Goal: Contribute content: Contribute content

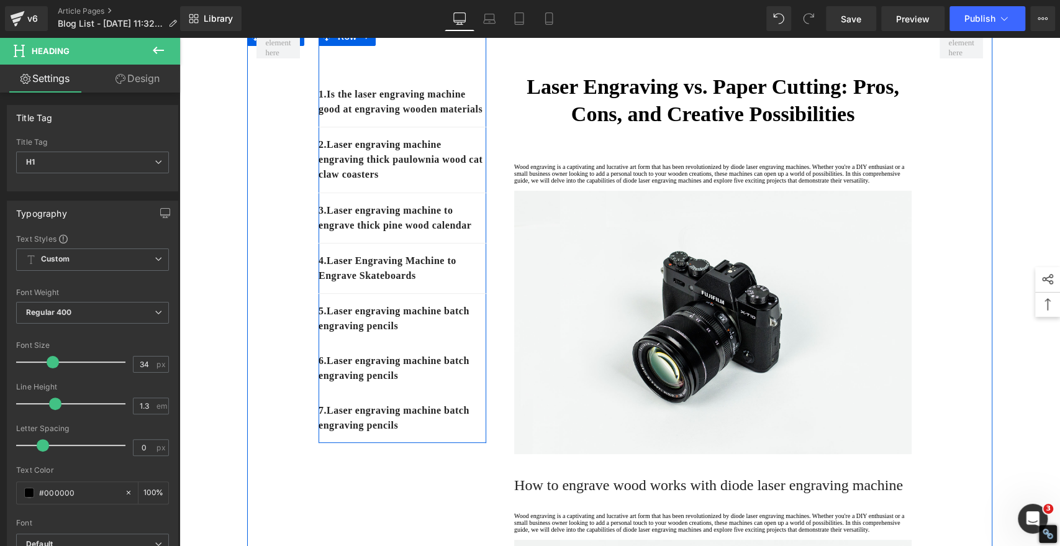
scroll to position [138, 0]
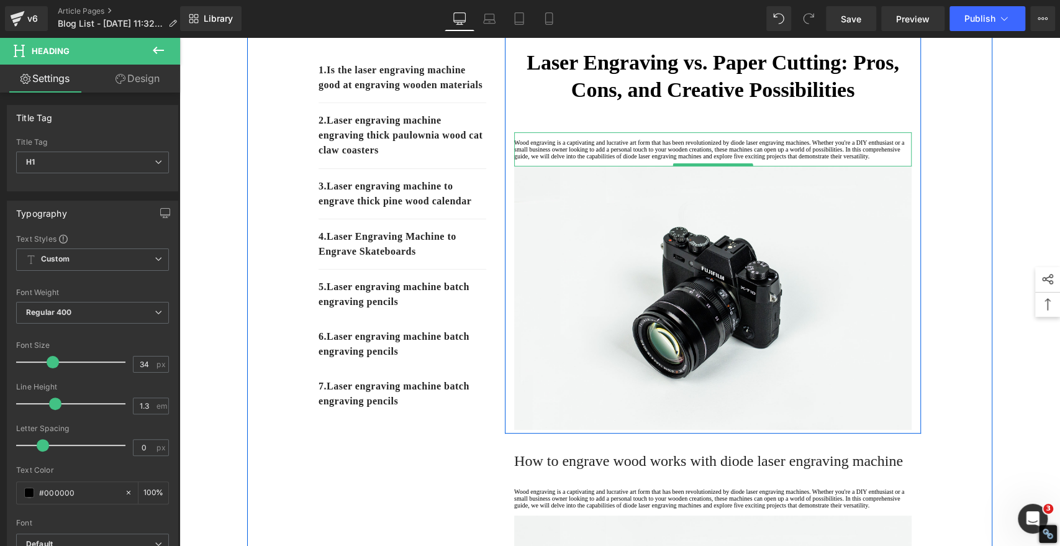
click at [550, 160] on p "Wood engraving is a captivating and lucrative art form that has been revolution…" at bounding box center [712, 149] width 397 height 20
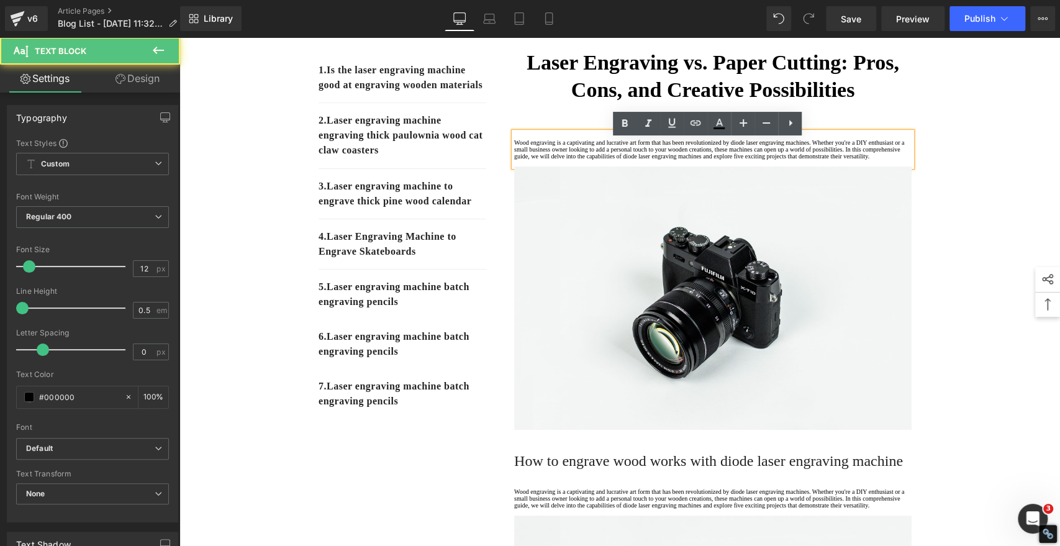
click at [550, 160] on p "Wood engraving is a captivating and lucrative art form that has been revolution…" at bounding box center [712, 149] width 397 height 20
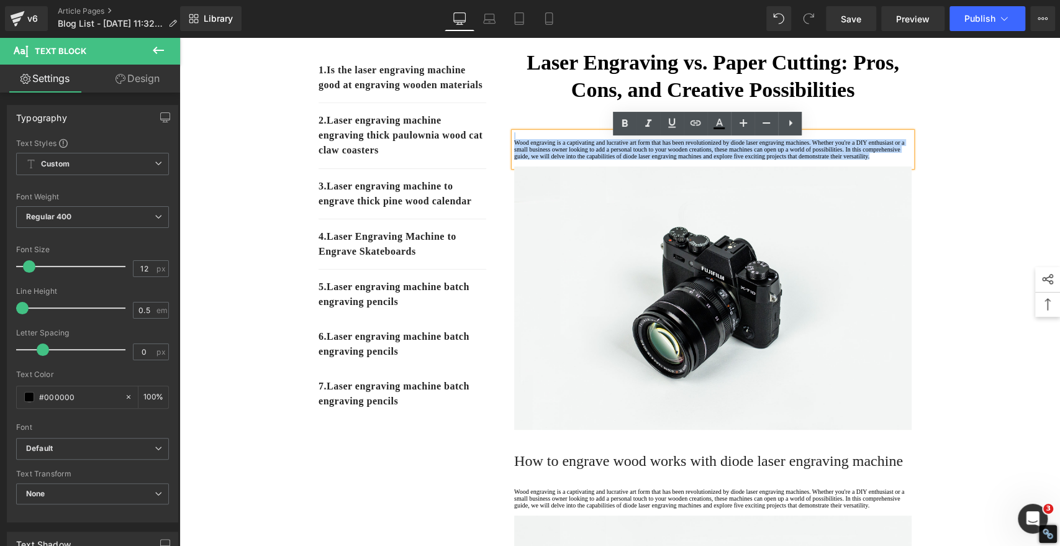
drag, startPoint x: 563, startPoint y: 202, endPoint x: 509, endPoint y: 145, distance: 79.1
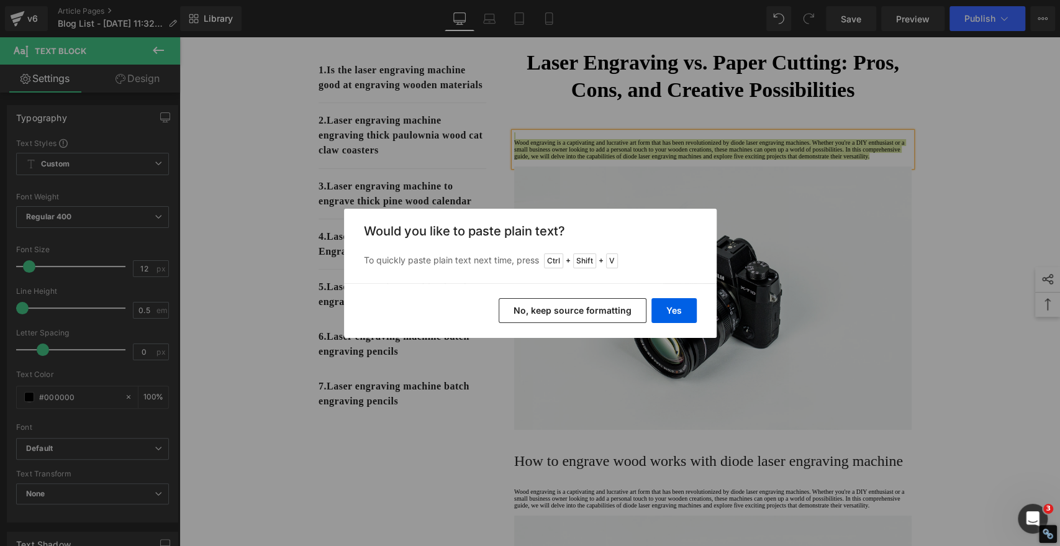
drag, startPoint x: 573, startPoint y: 306, endPoint x: 393, endPoint y: 268, distance: 184.8
click at [573, 306] on button "No, keep source formatting" at bounding box center [573, 310] width 148 height 25
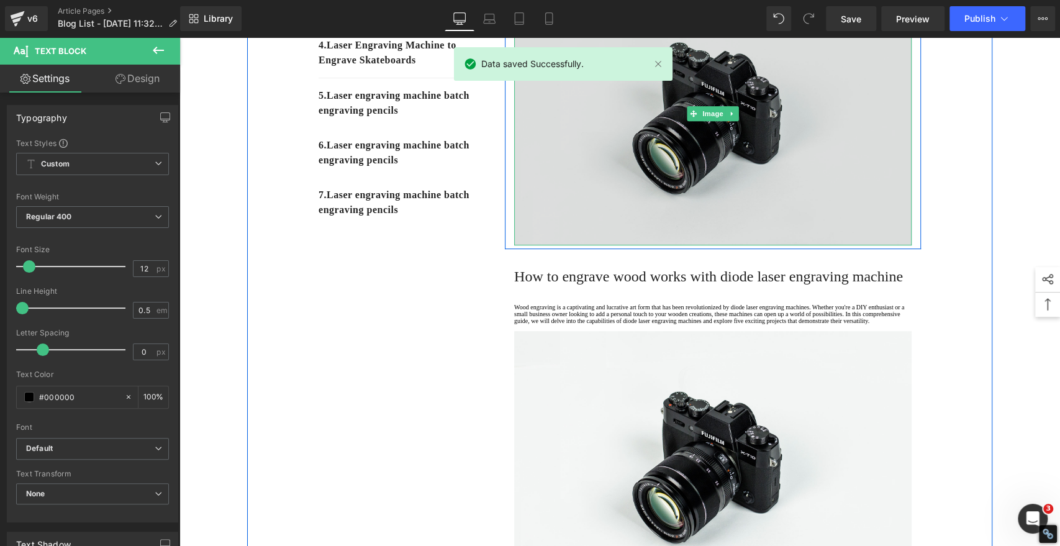
scroll to position [414, 0]
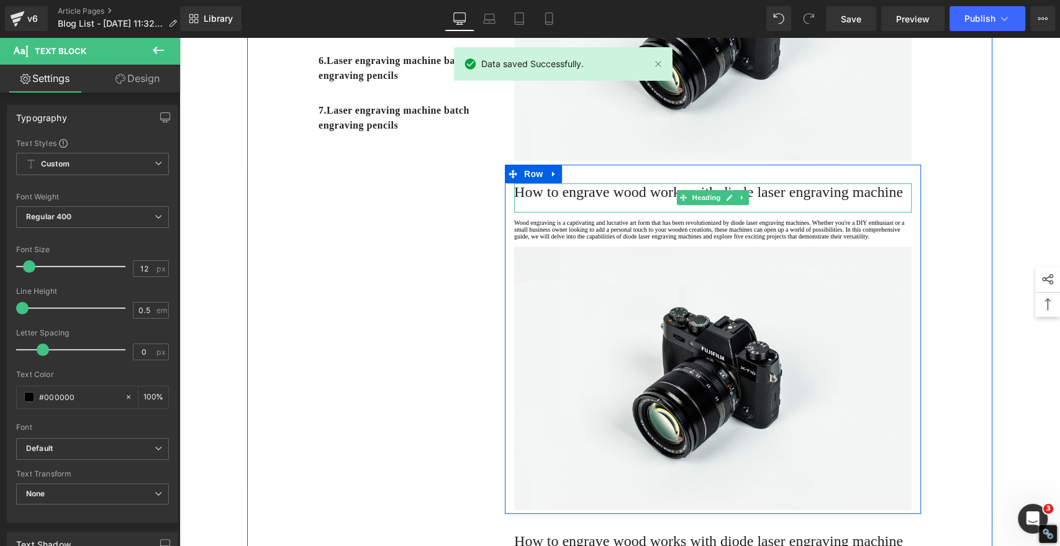
click at [566, 200] on span "How to engrave wood works with diode laser engraving machine" at bounding box center [708, 192] width 389 height 16
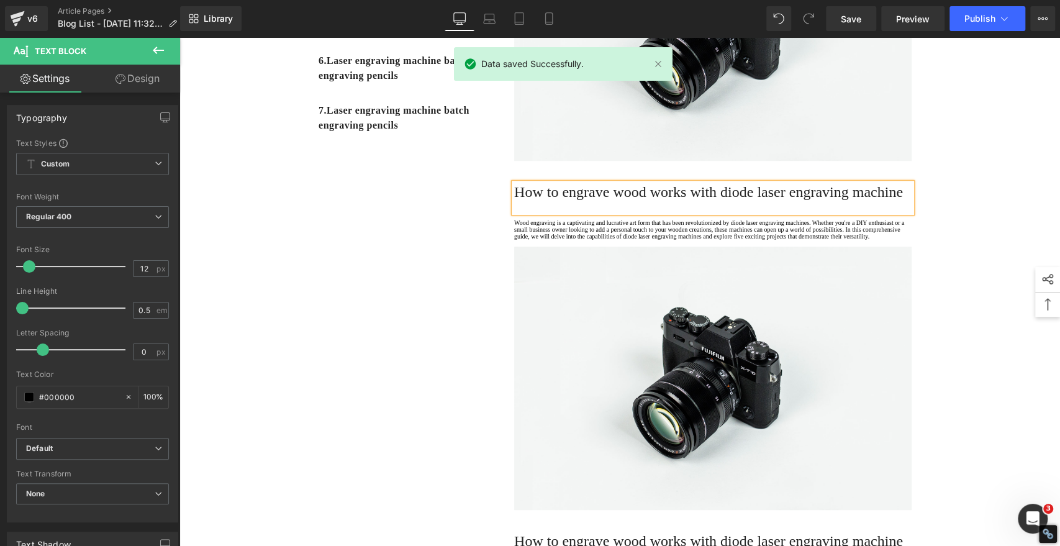
click at [566, 200] on span "How to engrave wood works with diode laser engraving machine" at bounding box center [708, 192] width 389 height 16
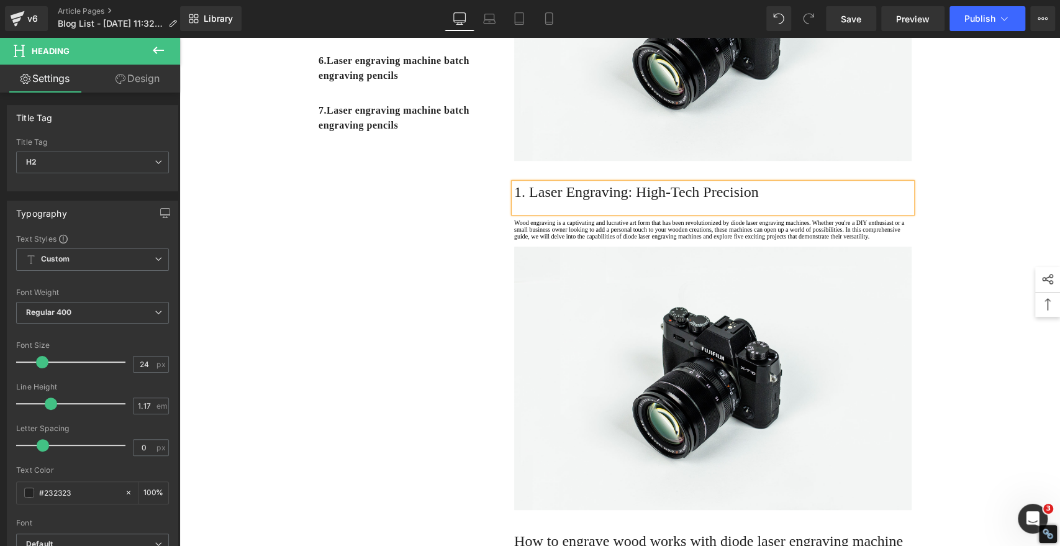
click at [572, 201] on h2 "1. Laser Engraving: High-Tech Precision" at bounding box center [712, 191] width 397 height 17
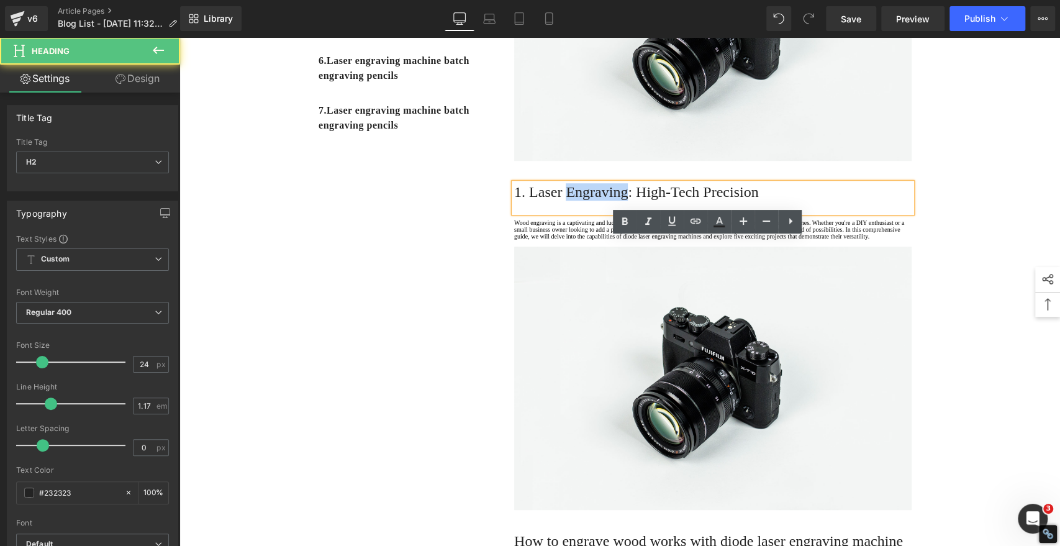
click at [572, 201] on h2 "1. Laser Engraving: High-Tech Precision" at bounding box center [712, 191] width 397 height 17
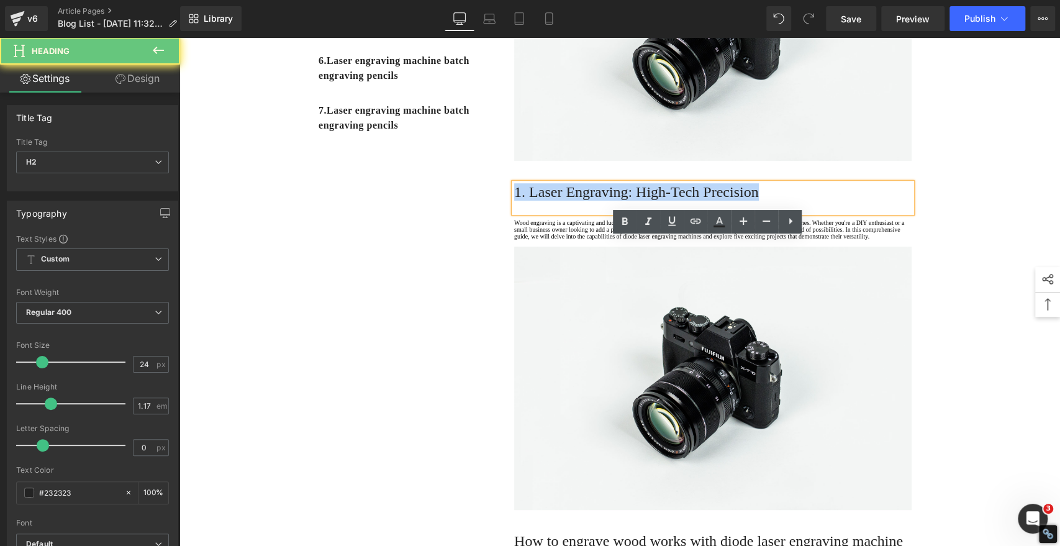
click at [572, 201] on h2 "1. Laser Engraving: High-Tech Precision" at bounding box center [712, 191] width 397 height 17
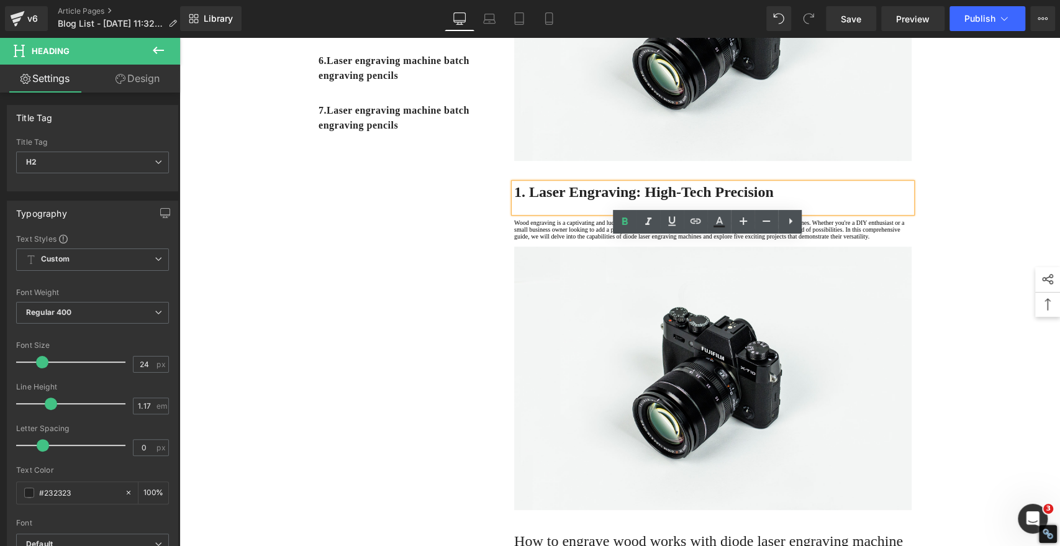
click at [361, 313] on div "1. Is the laser engraving machine good at engraving wooden materials Text Block…" at bounding box center [619, 313] width 745 height 1173
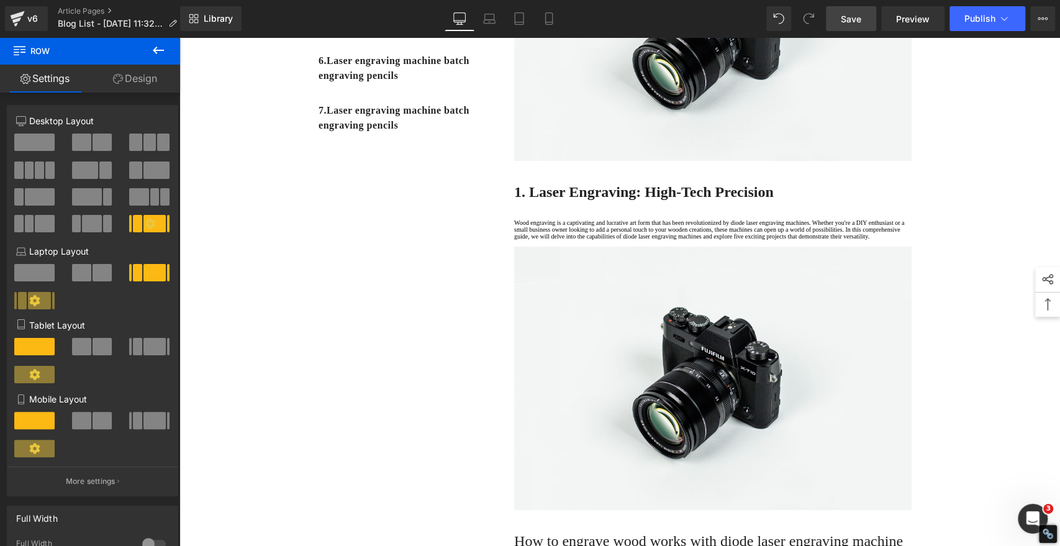
click at [852, 16] on span "Save" at bounding box center [851, 18] width 20 height 13
click at [851, 12] on span "Save" at bounding box center [851, 18] width 20 height 13
click at [988, 154] on div "Home / How - To Text Block Row 1. Is the laser engraving machine good at engrav…" at bounding box center [619, 395] width 881 height 1399
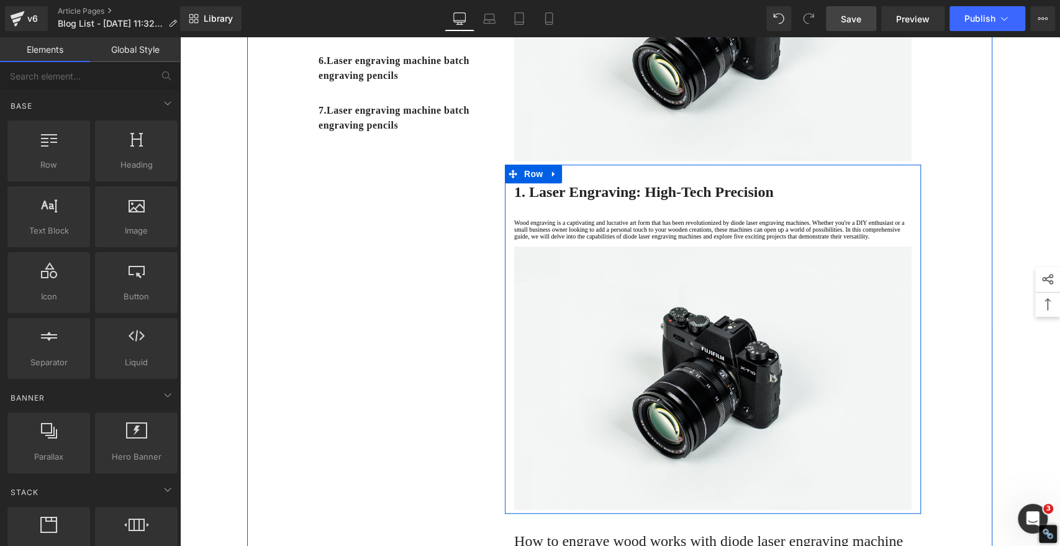
click at [557, 240] on p "Wood engraving is a captivating and lucrative art form that has been revolution…" at bounding box center [712, 229] width 397 height 20
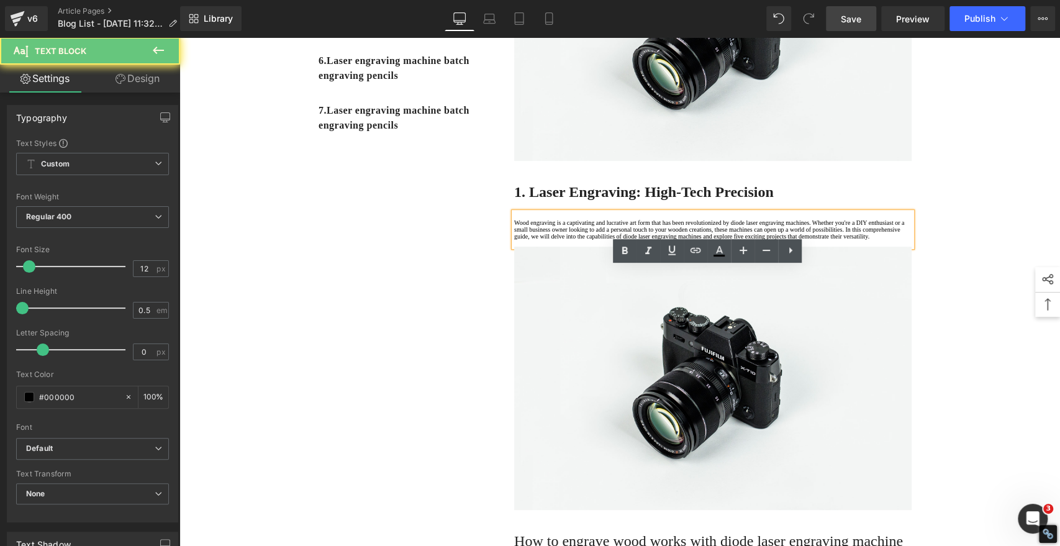
click at [558, 240] on p "Wood engraving is a captivating and lucrative art form that has been revolution…" at bounding box center [712, 229] width 397 height 20
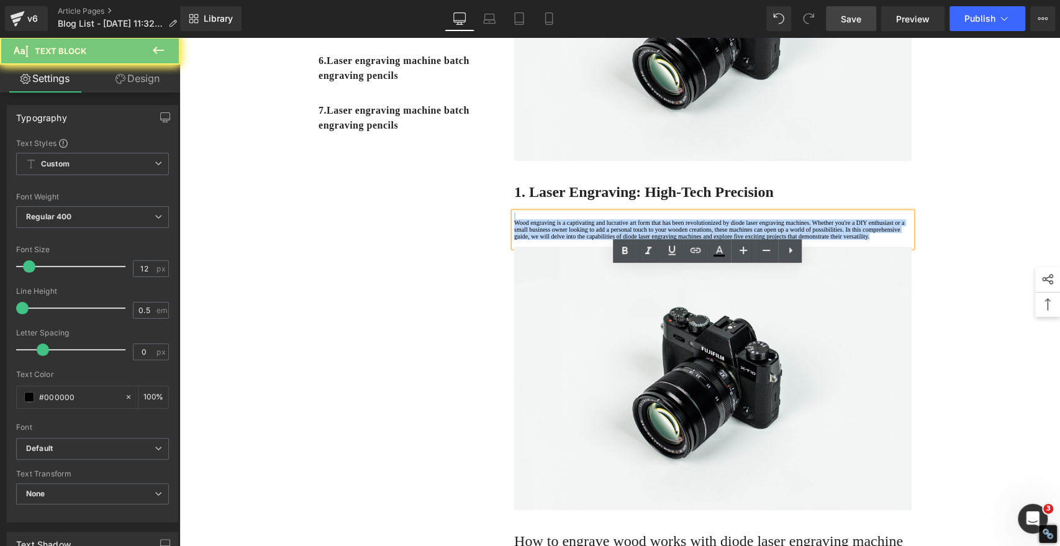
drag, startPoint x: 571, startPoint y: 332, endPoint x: 450, endPoint y: 247, distance: 148.5
click at [450, 247] on div "1. Is the laser engraving machine good at engraving wooden materials Text Block…" at bounding box center [619, 313] width 745 height 1173
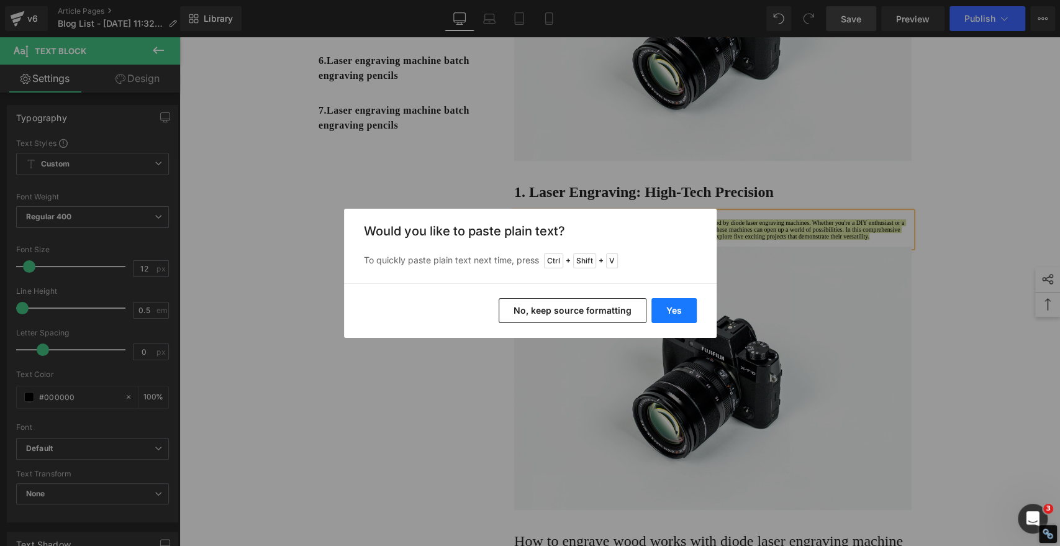
click at [681, 308] on button "Yes" at bounding box center [673, 310] width 45 height 25
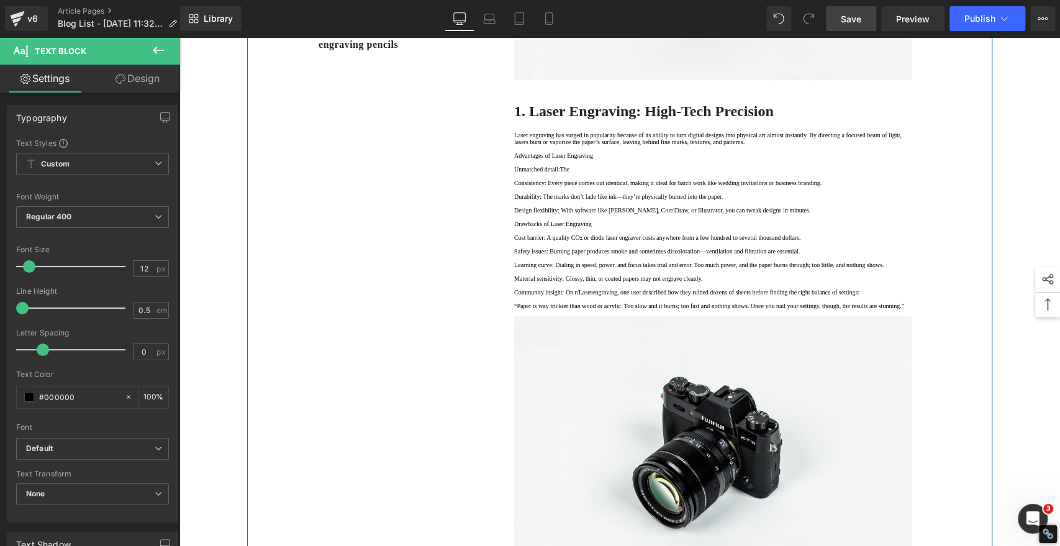
scroll to position [552, 0]
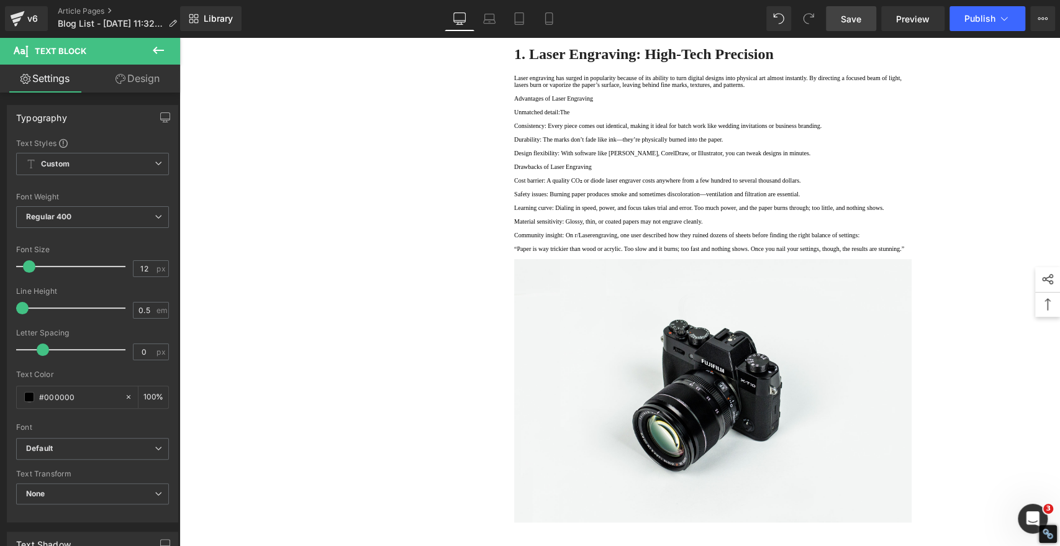
click at [850, 16] on span "Save" at bounding box center [851, 18] width 20 height 13
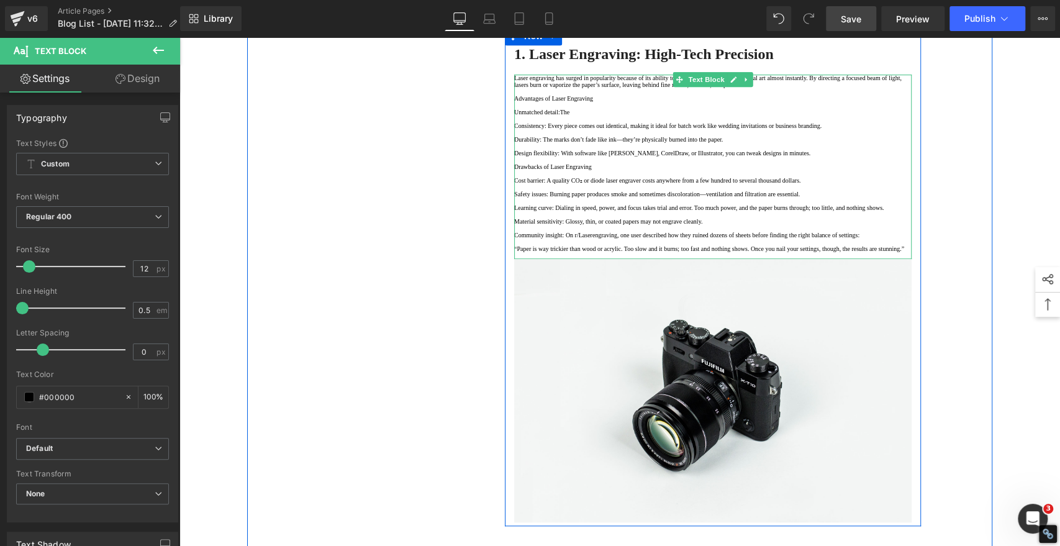
click at [625, 102] on p "Advantages of Laser Engraving" at bounding box center [712, 98] width 397 height 7
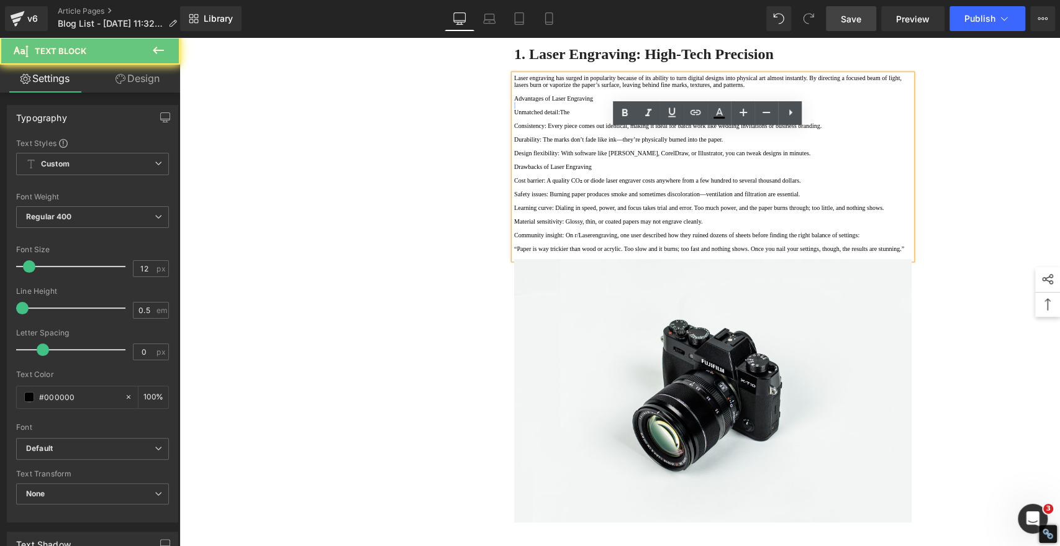
click at [625, 102] on p "Advantages of Laser Engraving" at bounding box center [712, 98] width 397 height 7
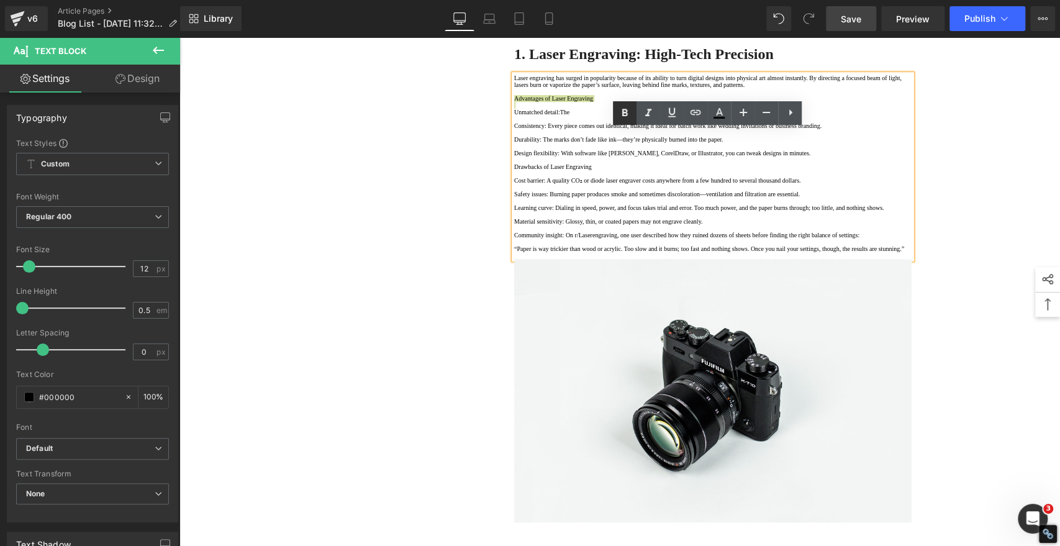
click at [622, 117] on icon at bounding box center [624, 113] width 15 height 15
click at [433, 219] on div "1. Is the laser engraving machine good at engraving wooden materials Text Block…" at bounding box center [619, 250] width 745 height 1323
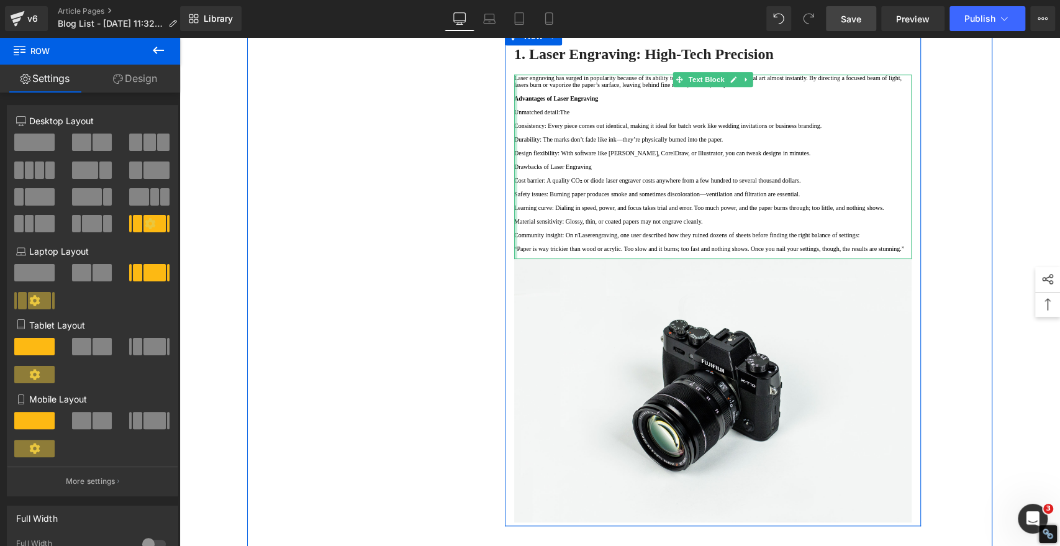
click at [514, 204] on div at bounding box center [515, 167] width 3 height 184
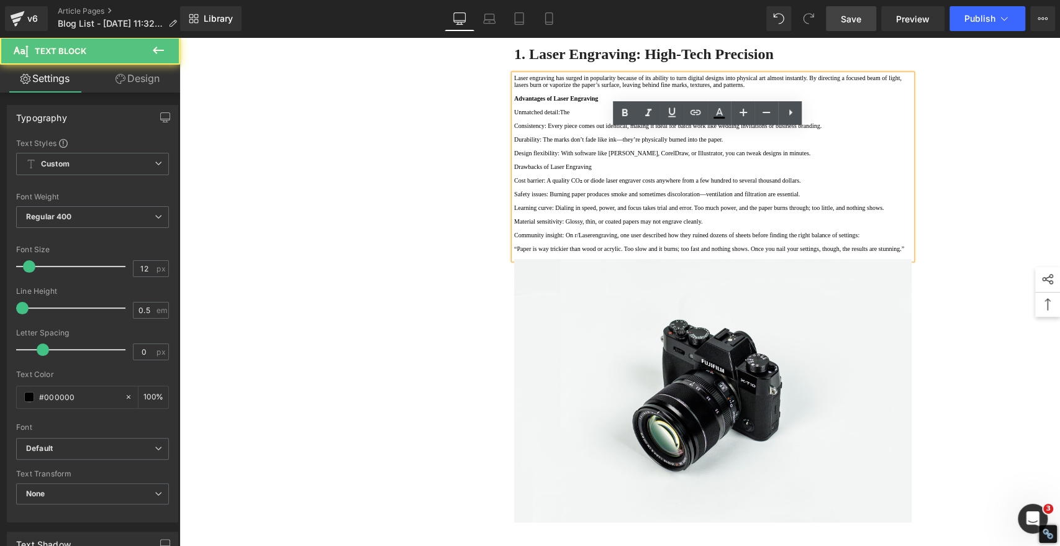
click at [514, 116] on p "Unmatched detail:The" at bounding box center [712, 112] width 397 height 7
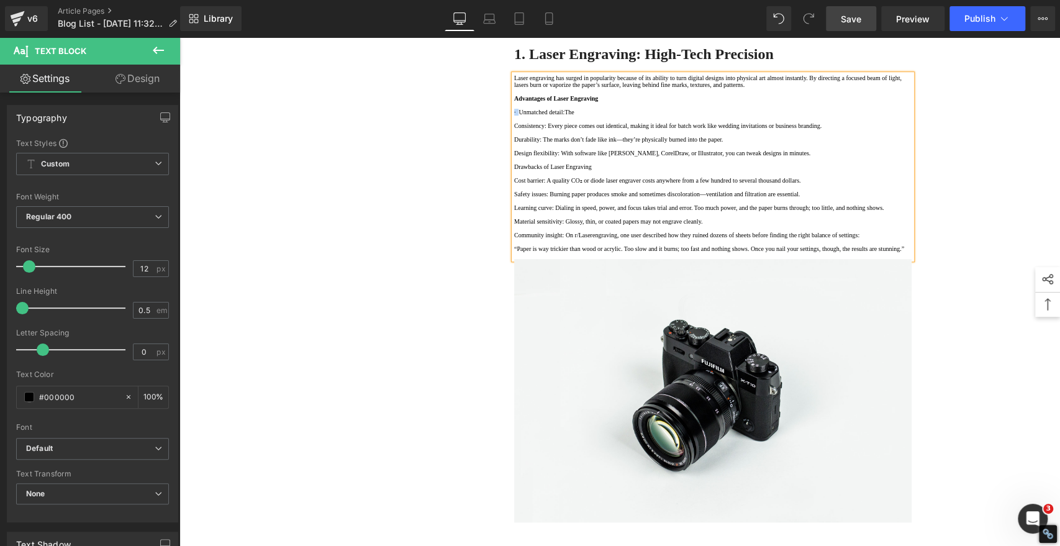
copy p "·"
click at [514, 129] on p "Consistency: Every piece comes out identical, making it ideal for batch work li…" at bounding box center [712, 125] width 397 height 7
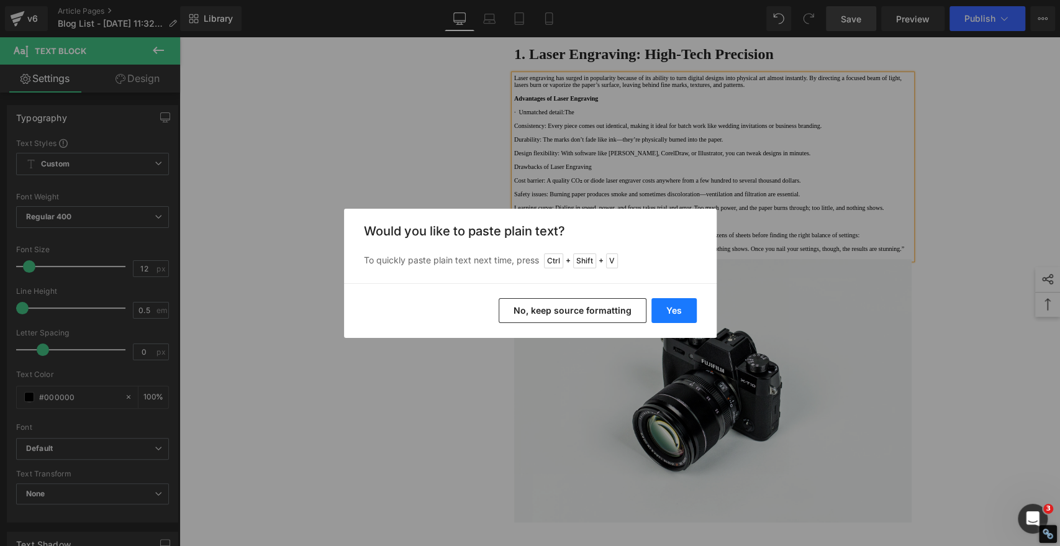
click at [661, 311] on button "Yes" at bounding box center [673, 310] width 45 height 25
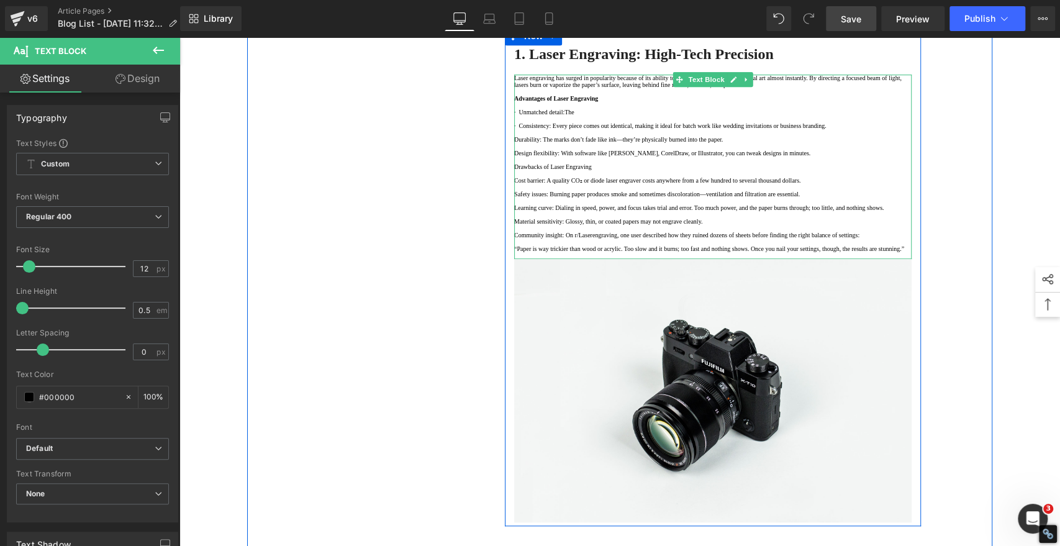
click at [514, 143] on p "Durability: The marks don’t fade like ink—they’re physically burned into the pa…" at bounding box center [712, 139] width 397 height 7
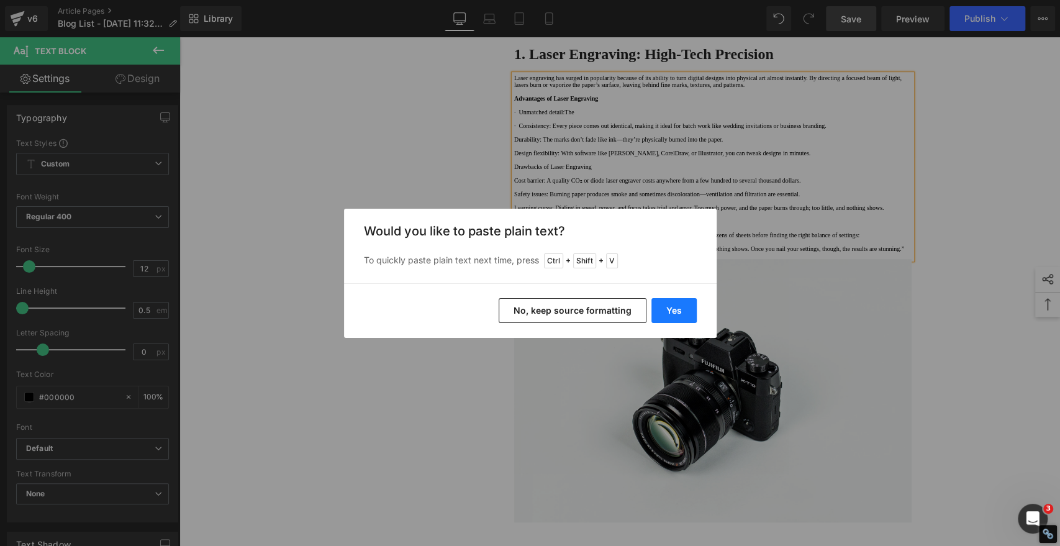
click at [681, 309] on button "Yes" at bounding box center [673, 310] width 45 height 25
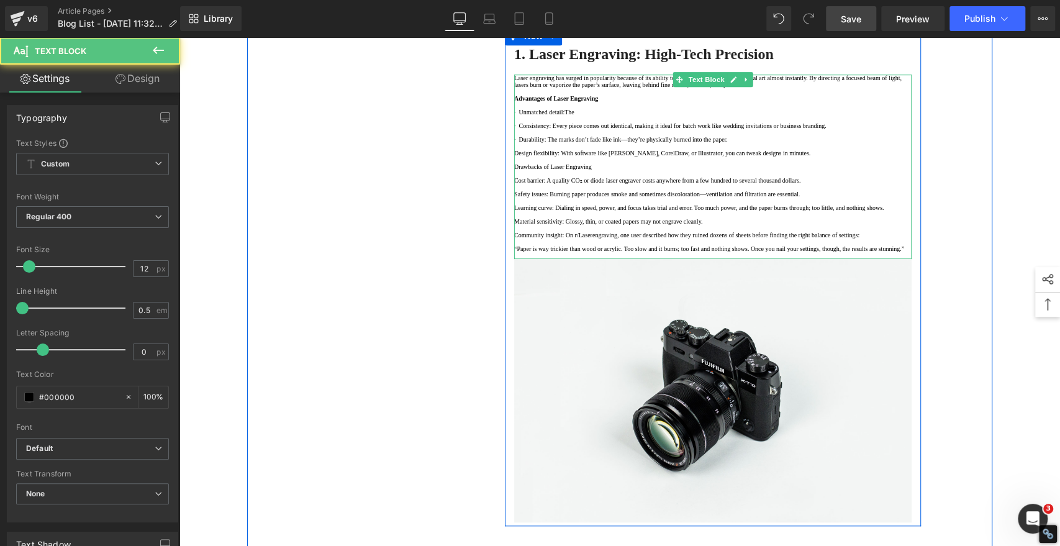
click at [517, 157] on p "Design flexibility: With software like LightBurn, CorelDraw, or Illustrator, yo…" at bounding box center [712, 153] width 397 height 7
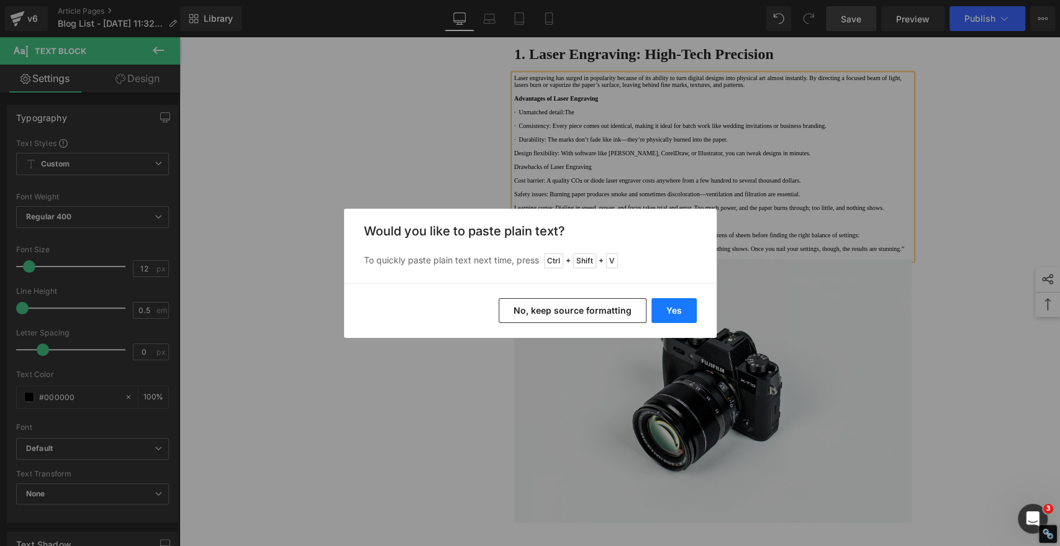
click at [668, 309] on button "Yes" at bounding box center [673, 310] width 45 height 25
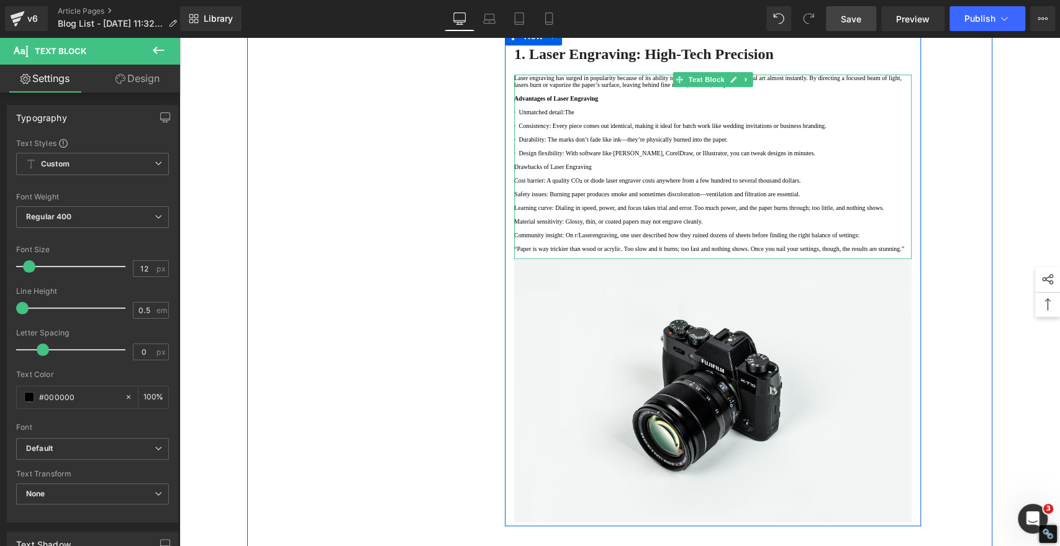
drag, startPoint x: 559, startPoint y: 312, endPoint x: 586, endPoint y: 309, distance: 26.8
click at [559, 177] on p at bounding box center [712, 173] width 397 height 7
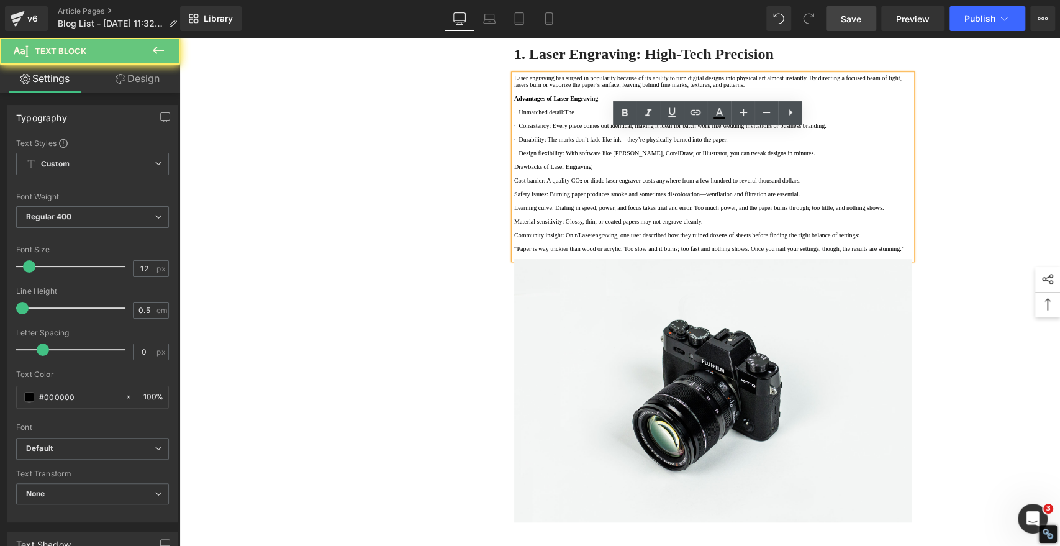
click at [640, 170] on p "Drawbacks of Laser Engraving" at bounding box center [712, 166] width 397 height 7
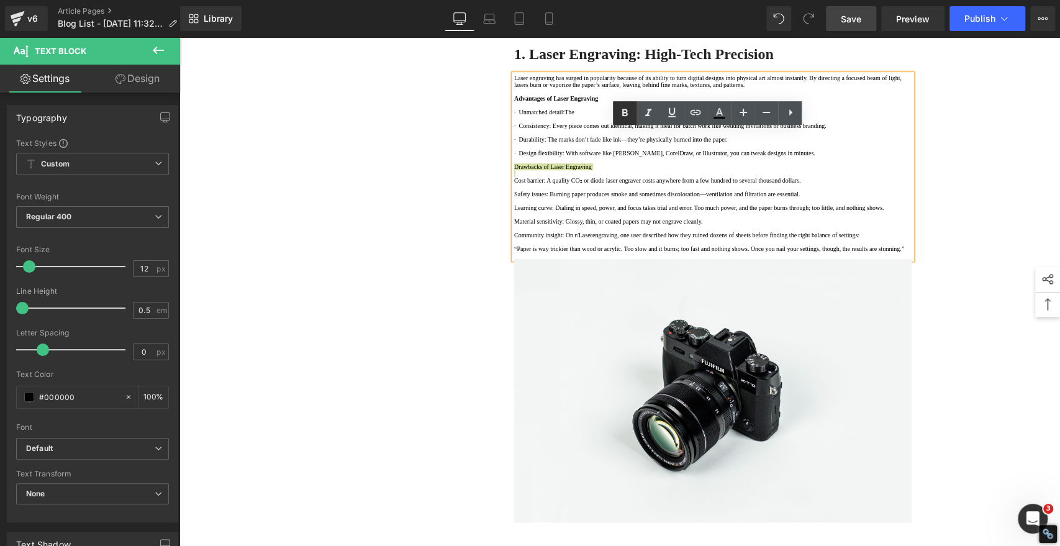
click at [626, 107] on icon at bounding box center [624, 113] width 15 height 15
click at [573, 197] on p "Safety issues: Burning paper produces smoke and sometimes discoloration—ventila…" at bounding box center [712, 194] width 397 height 7
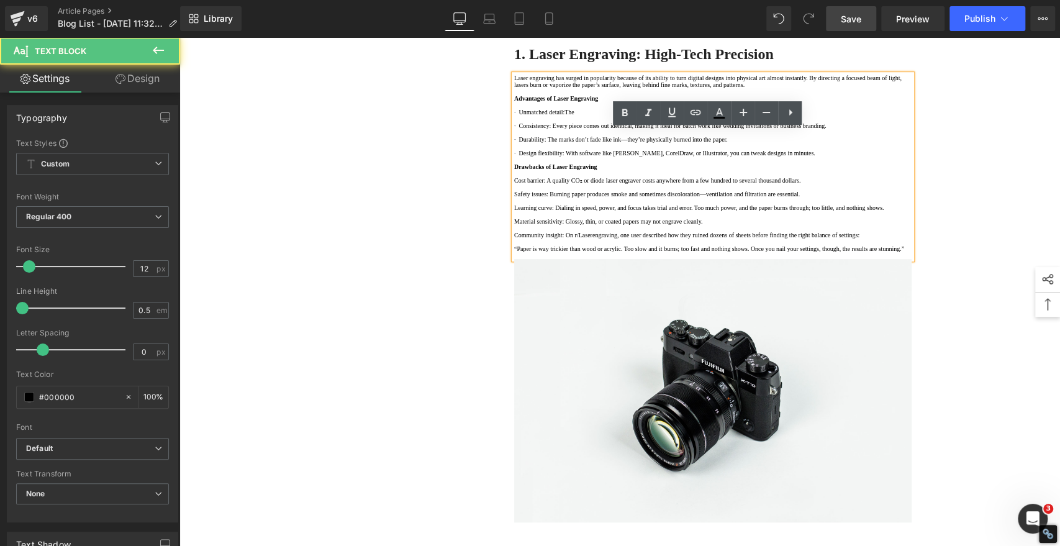
click at [514, 184] on p "Cost barrier: A quality CO₂ or diode laser engraver costs anywhere from a few h…" at bounding box center [712, 180] width 397 height 7
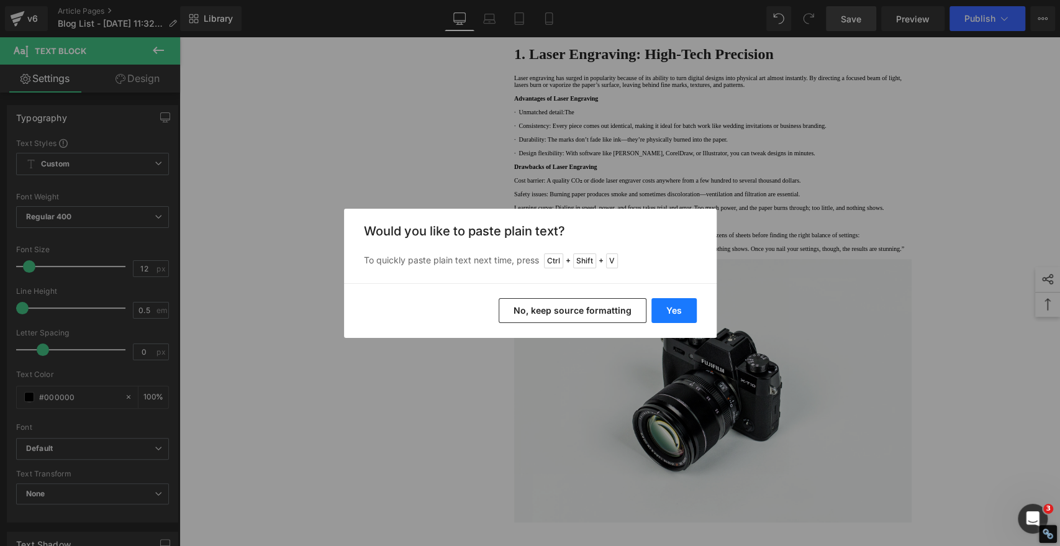
click at [670, 308] on button "Yes" at bounding box center [673, 310] width 45 height 25
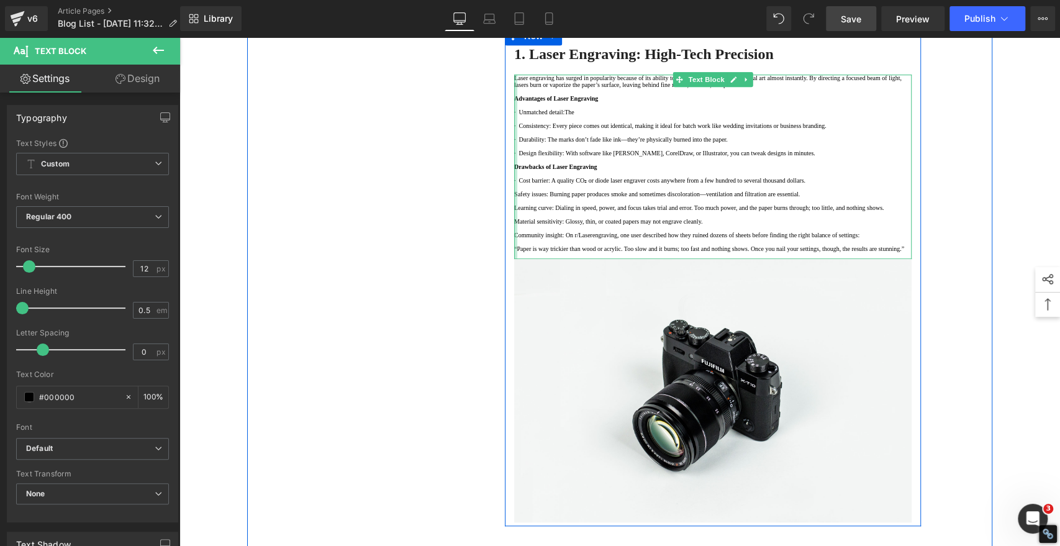
click at [514, 259] on div at bounding box center [515, 167] width 3 height 184
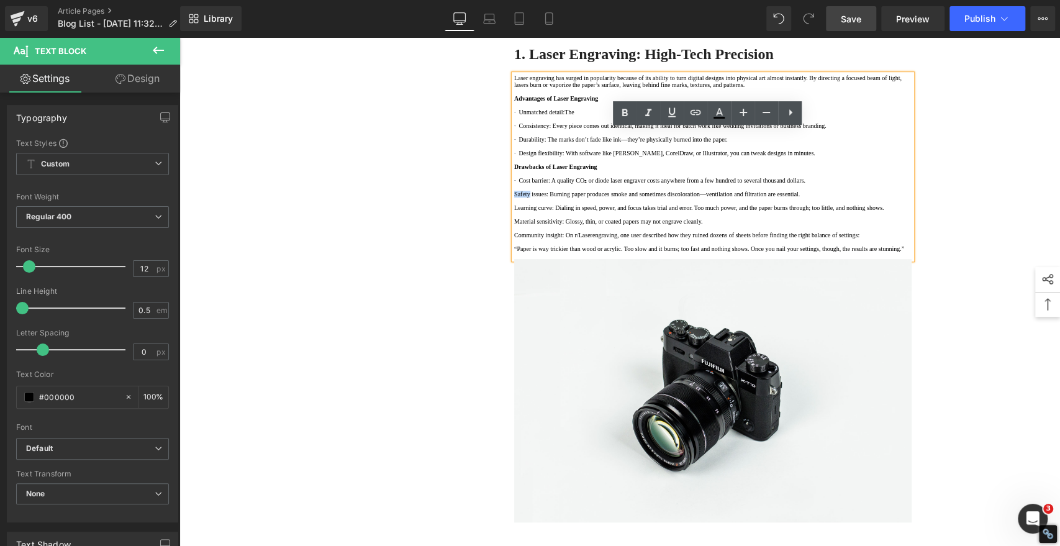
click at [514, 197] on p "Safety issues: Burning paper produces smoke and sometimes discoloration—ventila…" at bounding box center [712, 194] width 397 height 7
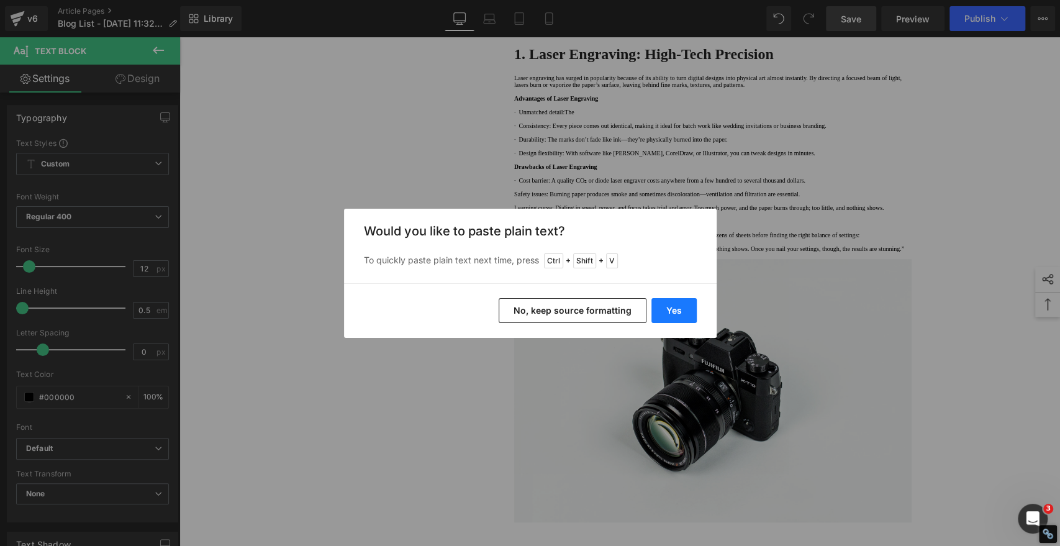
click at [680, 305] on button "Yes" at bounding box center [673, 310] width 45 height 25
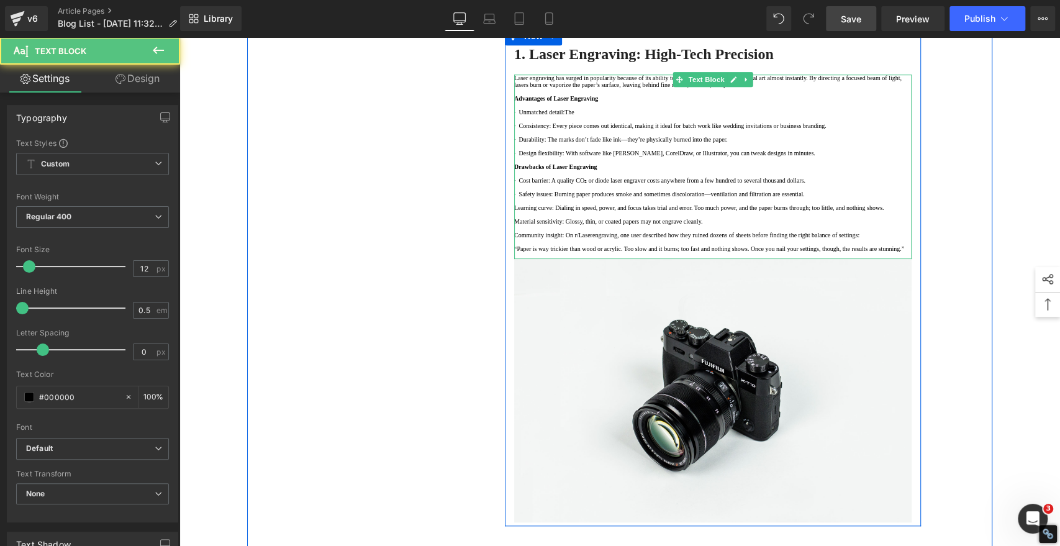
click at [514, 211] on p "Learning curve: Dialing in speed, power, and focus takes trial and error. Too m…" at bounding box center [712, 207] width 397 height 7
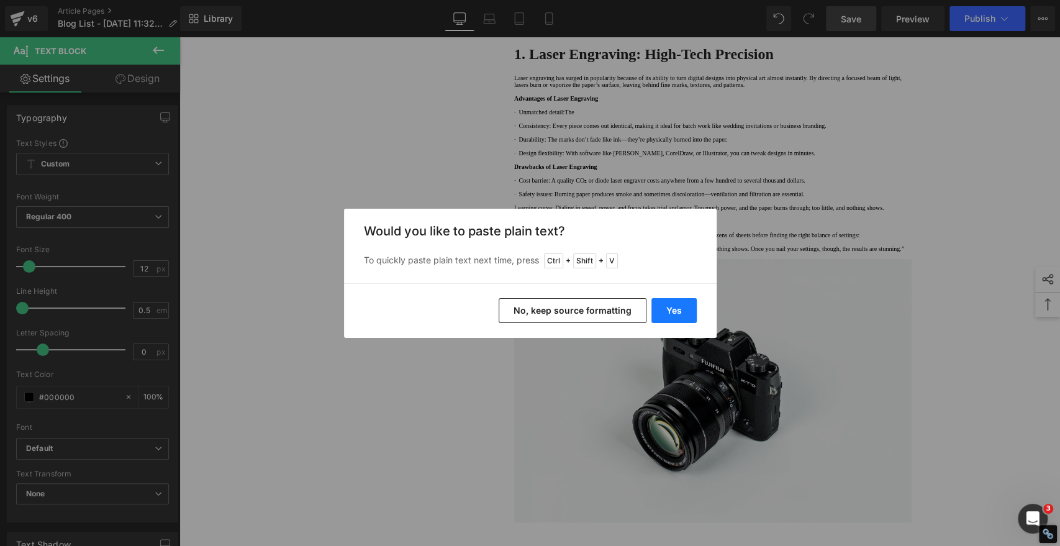
click at [675, 309] on button "Yes" at bounding box center [673, 310] width 45 height 25
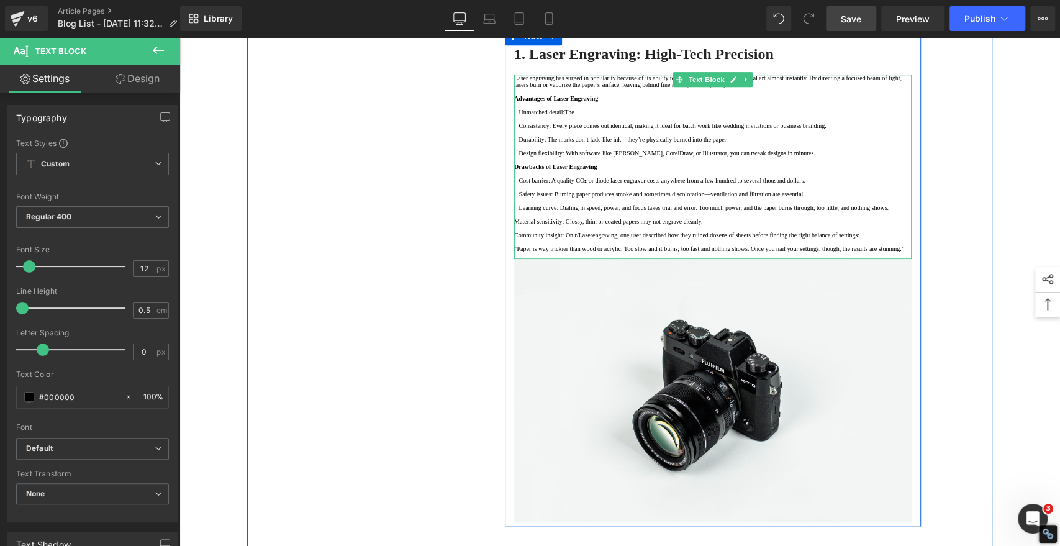
click at [514, 225] on p "Material sensitivity: Glossy, thin, or coated papers may not engrave cleanly." at bounding box center [712, 221] width 397 height 7
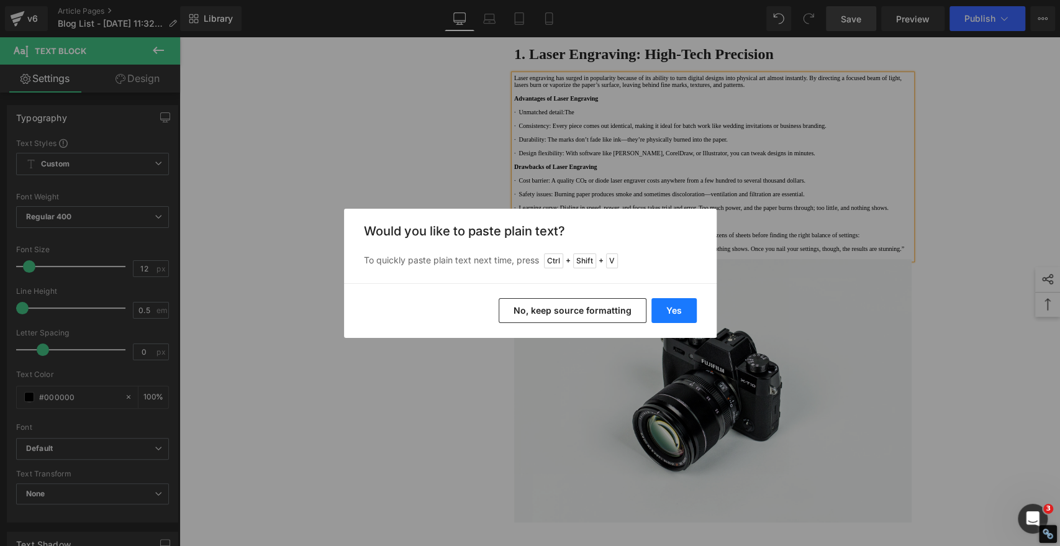
click at [680, 305] on button "Yes" at bounding box center [673, 310] width 45 height 25
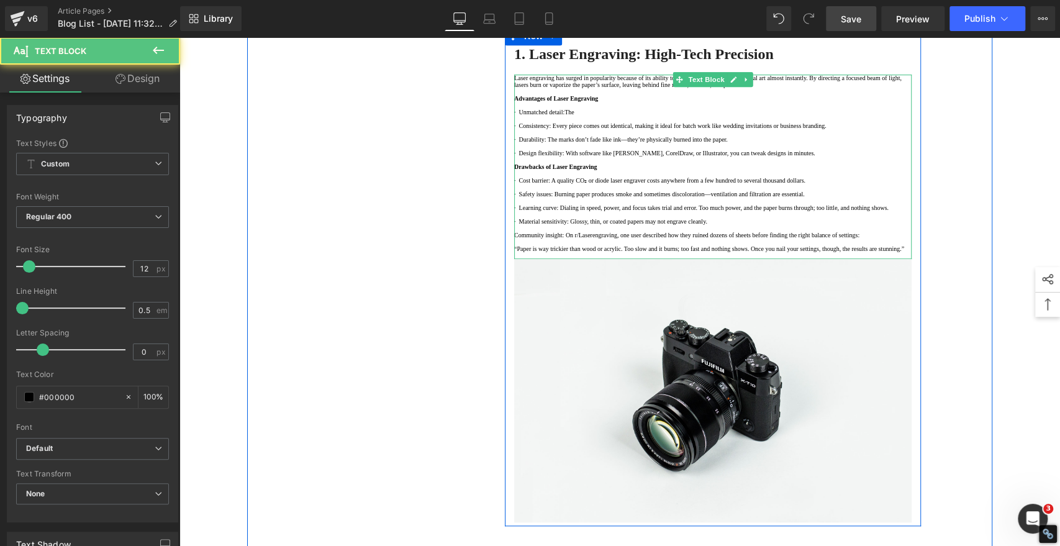
click at [592, 116] on p "· Unmatched detail:The" at bounding box center [712, 112] width 397 height 7
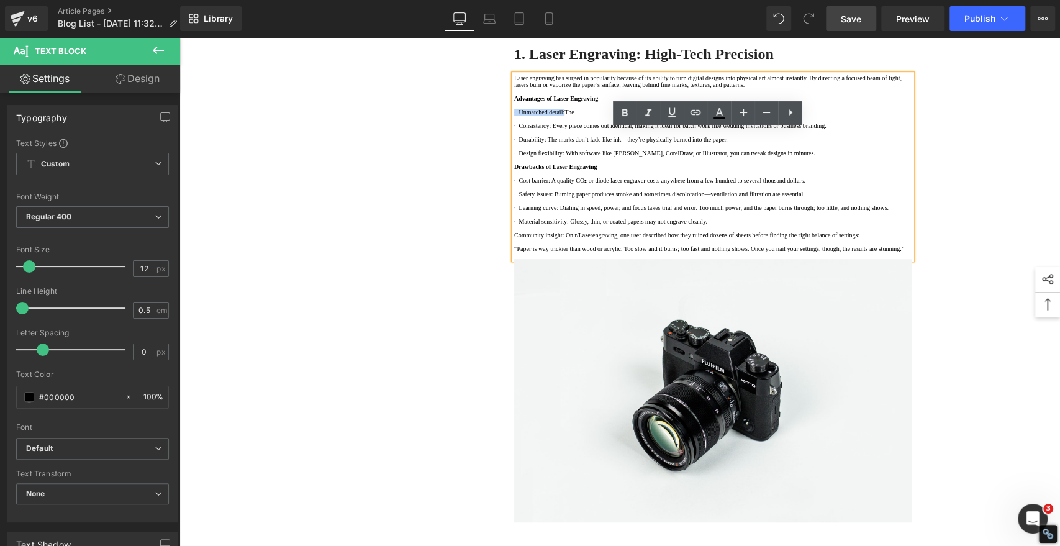
drag, startPoint x: 584, startPoint y: 201, endPoint x: 509, endPoint y: 206, distance: 74.7
click at [514, 116] on p "· Unmatched detail:The" at bounding box center [712, 112] width 397 height 7
drag, startPoint x: 558, startPoint y: 262, endPoint x: 588, endPoint y: 227, distance: 46.3
click at [558, 143] on p "· Durability: The marks don’t fade like ink—they’re physically burned into the …" at bounding box center [712, 139] width 397 height 7
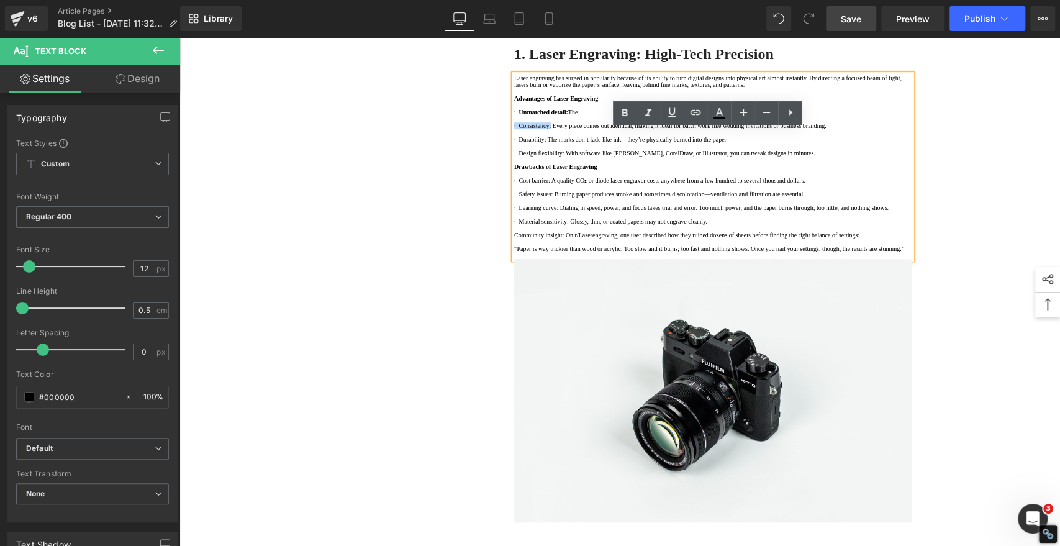
drag, startPoint x: 564, startPoint y: 226, endPoint x: 512, endPoint y: 222, distance: 51.7
click at [514, 129] on p "· Consistency: Every piece comes out identical, making it ideal for batch work …" at bounding box center [712, 125] width 397 height 7
click at [621, 111] on icon at bounding box center [624, 113] width 15 height 15
drag, startPoint x: 556, startPoint y: 259, endPoint x: 511, endPoint y: 256, distance: 45.4
click at [514, 143] on p "· Durability: The marks don’t fade like ink—they’re physically burned into the …" at bounding box center [712, 139] width 397 height 7
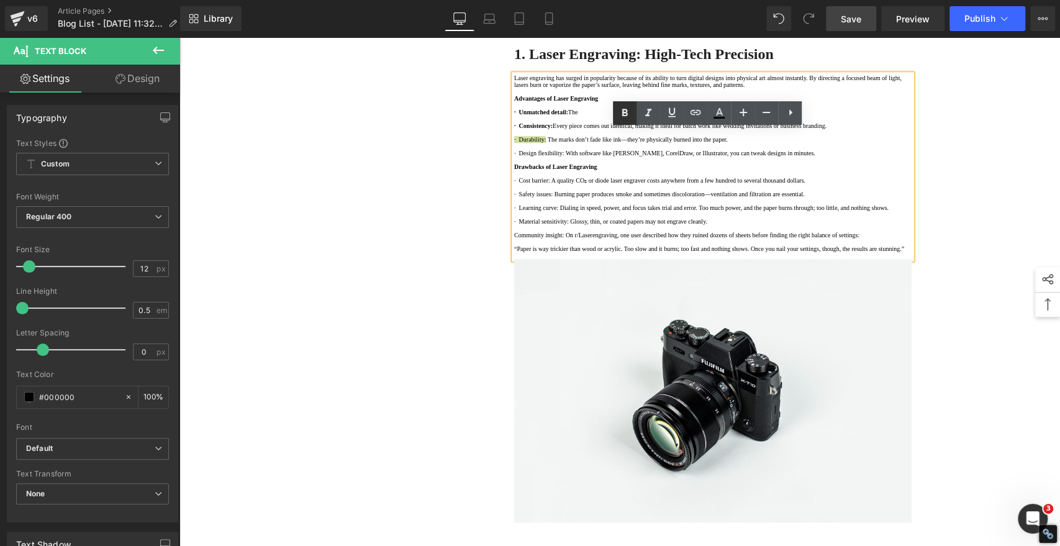
drag, startPoint x: 624, startPoint y: 112, endPoint x: 621, endPoint y: 118, distance: 6.9
click at [542, 163] on p at bounding box center [712, 160] width 397 height 7
drag, startPoint x: 578, startPoint y: 278, endPoint x: 512, endPoint y: 281, distance: 65.9
click at [514, 157] on p "· Design flexibility: With software like LightBurn, CorelDraw, or Illustrator, …" at bounding box center [712, 153] width 397 height 7
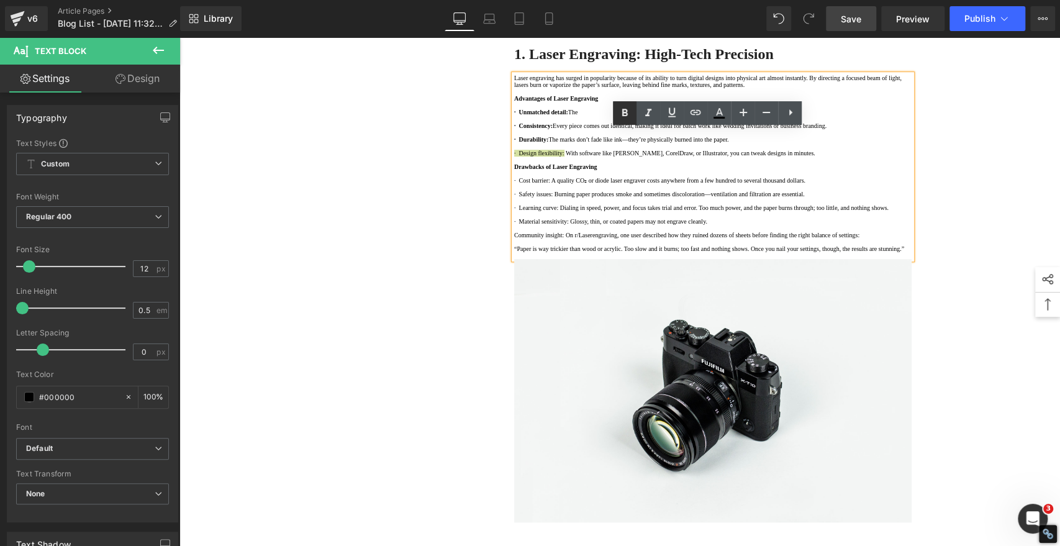
click at [620, 112] on icon at bounding box center [624, 113] width 15 height 15
click at [556, 184] on p "· Cost barrier: A quality CO₂ or diode laser engraver costs anywhere from a few…" at bounding box center [712, 180] width 397 height 7
drag, startPoint x: 563, startPoint y: 324, endPoint x: 509, endPoint y: 322, distance: 54.1
click at [514, 184] on p "· Cost barrier: A quality CO₂ or diode laser engraver costs anywhere from a few…" at bounding box center [712, 180] width 397 height 7
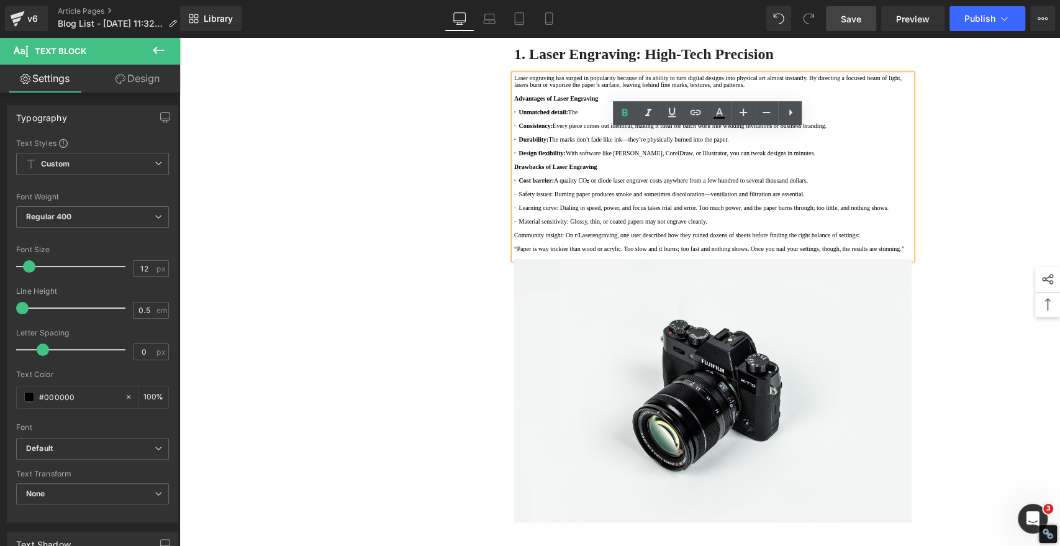
click at [563, 197] on p "· Safety issues: Burning paper produces smoke and sometimes discoloration—venti…" at bounding box center [712, 194] width 397 height 7
click at [566, 197] on p "· Safety issues: Burning paper produces smoke and sometimes discoloration—venti…" at bounding box center [712, 194] width 397 height 7
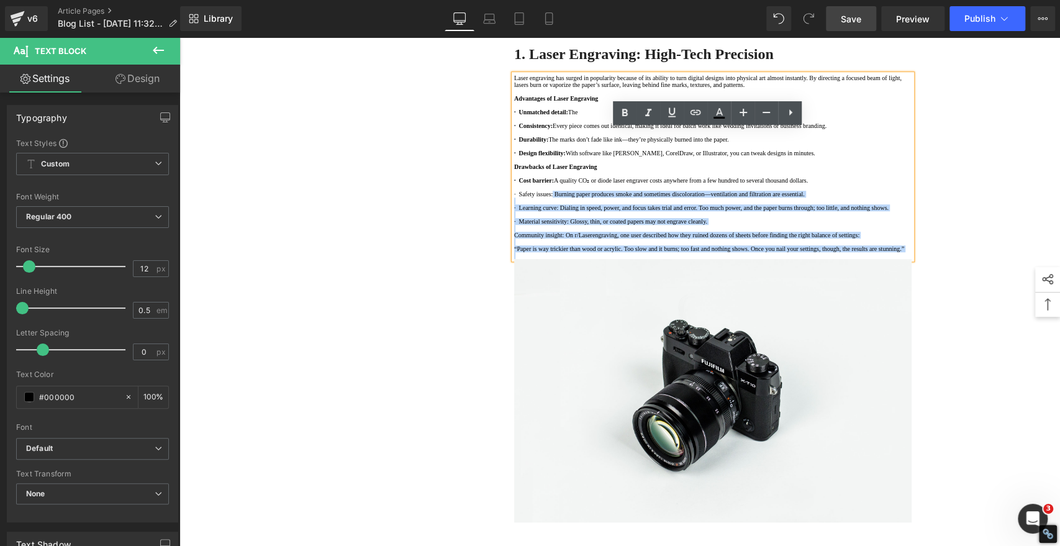
drag, startPoint x: 566, startPoint y: 358, endPoint x: 508, endPoint y: 358, distance: 57.8
click at [514, 259] on div "Laser engraving has surged in popularity because of its ability to turn digital…" at bounding box center [712, 167] width 397 height 184
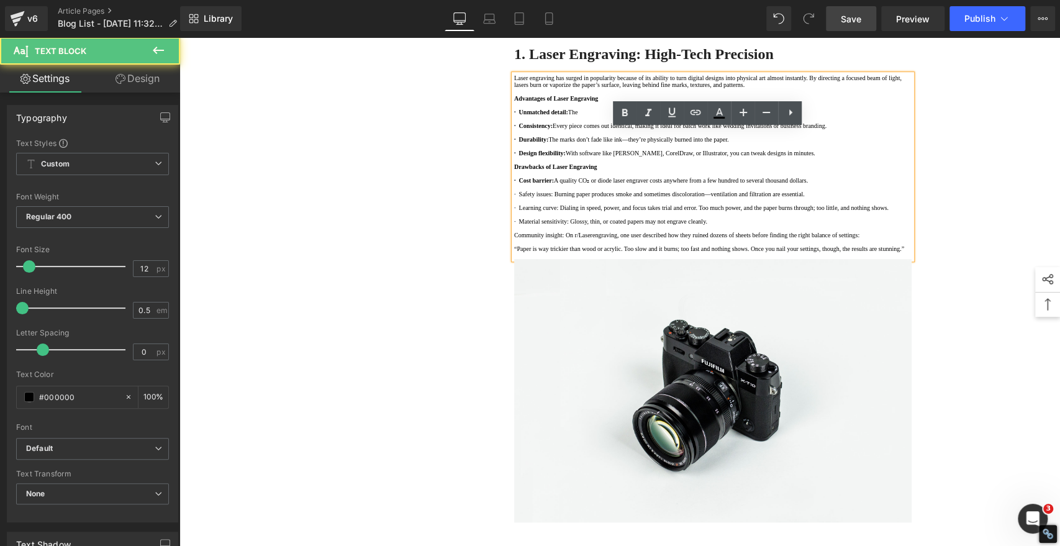
click at [514, 259] on div "Laser engraving has surged in popularity because of its ability to turn digital…" at bounding box center [712, 167] width 397 height 184
click at [566, 197] on p "· Safety issues: Burning paper produces smoke and sometimes discoloration—venti…" at bounding box center [712, 194] width 397 height 7
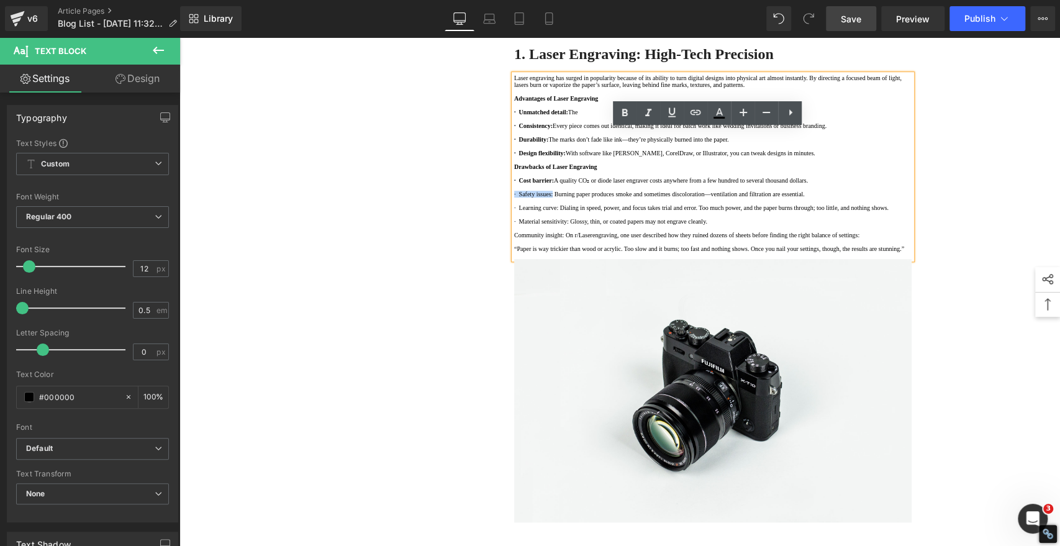
drag, startPoint x: 566, startPoint y: 357, endPoint x: 511, endPoint y: 356, distance: 55.3
click at [514, 197] on p "· Safety issues: Burning paper produces smoke and sometimes discoloration—venti…" at bounding box center [712, 194] width 397 height 7
click at [622, 113] on icon at bounding box center [624, 113] width 15 height 15
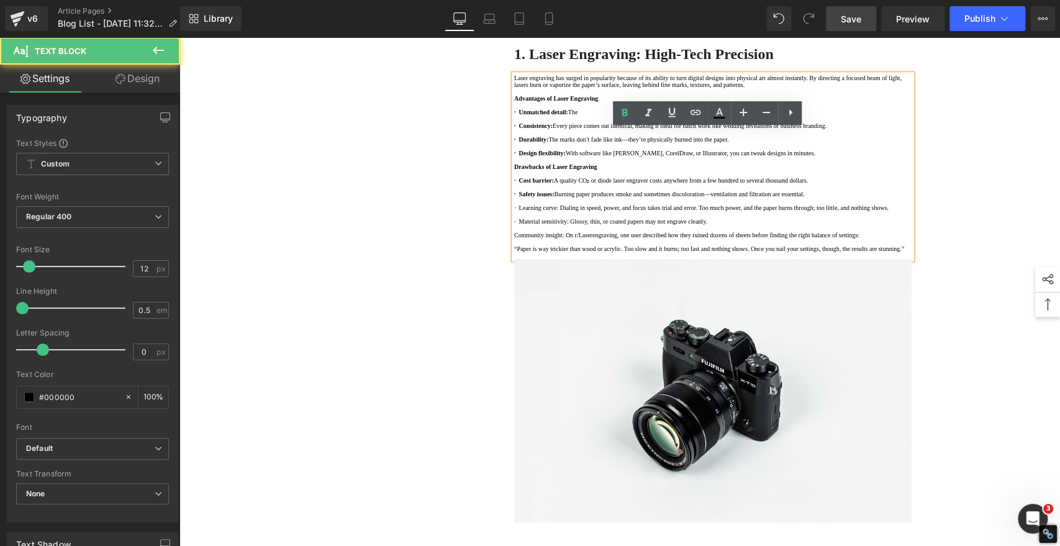
click at [574, 211] on p "· Learning curve: Dialing in speed, power, and focus takes trial and error. Too…" at bounding box center [712, 207] width 397 height 7
click at [573, 211] on p "· Learning curve: Dialing in speed, power, and focus takes trial and error. Too…" at bounding box center [712, 207] width 397 height 7
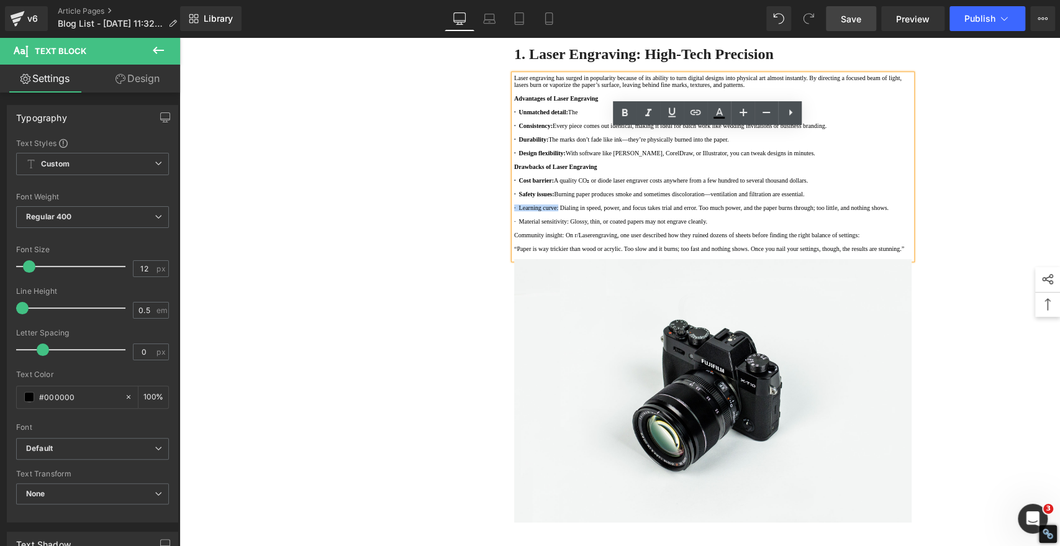
drag, startPoint x: 573, startPoint y: 391, endPoint x: 509, endPoint y: 390, distance: 64.0
click at [514, 211] on p "· Learning curve: Dialing in speed, power, and focus takes trial and error. Too…" at bounding box center [712, 207] width 397 height 7
click at [622, 108] on icon at bounding box center [624, 113] width 15 height 15
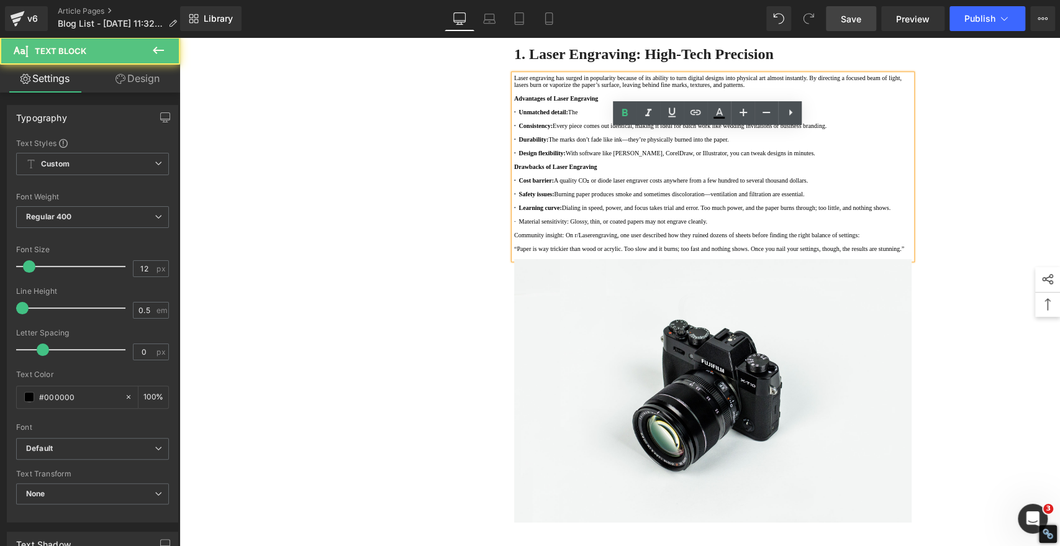
click at [586, 225] on p "· Material sensitivity: Glossy, thin, or coated papers may not engrave cleanly." at bounding box center [712, 221] width 397 height 7
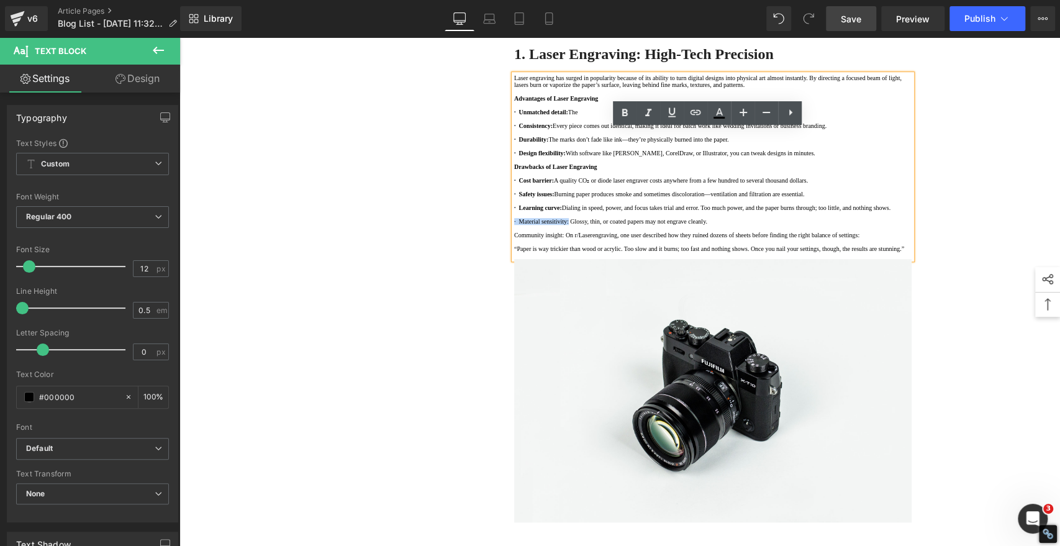
drag, startPoint x: 586, startPoint y: 424, endPoint x: 509, endPoint y: 426, distance: 77.1
click at [514, 225] on p "· Material sensitivity: Glossy, thin, or coated papers may not engrave cleanly." at bounding box center [712, 221] width 397 height 7
click at [619, 113] on icon at bounding box center [624, 113] width 15 height 15
click at [576, 238] on p "Community insight: On r/Laserengraving, one user described how they ruined doze…" at bounding box center [712, 235] width 397 height 7
drag, startPoint x: 576, startPoint y: 447, endPoint x: 509, endPoint y: 445, distance: 67.1
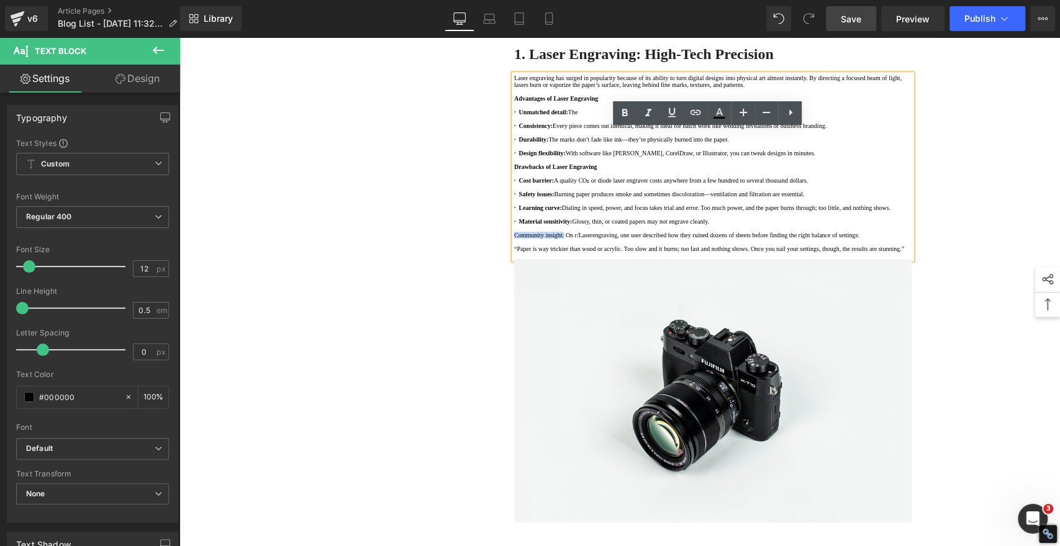
click at [514, 238] on p "Community insight: On r/Laserengraving, one user described how they ruined doze…" at bounding box center [712, 235] width 397 height 7
drag, startPoint x: 622, startPoint y: 110, endPoint x: 620, endPoint y: 117, distance: 7.6
click at [622, 110] on icon at bounding box center [624, 113] width 15 height 15
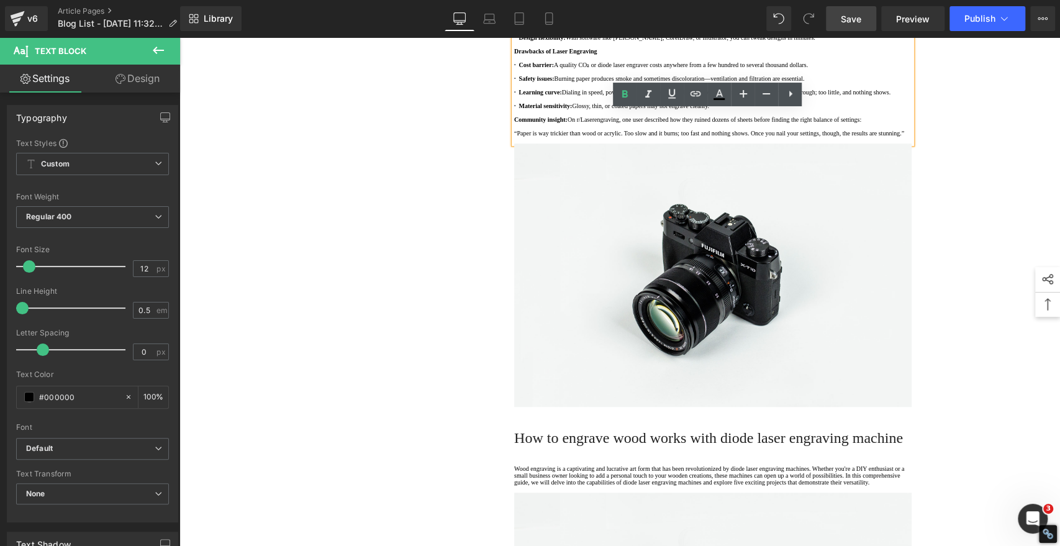
scroll to position [690, 0]
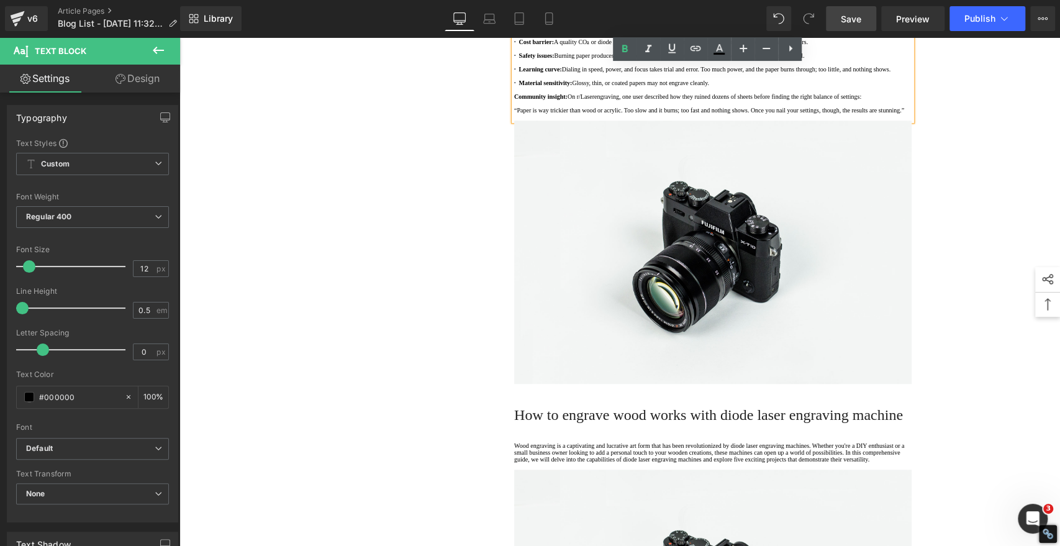
click at [444, 356] on div "1. Is the laser engraving machine good at engraving wooden materials Text Block…" at bounding box center [619, 112] width 745 height 1323
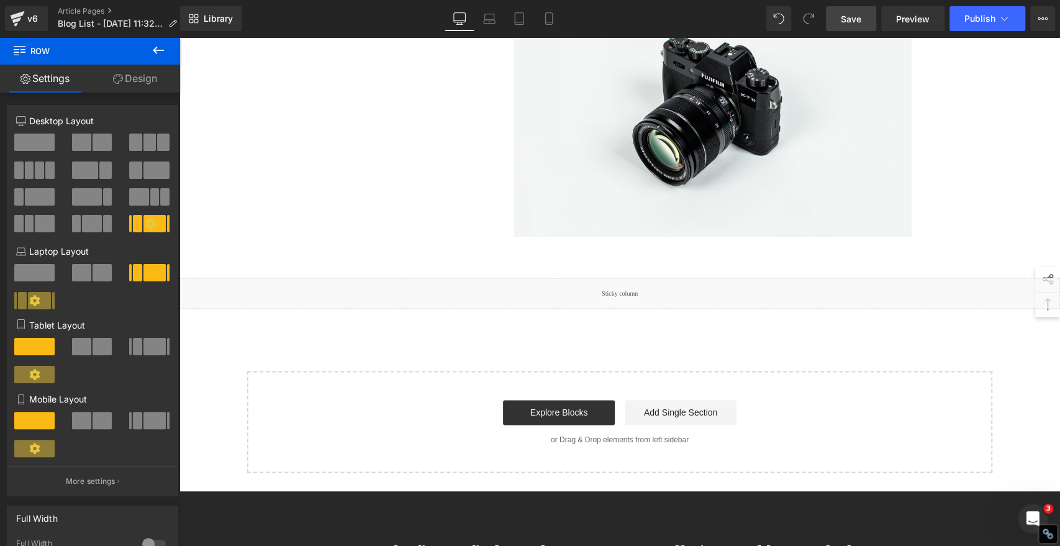
scroll to position [1173, 0]
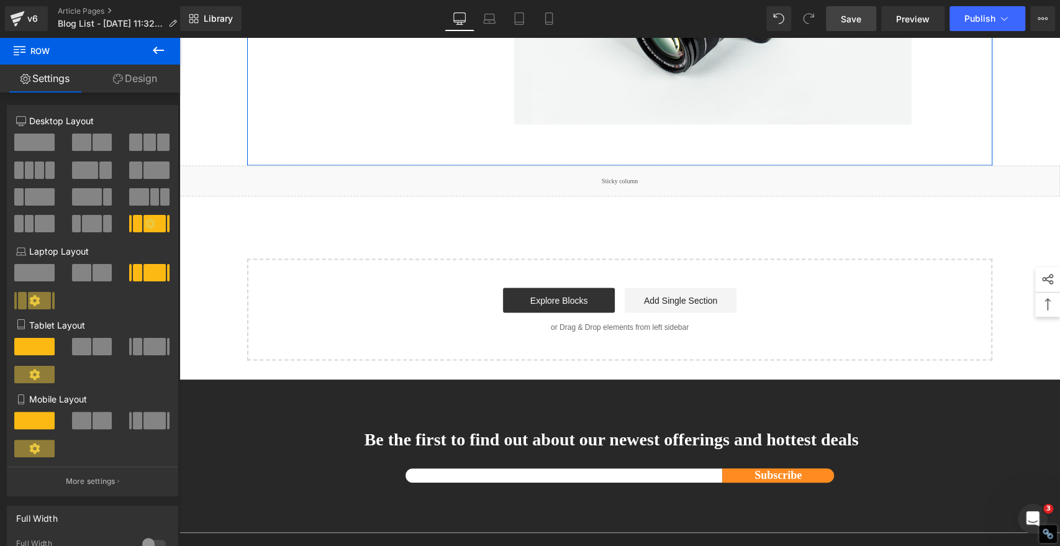
scroll to position [1648, 0]
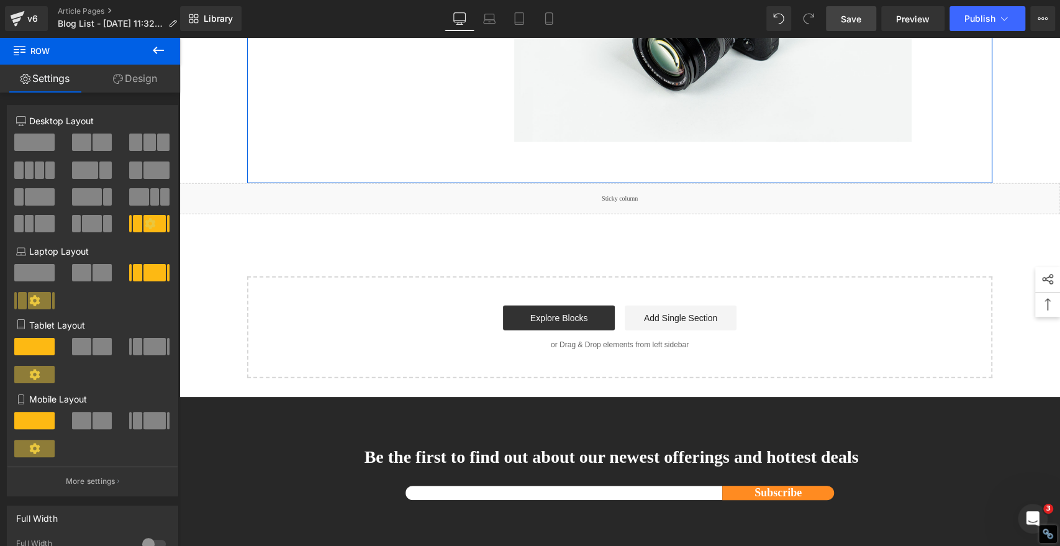
scroll to position [2057, 0]
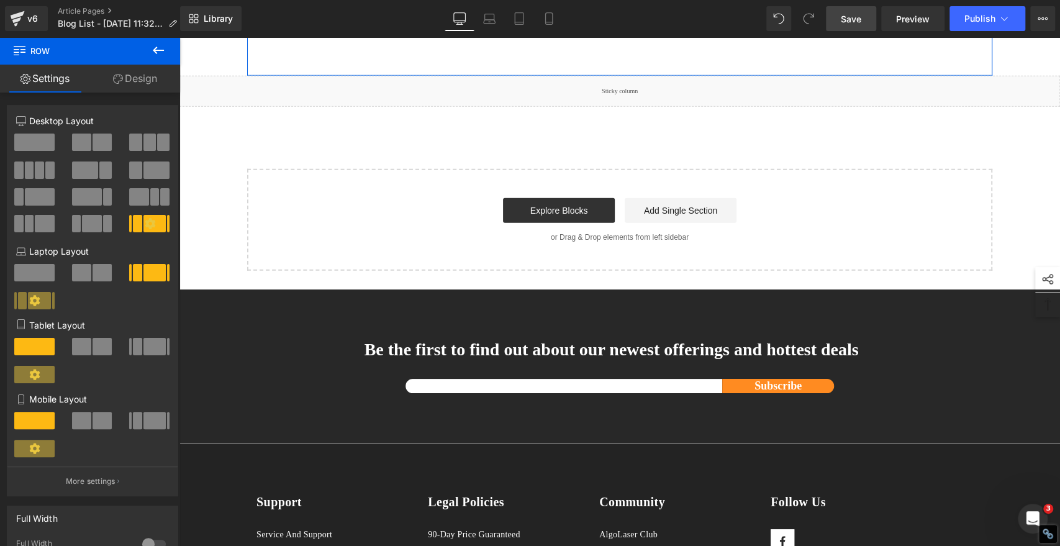
scroll to position [2467, 0]
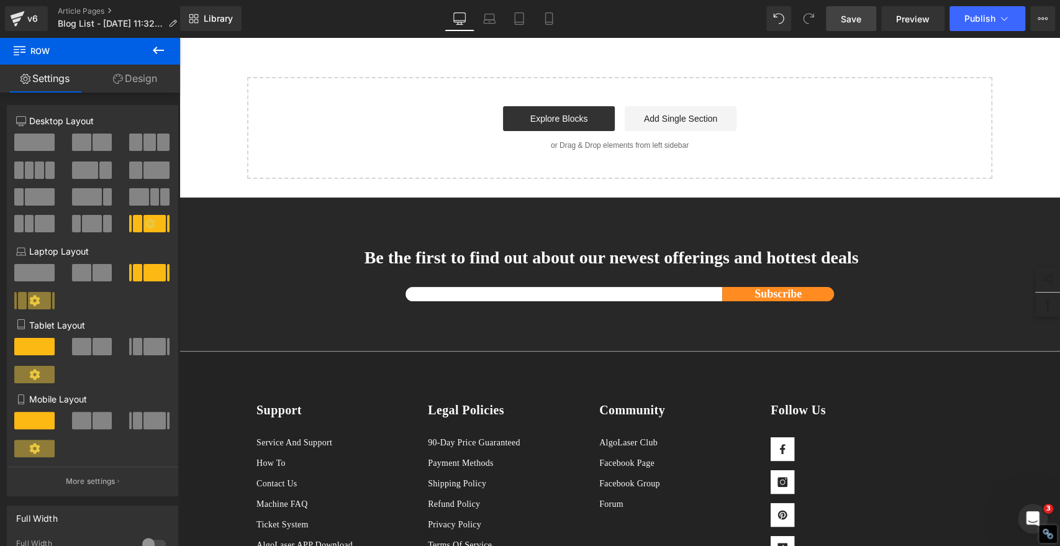
scroll to position [2877, 0]
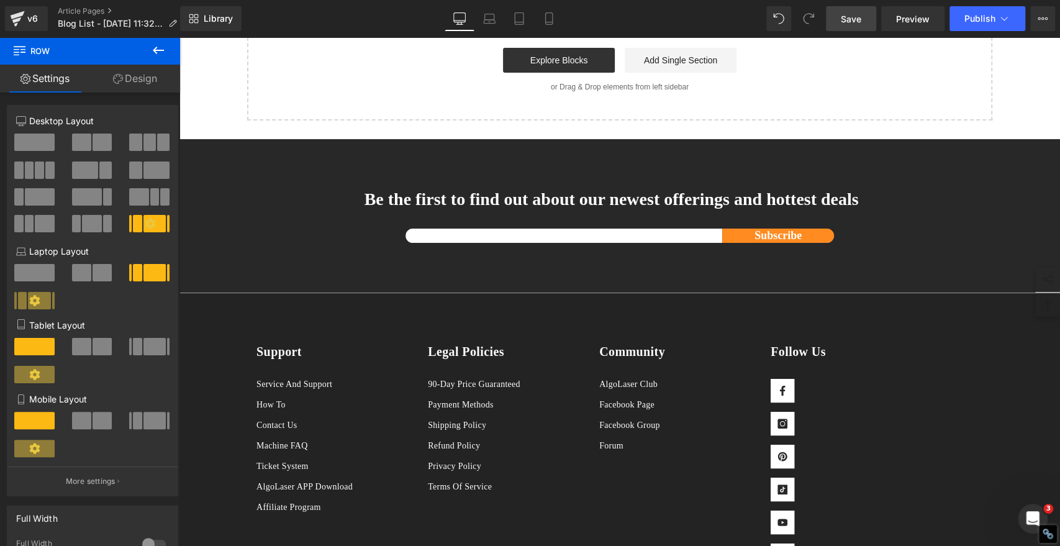
scroll to position [3286, 0]
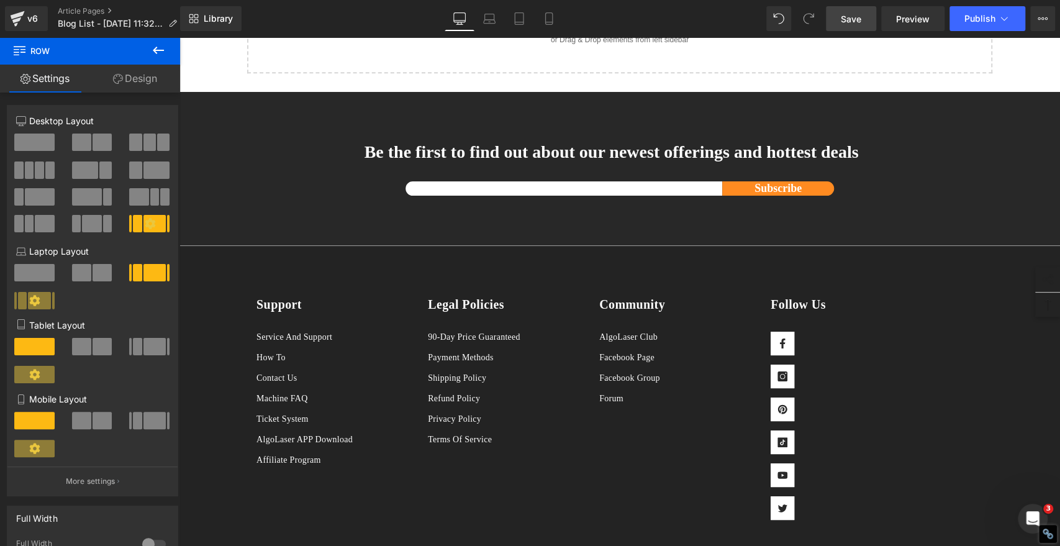
scroll to position [3696, 0]
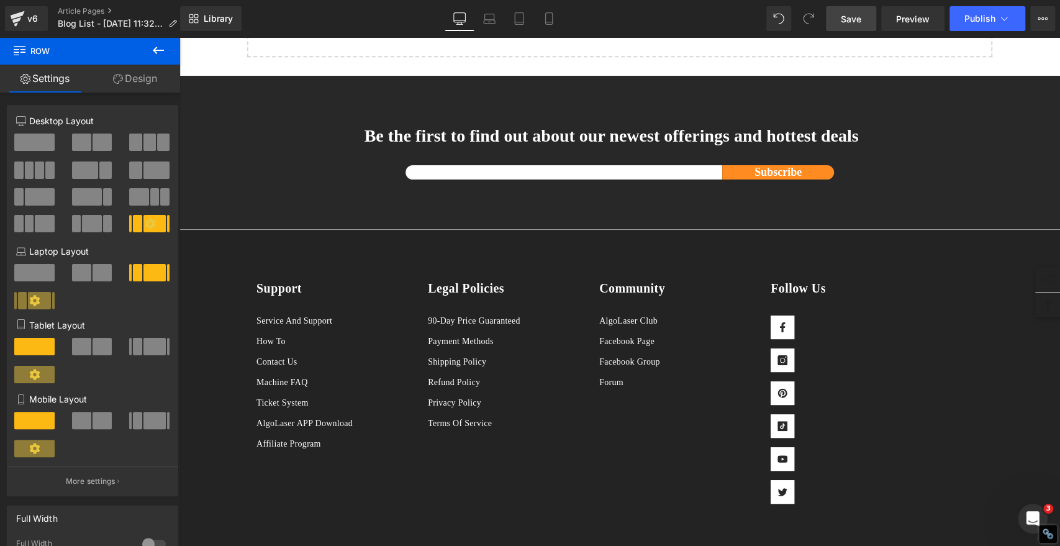
click at [860, 17] on span "Save" at bounding box center [851, 18] width 20 height 13
click at [845, 19] on span "Save" at bounding box center [851, 18] width 20 height 13
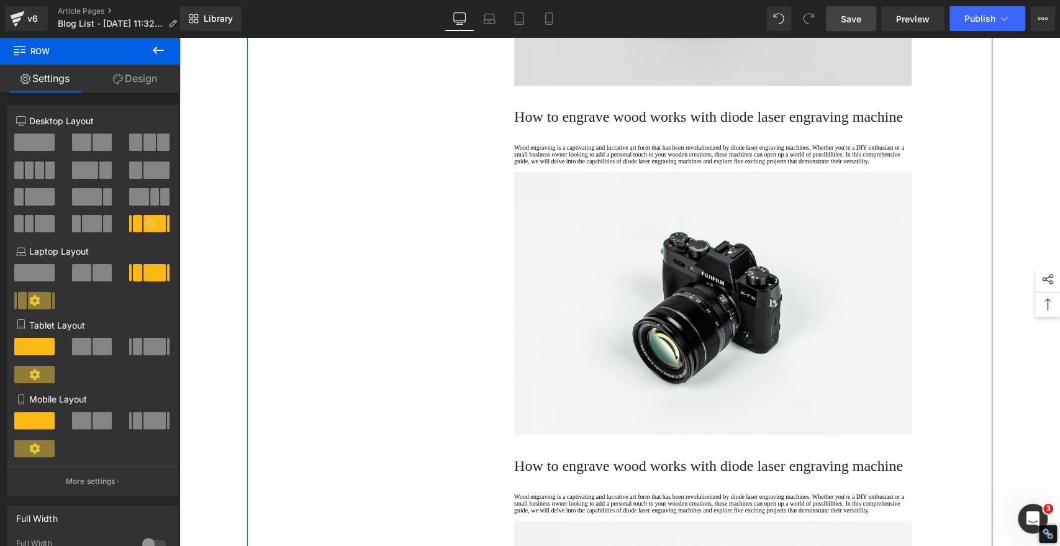
scroll to position [1073, 0]
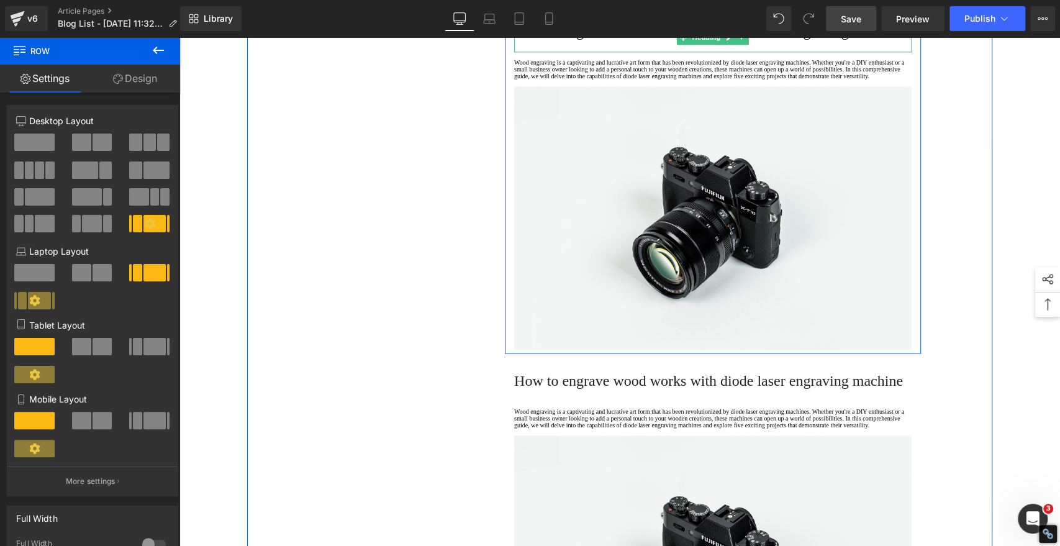
click at [574, 40] on span "How to engrave wood works with diode laser engraving machine" at bounding box center [708, 32] width 389 height 16
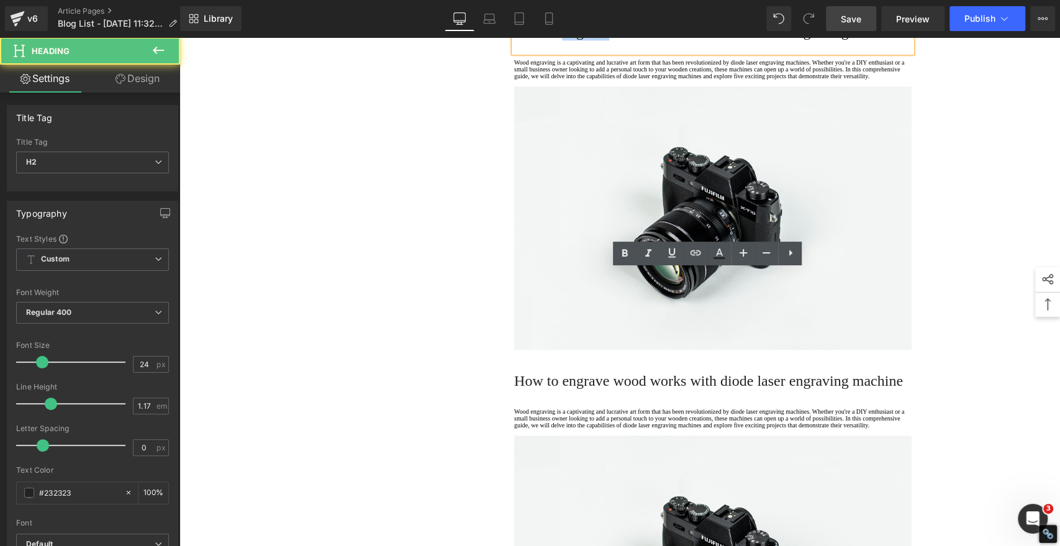
click at [574, 40] on span "How to engrave wood works with diode laser engraving machine" at bounding box center [708, 32] width 389 height 16
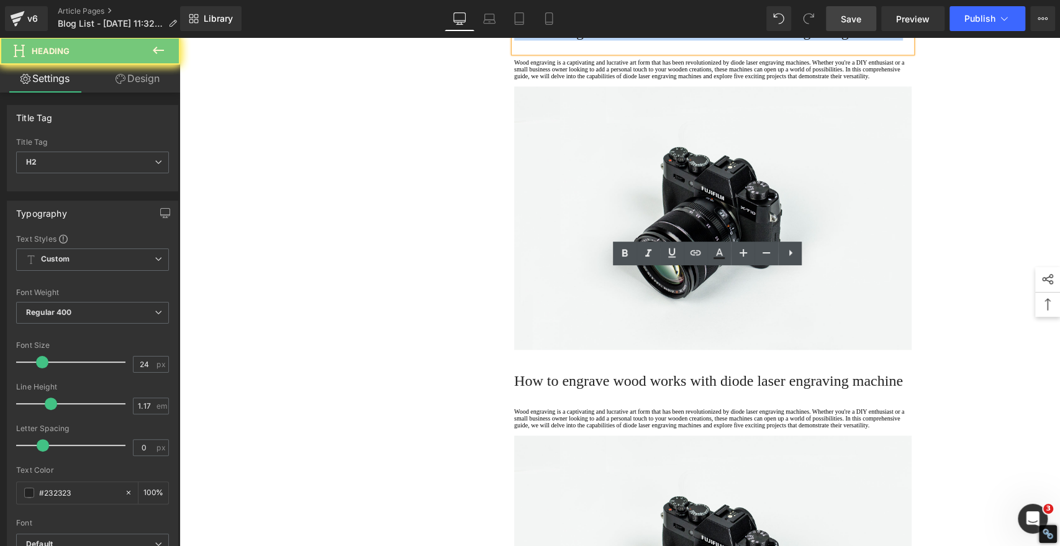
click at [574, 40] on span "How to engrave wood works with diode laser engraving machine" at bounding box center [708, 32] width 389 height 16
paste div
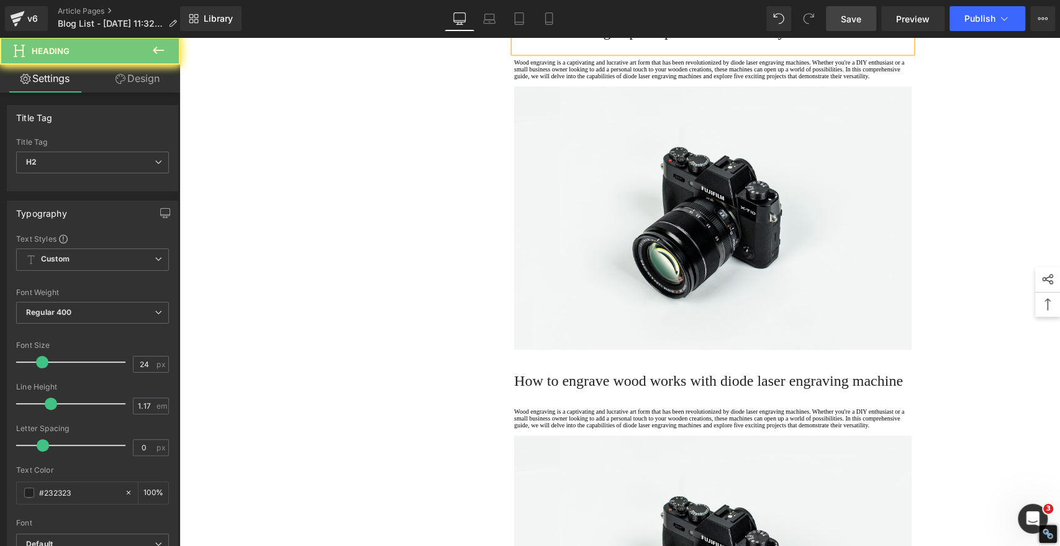
click at [574, 40] on h2 "2. Laser Cutting Paper: Speed and Scalability" at bounding box center [712, 31] width 397 height 17
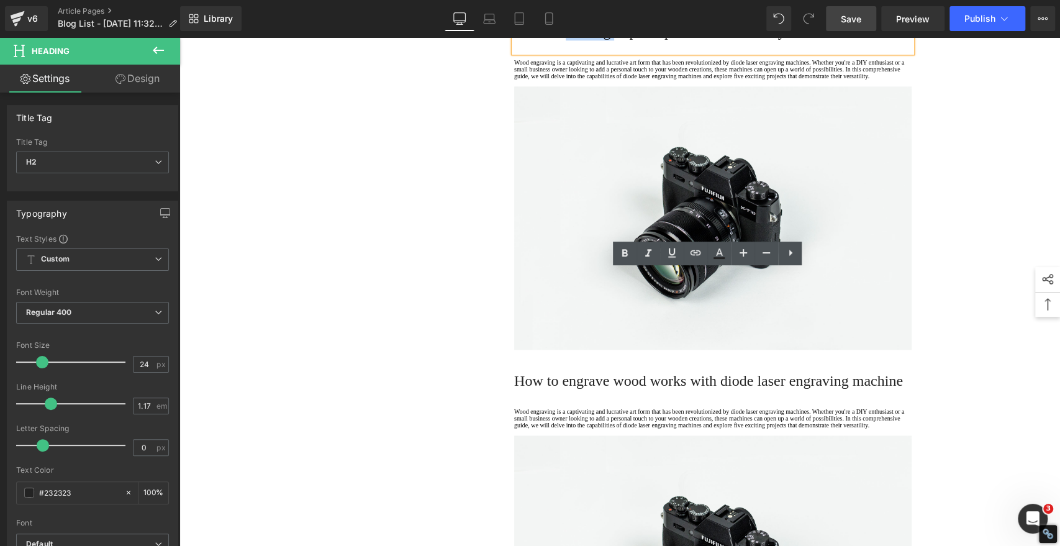
click at [574, 40] on h2 "2. Laser Cutting Paper: Speed and Scalability" at bounding box center [712, 31] width 397 height 17
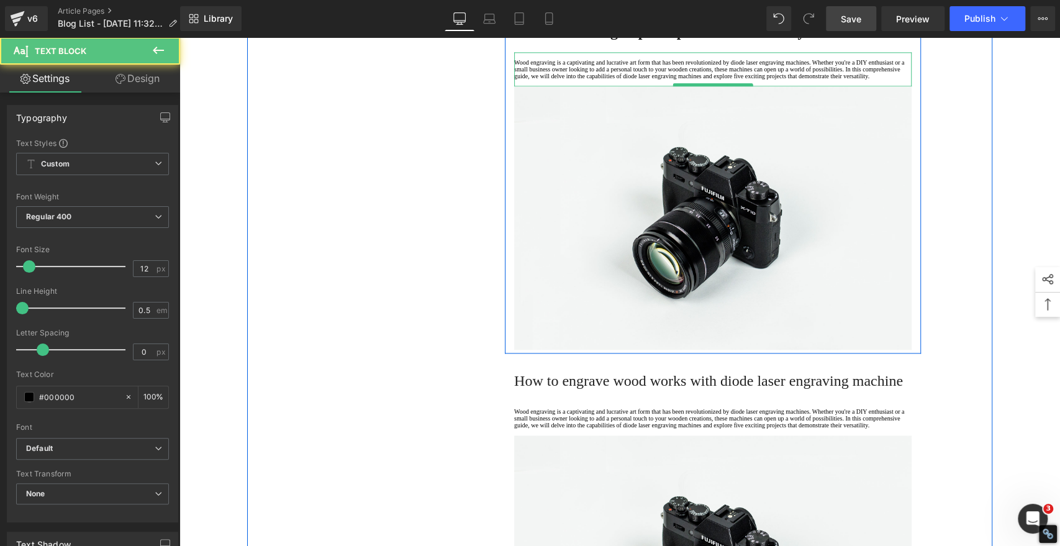
click at [553, 79] on p "Wood engraving is a captivating and lucrative art form that has been revolution…" at bounding box center [712, 69] width 397 height 20
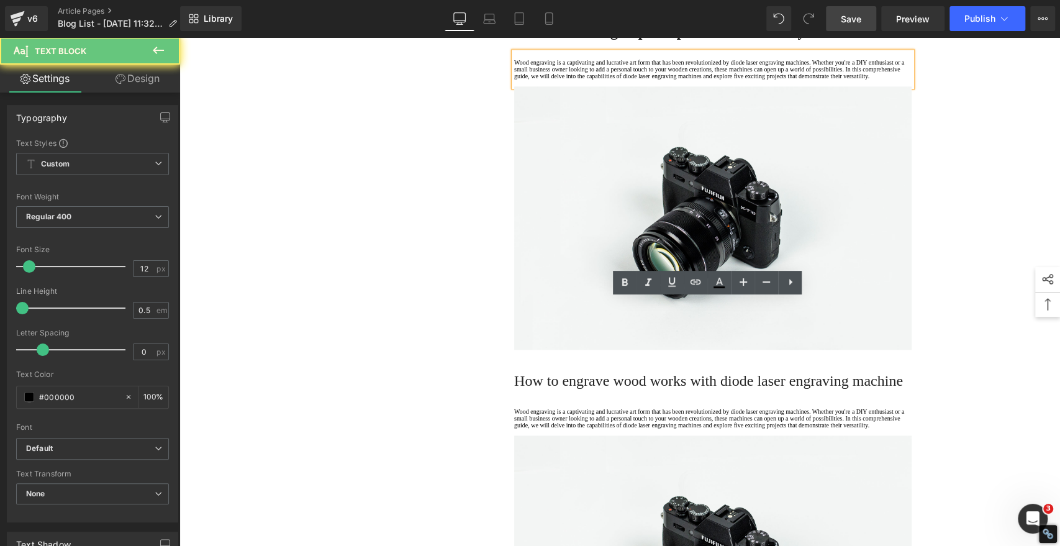
click at [549, 79] on p "Wood engraving is a captivating and lucrative art form that has been revolution…" at bounding box center [712, 69] width 397 height 20
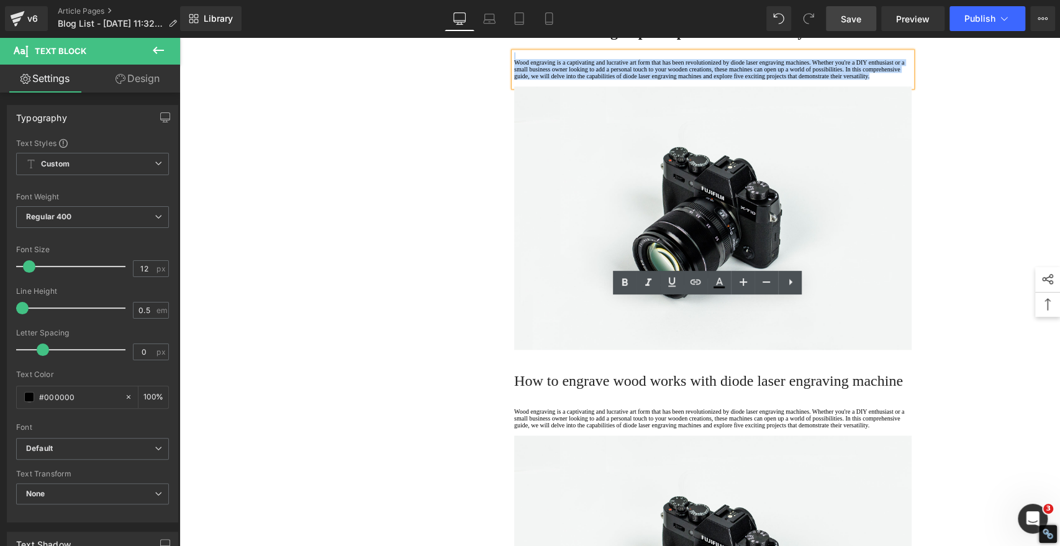
drag, startPoint x: 556, startPoint y: 361, endPoint x: 490, endPoint y: 278, distance: 106.0
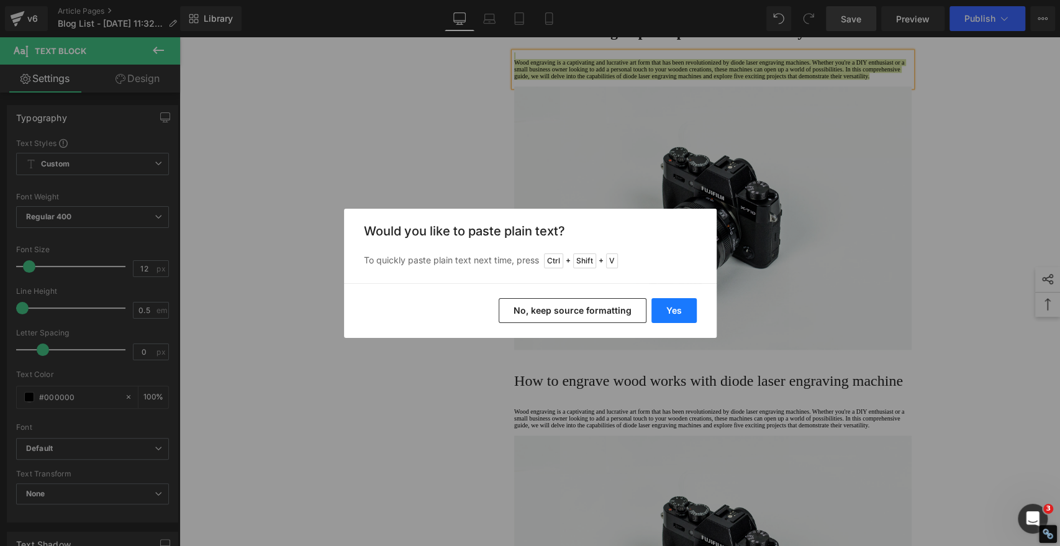
drag, startPoint x: 669, startPoint y: 314, endPoint x: 482, endPoint y: 283, distance: 189.4
click at [669, 314] on button "Yes" at bounding box center [673, 310] width 45 height 25
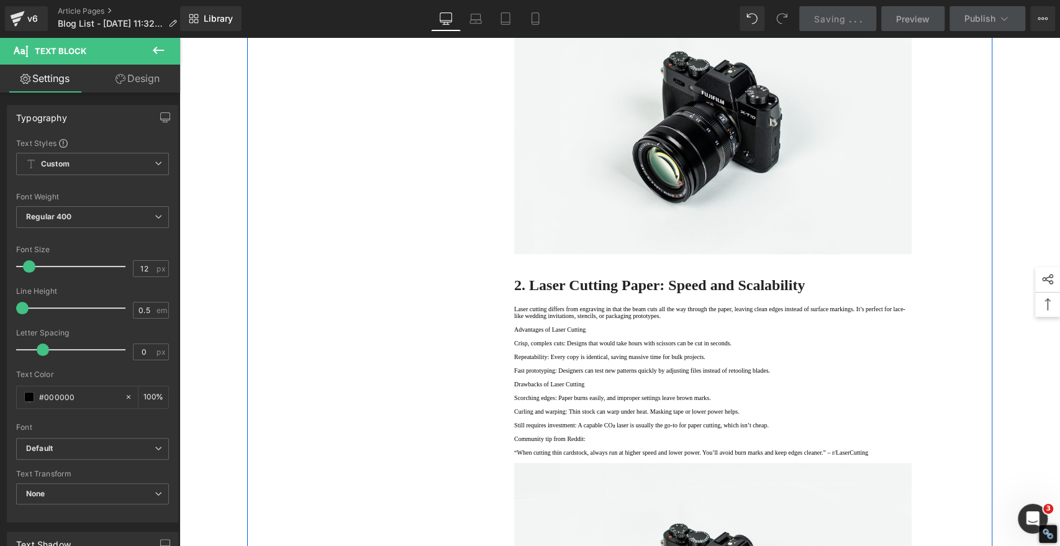
scroll to position [797, 0]
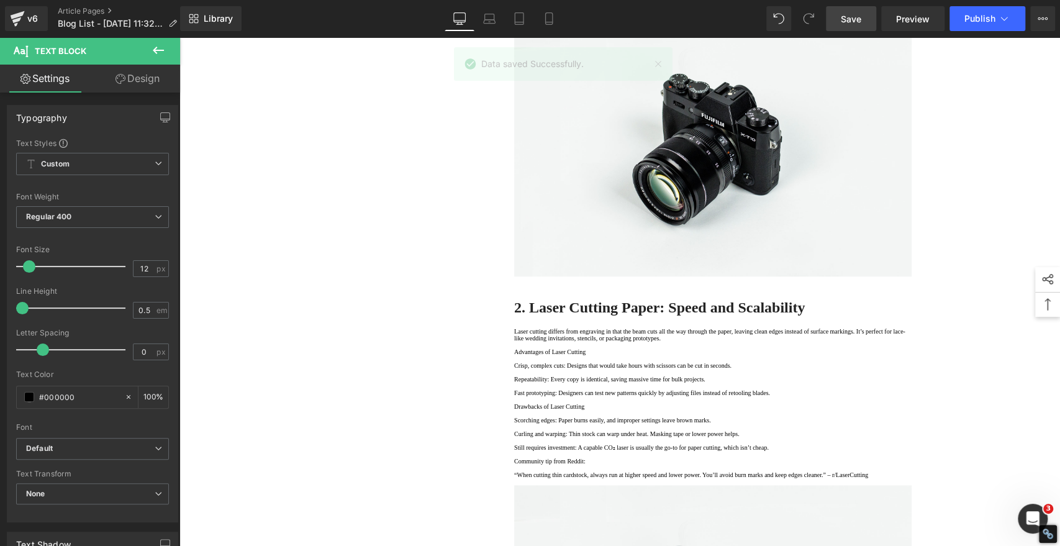
copy strong "·"
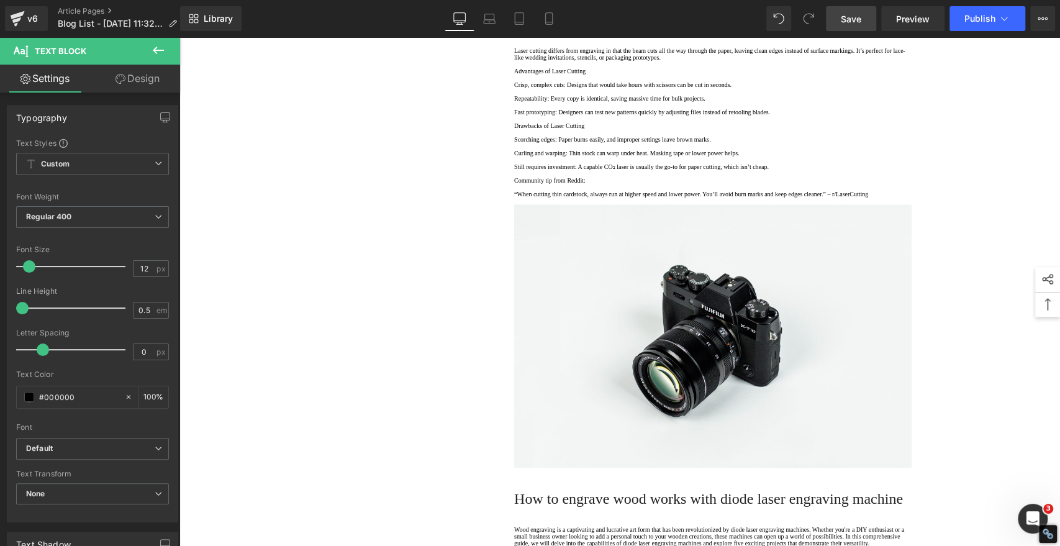
scroll to position [1212, 0]
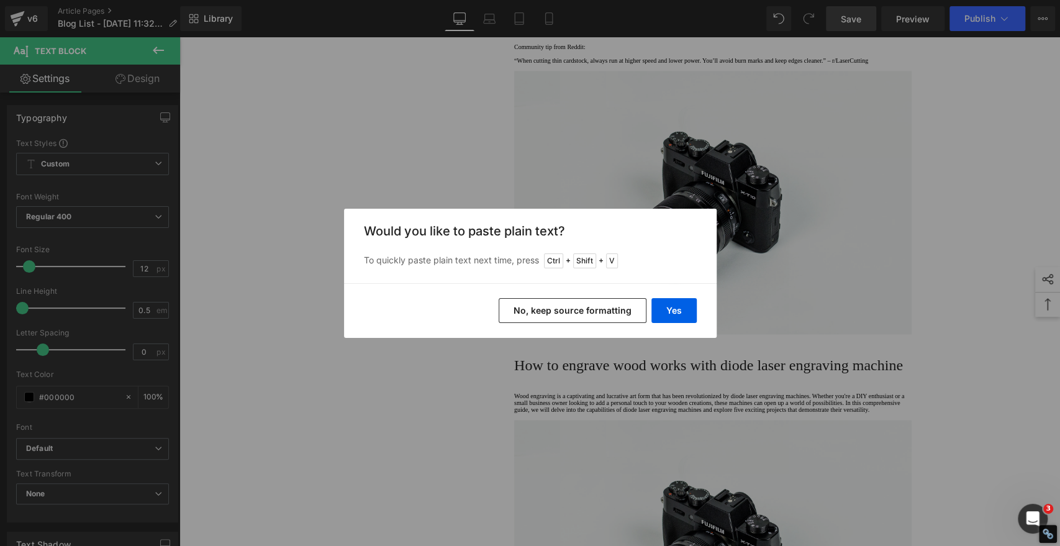
click at [613, 319] on button "No, keep source formatting" at bounding box center [573, 310] width 148 height 25
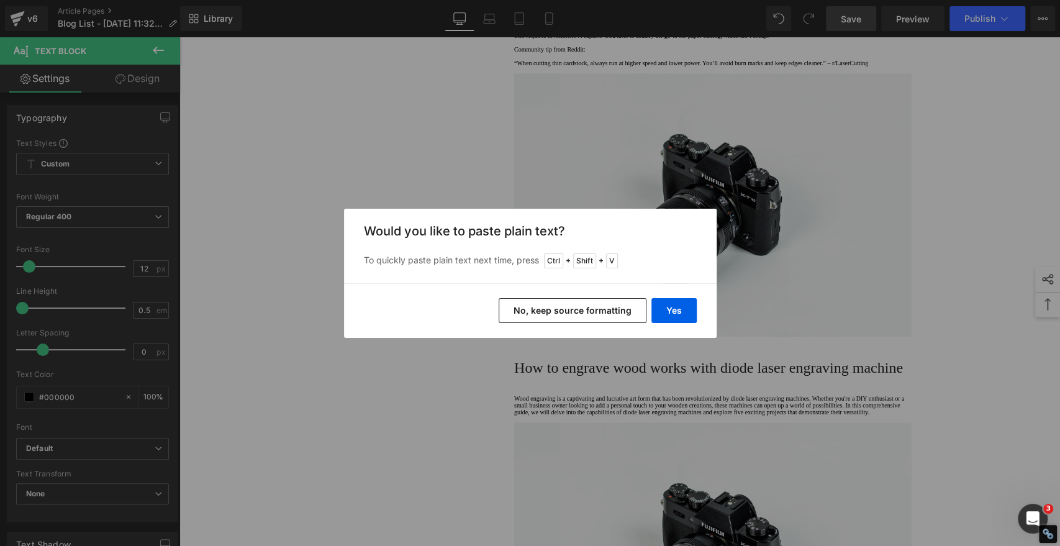
click at [604, 308] on button "No, keep source formatting" at bounding box center [573, 310] width 148 height 25
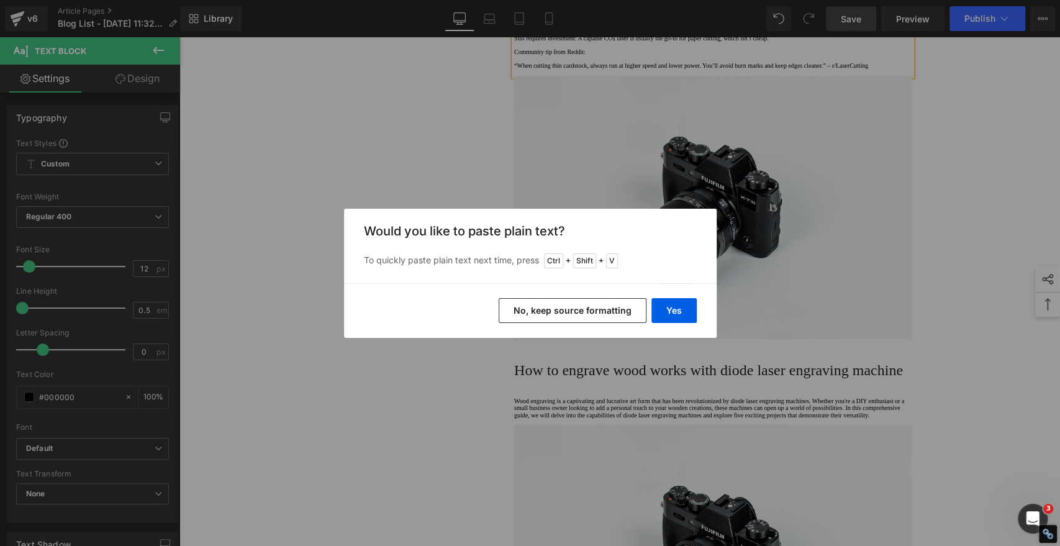
click at [528, 306] on button "No, keep source formatting" at bounding box center [573, 310] width 148 height 25
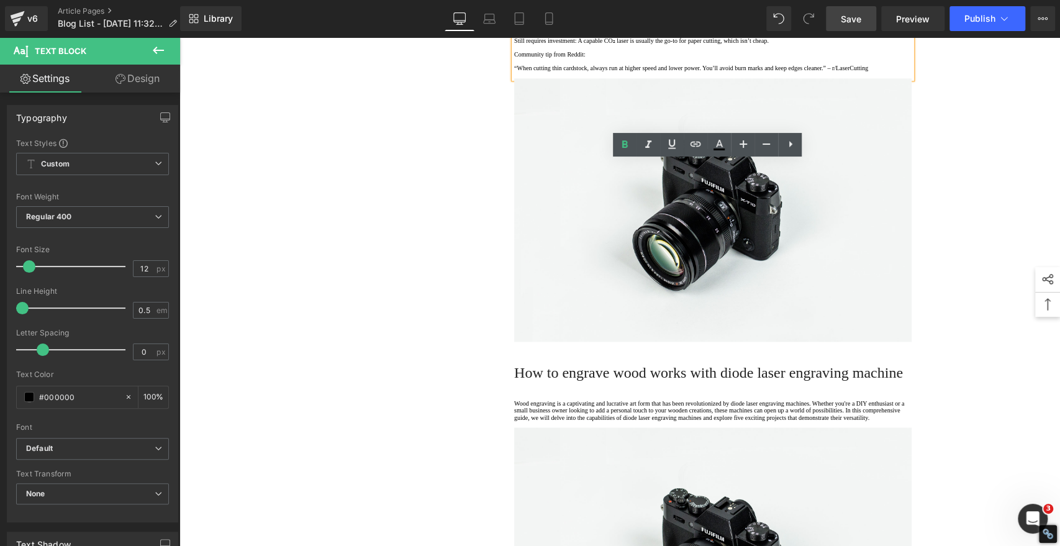
click at [514, 17] on p "Scorching edges: Paper burns easily, and improper settings leave brown marks." at bounding box center [712, 13] width 397 height 7
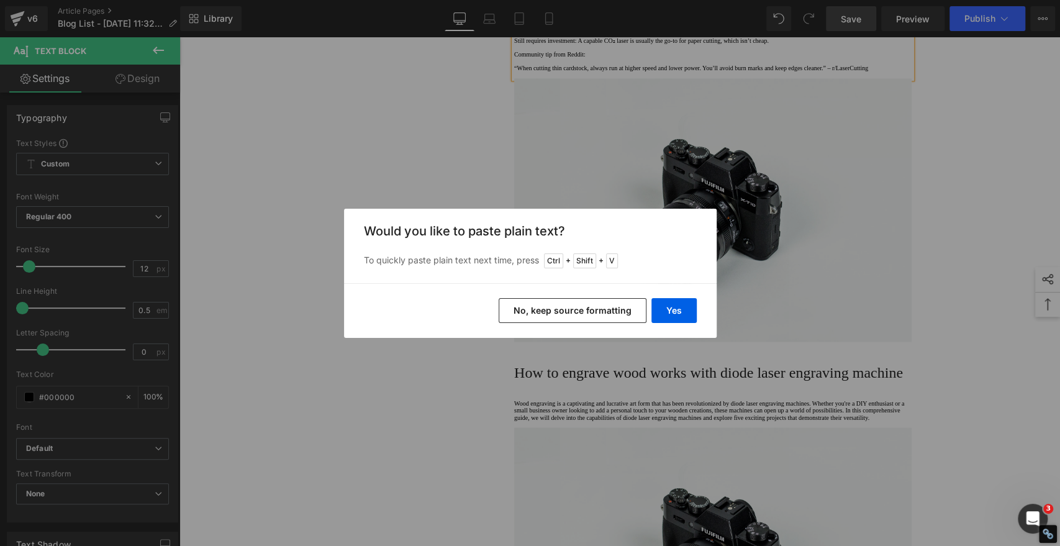
click at [568, 309] on button "No, keep source formatting" at bounding box center [573, 310] width 148 height 25
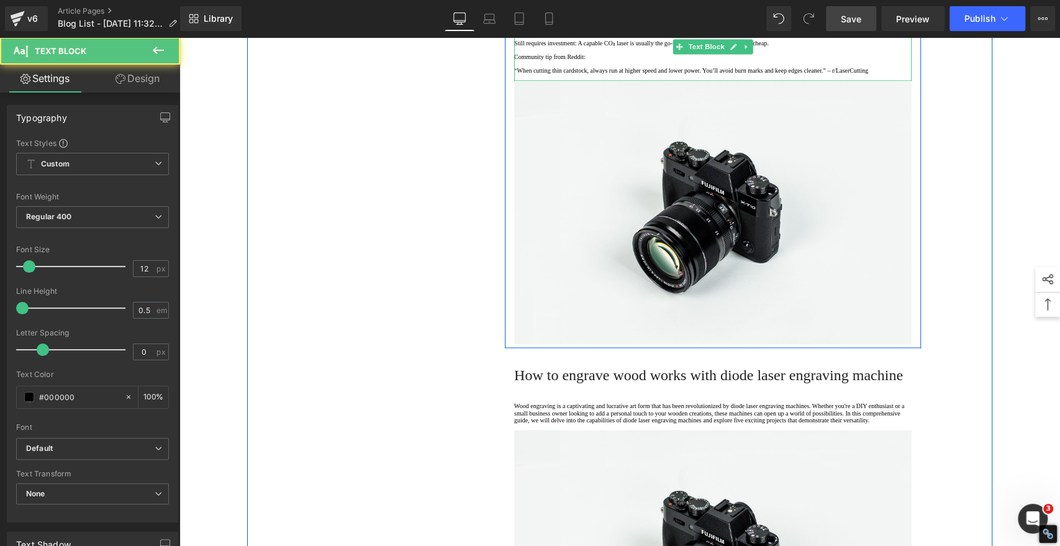
click at [514, 33] on p "Curling and warping: Thin stock can warp under heat. Masking tape or lower powe…" at bounding box center [712, 29] width 397 height 7
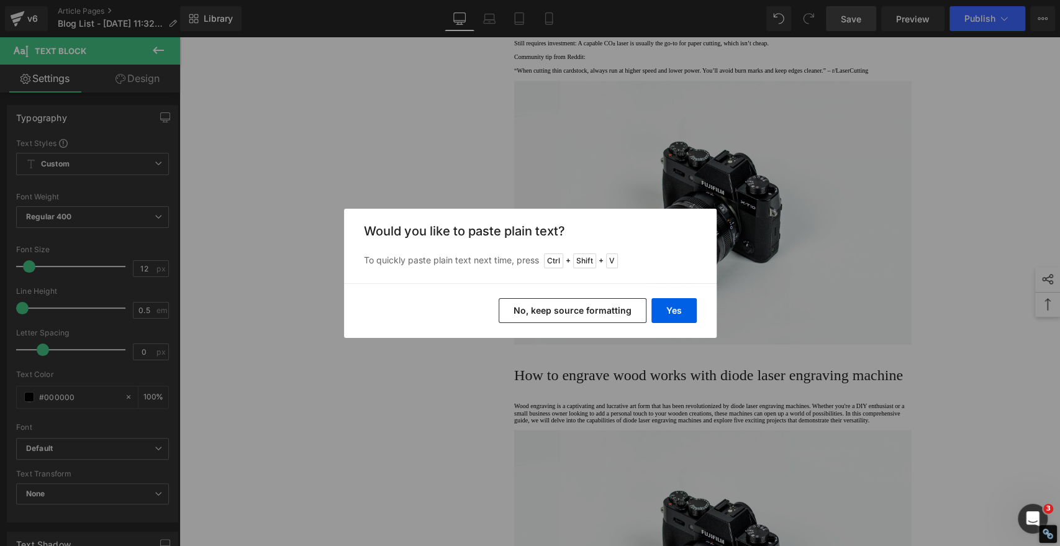
click at [619, 307] on button "No, keep source formatting" at bounding box center [573, 310] width 148 height 25
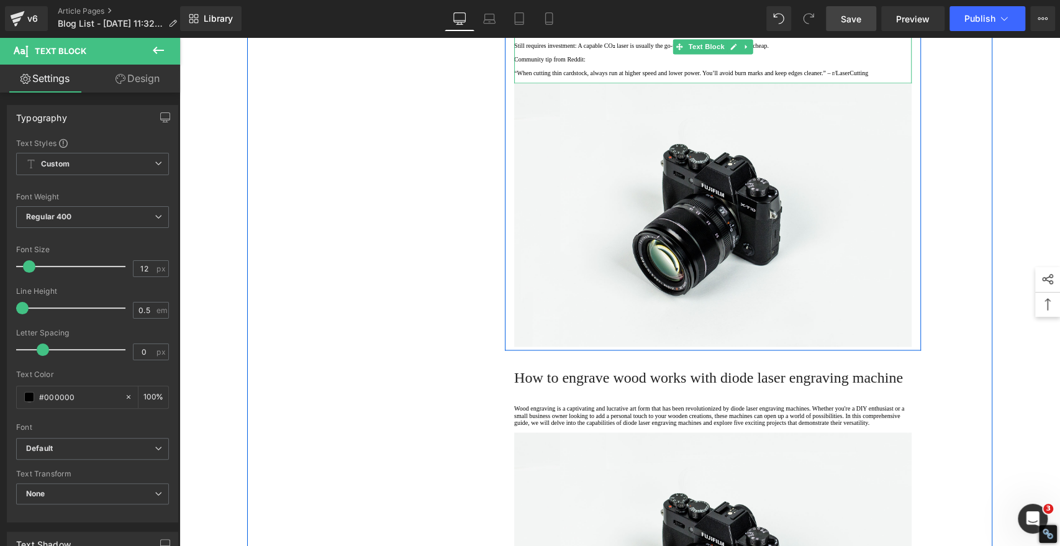
click at [514, 49] on p "Still requires investment: A capable CO₂ laser is usually the go-to for paper c…" at bounding box center [712, 45] width 397 height 7
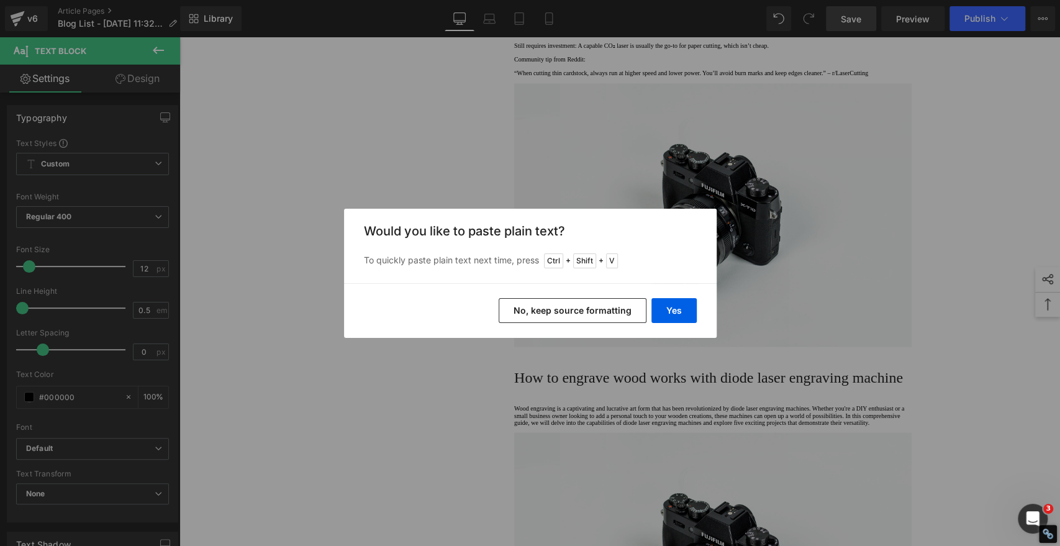
click at [589, 312] on button "No, keep source formatting" at bounding box center [573, 310] width 148 height 25
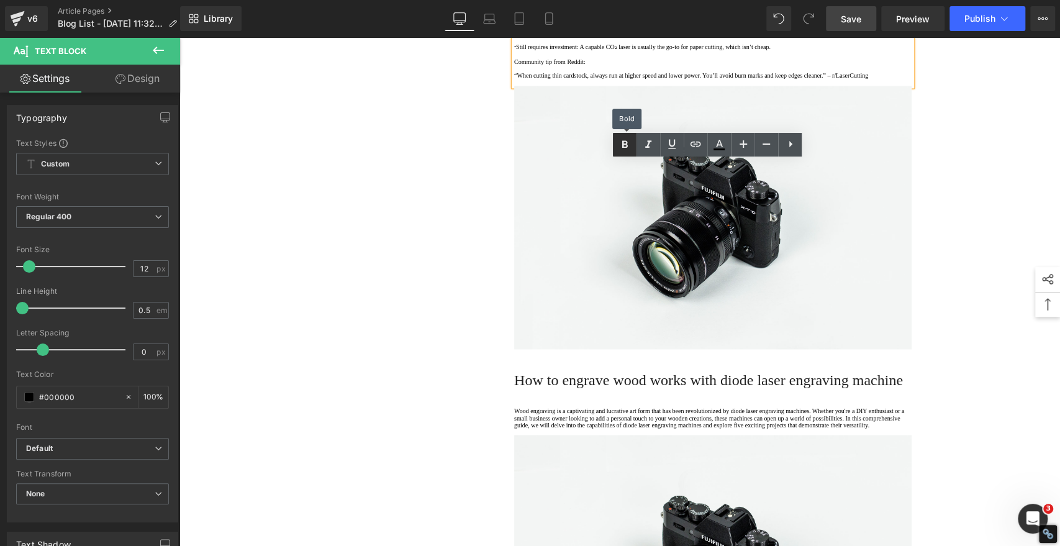
click at [621, 143] on icon at bounding box center [624, 144] width 15 height 15
drag, startPoint x: 589, startPoint y: 224, endPoint x: 510, endPoint y: 223, distance: 79.5
click at [624, 145] on icon at bounding box center [624, 144] width 15 height 15
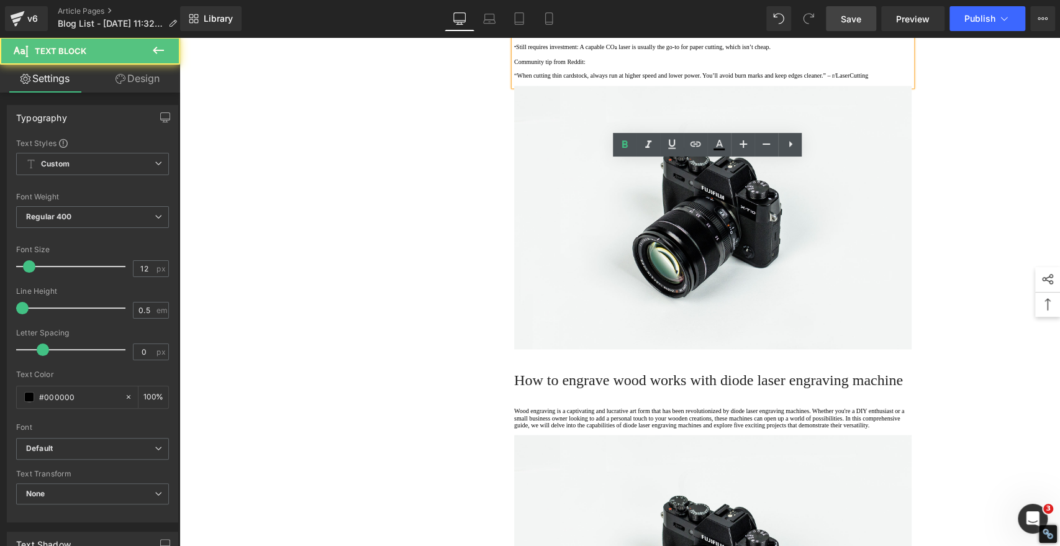
drag, startPoint x: 568, startPoint y: 245, endPoint x: 479, endPoint y: 248, distance: 88.9
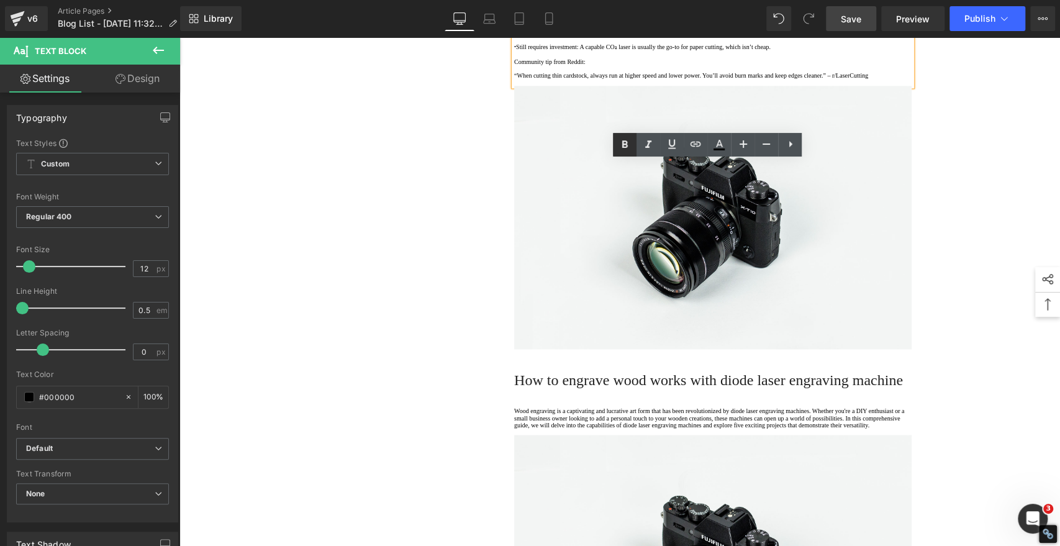
drag, startPoint x: 578, startPoint y: 268, endPoint x: 512, endPoint y: 266, distance: 66.5
drag, startPoint x: 623, startPoint y: 141, endPoint x: 623, endPoint y: 148, distance: 6.8
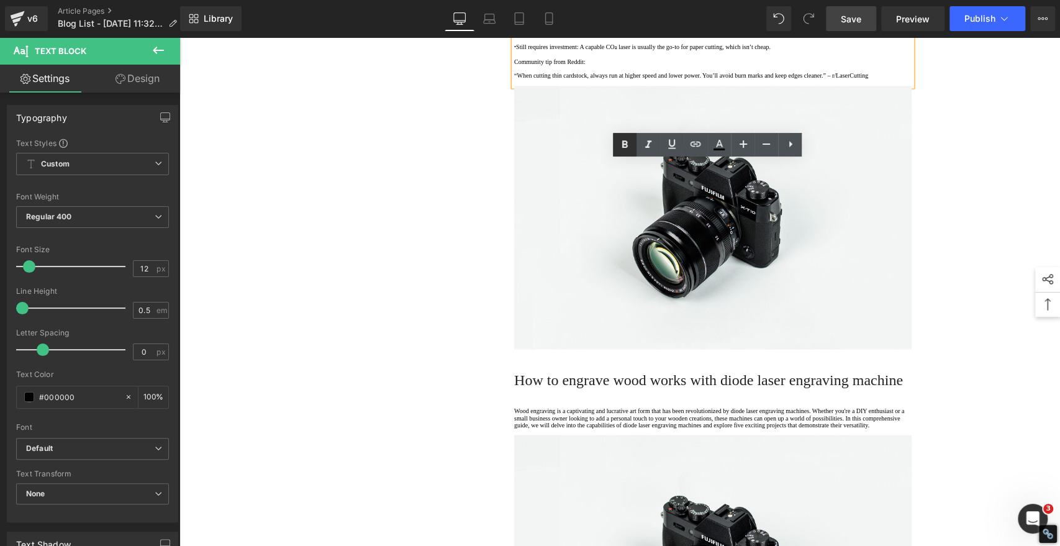
click at [617, 3] on p "Drawbacks of Laser Cutting" at bounding box center [712, -1] width 397 height 7
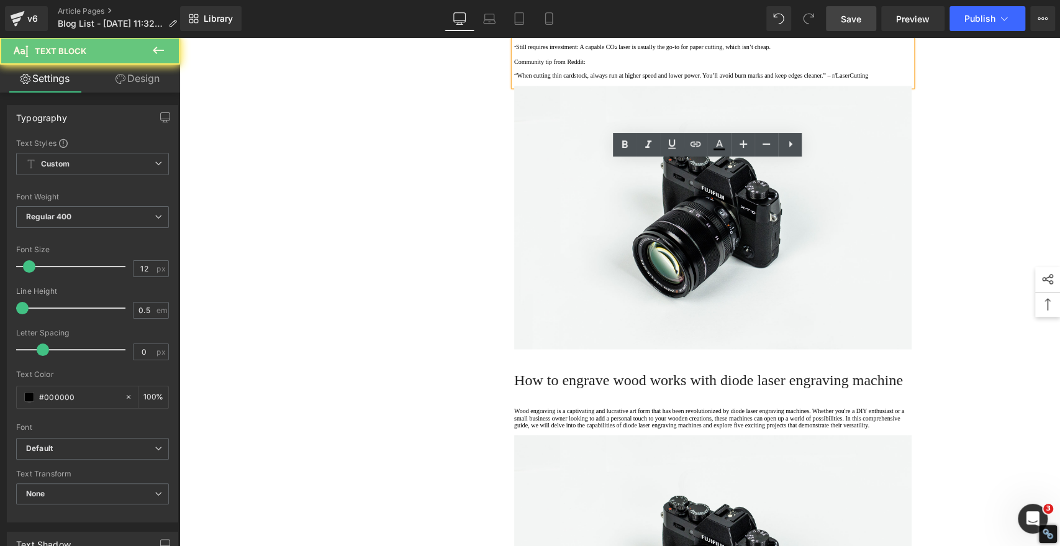
click at [617, 3] on p "Drawbacks of Laser Cutting" at bounding box center [712, -1] width 397 height 7
click at [625, 140] on icon at bounding box center [624, 144] width 15 height 15
click at [578, 19] on p "· Scorching edges: Paper burns easily, and improper settings leave brown marks." at bounding box center [712, 14] width 397 height 9
drag, startPoint x: 578, startPoint y: 312, endPoint x: 510, endPoint y: 312, distance: 68.3
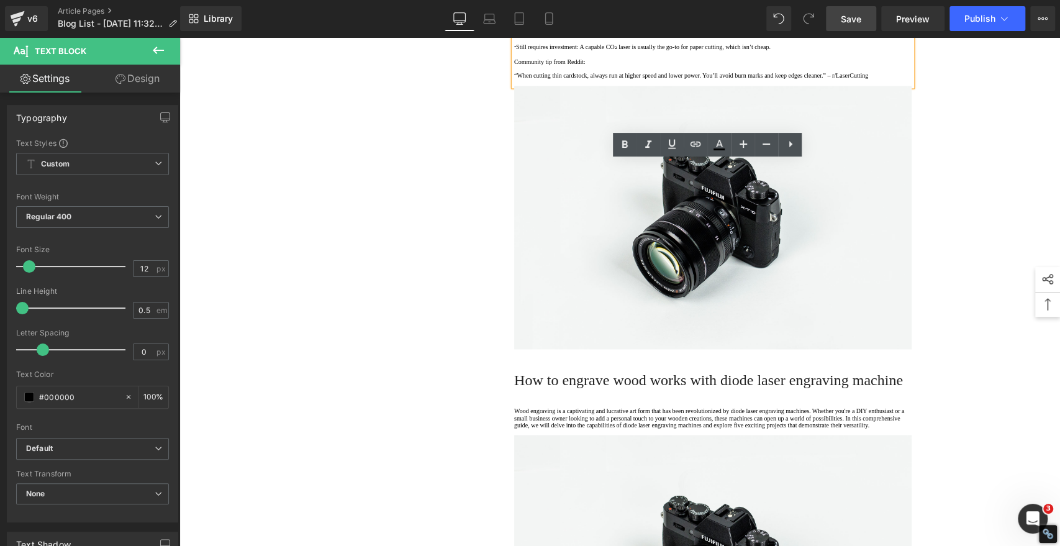
click at [514, 19] on p "· Scorching edges: Paper burns easily, and improper settings leave brown marks." at bounding box center [712, 14] width 397 height 9
click at [621, 146] on icon at bounding box center [624, 144] width 15 height 15
click at [592, 35] on p "· Curling and warping: Thin stock can warp under heat. Masking tape or lower po…" at bounding box center [712, 30] width 397 height 9
drag, startPoint x: 592, startPoint y: 334, endPoint x: 511, endPoint y: 334, distance: 81.4
click at [514, 35] on p "· Curling and warping: Thin stock can warp under heat. Masking tape or lower po…" at bounding box center [712, 30] width 397 height 9
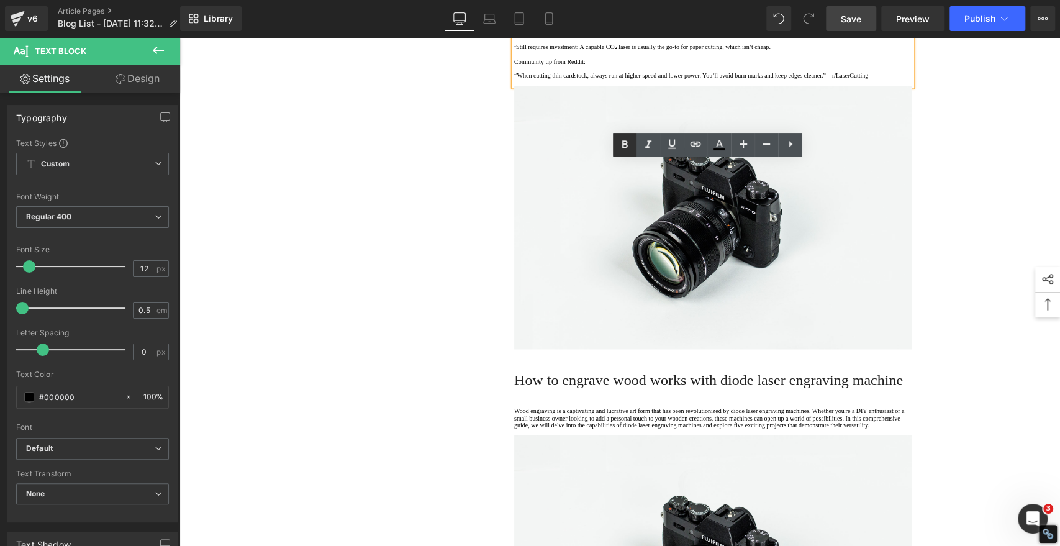
click at [606, 52] on p "· Still requires investment: A capable CO₂ laser is usually the go-to for paper…" at bounding box center [712, 46] width 397 height 9
drag, startPoint x: 606, startPoint y: 355, endPoint x: 510, endPoint y: 359, distance: 96.3
click at [514, 52] on p "· Still requires investment: A capable CO₂ laser is usually the go-to for paper…" at bounding box center [712, 46] width 397 height 9
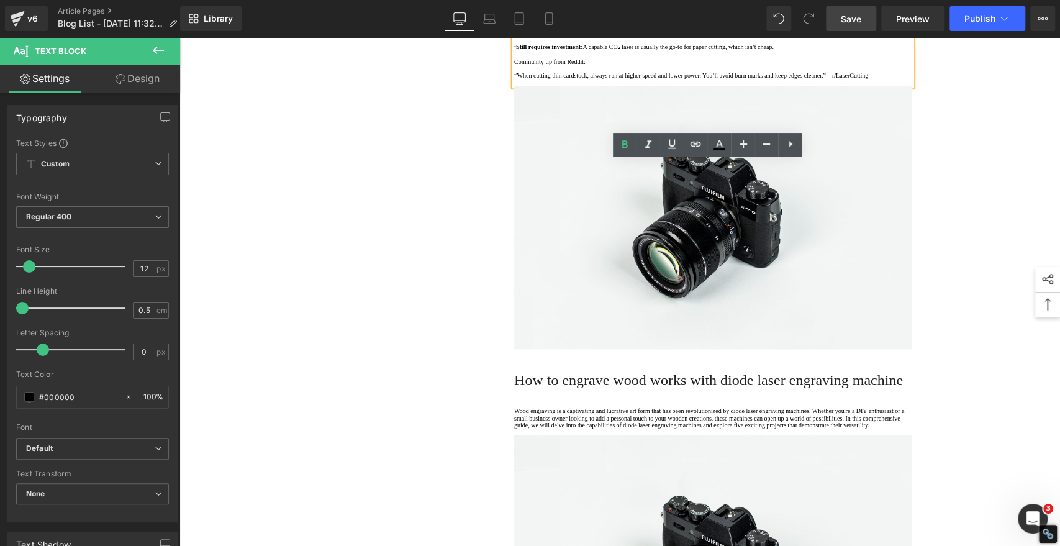
click at [622, 65] on p "Community tip from Reddit:" at bounding box center [712, 61] width 397 height 7
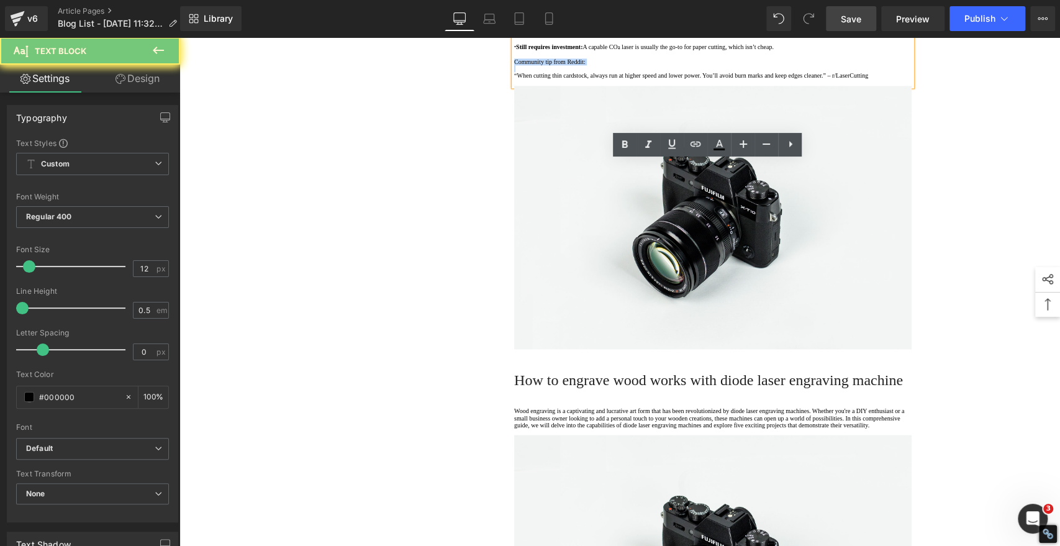
drag, startPoint x: 622, startPoint y: 376, endPoint x: 629, endPoint y: 276, distance: 100.8
click at [622, 65] on p "Community tip from Reddit:" at bounding box center [712, 61] width 397 height 7
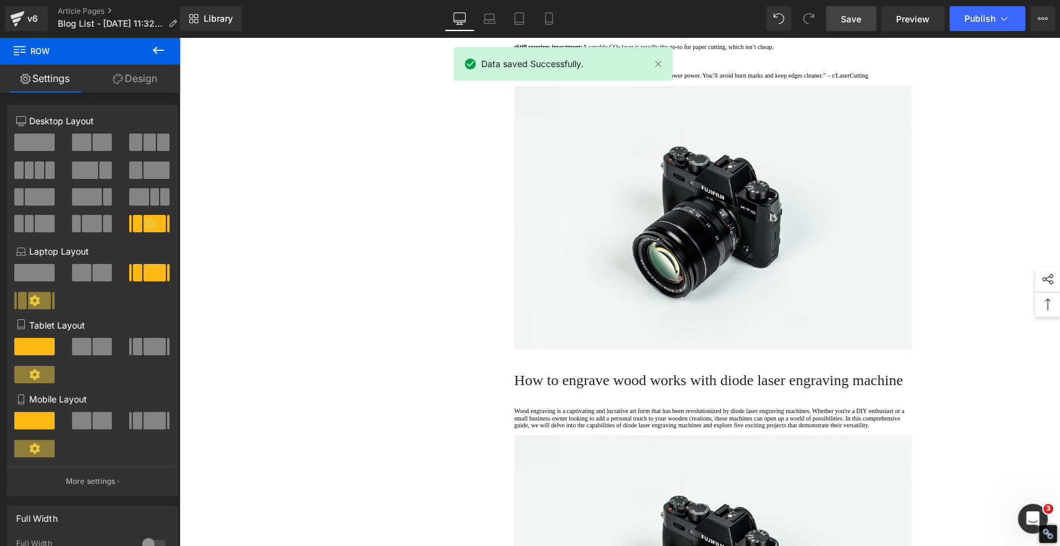
click at [851, 17] on span "Save" at bounding box center [851, 18] width 20 height 13
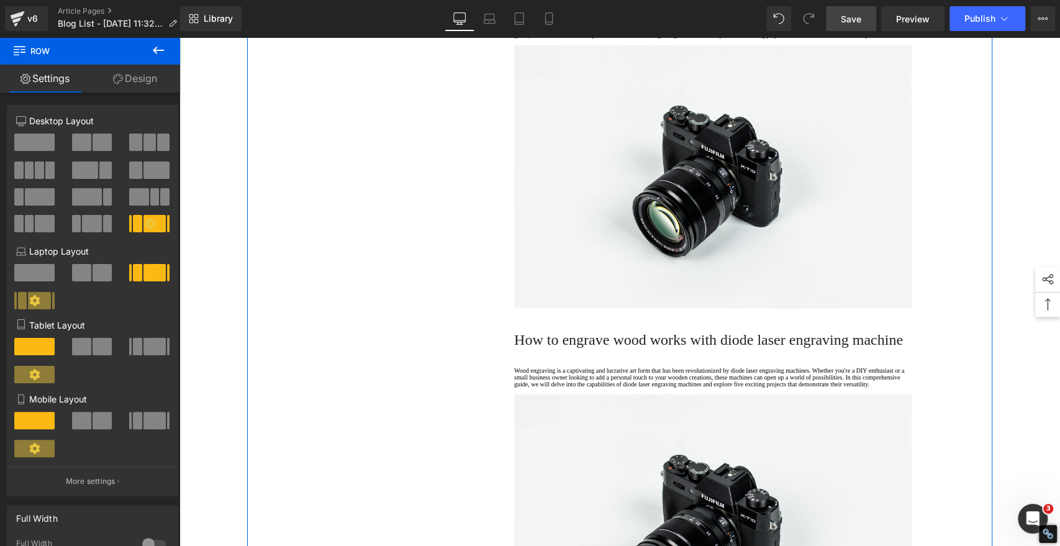
scroll to position [1625, 0]
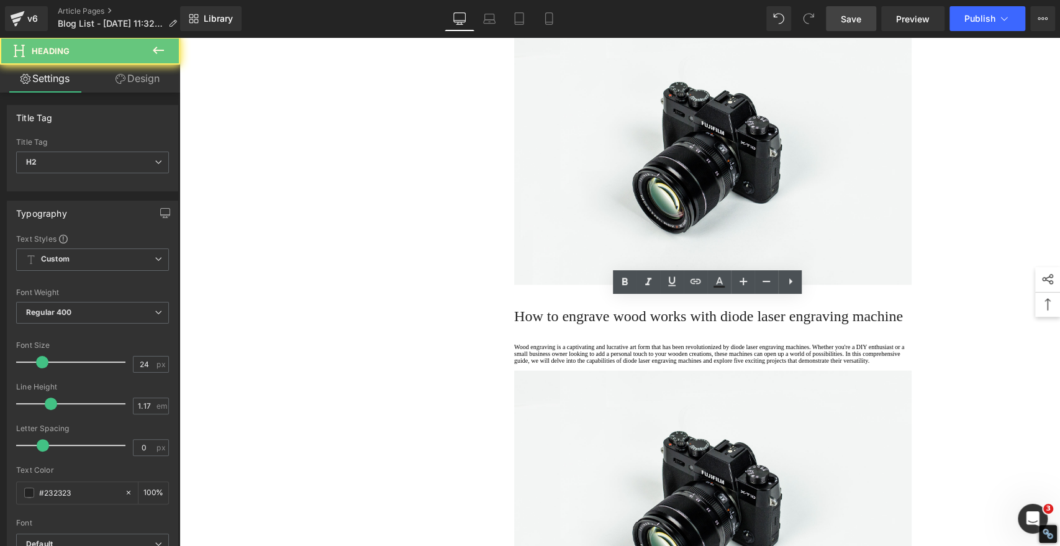
paste div
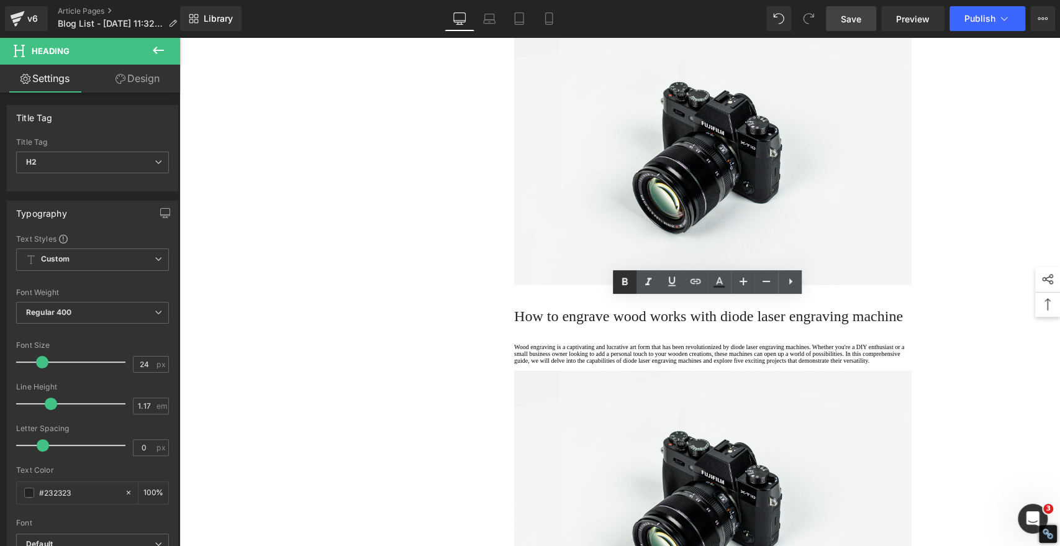
click at [629, 280] on icon at bounding box center [624, 282] width 15 height 15
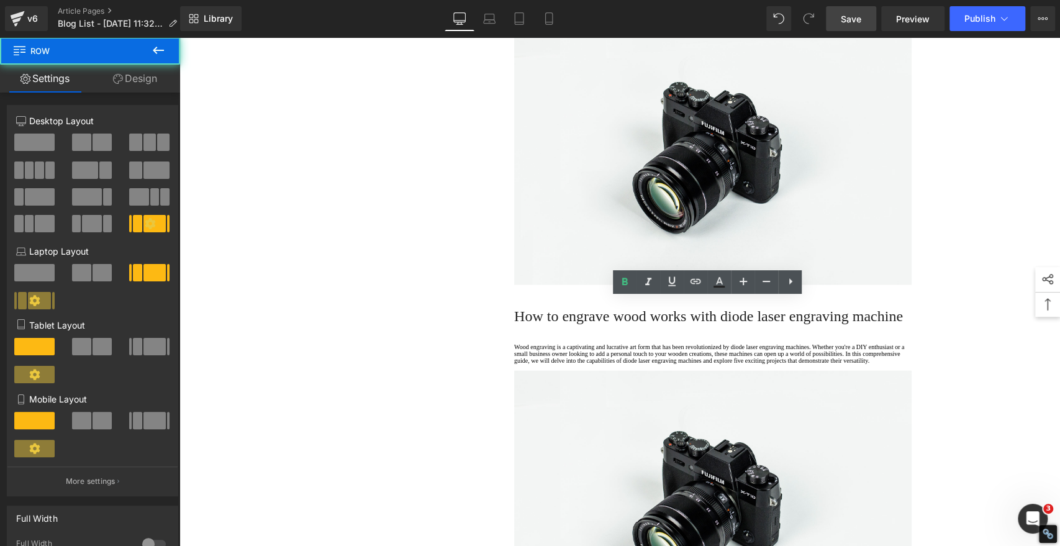
click at [409, 294] on div "1. Is the laser engraving machine good at engraving wooden materials Text Block…" at bounding box center [619, 293] width 745 height 3555
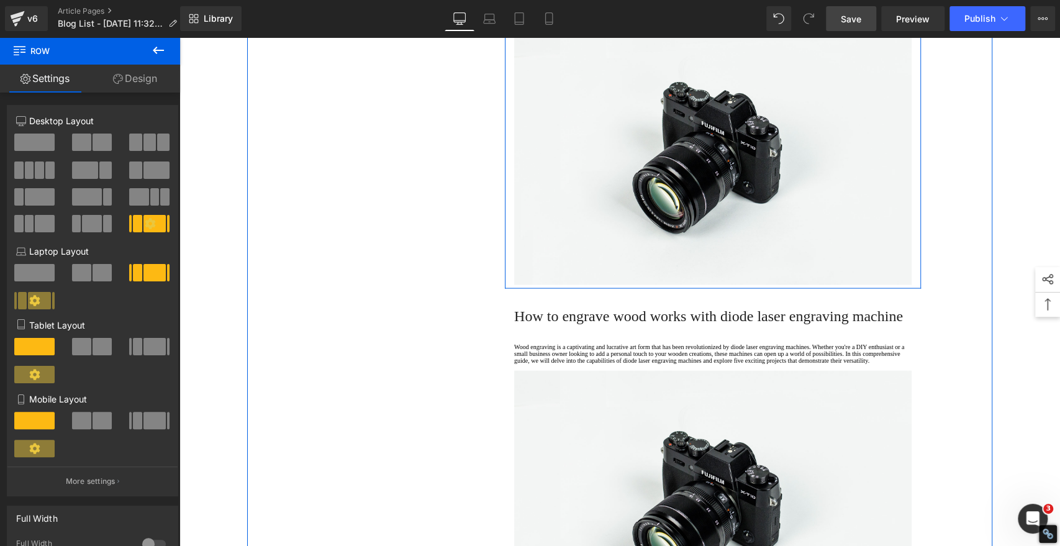
click at [555, 14] on p "Wood engraving is a captivating and lucrative art form that has been revolution…" at bounding box center [712, 4] width 397 height 20
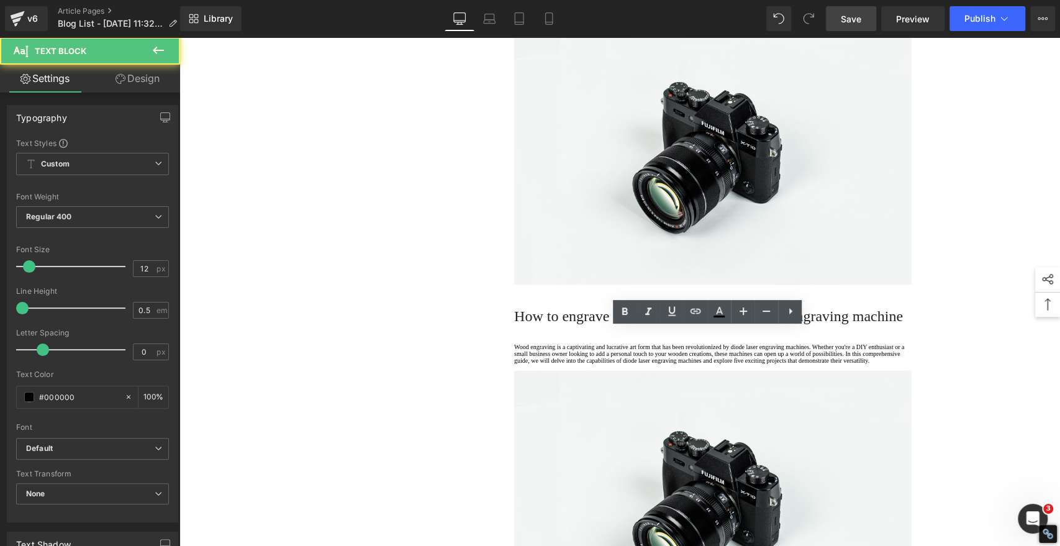
click at [553, 14] on p "Wood engraving is a captivating and lucrative art form that has been revolution…" at bounding box center [712, 4] width 397 height 20
drag, startPoint x: 557, startPoint y: 389, endPoint x: 513, endPoint y: 318, distance: 83.9
click at [513, 284] on div "3. Traditional Paper Cutting: The Handmade Touch Heading Wood engraving is a ca…" at bounding box center [713, 121] width 416 height 327
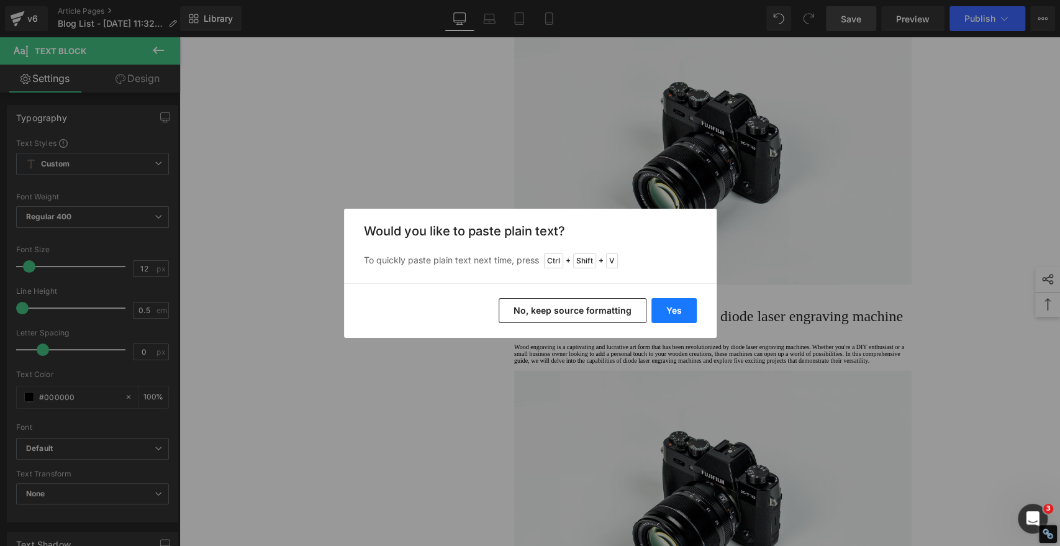
click at [683, 310] on button "Yes" at bounding box center [673, 310] width 45 height 25
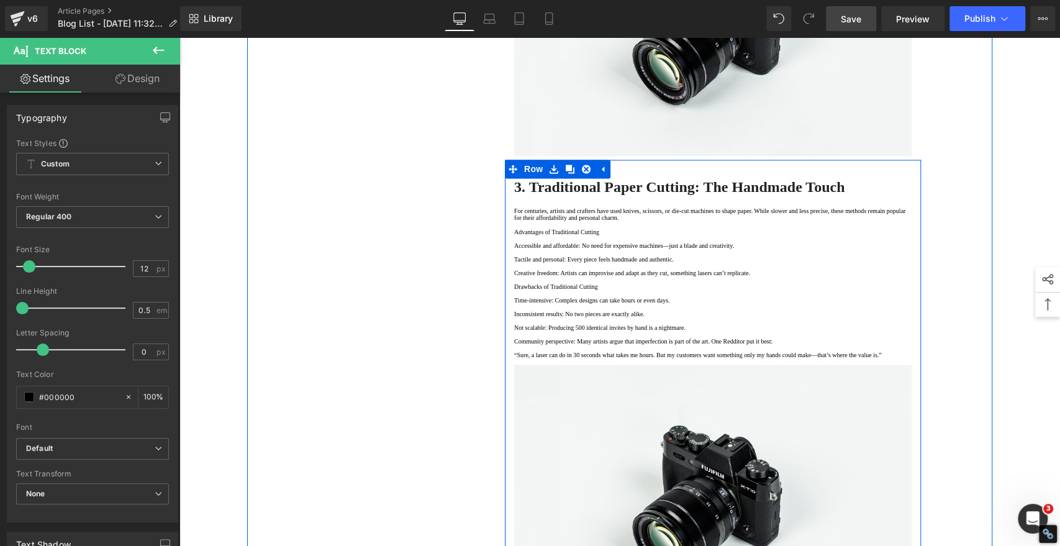
scroll to position [1350, 0]
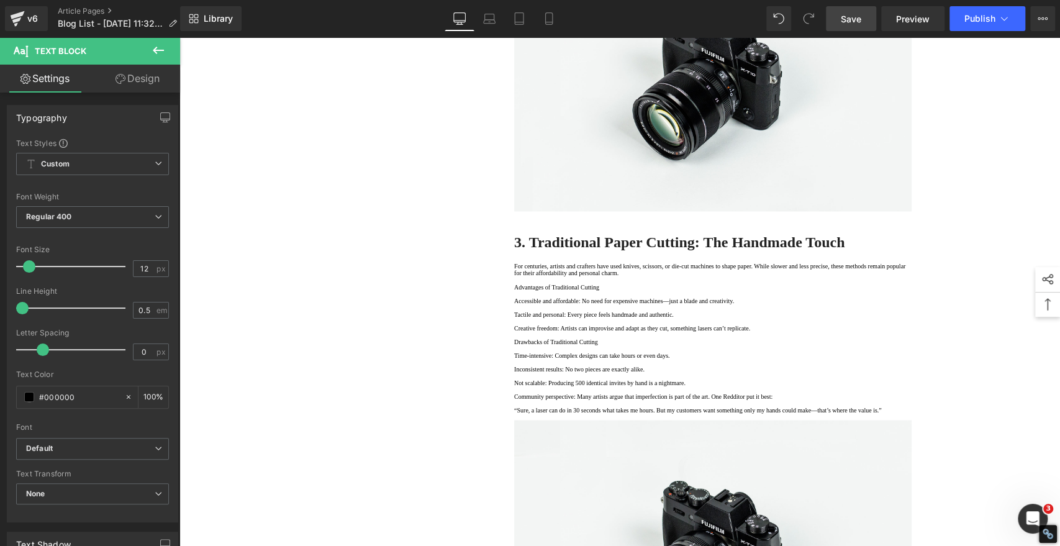
copy span "·"
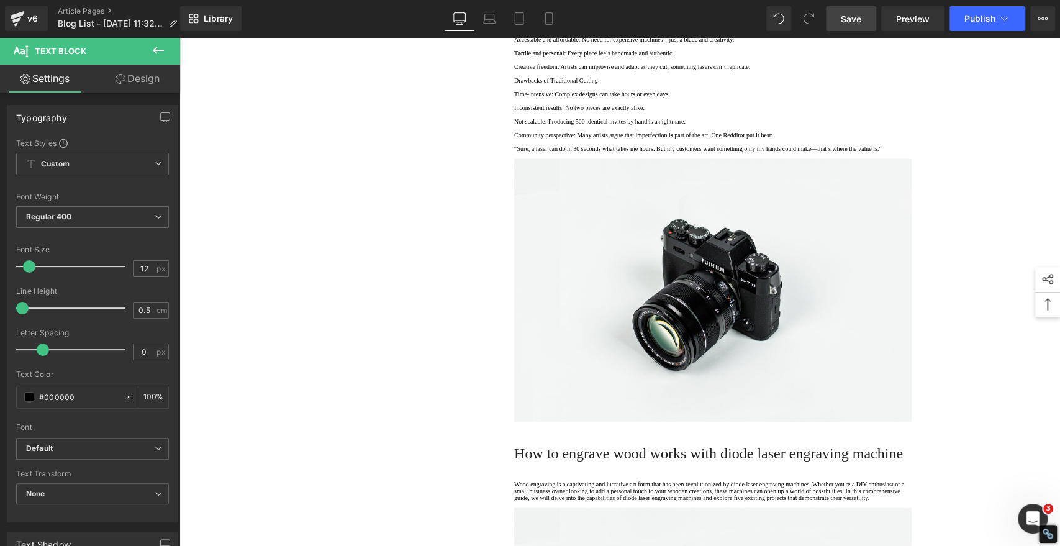
scroll to position [1694, 0]
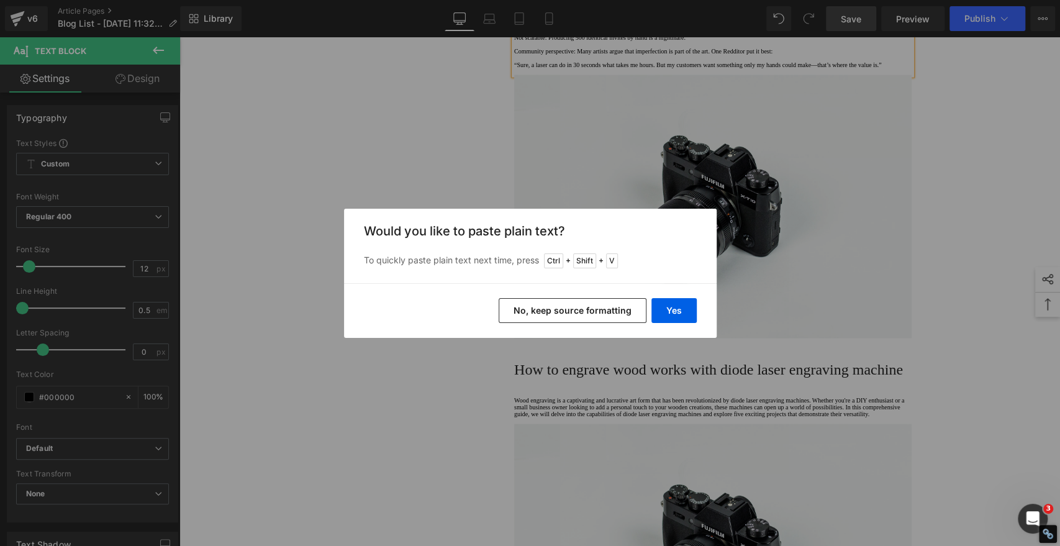
click at [522, 314] on button "No, keep source formatting" at bounding box center [573, 310] width 148 height 25
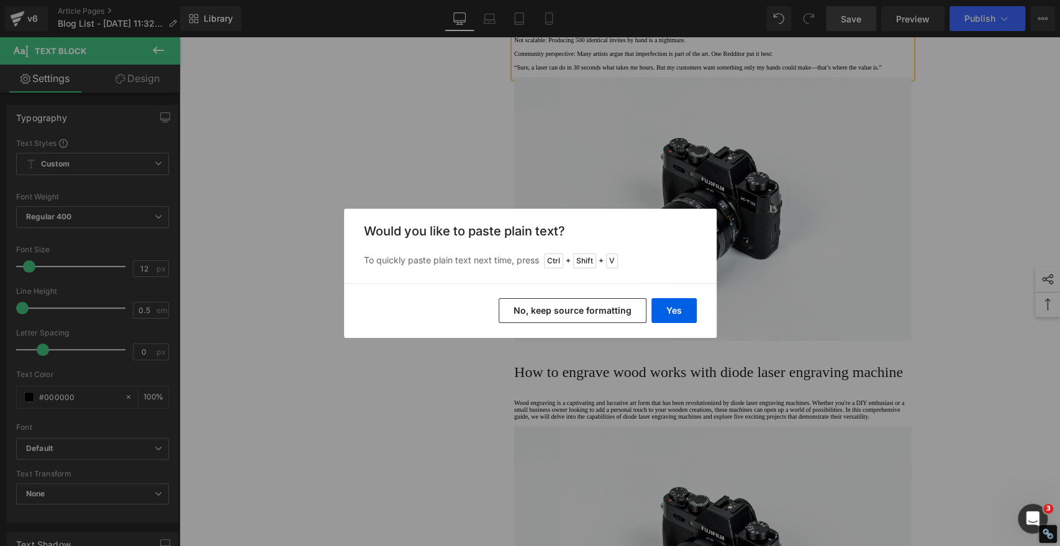
click at [578, 306] on button "No, keep source formatting" at bounding box center [573, 310] width 148 height 25
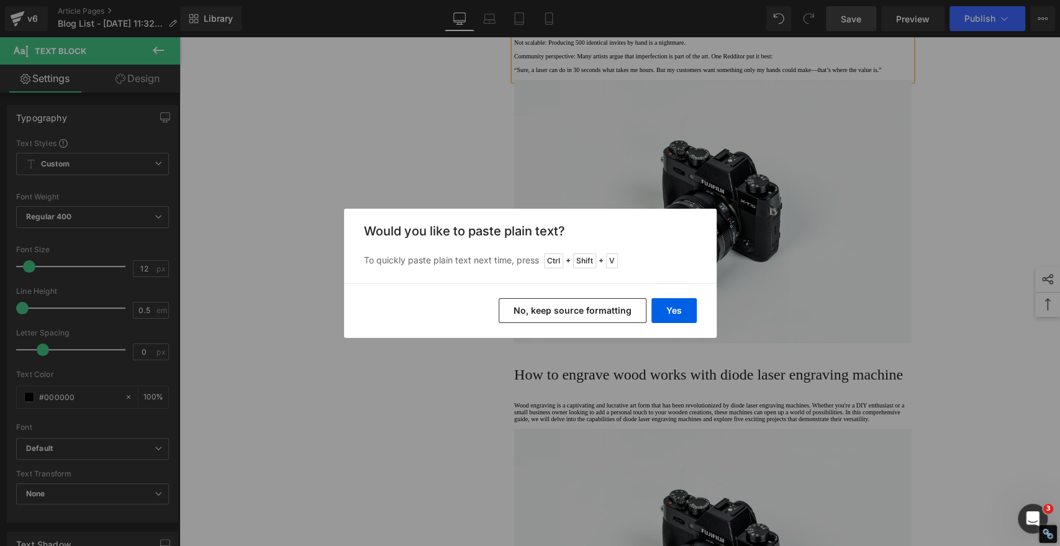
click at [576, 307] on button "No, keep source formatting" at bounding box center [573, 310] width 148 height 25
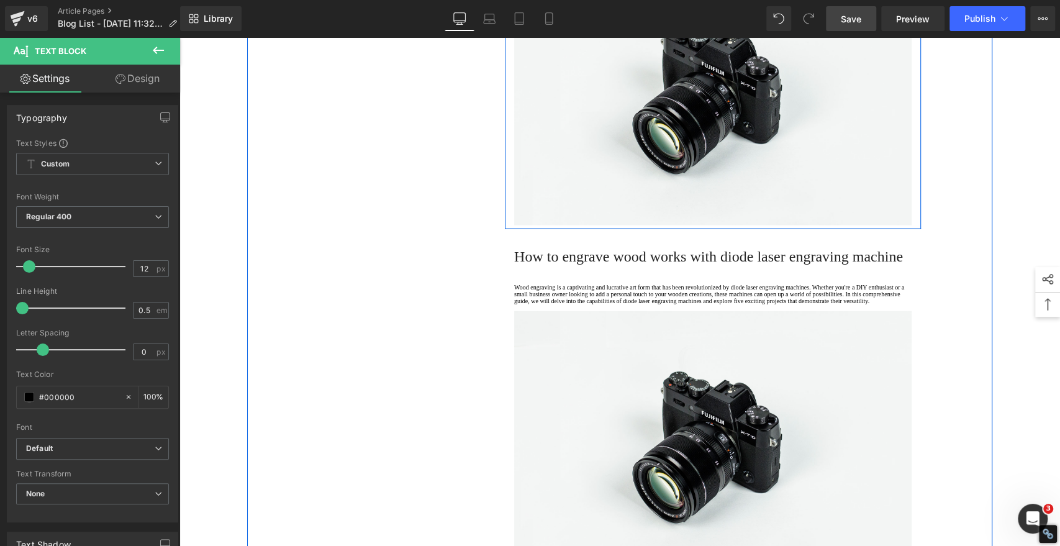
scroll to position [1833, 0]
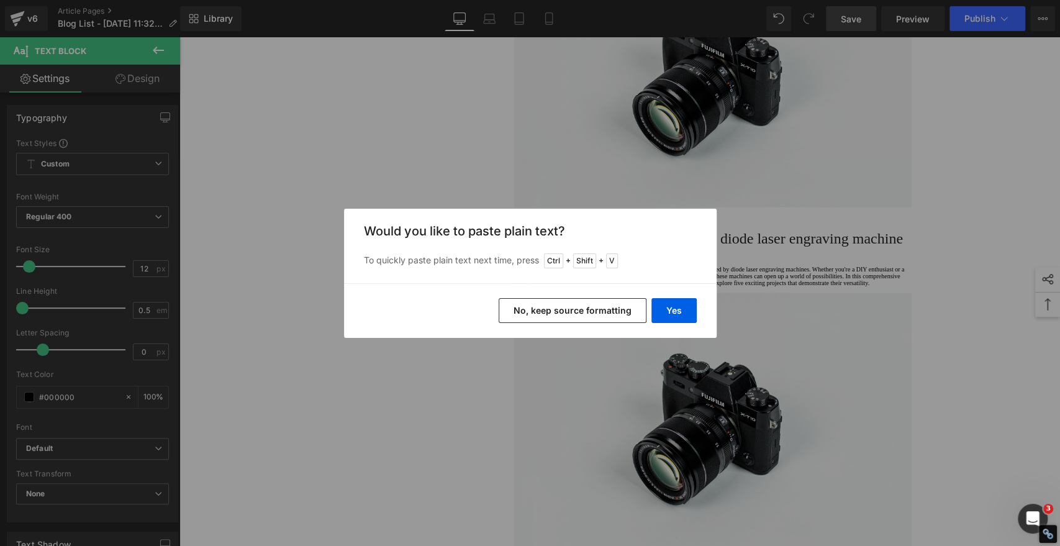
click at [615, 311] on button "No, keep source formatting" at bounding box center [573, 310] width 148 height 25
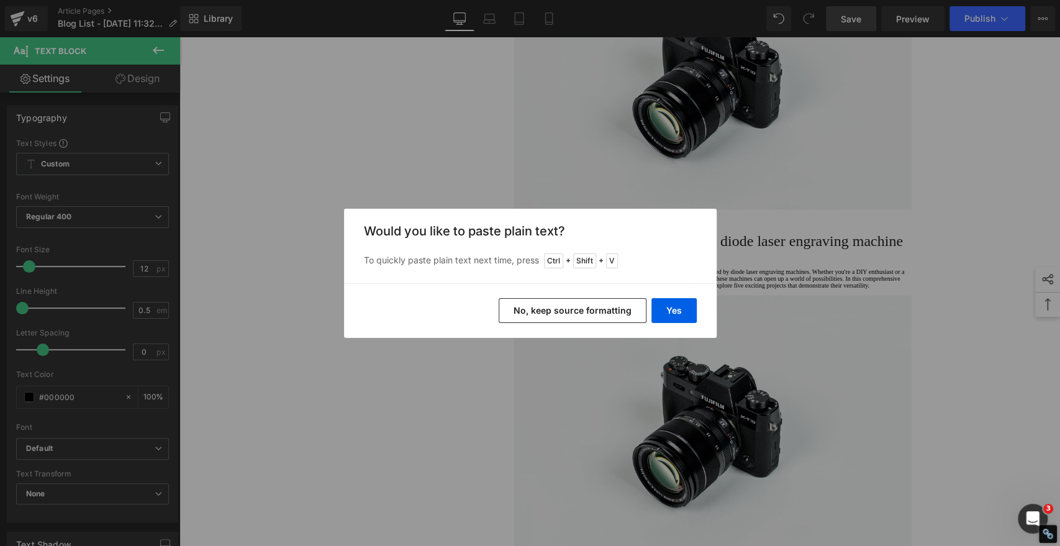
click at [600, 312] on button "No, keep source formatting" at bounding box center [573, 310] width 148 height 25
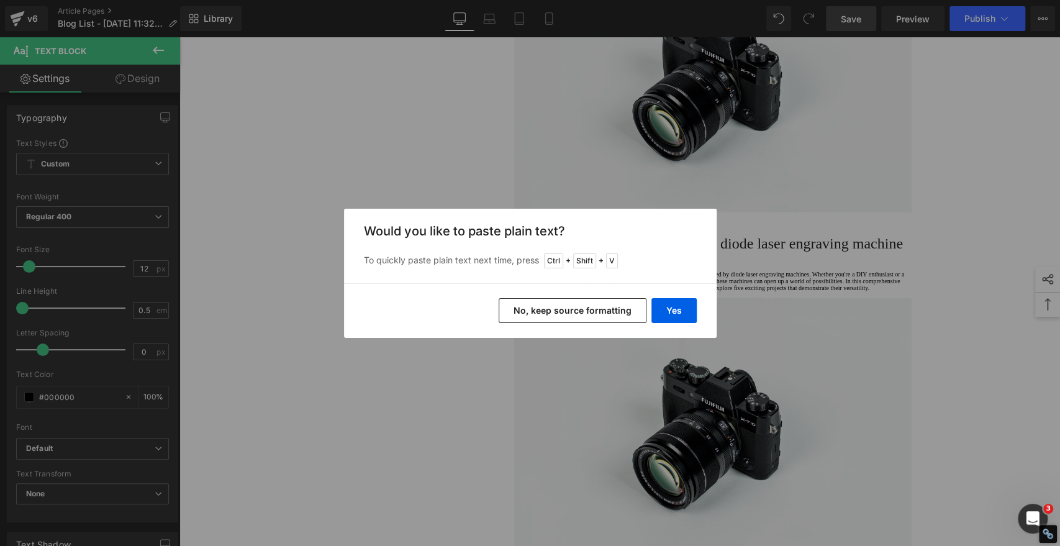
click at [561, 319] on button "No, keep source formatting" at bounding box center [573, 310] width 148 height 25
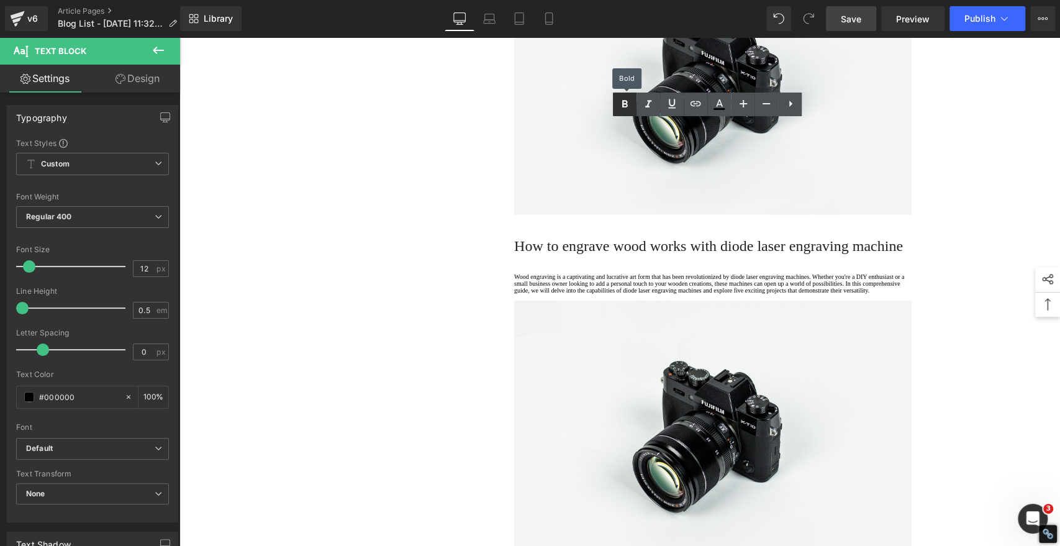
drag, startPoint x: 627, startPoint y: 103, endPoint x: 626, endPoint y: 113, distance: 10.0
click at [627, 103] on icon at bounding box center [624, 104] width 15 height 15
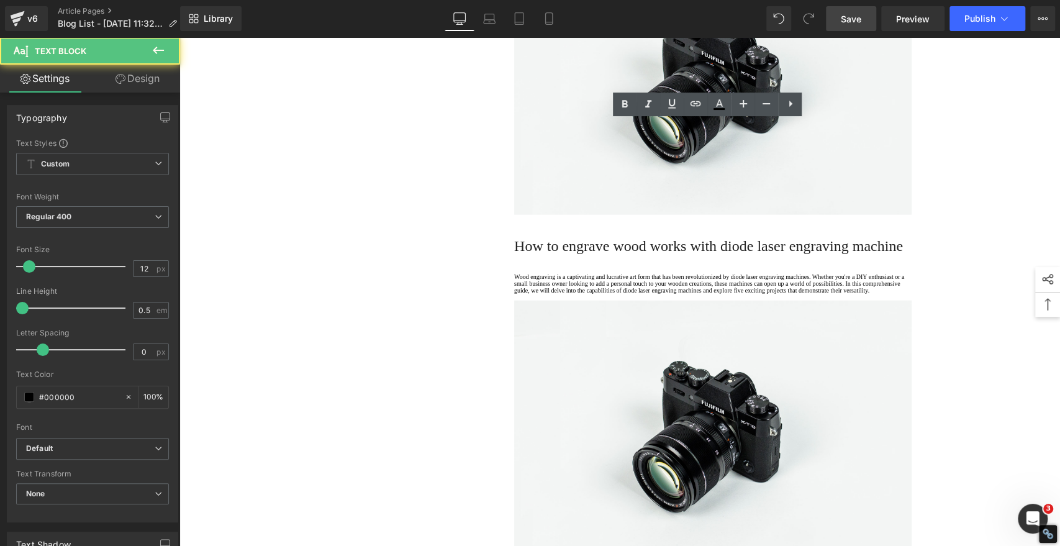
drag, startPoint x: 593, startPoint y: 339, endPoint x: 495, endPoint y: 333, distance: 98.3
click at [496, 333] on div "Laser Engraving vs. Paper Cutting: Pros, Cons, and Creative Possibilities Headi…" at bounding box center [713, 136] width 435 height 3656
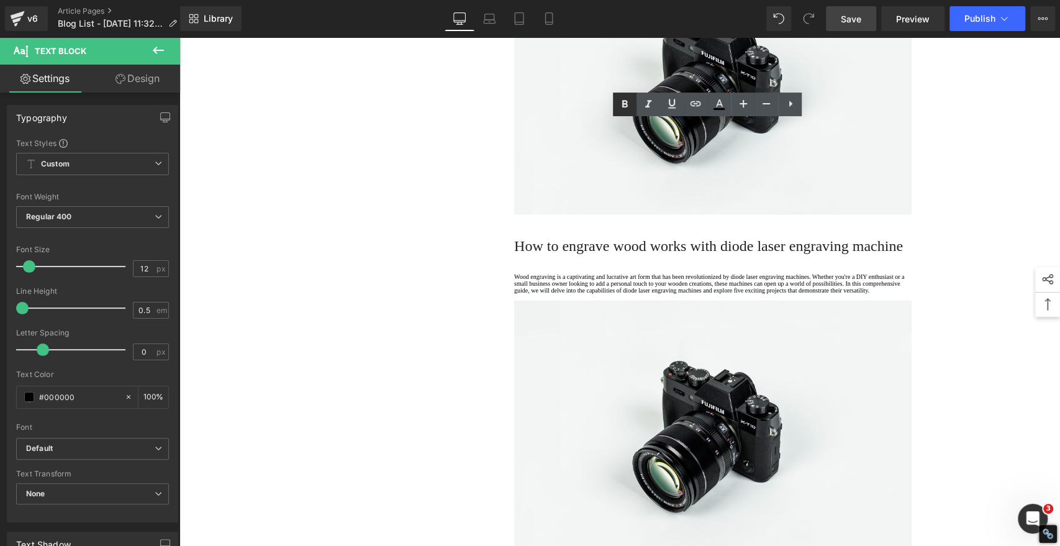
click at [622, 105] on icon at bounding box center [624, 104] width 15 height 15
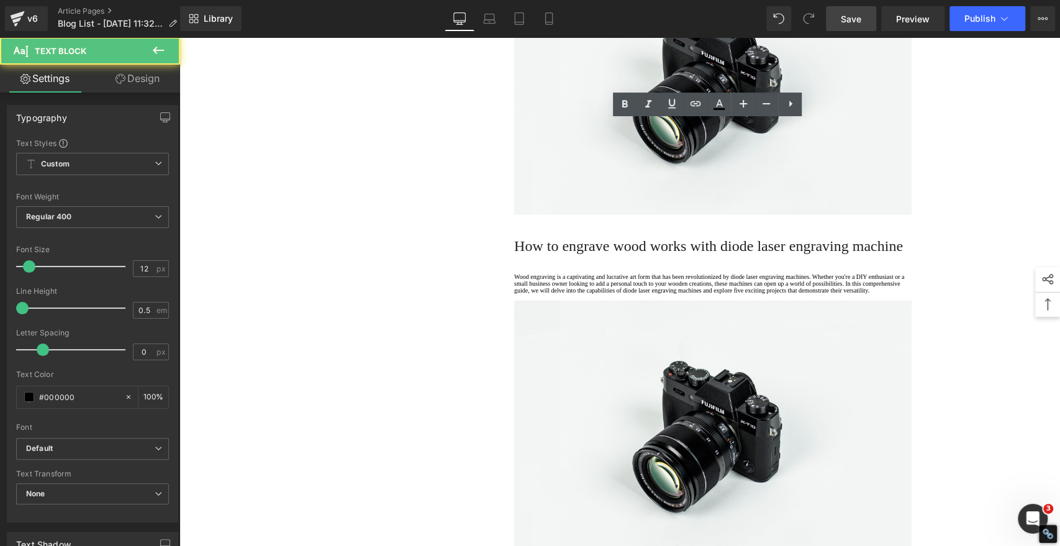
drag, startPoint x: 611, startPoint y: 183, endPoint x: 497, endPoint y: 182, distance: 113.0
click at [497, 182] on div "Laser Engraving vs. Paper Cutting: Pros, Cons, and Creative Possibilities Headi…" at bounding box center [713, 136] width 435 height 3656
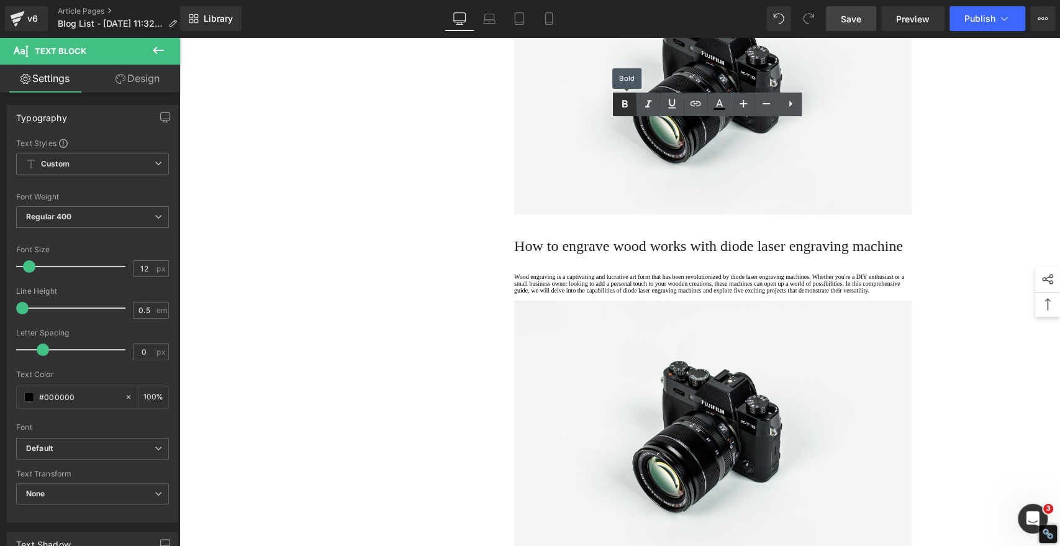
drag, startPoint x: 592, startPoint y: 204, endPoint x: 510, endPoint y: 204, distance: 82.0
click at [625, 100] on icon at bounding box center [624, 104] width 15 height 15
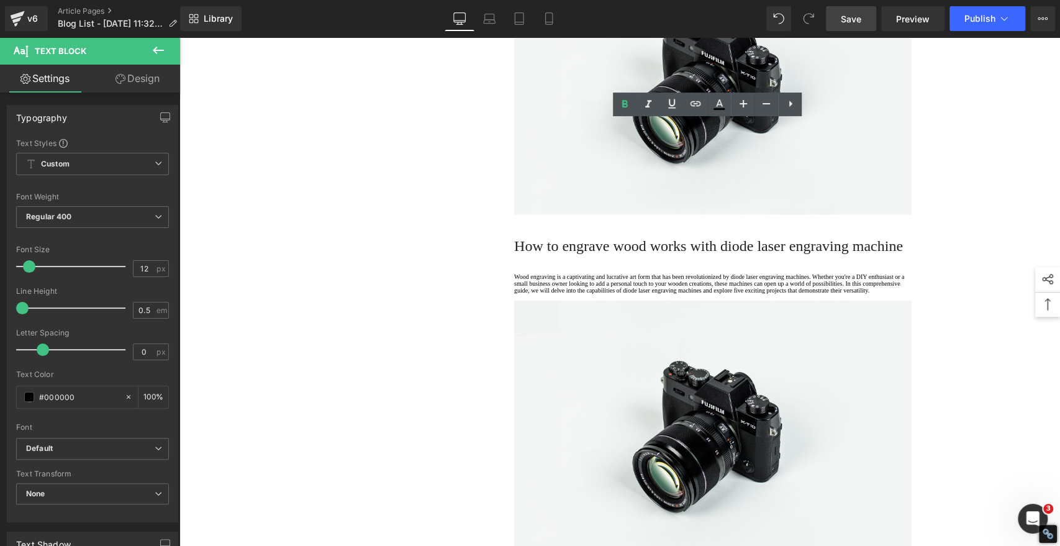
drag, startPoint x: 581, startPoint y: 226, endPoint x: 511, endPoint y: 226, distance: 69.6
drag, startPoint x: 623, startPoint y: 106, endPoint x: 621, endPoint y: 116, distance: 10.1
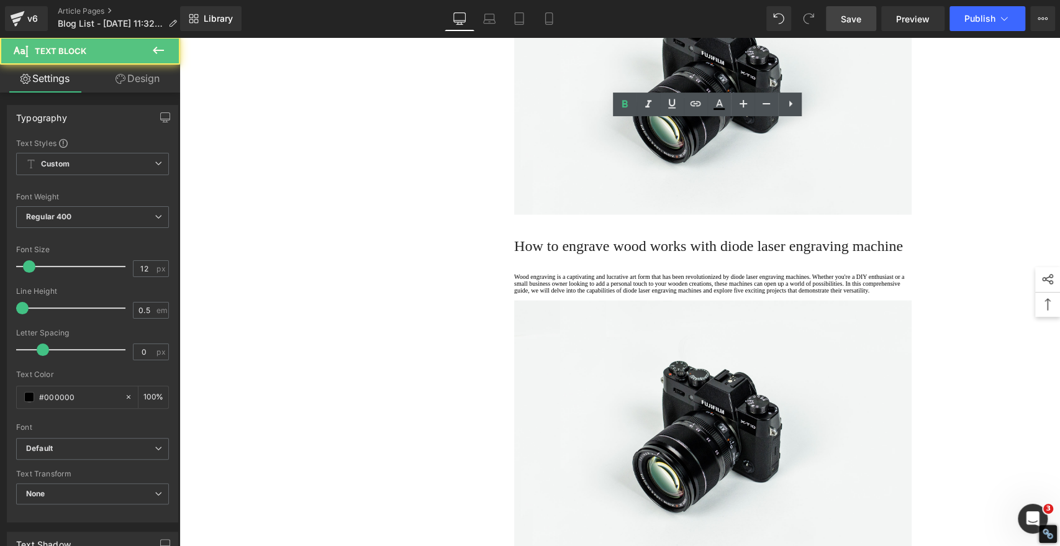
drag, startPoint x: 573, startPoint y: 270, endPoint x: 510, endPoint y: 271, distance: 62.8
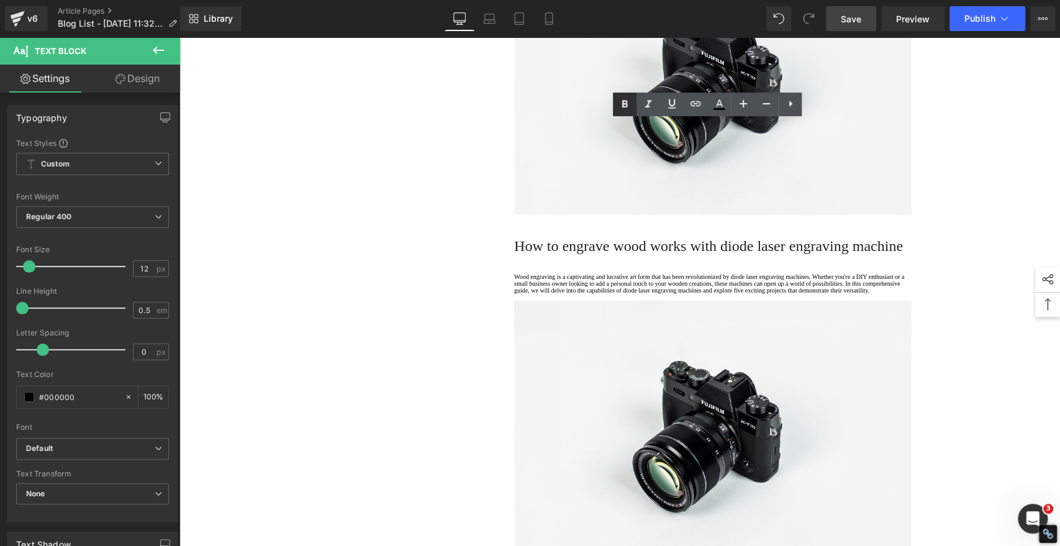
drag, startPoint x: 621, startPoint y: 103, endPoint x: 621, endPoint y: 115, distance: 11.8
click at [621, 103] on icon at bounding box center [624, 104] width 15 height 15
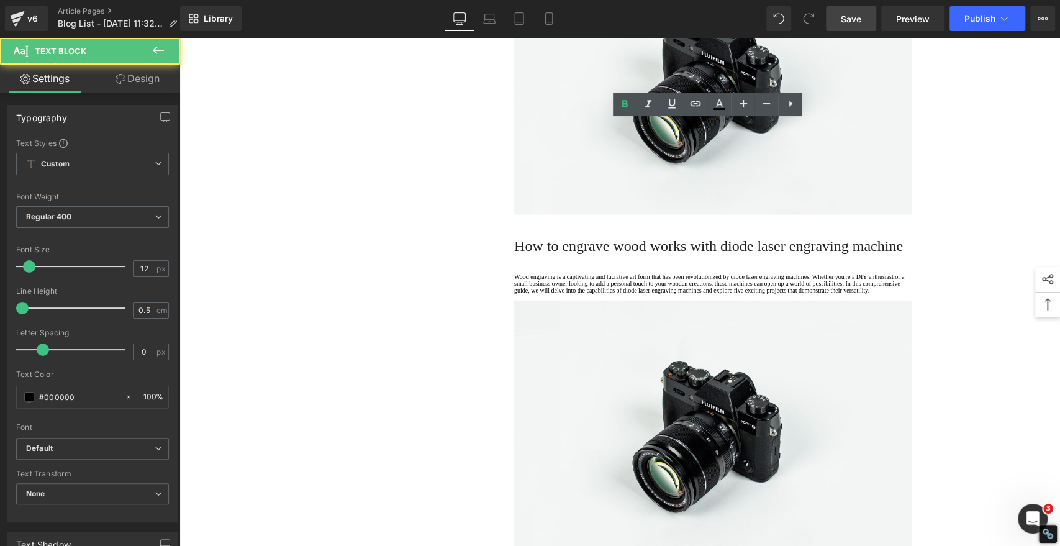
drag, startPoint x: 588, startPoint y: 294, endPoint x: 509, endPoint y: 293, distance: 78.9
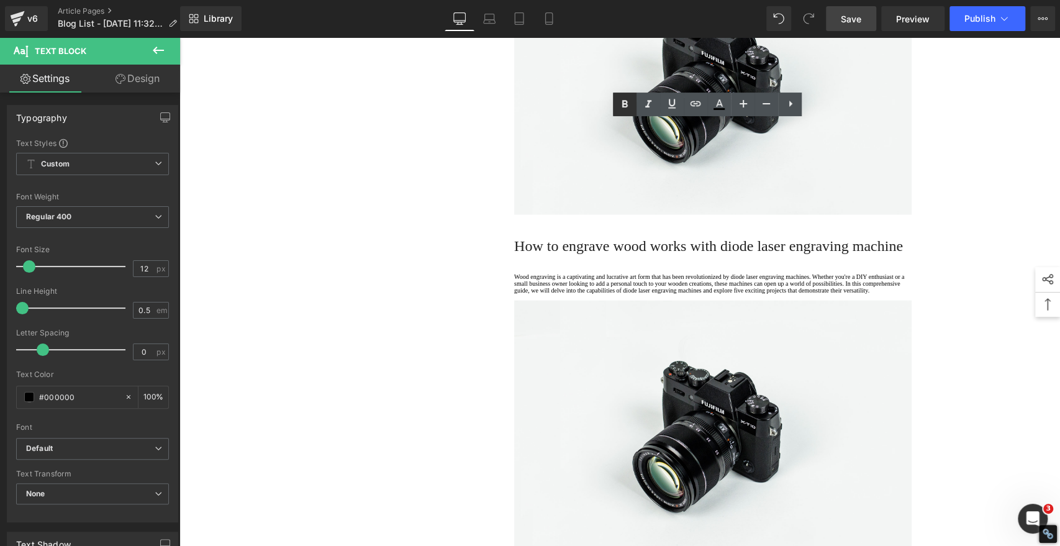
drag, startPoint x: 626, startPoint y: 102, endPoint x: 624, endPoint y: 114, distance: 12.6
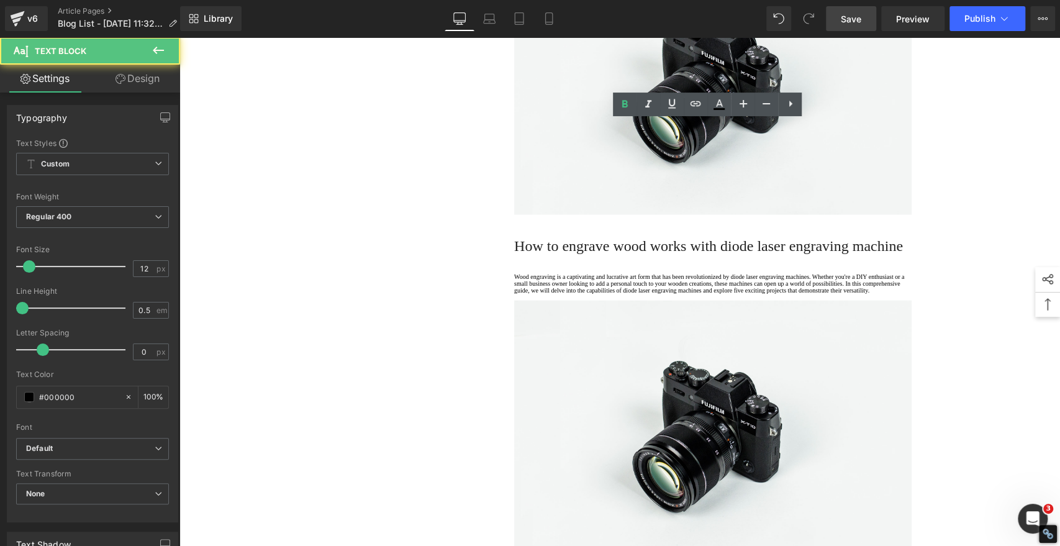
drag, startPoint x: 563, startPoint y: 316, endPoint x: 511, endPoint y: 315, distance: 52.8
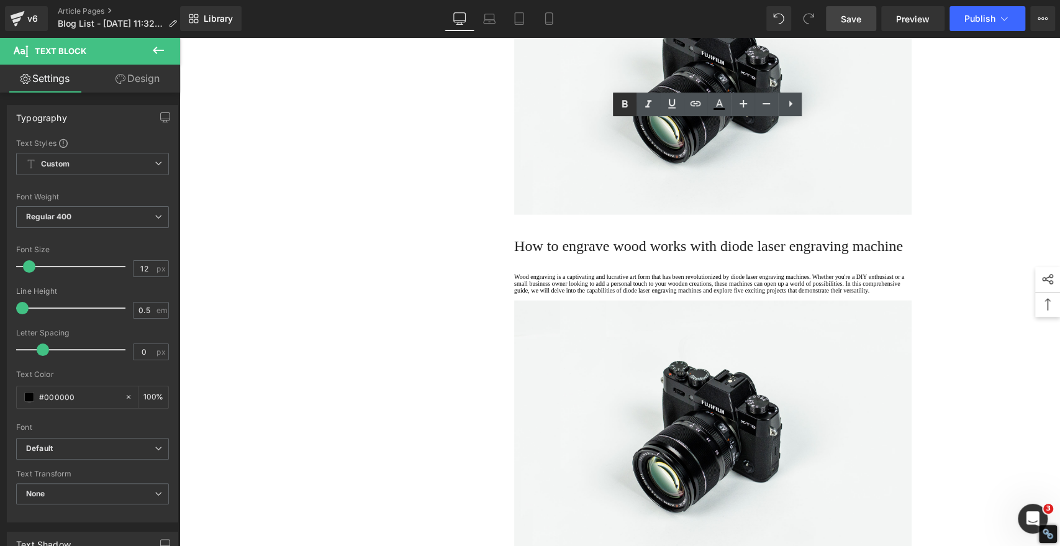
click at [624, 105] on icon at bounding box center [624, 104] width 15 height 15
click at [487, 253] on div "1. Is the laser engraving machine good at engraving wooden materials Text Block…" at bounding box center [619, 154] width 745 height 3693
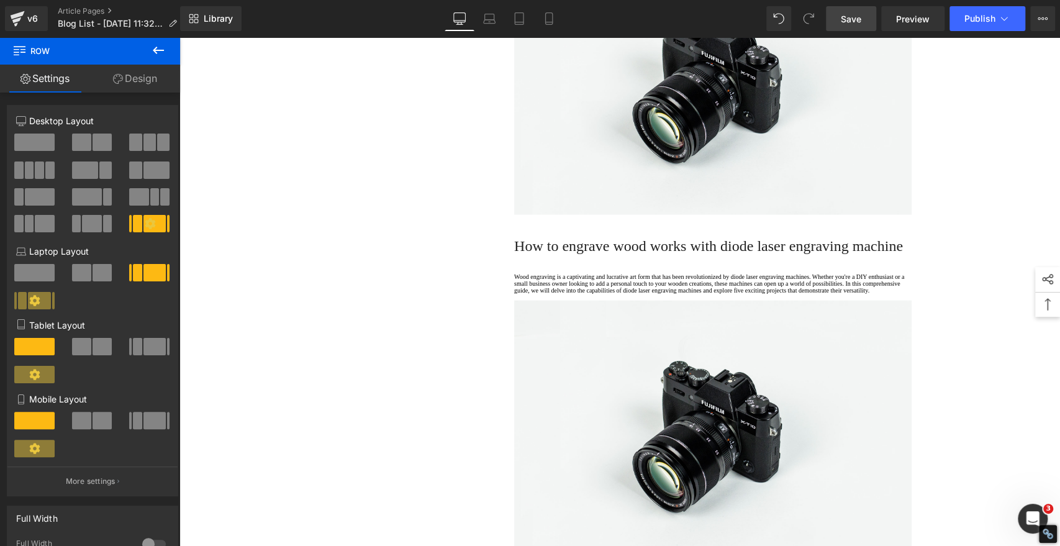
click at [855, 17] on span "Save" at bounding box center [851, 18] width 20 height 13
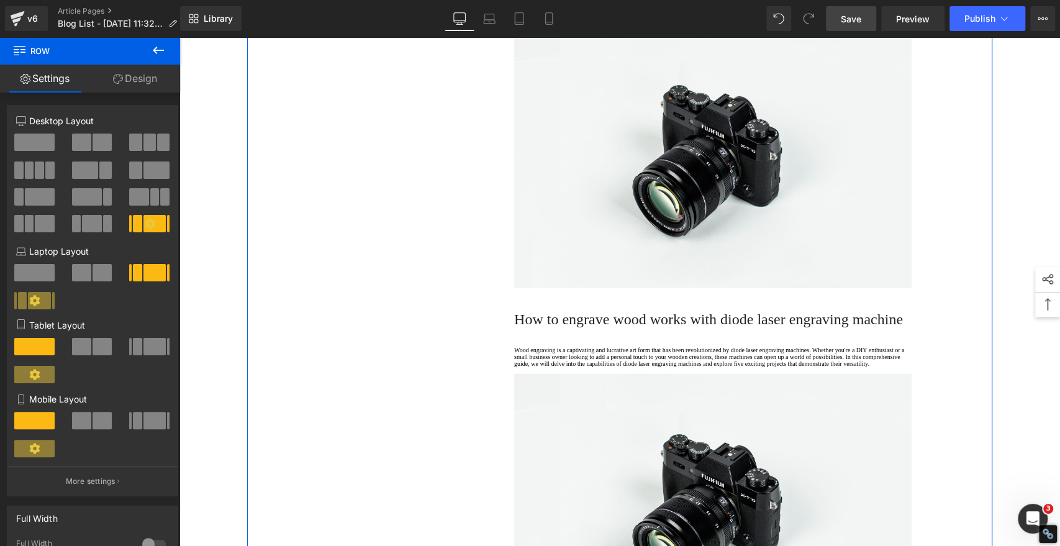
scroll to position [2246, 0]
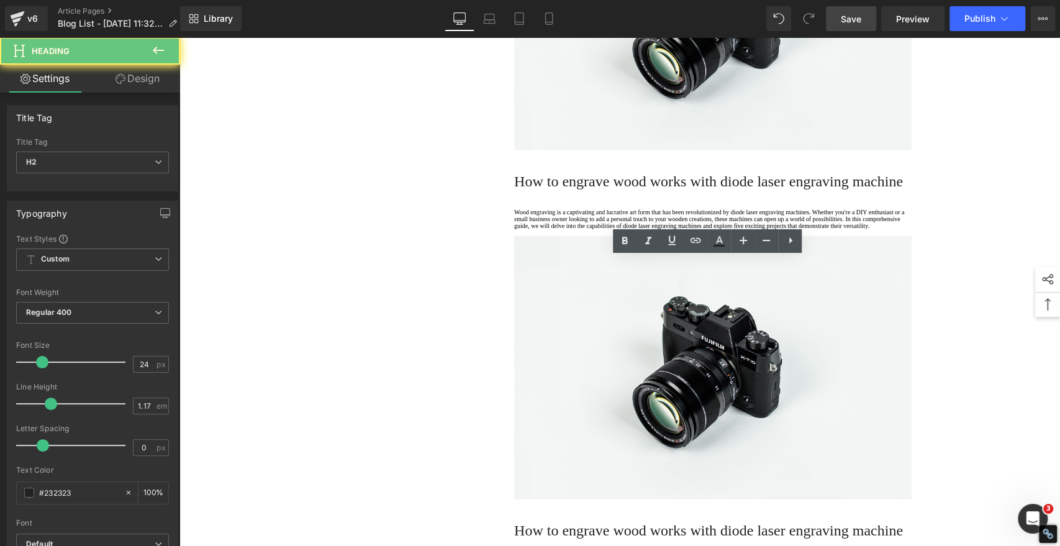
paste div
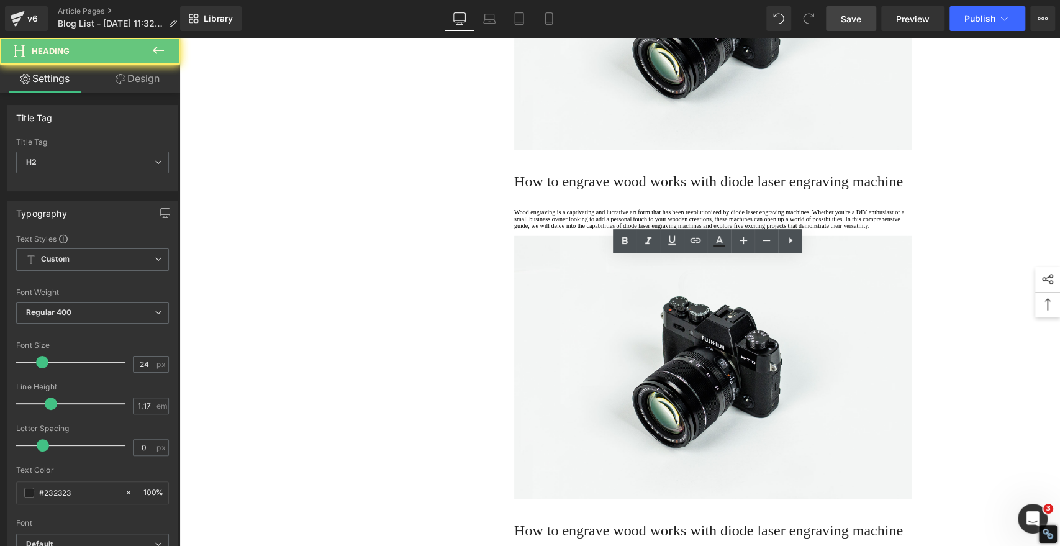
drag, startPoint x: 625, startPoint y: 237, endPoint x: 616, endPoint y: 238, distance: 8.8
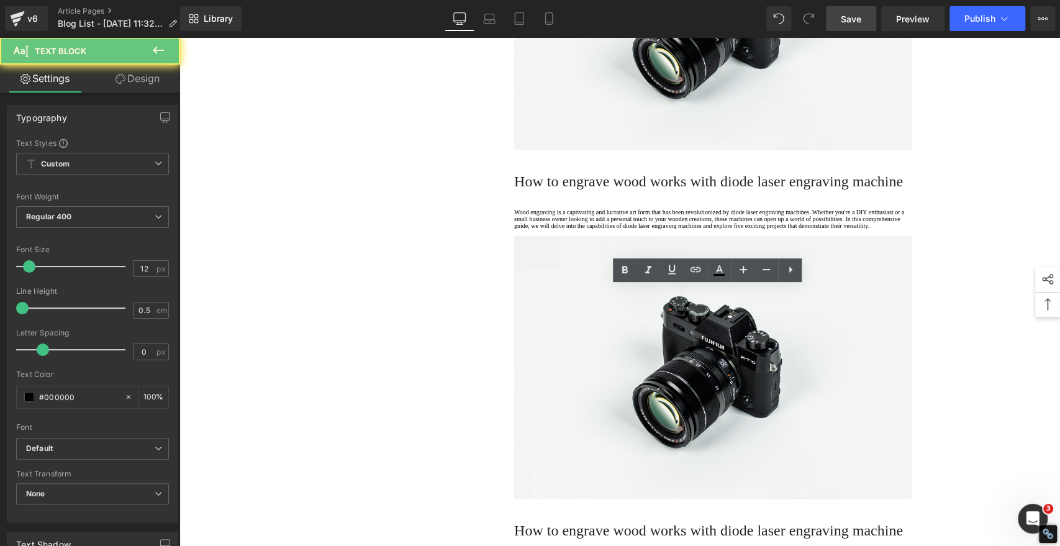
drag, startPoint x: 556, startPoint y: 348, endPoint x: 494, endPoint y: 279, distance: 92.7
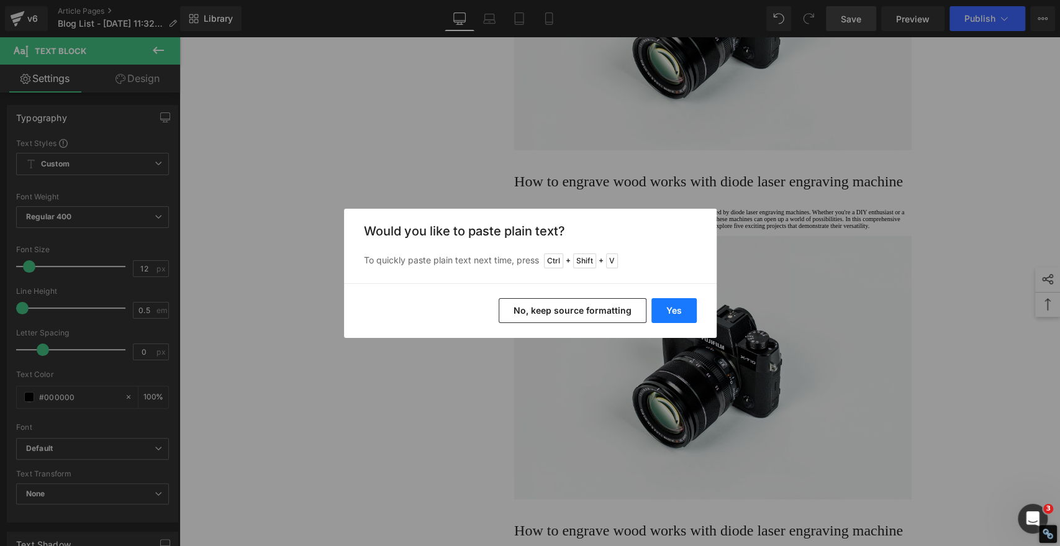
click at [678, 307] on button "Yes" at bounding box center [673, 310] width 45 height 25
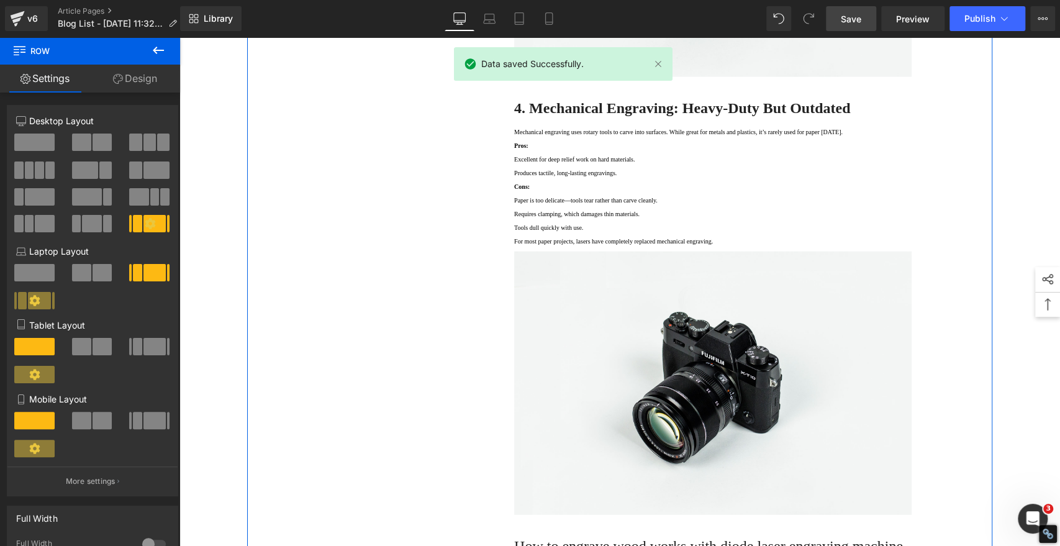
scroll to position [1764, 0]
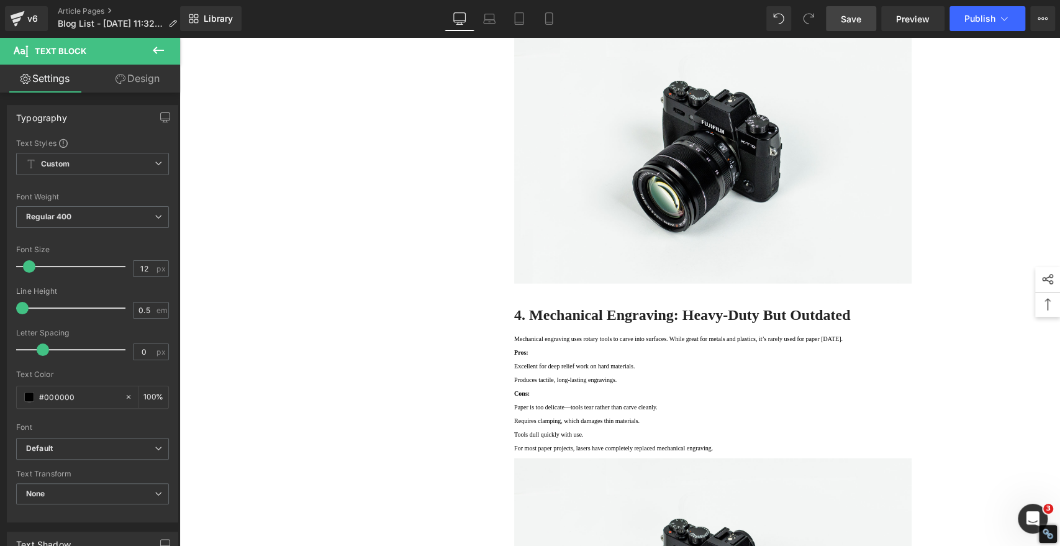
copy span "·"
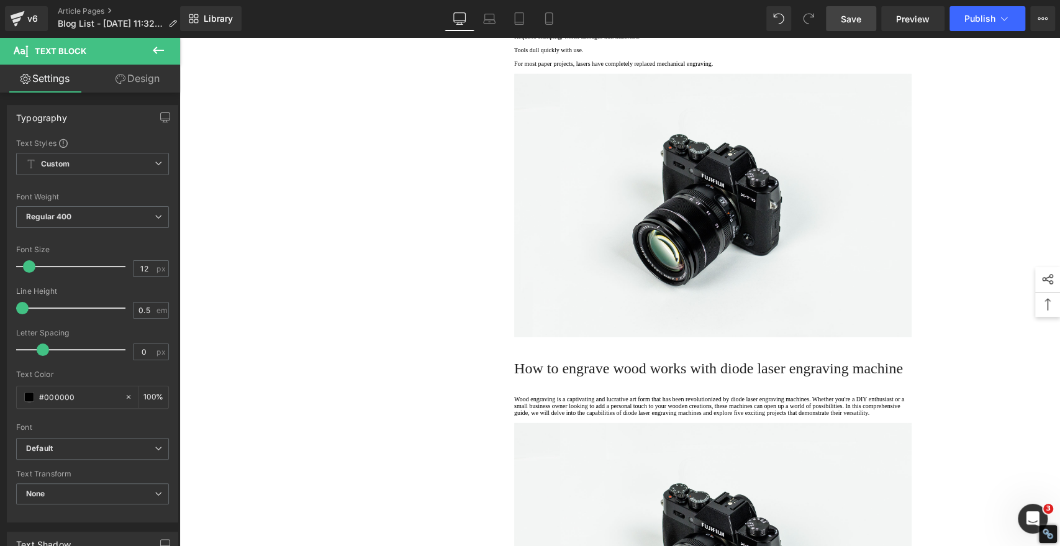
scroll to position [2246, 0]
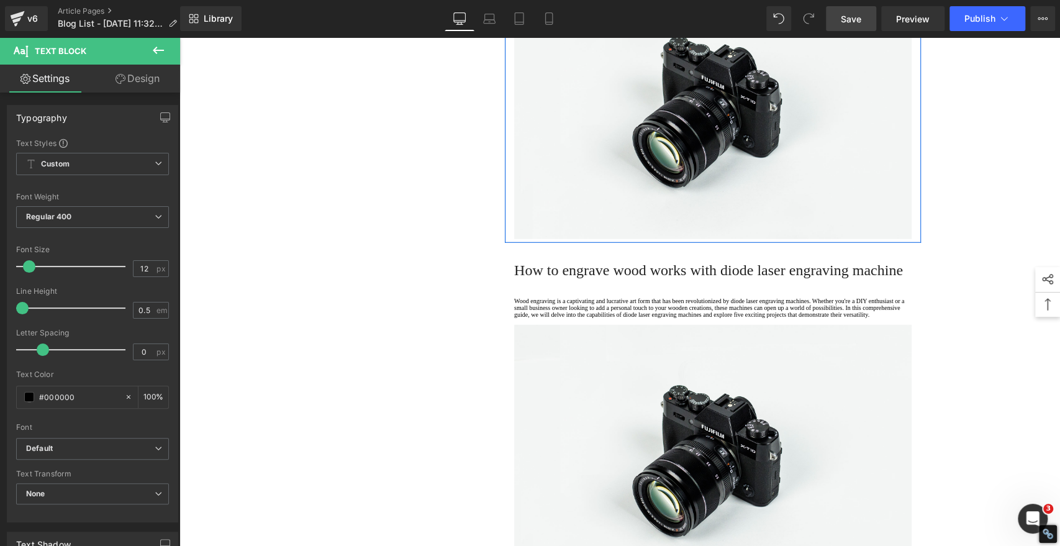
drag, startPoint x: 514, startPoint y: 350, endPoint x: 529, endPoint y: 348, distance: 15.0
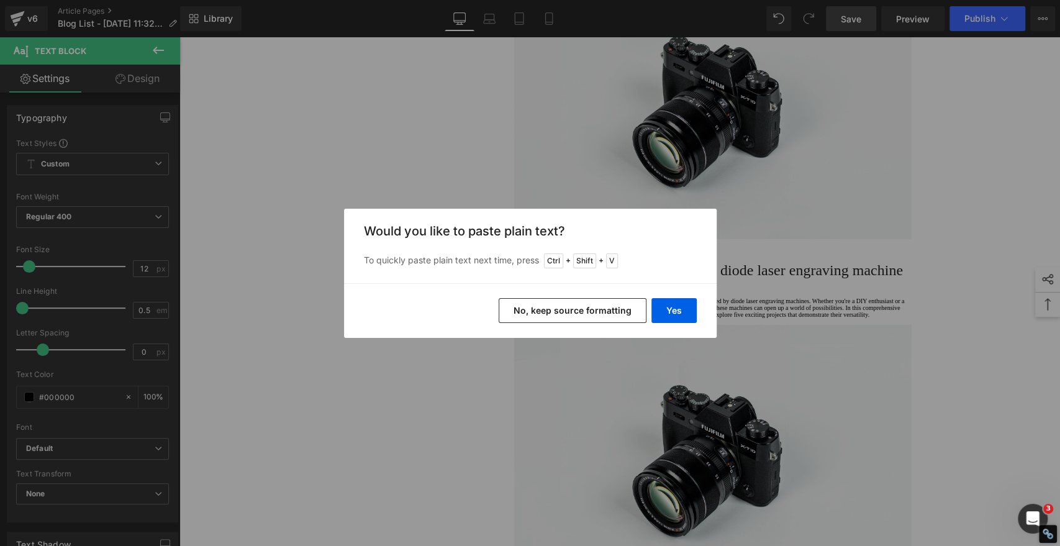
click at [583, 303] on button "No, keep source formatting" at bounding box center [573, 310] width 148 height 25
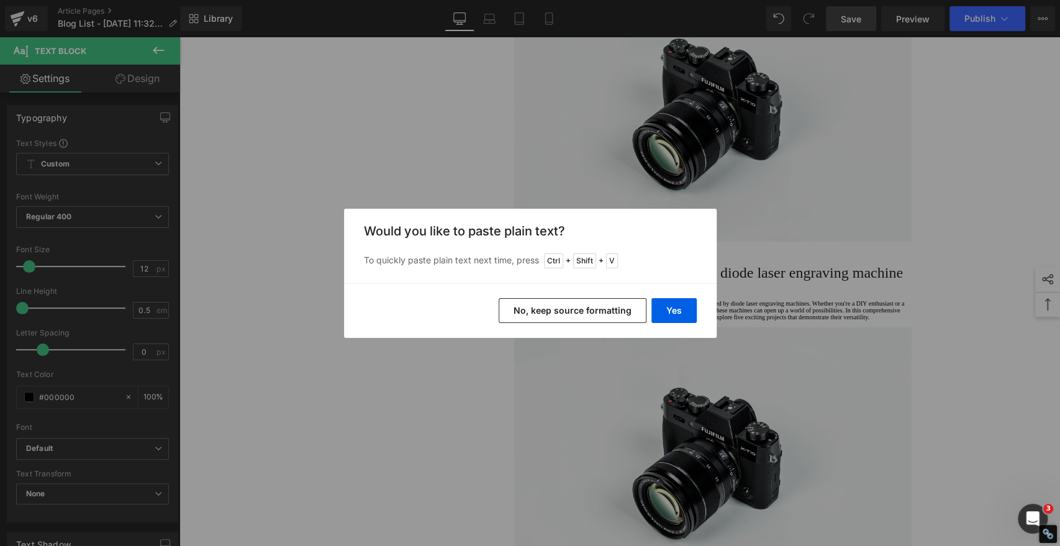
click at [550, 309] on button "No, keep source formatting" at bounding box center [573, 310] width 148 height 25
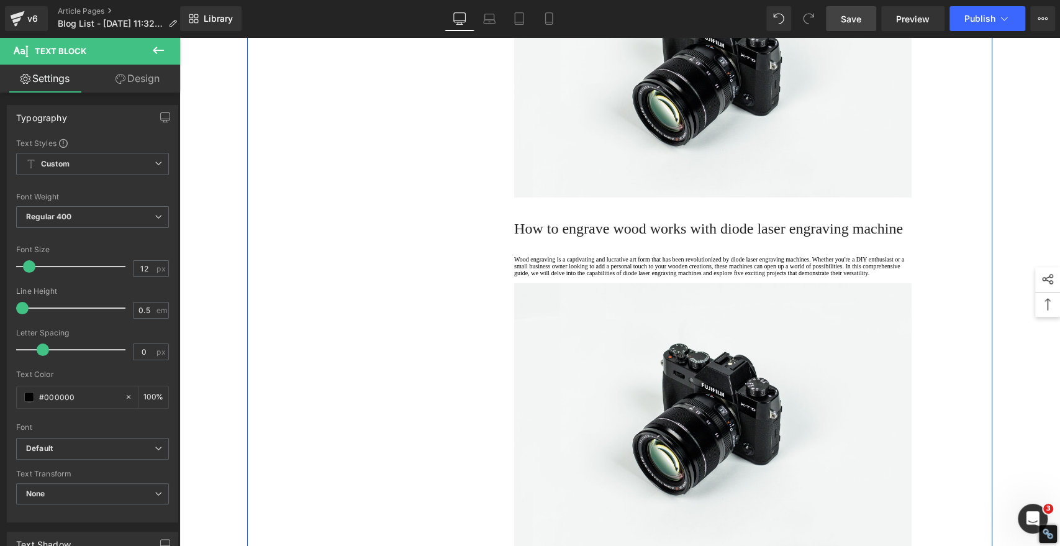
scroll to position [2315, 0]
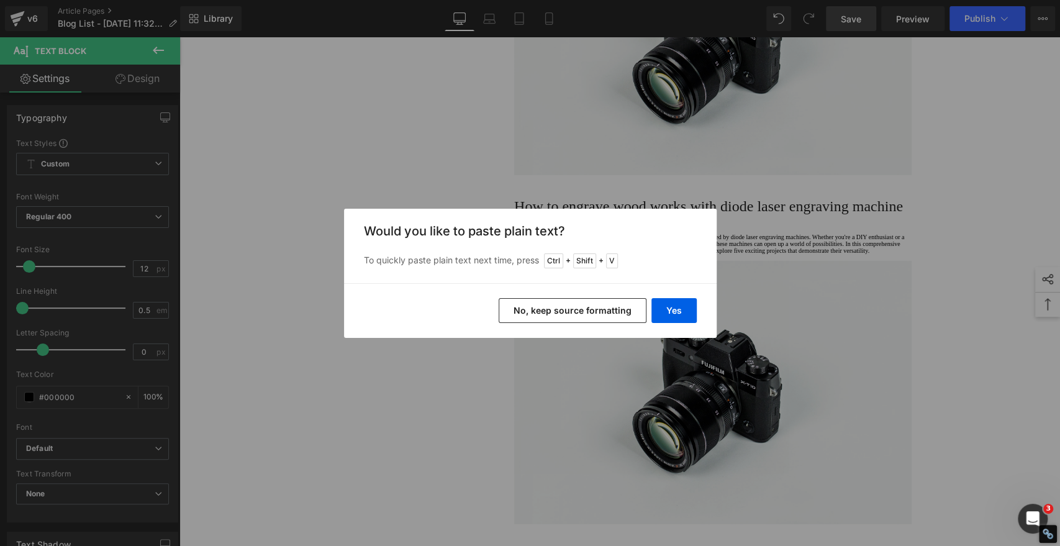
click at [630, 302] on button "No, keep source formatting" at bounding box center [573, 310] width 148 height 25
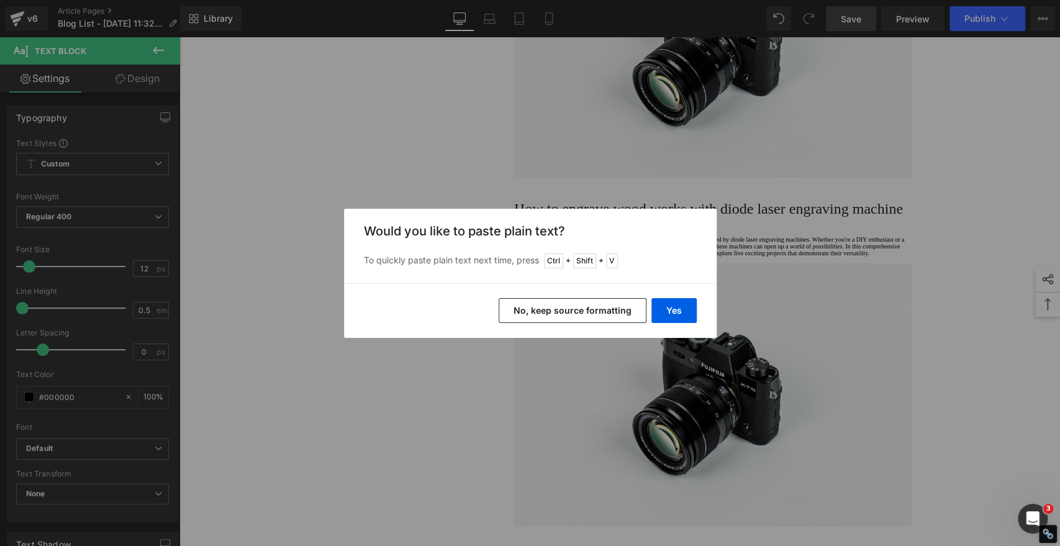
click at [625, 315] on button "No, keep source formatting" at bounding box center [573, 310] width 148 height 25
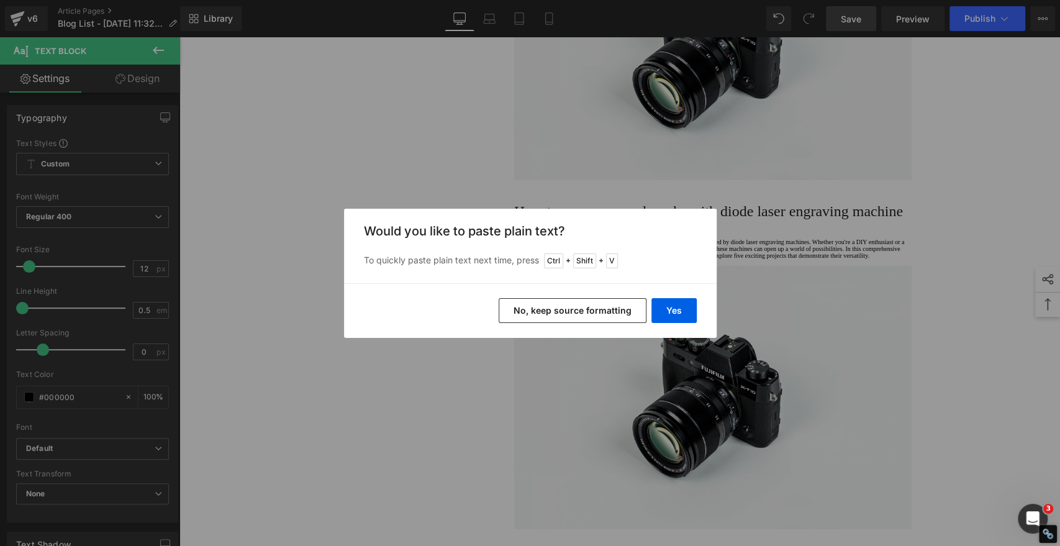
click at [594, 314] on button "No, keep source formatting" at bounding box center [573, 310] width 148 height 25
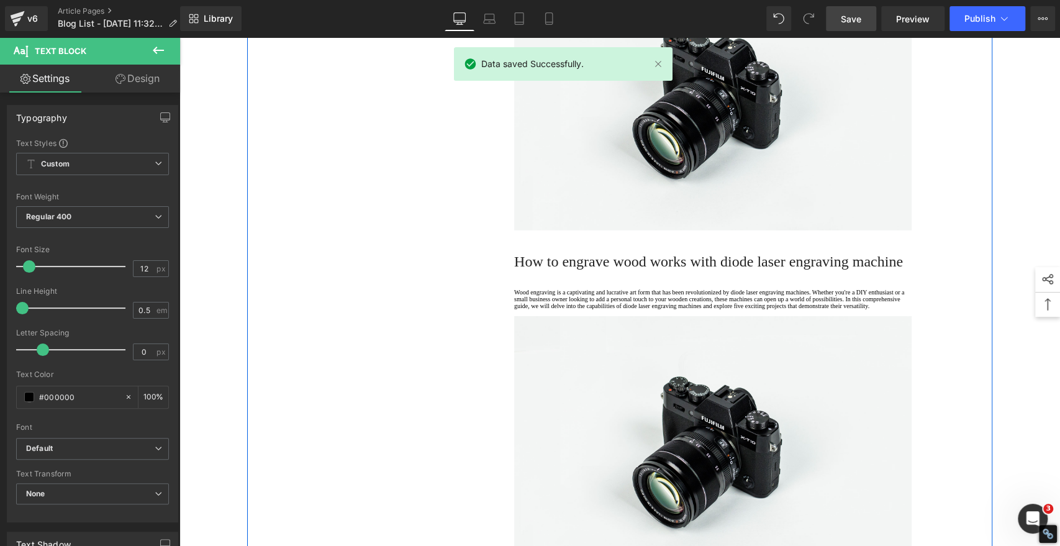
scroll to position [2730, 0]
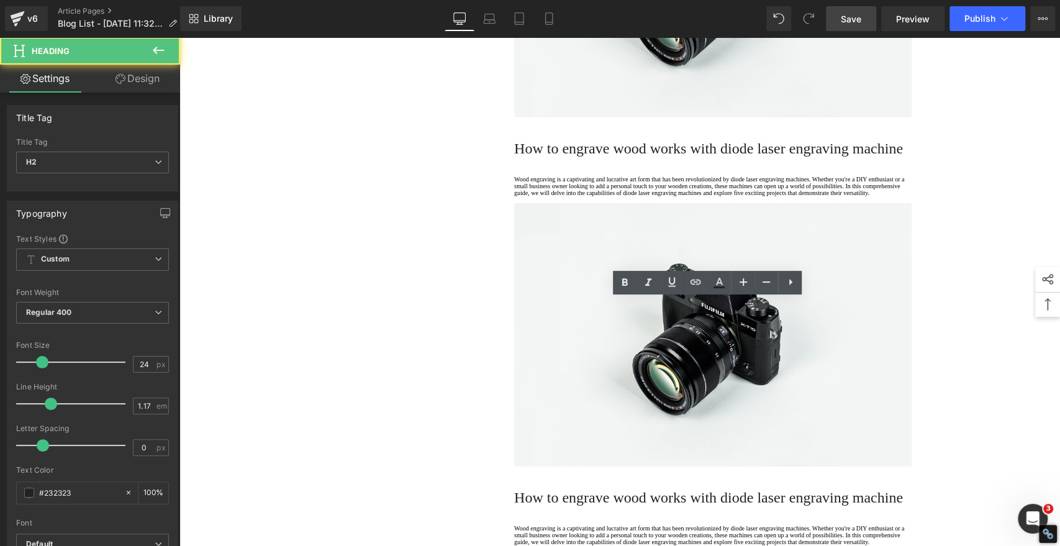
paste div
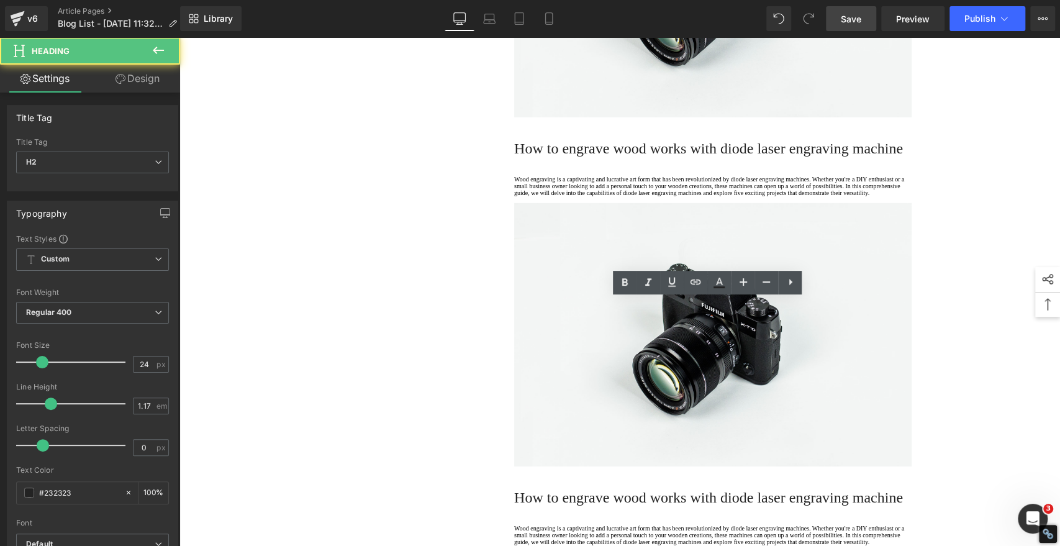
drag, startPoint x: 627, startPoint y: 283, endPoint x: 615, endPoint y: 287, distance: 12.0
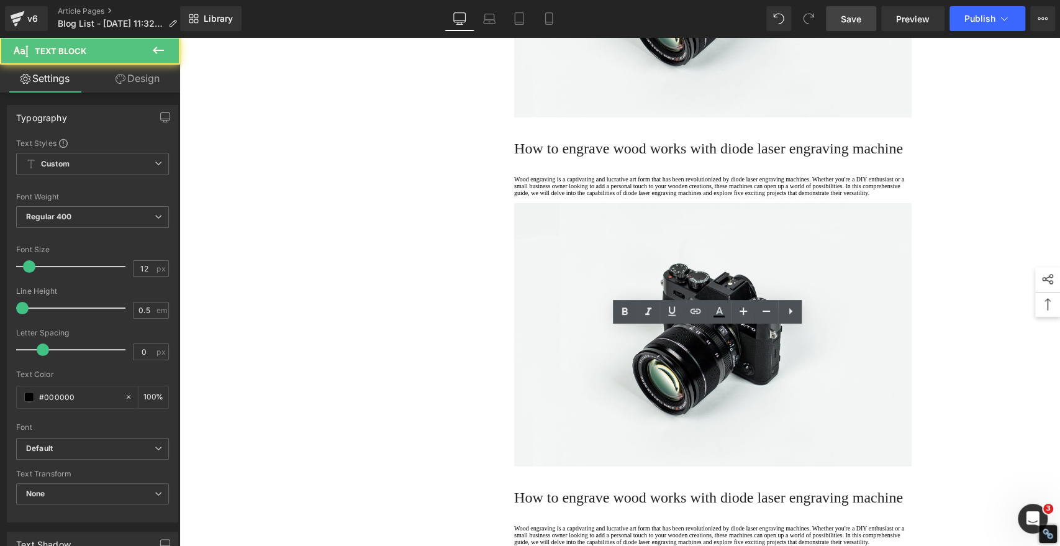
drag, startPoint x: 553, startPoint y: 388, endPoint x: 558, endPoint y: 391, distance: 6.4
drag, startPoint x: 570, startPoint y: 389, endPoint x: 477, endPoint y: 302, distance: 126.6
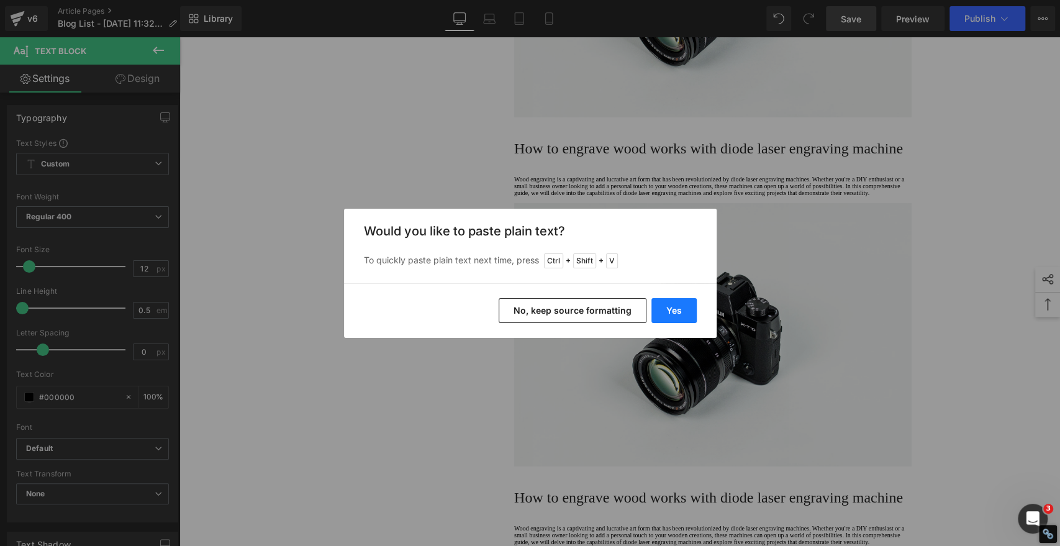
click at [664, 308] on button "Yes" at bounding box center [673, 310] width 45 height 25
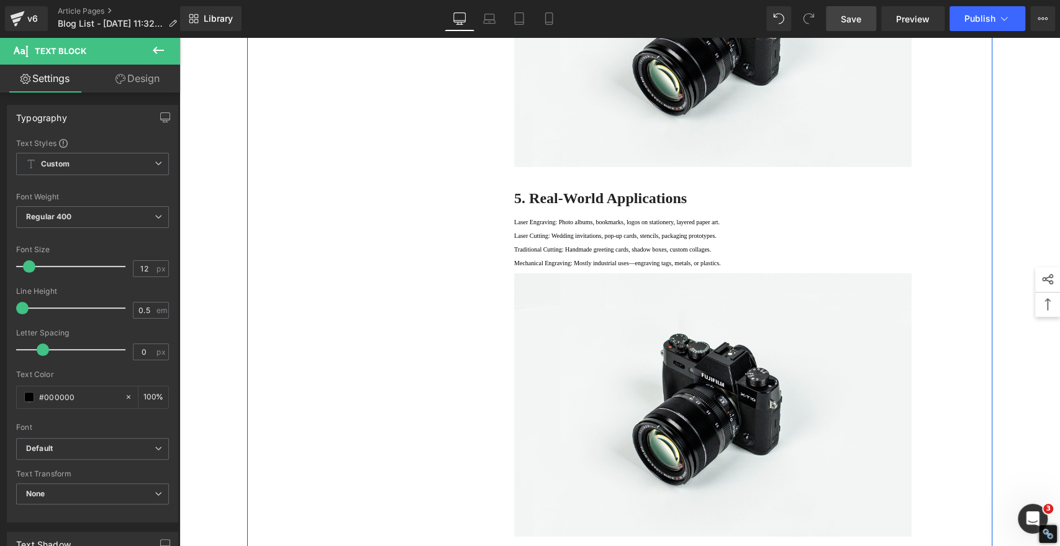
scroll to position [2246, 0]
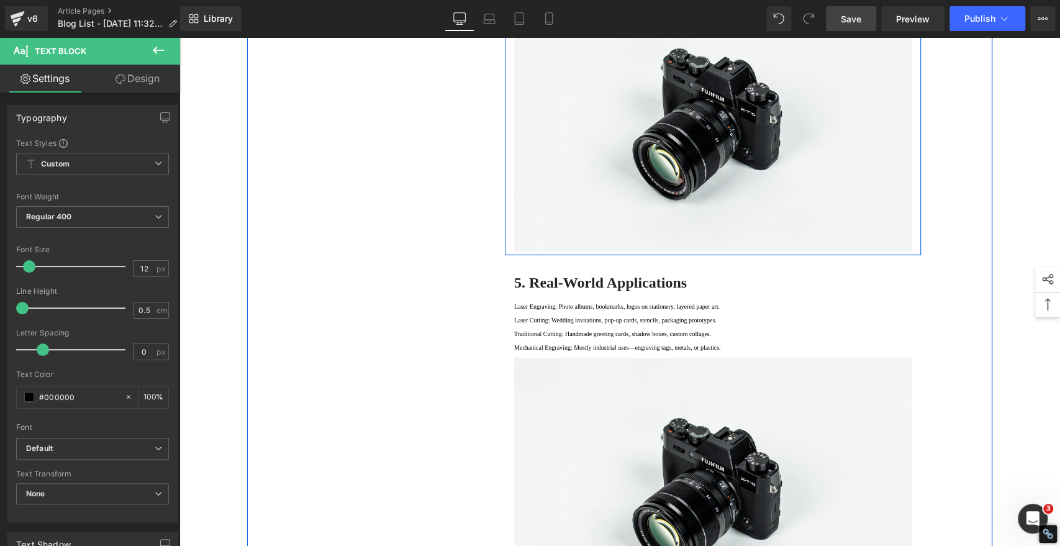
drag, startPoint x: 520, startPoint y: 371, endPoint x: 573, endPoint y: 371, distance: 52.8
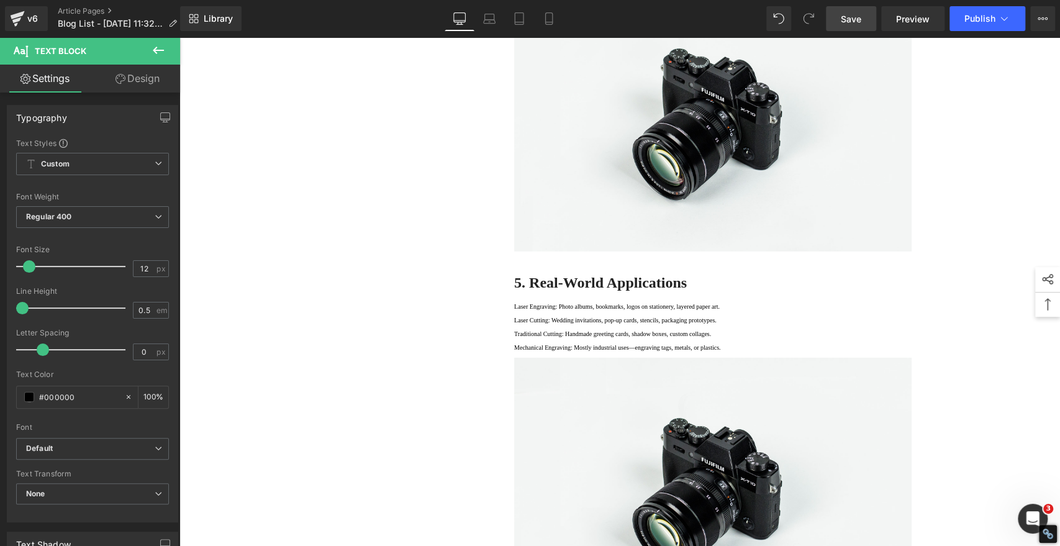
copy strong "·"
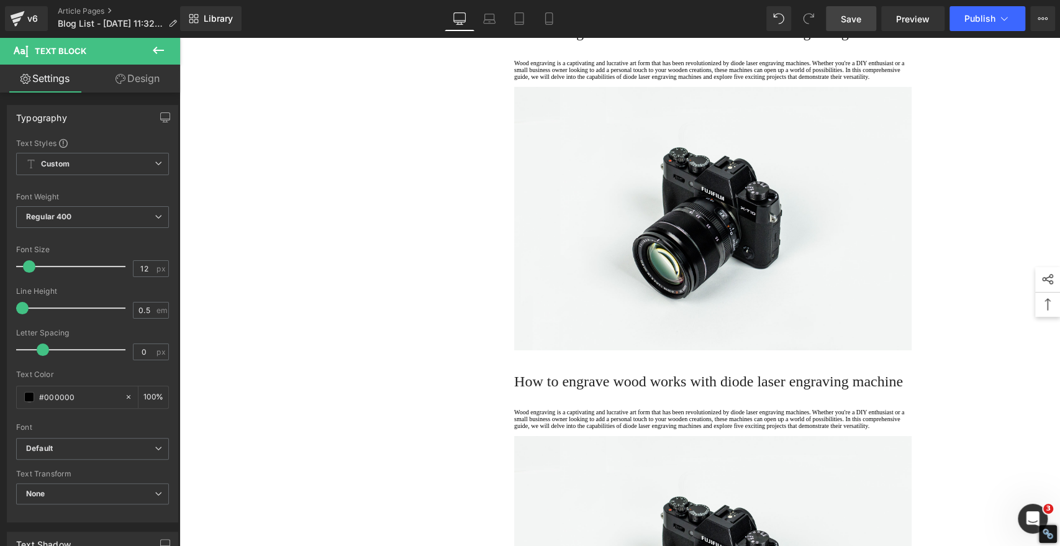
scroll to position [2867, 0]
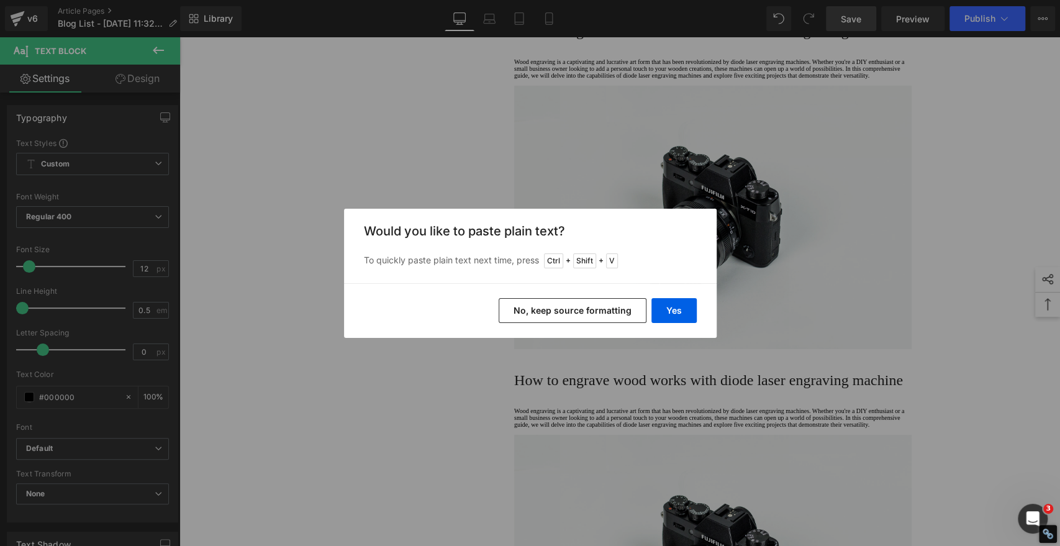
click at [619, 301] on button "No, keep source formatting" at bounding box center [573, 310] width 148 height 25
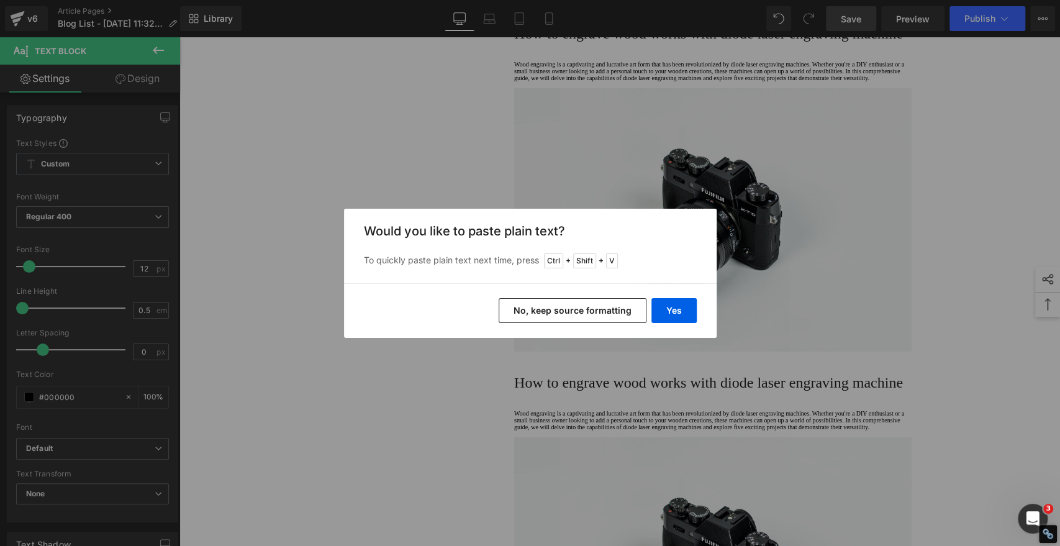
click at [570, 302] on button "No, keep source formatting" at bounding box center [573, 310] width 148 height 25
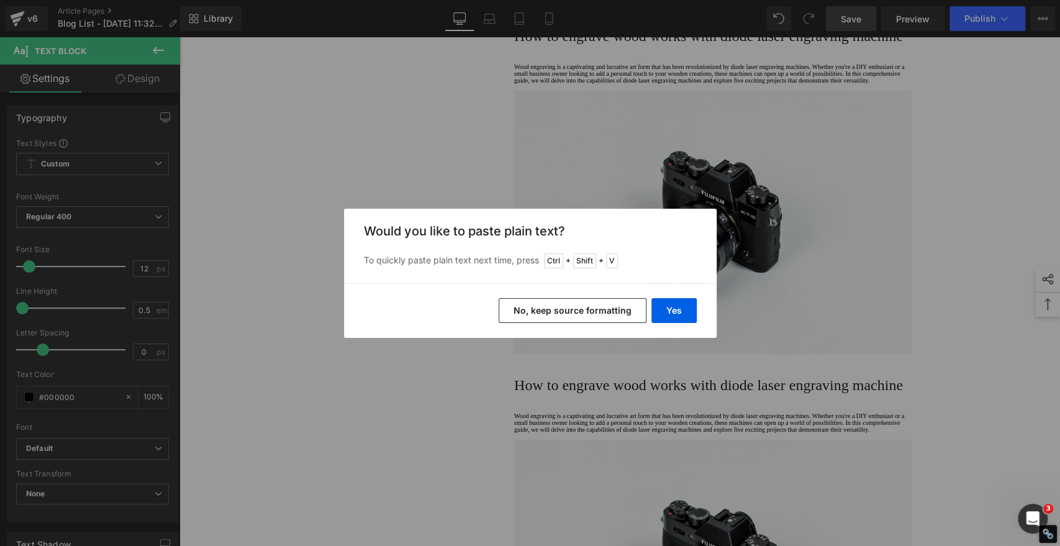
click at [582, 310] on button "No, keep source formatting" at bounding box center [573, 310] width 148 height 25
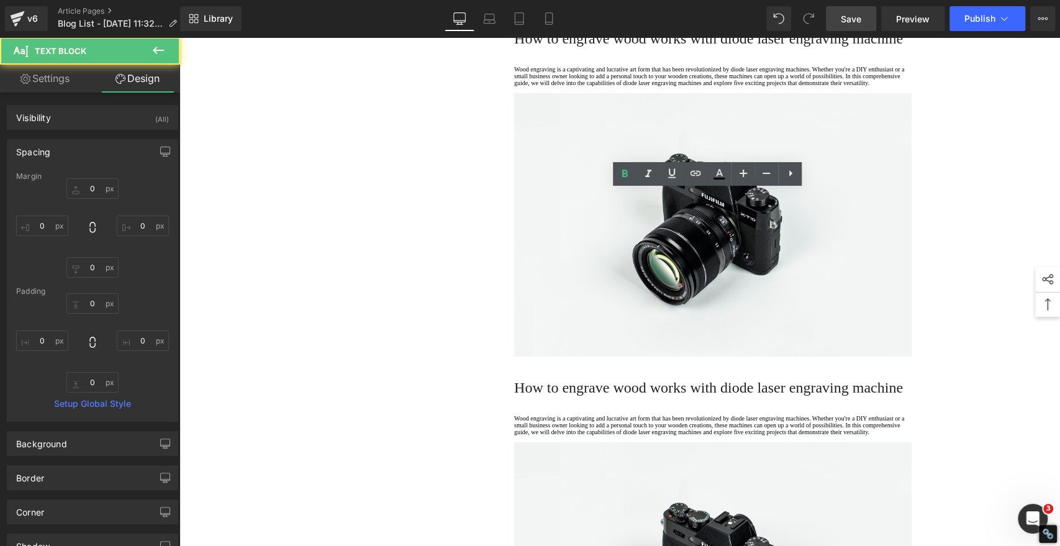
drag, startPoint x: 515, startPoint y: 263, endPoint x: 586, endPoint y: 271, distance: 71.8
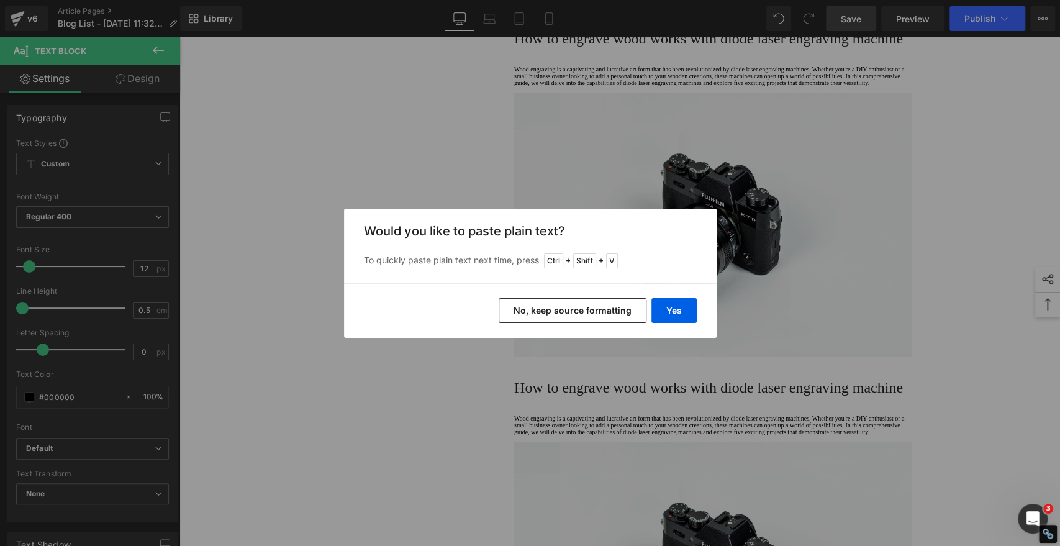
click at [580, 307] on button "No, keep source formatting" at bounding box center [573, 310] width 148 height 25
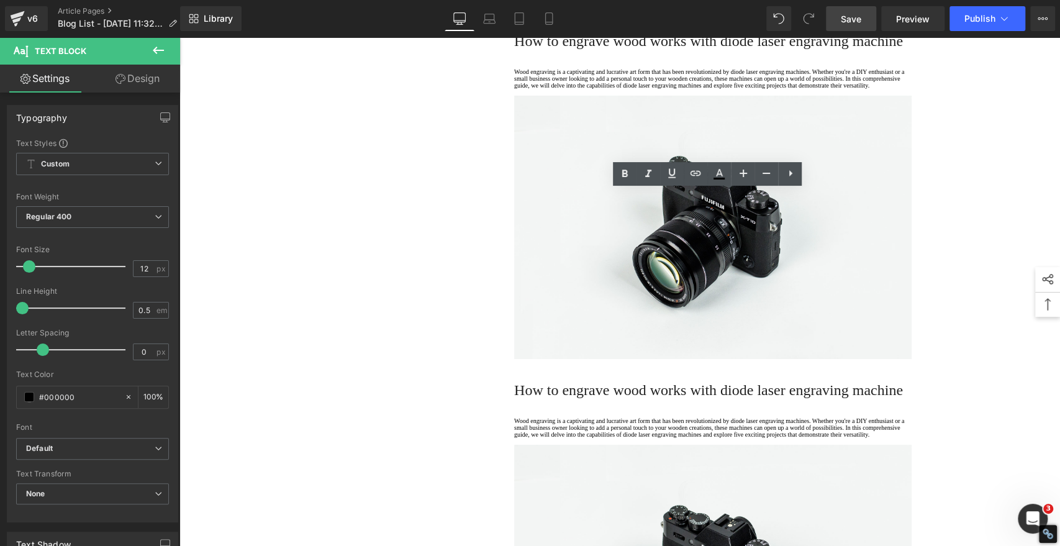
drag, startPoint x: 577, startPoint y: 200, endPoint x: 489, endPoint y: 201, distance: 88.2
drag, startPoint x: 625, startPoint y: 174, endPoint x: 617, endPoint y: 179, distance: 9.8
click at [625, 173] on icon at bounding box center [624, 173] width 15 height 15
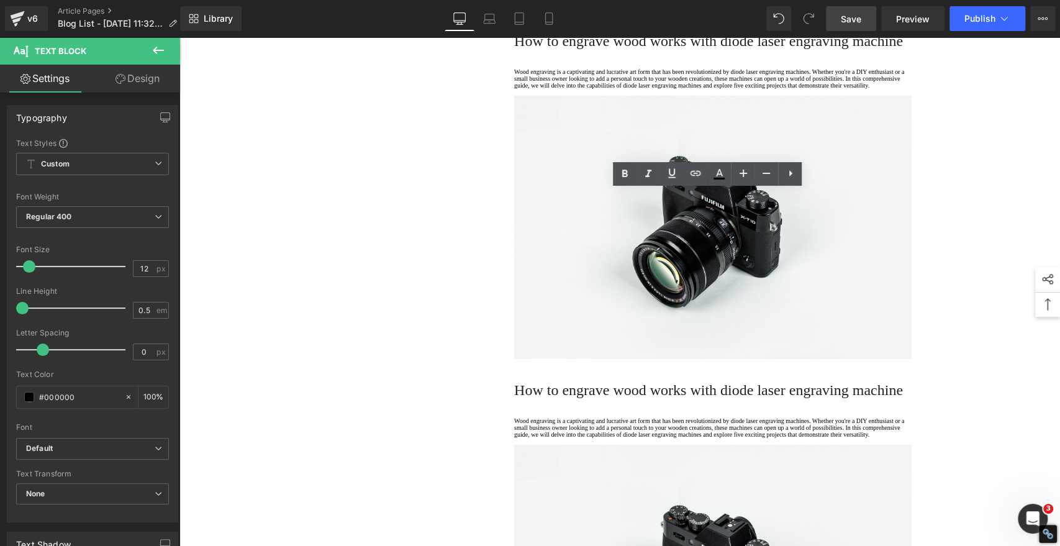
drag, startPoint x: 568, startPoint y: 220, endPoint x: 509, endPoint y: 222, distance: 58.4
click at [621, 173] on icon at bounding box center [624, 173] width 15 height 15
drag, startPoint x: 586, startPoint y: 243, endPoint x: 511, endPoint y: 242, distance: 75.2
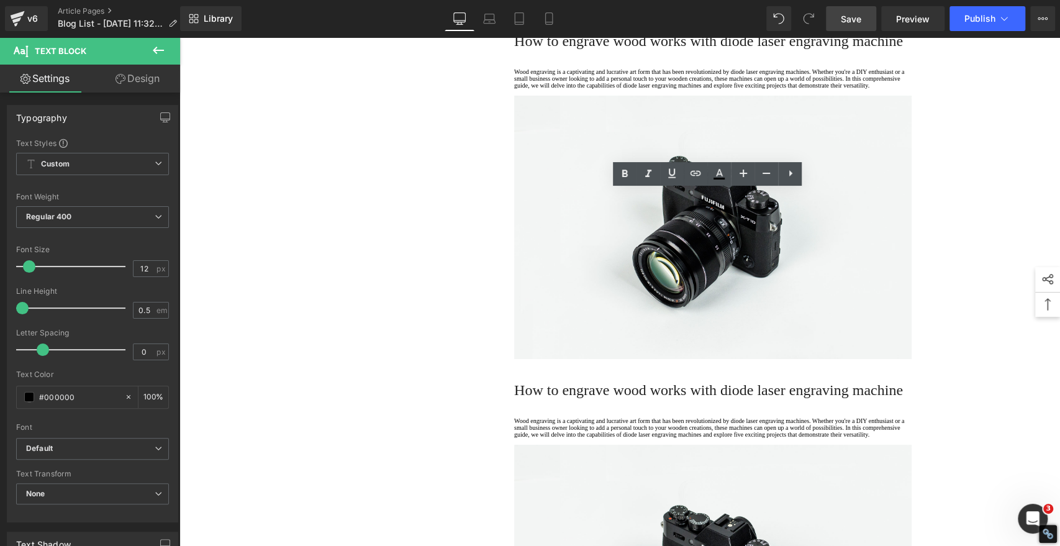
drag, startPoint x: 597, startPoint y: 264, endPoint x: 509, endPoint y: 266, distance: 88.2
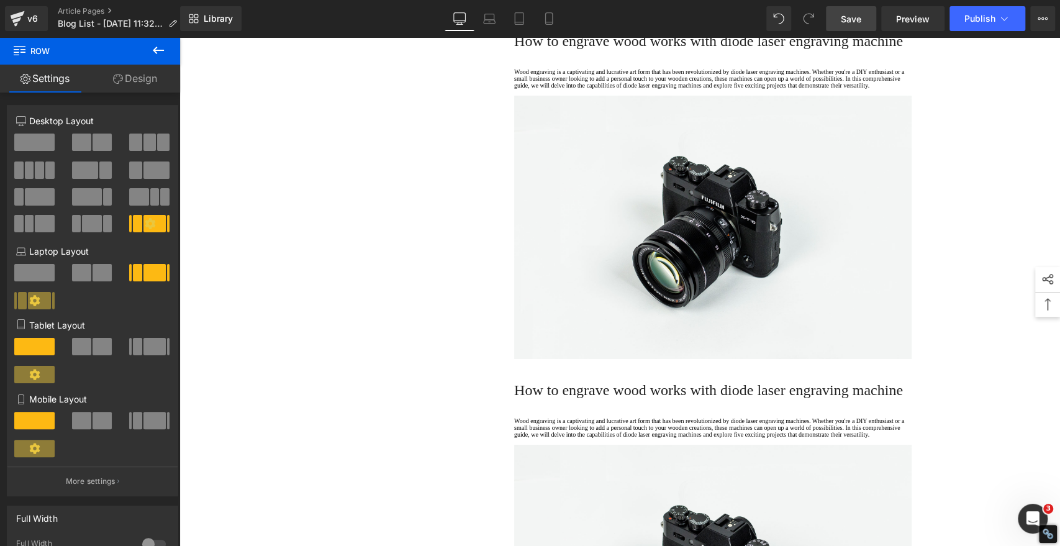
click at [856, 10] on link "Save" at bounding box center [851, 18] width 50 height 25
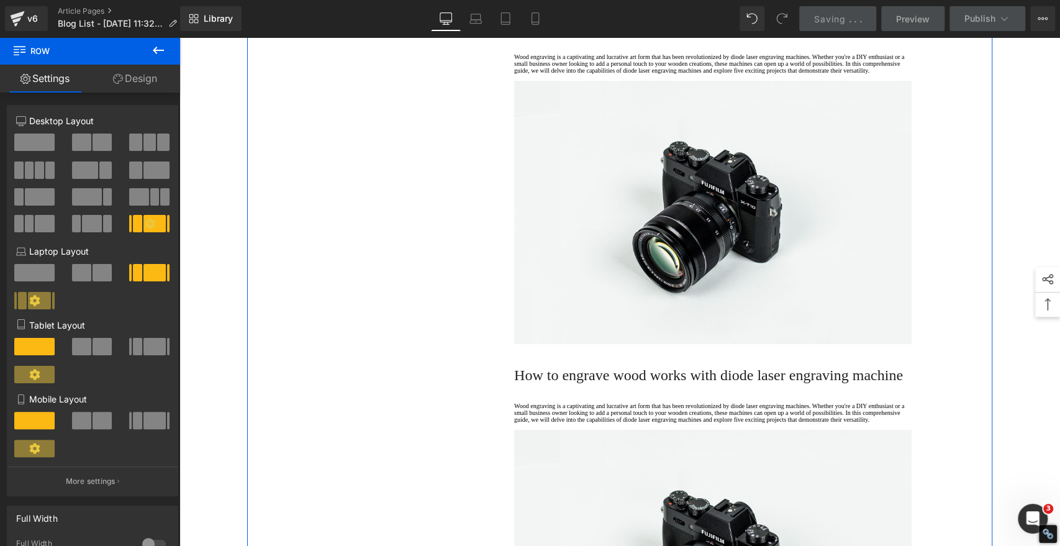
scroll to position [3282, 0]
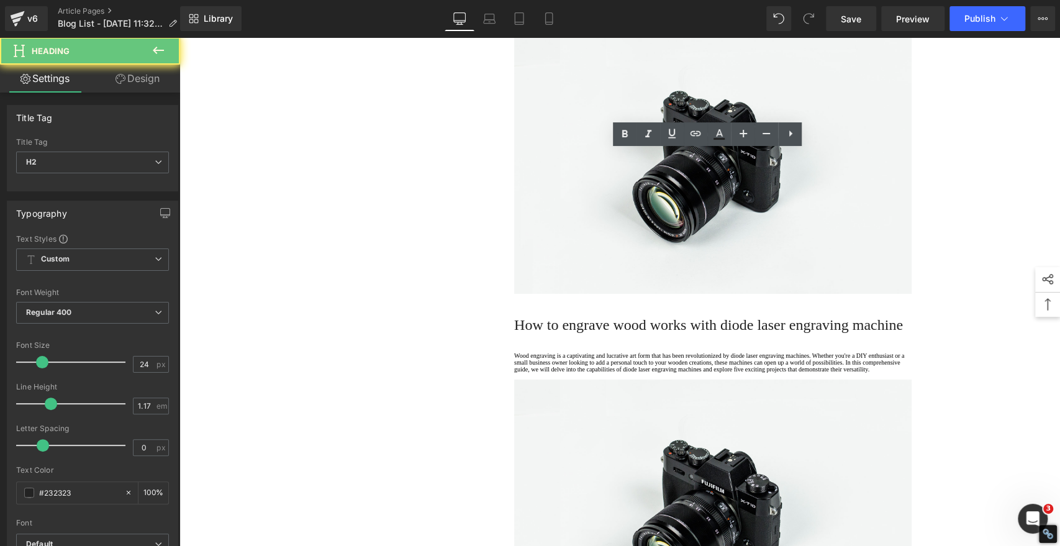
paste div
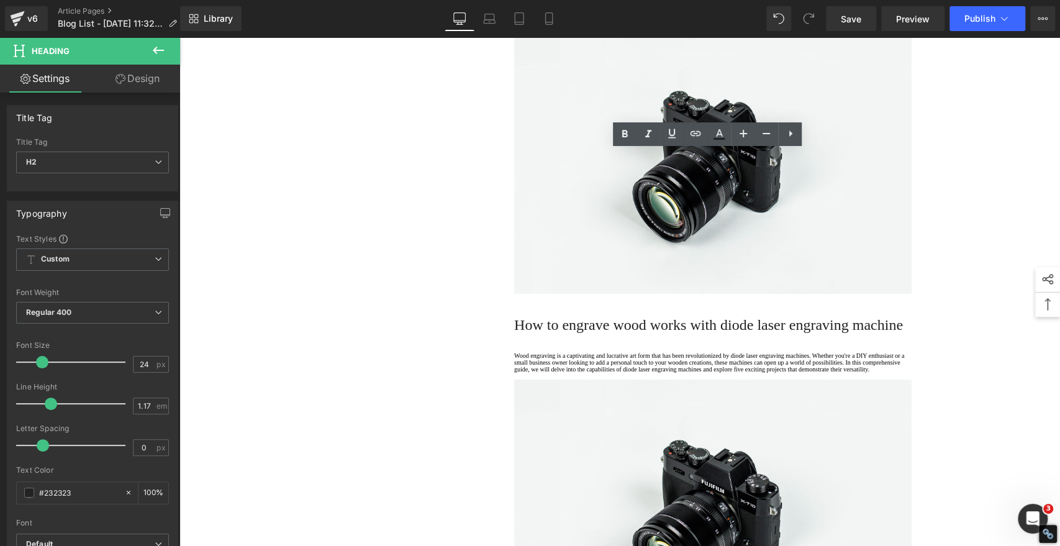
click at [619, 134] on icon at bounding box center [624, 134] width 15 height 15
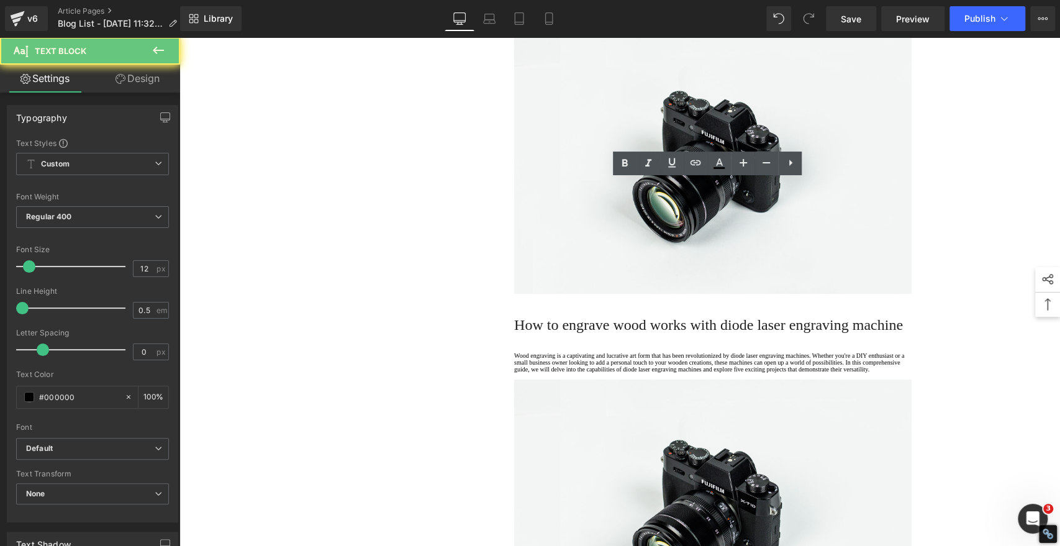
drag, startPoint x: 579, startPoint y: 239, endPoint x: 465, endPoint y: 171, distance: 132.8
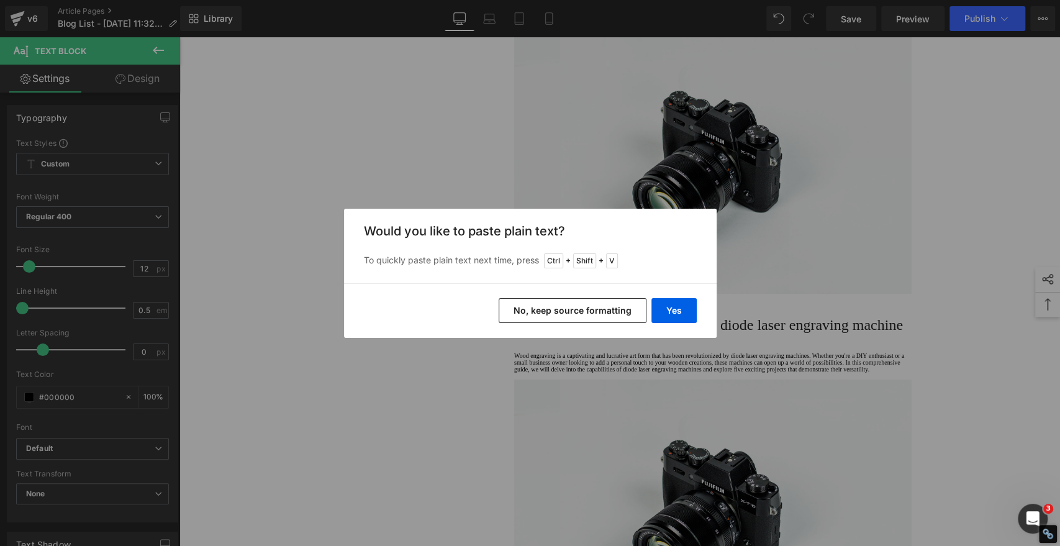
click at [617, 304] on button "No, keep source formatting" at bounding box center [573, 310] width 148 height 25
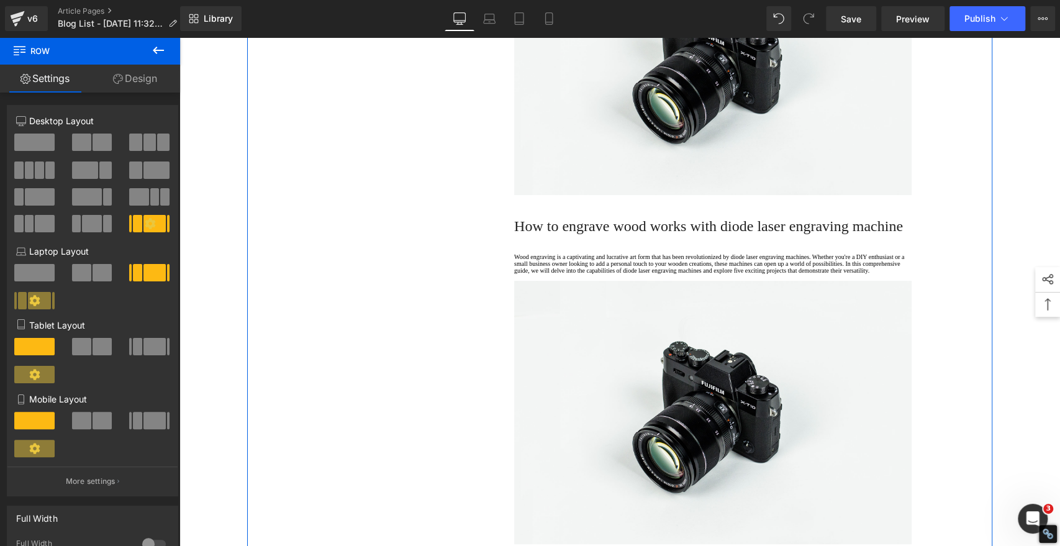
scroll to position [3557, 0]
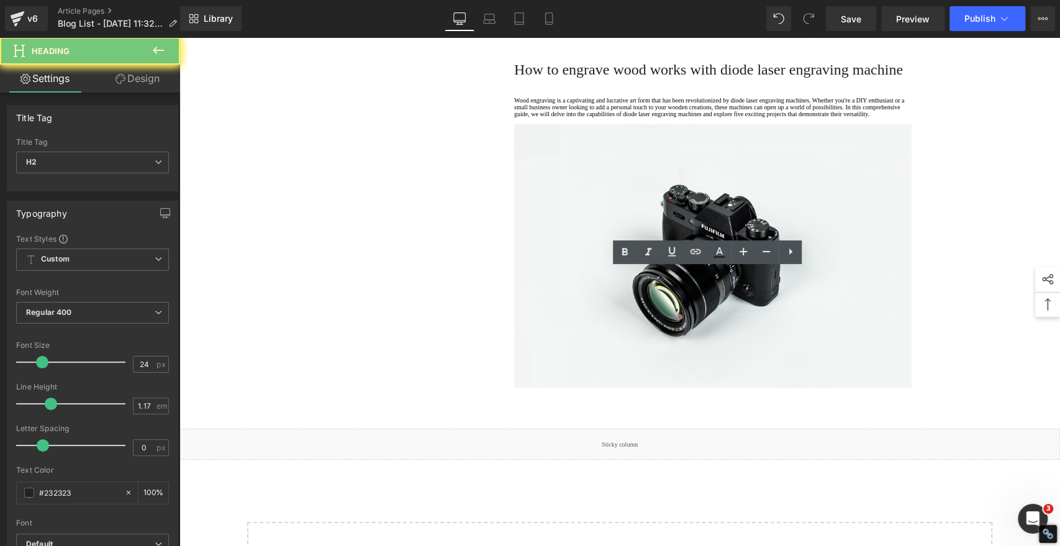
paste div
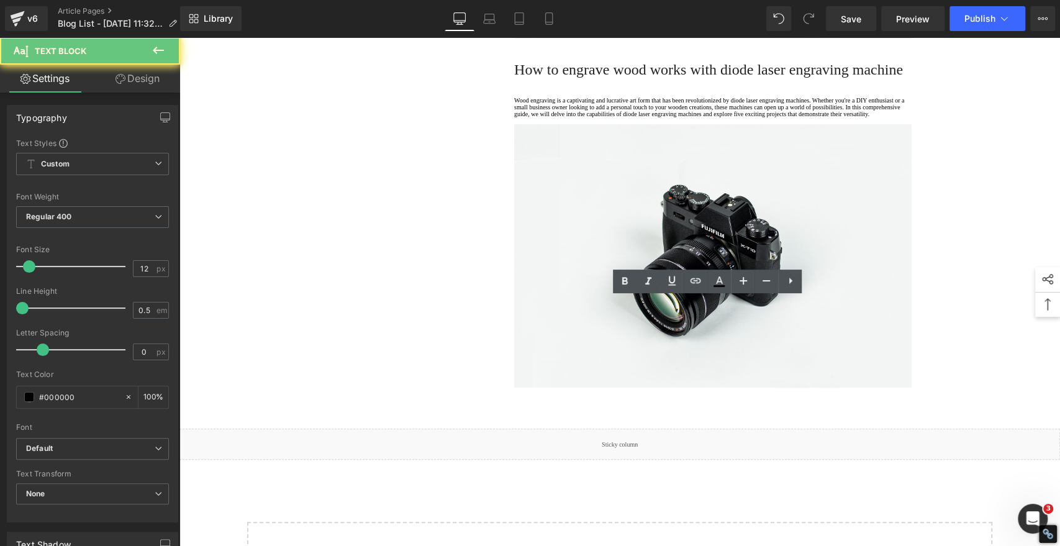
drag, startPoint x: 554, startPoint y: 362, endPoint x: 480, endPoint y: 298, distance: 97.7
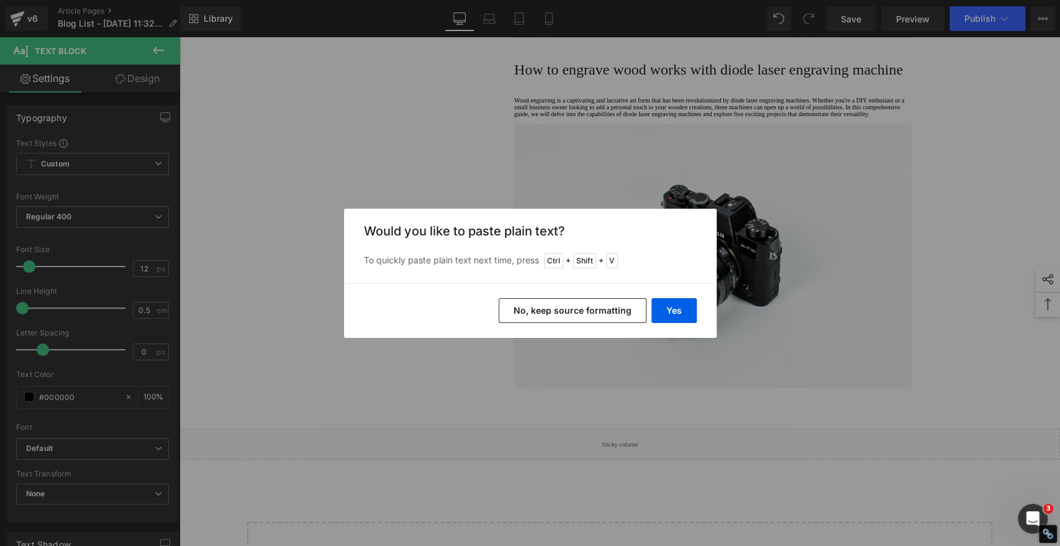
click at [611, 309] on button "No, keep source formatting" at bounding box center [573, 310] width 148 height 25
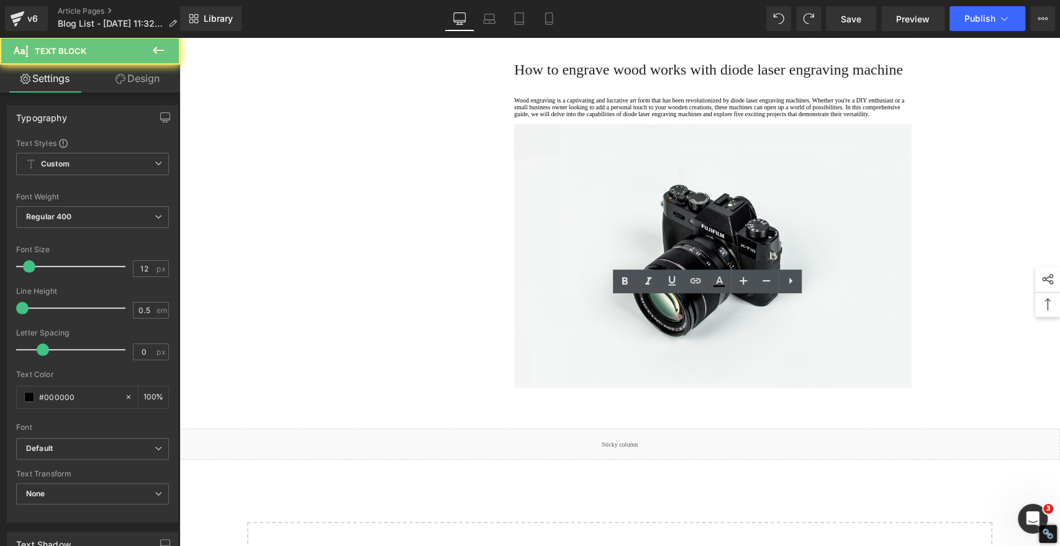
drag, startPoint x: 555, startPoint y: 360, endPoint x: 482, endPoint y: 288, distance: 102.8
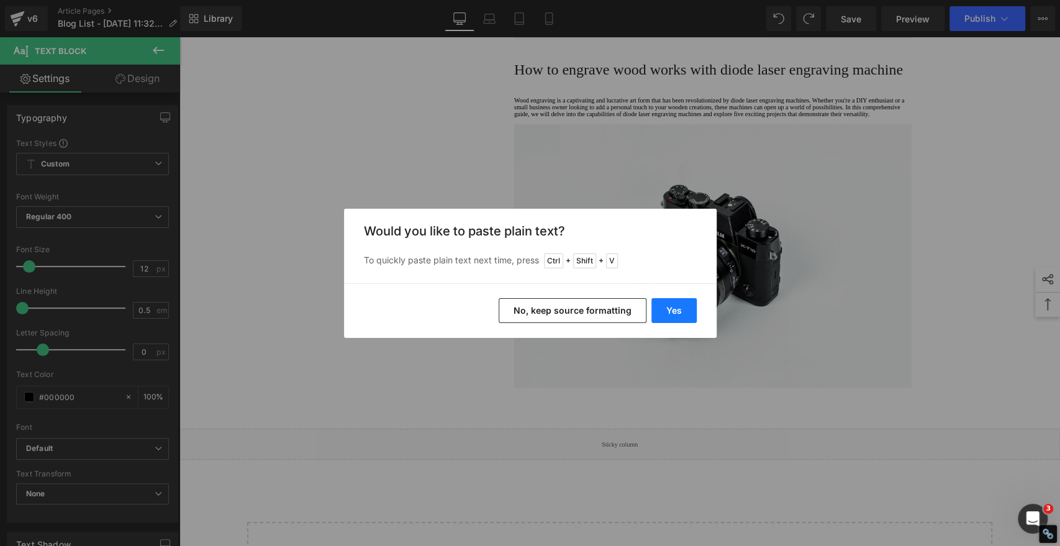
click at [670, 307] on button "Yes" at bounding box center [673, 310] width 45 height 25
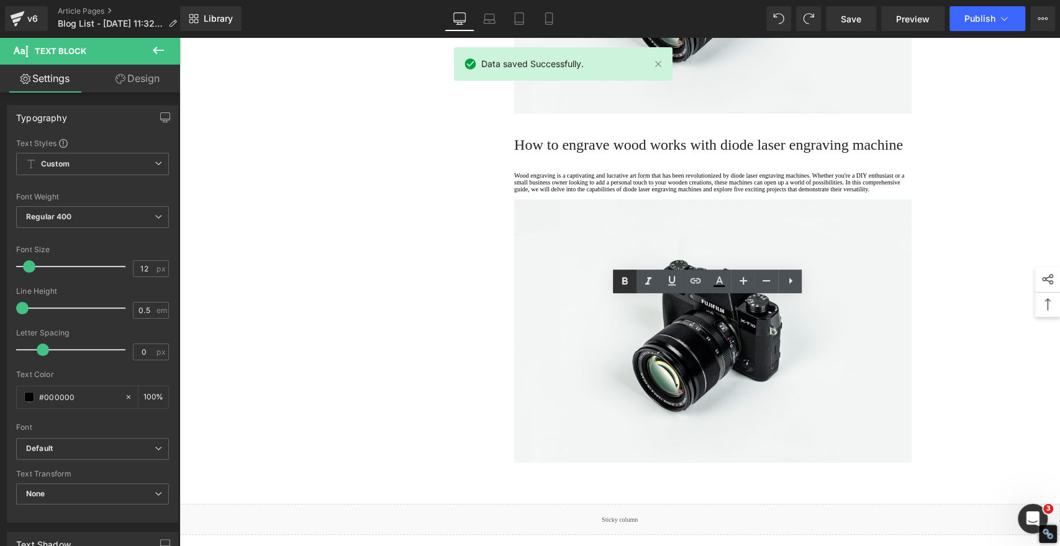
drag, startPoint x: 623, startPoint y: 278, endPoint x: 617, endPoint y: 282, distance: 7.2
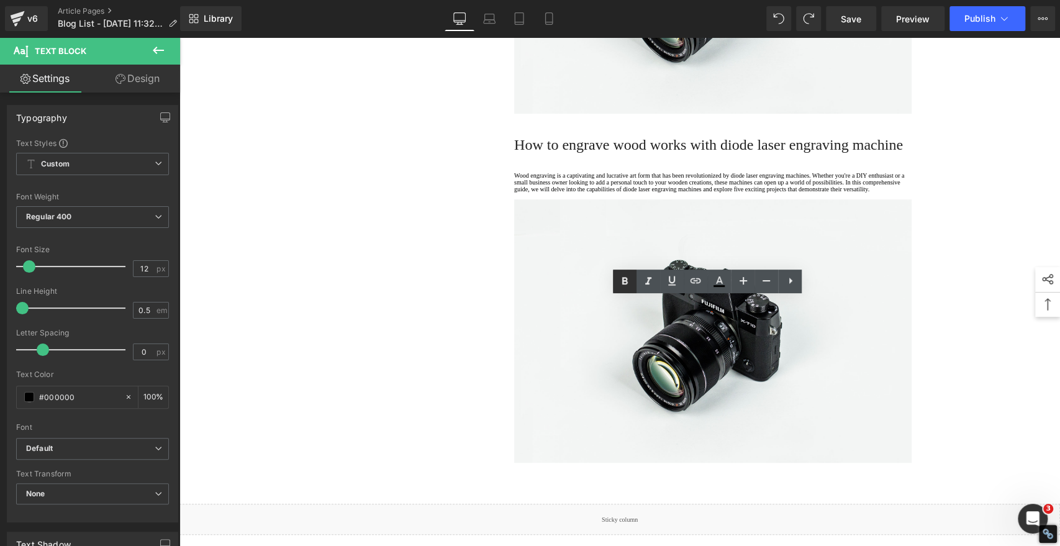
click at [624, 278] on icon at bounding box center [624, 281] width 15 height 15
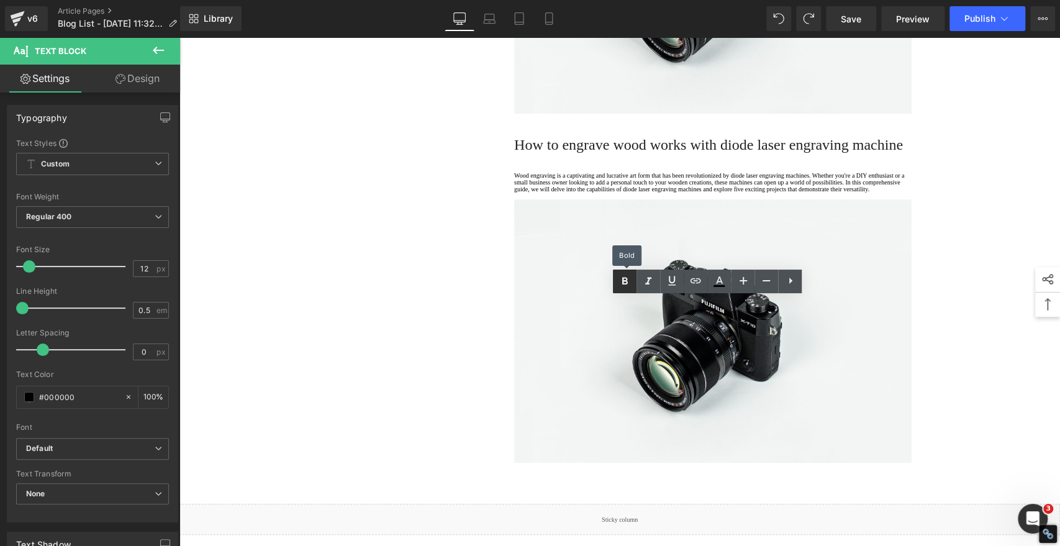
click at [623, 277] on icon at bounding box center [624, 281] width 15 height 15
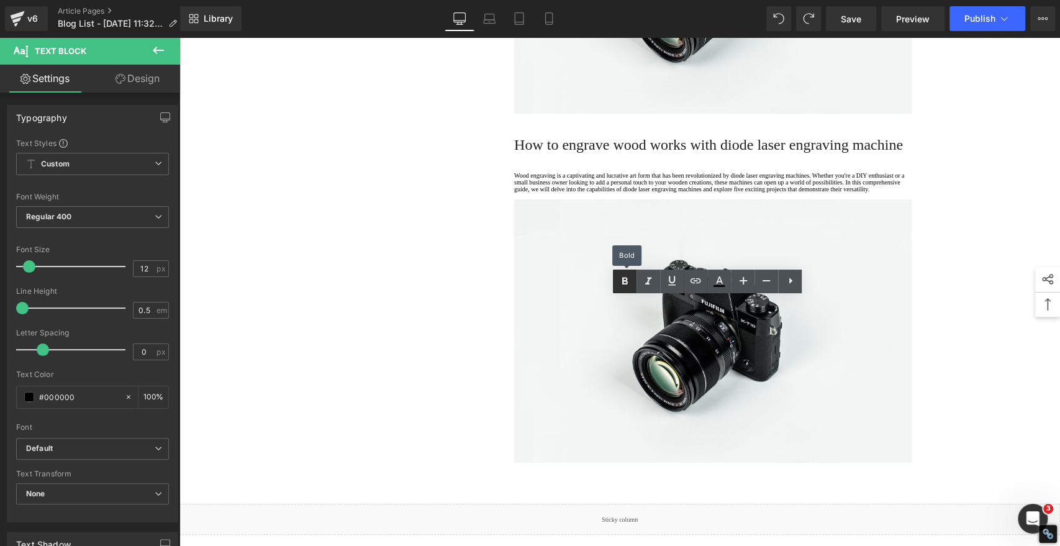
click at [629, 282] on icon at bounding box center [624, 281] width 15 height 15
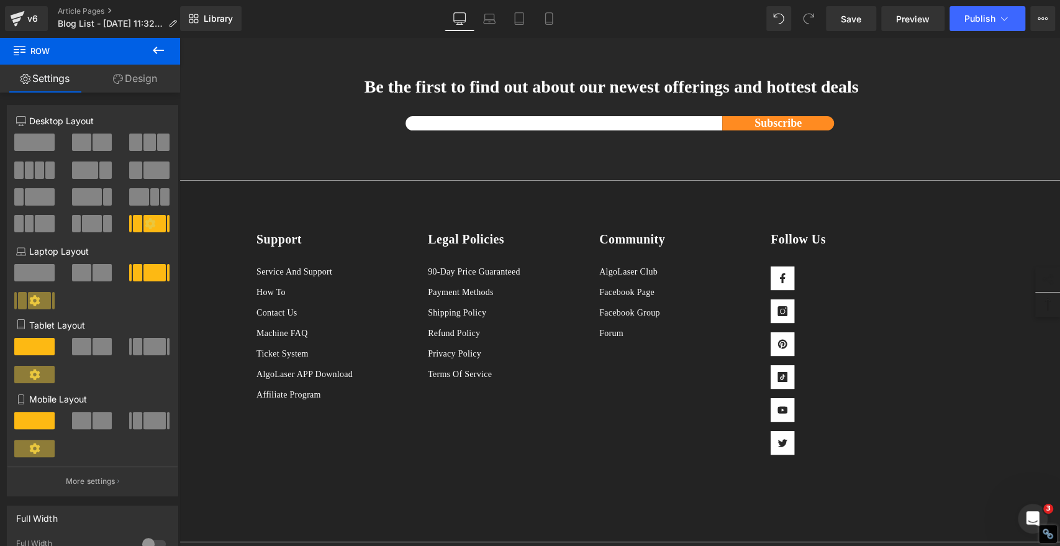
scroll to position [4041, 0]
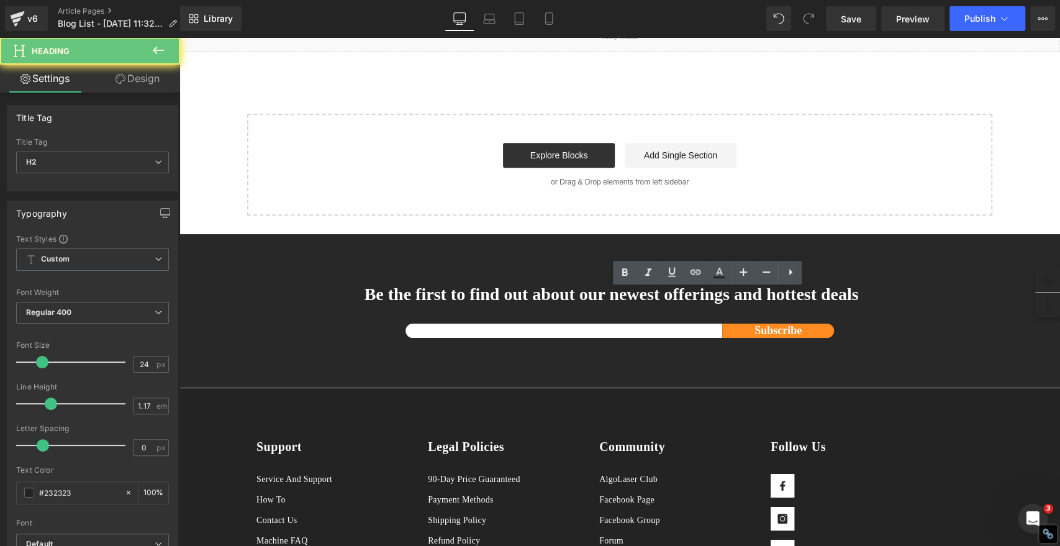
paste div
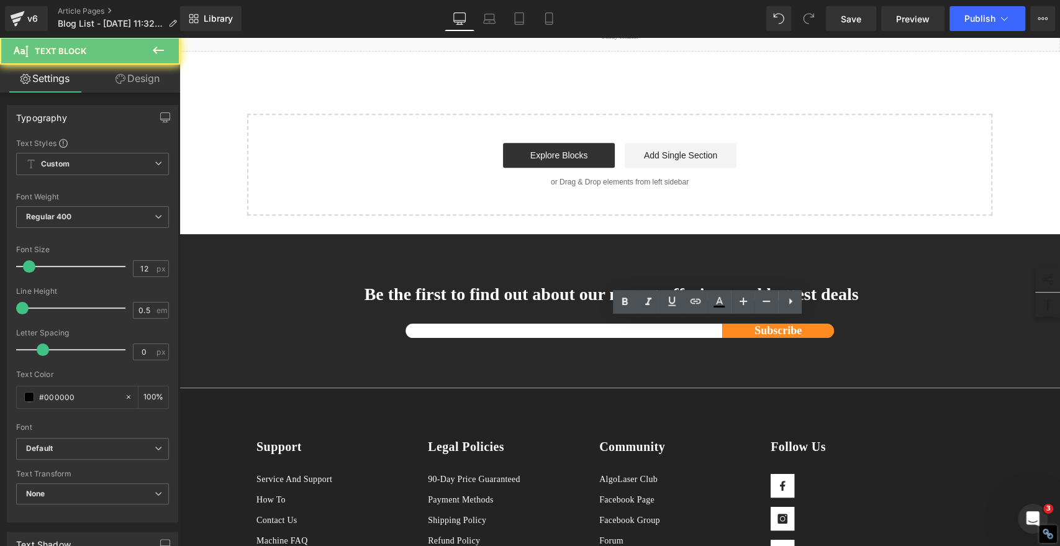
drag, startPoint x: 558, startPoint y: 378, endPoint x: 476, endPoint y: 297, distance: 115.5
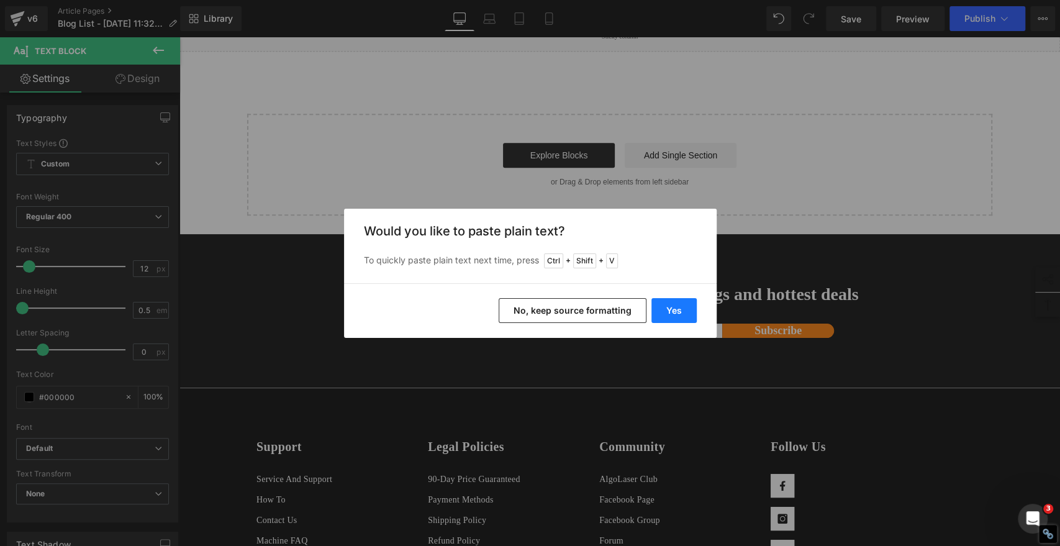
click at [686, 317] on button "Yes" at bounding box center [673, 310] width 45 height 25
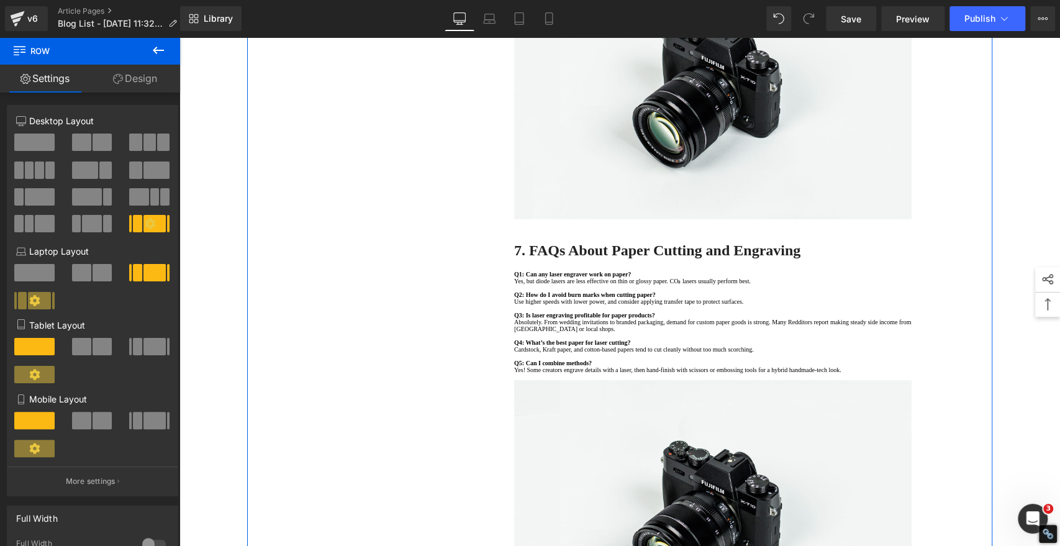
scroll to position [2936, 0]
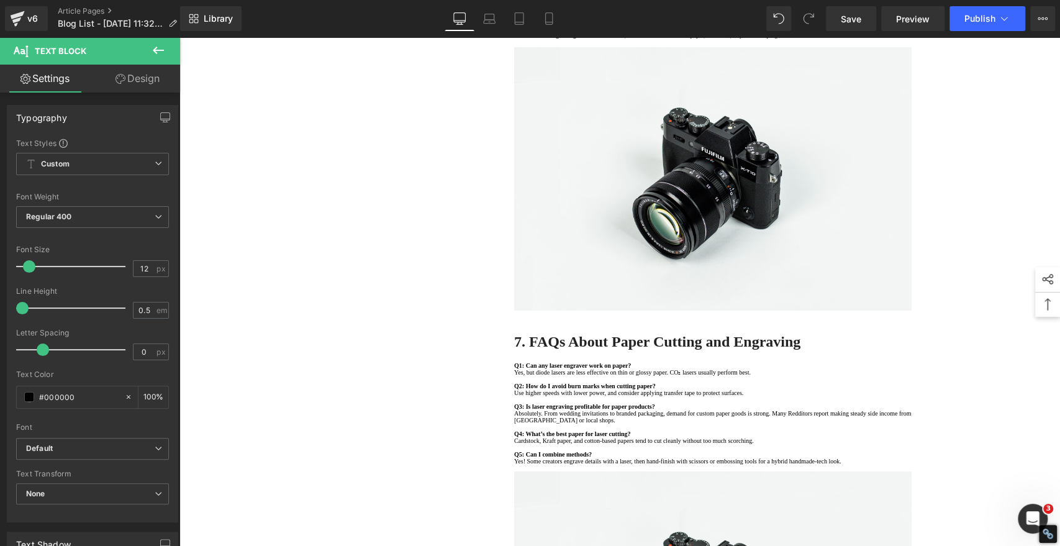
copy span "·"
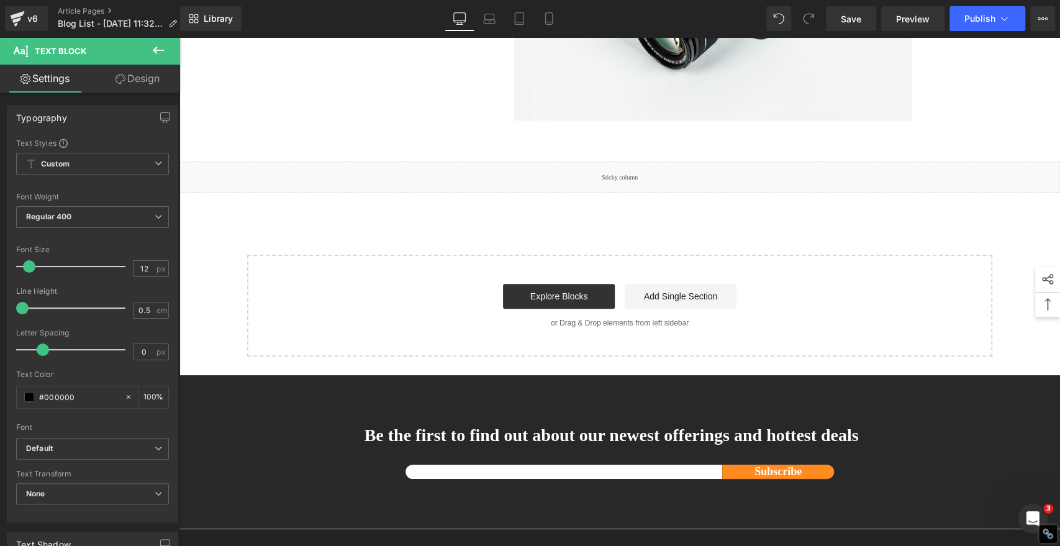
scroll to position [4110, 0]
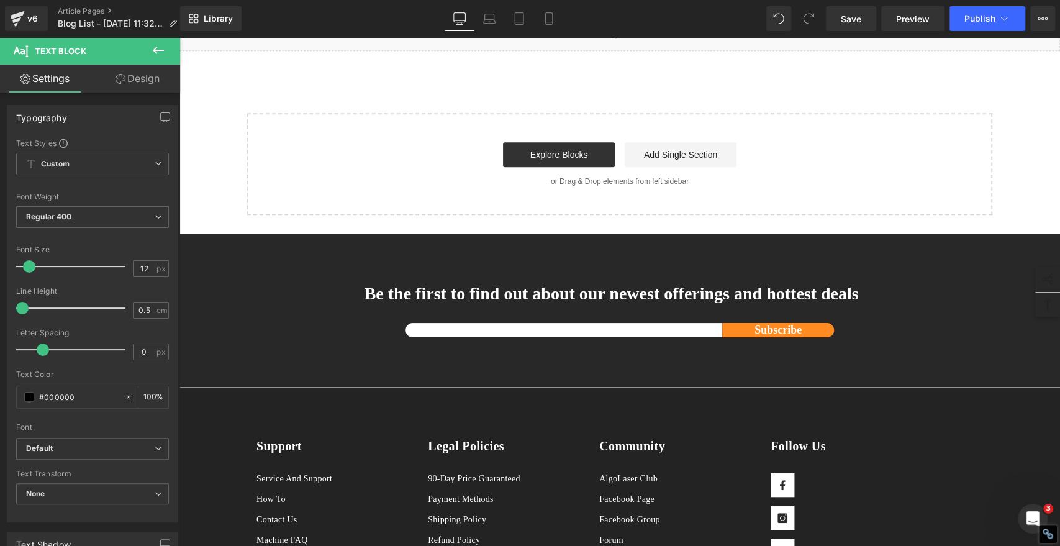
drag, startPoint x: 514, startPoint y: 290, endPoint x: 533, endPoint y: 286, distance: 19.7
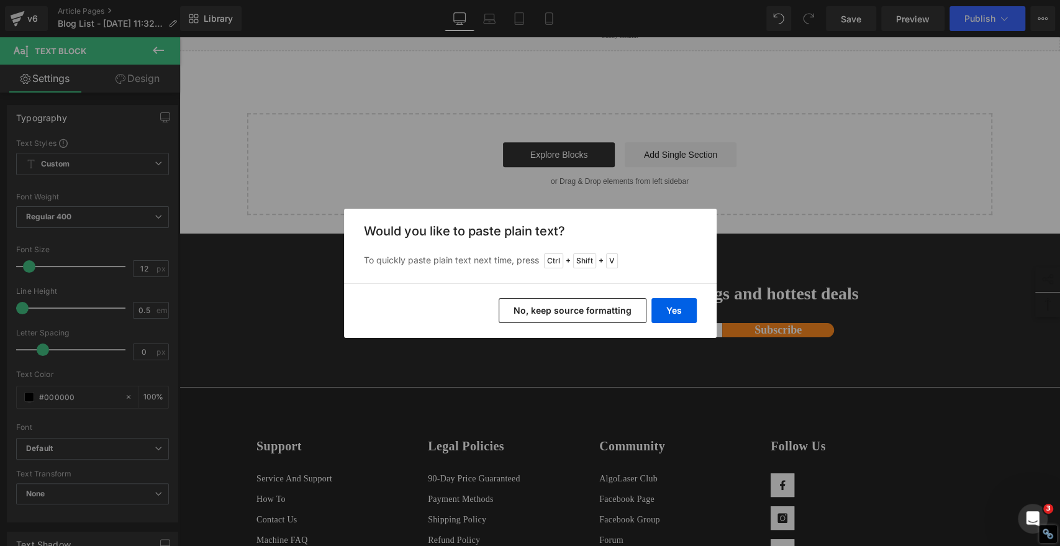
click at [585, 317] on button "No, keep source formatting" at bounding box center [573, 310] width 148 height 25
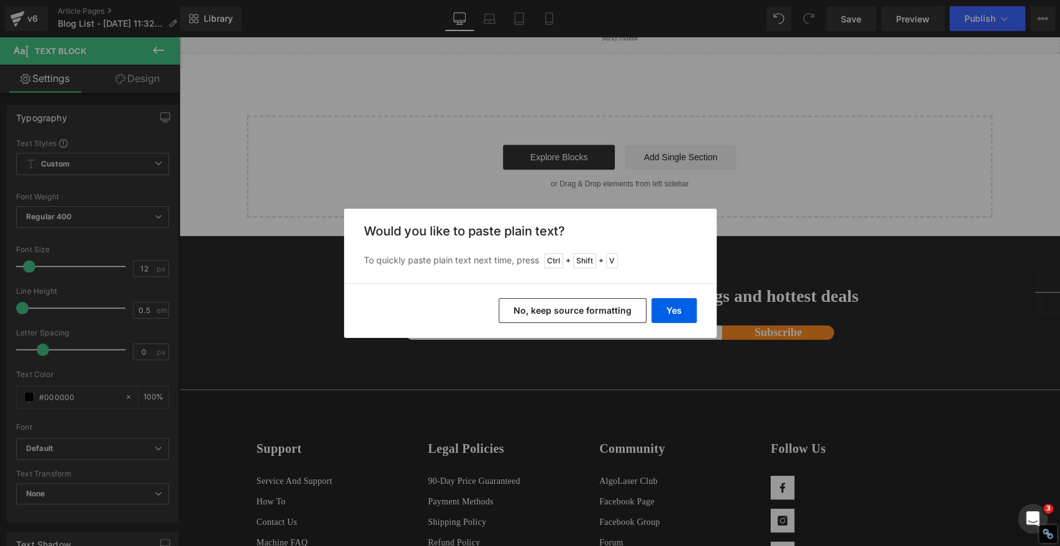
click at [528, 307] on button "No, keep source formatting" at bounding box center [573, 310] width 148 height 25
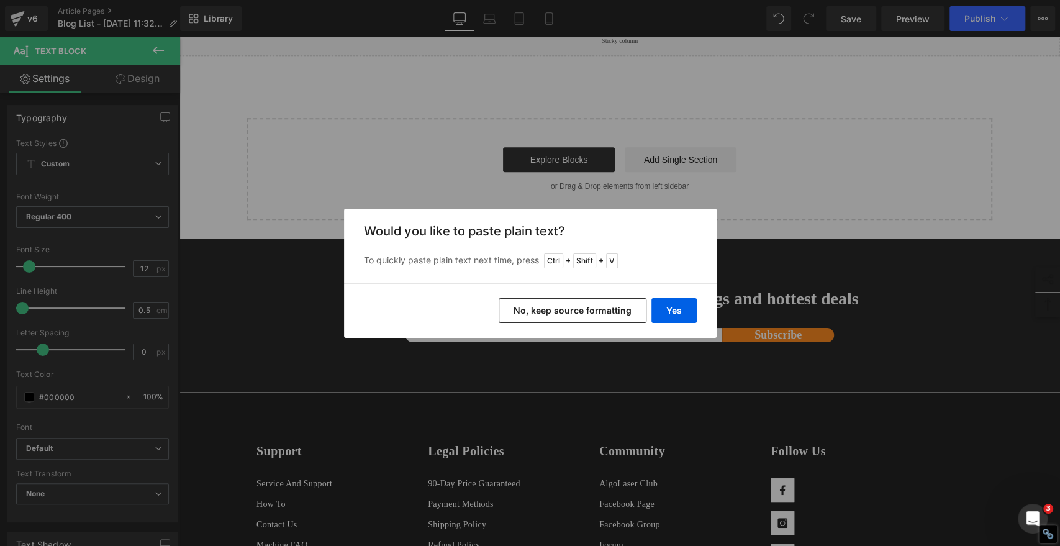
click at [552, 308] on button "No, keep source formatting" at bounding box center [573, 310] width 148 height 25
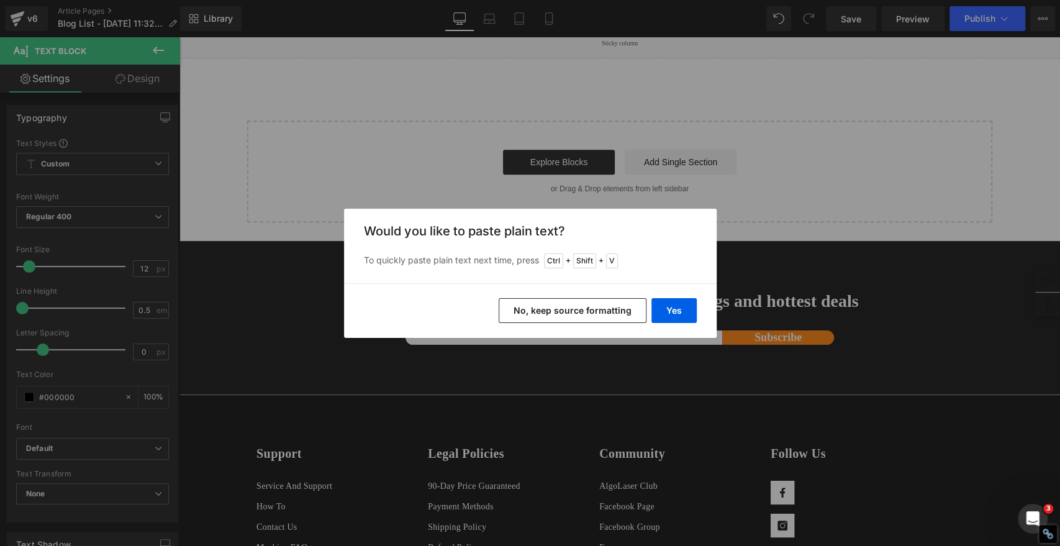
drag, startPoint x: 542, startPoint y: 315, endPoint x: 177, endPoint y: 301, distance: 364.9
click at [542, 315] on button "No, keep source formatting" at bounding box center [573, 310] width 148 height 25
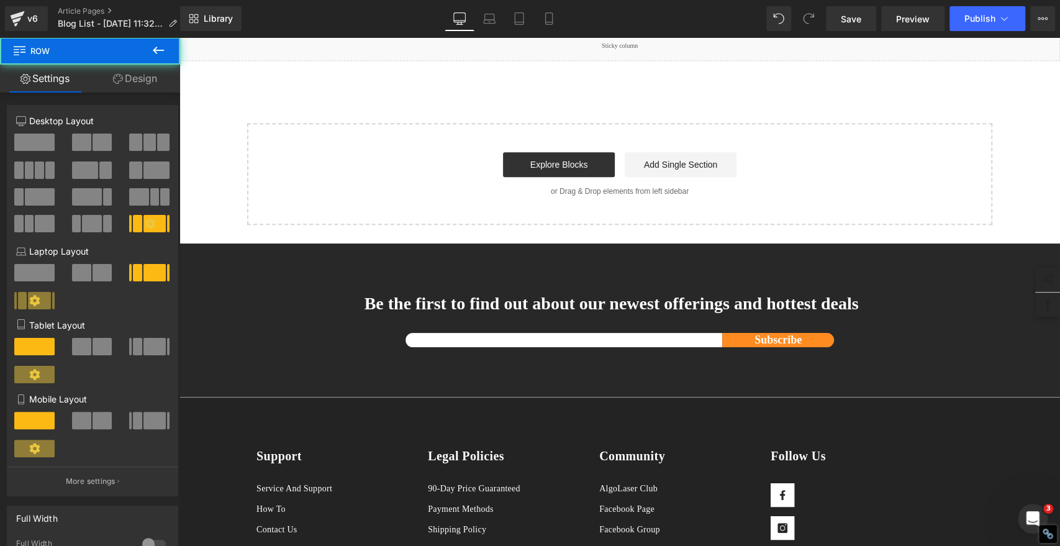
click at [849, 13] on span "Save" at bounding box center [851, 18] width 20 height 13
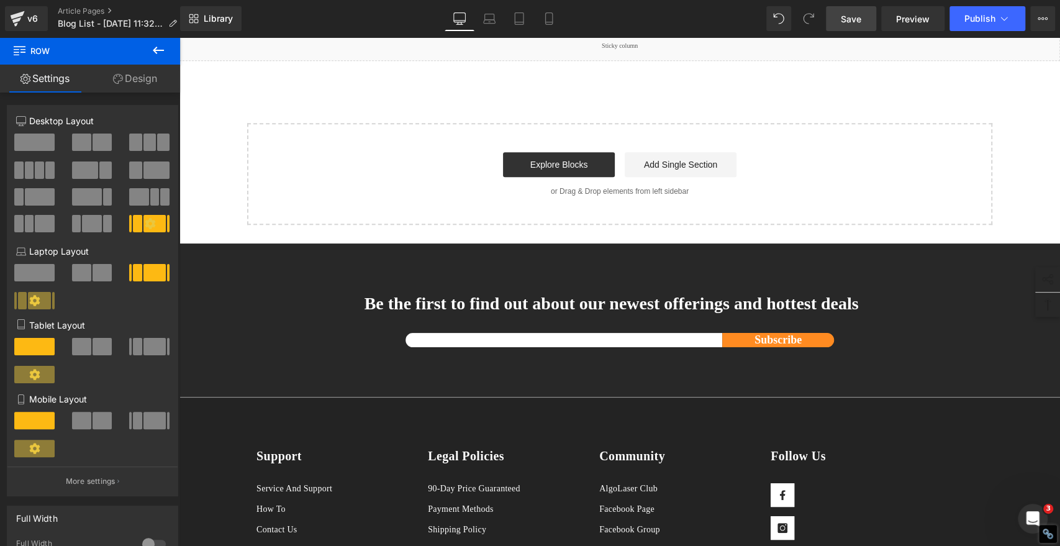
click at [861, 18] on span "Save" at bounding box center [851, 18] width 20 height 13
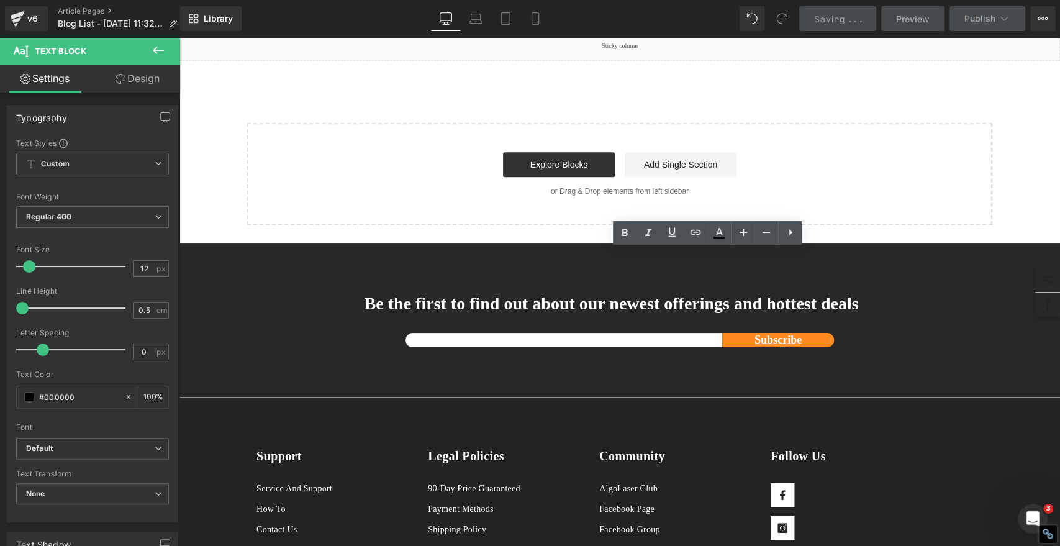
drag, startPoint x: 574, startPoint y: 292, endPoint x: 511, endPoint y: 286, distance: 63.6
click at [629, 232] on icon at bounding box center [624, 232] width 15 height 15
drag, startPoint x: 565, startPoint y: 312, endPoint x: 510, endPoint y: 312, distance: 54.7
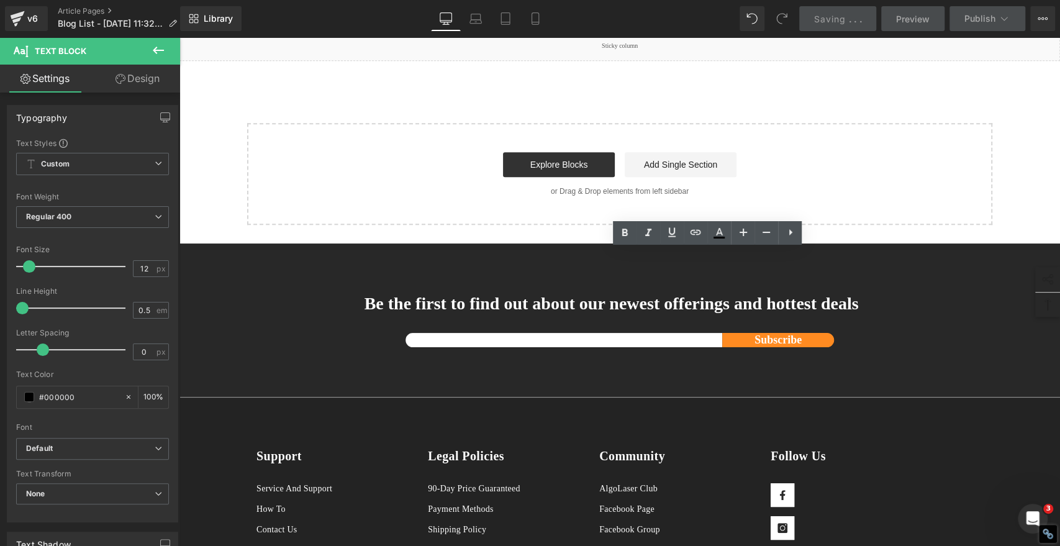
click at [625, 230] on icon at bounding box center [624, 232] width 15 height 15
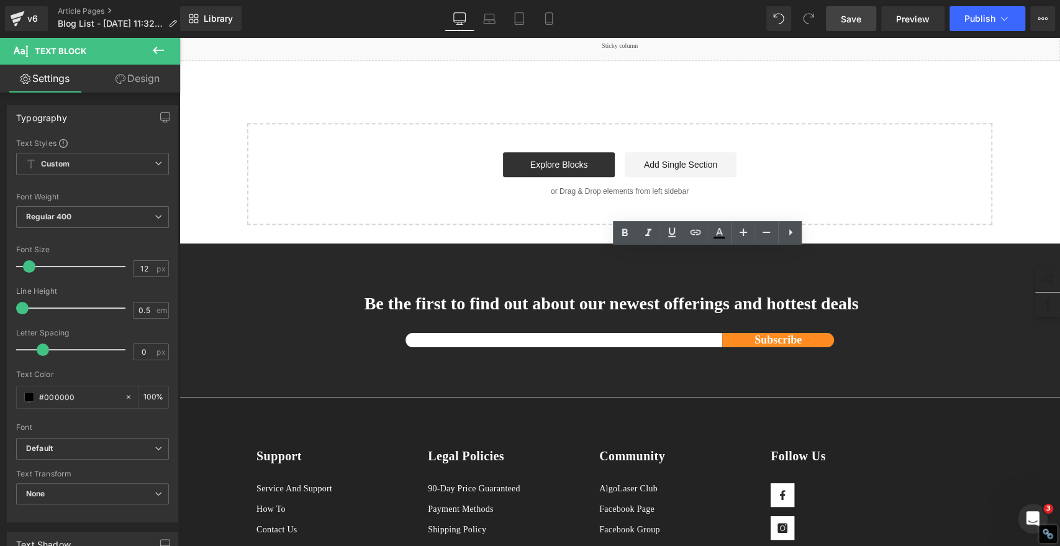
drag, startPoint x: 588, startPoint y: 334, endPoint x: 512, endPoint y: 332, distance: 75.8
drag, startPoint x: 593, startPoint y: 353, endPoint x: 501, endPoint y: 358, distance: 92.1
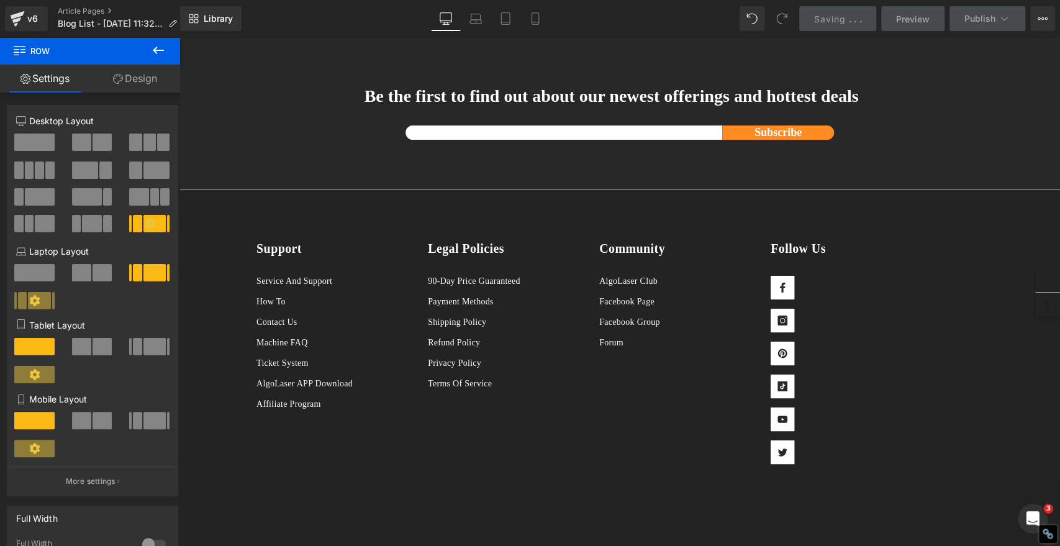
scroll to position [4248, 0]
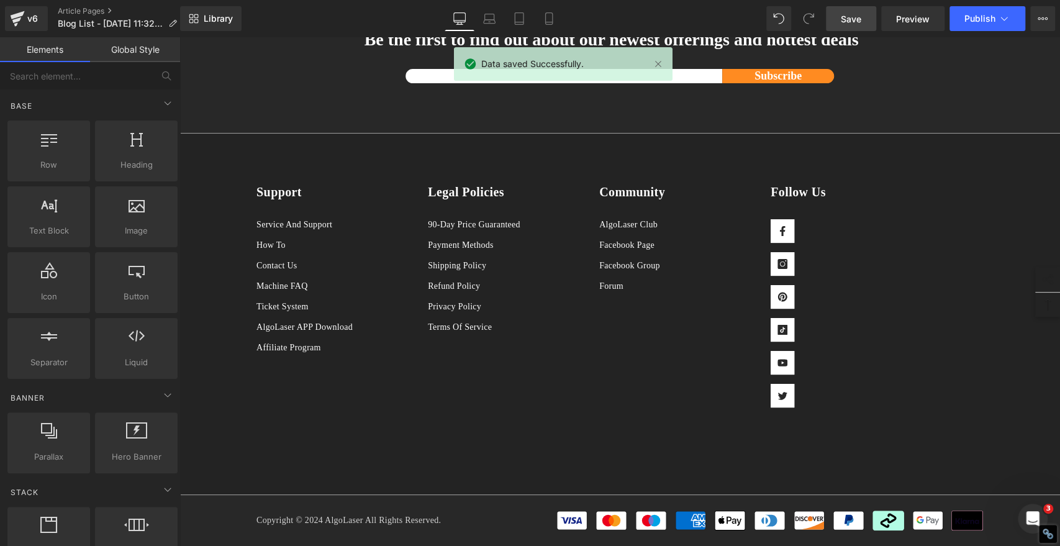
scroll to position [3972, 0]
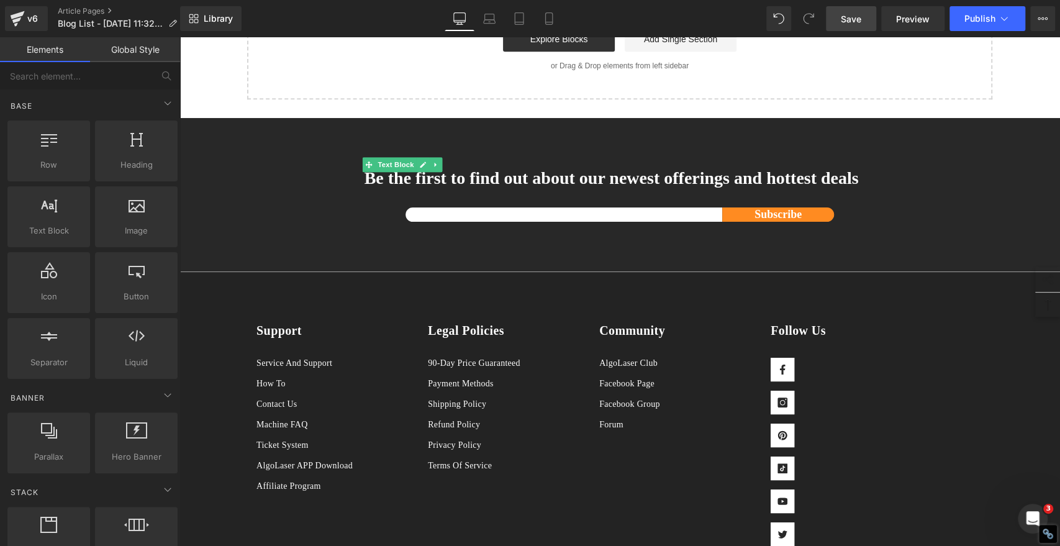
click at [856, 17] on span "Save" at bounding box center [851, 18] width 20 height 13
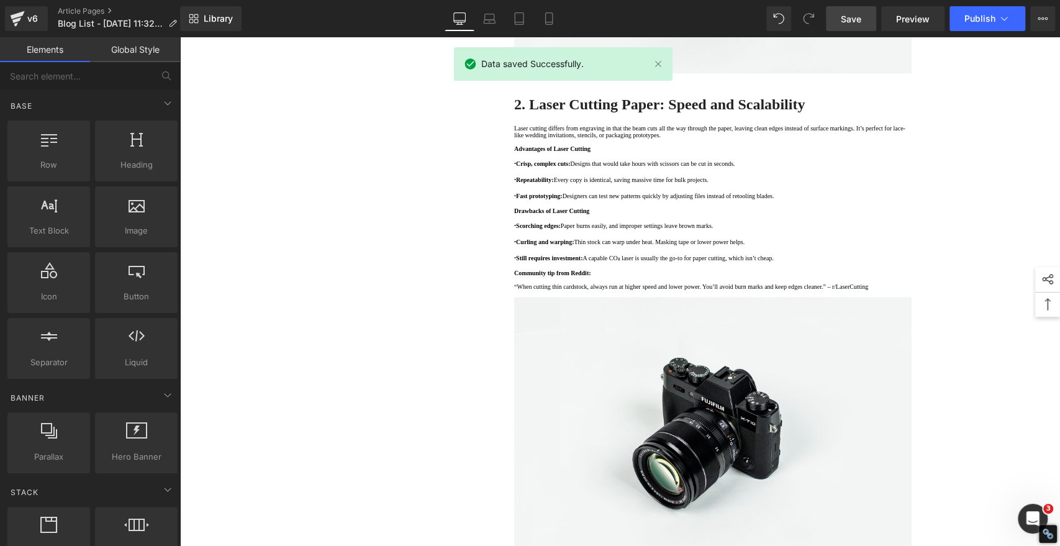
scroll to position [866, 0]
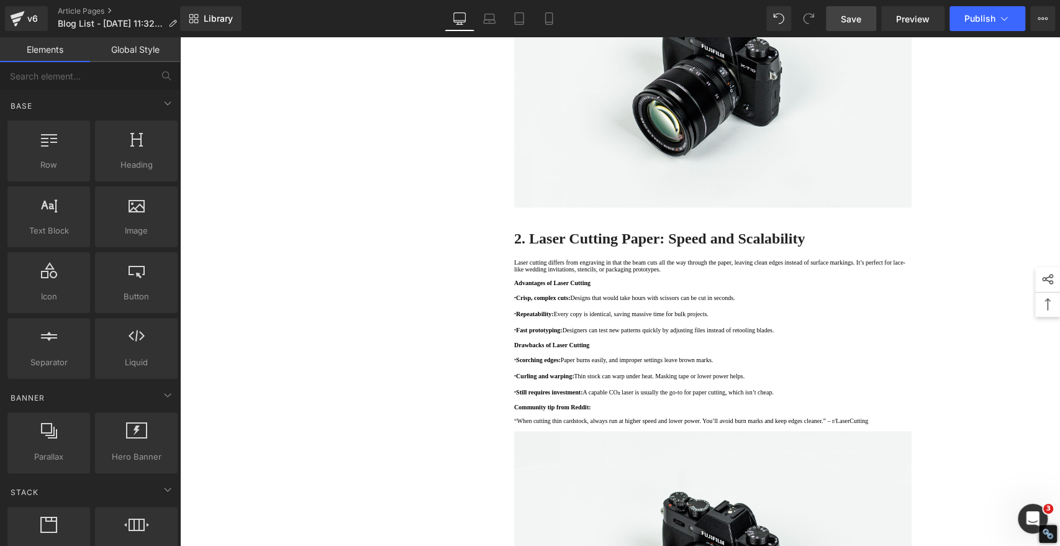
click at [858, 16] on span "Save" at bounding box center [851, 18] width 20 height 13
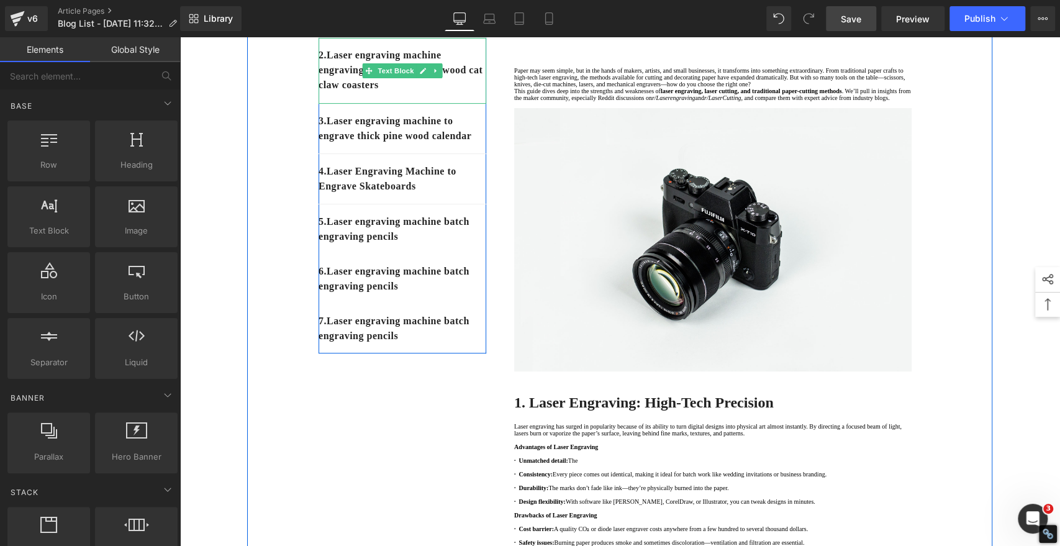
scroll to position [207, 0]
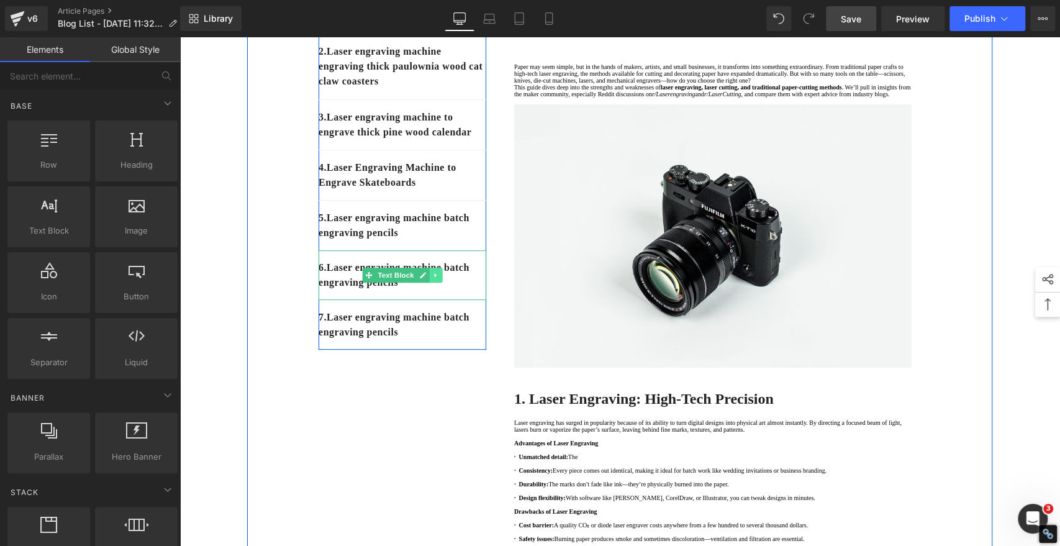
click at [432, 279] on icon at bounding box center [435, 274] width 7 height 7
click at [439, 279] on icon at bounding box center [442, 274] width 7 height 7
click at [434, 278] on icon at bounding box center [435, 275] width 2 height 4
click at [439, 278] on icon at bounding box center [442, 274] width 7 height 7
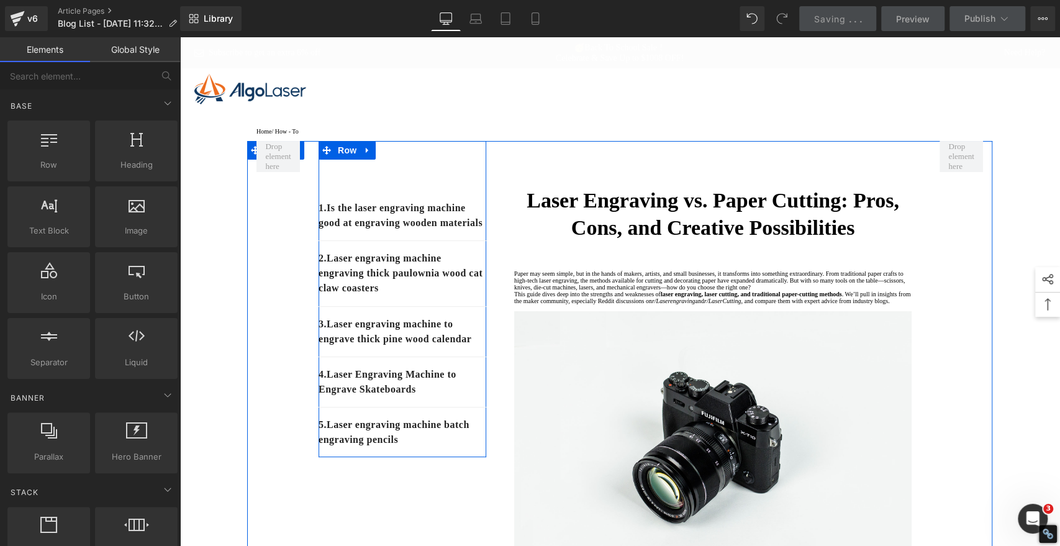
scroll to position [69, 0]
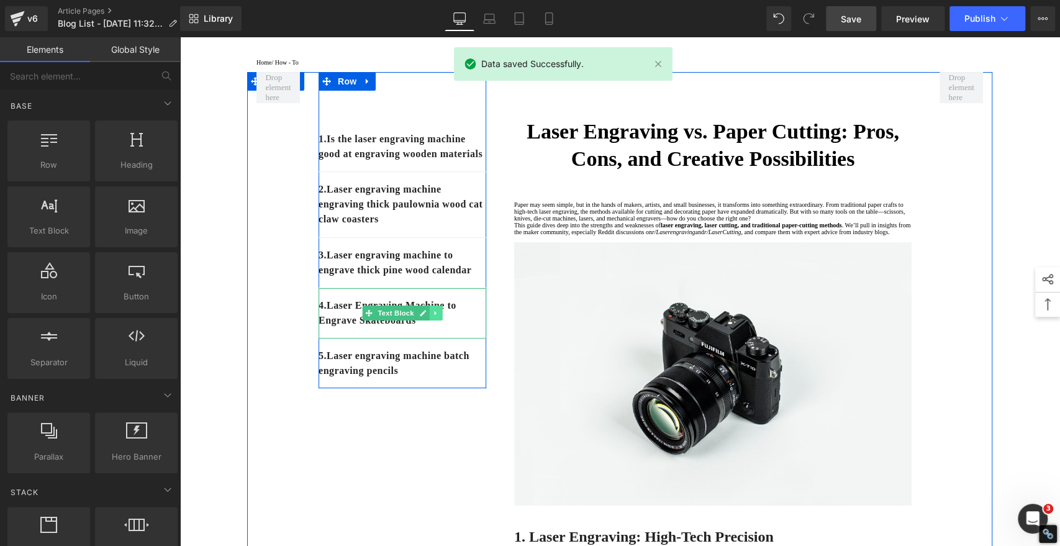
click at [434, 315] on icon at bounding box center [435, 313] width 2 height 4
click at [426, 317] on icon at bounding box center [429, 313] width 7 height 7
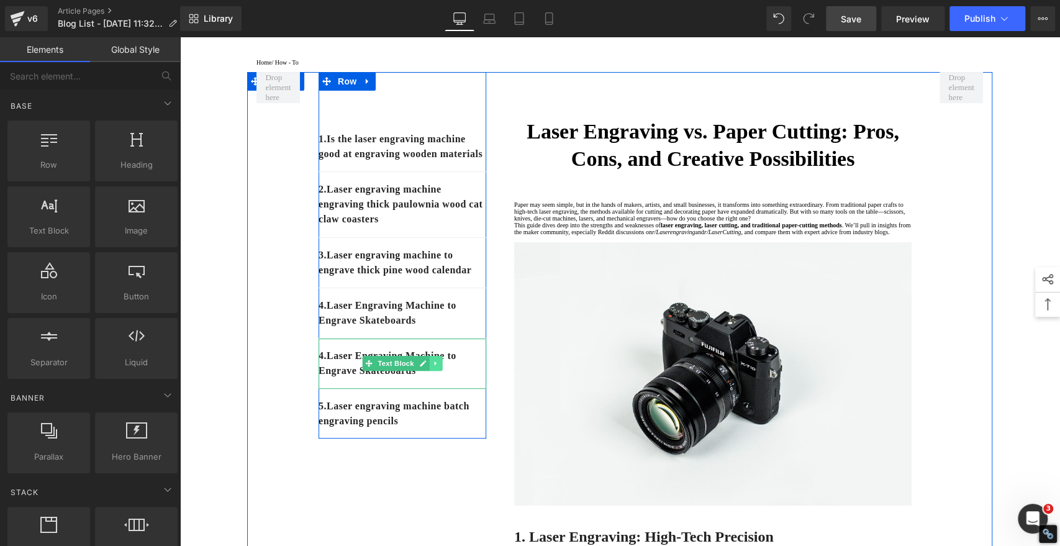
click at [432, 367] on icon at bounding box center [435, 363] width 7 height 7
click at [426, 367] on icon at bounding box center [429, 363] width 7 height 7
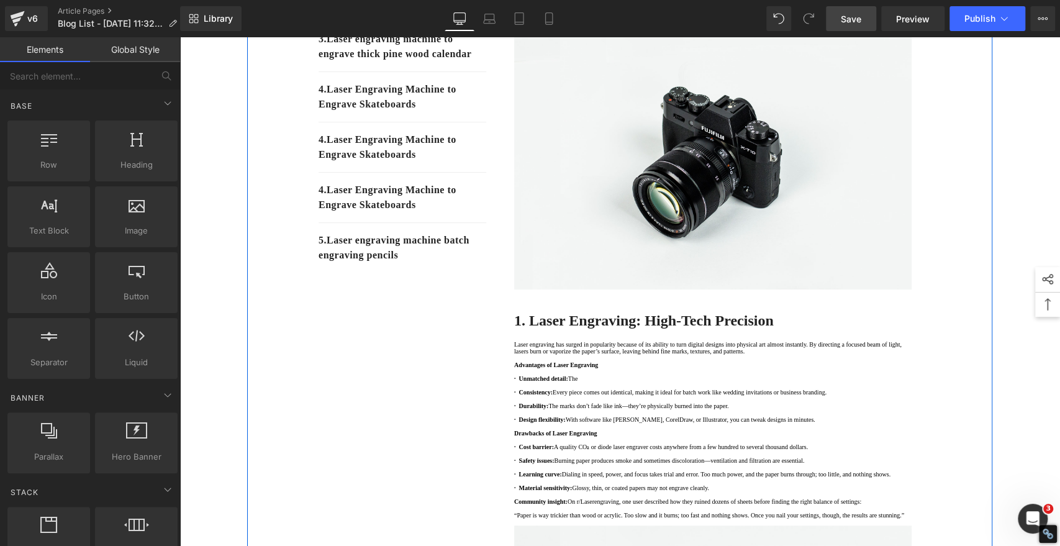
scroll to position [201, 0]
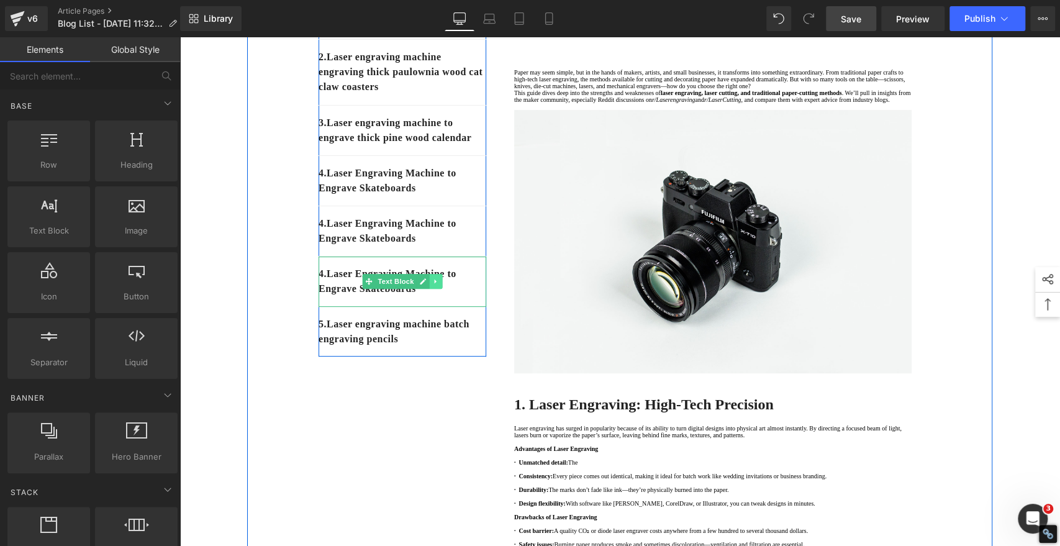
click at [434, 284] on icon at bounding box center [435, 281] width 2 height 4
click at [426, 285] on icon at bounding box center [429, 281] width 7 height 7
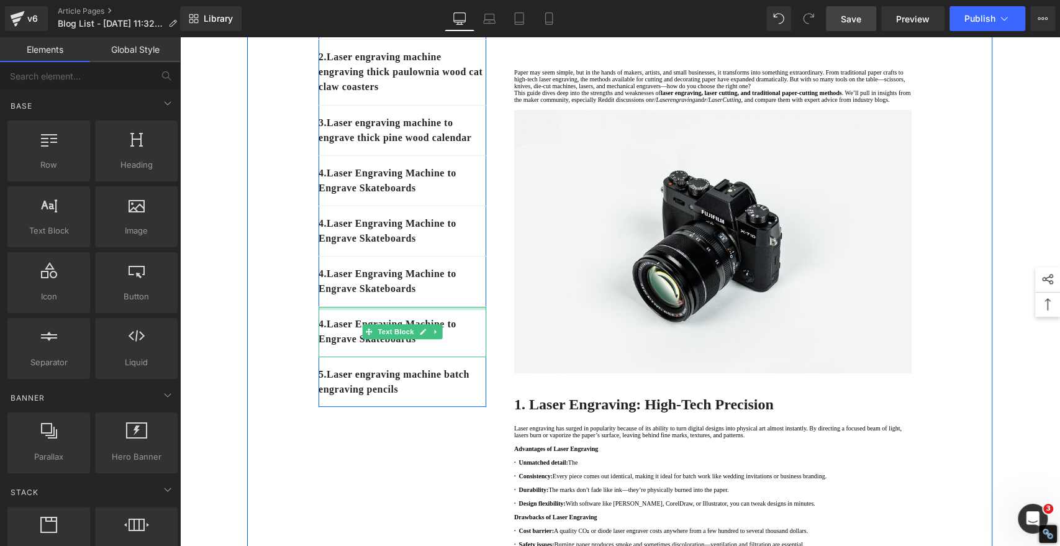
scroll to position [63, 0]
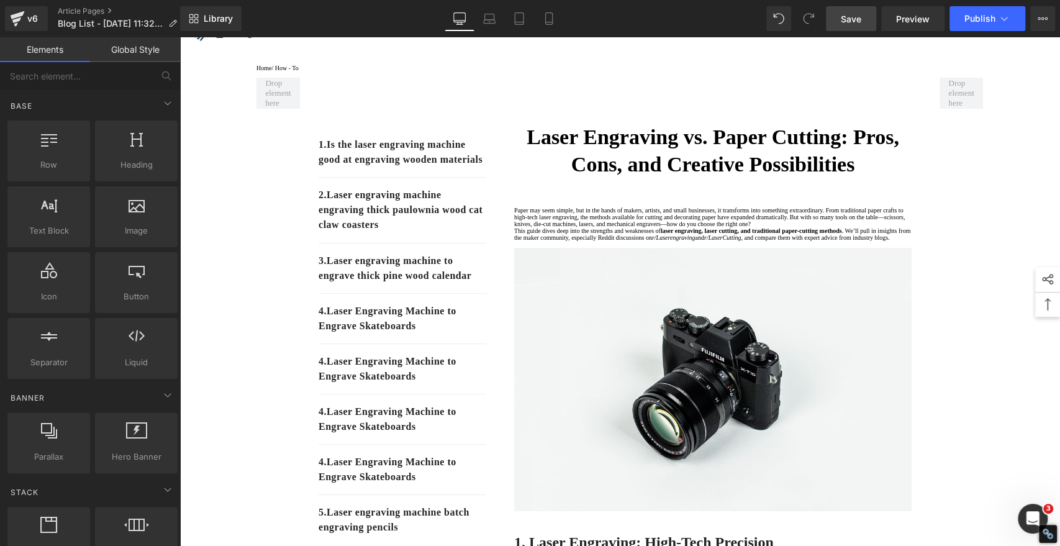
click at [843, 20] on span "Save" at bounding box center [851, 18] width 20 height 13
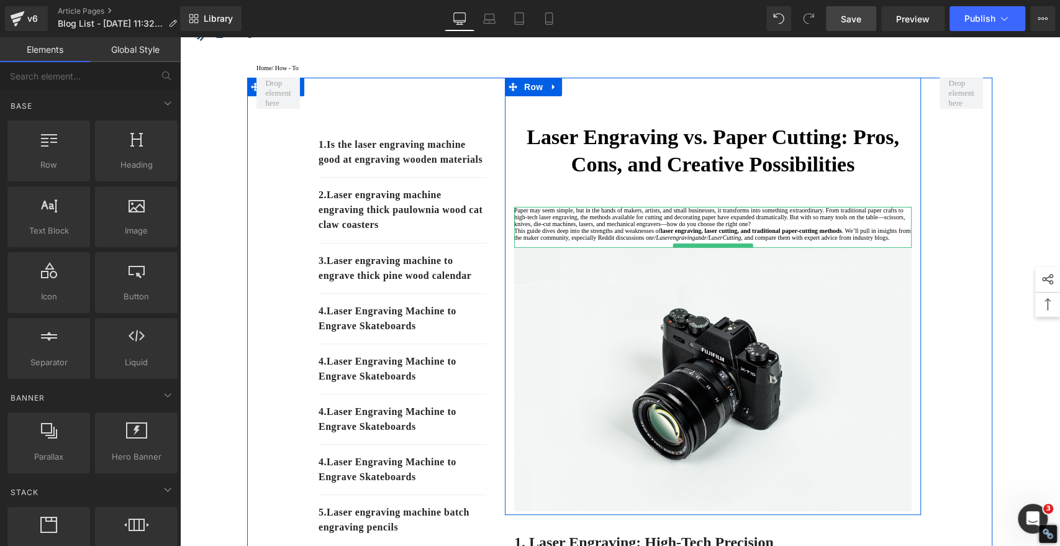
click at [642, 227] on p "Paper may seem simple, but in the hands of makers, artists, and small businesse…" at bounding box center [712, 217] width 397 height 20
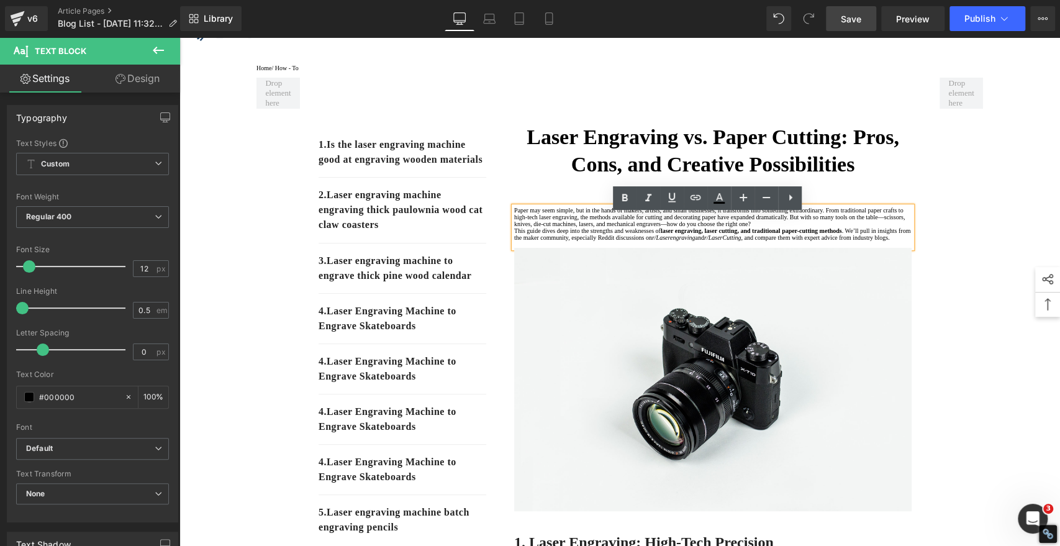
click at [590, 241] on font ". We’ll pull in insights from the maker community, especially Reddit discussion…" at bounding box center [712, 234] width 396 height 14
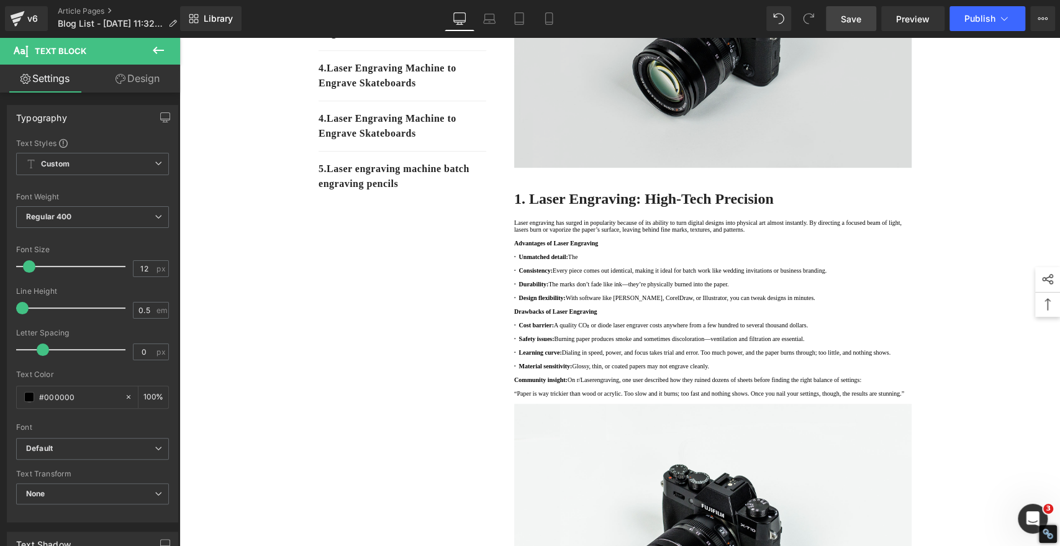
scroll to position [408, 0]
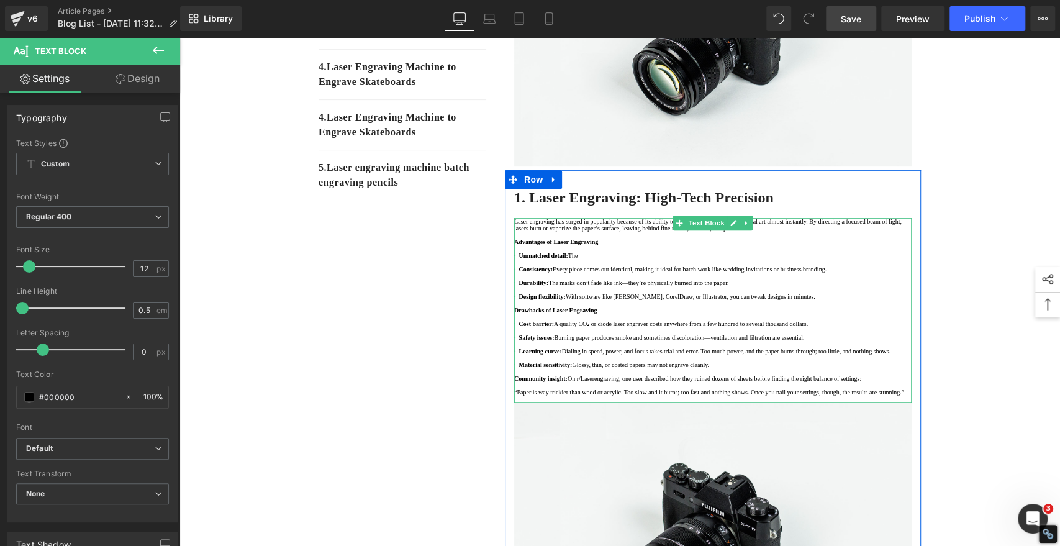
click at [792, 232] on p "Laser engraving has surged in popularity because of its ability to turn digital…" at bounding box center [712, 225] width 397 height 14
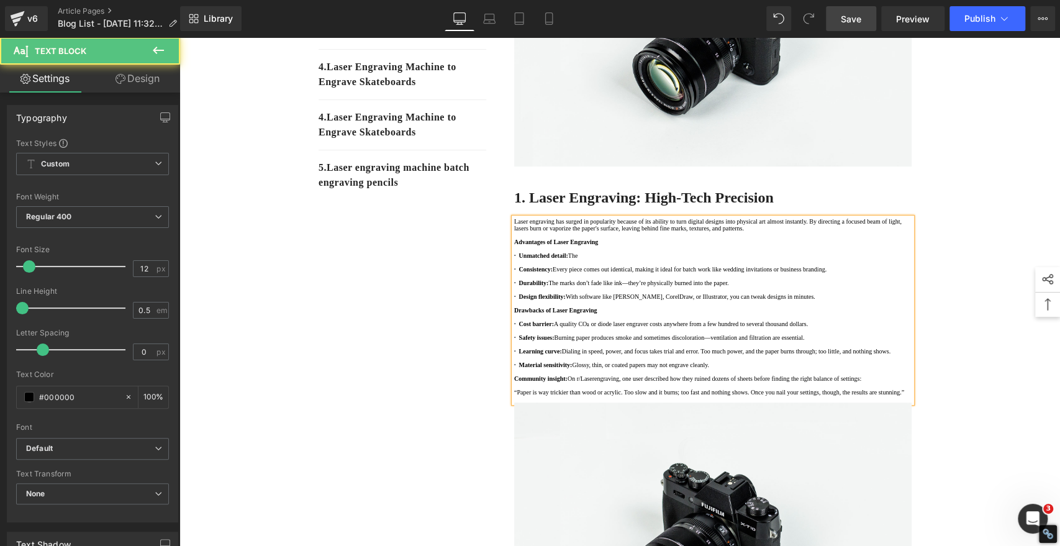
click at [618, 286] on p "· Durability: The marks don’t fade like ink—they’re physically burned into the …" at bounding box center [712, 282] width 397 height 7
click at [688, 286] on p "· Durability: The marks don't fade like ink—they’re physically burned into the …" at bounding box center [712, 282] width 397 height 7
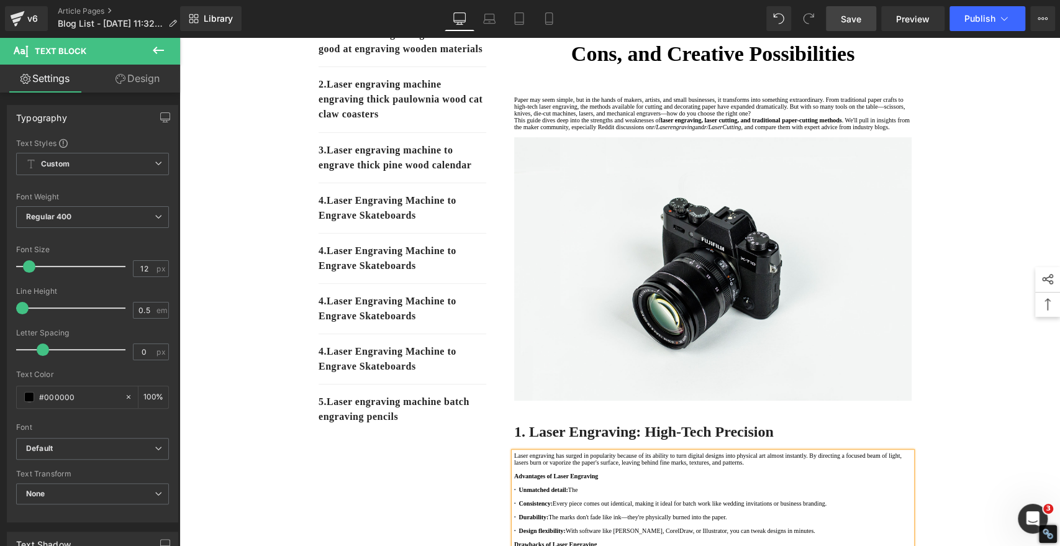
scroll to position [63, 0]
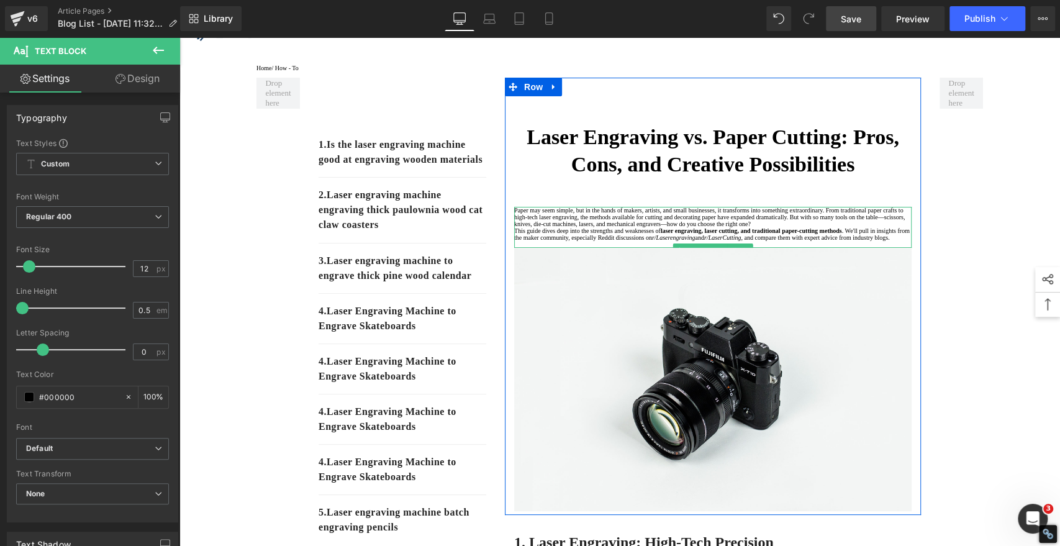
click at [859, 241] on p "This guide dives deep into the strengths and weaknesses of laser engraving, las…" at bounding box center [712, 234] width 397 height 14
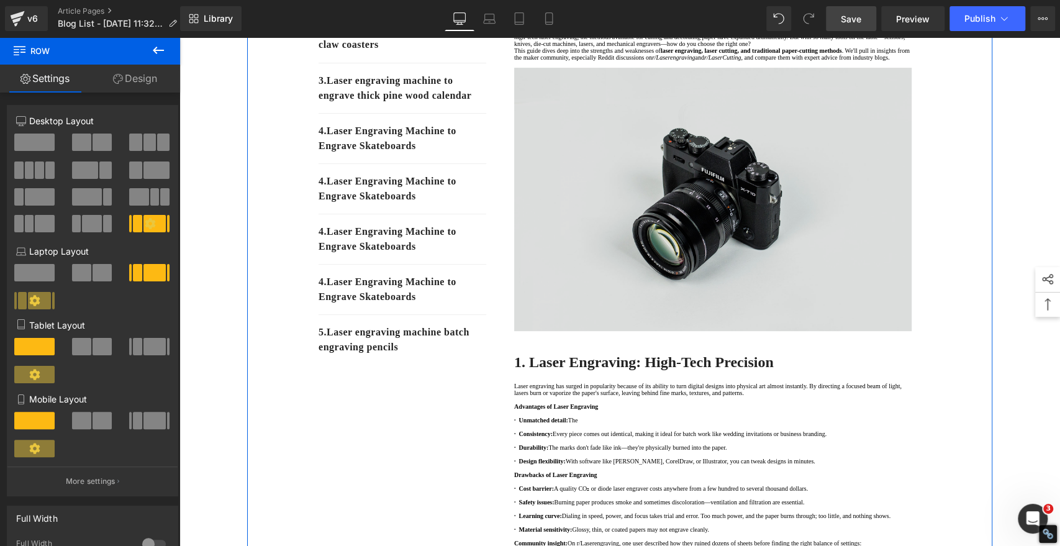
scroll to position [339, 0]
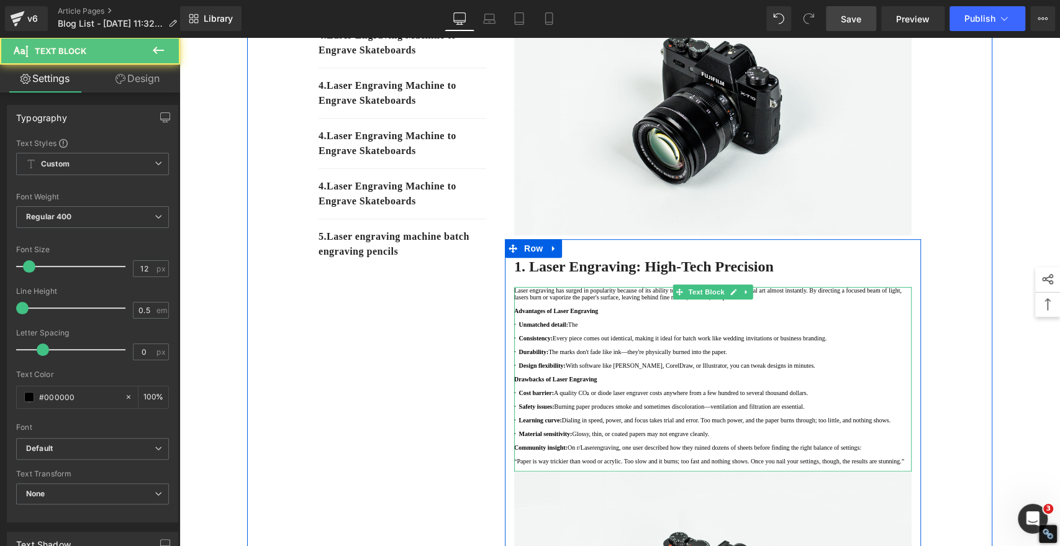
click at [673, 314] on p "Advantages of Laser Engraving" at bounding box center [712, 310] width 397 height 7
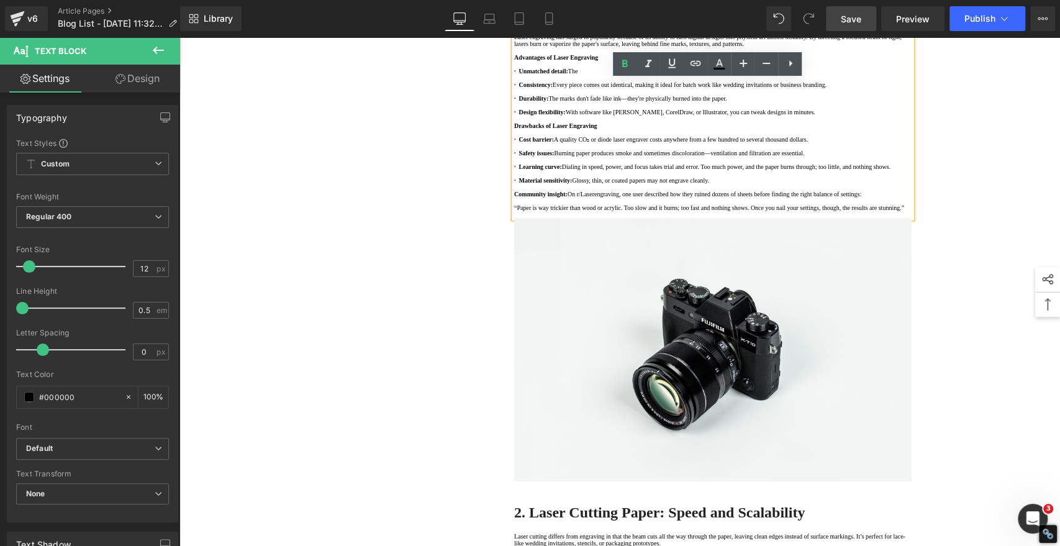
scroll to position [615, 0]
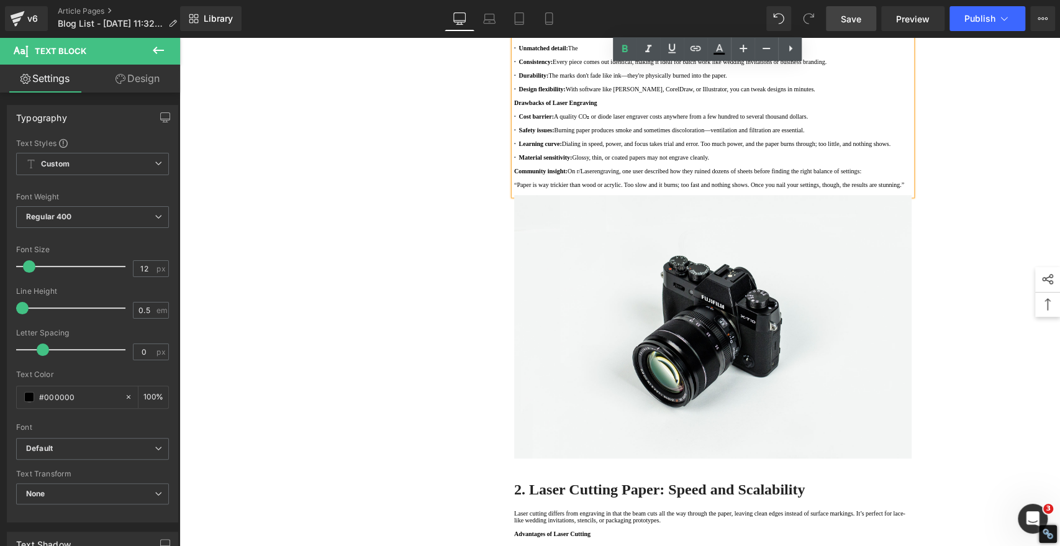
click at [517, 188] on p "“Paper is way trickier than wood or acrylic. Too slow and it burns; too fast an…" at bounding box center [712, 184] width 397 height 7
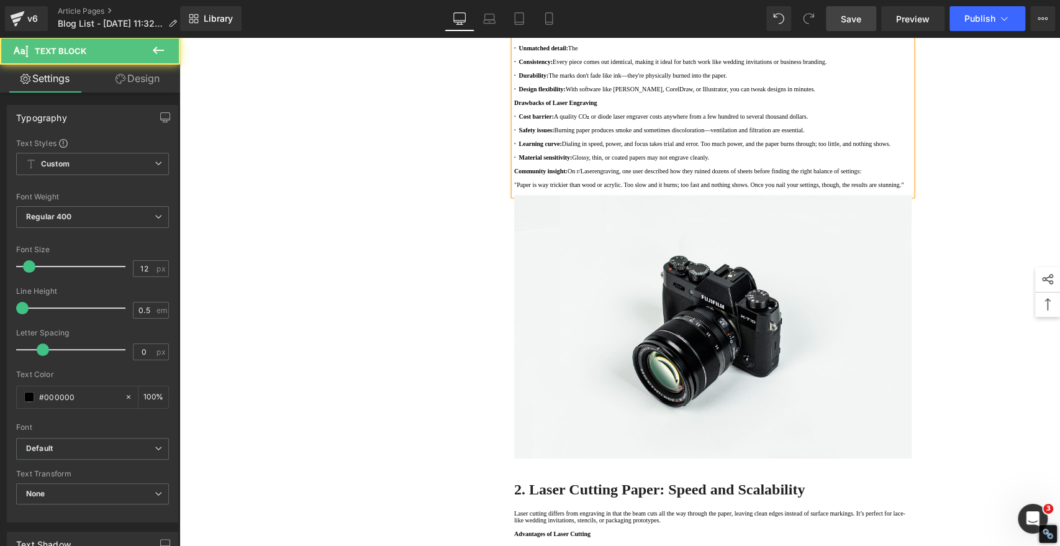
click at [661, 188] on p ""Paper is way trickier than wood or acrylic. Too slow and it burns; too fast an…" at bounding box center [712, 184] width 397 height 7
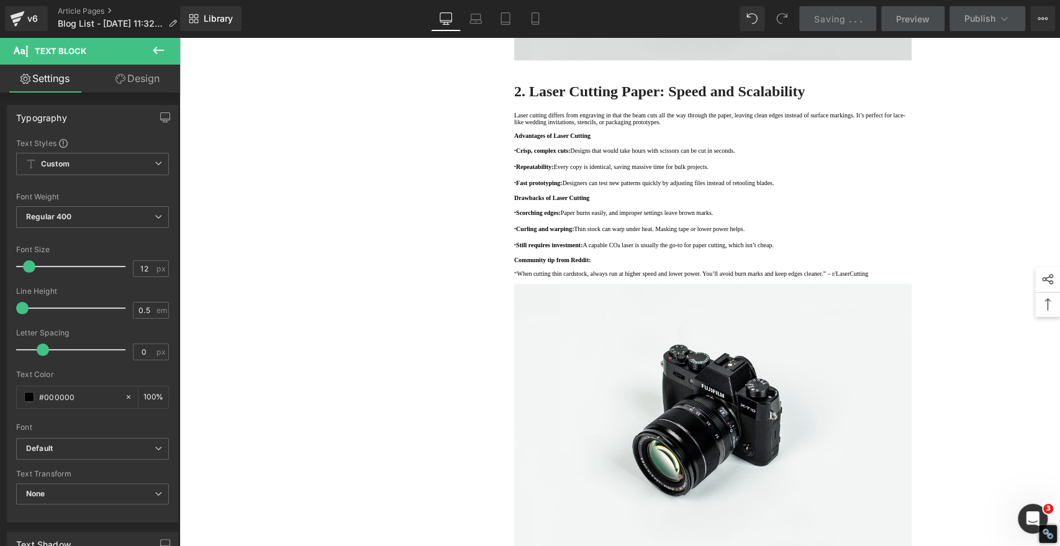
scroll to position [1098, 0]
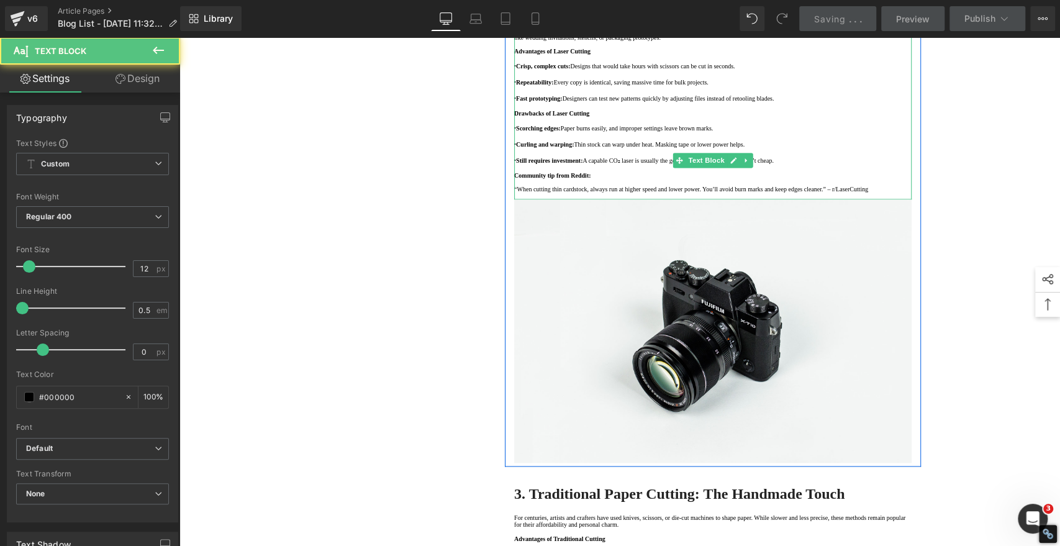
click at [619, 41] on p "Laser cutting differs from engraving in that the beam cuts all the way through …" at bounding box center [712, 34] width 397 height 14
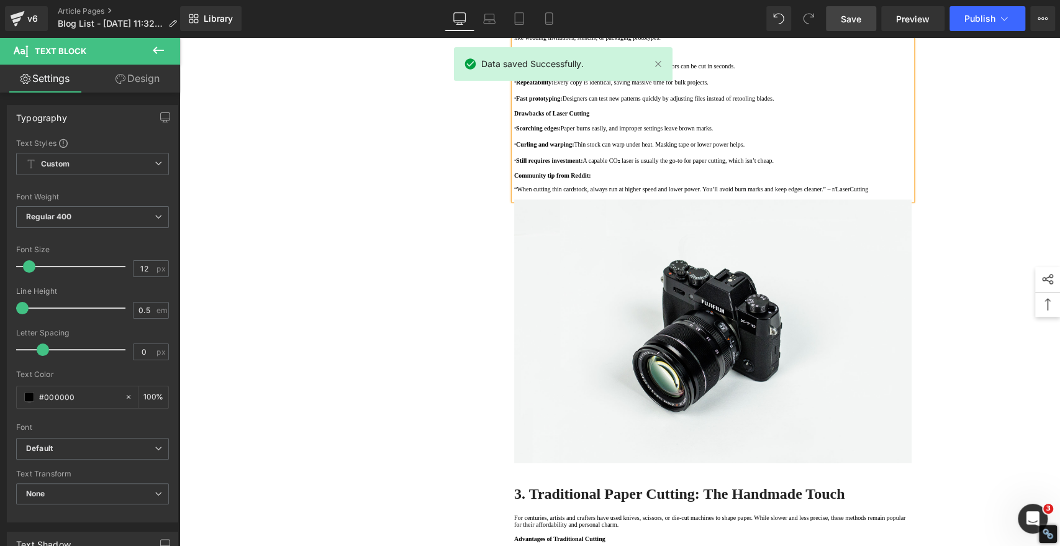
click at [617, 61] on p at bounding box center [712, 58] width 397 height 7
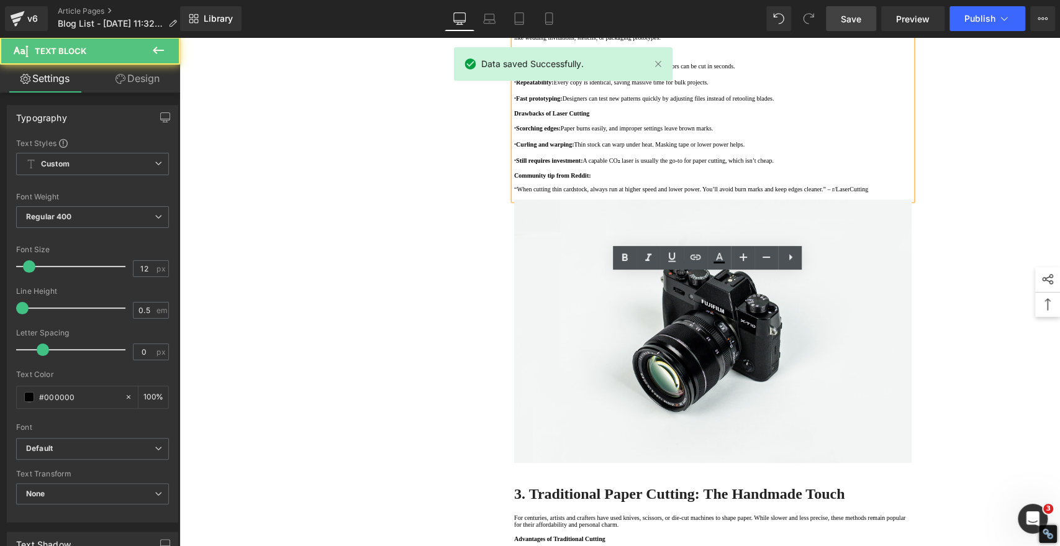
click at [740, 87] on p "· Repeatability: Every copy is identical, saving massive time for bulk projects." at bounding box center [712, 82] width 397 height 9
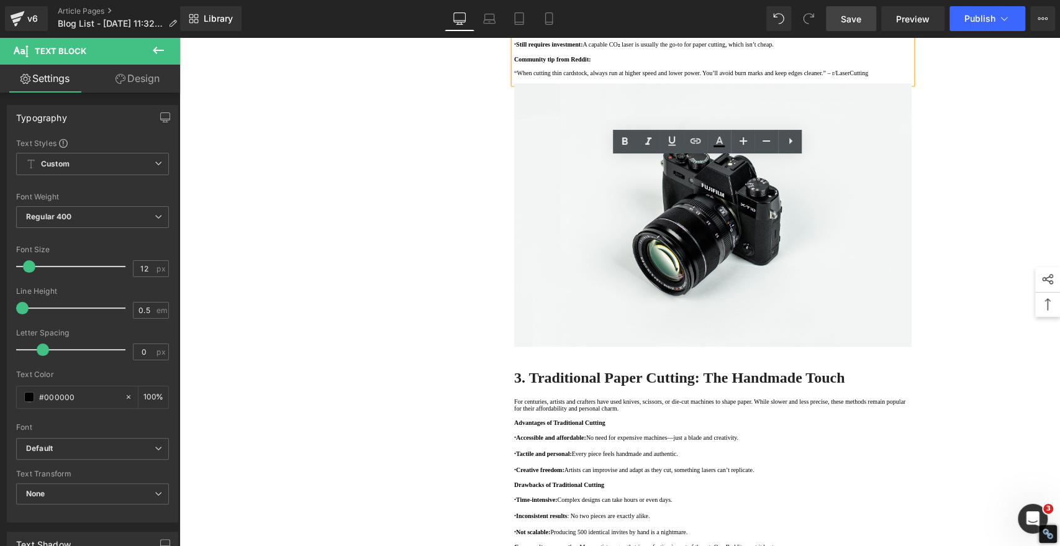
scroll to position [1237, 0]
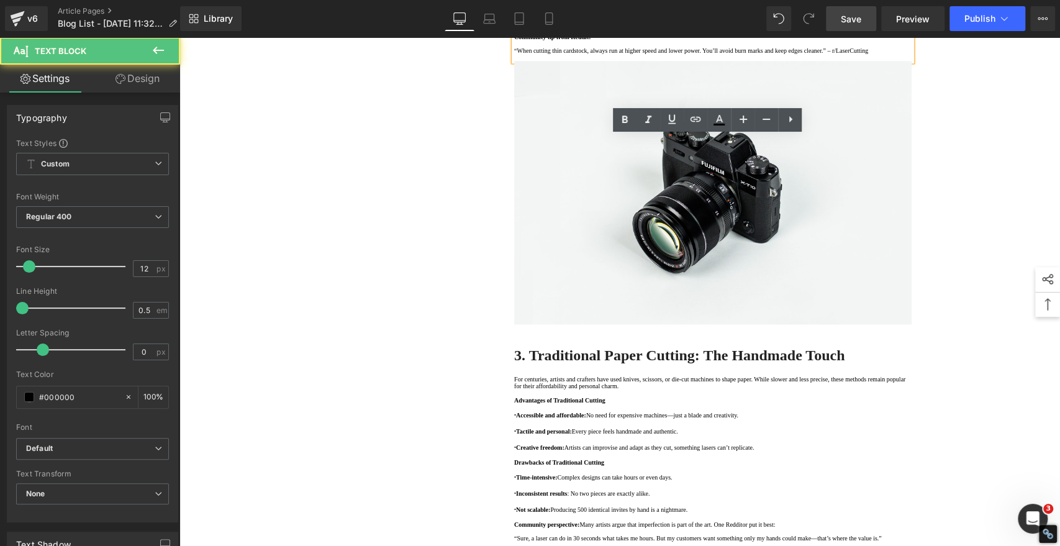
click at [848, 27] on p "· Still requires investment: A capable CO₂ laser is usually the go-to for paper…" at bounding box center [712, 21] width 397 height 9
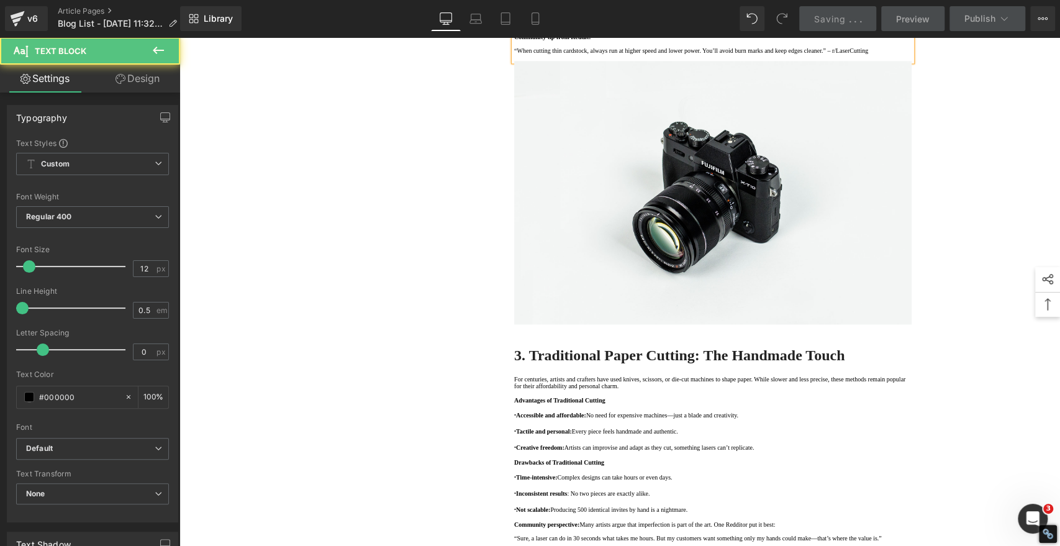
click at [515, 54] on p "“When cutting thin cardstock, always run at higher speed and lower power. You’l…" at bounding box center [712, 50] width 397 height 7
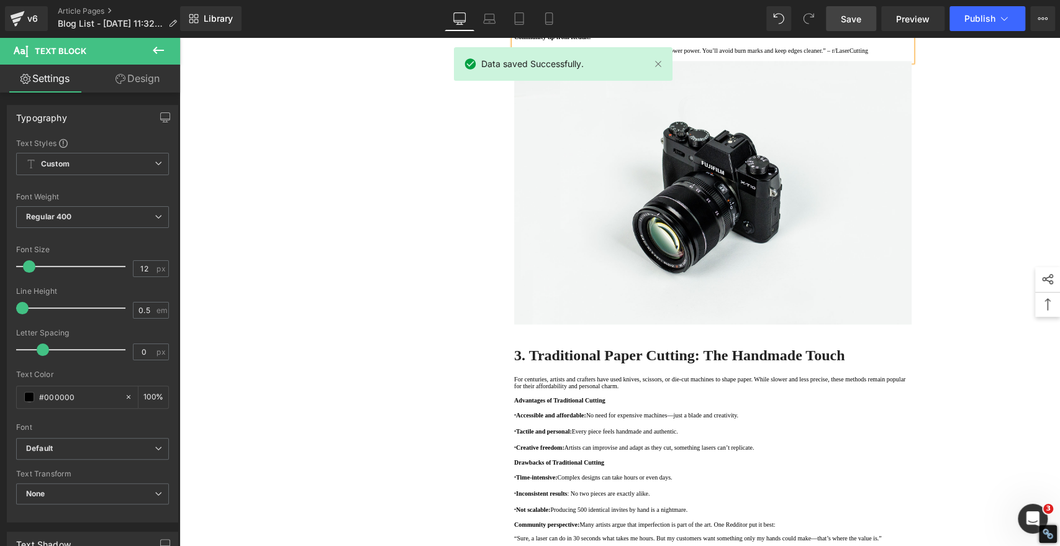
click at [562, 54] on p ""When cutting thin cardstock, always run at higher speed and lower power. You’l…" at bounding box center [712, 50] width 397 height 7
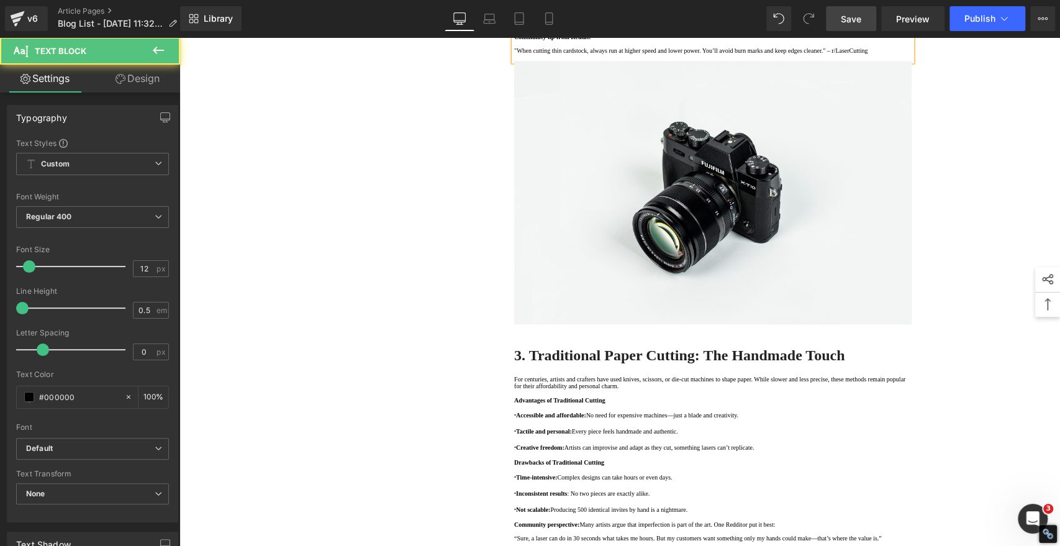
click at [788, 54] on p ""When cutting thin cardstock, always run at higher speed and lower power. You’l…" at bounding box center [712, 50] width 397 height 7
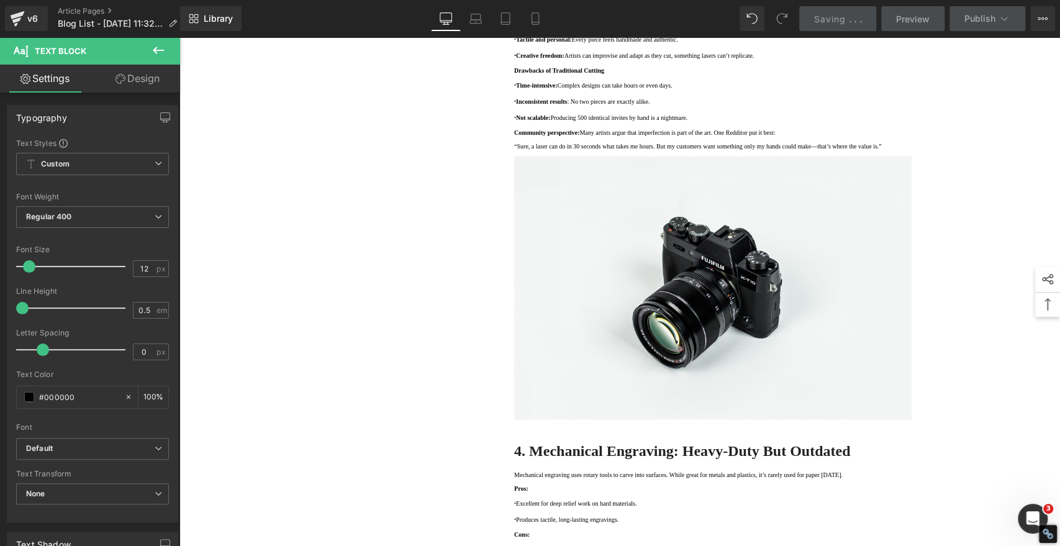
scroll to position [1650, 0]
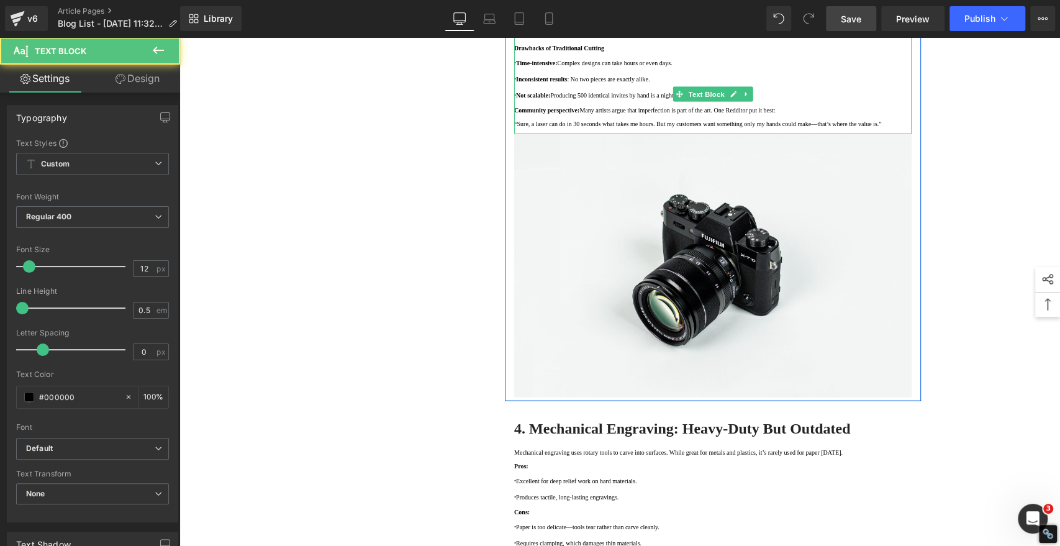
click at [818, 38] on p "· Creative freedom: Artists can improvise and adapt as they cut, something lase…" at bounding box center [712, 33] width 397 height 9
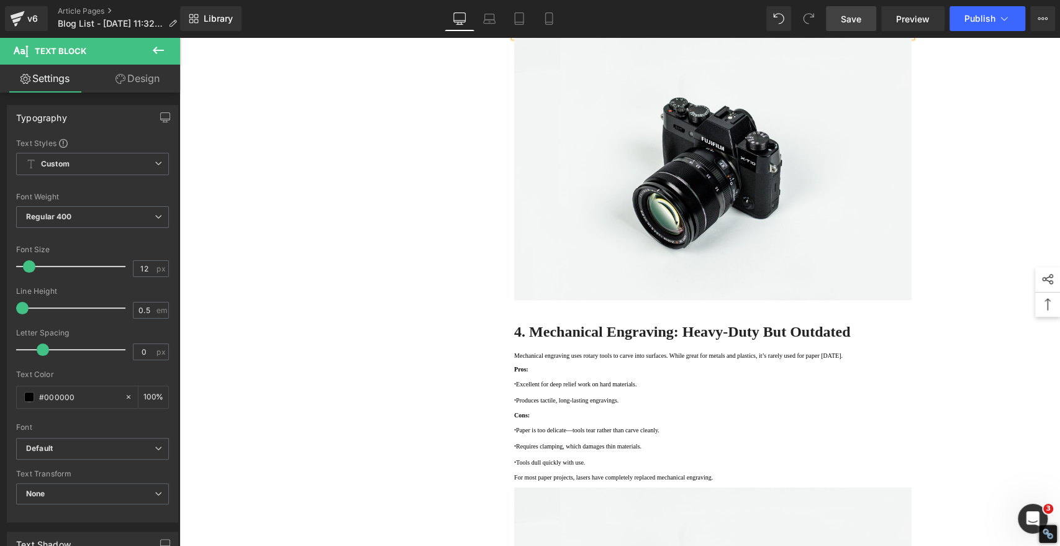
scroll to position [1789, 0]
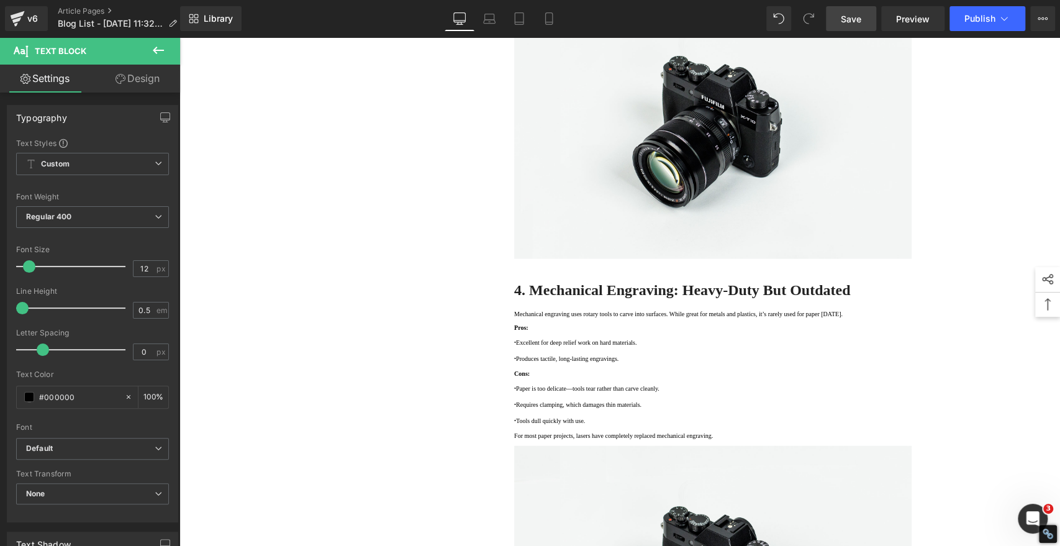
click at [860, 12] on span "Save" at bounding box center [851, 18] width 20 height 13
click at [851, 19] on span "Save" at bounding box center [851, 18] width 20 height 13
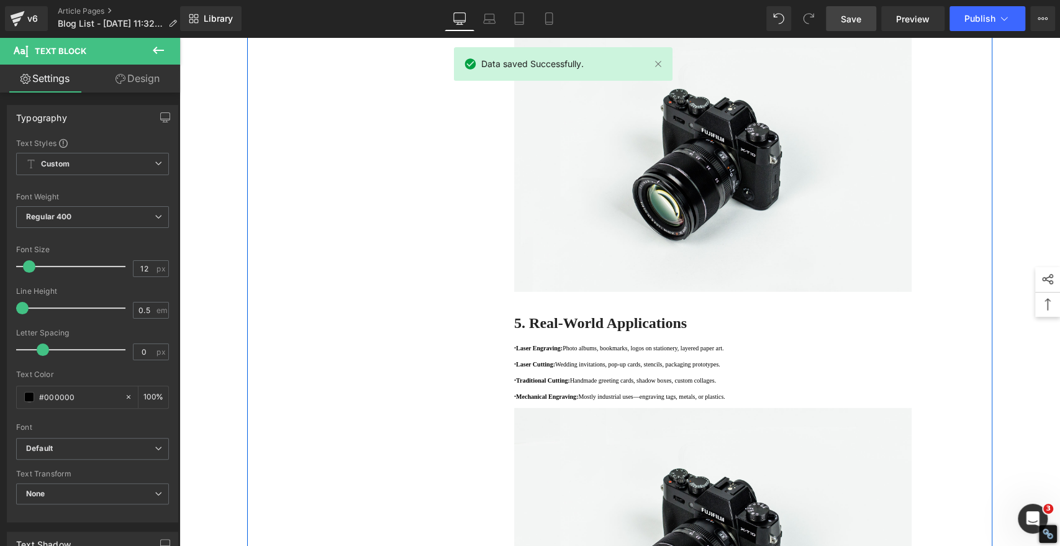
scroll to position [2271, 0]
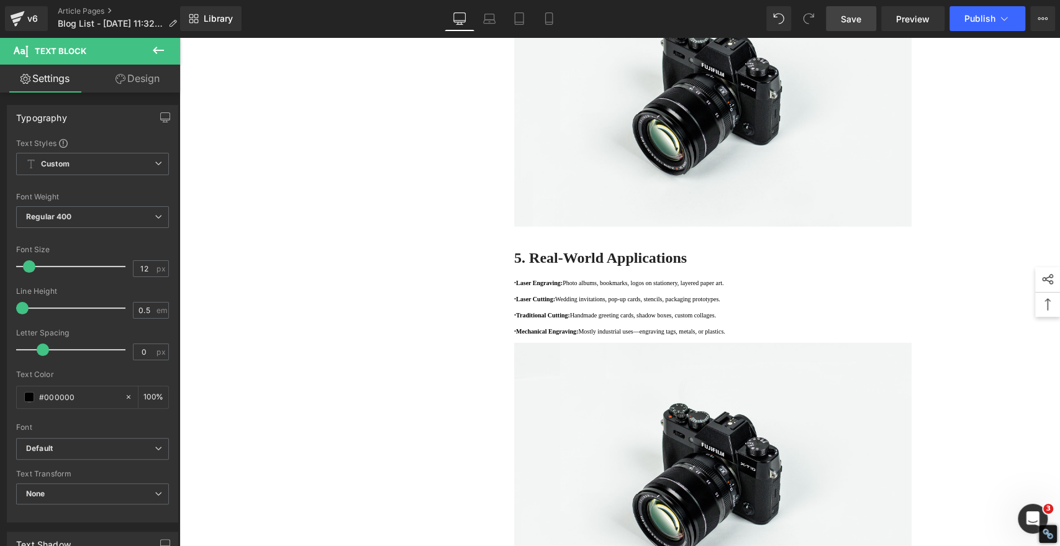
click at [853, 17] on span "Save" at bounding box center [851, 18] width 20 height 13
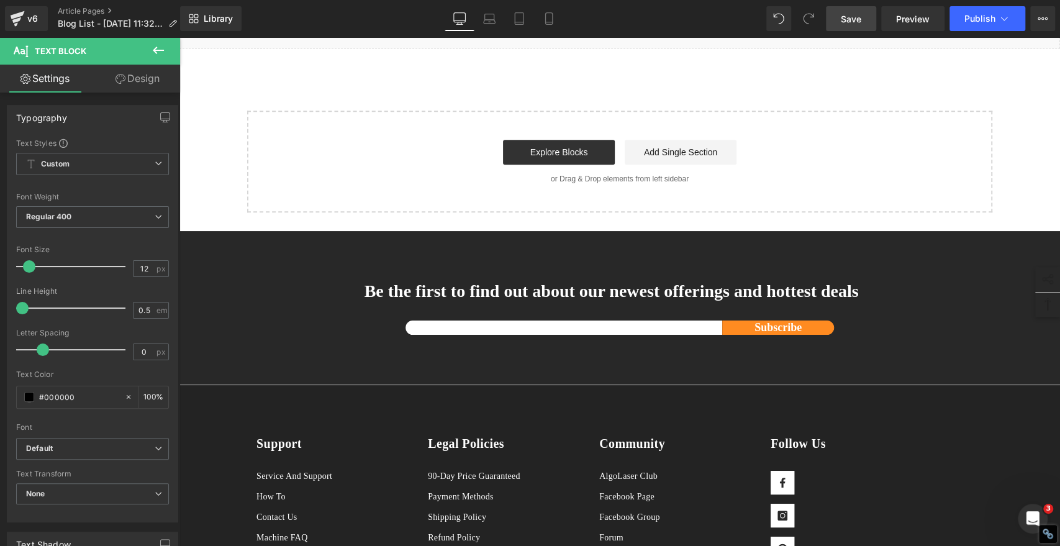
scroll to position [4065, 0]
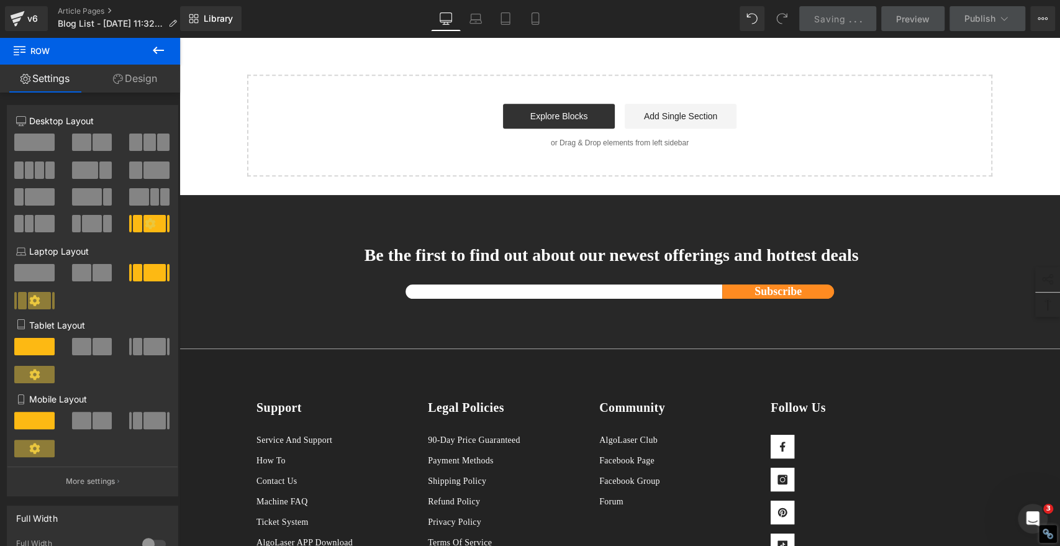
scroll to position [3790, 0]
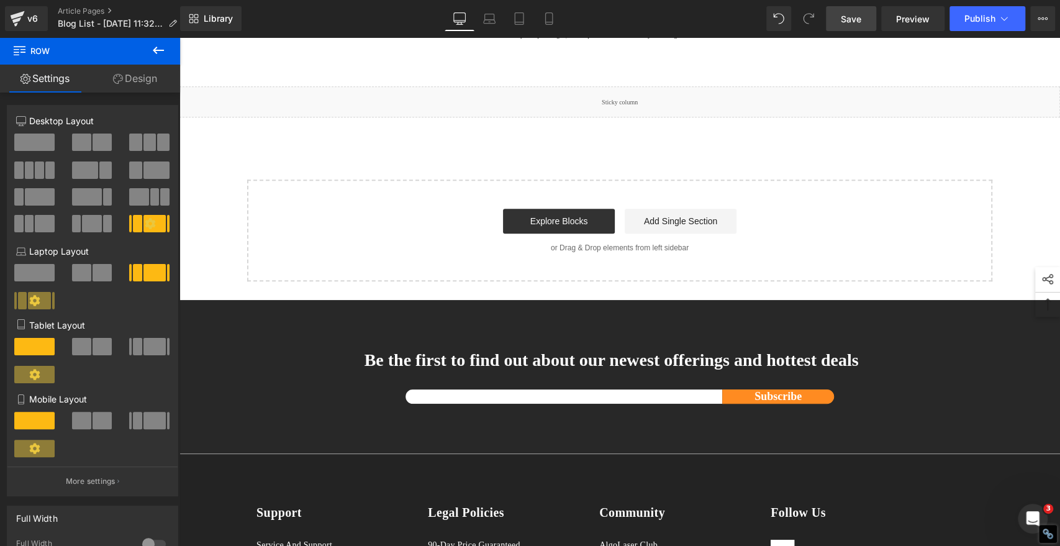
click at [859, 15] on span "Save" at bounding box center [851, 18] width 20 height 13
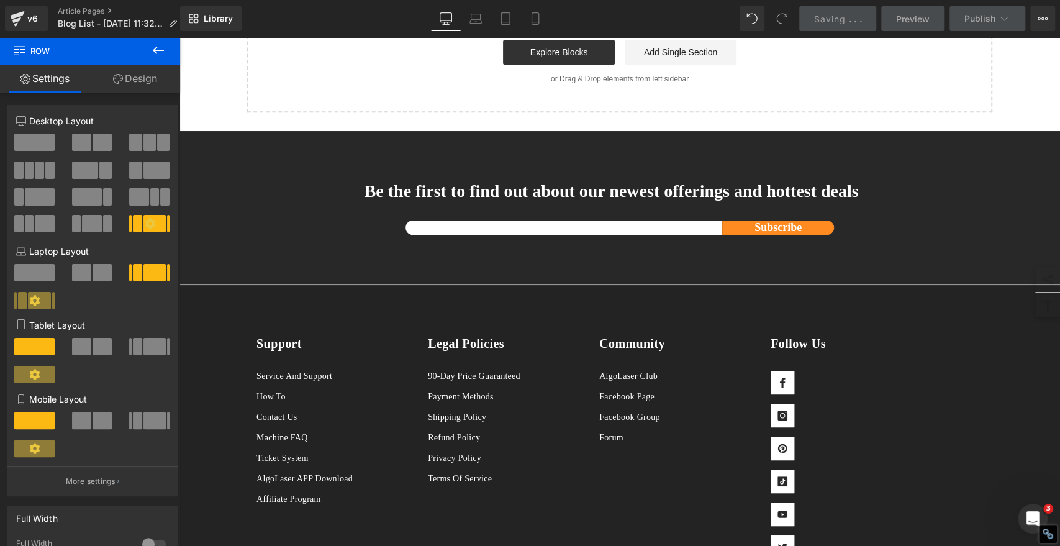
scroll to position [4065, 0]
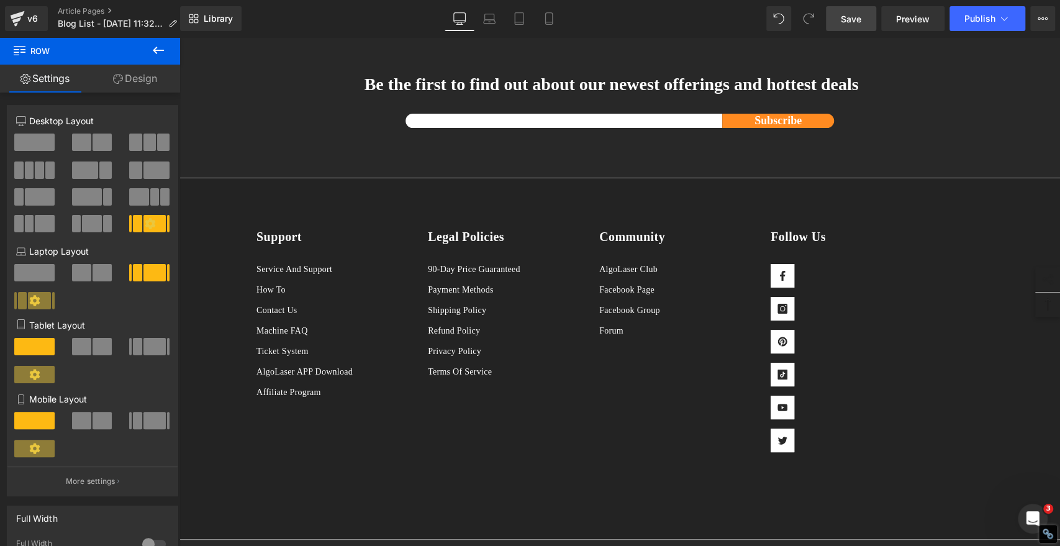
click at [861, 16] on span "Save" at bounding box center [851, 18] width 20 height 13
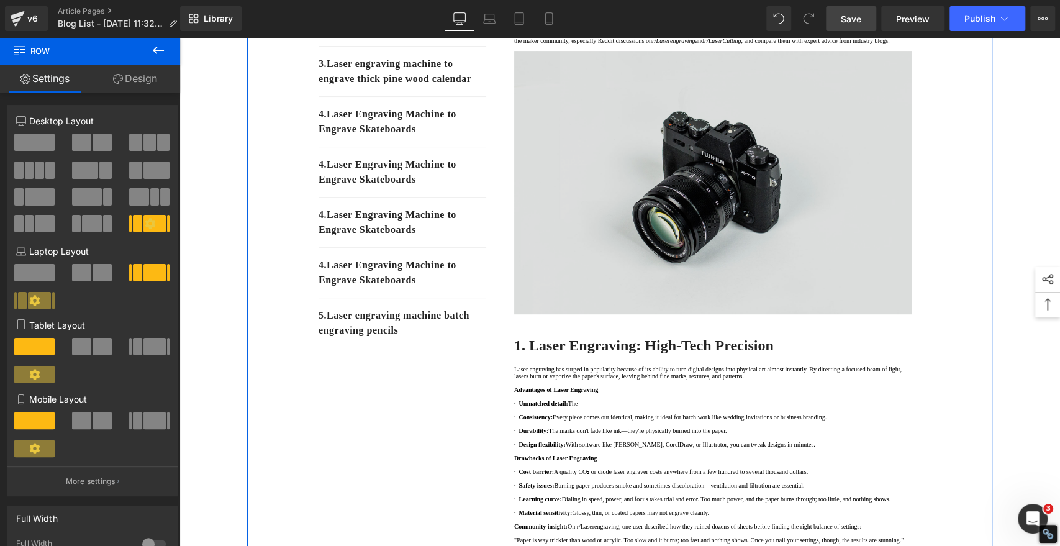
scroll to position [345, 0]
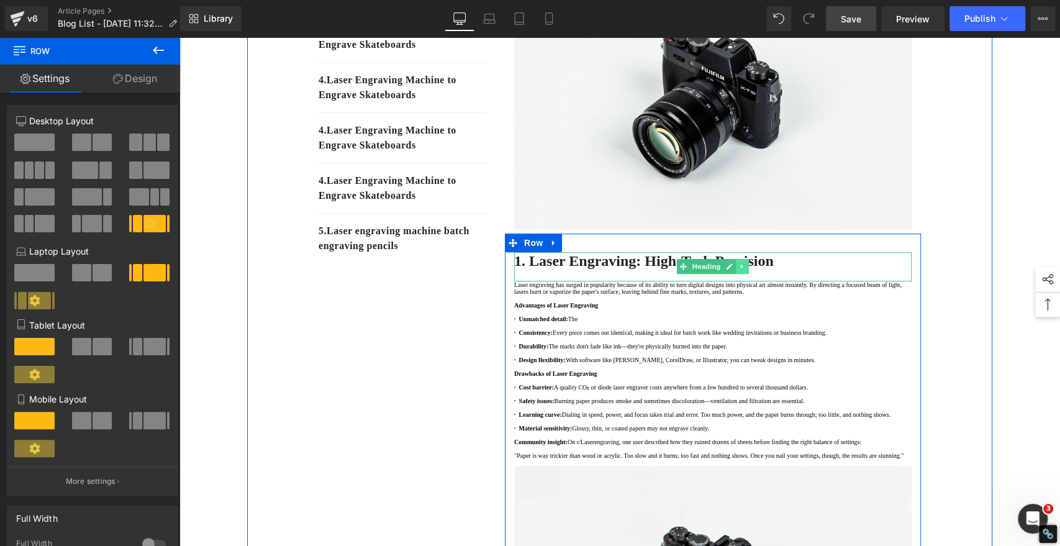
click at [741, 269] on icon at bounding box center [742, 267] width 2 height 4
click at [774, 269] on strong "1. Laser Engraving: High-Tech Precision" at bounding box center [644, 261] width 260 height 16
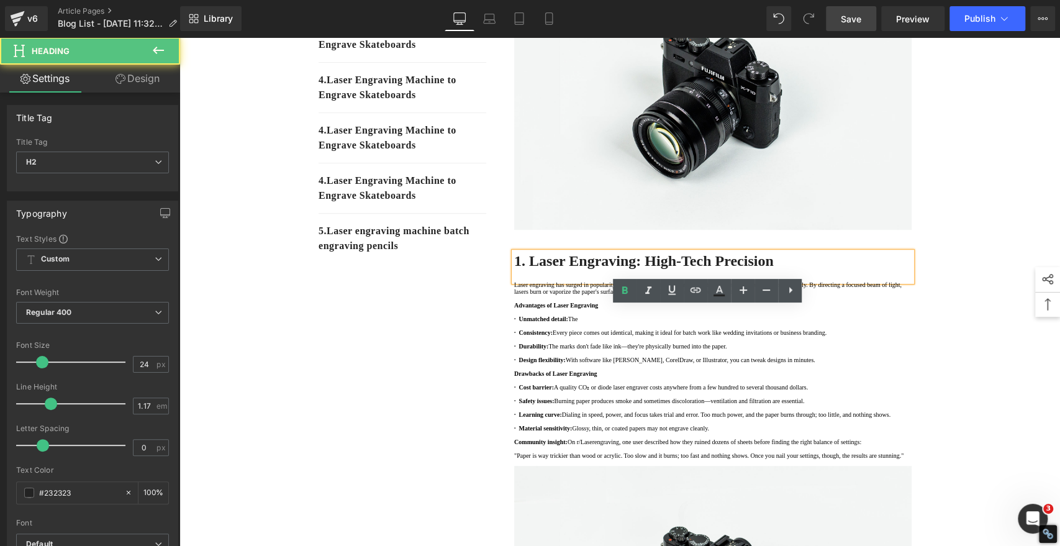
click at [774, 269] on strong "1. Laser Engraving: High-Tech Precision" at bounding box center [644, 261] width 260 height 16
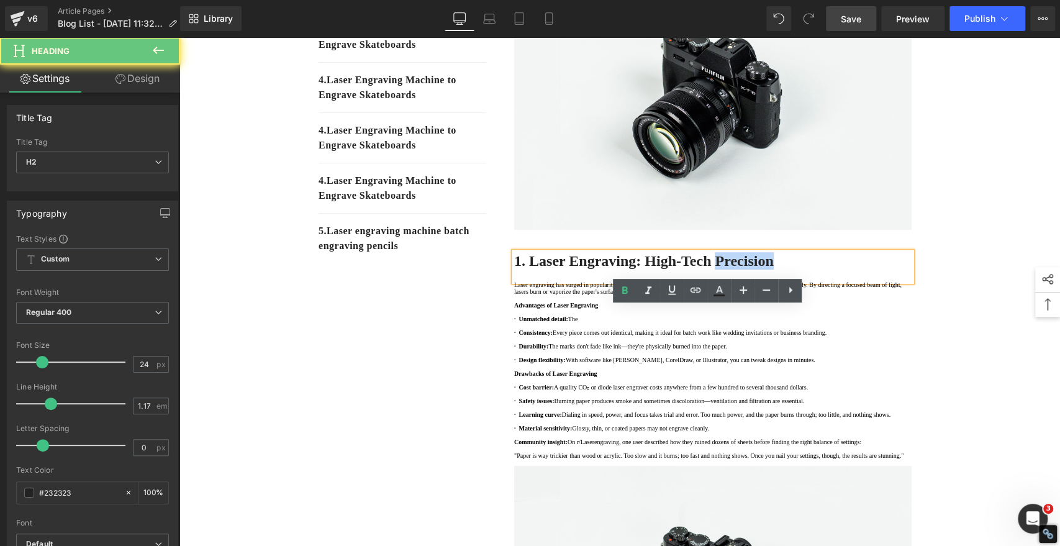
click at [774, 269] on strong "1. Laser Engraving: High-Tech Precision" at bounding box center [644, 261] width 260 height 16
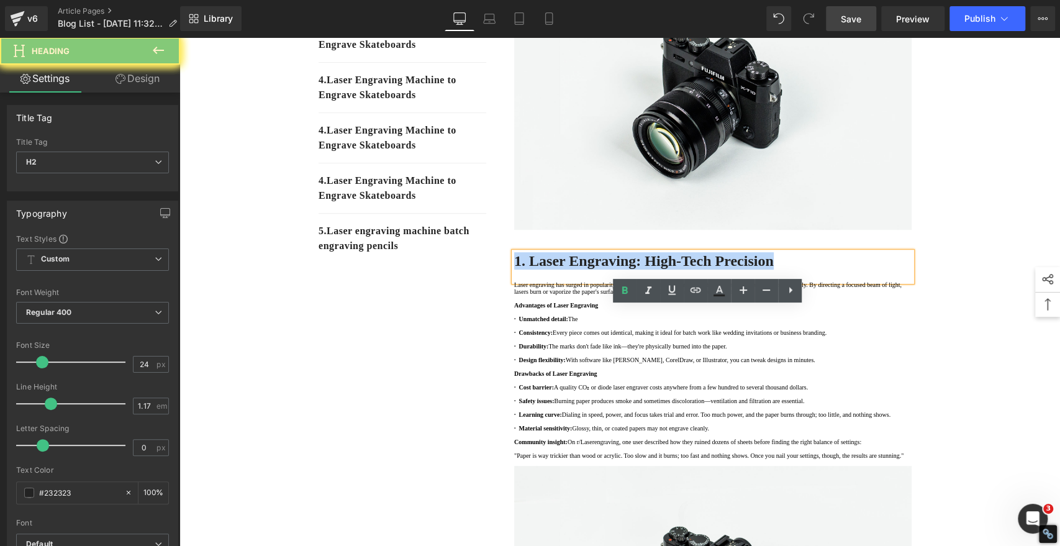
click at [774, 269] on strong "1. Laser Engraving: High-Tech Precision" at bounding box center [644, 261] width 260 height 16
copy strong "1. Laser Engraving: High-Tech Precision"
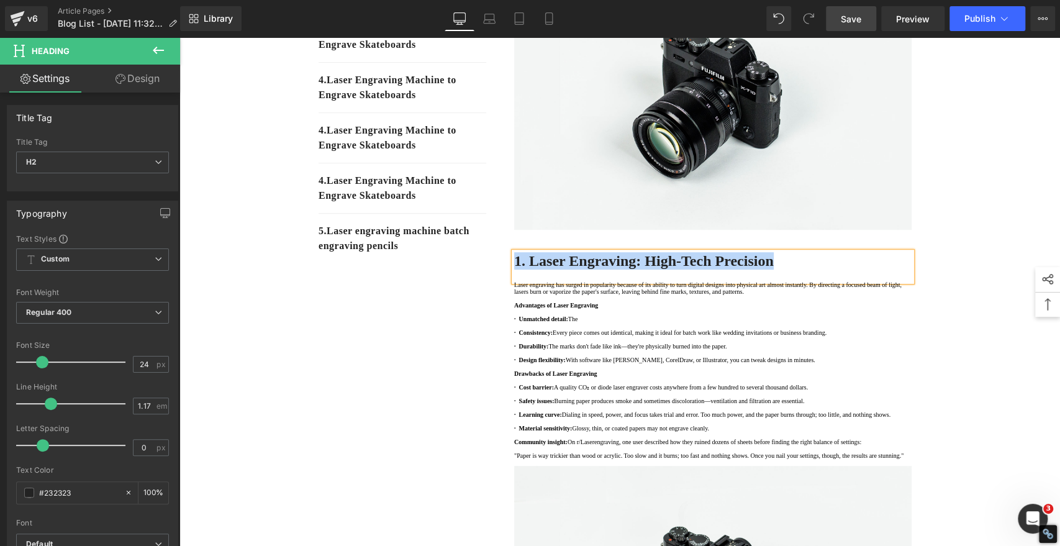
scroll to position [69, 0]
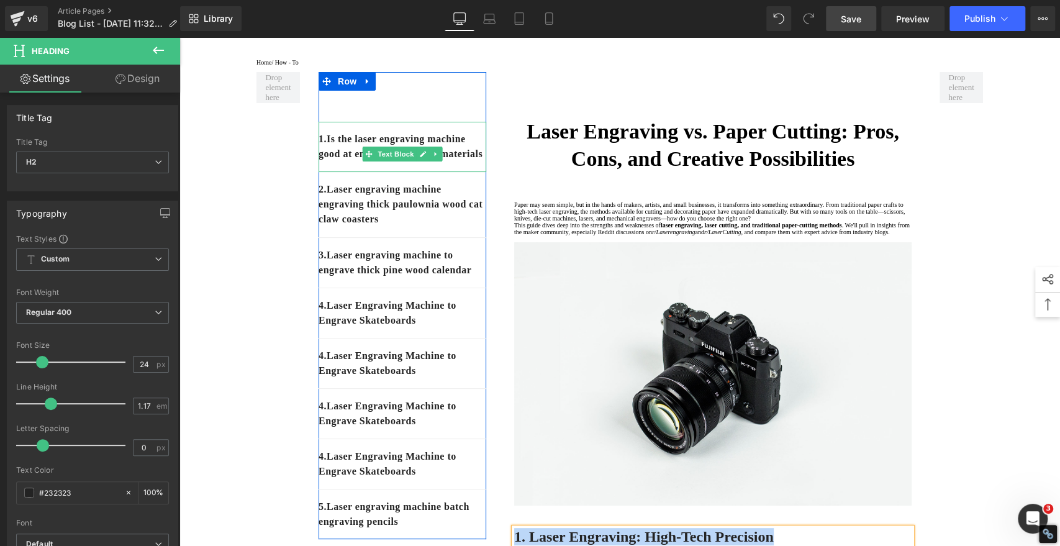
click at [434, 161] on p "1. Is the laser engraving machine good at engraving wooden materials" at bounding box center [403, 147] width 168 height 30
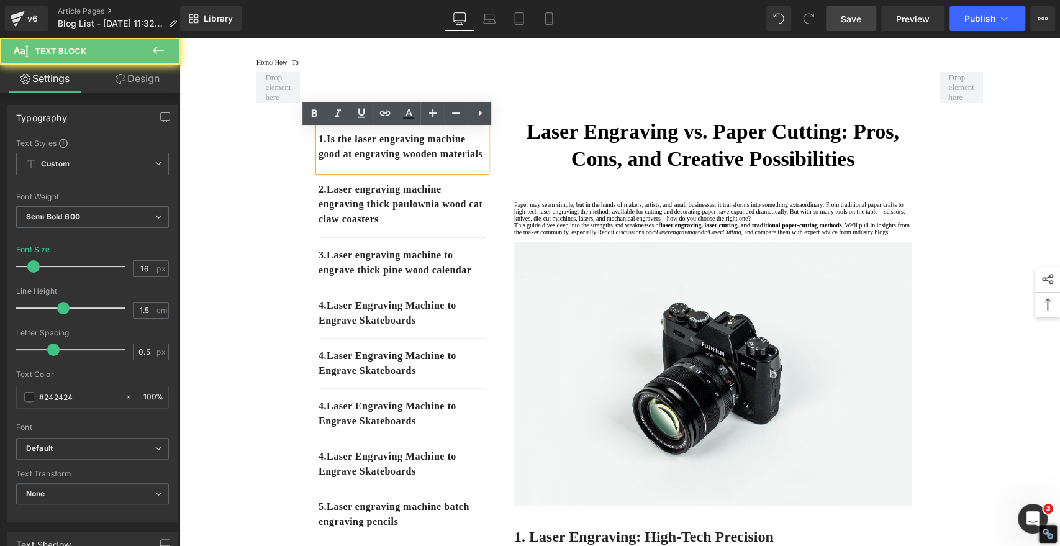
click at [422, 161] on p "1. Is the laser engraving machine good at engraving wooden materials" at bounding box center [403, 147] width 168 height 30
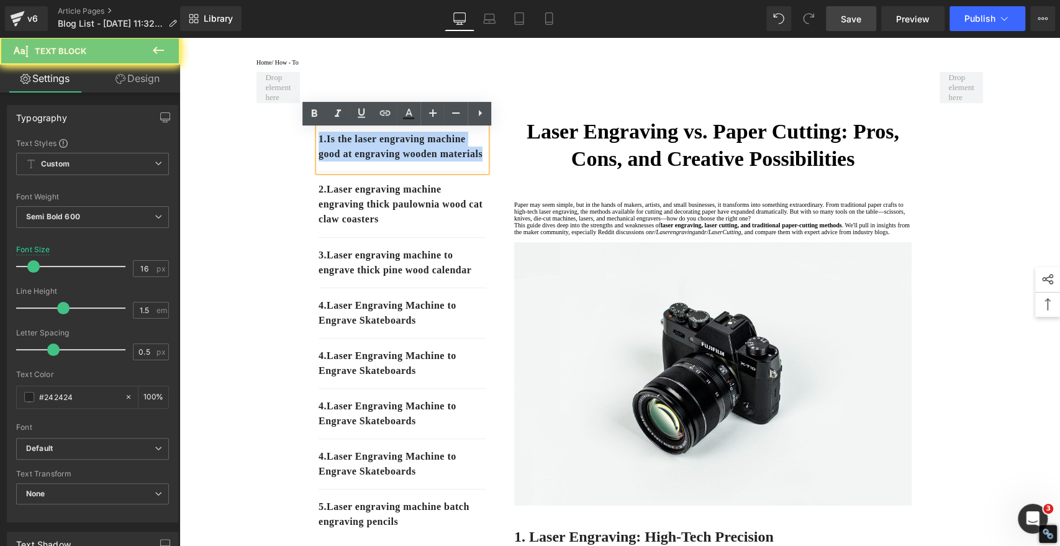
click at [422, 161] on p "1. Is the laser engraving machine good at engraving wooden materials" at bounding box center [403, 147] width 168 height 30
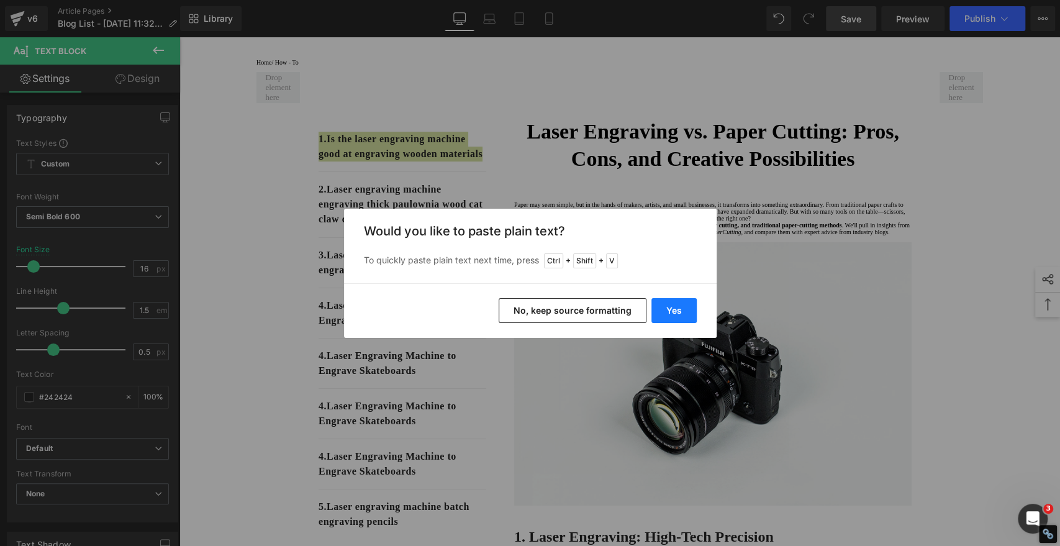
click at [0, 0] on button "Yes" at bounding box center [0, 0] width 0 height 0
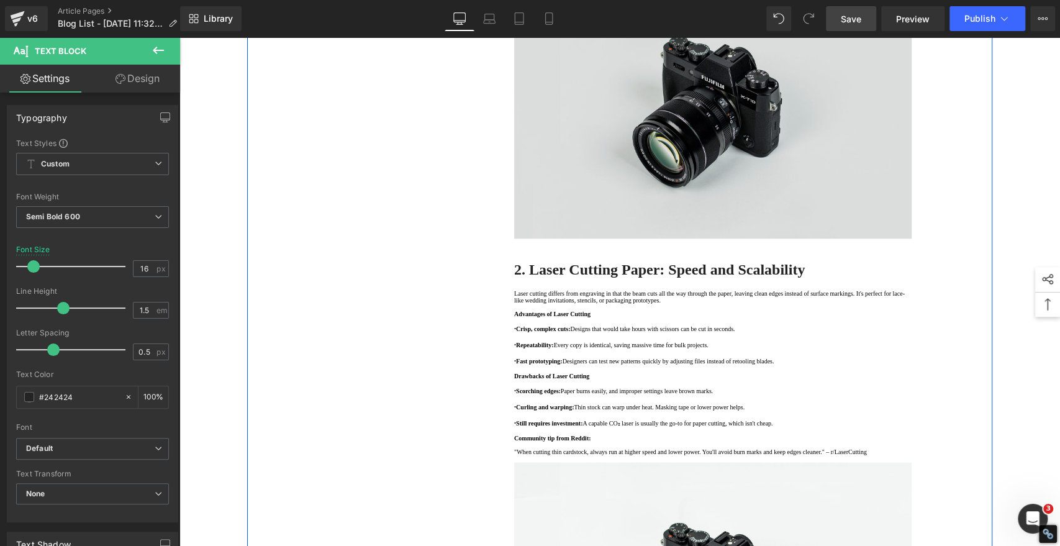
scroll to position [966, 0]
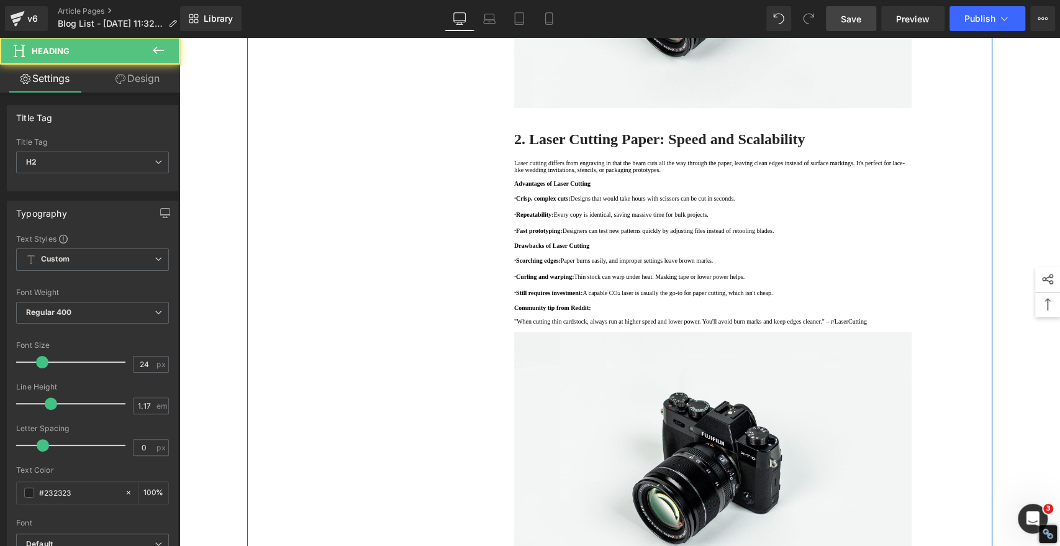
click at [604, 147] on strong "2. Laser Cutting Paper: Speed and Scalability" at bounding box center [659, 139] width 291 height 16
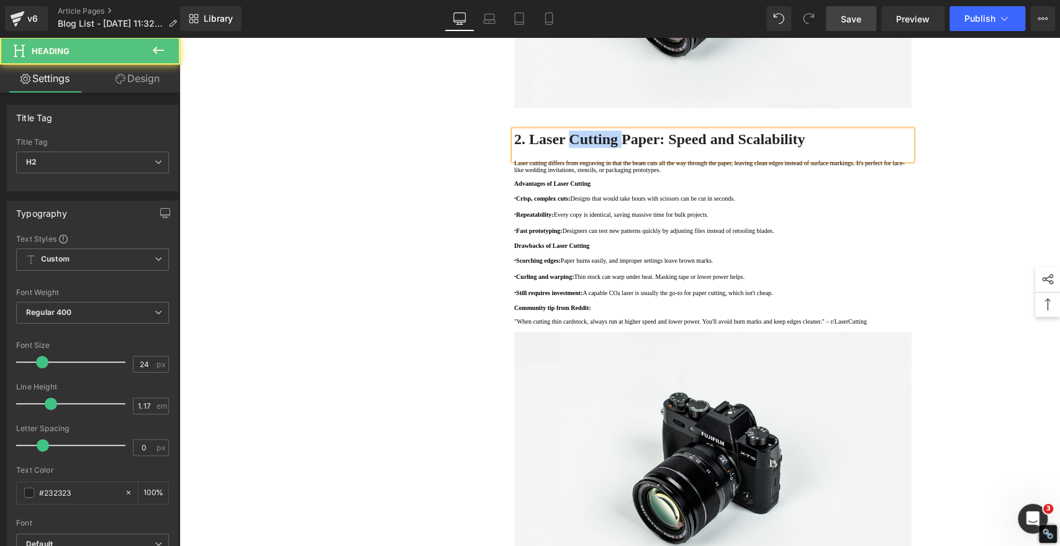
click at [604, 147] on strong "2. Laser Cutting Paper: Speed and Scalability" at bounding box center [659, 139] width 291 height 16
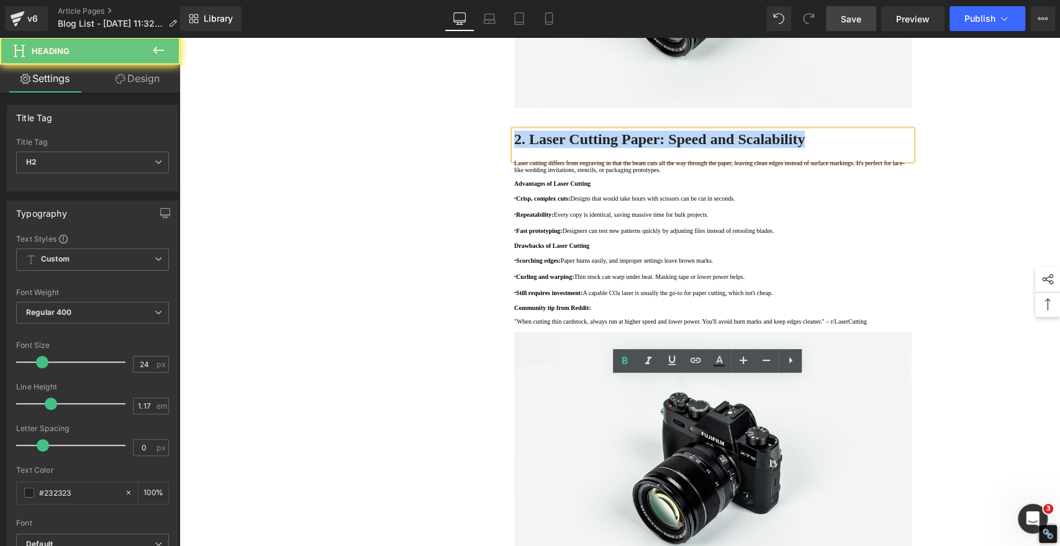
click at [604, 147] on strong "2. Laser Cutting Paper: Speed and Scalability" at bounding box center [659, 139] width 291 height 16
copy strong "2. Laser Cutting Paper: Speed and Scalability"
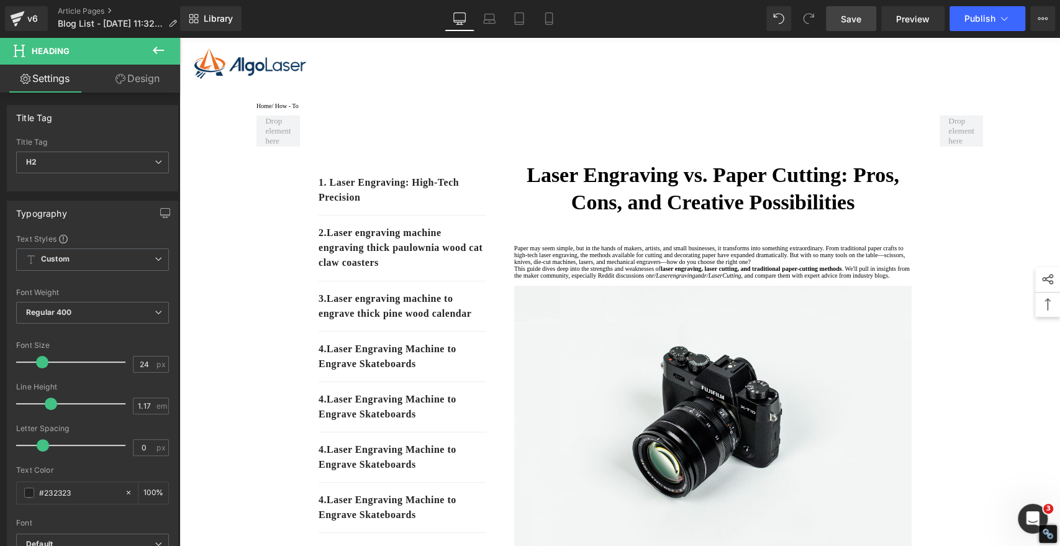
scroll to position [0, 0]
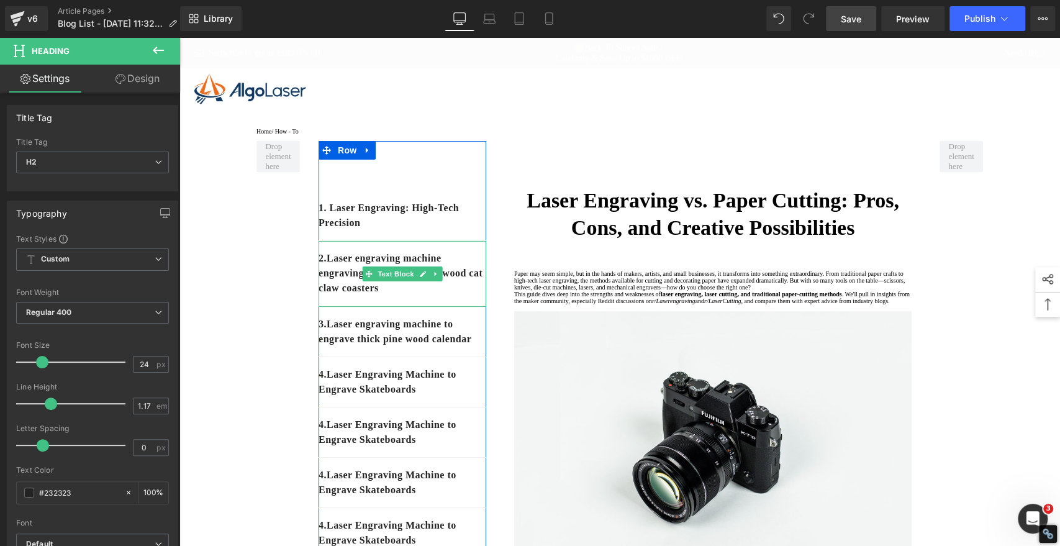
click at [454, 304] on div "2. Laser engraving machine engraving thick paulownia wood cat claw coasters" at bounding box center [403, 274] width 168 height 66
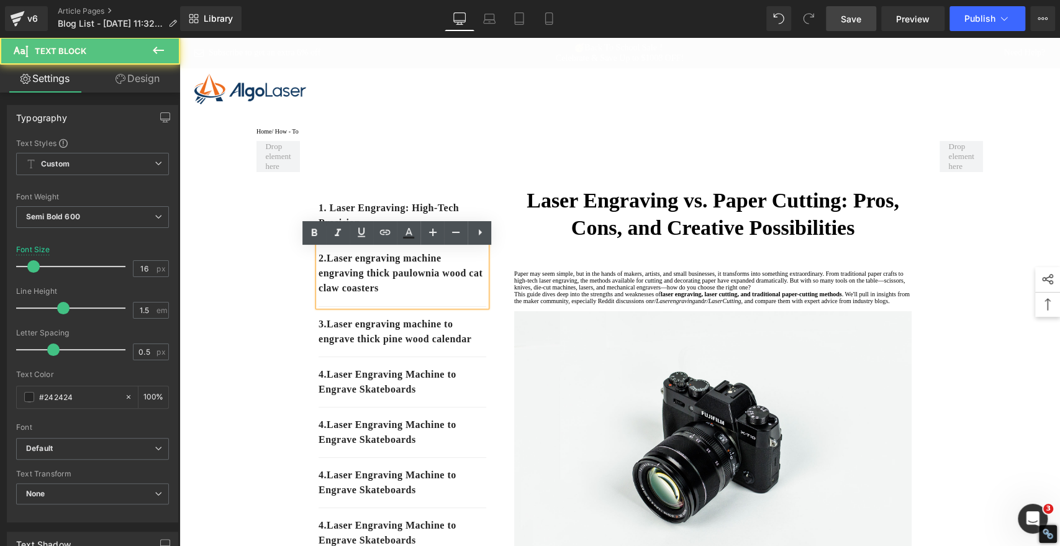
click at [448, 296] on p "2. Laser engraving machine engraving thick paulownia wood cat claw coasters" at bounding box center [403, 273] width 168 height 45
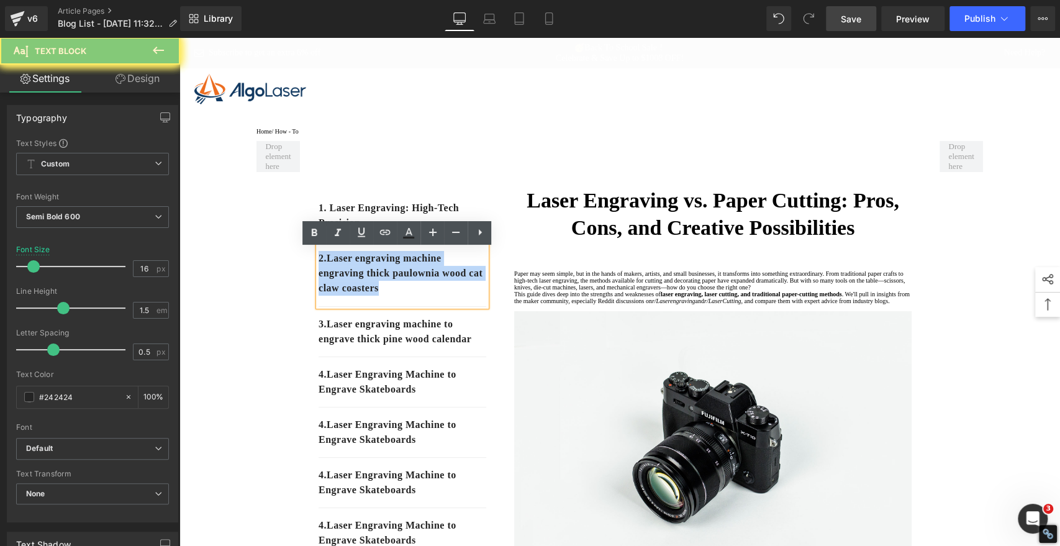
click at [448, 296] on p "2. Laser engraving machine engraving thick paulownia wood cat claw coasters" at bounding box center [403, 273] width 168 height 45
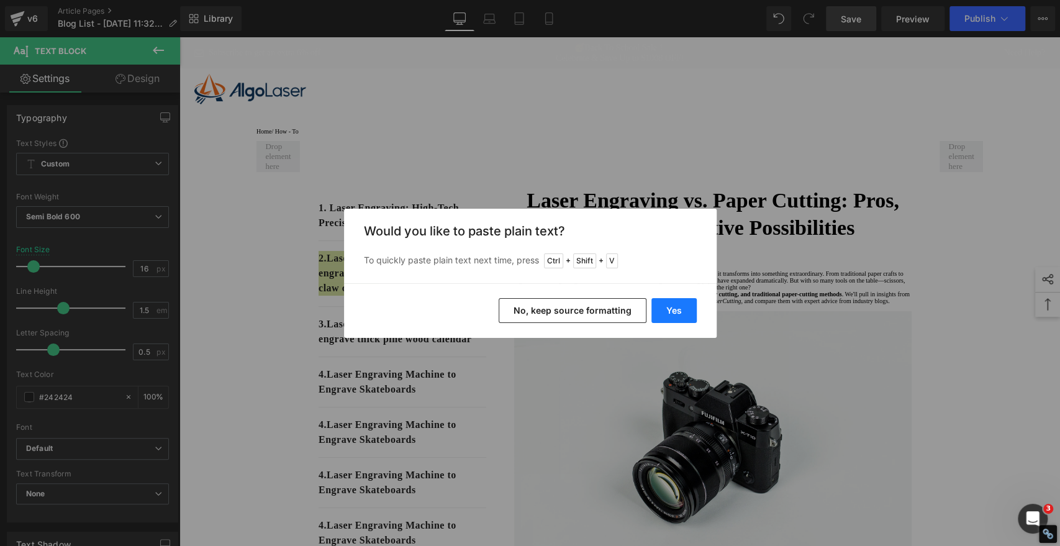
click at [683, 312] on button "Yes" at bounding box center [673, 310] width 45 height 25
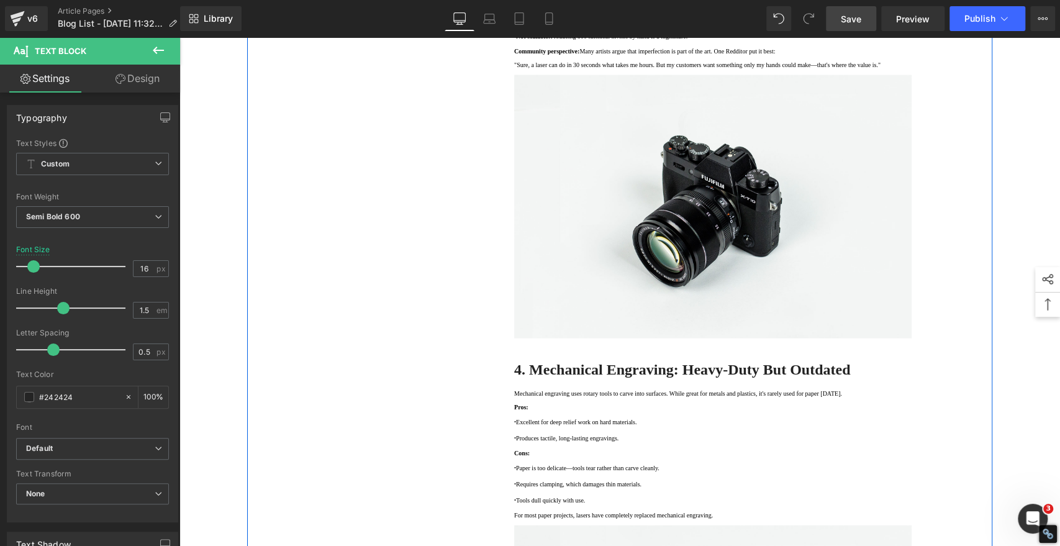
scroll to position [1725, 0]
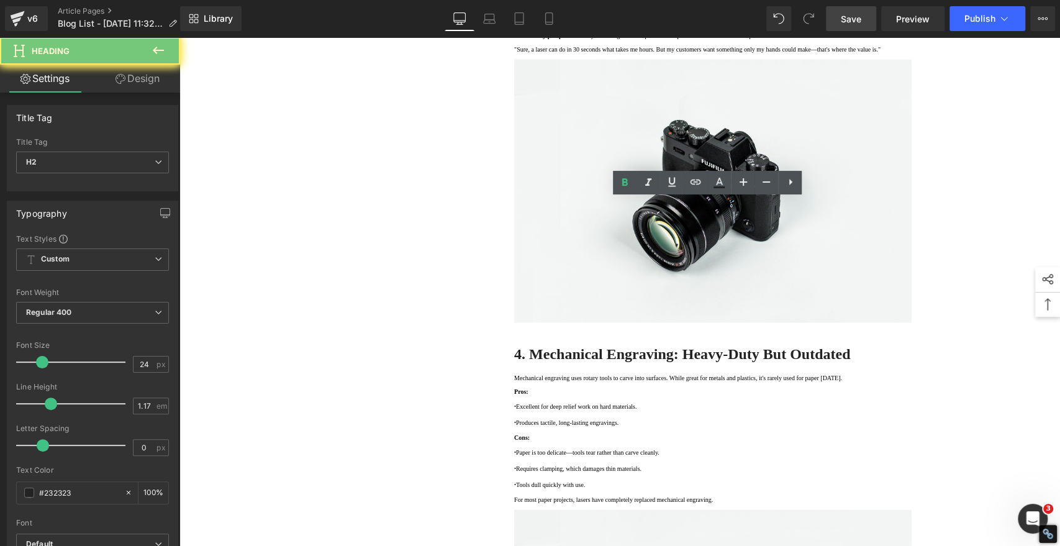
copy strong "3. Traditional Paper Cutting: The Handmade Touch"
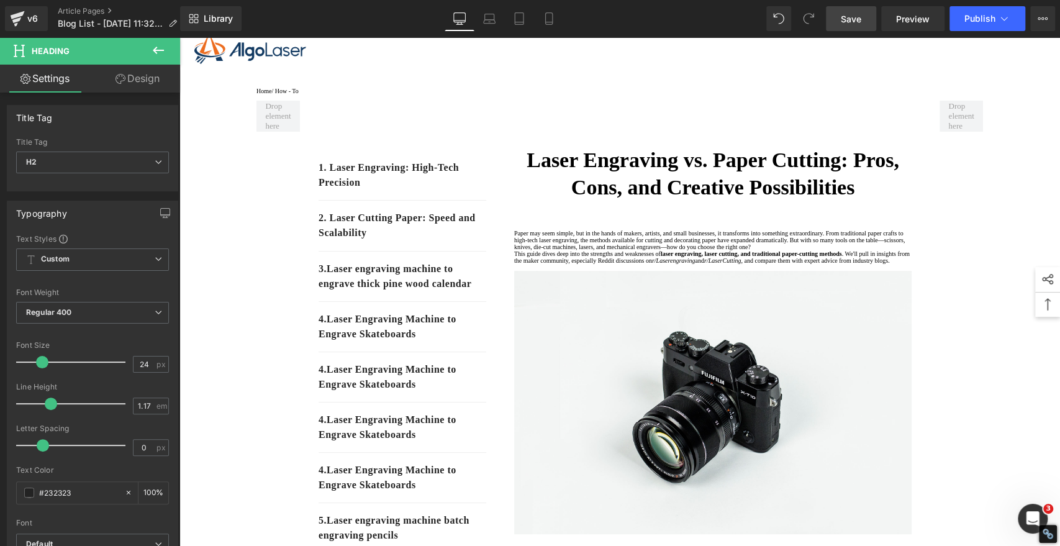
scroll to position [0, 0]
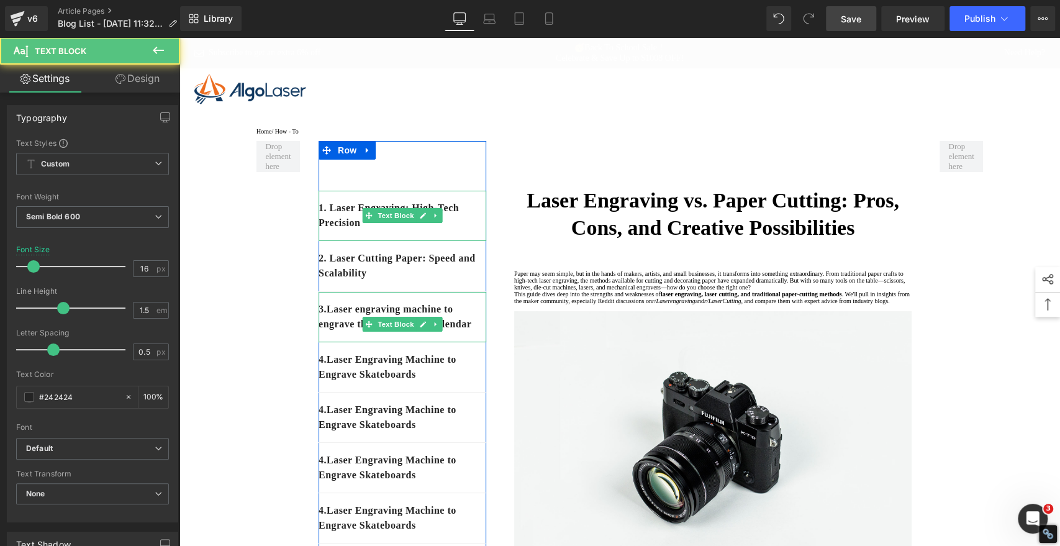
click at [399, 332] on p "3. Laser engraving machine to engrave thick pine wood calendar" at bounding box center [403, 317] width 168 height 30
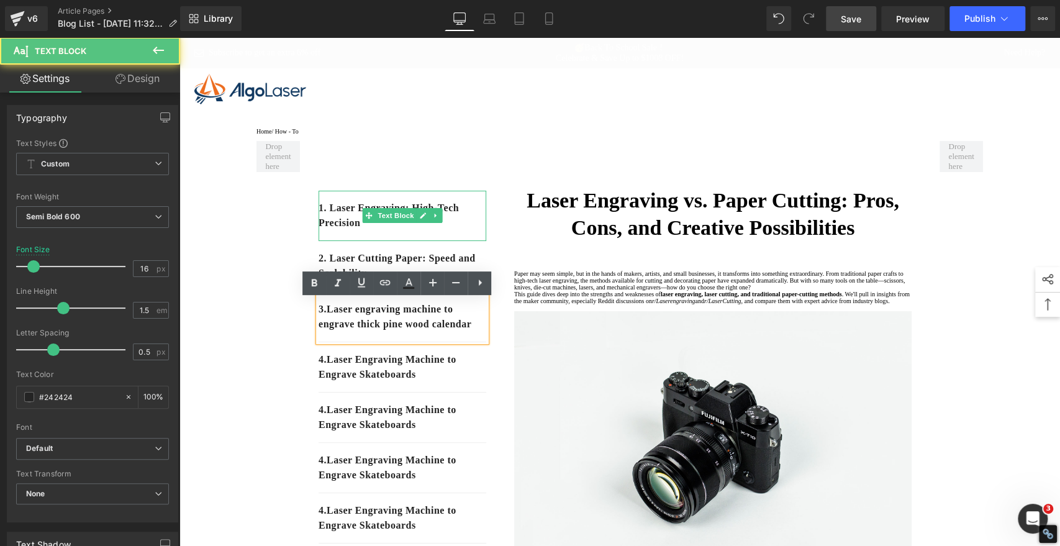
click at [371, 332] on p "3. Laser engraving machine to engrave thick pine wood calendar" at bounding box center [403, 317] width 168 height 30
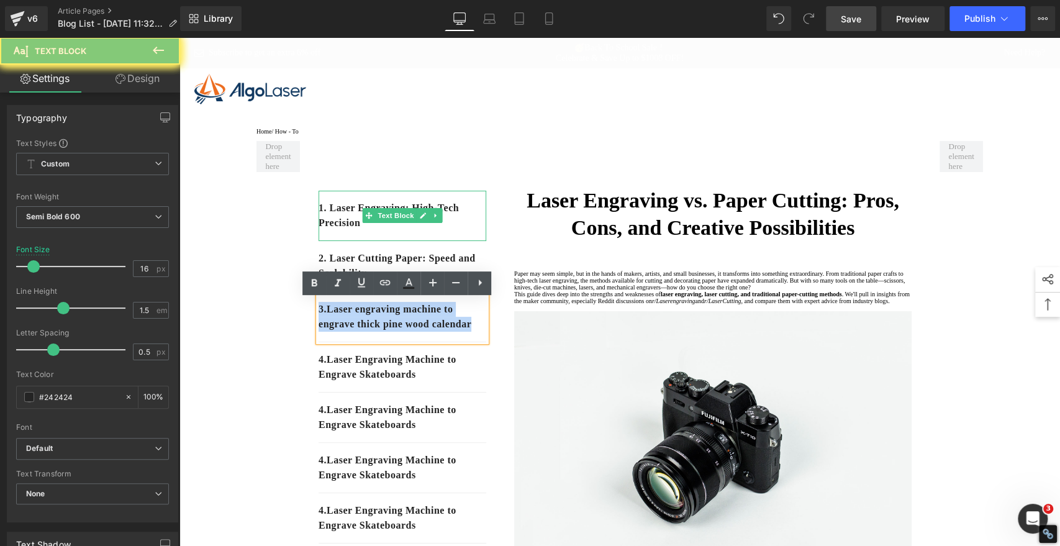
click at [371, 332] on p "3. Laser engraving machine to engrave thick pine wood calendar" at bounding box center [403, 317] width 168 height 30
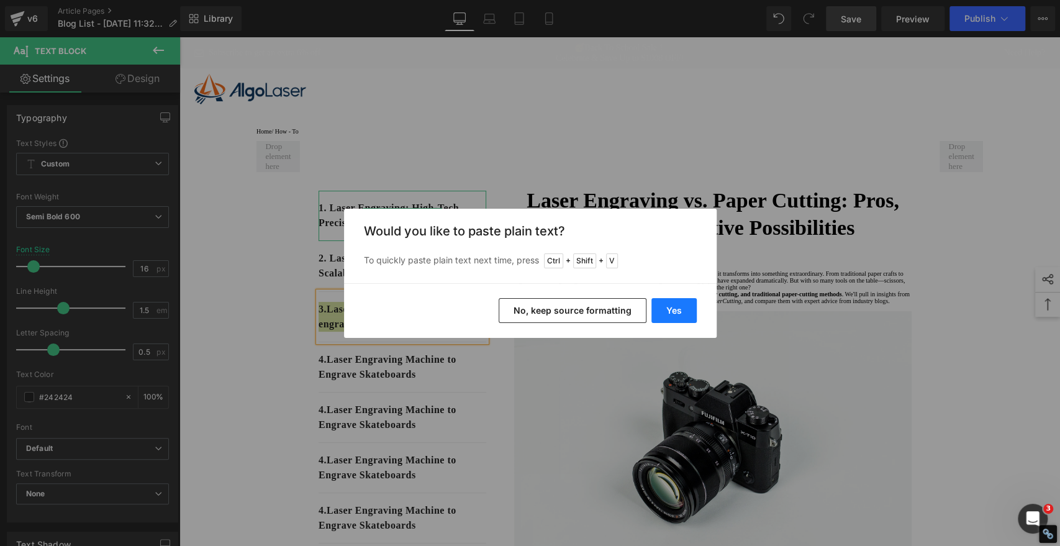
click at [686, 308] on button "Yes" at bounding box center [673, 310] width 45 height 25
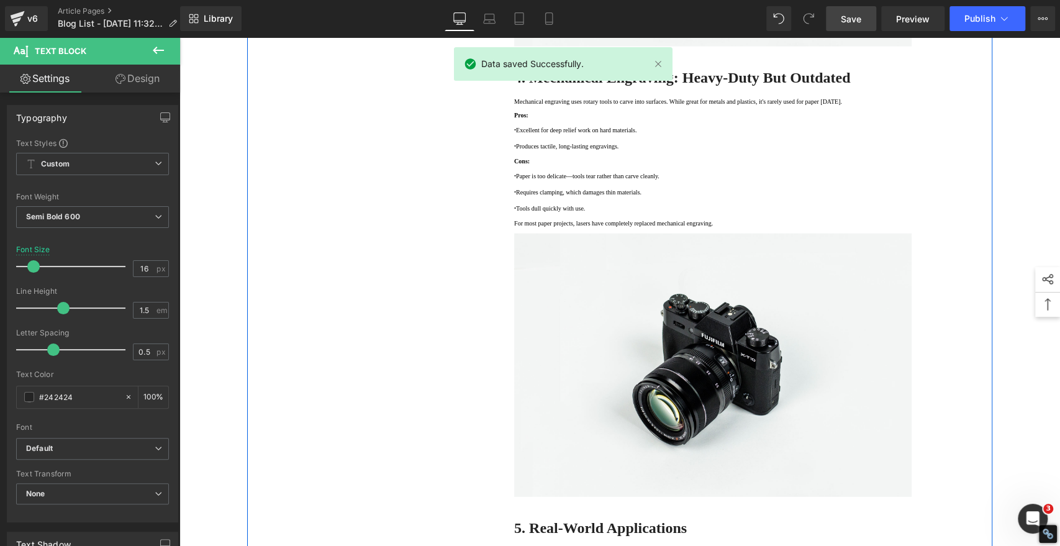
scroll to position [2277, 0]
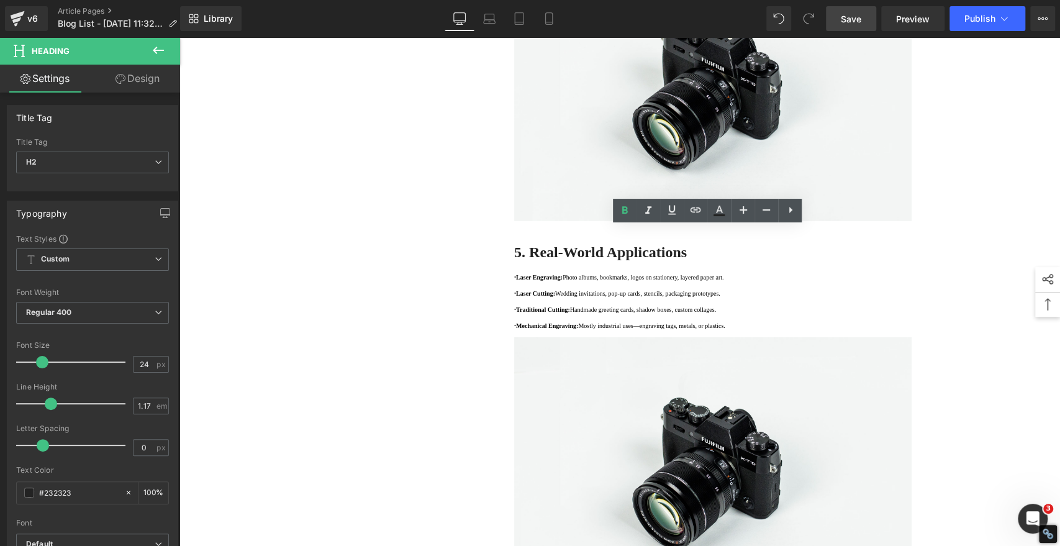
copy strong "4. Mechanical Engraving: Heavy-Duty But Outdated"
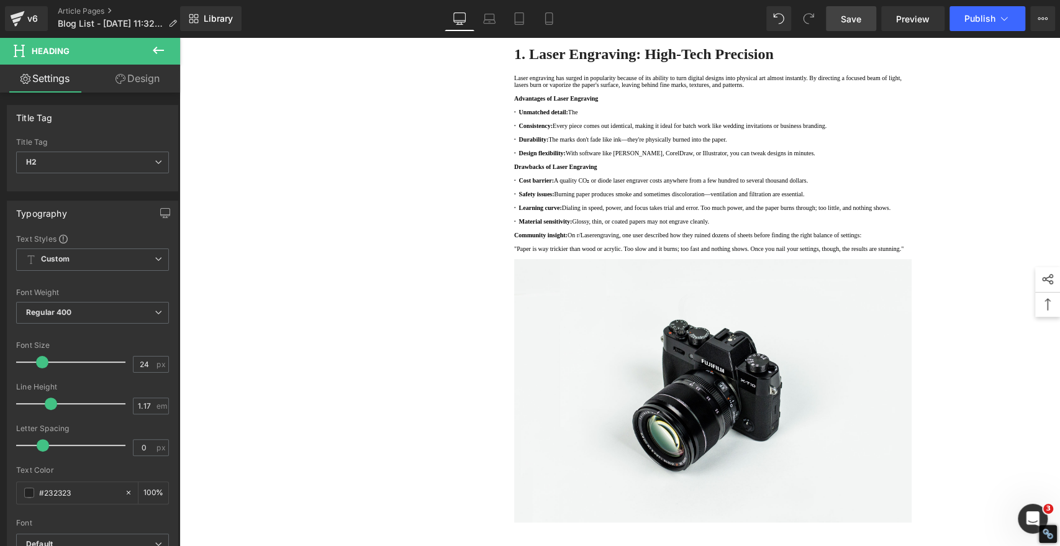
scroll to position [138, 0]
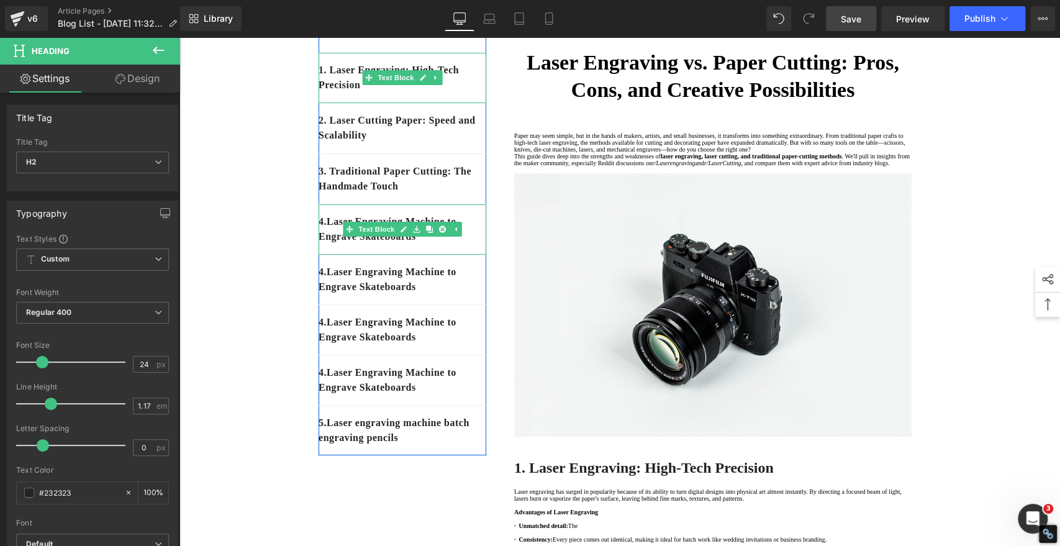
click at [444, 253] on div "4. Laser Engraving Machine to Engrave Skateboards" at bounding box center [403, 229] width 168 height 50
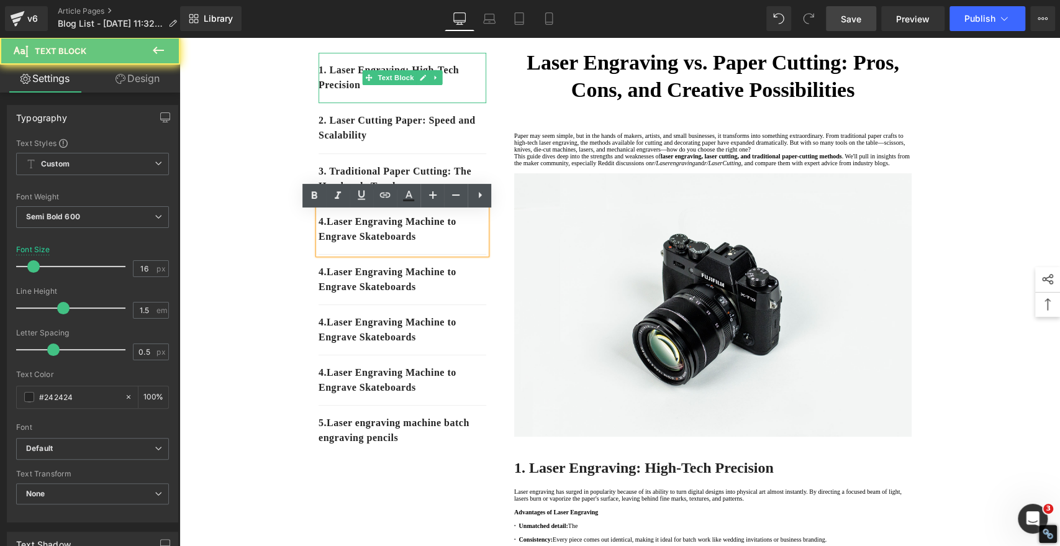
click at [442, 244] on p "4. Laser Engraving Machine to Engrave Skateboards" at bounding box center [403, 229] width 168 height 30
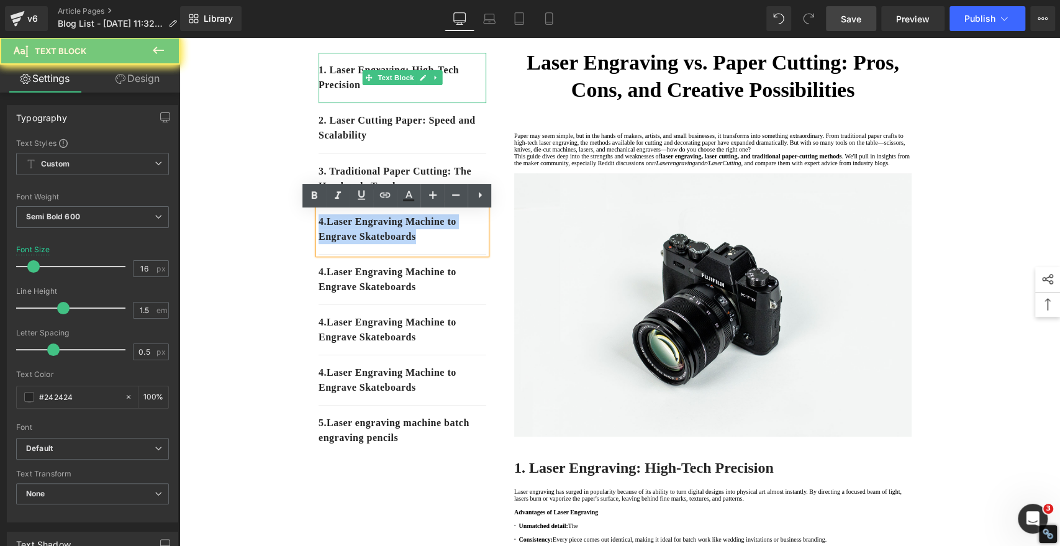
click at [442, 244] on p "4. Laser Engraving Machine to Engrave Skateboards" at bounding box center [403, 229] width 168 height 30
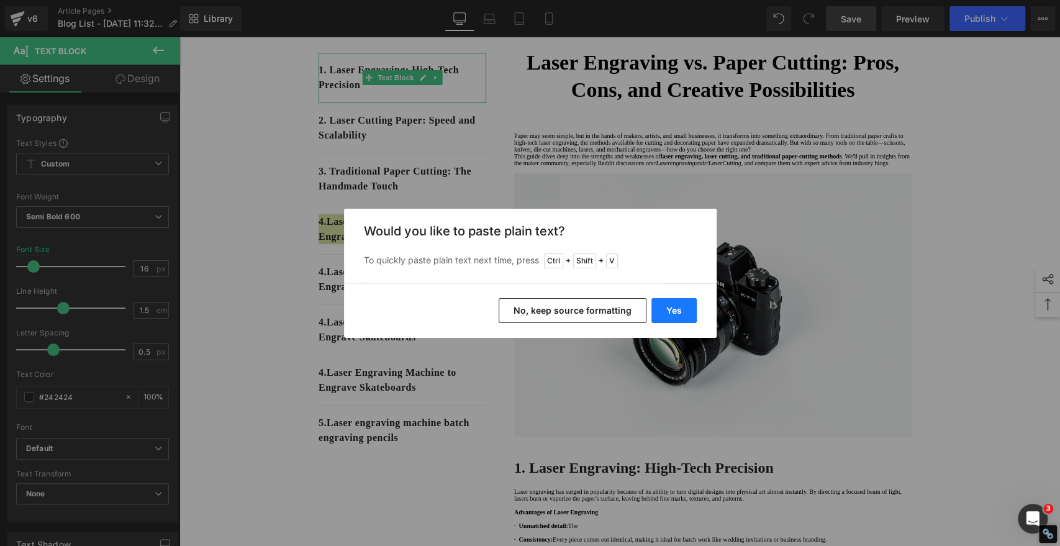
click at [673, 320] on button "Yes" at bounding box center [673, 310] width 45 height 25
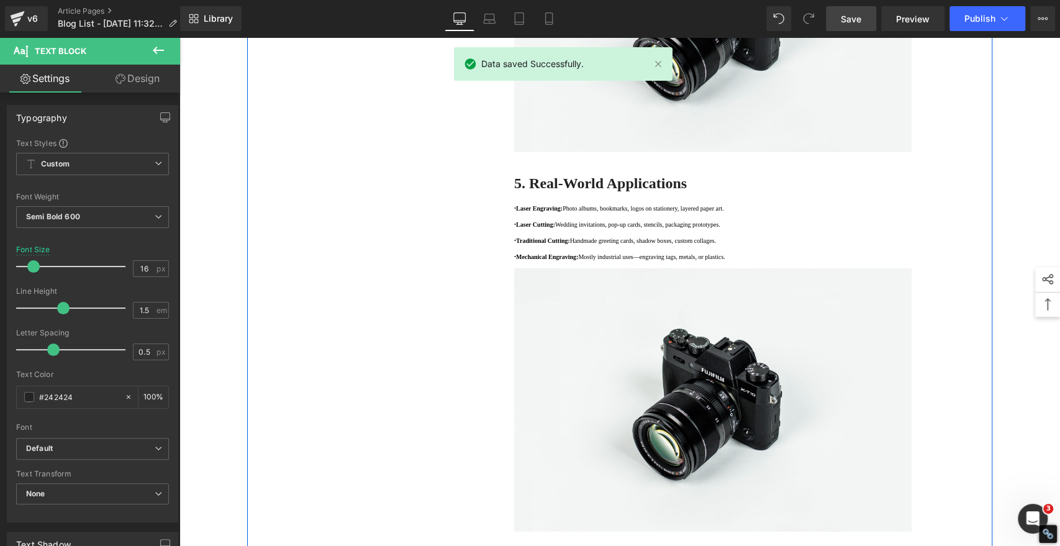
scroll to position [2691, 0]
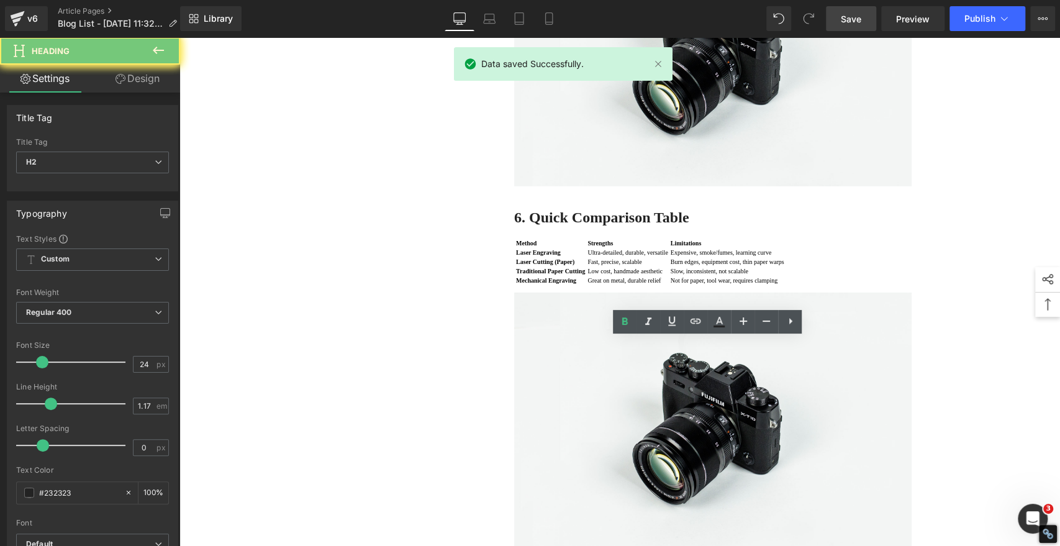
copy strong "5. Real-World Applications"
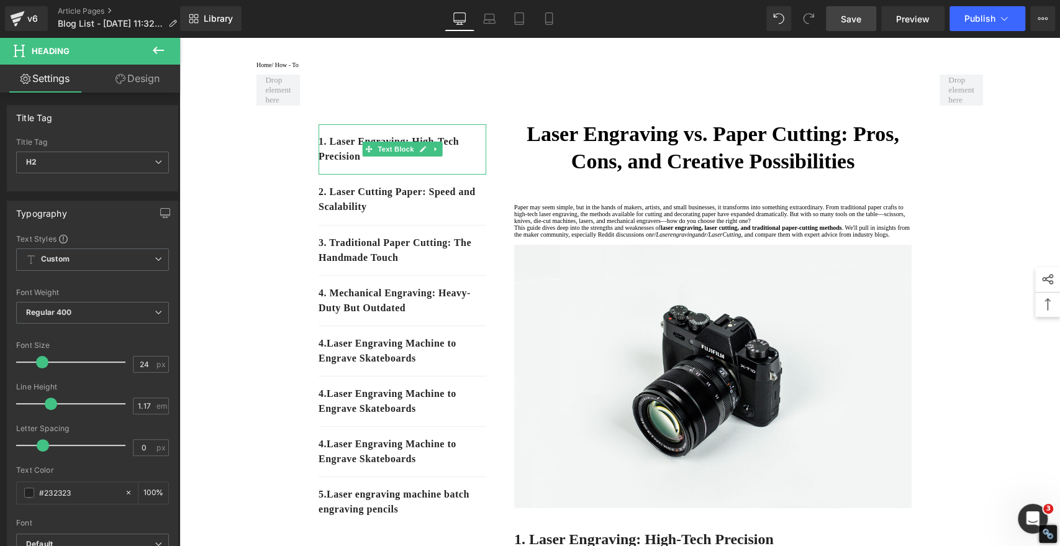
scroll to position [138, 0]
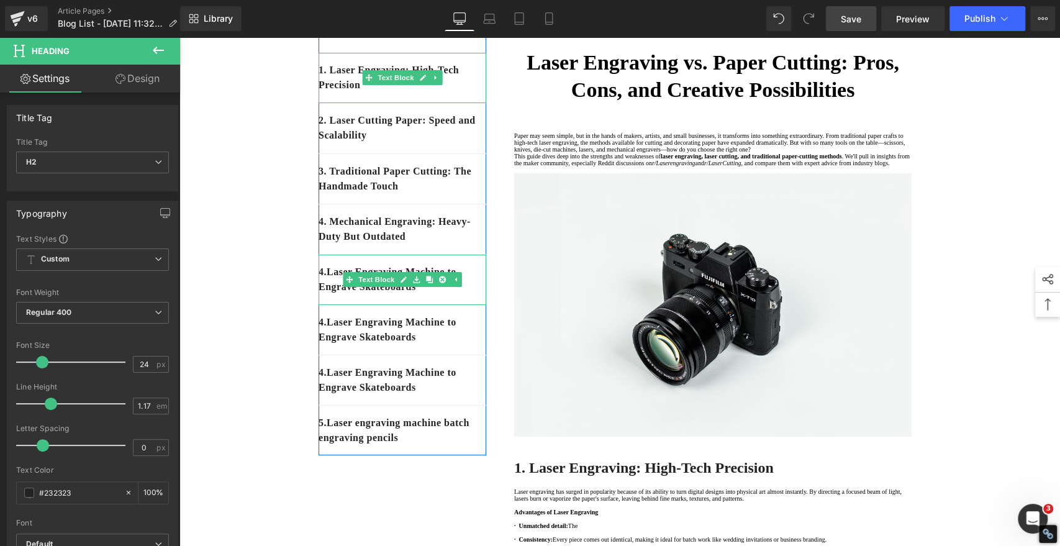
drag, startPoint x: 454, startPoint y: 306, endPoint x: 448, endPoint y: 301, distance: 8.4
click at [454, 305] on div "4. Laser Engraving Machine to Engrave Skateboards" at bounding box center [403, 280] width 168 height 50
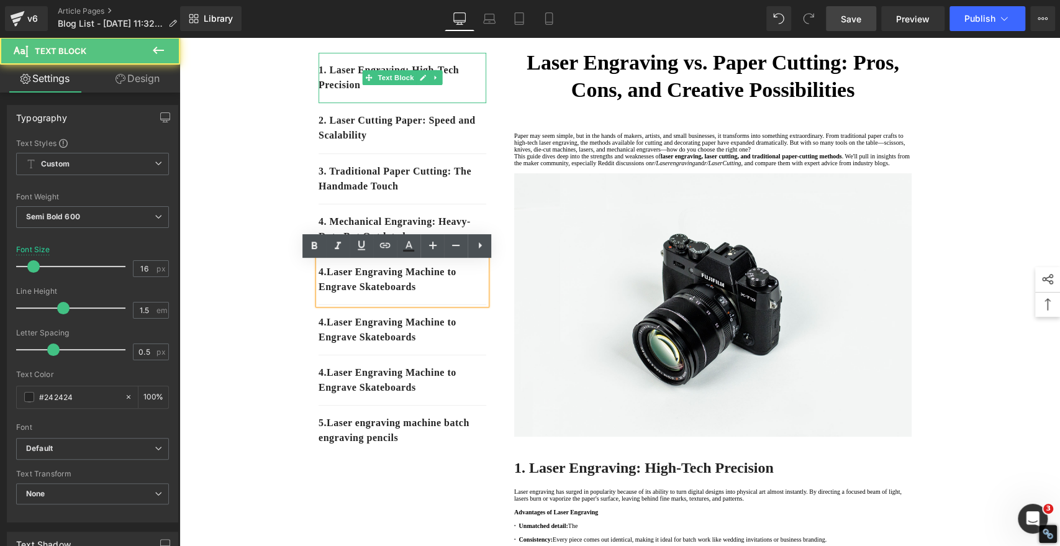
click at [446, 294] on p "4. Laser Engraving Machine to Engrave Skateboards" at bounding box center [403, 280] width 168 height 30
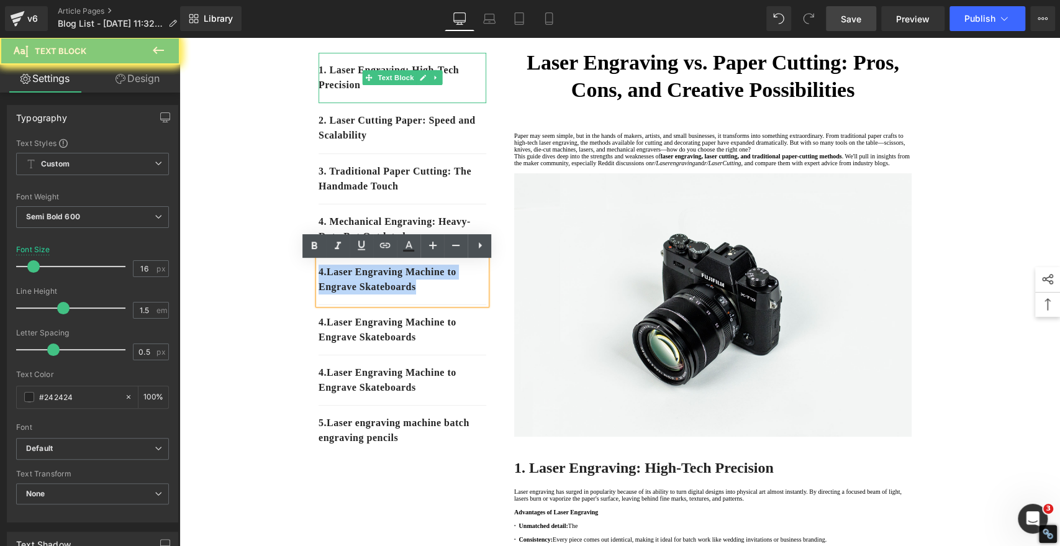
click at [446, 294] on p "4. Laser Engraving Machine to Engrave Skateboards" at bounding box center [403, 280] width 168 height 30
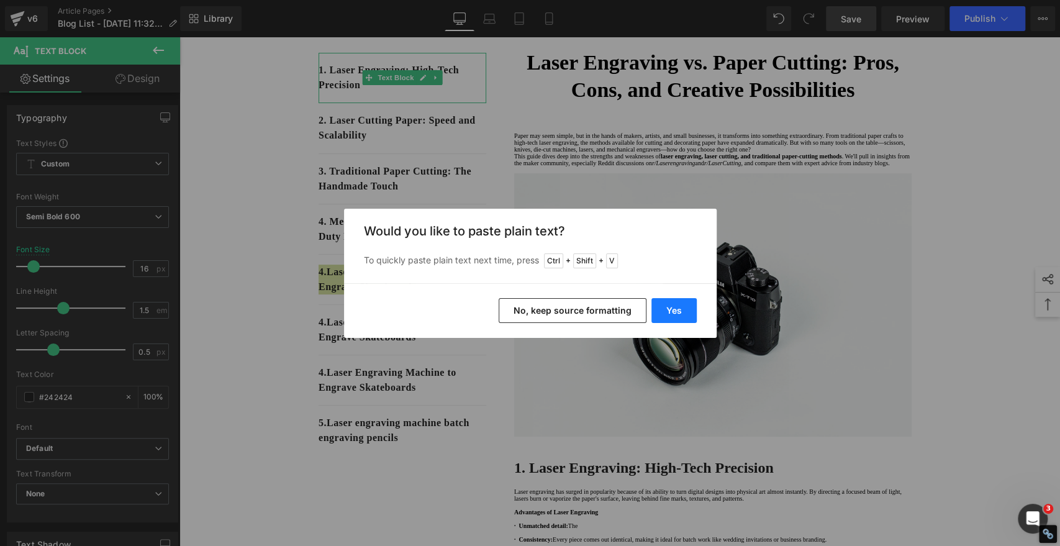
click at [675, 309] on button "Yes" at bounding box center [673, 310] width 45 height 25
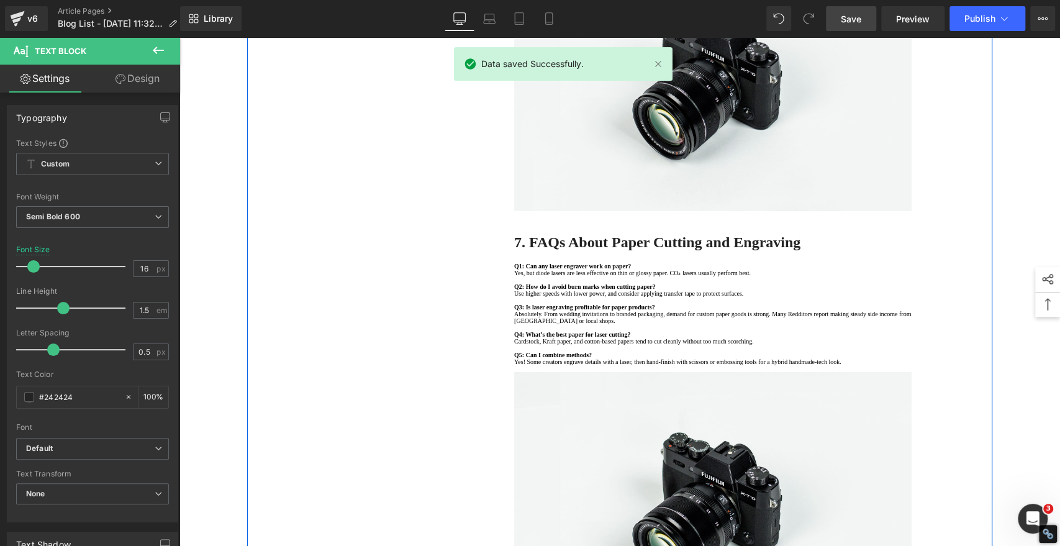
scroll to position [3105, 0]
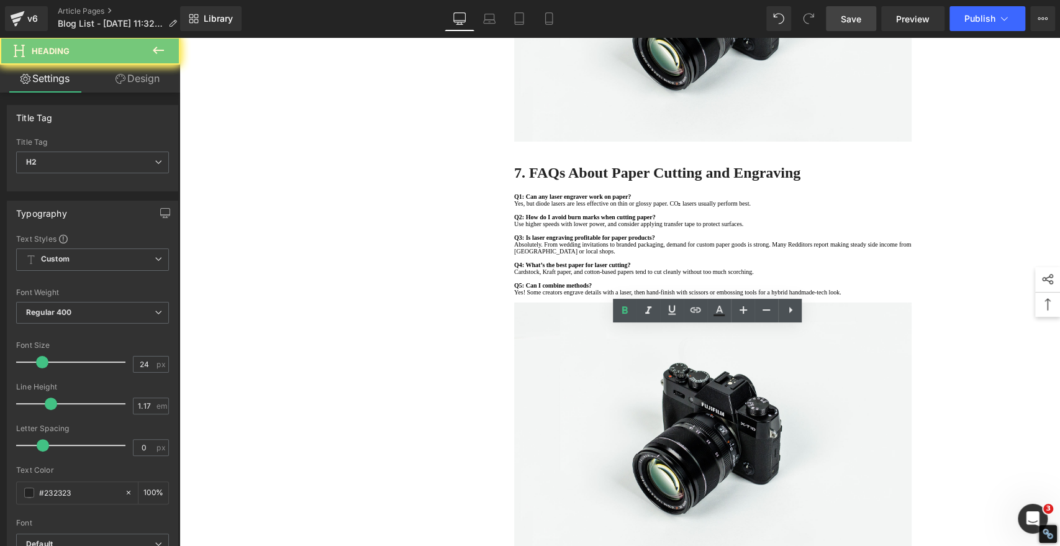
copy strong "6. Quick Comparison Table"
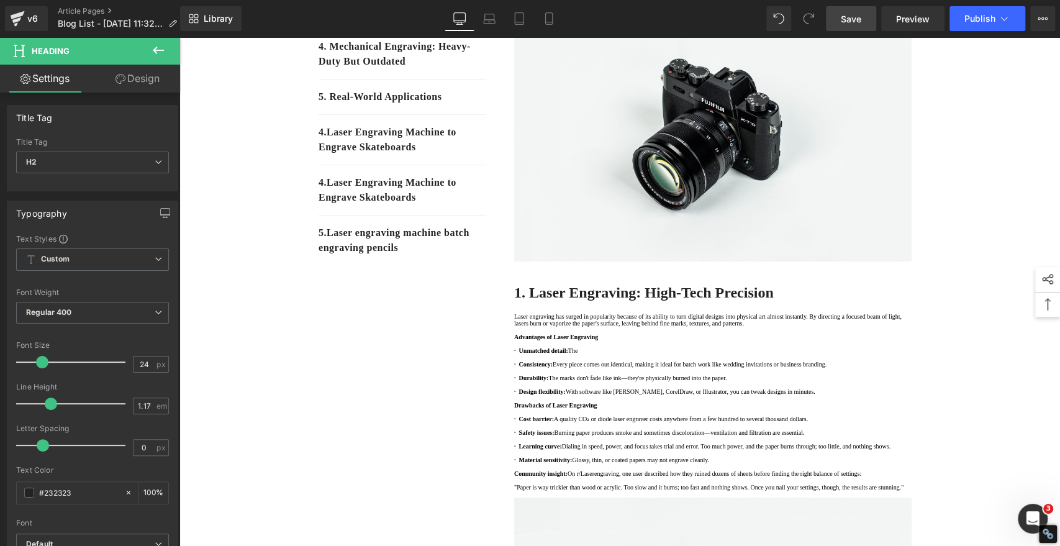
scroll to position [207, 0]
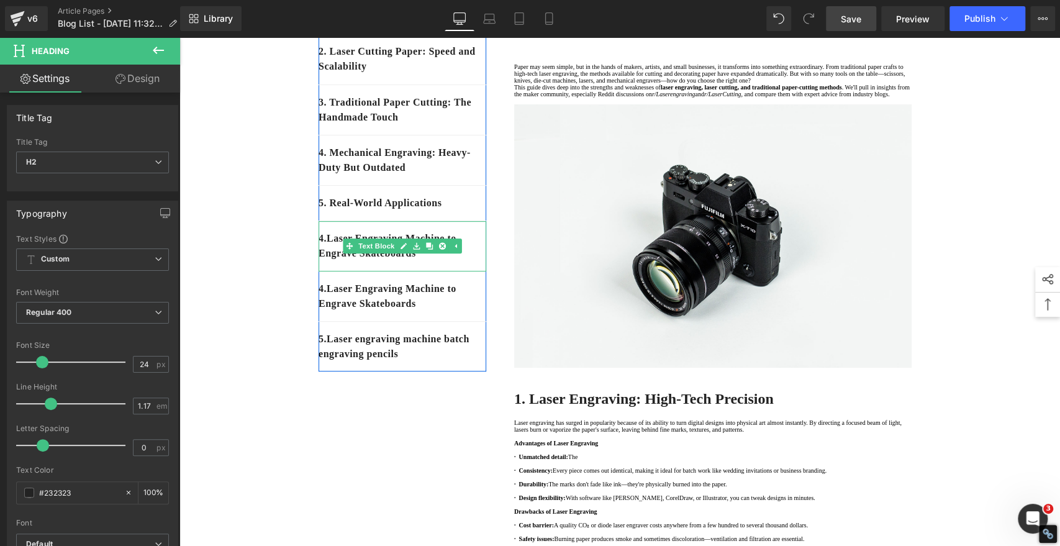
click at [437, 270] on div "4. Laser Engraving Machine to Engrave Skateboards" at bounding box center [403, 246] width 168 height 50
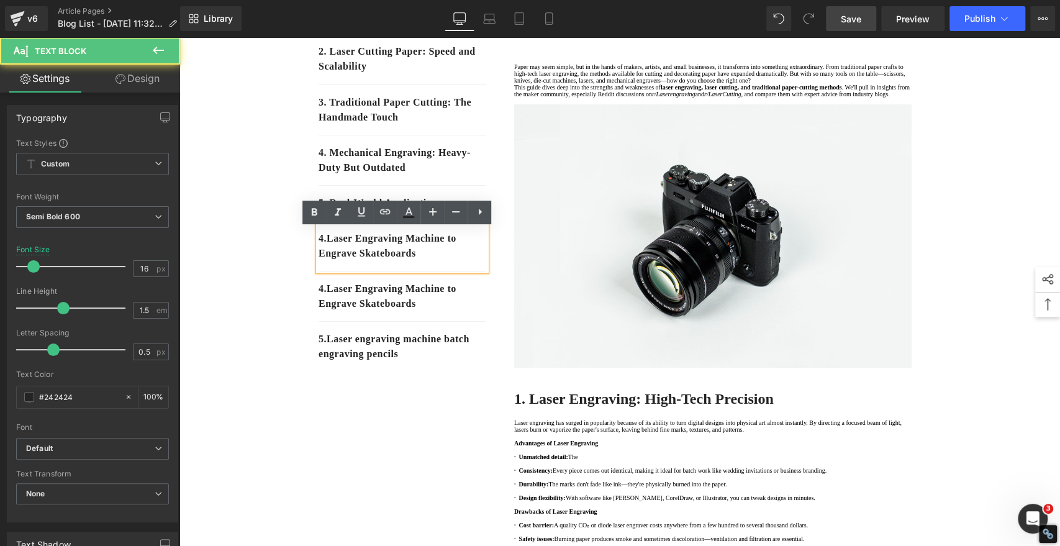
click at [438, 261] on p "4. Laser Engraving Machine to Engrave Skateboards" at bounding box center [403, 246] width 168 height 30
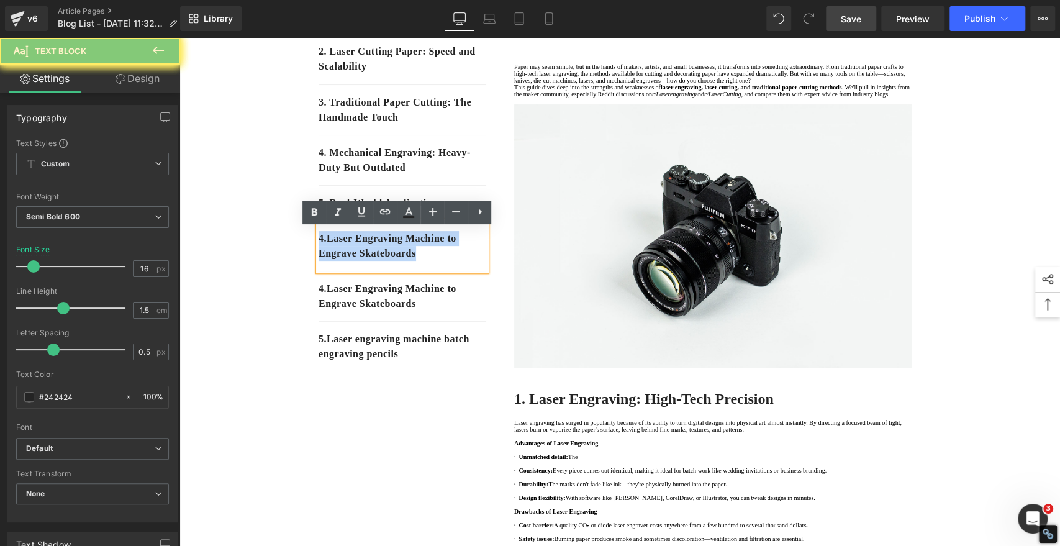
click at [438, 261] on p "4. Laser Engraving Machine to Engrave Skateboards" at bounding box center [403, 246] width 168 height 30
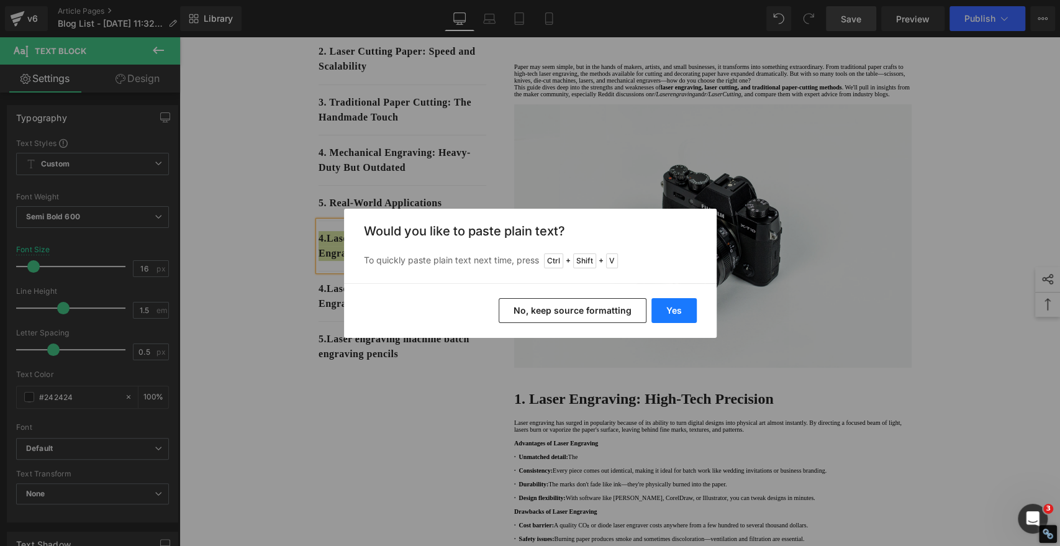
click at [681, 310] on button "Yes" at bounding box center [673, 310] width 45 height 25
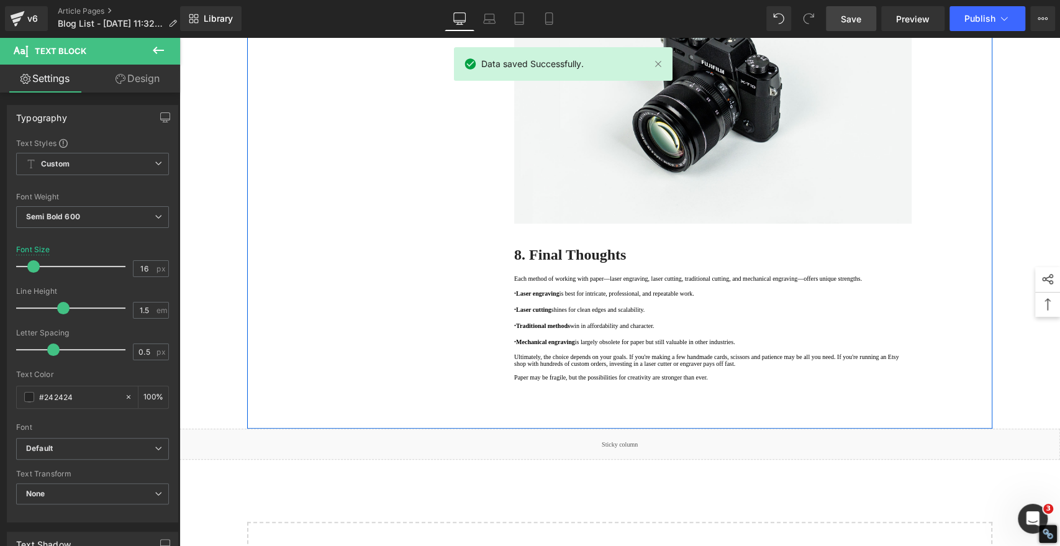
scroll to position [3657, 0]
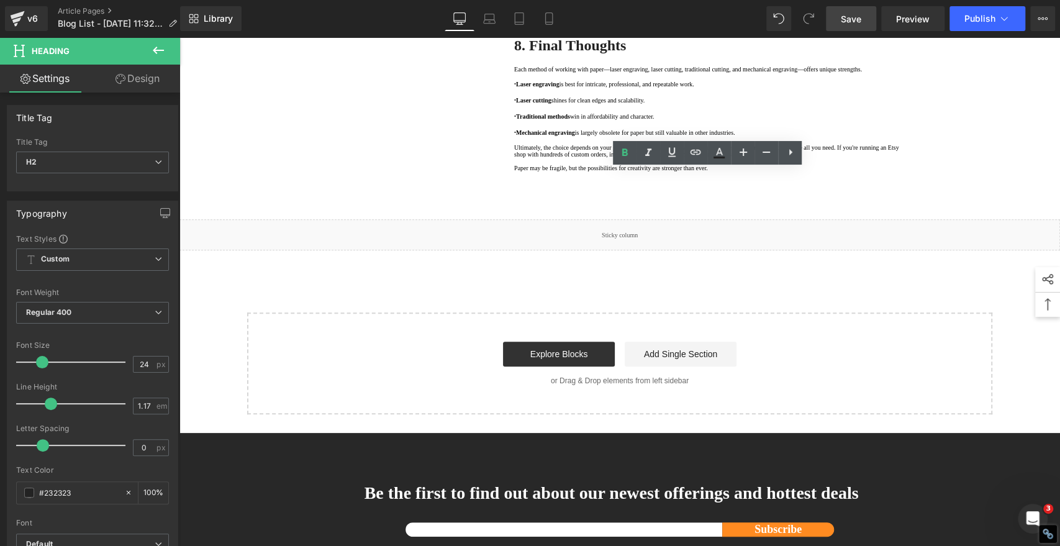
copy strong "7. FAQs About Paper Cutting and Engraving"
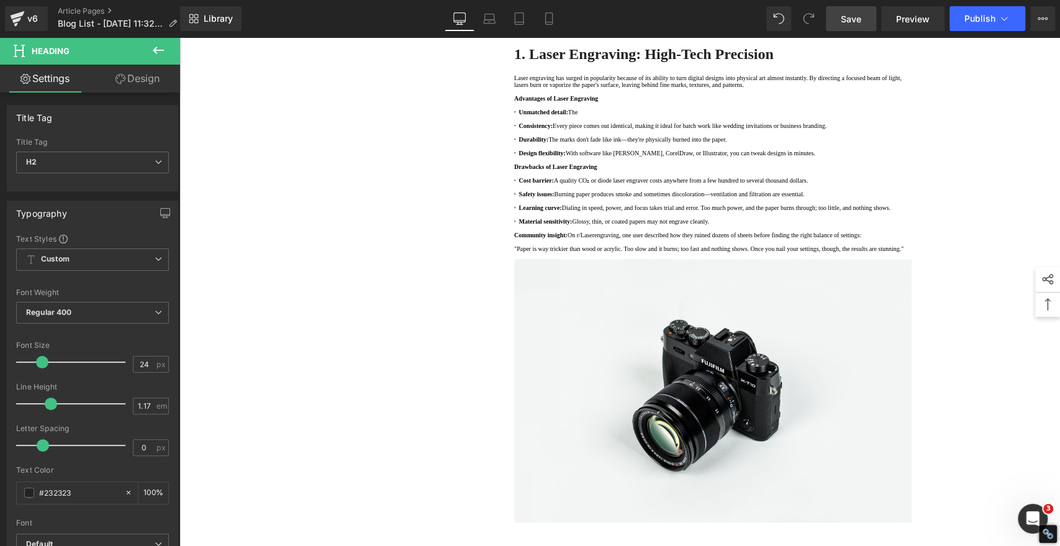
scroll to position [207, 0]
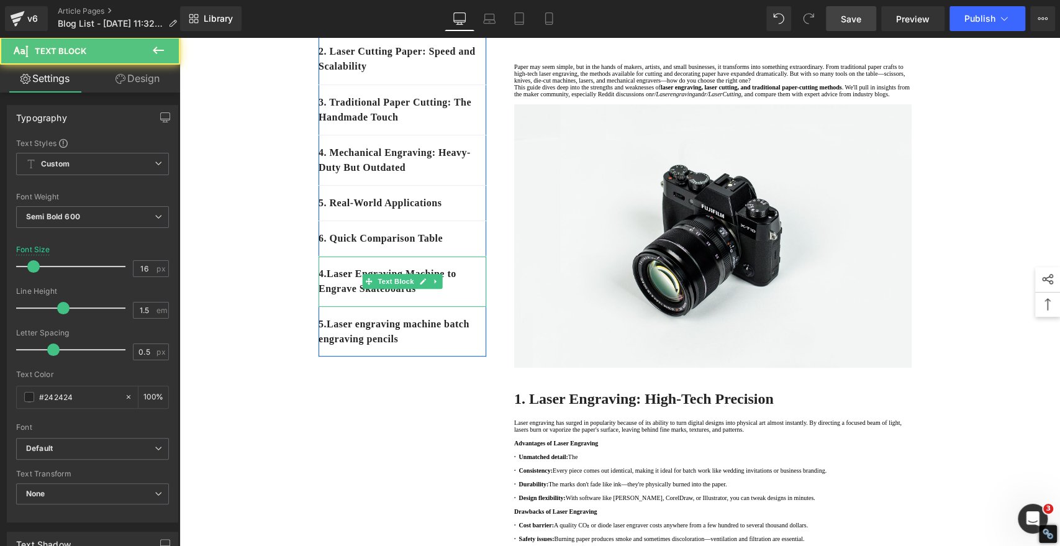
click at [443, 296] on p "4. Laser Engraving Machine to Engrave Skateboards" at bounding box center [403, 281] width 168 height 30
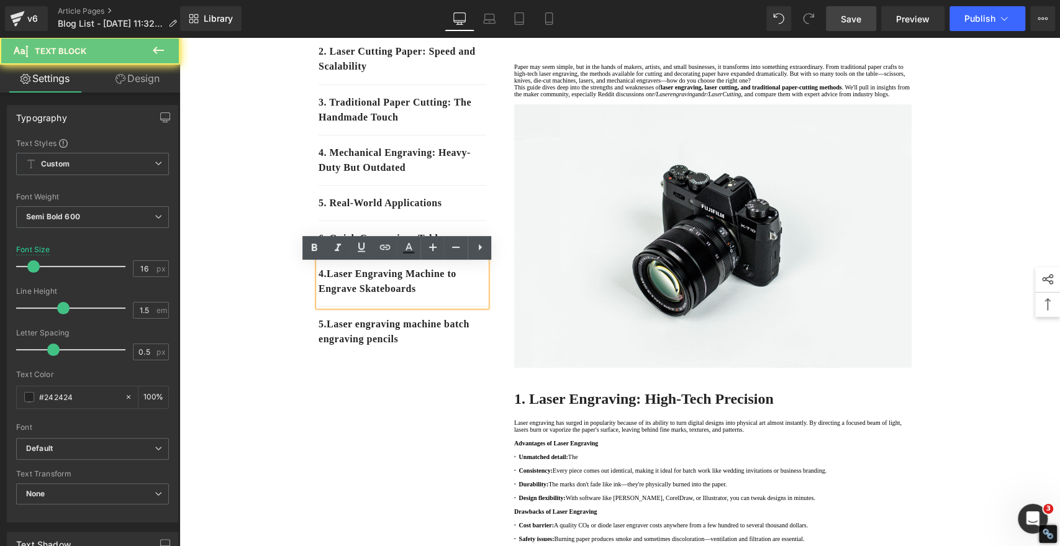
click at [445, 296] on p "4. Laser Engraving Machine to Engrave Skateboards" at bounding box center [403, 281] width 168 height 30
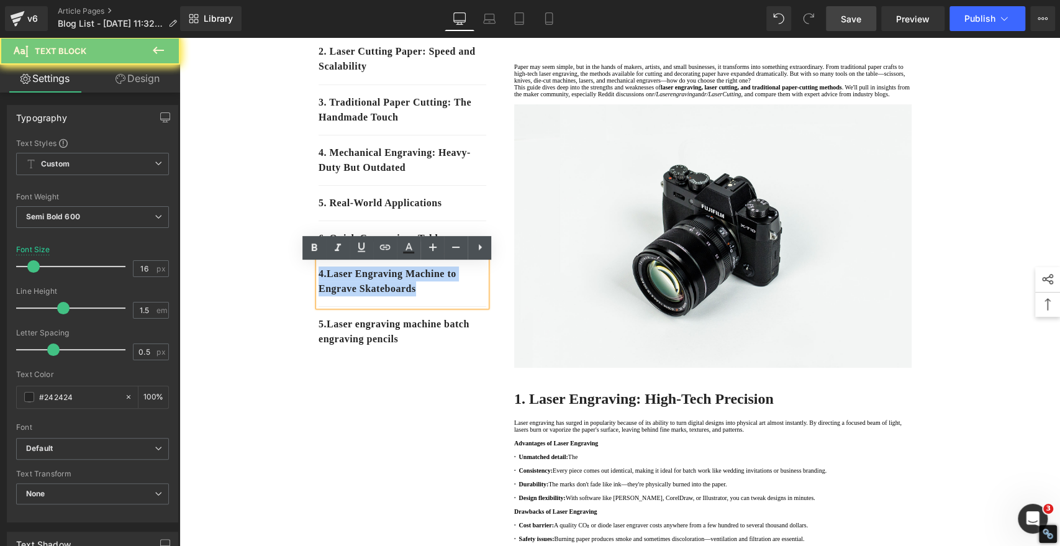
click at [445, 296] on p "4. Laser Engraving Machine to Engrave Skateboards" at bounding box center [403, 281] width 168 height 30
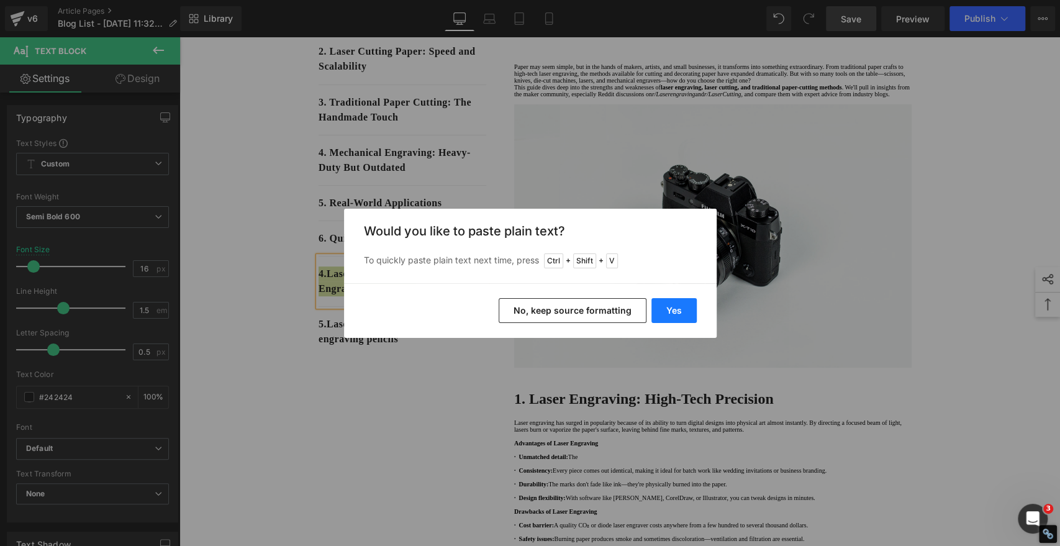
drag, startPoint x: 681, startPoint y: 309, endPoint x: 111, endPoint y: 374, distance: 573.2
click at [681, 309] on button "Yes" at bounding box center [673, 310] width 45 height 25
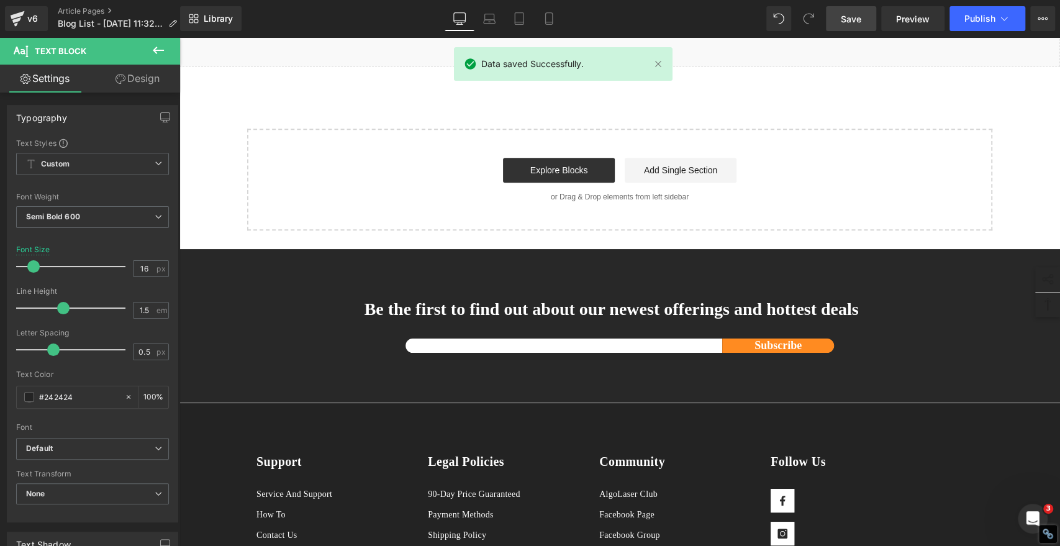
scroll to position [4002, 0]
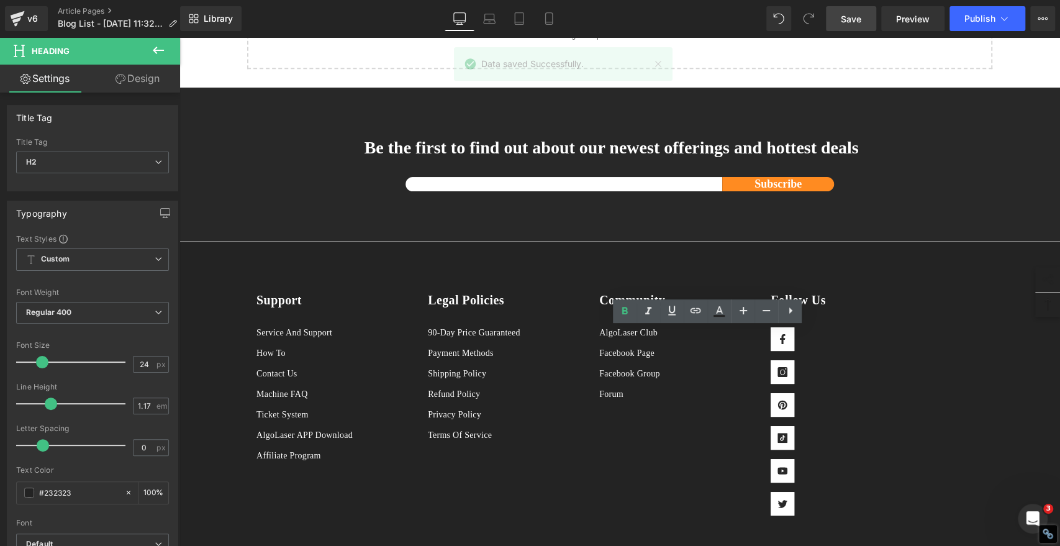
copy strong "8. Final Thoughts"
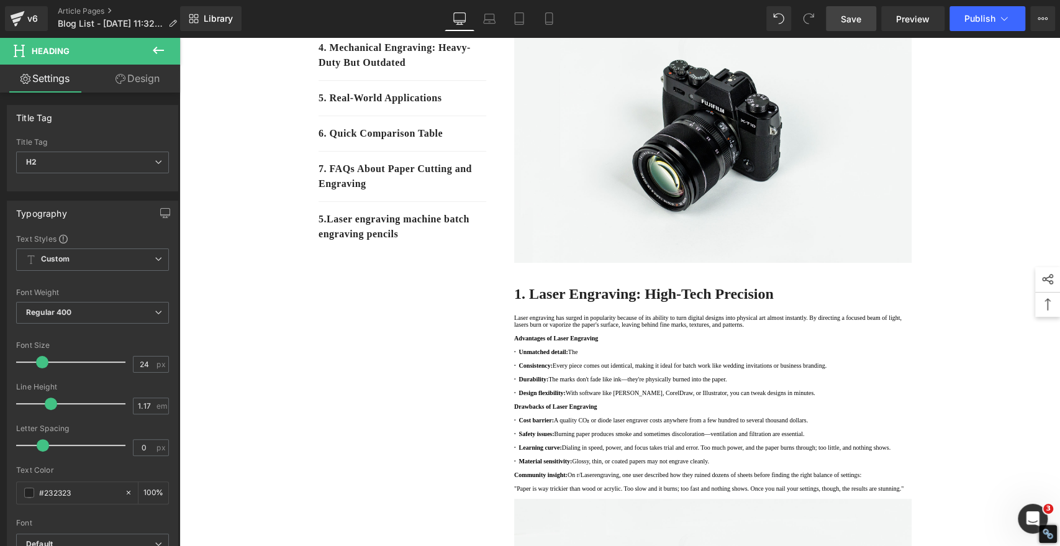
scroll to position [345, 0]
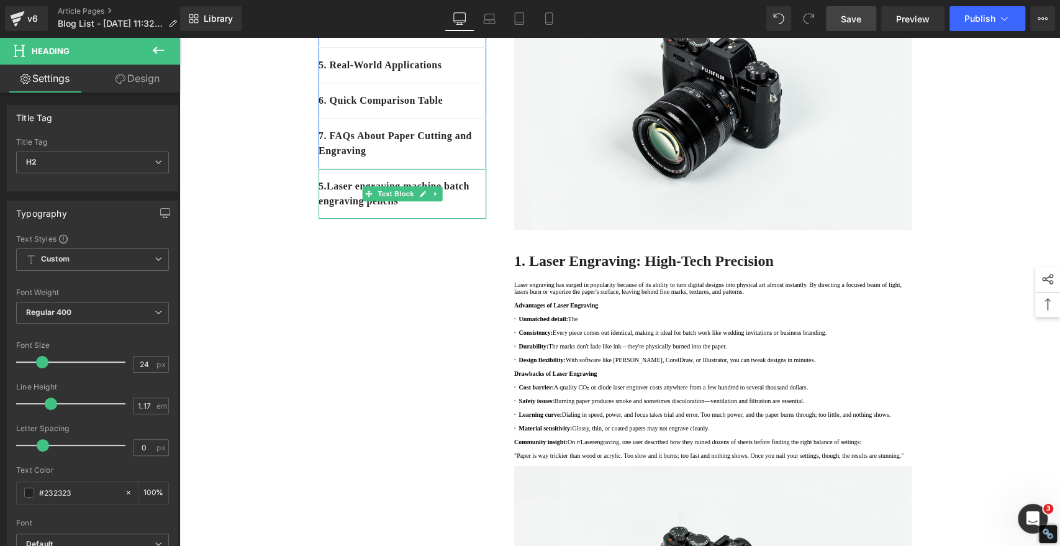
click at [453, 209] on p "5. Laser engraving machine batch engraving pencils" at bounding box center [403, 194] width 168 height 30
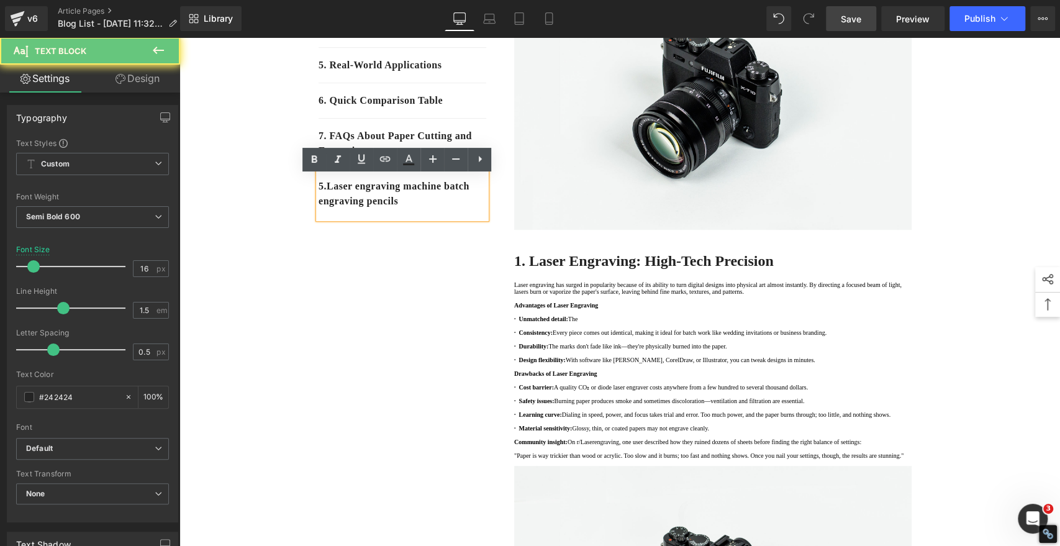
click at [453, 209] on p "5. Laser engraving machine batch engraving pencils" at bounding box center [403, 194] width 168 height 30
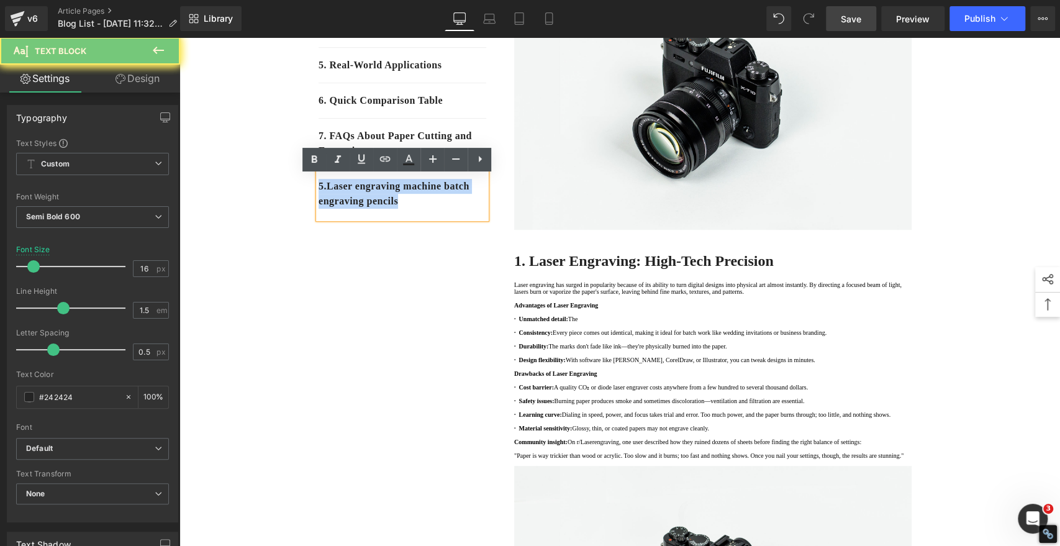
click at [453, 209] on p "5. Laser engraving machine batch engraving pencils" at bounding box center [403, 194] width 168 height 30
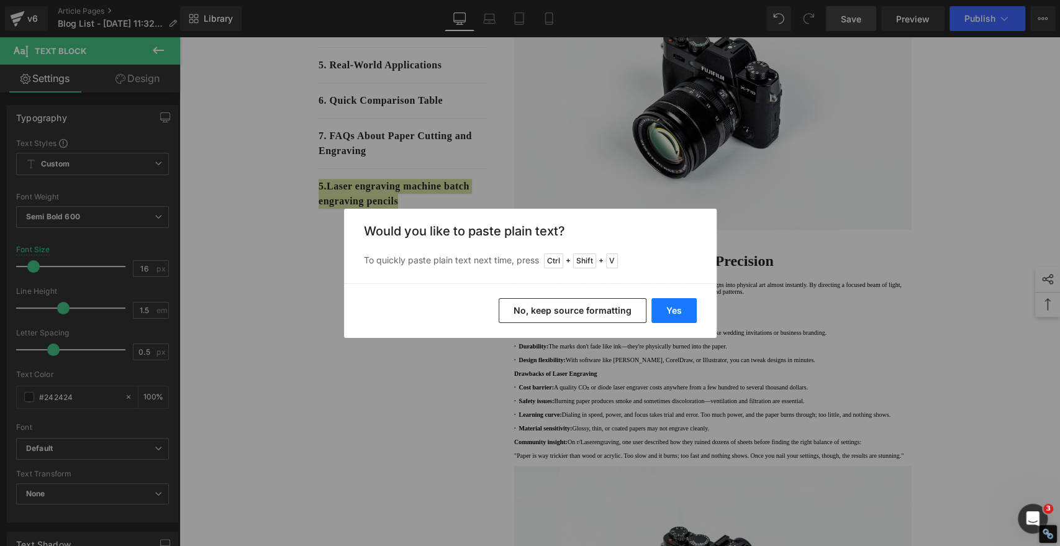
click at [668, 307] on button "Yes" at bounding box center [673, 310] width 45 height 25
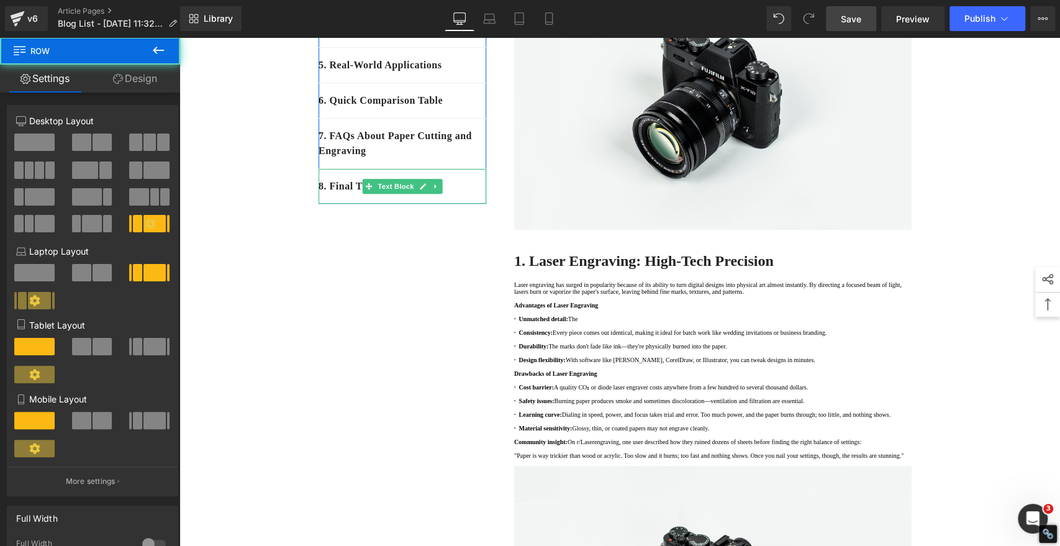
click at [855, 11] on link "Save" at bounding box center [851, 18] width 50 height 25
click at [859, 13] on span "Save" at bounding box center [851, 18] width 20 height 13
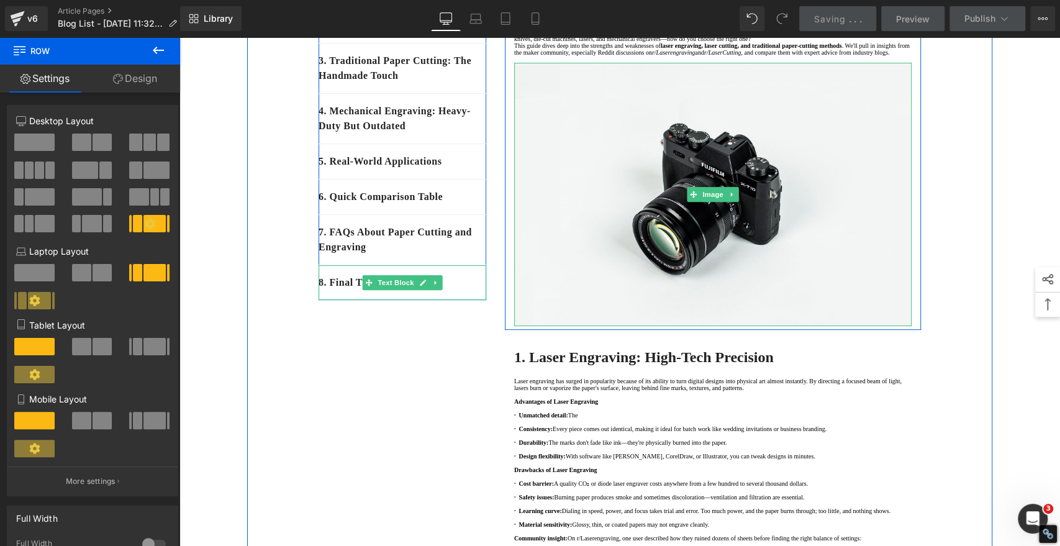
scroll to position [138, 0]
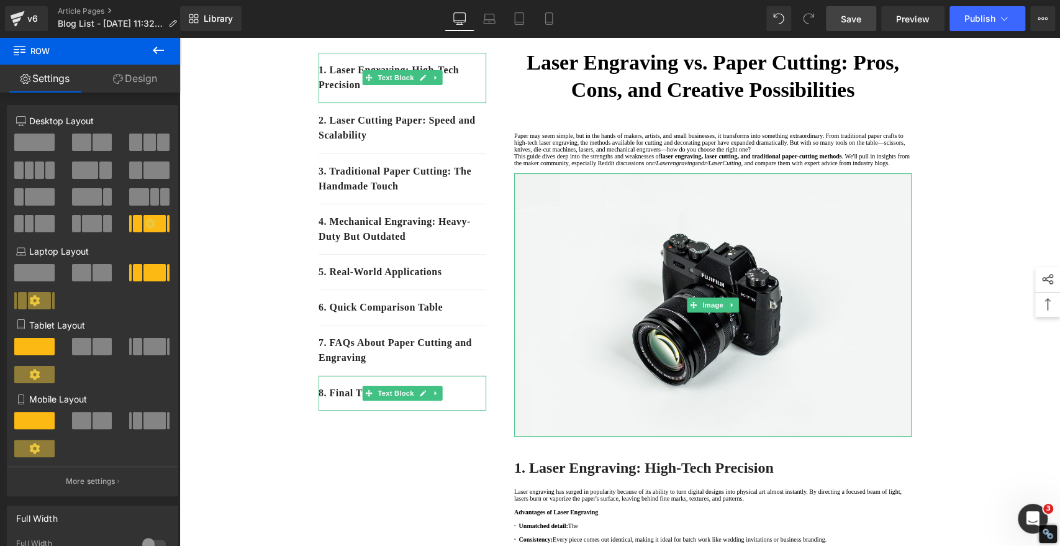
click at [864, 14] on link "Save" at bounding box center [851, 18] width 50 height 25
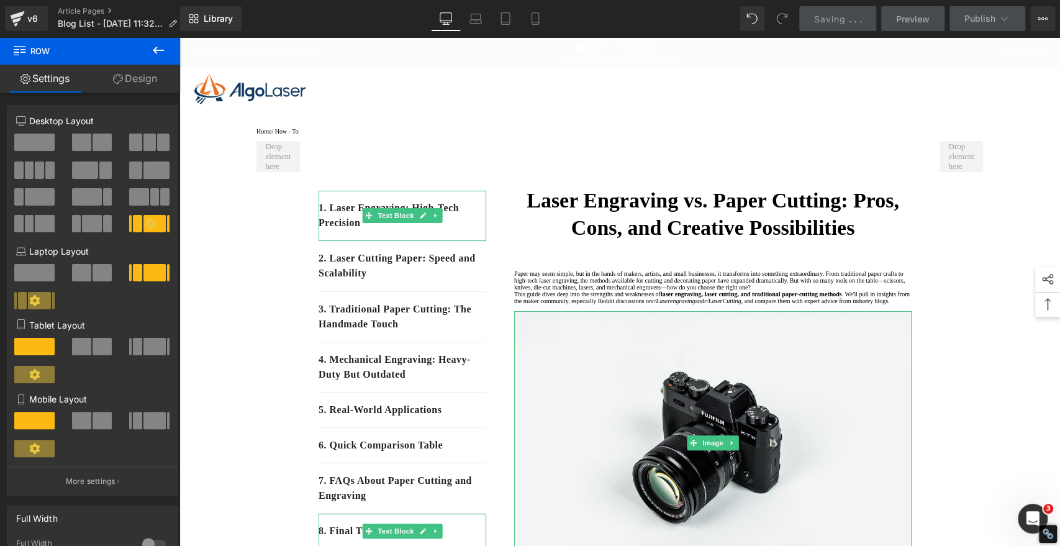
scroll to position [207, 0]
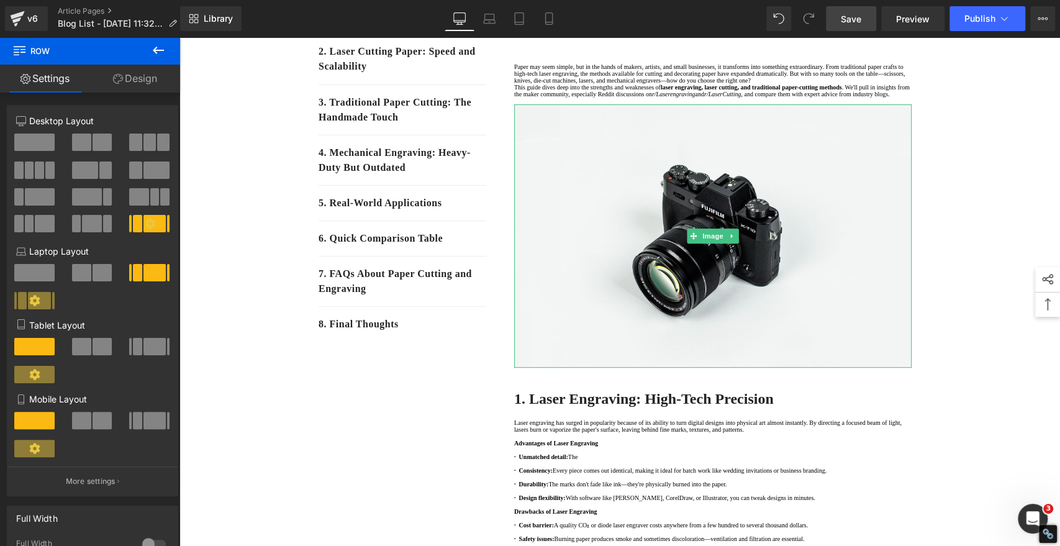
click at [853, 18] on span "Save" at bounding box center [851, 18] width 20 height 13
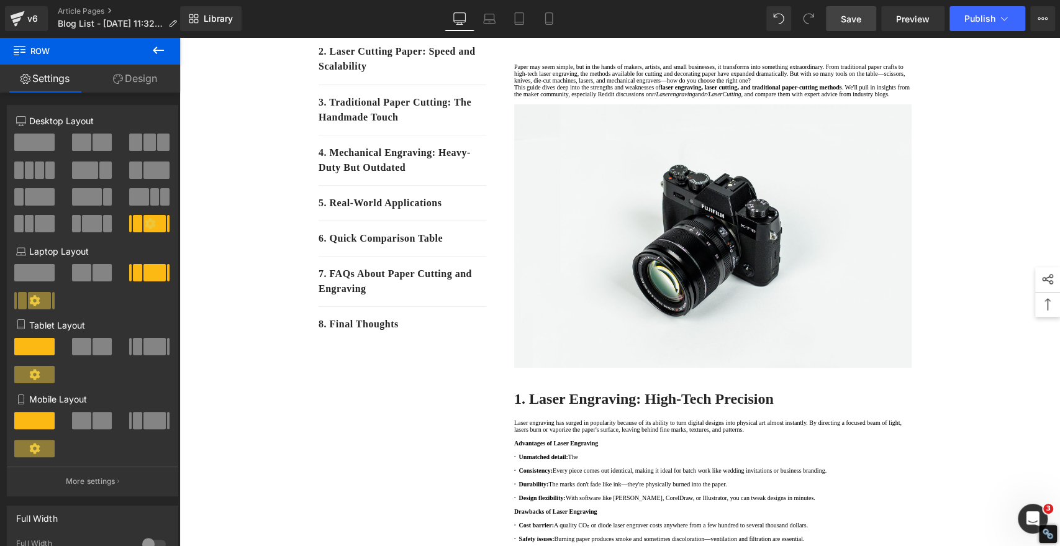
drag, startPoint x: 851, startPoint y: 19, endPoint x: 856, endPoint y: 30, distance: 12.0
click at [851, 19] on span "Save" at bounding box center [851, 18] width 20 height 13
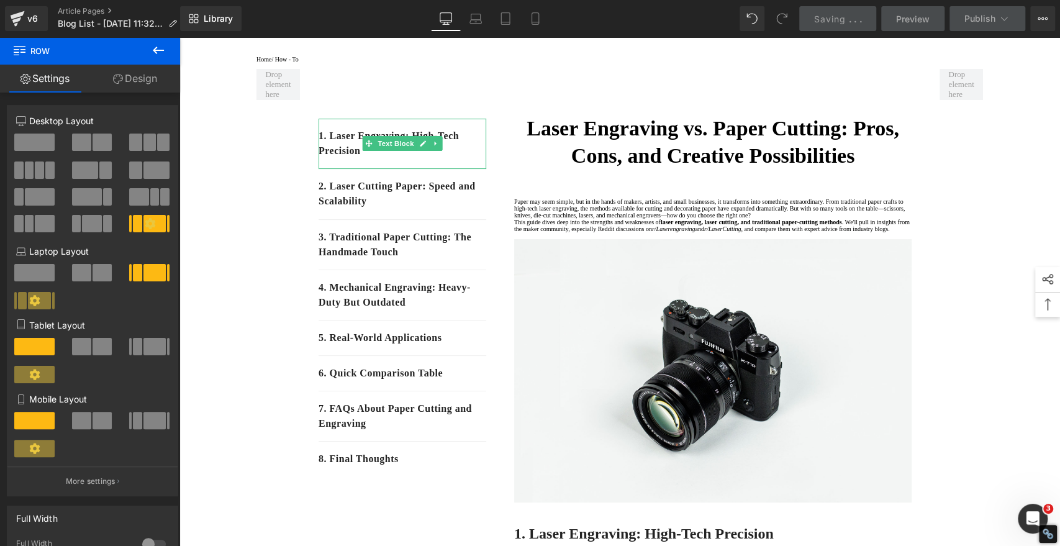
scroll to position [138, 0]
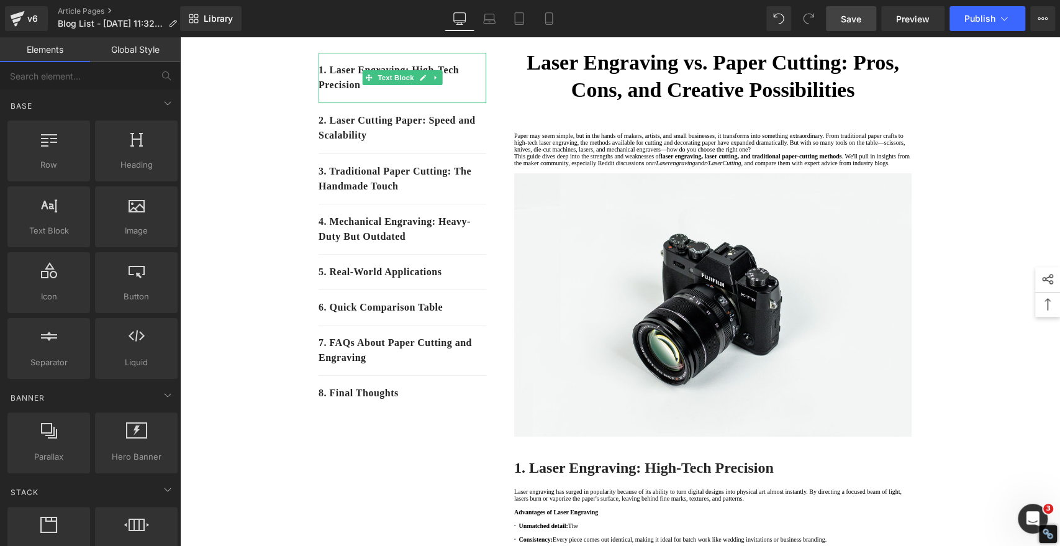
click at [856, 23] on span "Save" at bounding box center [851, 18] width 20 height 13
click at [861, 18] on span "Save" at bounding box center [851, 18] width 20 height 13
click at [843, 20] on span "Save" at bounding box center [851, 18] width 20 height 13
click at [840, 22] on link "Save" at bounding box center [851, 18] width 50 height 25
click at [855, 16] on span "Save" at bounding box center [851, 18] width 20 height 13
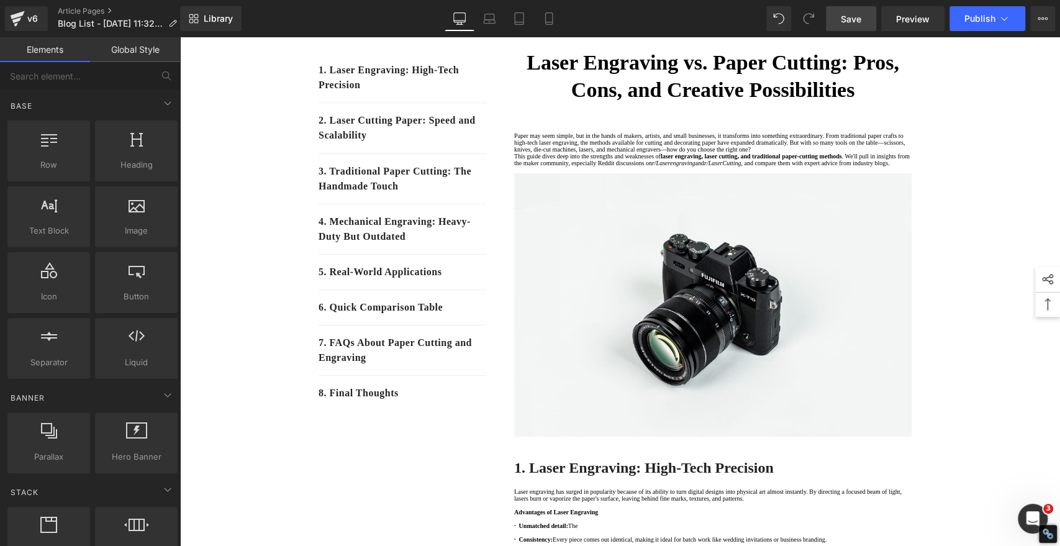
click at [854, 13] on span "Save" at bounding box center [851, 18] width 20 height 13
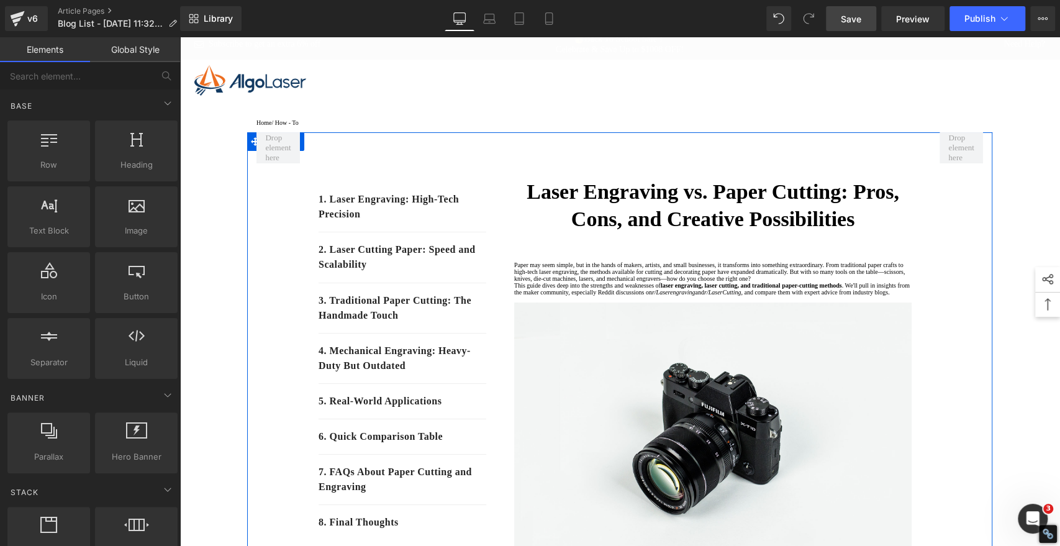
scroll to position [0, 0]
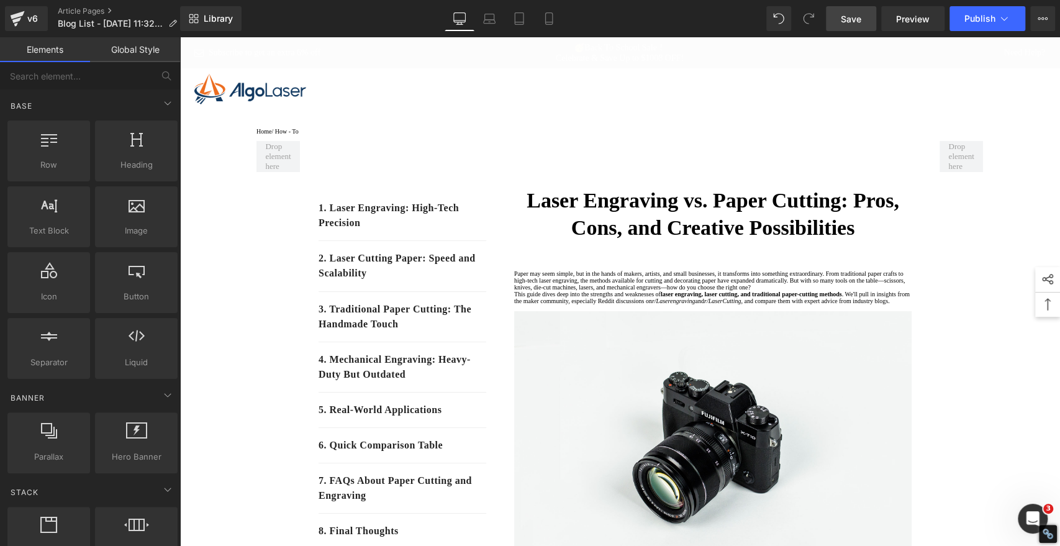
click at [857, 12] on span "Save" at bounding box center [851, 18] width 20 height 13
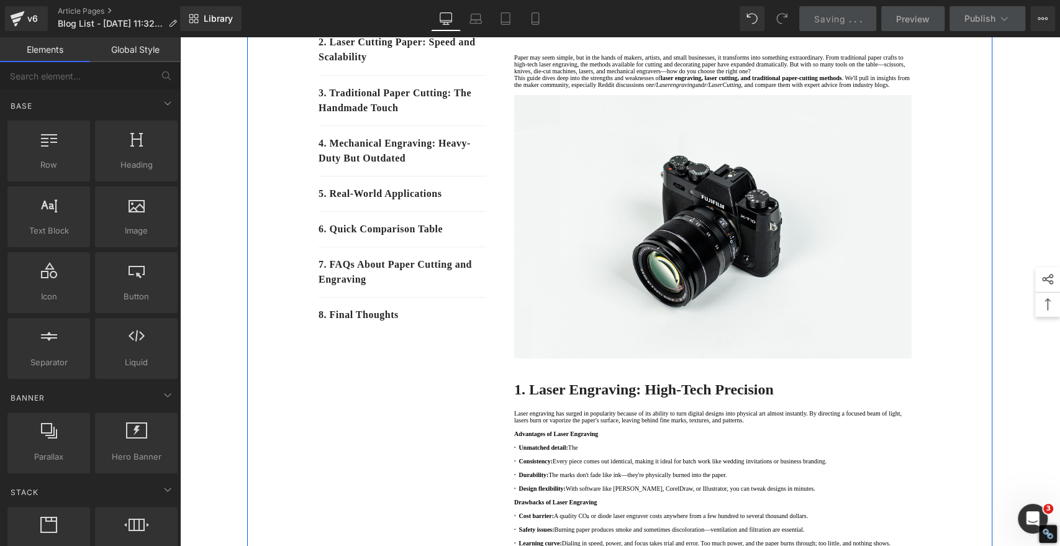
scroll to position [138, 0]
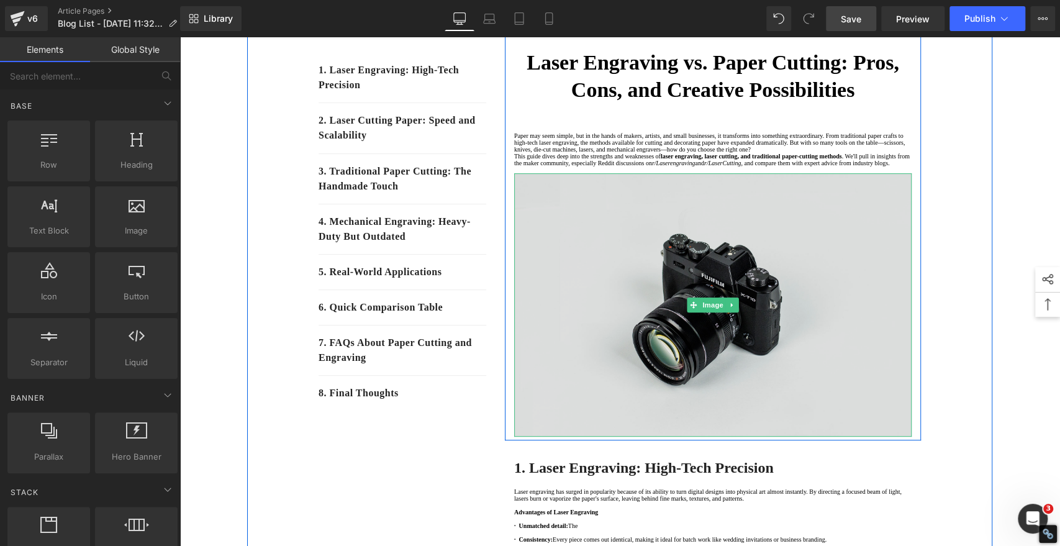
click at [613, 314] on img at bounding box center [712, 304] width 397 height 263
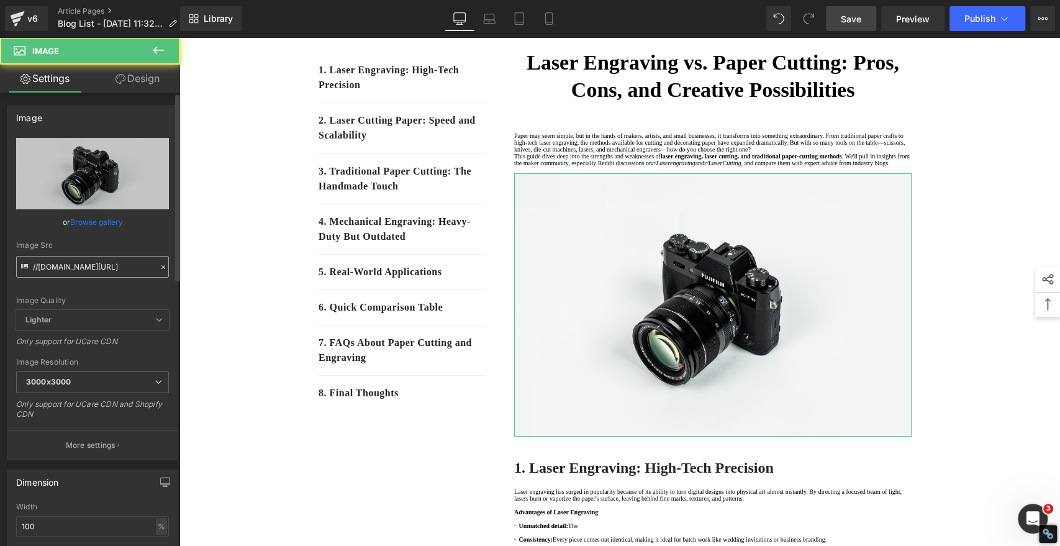
click at [121, 260] on input "//[DOMAIN_NAME][URL]" at bounding box center [92, 267] width 153 height 22
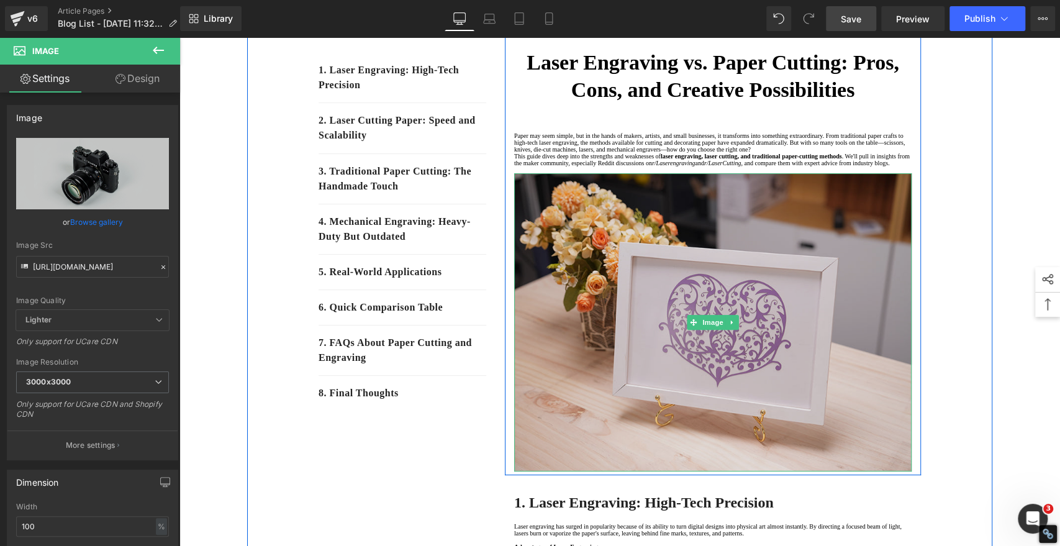
type input "[URL][DOMAIN_NAME]"
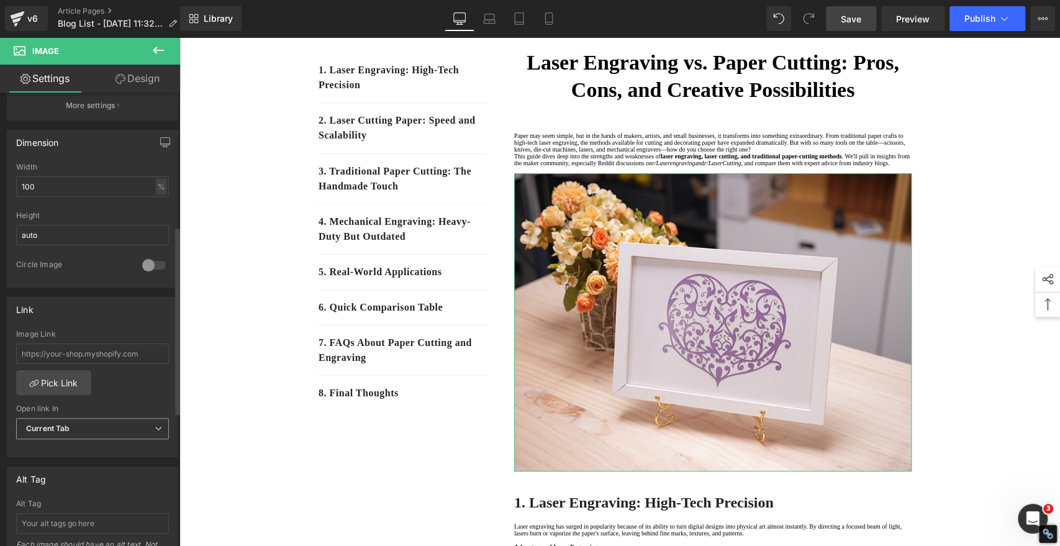
scroll to position [414, 0]
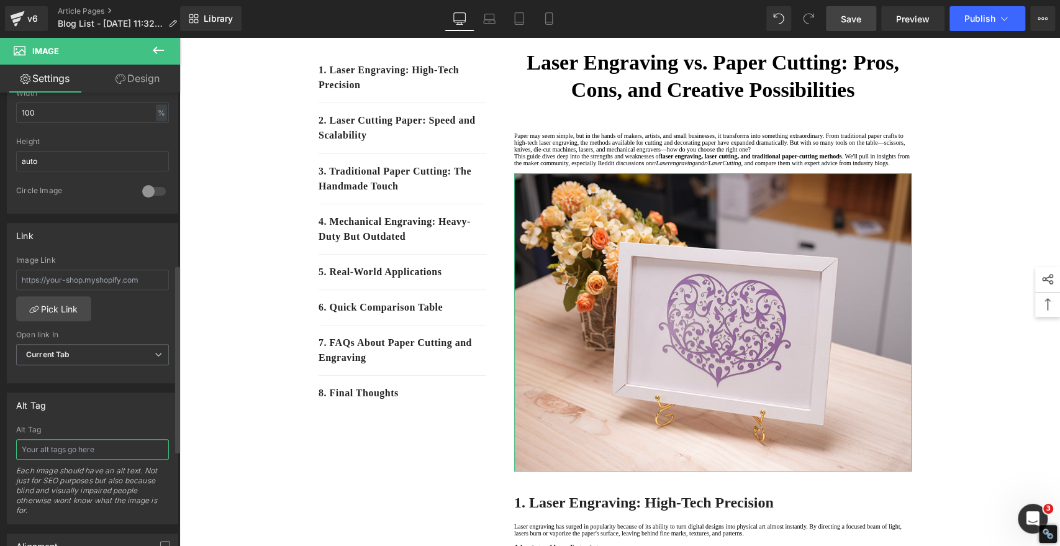
click at [73, 447] on input "text" at bounding box center [92, 449] width 153 height 20
paste input "Laser Engrave [DATE] Paper Cut Gifts"
click at [46, 444] on input "Laser Engrave [DATE] Paper Cut Gifts" at bounding box center [92, 449] width 153 height 20
type input "Laser Engraved [DATE] Paper Cut Gifts"
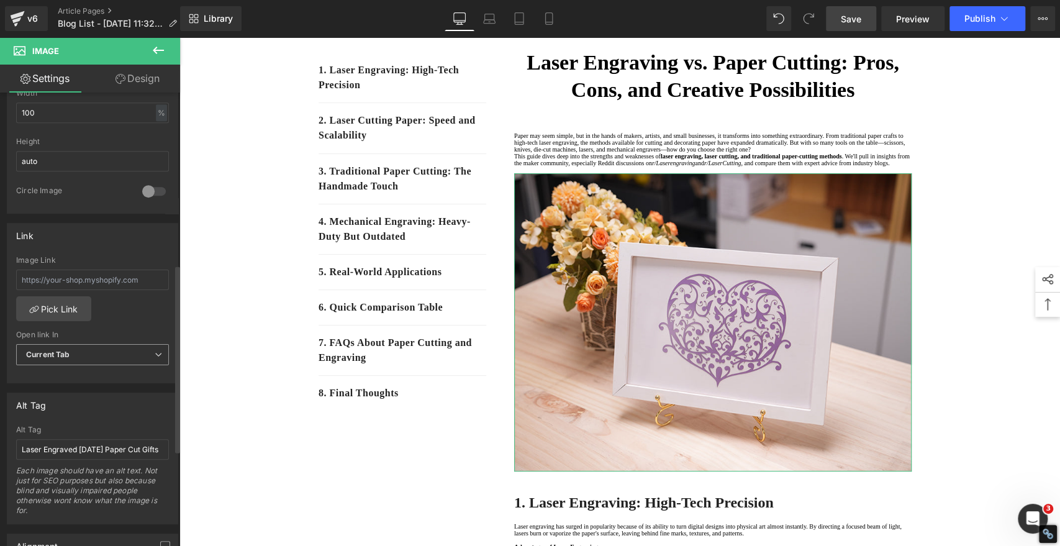
scroll to position [0, 0]
click at [841, 17] on span "Save" at bounding box center [851, 18] width 20 height 13
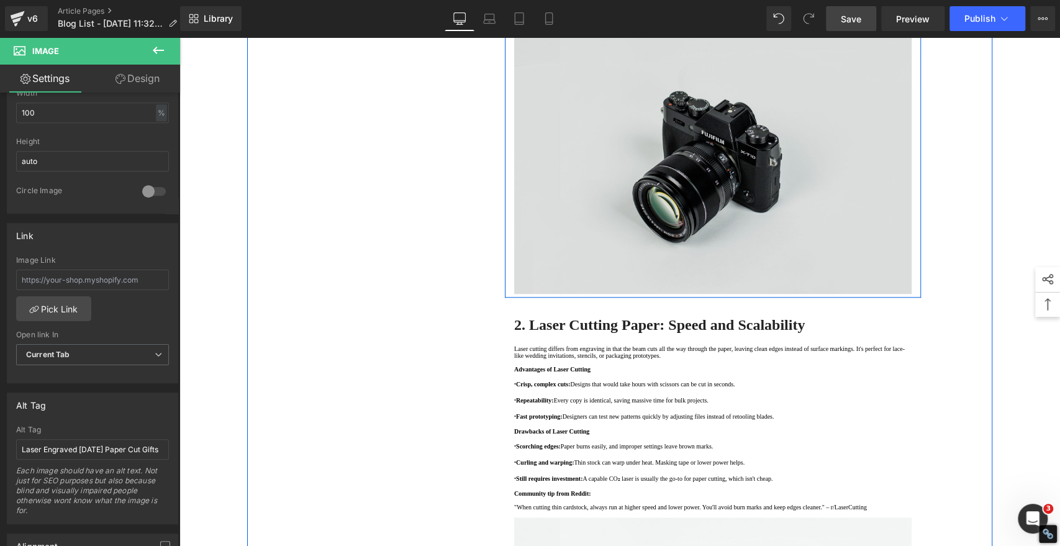
scroll to position [828, 0]
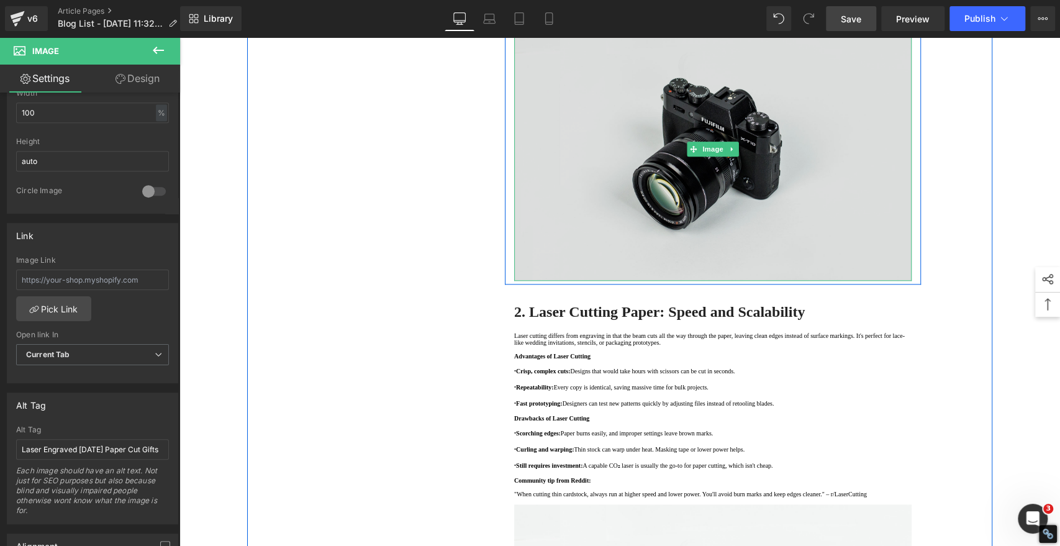
click at [755, 281] on img at bounding box center [712, 148] width 397 height 263
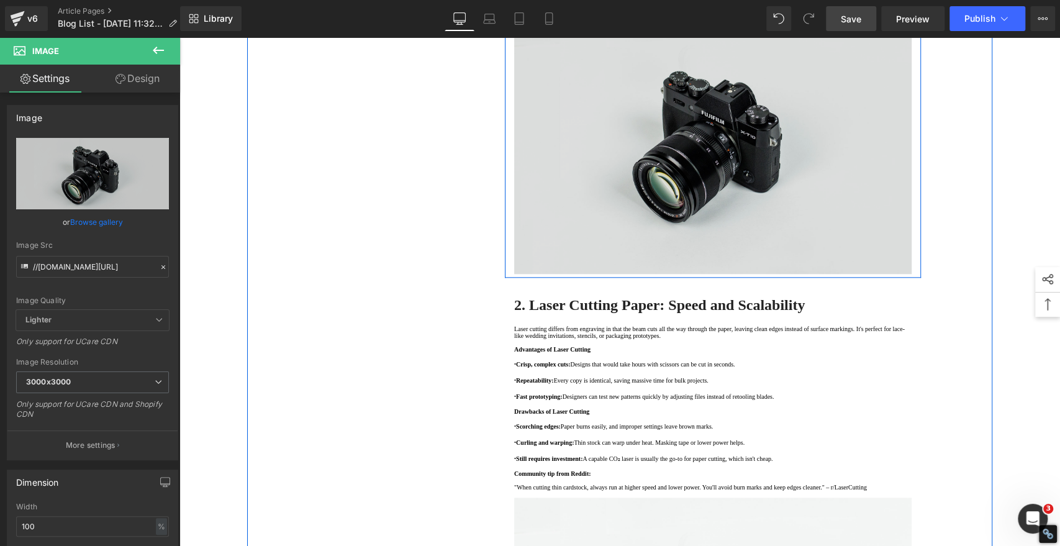
scroll to position [966, 0]
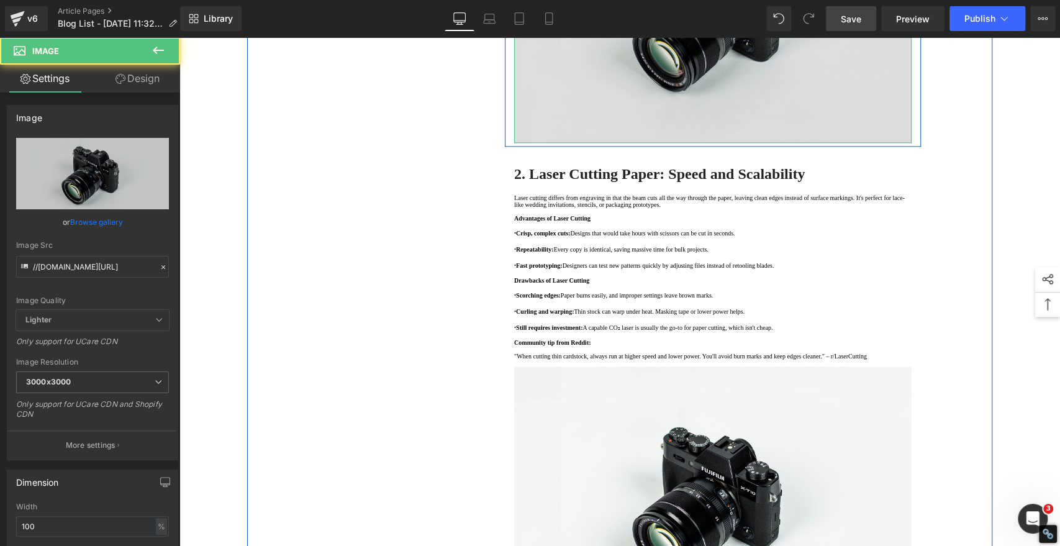
click at [744, 143] on img at bounding box center [712, 11] width 397 height 263
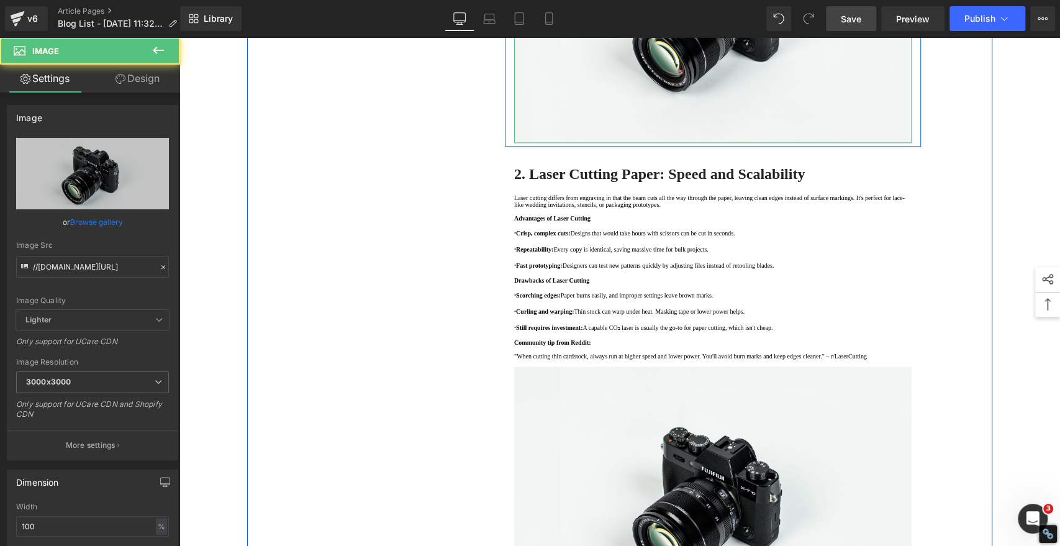
click at [730, 15] on icon at bounding box center [732, 10] width 7 height 7
click at [737, 19] on link at bounding box center [738, 11] width 13 height 15
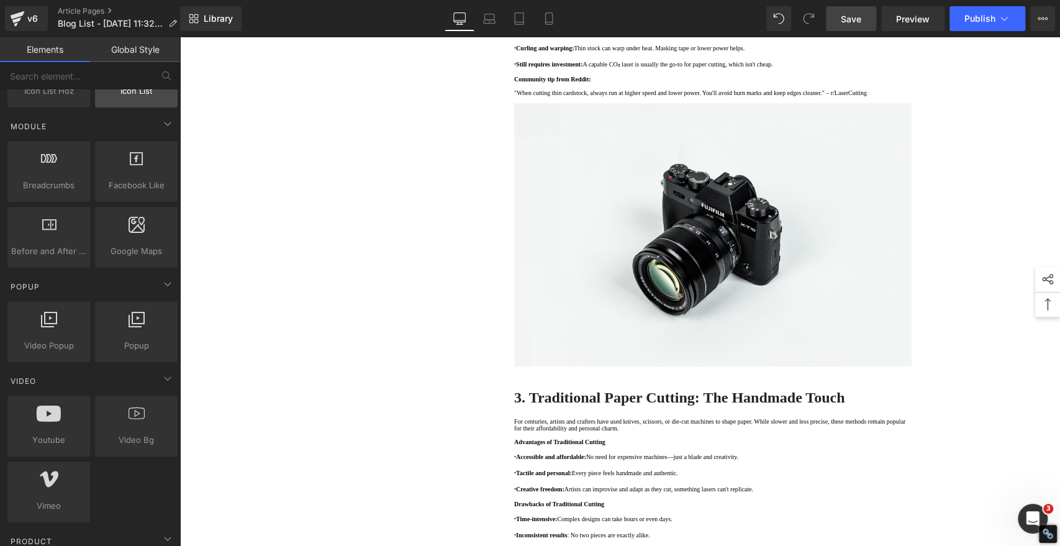
scroll to position [621, 0]
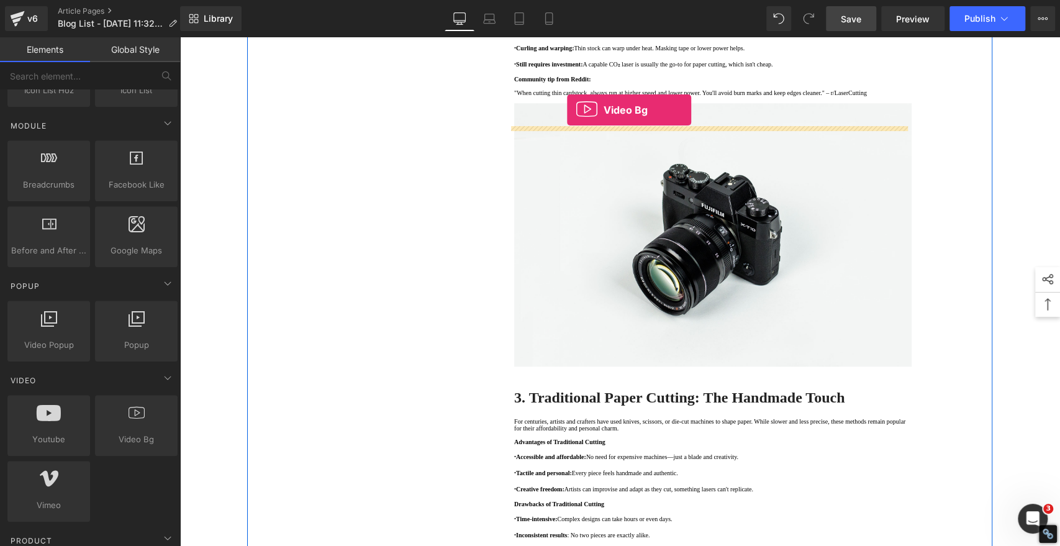
drag, startPoint x: 304, startPoint y: 461, endPoint x: 567, endPoint y: 111, distance: 438.3
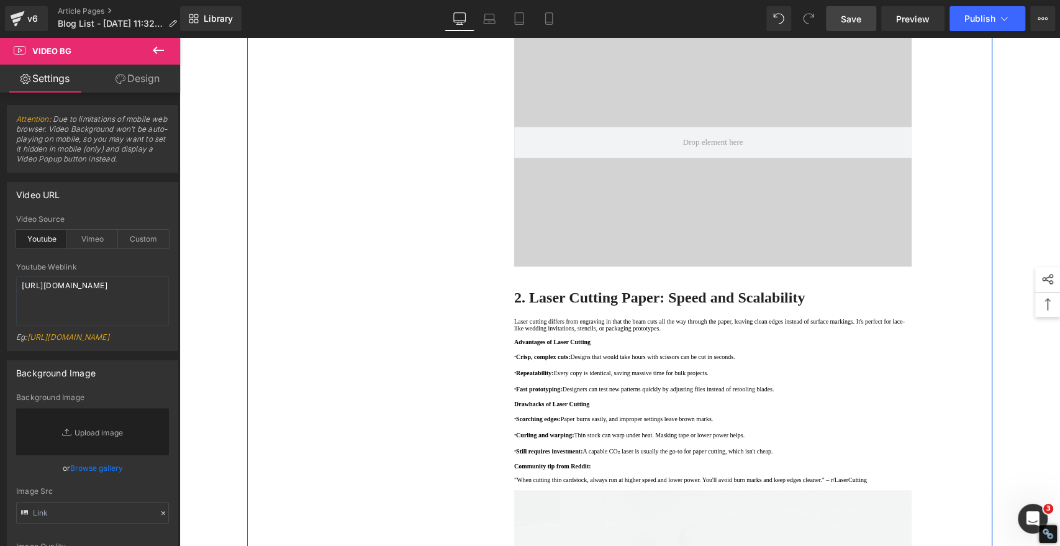
scroll to position [828, 0]
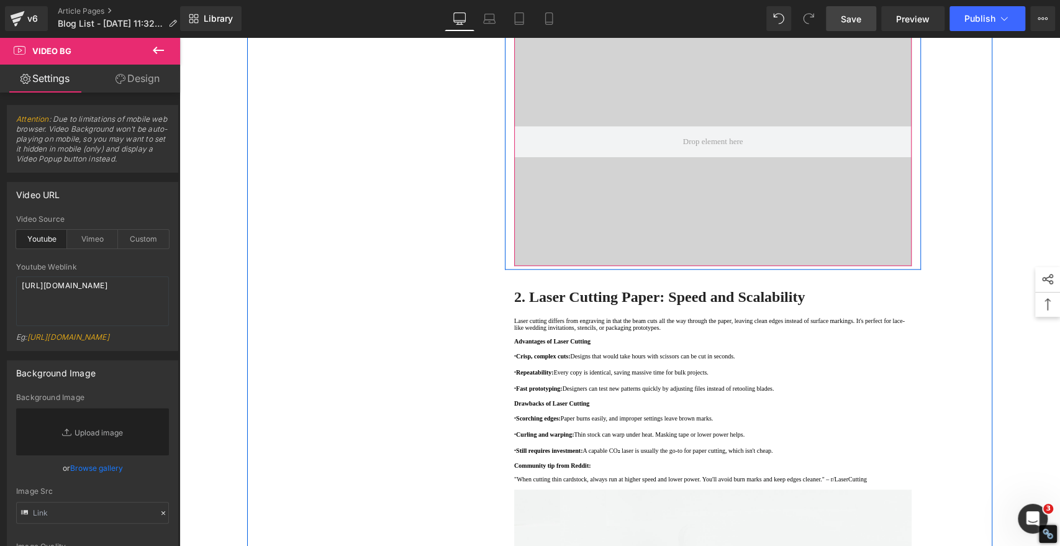
click at [674, 36] on span at bounding box center [682, 26] width 16 height 19
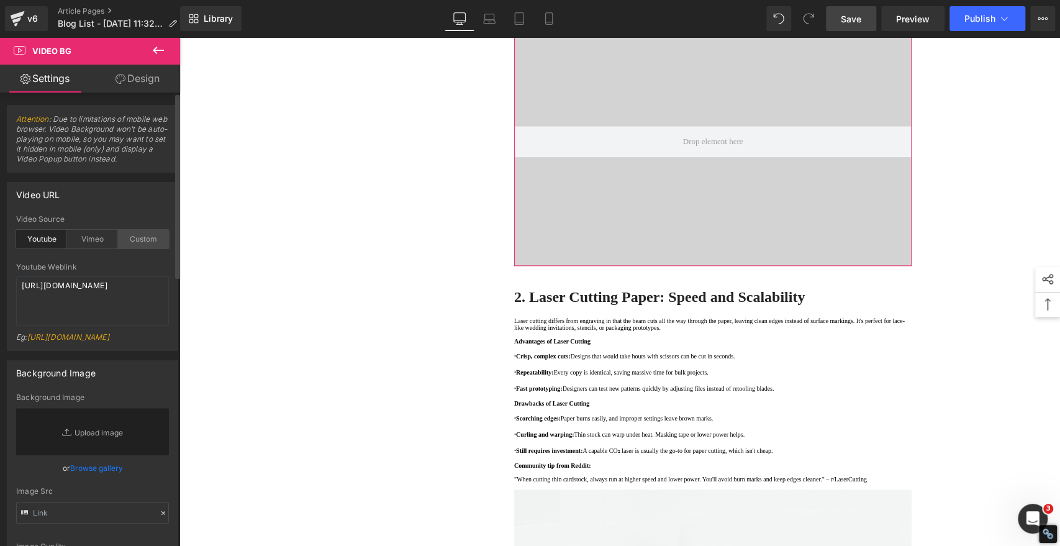
click at [134, 237] on div "Custom" at bounding box center [143, 239] width 51 height 19
click at [125, 304] on textarea "[URL][DOMAIN_NAME]" at bounding box center [92, 301] width 153 height 50
paste textarea "[DOMAIN_NAME][URL]"
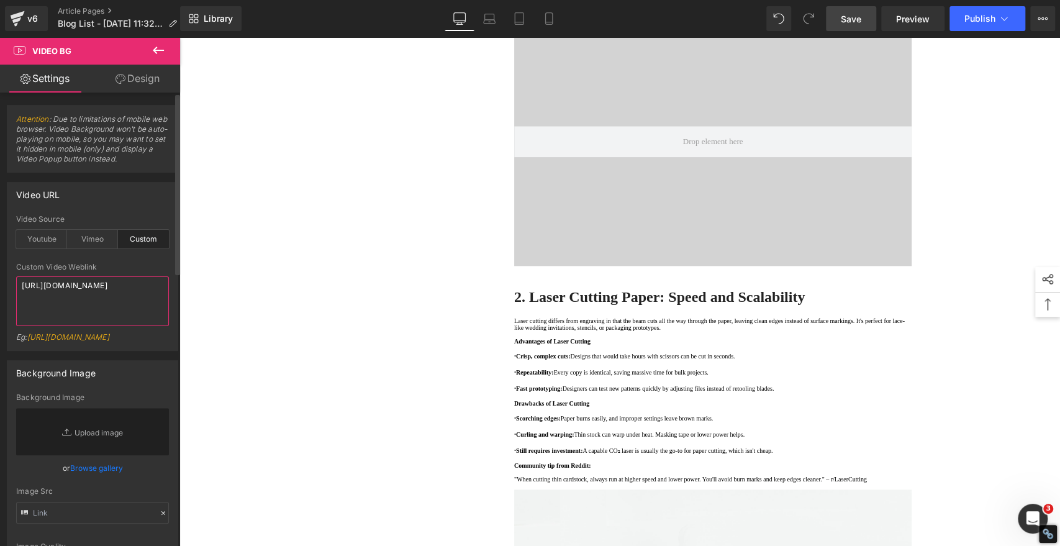
scroll to position [3, 0]
type textarea "[URL][DOMAIN_NAME]"
click at [853, 9] on link "Save" at bounding box center [851, 18] width 50 height 25
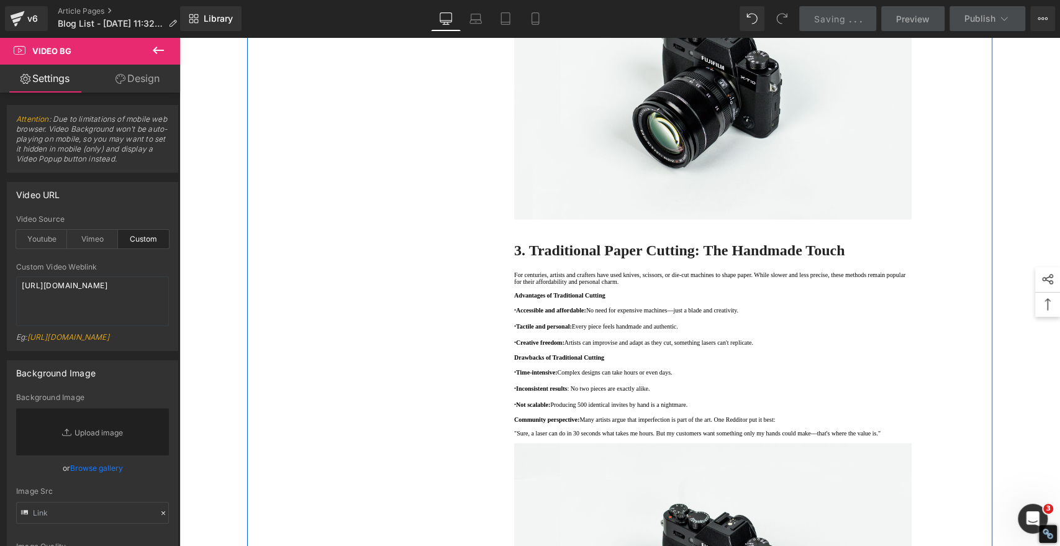
scroll to position [1380, 0]
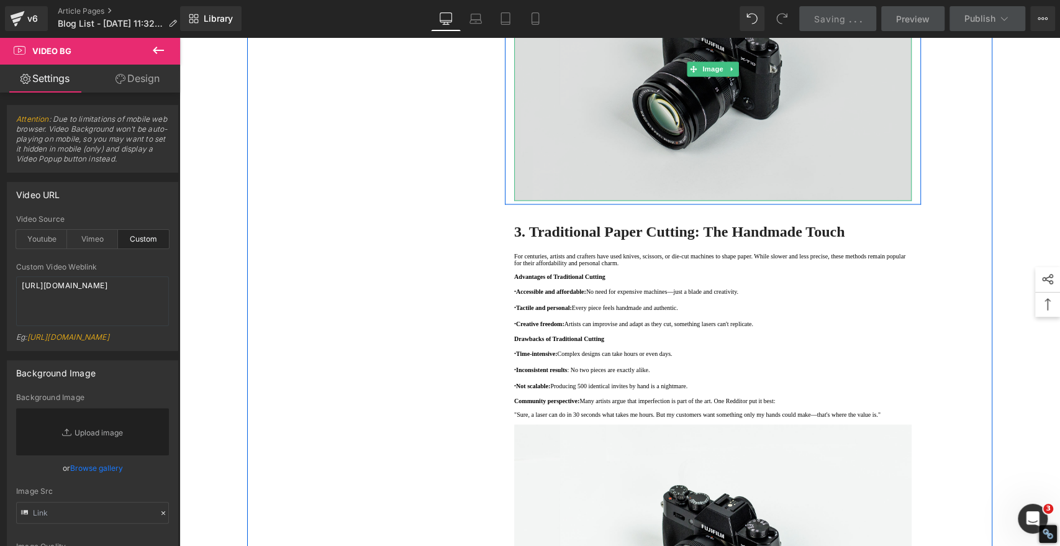
click at [681, 201] on img at bounding box center [712, 68] width 397 height 263
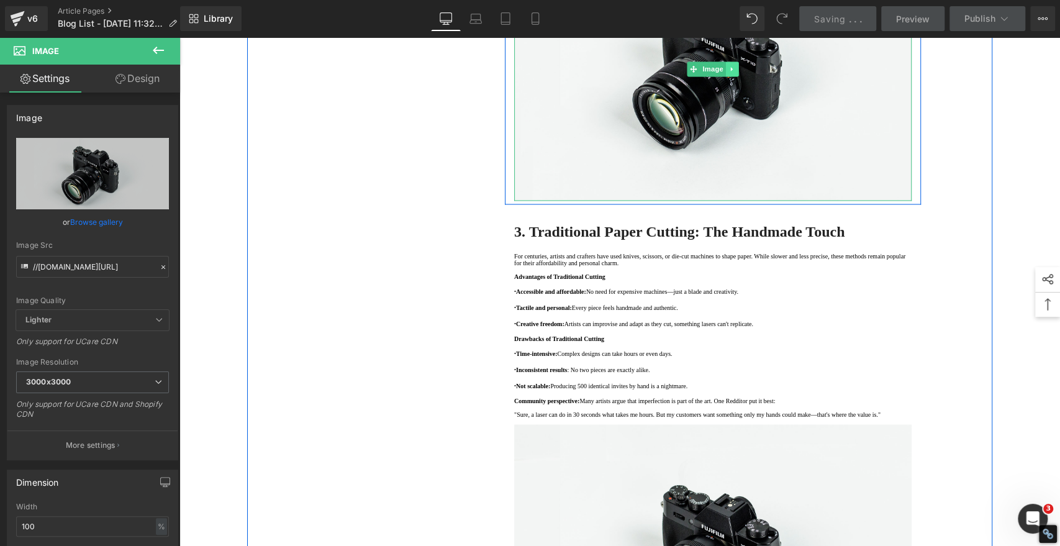
click at [729, 73] on icon at bounding box center [732, 68] width 7 height 7
click at [735, 72] on icon at bounding box center [738, 68] width 7 height 7
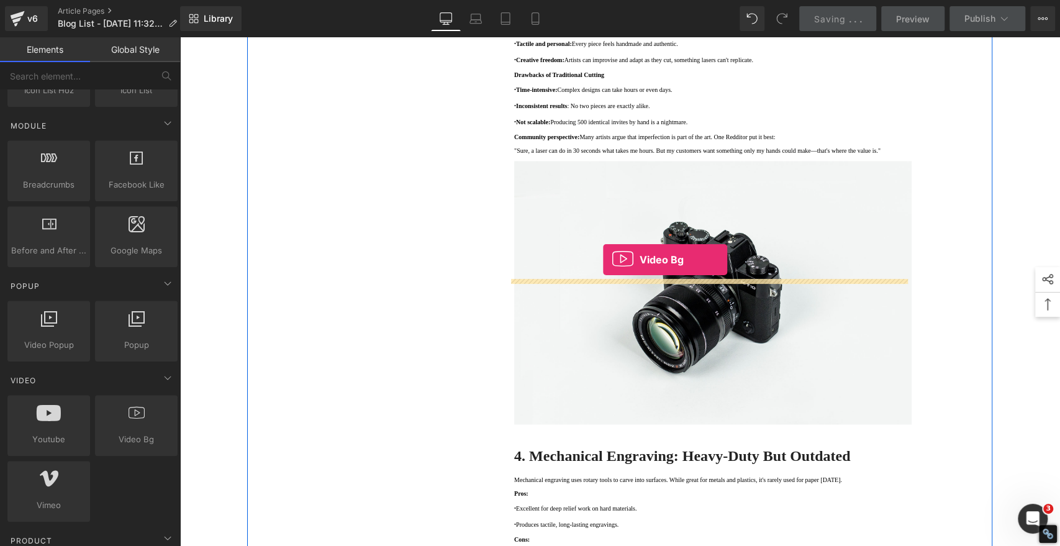
drag, startPoint x: 298, startPoint y: 455, endPoint x: 603, endPoint y: 260, distance: 362.3
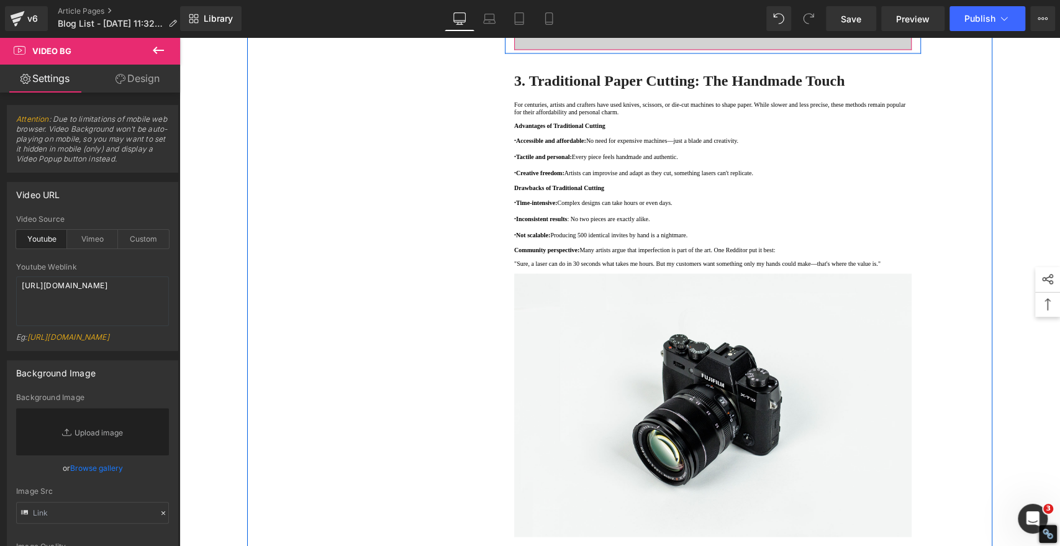
scroll to position [1518, 0]
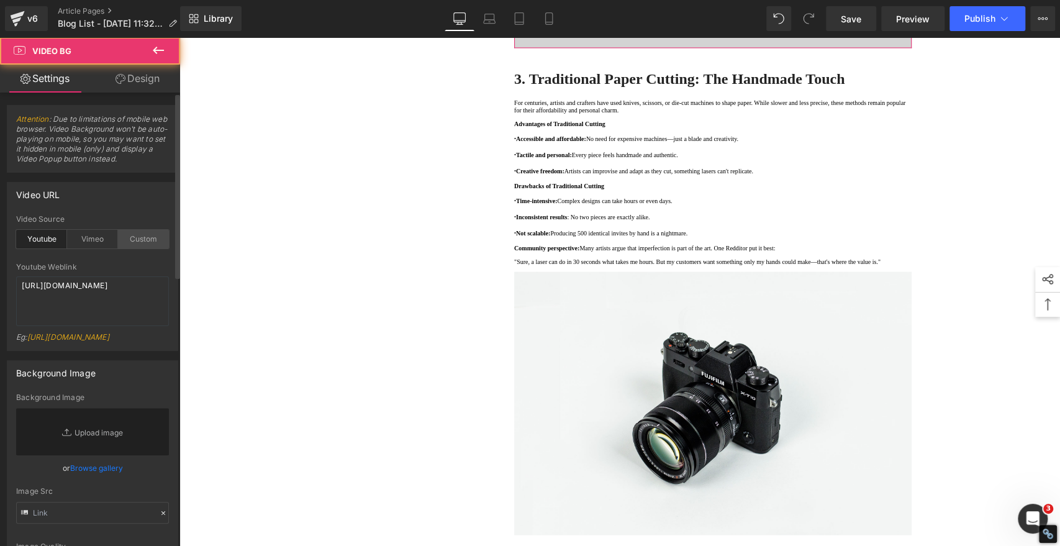
click at [140, 238] on div "Custom" at bounding box center [143, 239] width 51 height 19
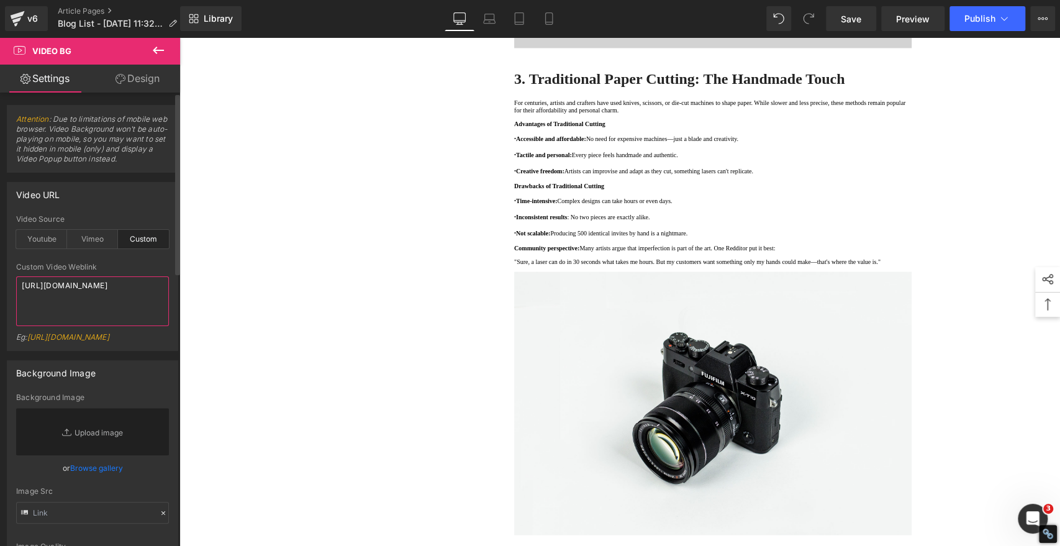
click at [134, 307] on textarea "[URL][DOMAIN_NAME]" at bounding box center [92, 301] width 153 height 50
paste textarea "[DOMAIN_NAME][URL]"
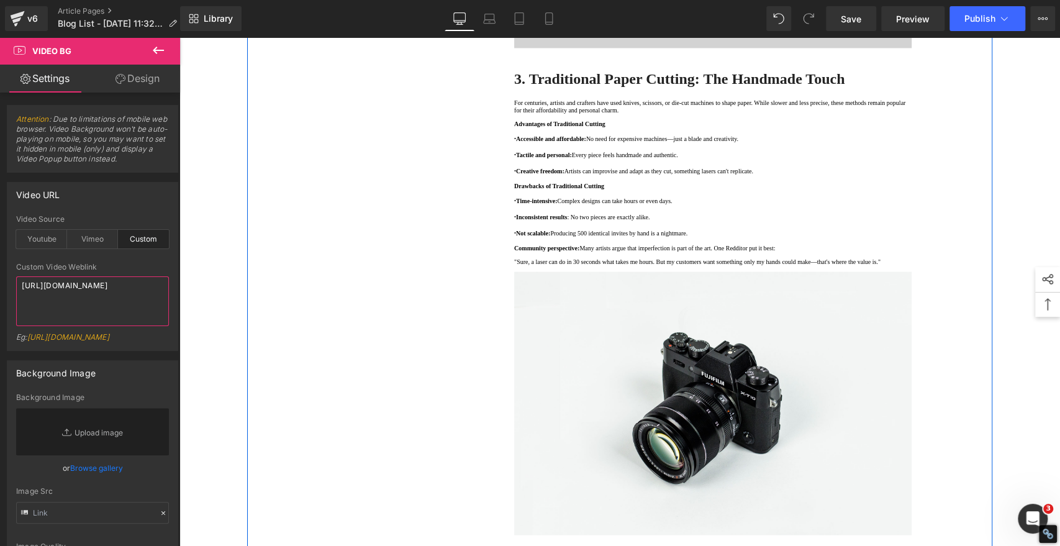
type textarea "[URL][DOMAIN_NAME]"
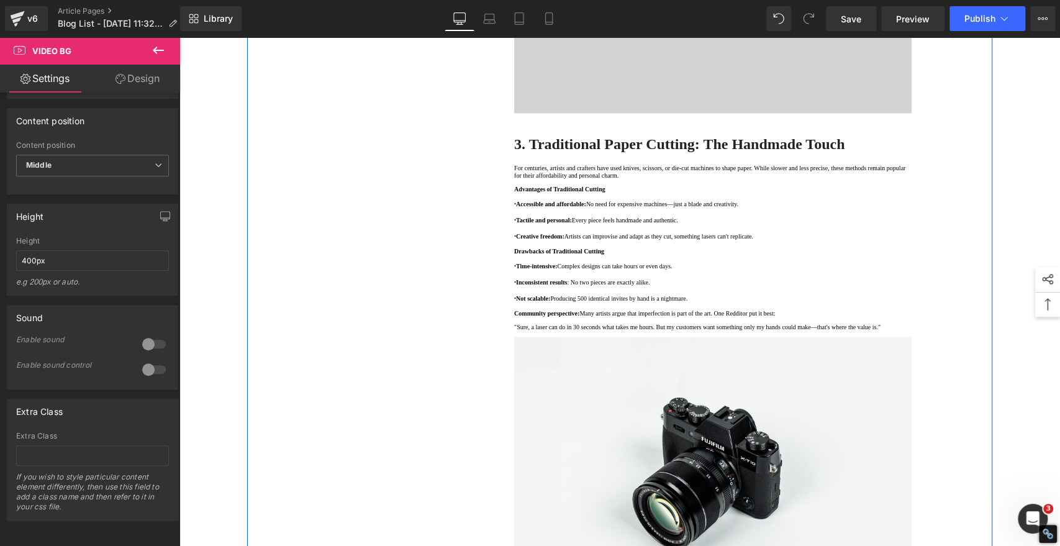
scroll to position [1380, 0]
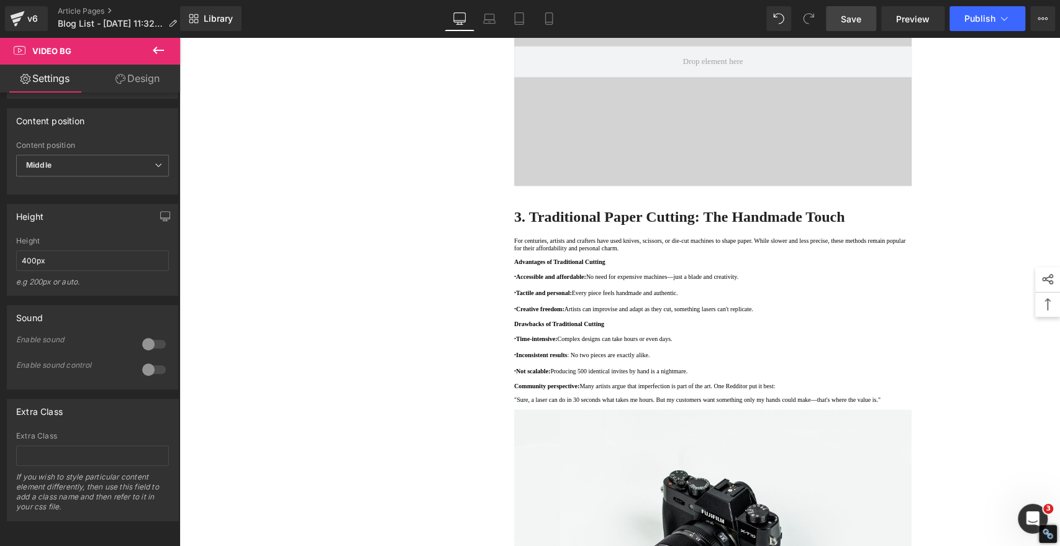
click at [851, 20] on span "Save" at bounding box center [851, 18] width 20 height 13
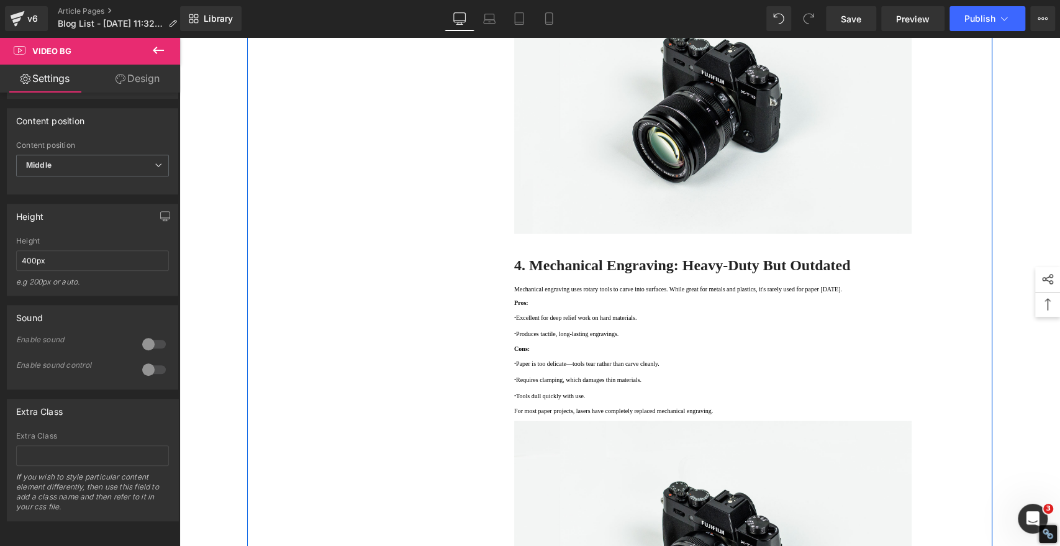
scroll to position [1794, 0]
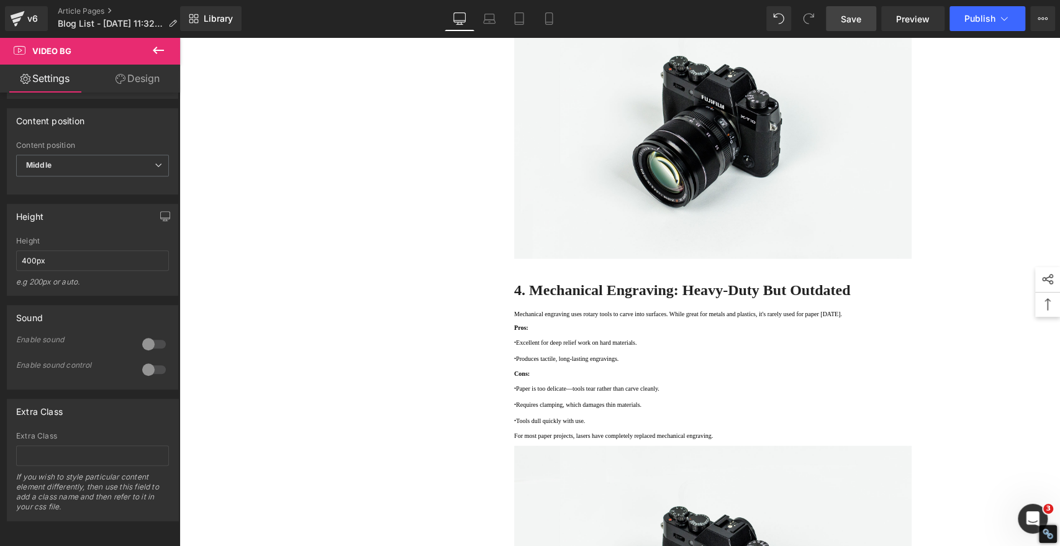
click at [845, 19] on span "Save" at bounding box center [851, 18] width 20 height 13
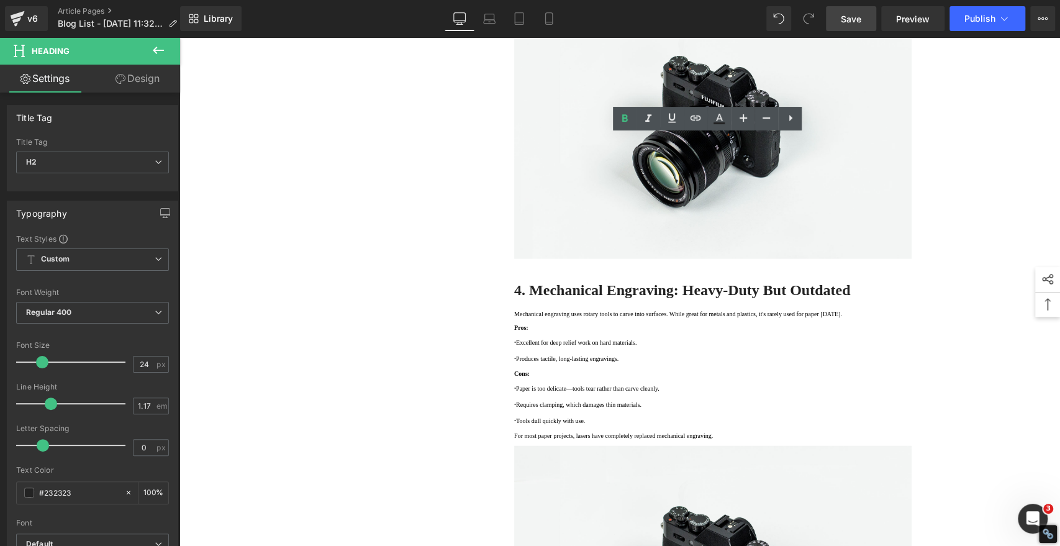
drag, startPoint x: 524, startPoint y: 145, endPoint x: 706, endPoint y: 145, distance: 182.0
copy strong "Traditional Paper Cutting"
click at [847, 22] on span "Save" at bounding box center [851, 18] width 20 height 13
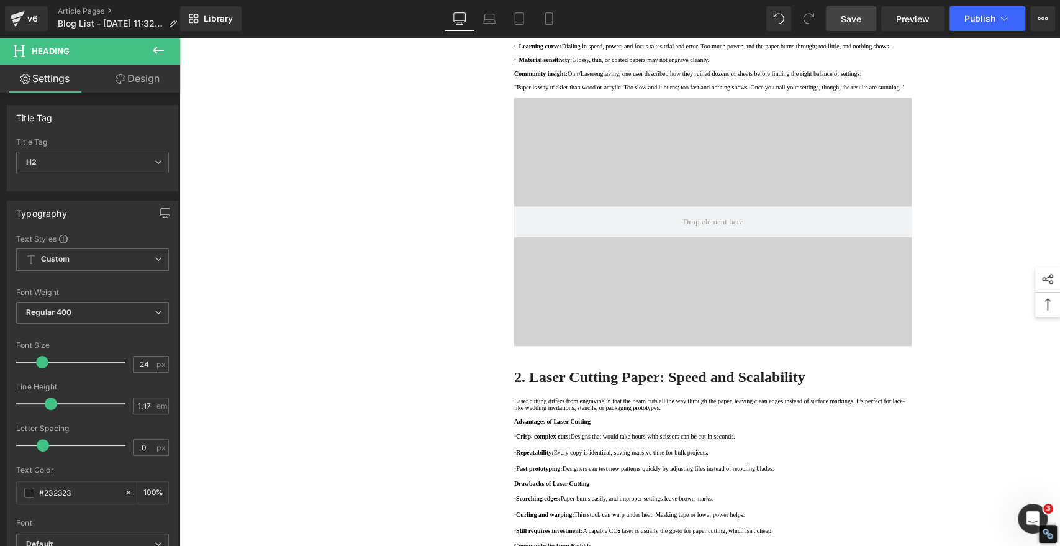
scroll to position [0, 0]
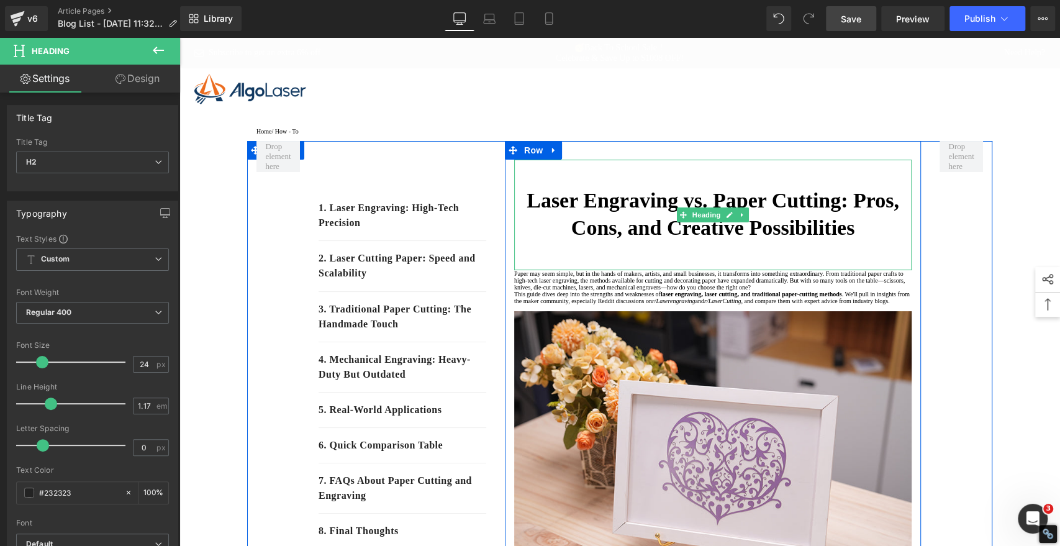
click at [786, 227] on strong "Laser Engraving vs. Paper Cutting: Pros, Cons, and Creative Possibilities" at bounding box center [713, 214] width 373 height 50
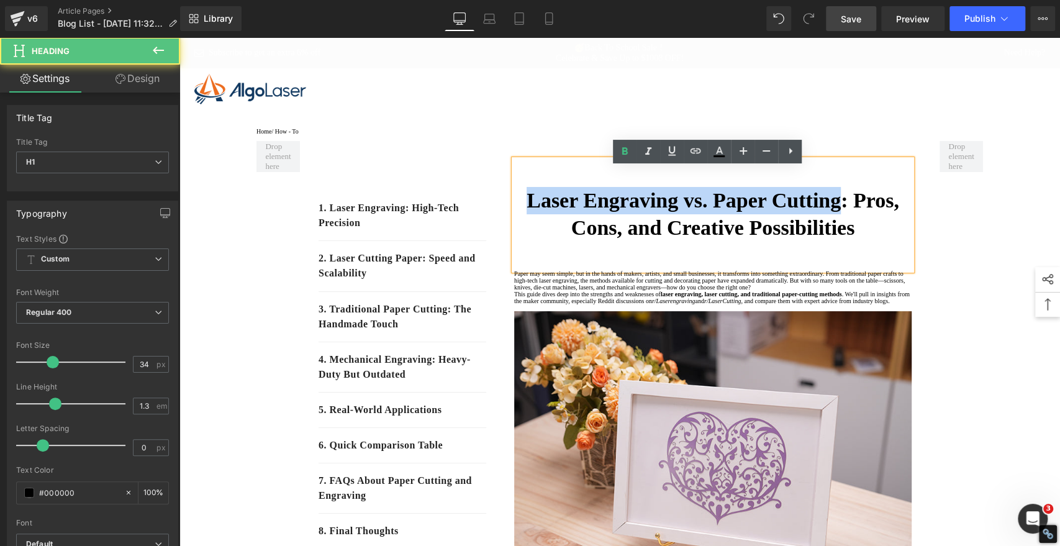
drag, startPoint x: 877, startPoint y: 209, endPoint x: 523, endPoint y: 198, distance: 354.2
click at [523, 198] on h1 "Laser Engraving vs. Paper Cutting: Pros, Cons, and Creative Possibilities" at bounding box center [712, 214] width 397 height 55
copy strong "Laser Engraving vs. Paper Cutting"
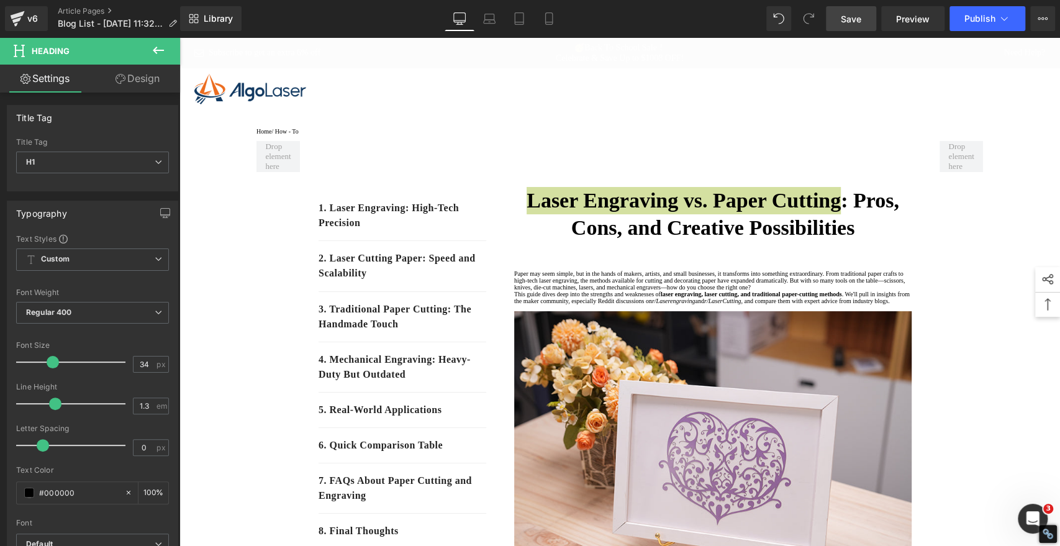
click at [860, 15] on span "Save" at bounding box center [851, 18] width 20 height 13
click at [845, 14] on span "Save" at bounding box center [851, 18] width 20 height 13
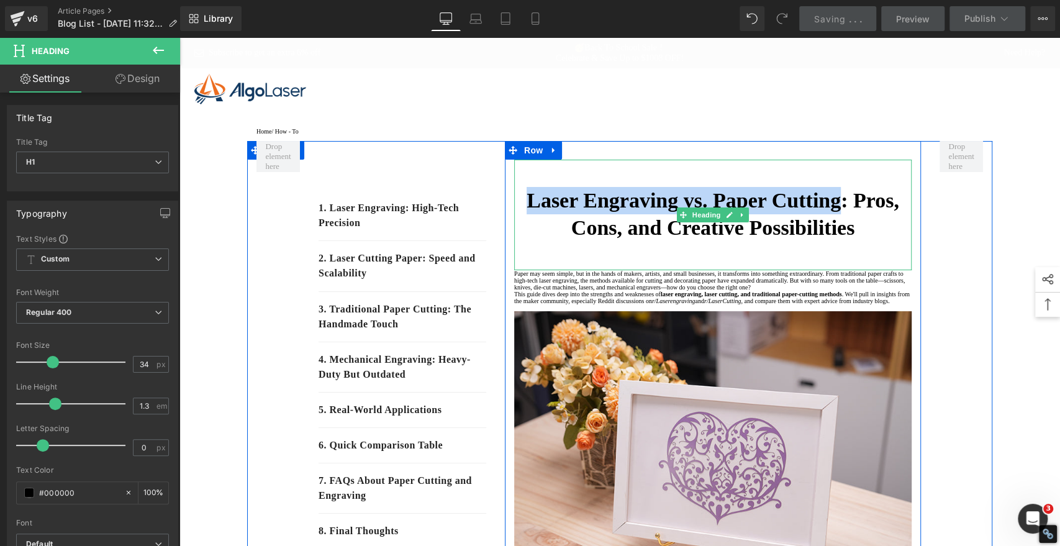
click at [666, 209] on strong "Laser Engraving vs. Paper Cutting: Pros, Cons, and Creative Possibilities" at bounding box center [713, 214] width 373 height 50
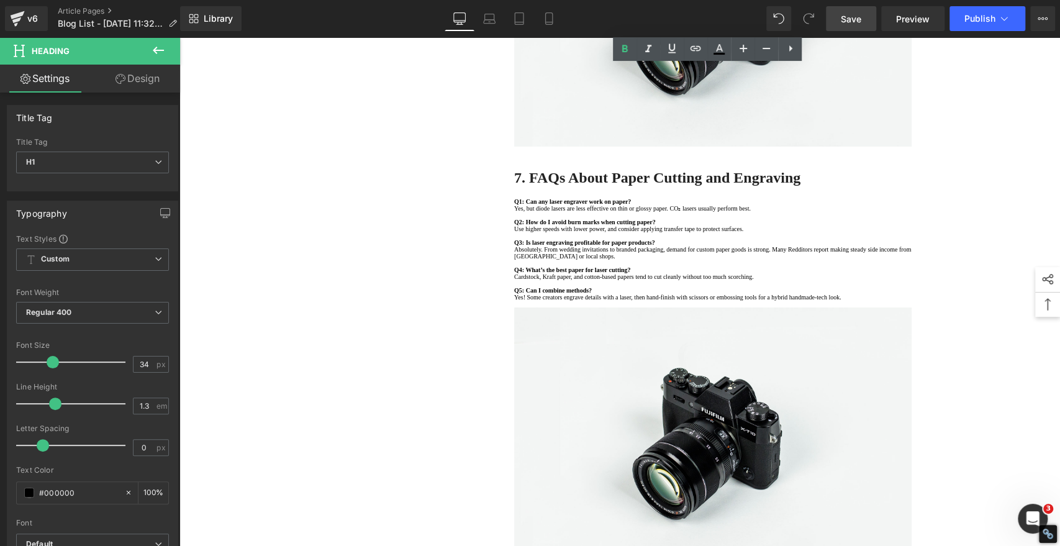
scroll to position [3381, 0]
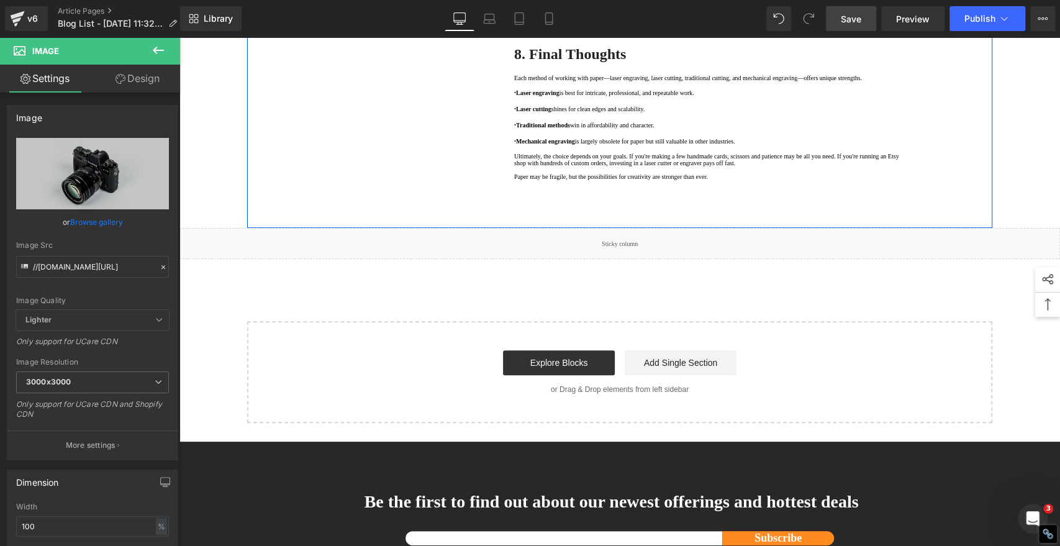
scroll to position [3450, 0]
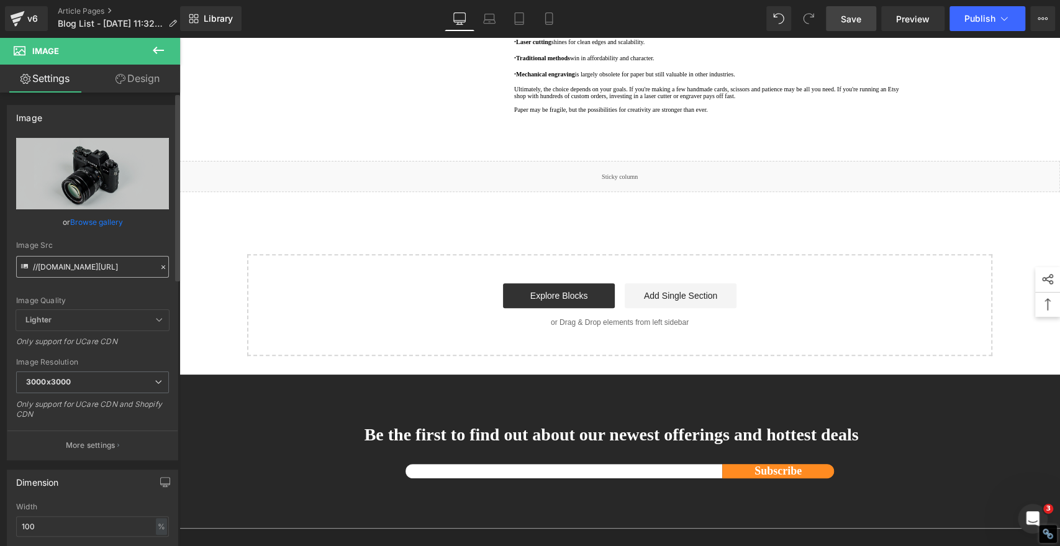
click at [109, 270] on input "//[DOMAIN_NAME][URL]" at bounding box center [92, 267] width 153 height 22
click at [108, 270] on input "//[DOMAIN_NAME][URL]" at bounding box center [92, 267] width 153 height 22
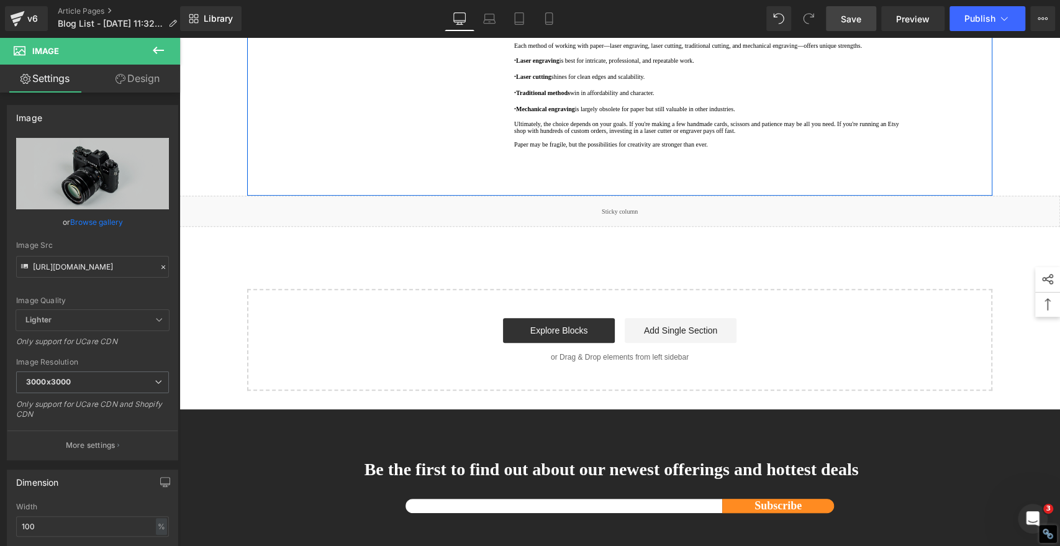
type input "[URL][DOMAIN_NAME]"
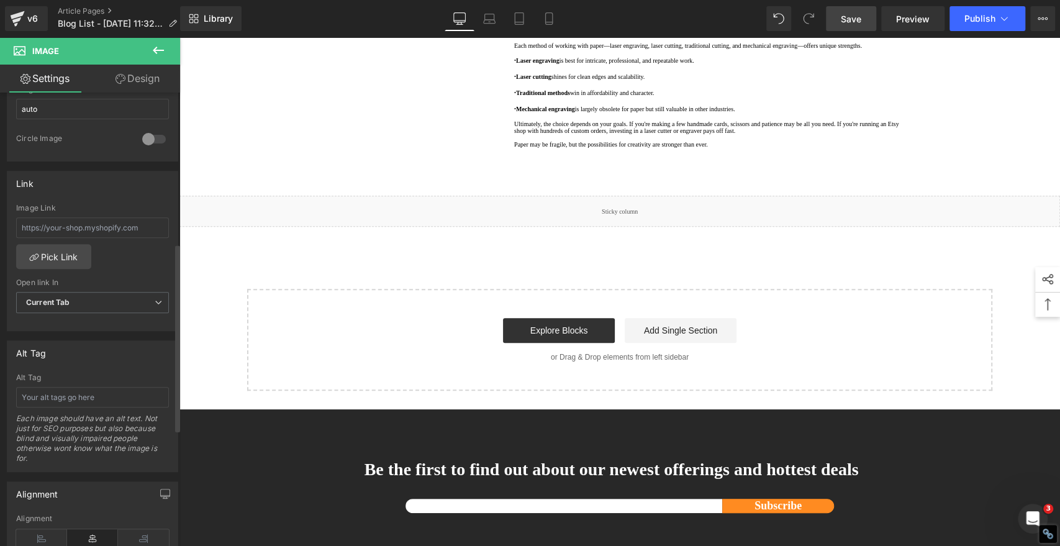
scroll to position [483, 0]
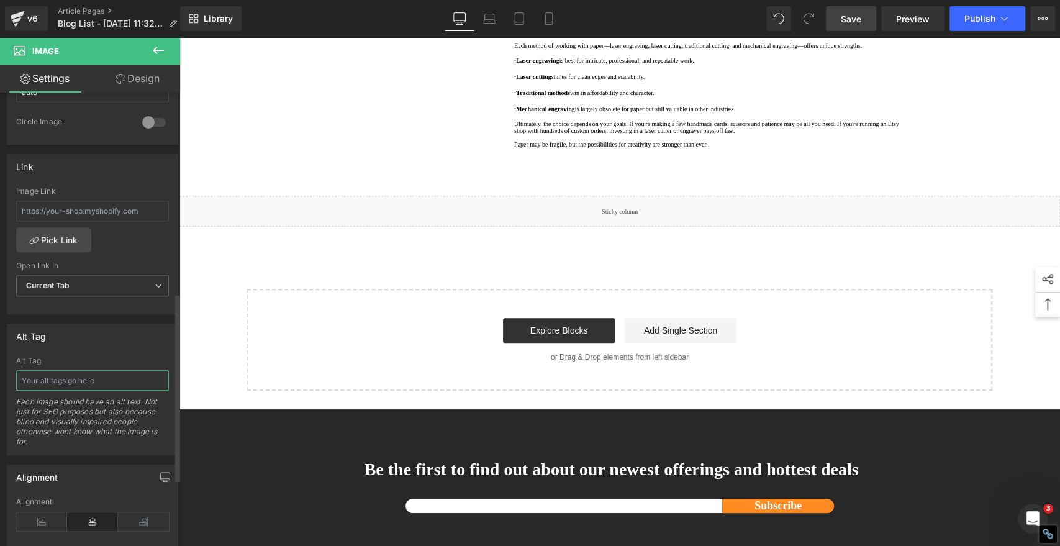
click at [60, 370] on input "text" at bounding box center [92, 380] width 153 height 20
paste input "How to Laser Engrave [DATE] Paper Cut Gifts"
type input "How to Laser Engrave [DATE] Paper Cut Gifts"
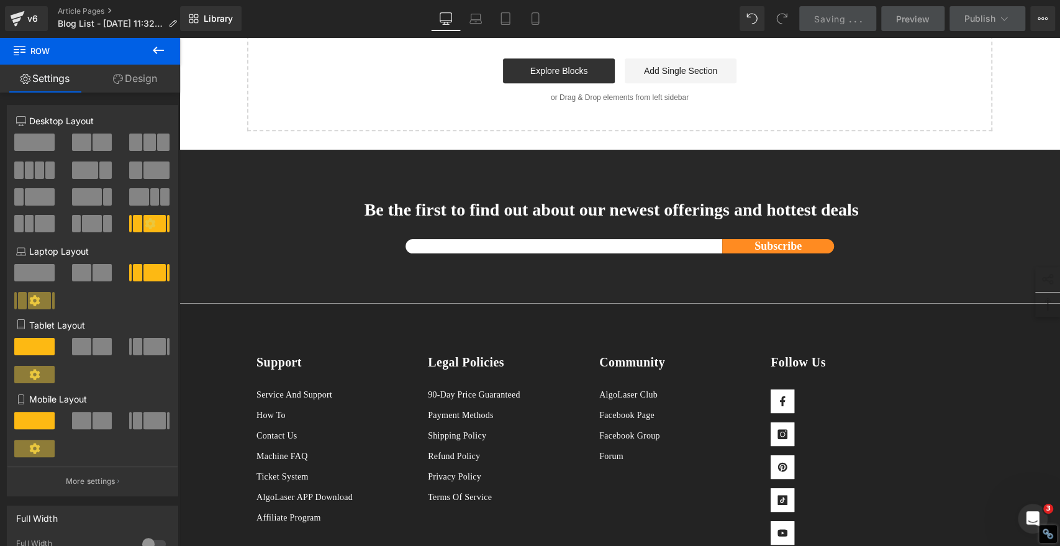
scroll to position [3864, 0]
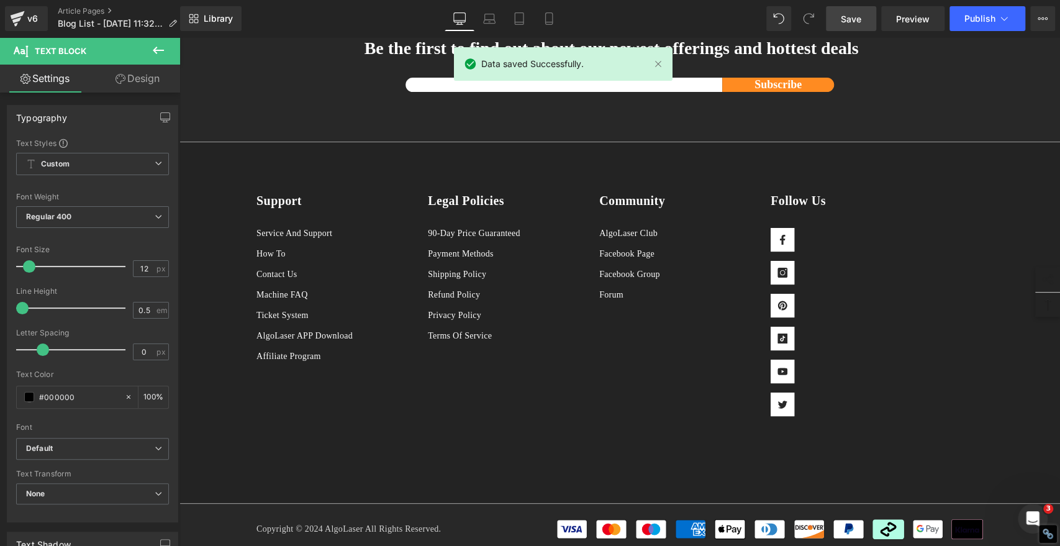
click at [855, 14] on span "Save" at bounding box center [851, 18] width 20 height 13
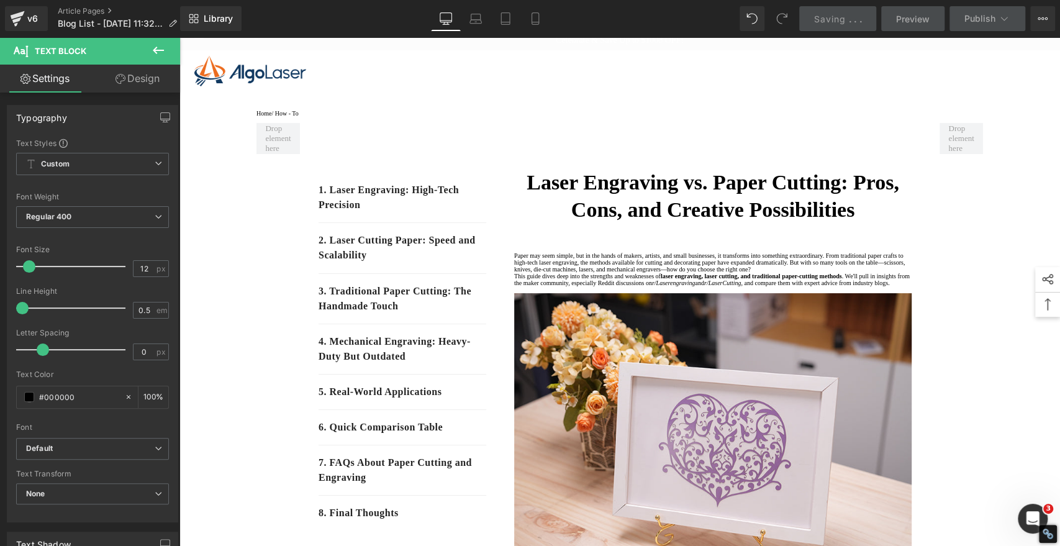
scroll to position [0, 0]
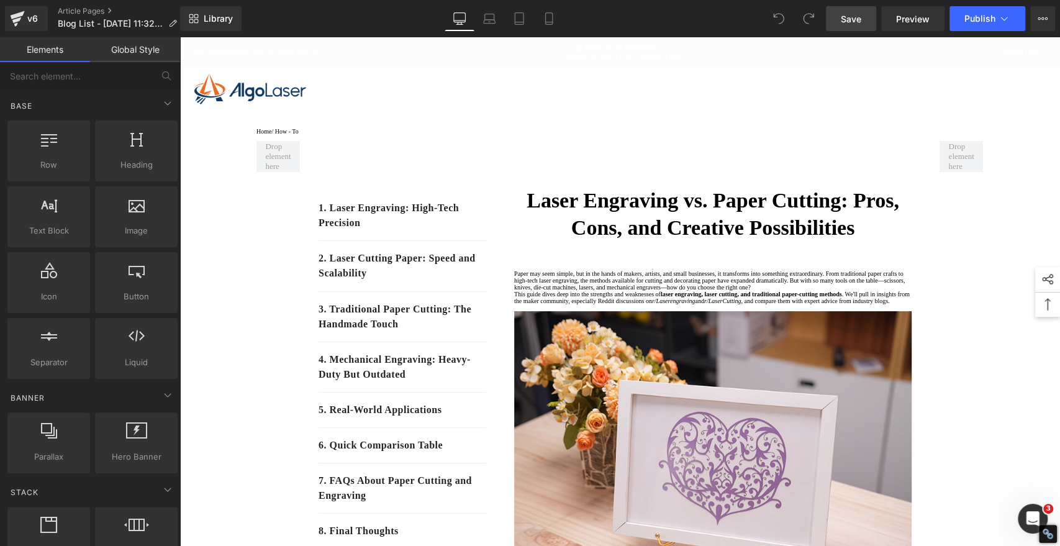
click at [842, 19] on span "Save" at bounding box center [851, 18] width 20 height 13
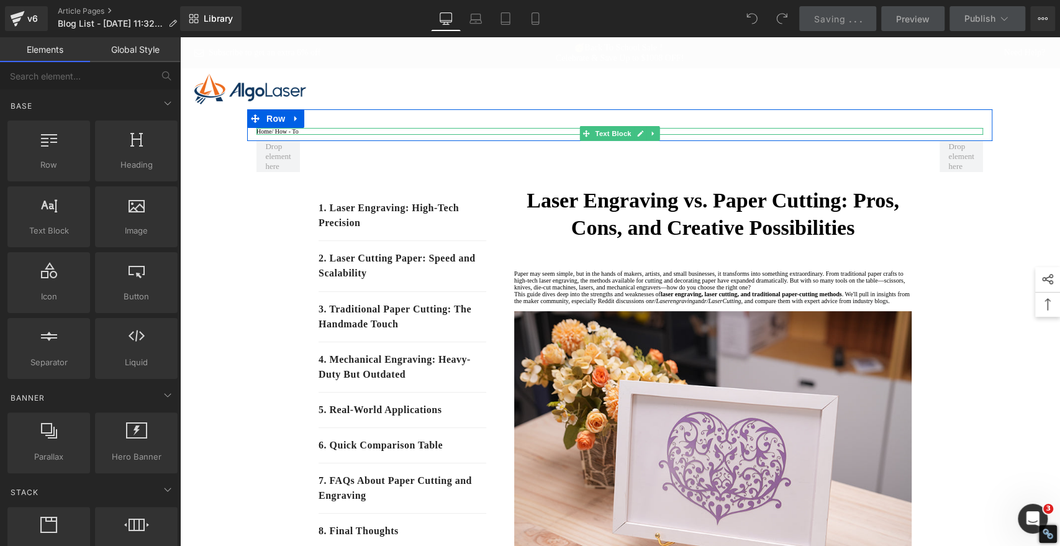
click at [311, 135] on p "Home / How - To" at bounding box center [619, 131] width 727 height 7
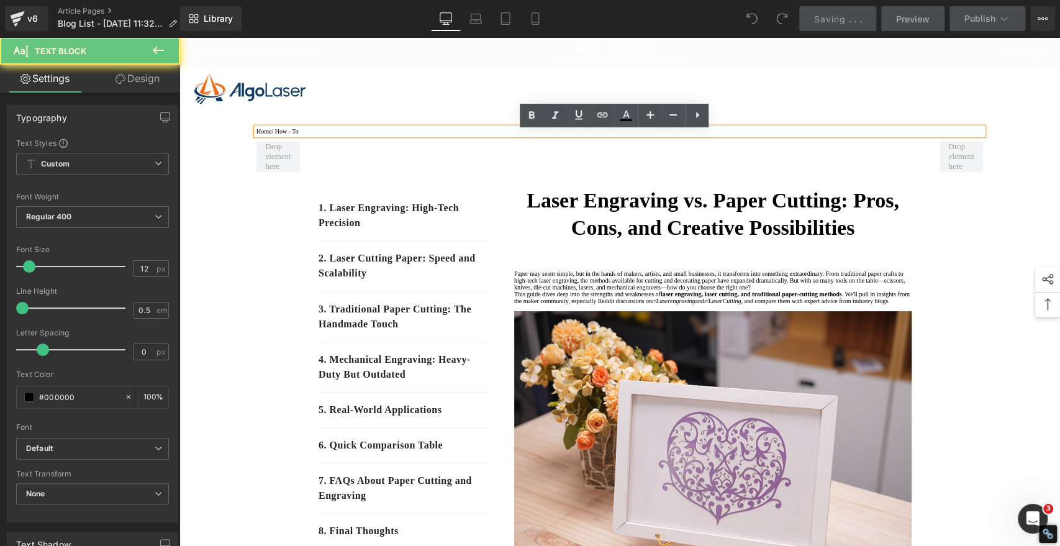
click at [309, 135] on p "Home / How - To" at bounding box center [619, 131] width 727 height 7
drag, startPoint x: 309, startPoint y: 138, endPoint x: 278, endPoint y: 137, distance: 30.5
click at [278, 135] on p "Home / How - To" at bounding box center [619, 131] width 727 height 7
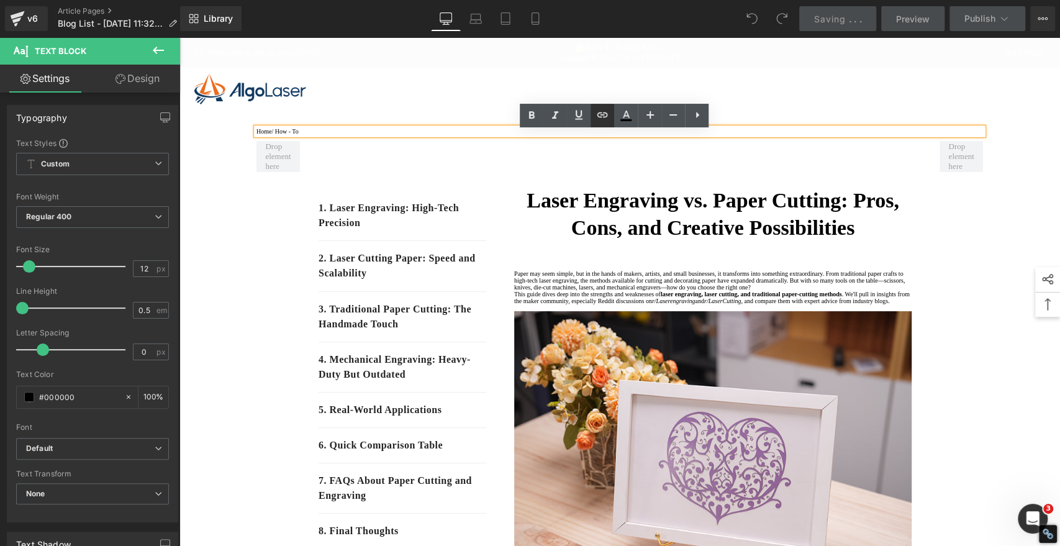
drag, startPoint x: 604, startPoint y: 111, endPoint x: 594, endPoint y: 119, distance: 13.3
click at [604, 111] on icon at bounding box center [602, 114] width 15 height 15
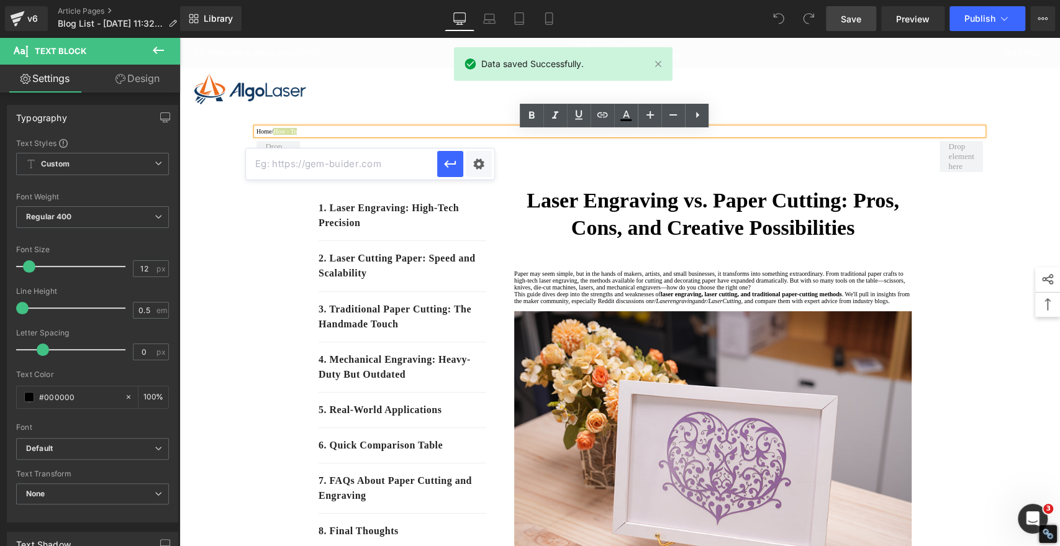
click at [0, 0] on input "text" at bounding box center [0, 0] width 0 height 0
paste input "https://algolaser.com/blogs/how-to"
type input "https://algolaser.com/blogs/how-to"
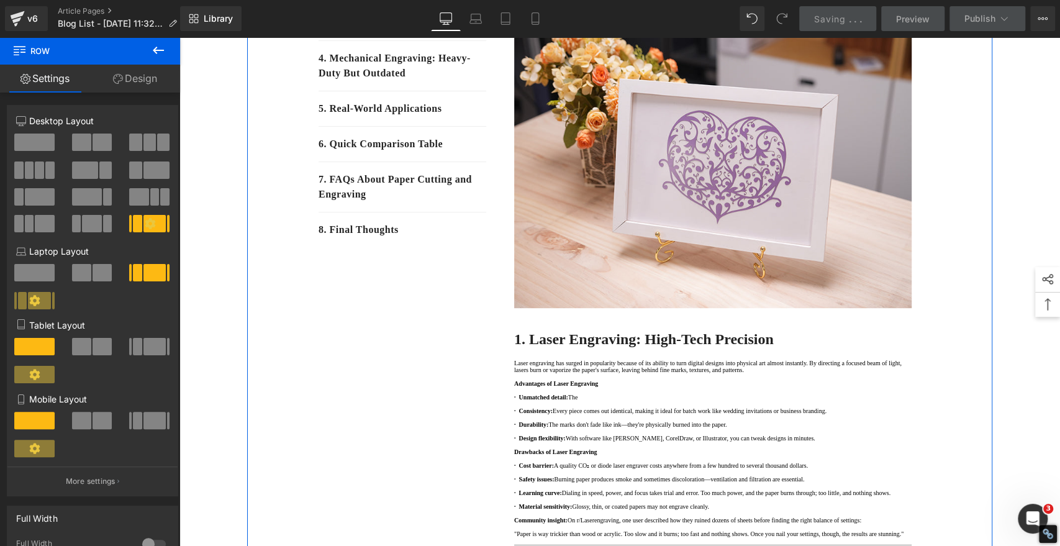
scroll to position [414, 0]
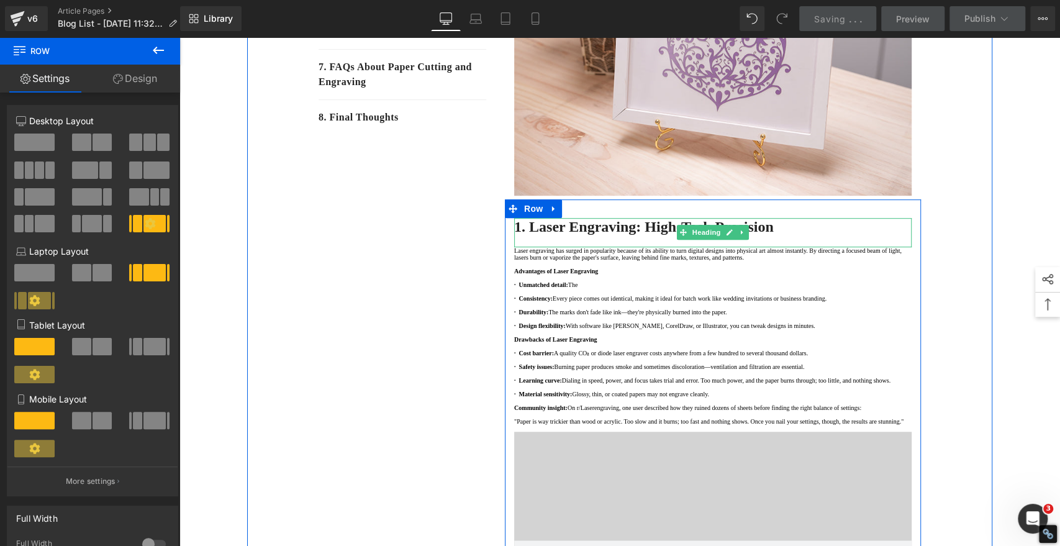
click at [560, 235] on strong "1. Laser Engraving: High-Tech Precision" at bounding box center [644, 227] width 260 height 16
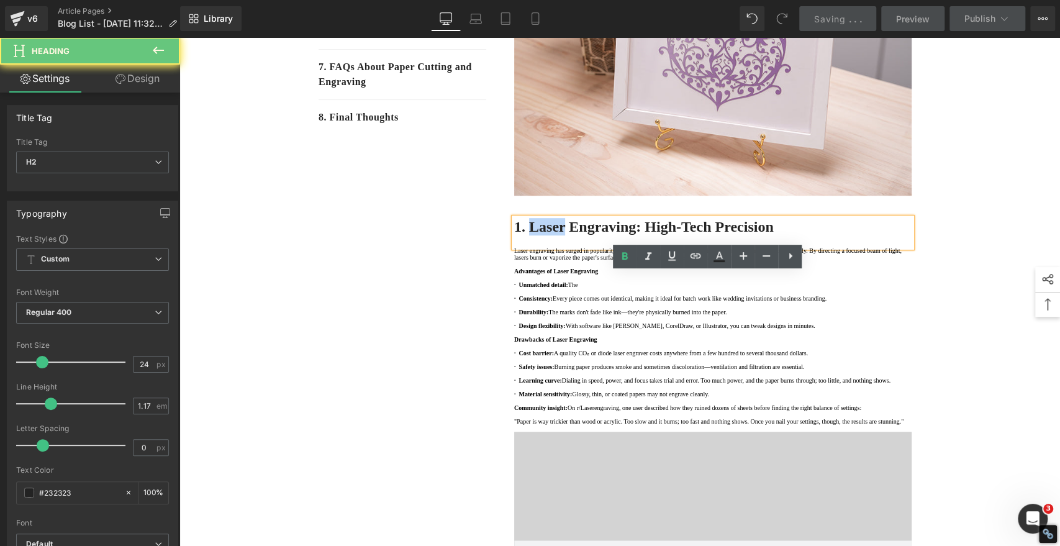
click at [560, 235] on strong "1. Laser Engraving: High-Tech Precision" at bounding box center [644, 227] width 260 height 16
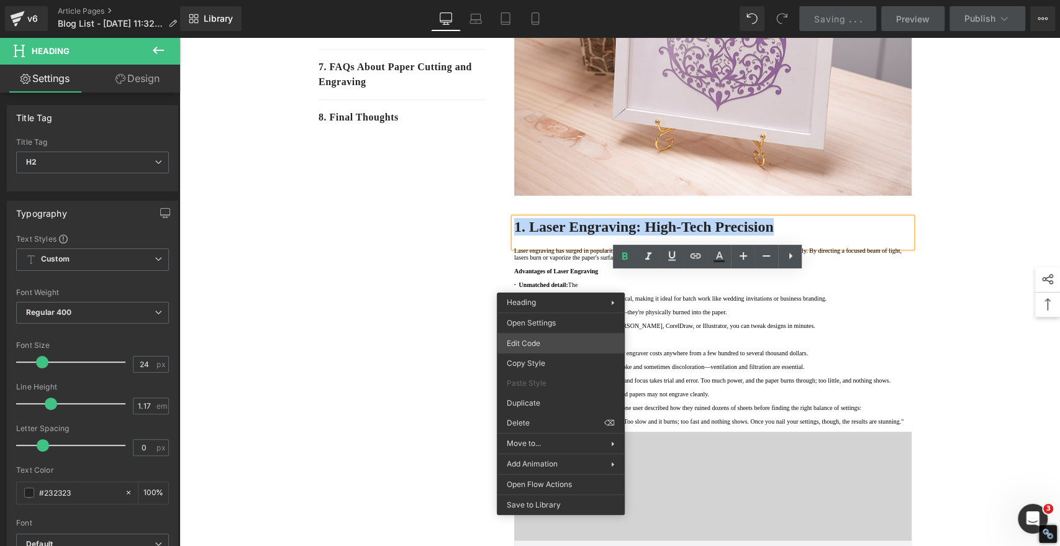
click at [542, 0] on div "You are previewing how the will restyle your page. You can not edit Elements in…" at bounding box center [530, 0] width 1060 height 0
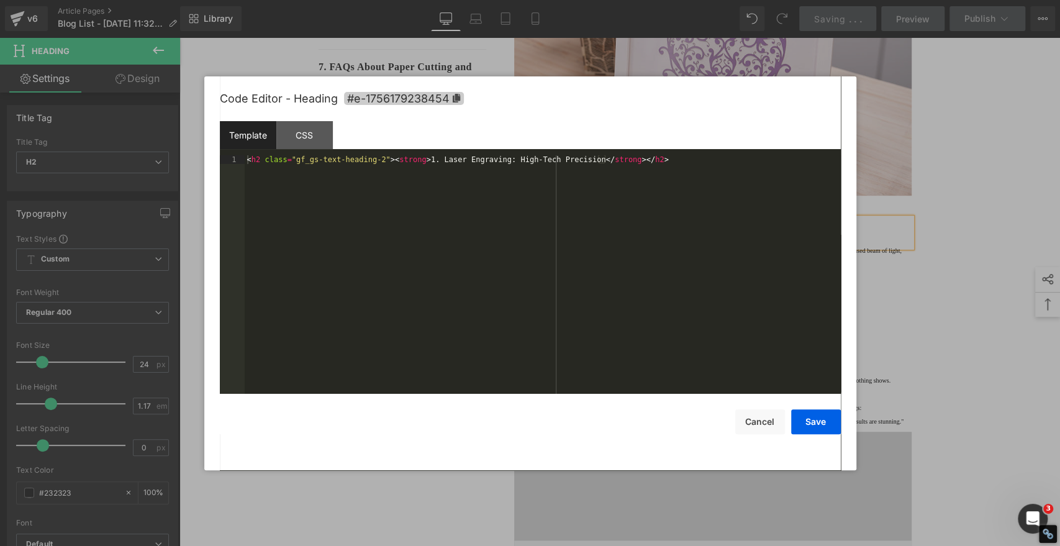
click at [0, 0] on icon at bounding box center [0, 0] width 0 height 0
copy strong "1. Laser Engraving: High-Tech Precision"
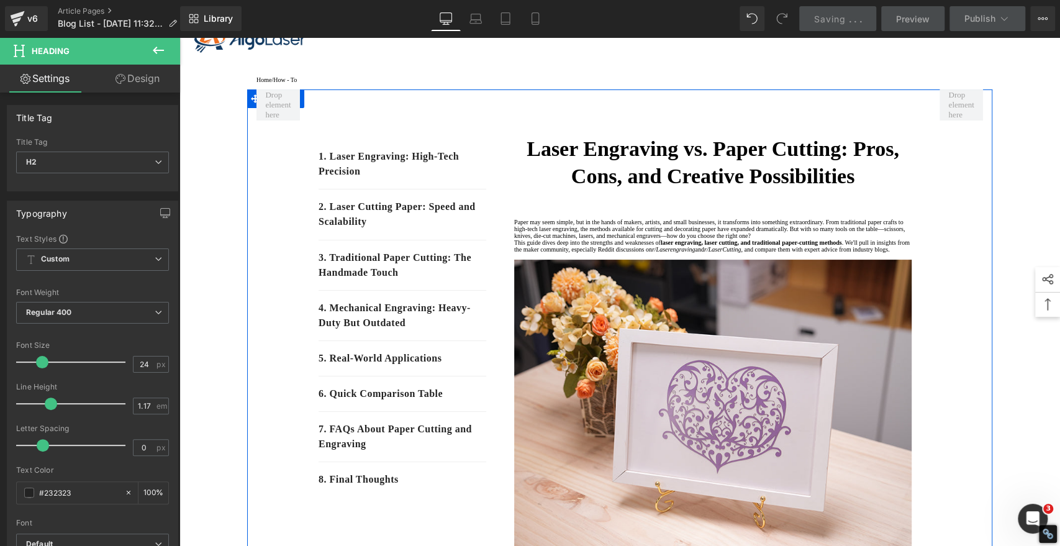
scroll to position [0, 0]
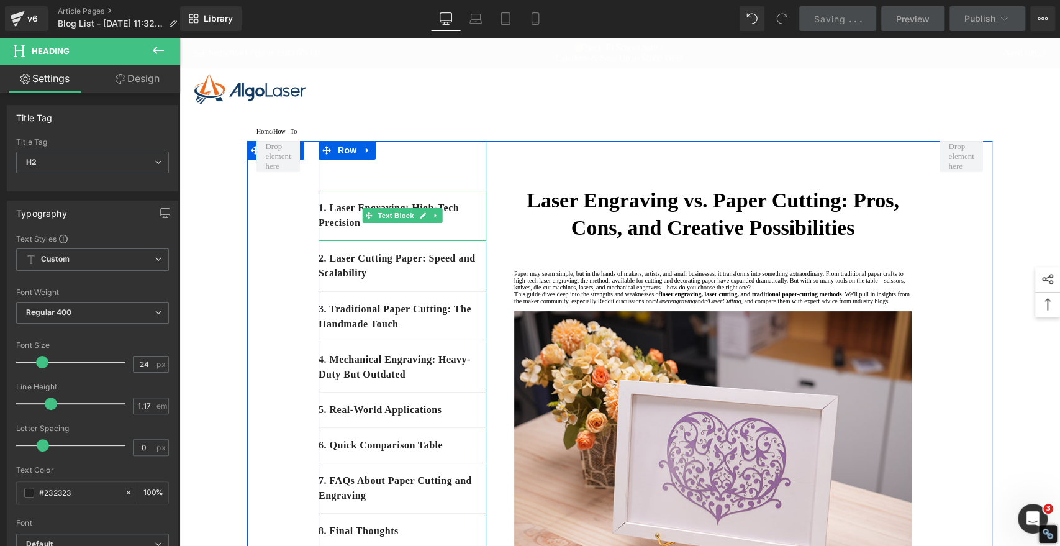
click at [377, 230] on p "1. Laser Engraving: High-Tech Precision" at bounding box center [403, 216] width 168 height 30
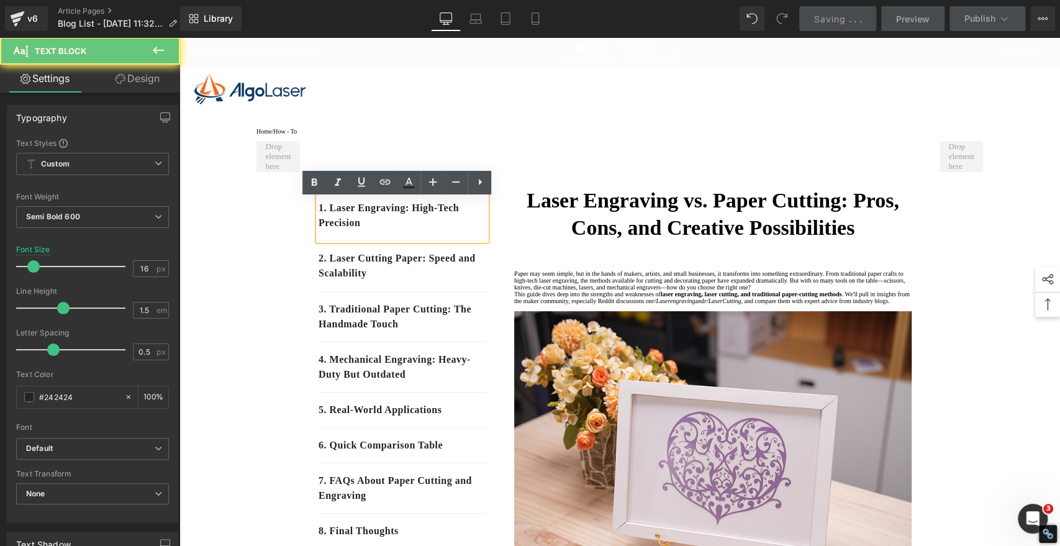
click at [376, 230] on p "1. Laser Engraving: High-Tech Precision" at bounding box center [403, 216] width 168 height 30
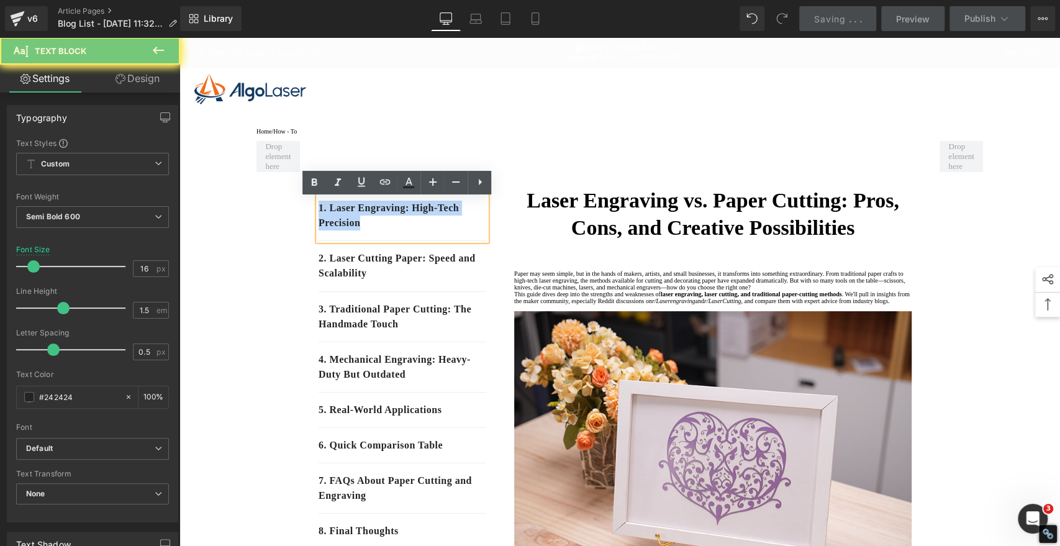
click at [376, 230] on p "1. Laser Engraving: High-Tech Precision" at bounding box center [403, 216] width 168 height 30
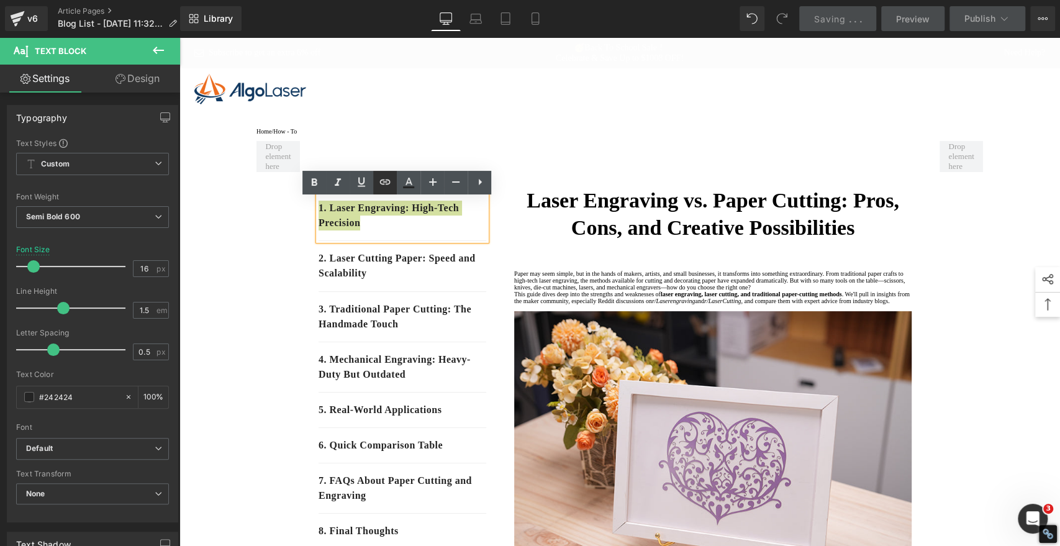
drag, startPoint x: 384, startPoint y: 180, endPoint x: 384, endPoint y: 190, distance: 9.9
click at [384, 180] on icon at bounding box center [385, 182] width 15 height 15
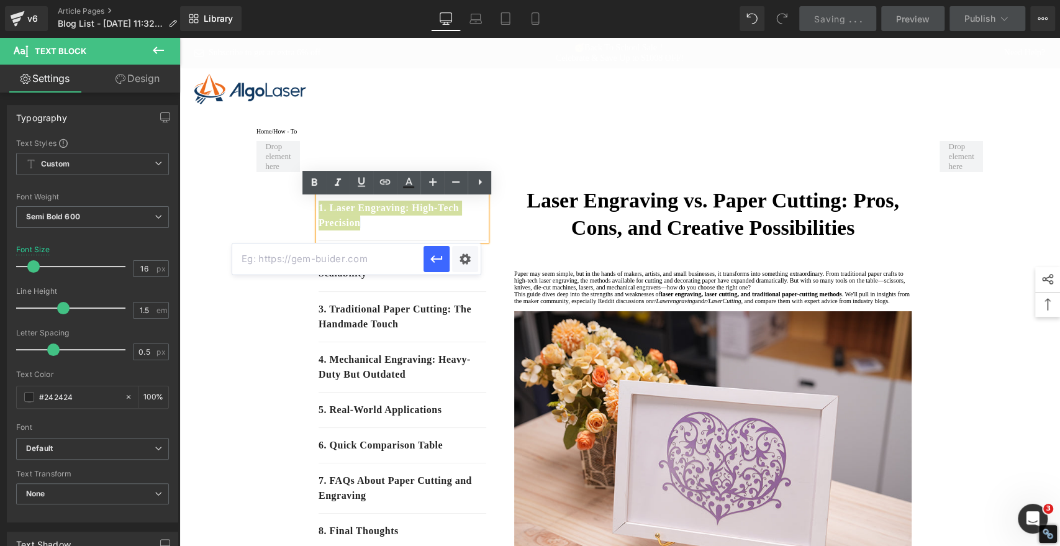
click at [0, 0] on input "text" at bounding box center [0, 0] width 0 height 0
paste input "#e-1756179238454"
type input "#e-1756179238454"
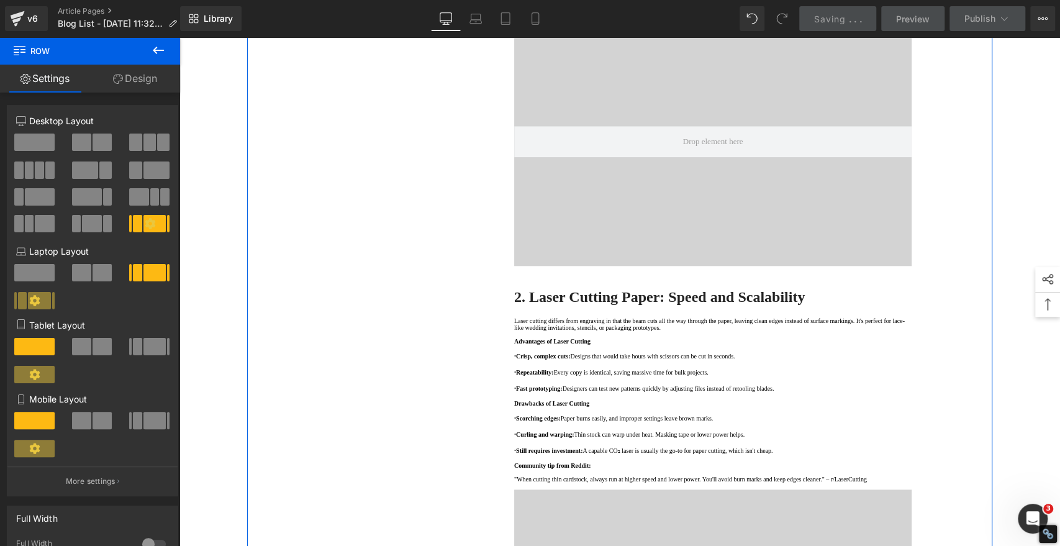
scroll to position [1242, 0]
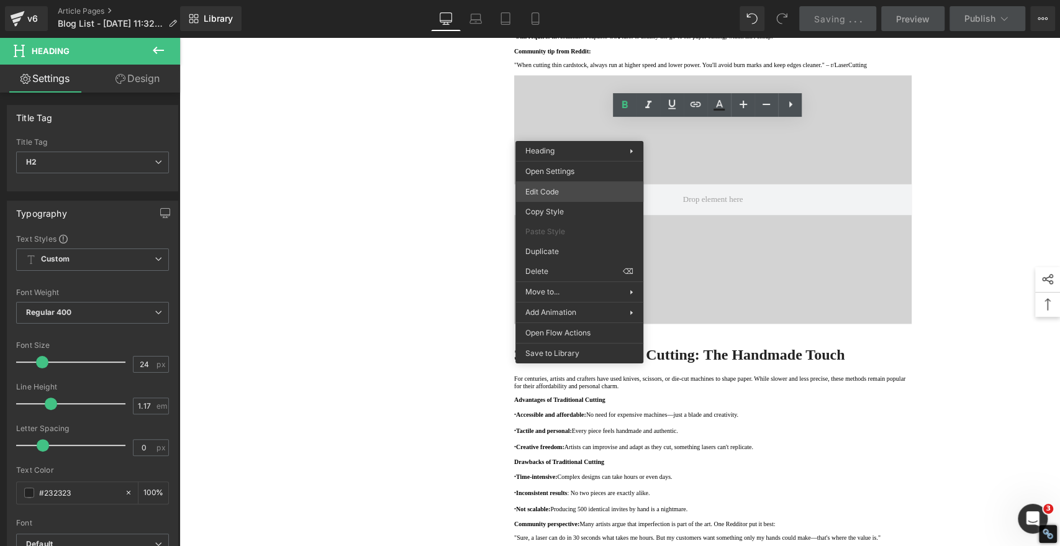
click at [570, 0] on div "You are previewing how the will restyle your page. You can not edit Elements in…" at bounding box center [530, 0] width 1060 height 0
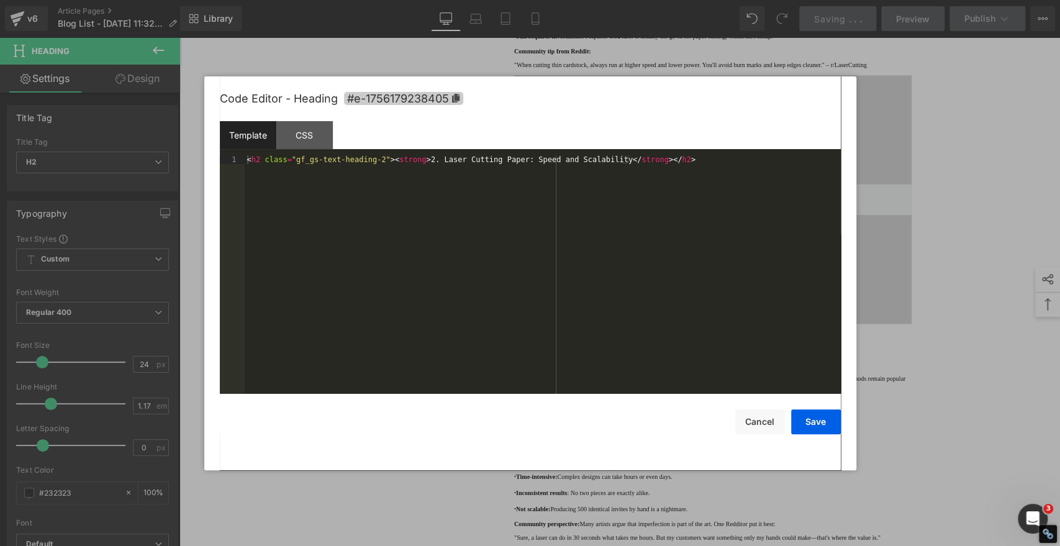
click at [455, 92] on span "#e-1756179238405" at bounding box center [403, 98] width 119 height 13
copy strong "2. Laser Cutting Paper: Speed and Scalability"
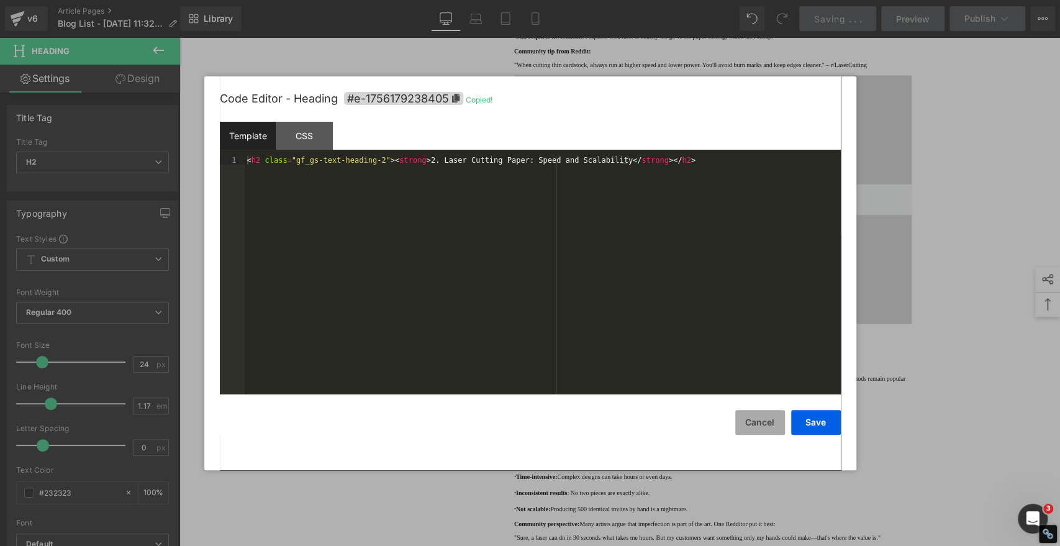
drag, startPoint x: 770, startPoint y: 424, endPoint x: 742, endPoint y: 409, distance: 31.9
click at [770, 424] on button "Cancel" at bounding box center [760, 422] width 50 height 25
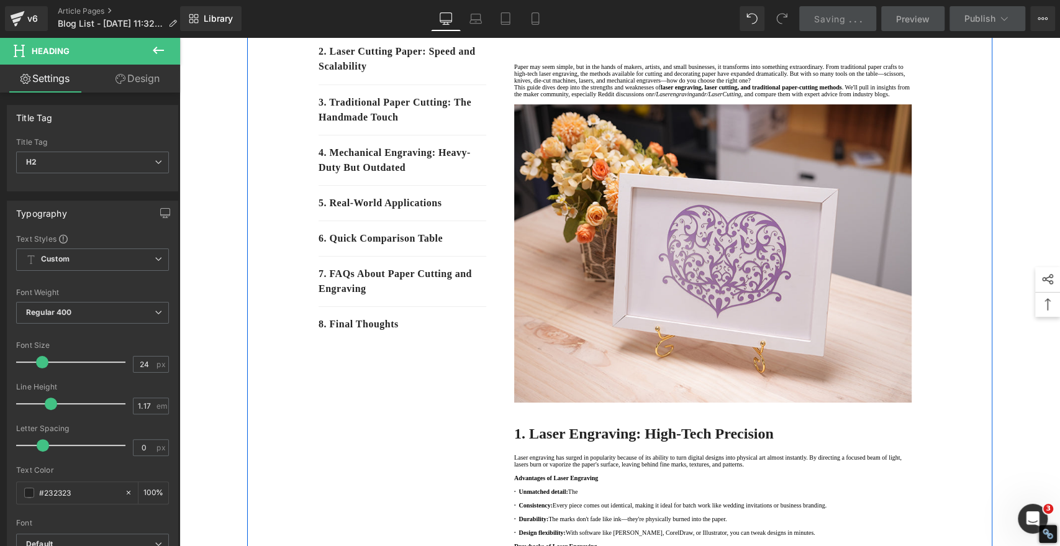
scroll to position [0, 0]
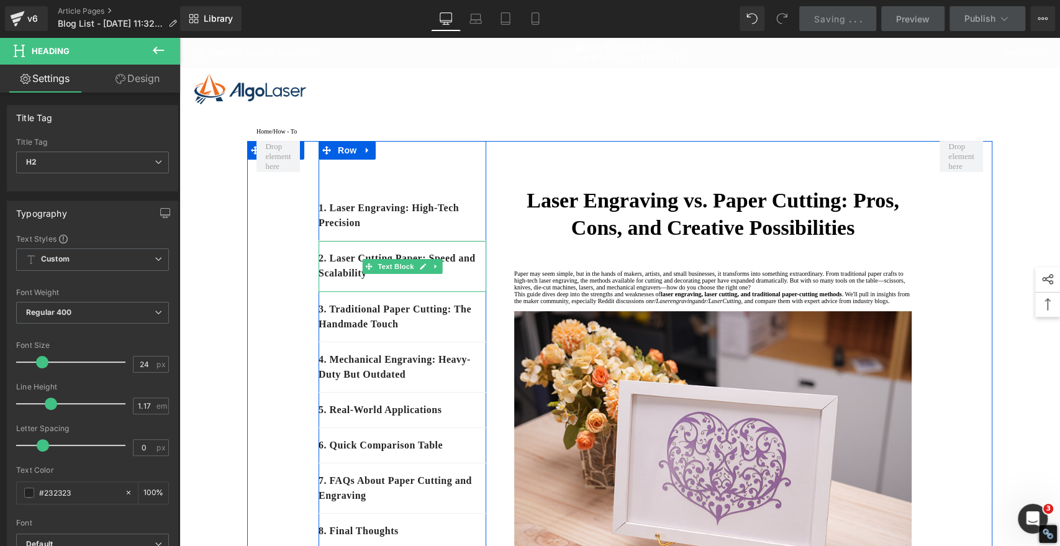
click at [408, 291] on div "2. Laser Cutting Paper: Speed and Scalability" at bounding box center [403, 266] width 168 height 51
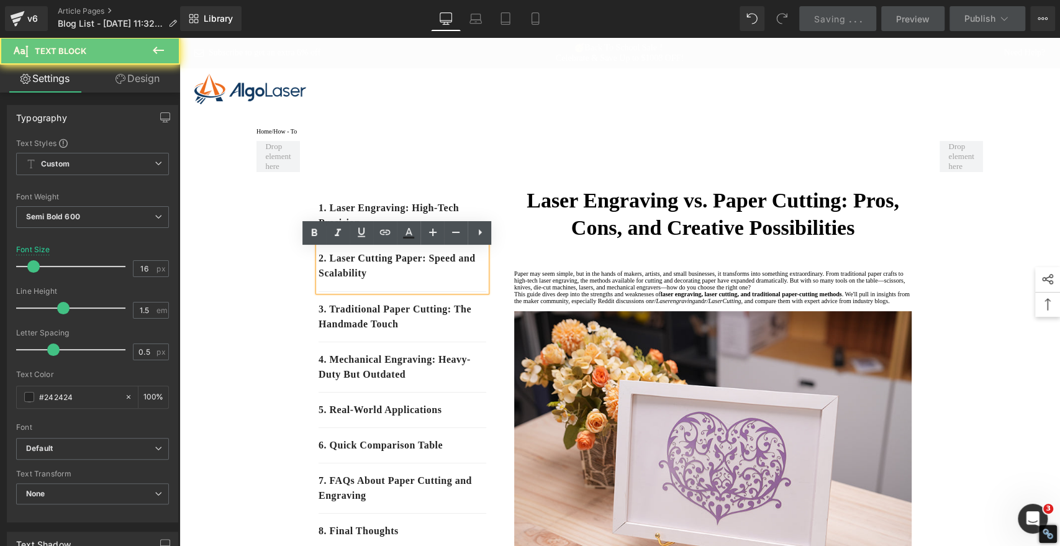
click at [404, 281] on p "2. Laser Cutting Paper: Speed and Scalability" at bounding box center [403, 266] width 168 height 30
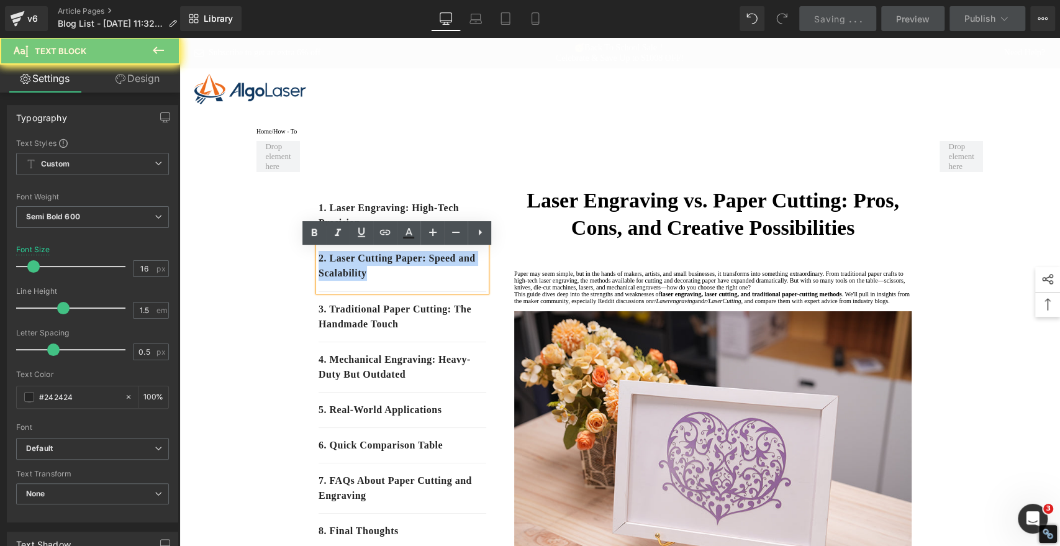
click at [404, 281] on p "2. Laser Cutting Paper: Speed and Scalability" at bounding box center [403, 266] width 168 height 30
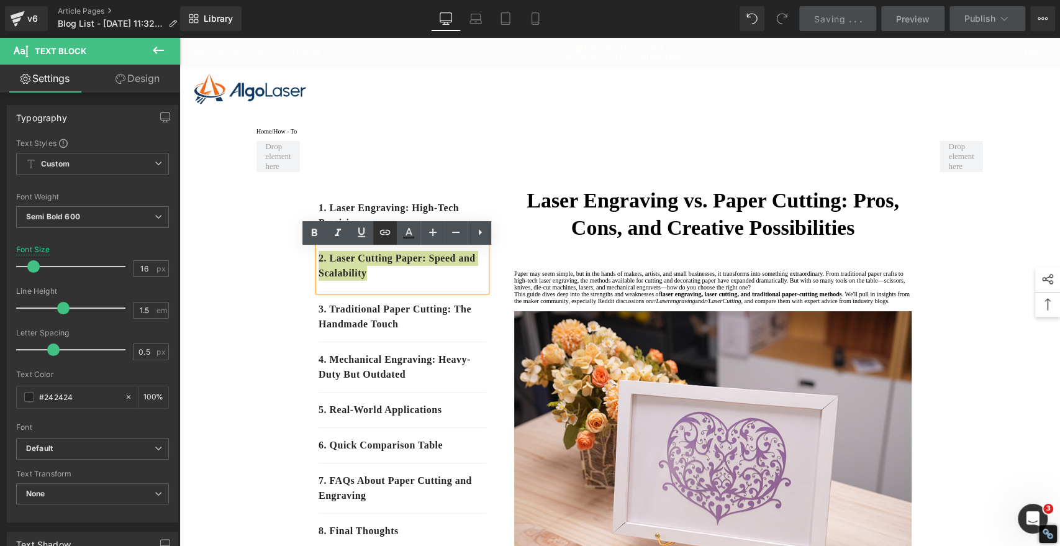
click at [384, 230] on icon at bounding box center [385, 232] width 15 height 15
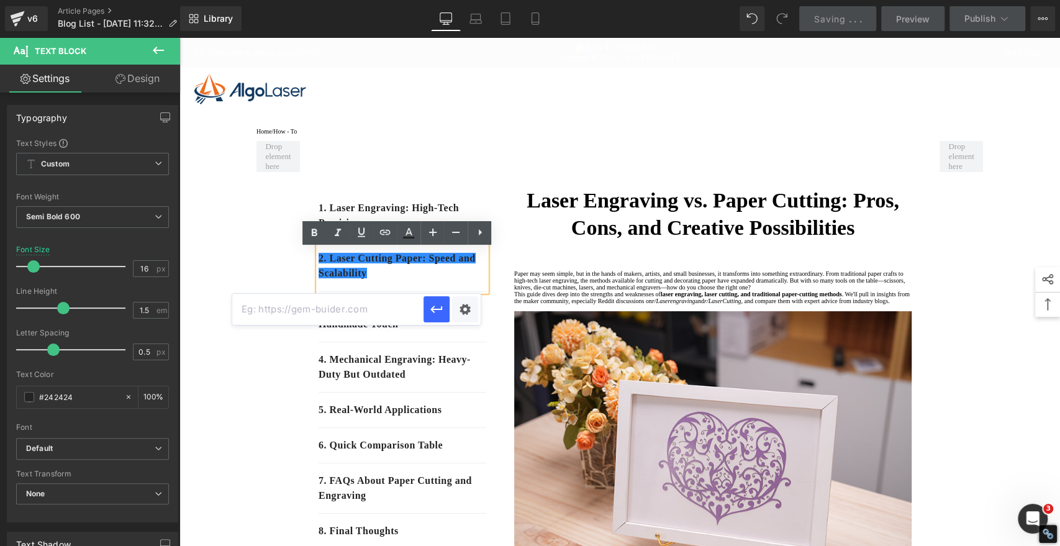
click at [0, 0] on input "text" at bounding box center [0, 0] width 0 height 0
paste input "#e-1756179238405"
type input "#e-1756179238405"
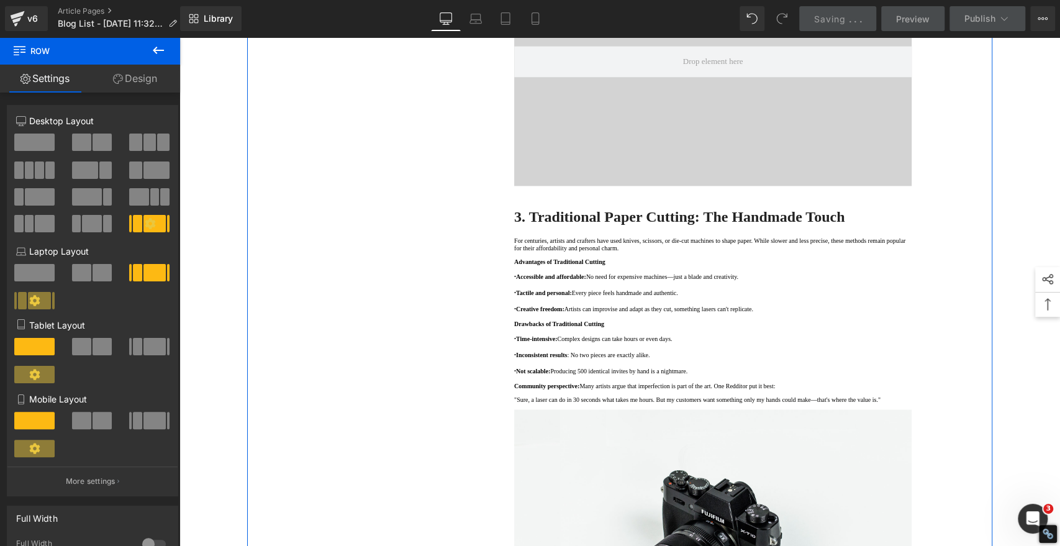
scroll to position [1656, 0]
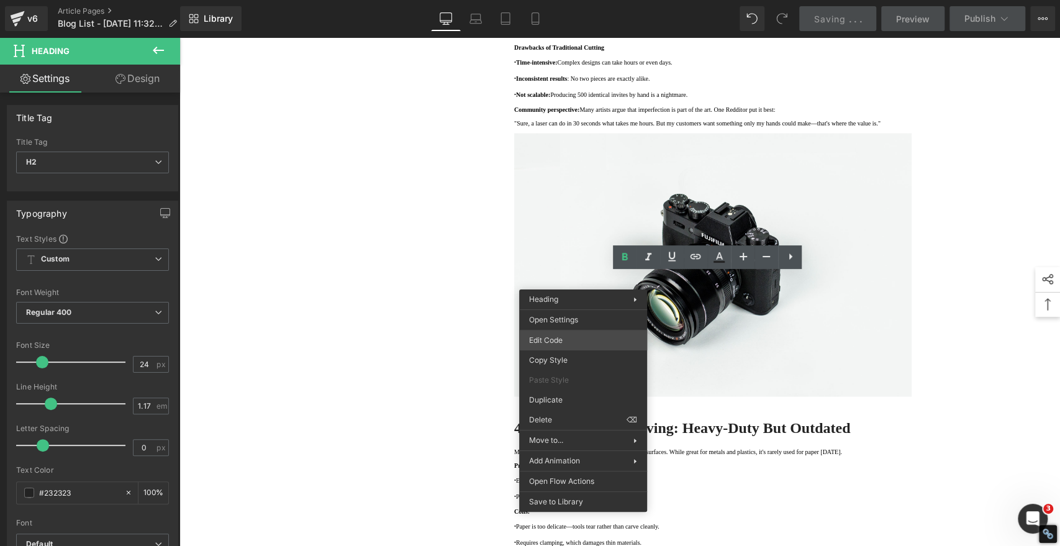
click at [558, 0] on div "You are previewing how the will restyle your page. You can not edit Elements in…" at bounding box center [530, 0] width 1060 height 0
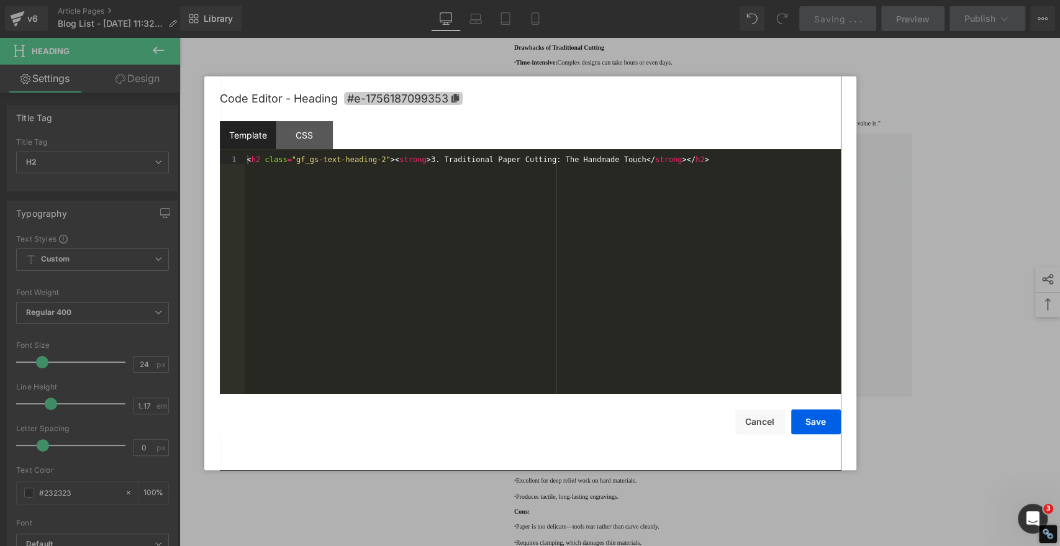
click at [458, 98] on icon at bounding box center [454, 98] width 7 height 9
copy strong "3. Traditional Paper Cutting: The Handmade Touch"
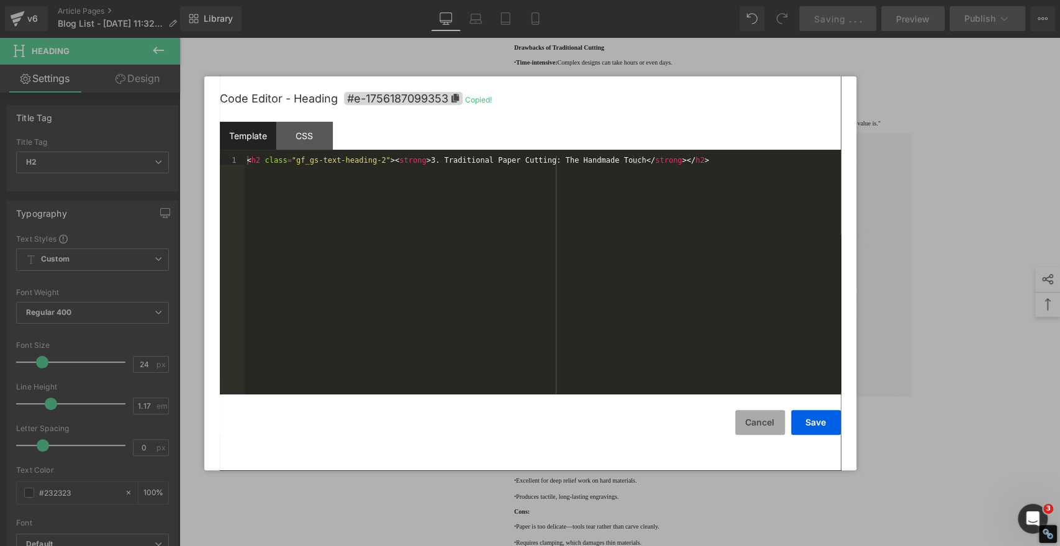
click at [755, 427] on button "Cancel" at bounding box center [760, 422] width 50 height 25
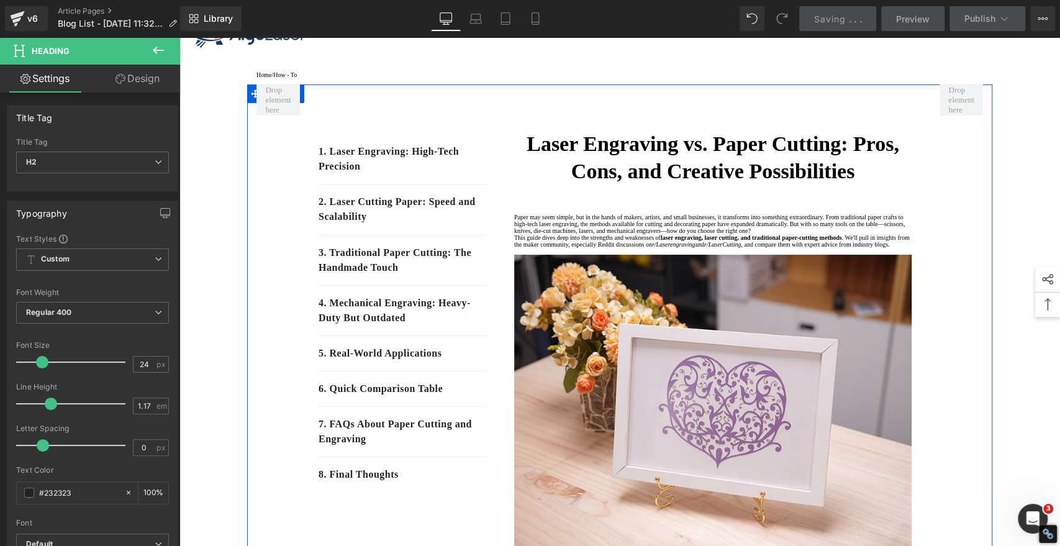
scroll to position [0, 0]
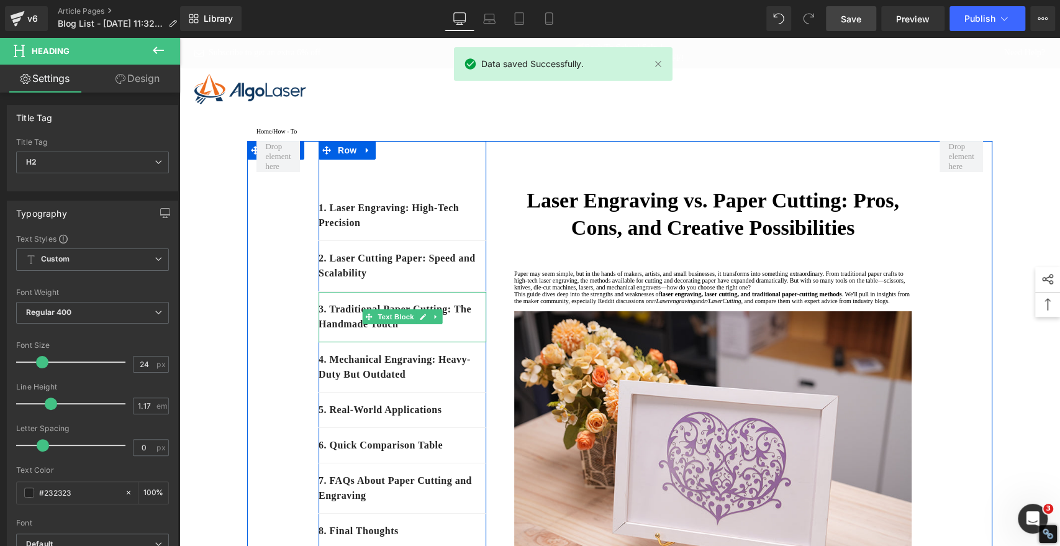
click at [447, 332] on p "3. Traditional Paper Cutting: The Handmade Touch" at bounding box center [403, 317] width 168 height 30
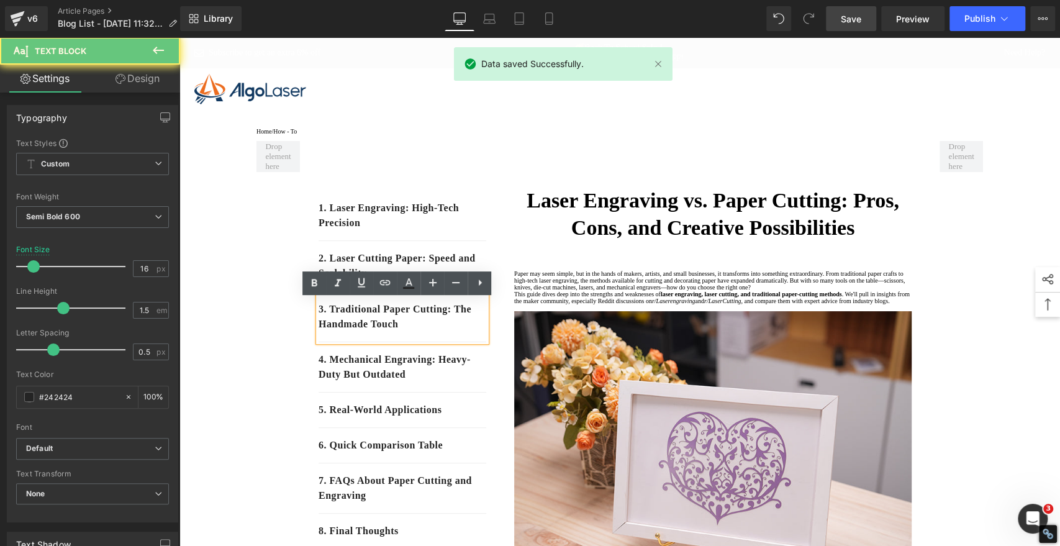
click at [443, 332] on p "3. Traditional Paper Cutting: The Handmade Touch" at bounding box center [403, 317] width 168 height 30
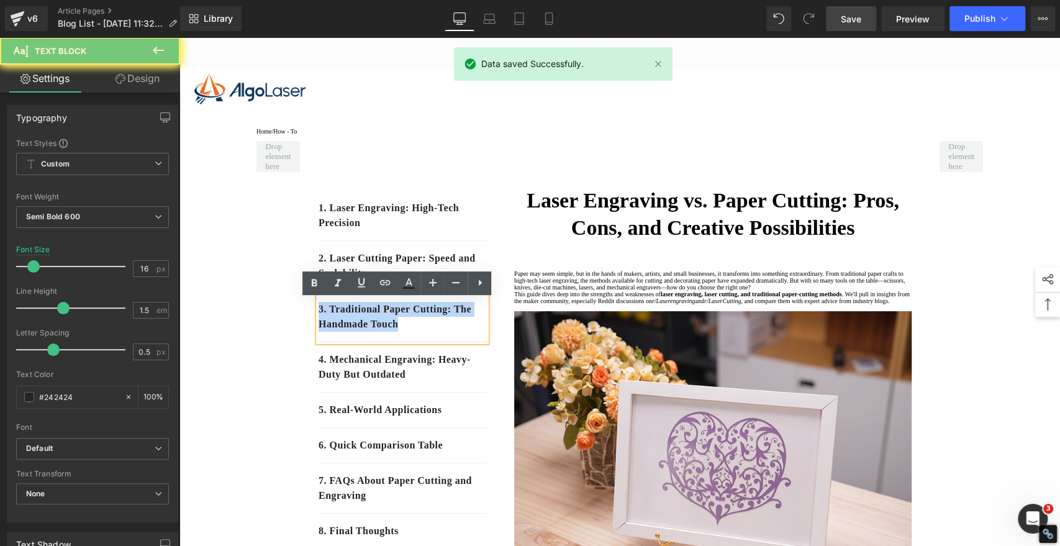
click at [443, 332] on p "3. Traditional Paper Cutting: The Handmade Touch" at bounding box center [403, 317] width 168 height 30
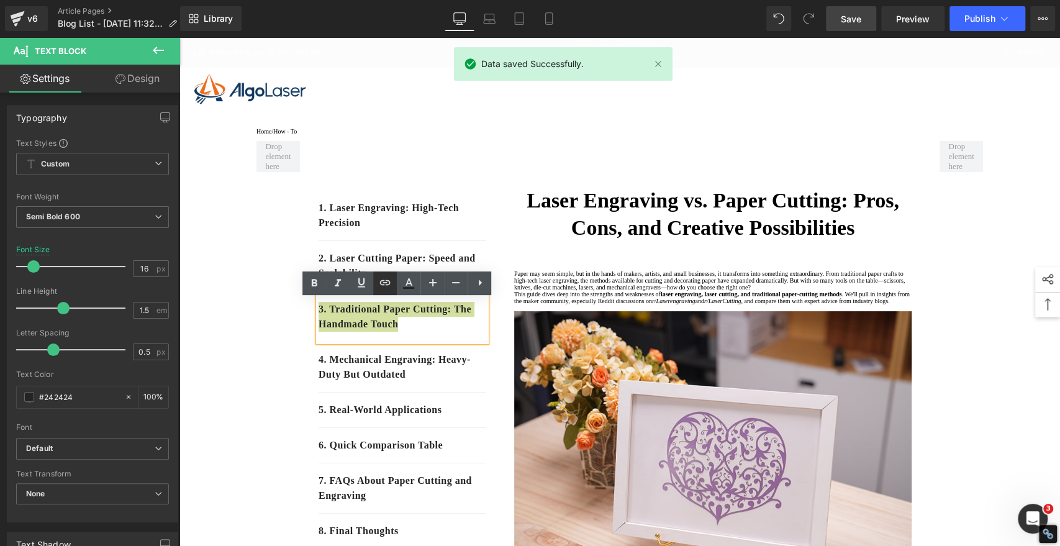
click at [388, 284] on icon at bounding box center [385, 282] width 15 height 15
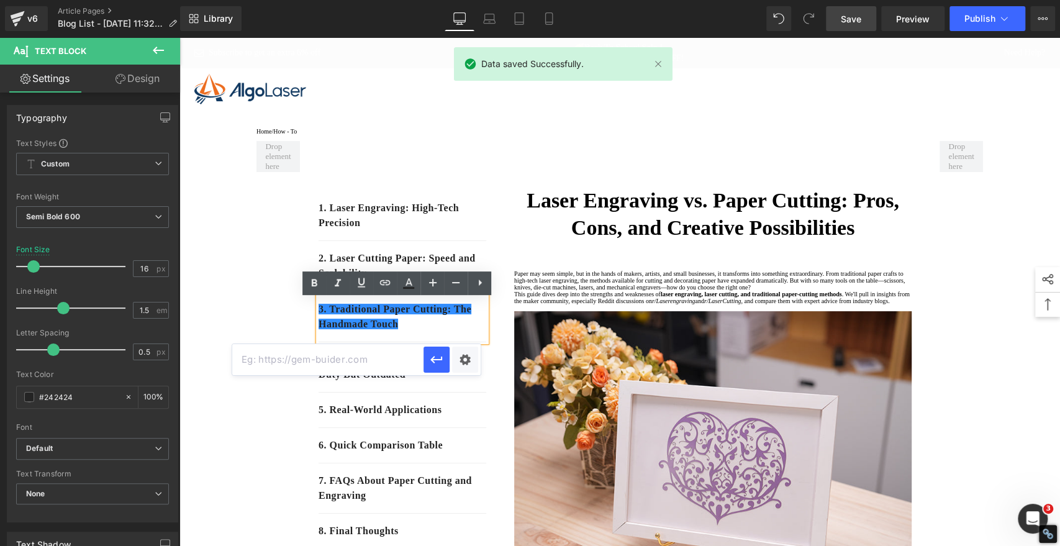
click at [0, 0] on input "text" at bounding box center [0, 0] width 0 height 0
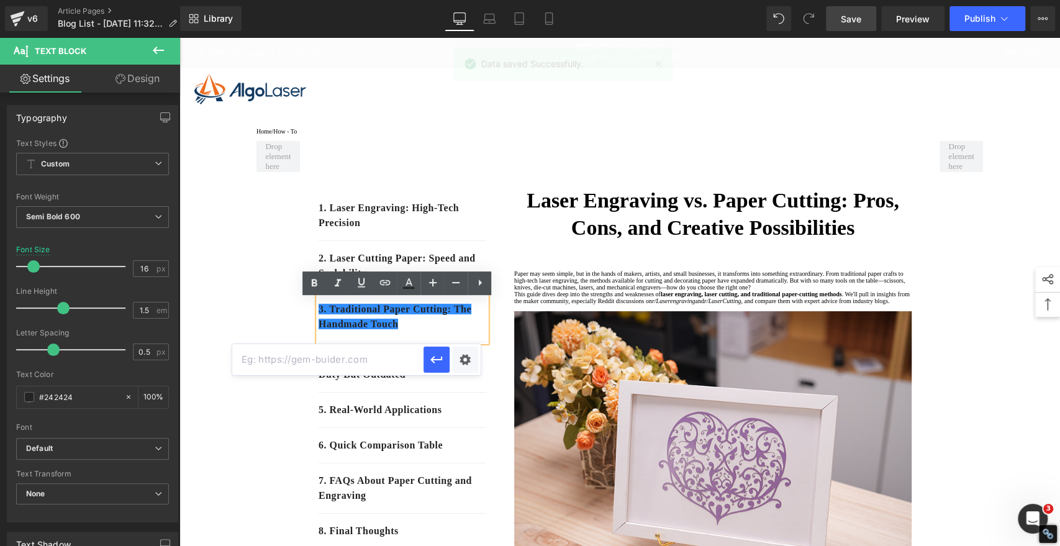
paste input "#e-1756187099353"
type input "#e-1756187099353"
click at [440, 359] on icon "button" at bounding box center [436, 359] width 12 height 7
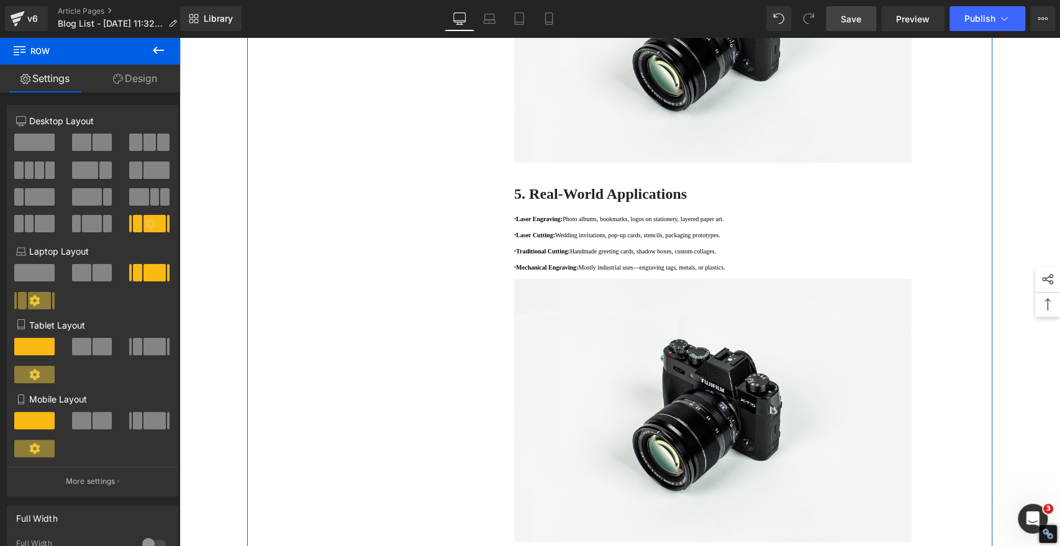
scroll to position [2346, 0]
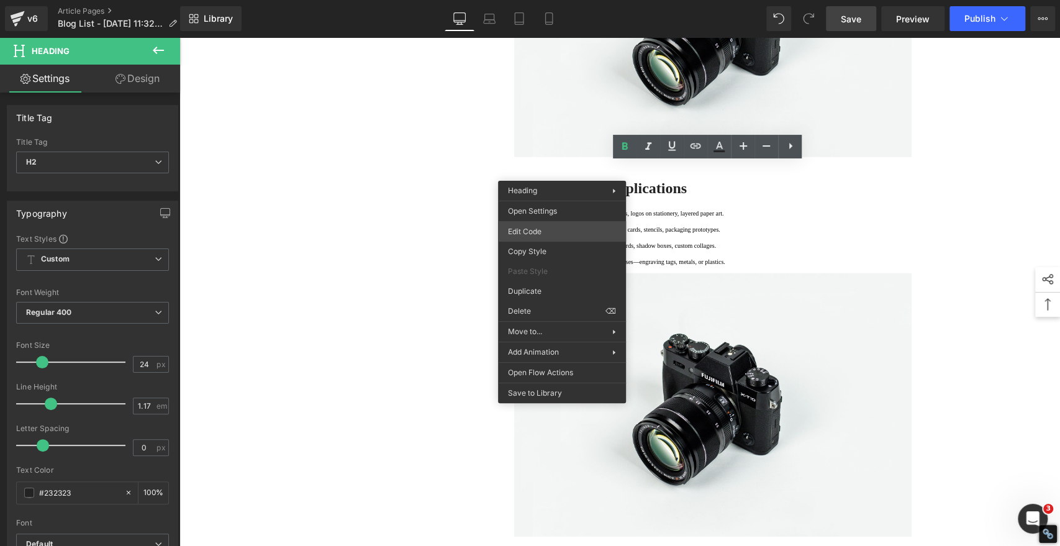
click at [528, 0] on div "You are previewing how the will restyle your page. You can not edit Elements in…" at bounding box center [530, 0] width 1060 height 0
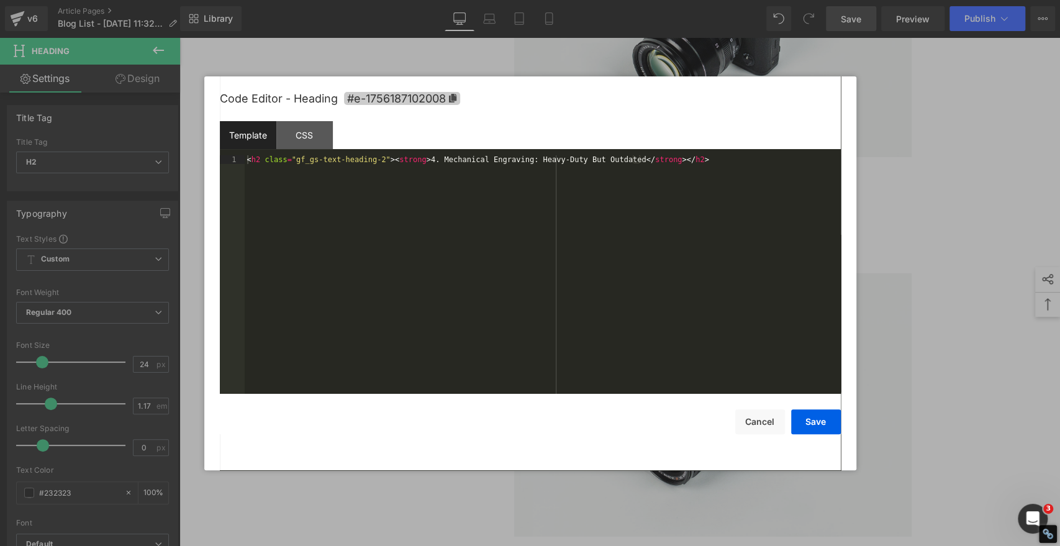
click at [456, 96] on icon at bounding box center [451, 98] width 7 height 9
copy strong "4. Mechanical Engraving: Heavy-Duty But Outdated"
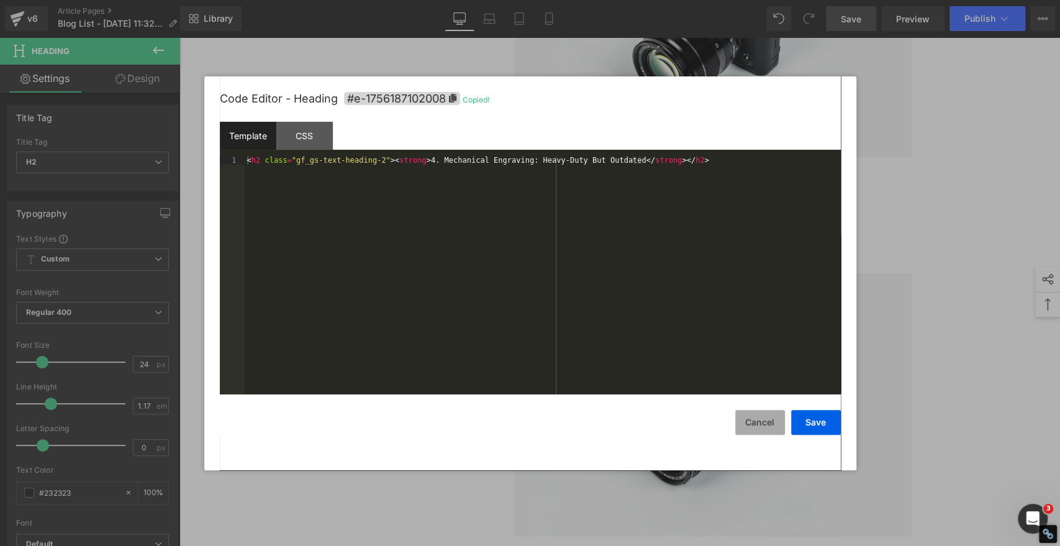
click at [756, 415] on button "Cancel" at bounding box center [760, 422] width 50 height 25
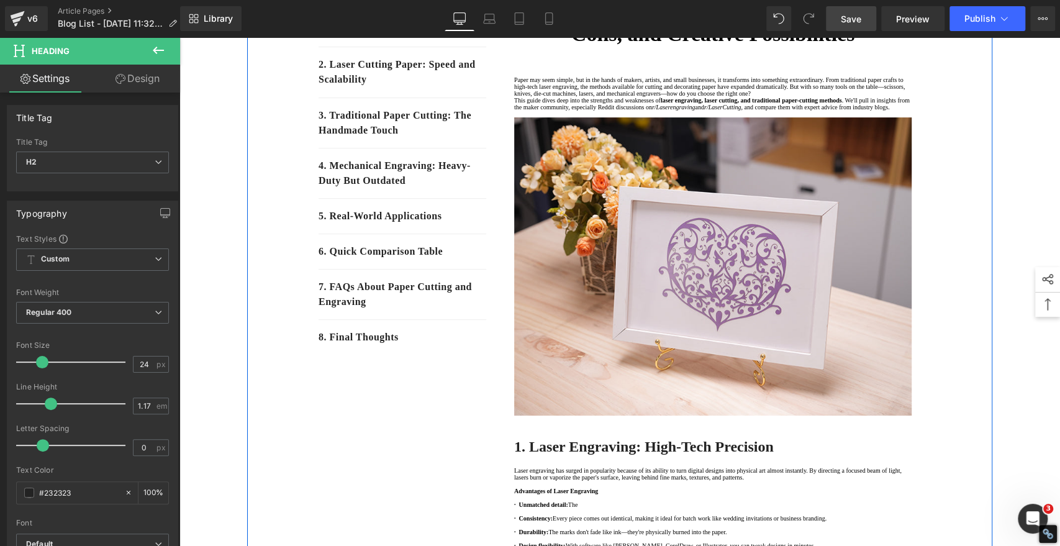
scroll to position [138, 0]
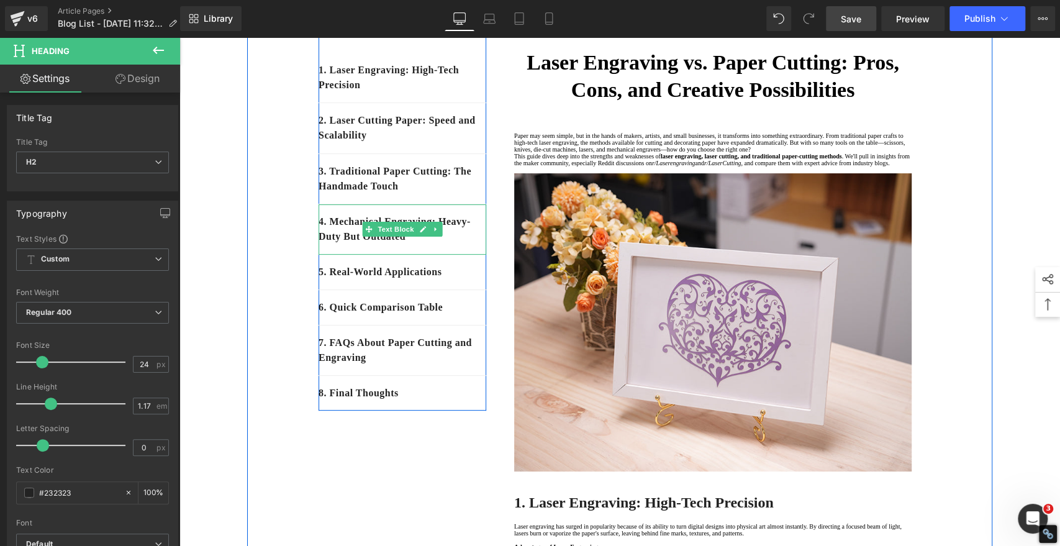
click at [446, 244] on p "4. Mechanical Engraving: Heavy-Duty But Outdated" at bounding box center [403, 229] width 168 height 30
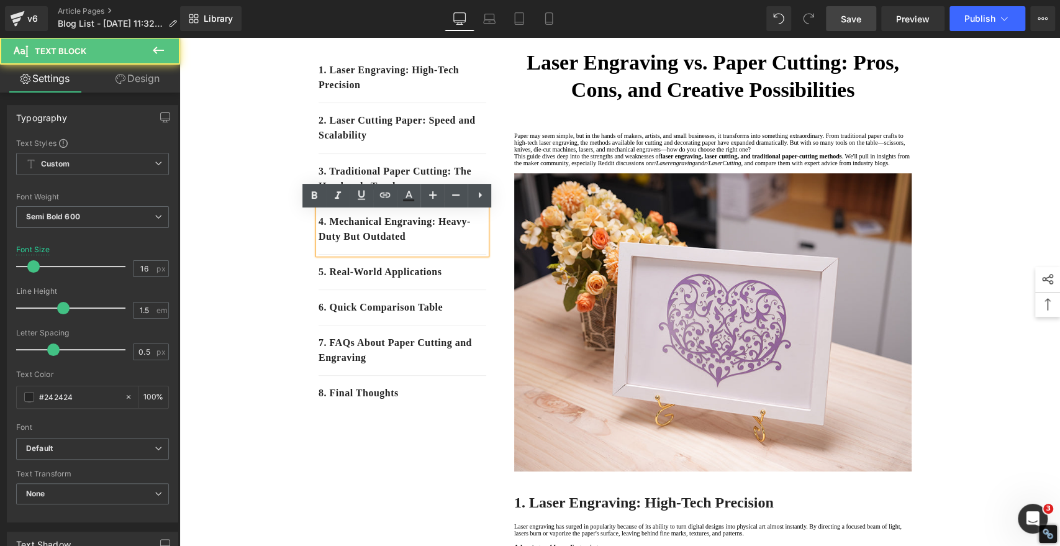
click at [441, 244] on p "4. Mechanical Engraving: Heavy-Duty But Outdated" at bounding box center [403, 229] width 168 height 30
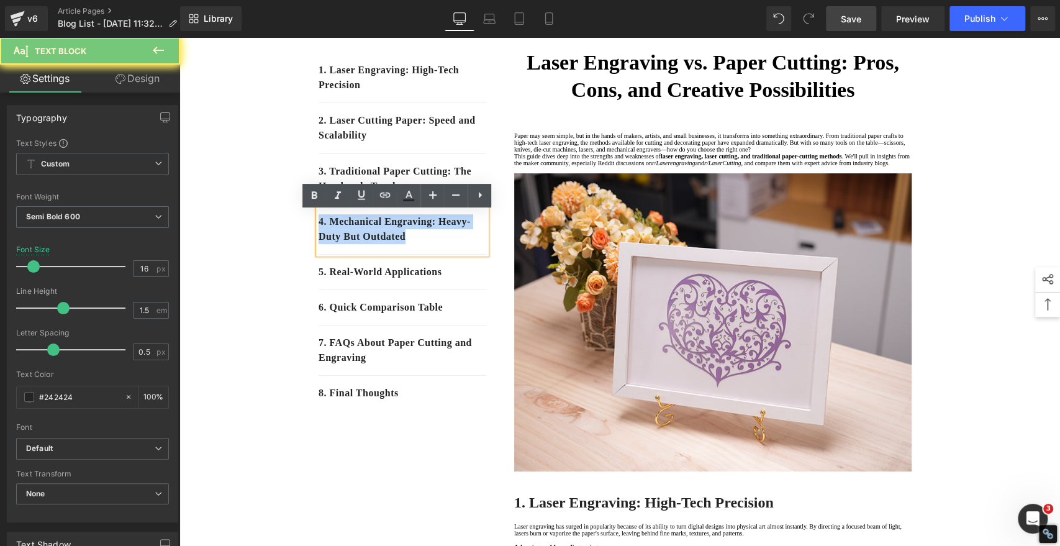
click at [441, 244] on p "4. Mechanical Engraving: Heavy-Duty But Outdated" at bounding box center [403, 229] width 168 height 30
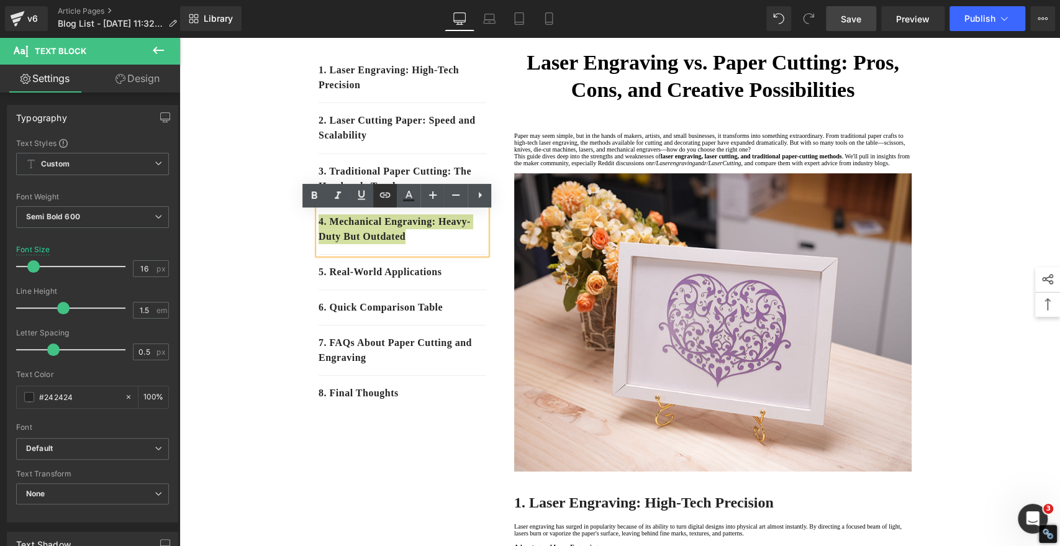
click at [383, 194] on icon at bounding box center [385, 195] width 11 height 5
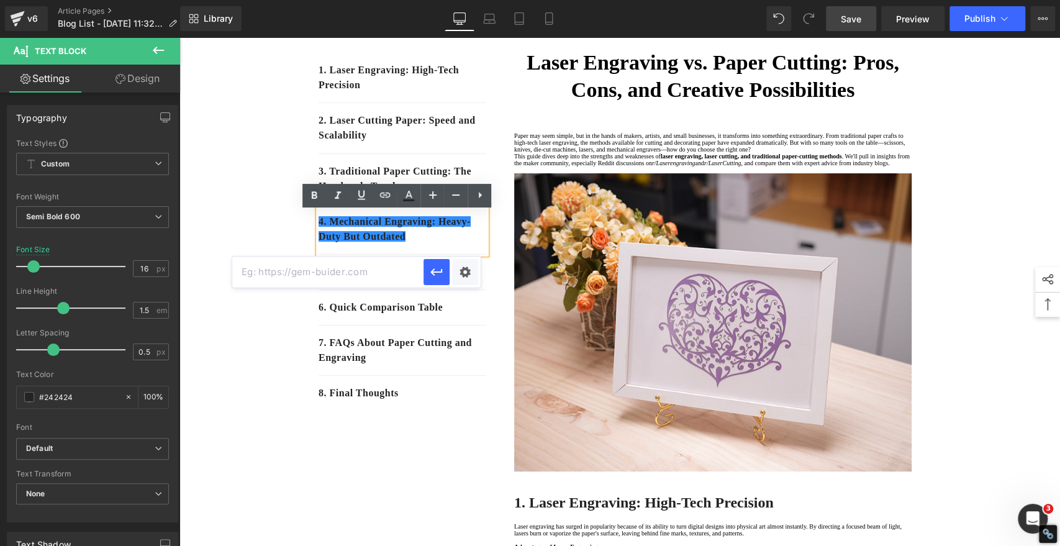
click at [0, 0] on input "text" at bounding box center [0, 0] width 0 height 0
paste input "#e-1756187102008"
type input "#e-1756187102008"
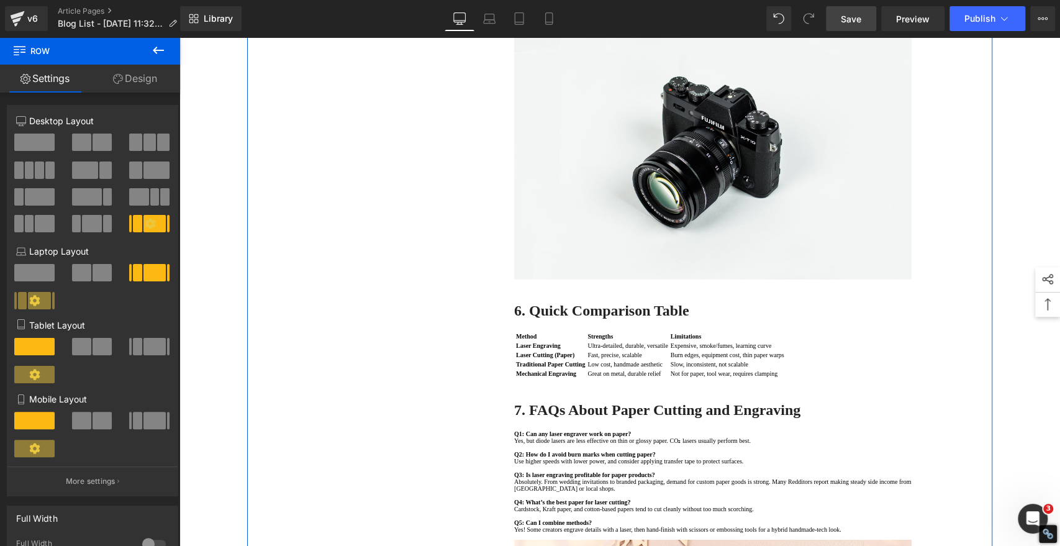
scroll to position [2691, 0]
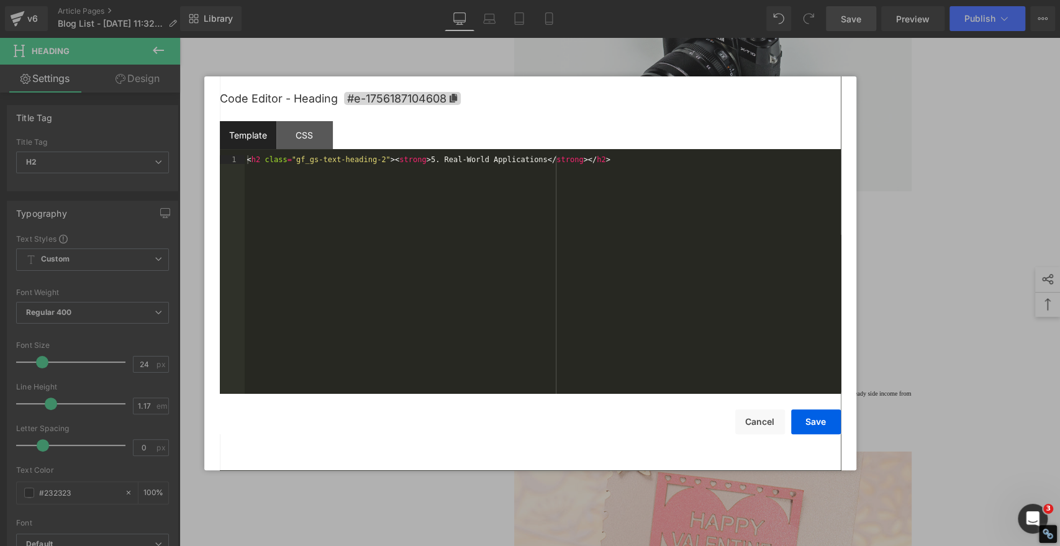
drag, startPoint x: 556, startPoint y: 376, endPoint x: 544, endPoint y: 337, distance: 41.5
click at [556, 0] on div "You are previewing how the will restyle your page. You can not edit Elements in…" at bounding box center [530, 0] width 1060 height 0
click at [455, 94] on icon at bounding box center [452, 98] width 7 height 9
copy strong "5. Real-World Applications"
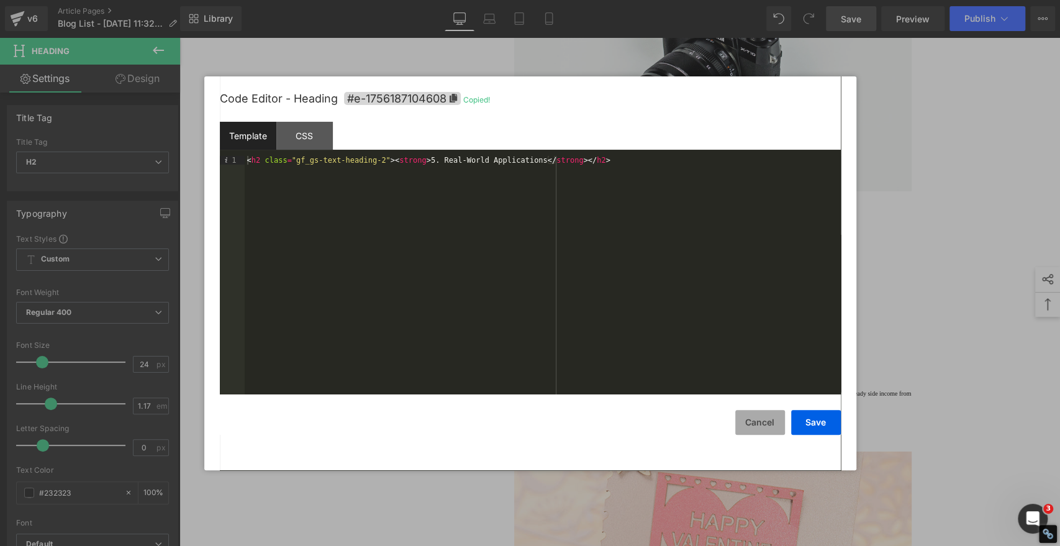
click at [765, 424] on button "Cancel" at bounding box center [760, 422] width 50 height 25
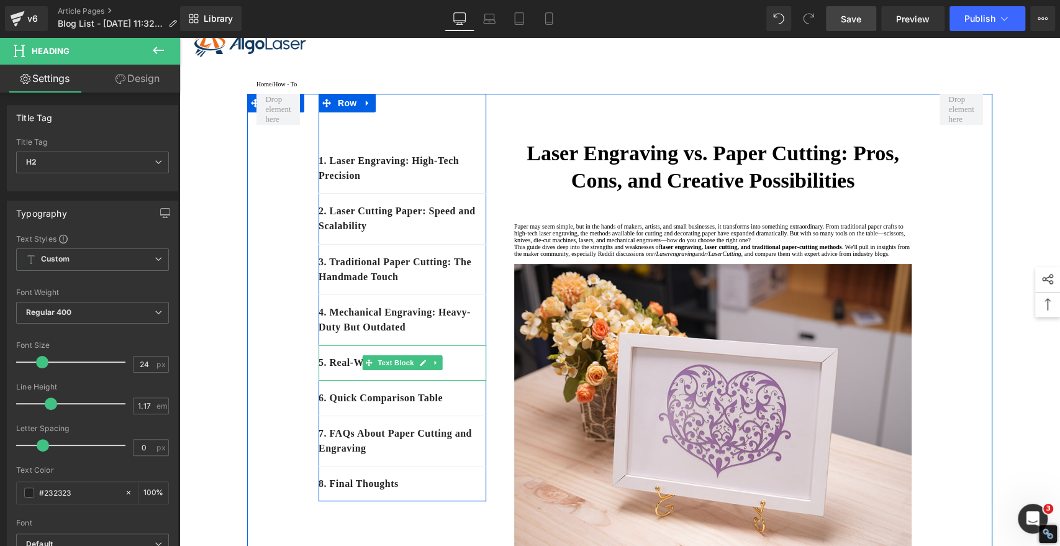
scroll to position [69, 0]
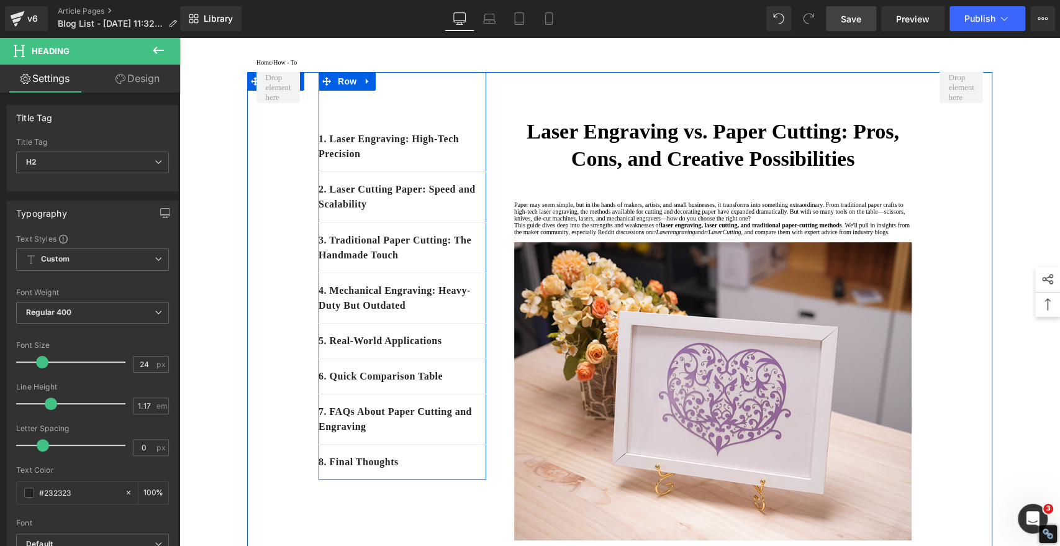
click at [456, 348] on p "5. Real-World Applications" at bounding box center [403, 341] width 168 height 15
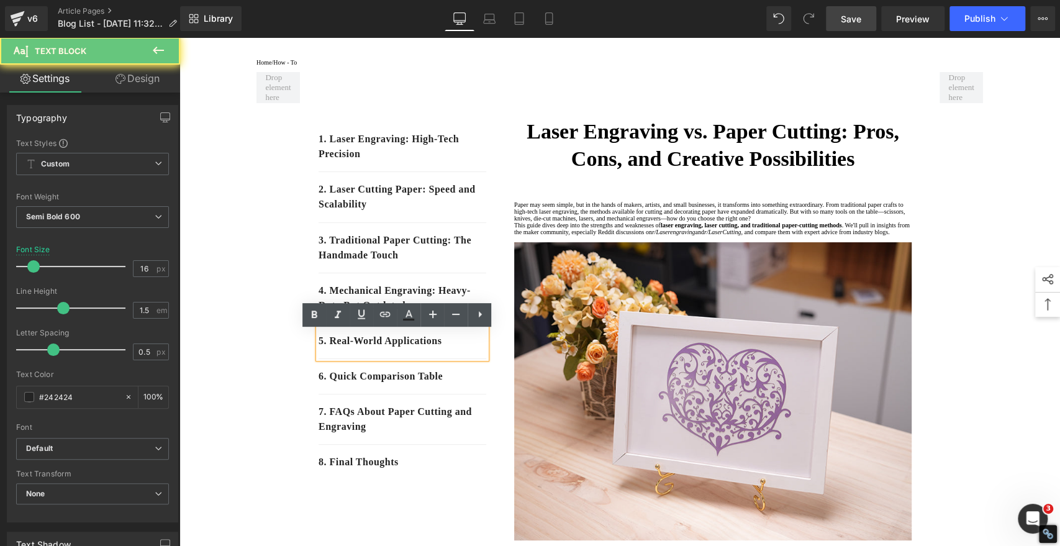
click at [456, 348] on p "5. Real-World Applications" at bounding box center [403, 341] width 168 height 15
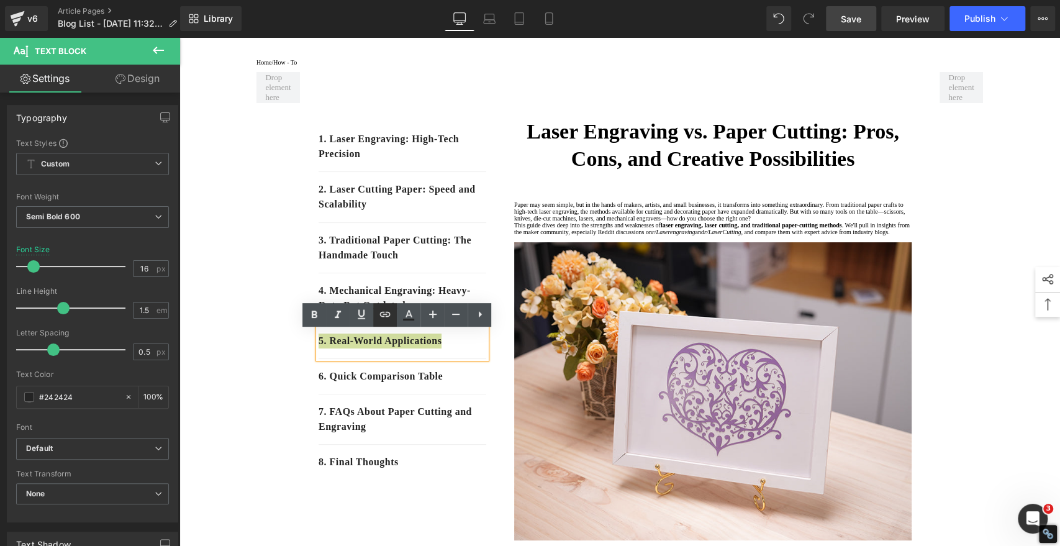
click at [387, 315] on icon at bounding box center [385, 314] width 15 height 15
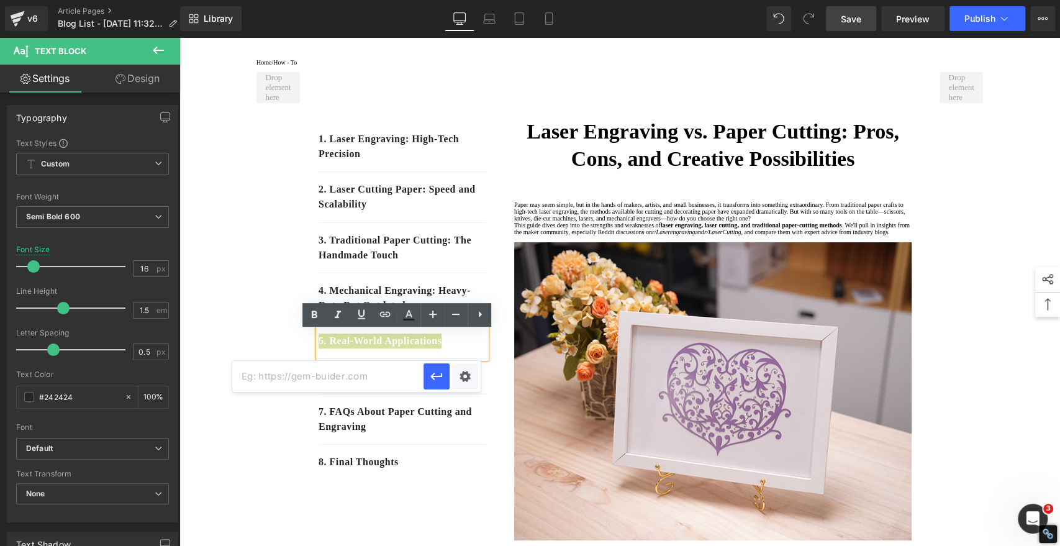
click at [0, 0] on input "text" at bounding box center [0, 0] width 0 height 0
paste input "#e-1756187104608"
type input "#e-1756187104608"
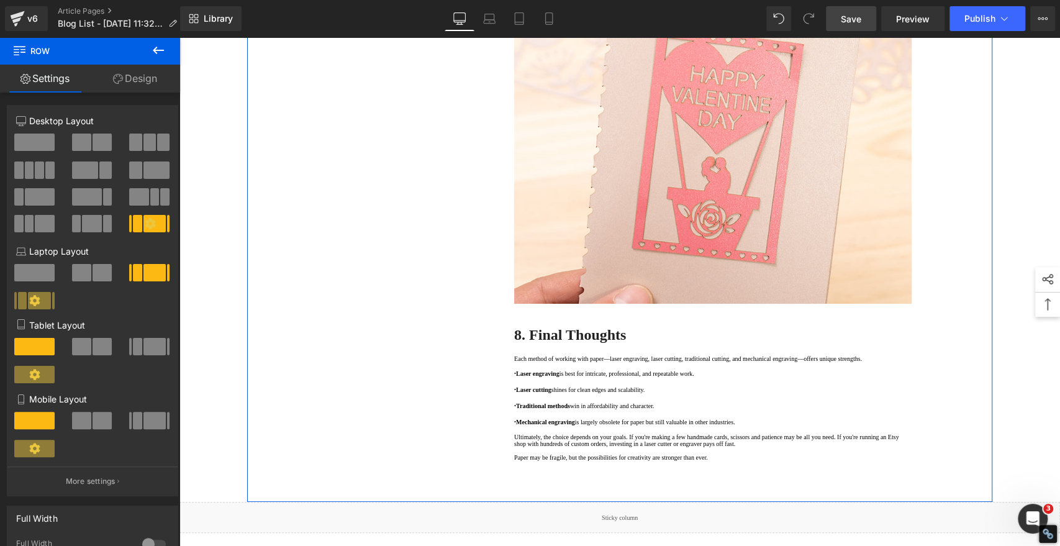
scroll to position [3243, 0]
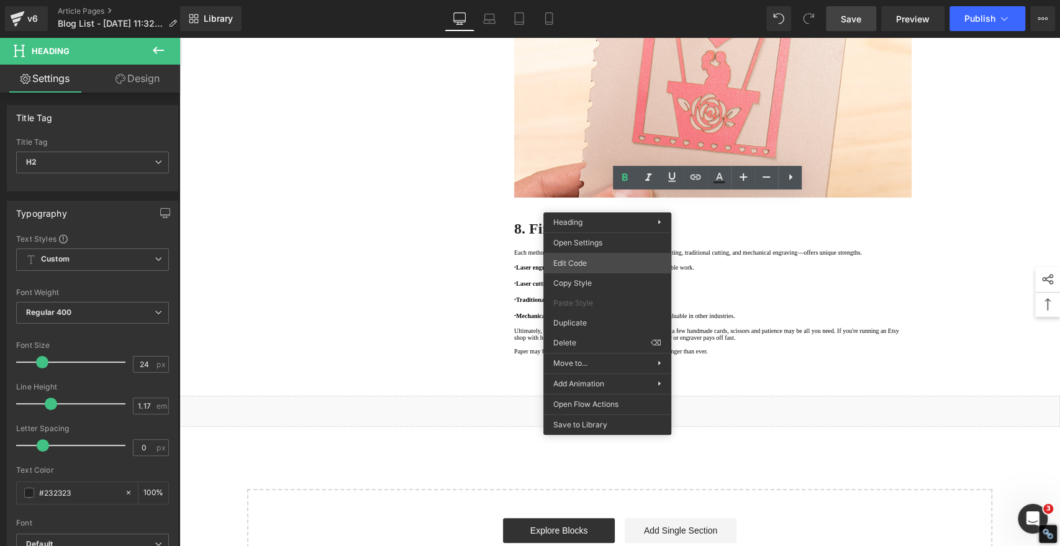
click at [566, 0] on div "You are previewing how the will restyle your page. You can not edit Elements in…" at bounding box center [530, 0] width 1060 height 0
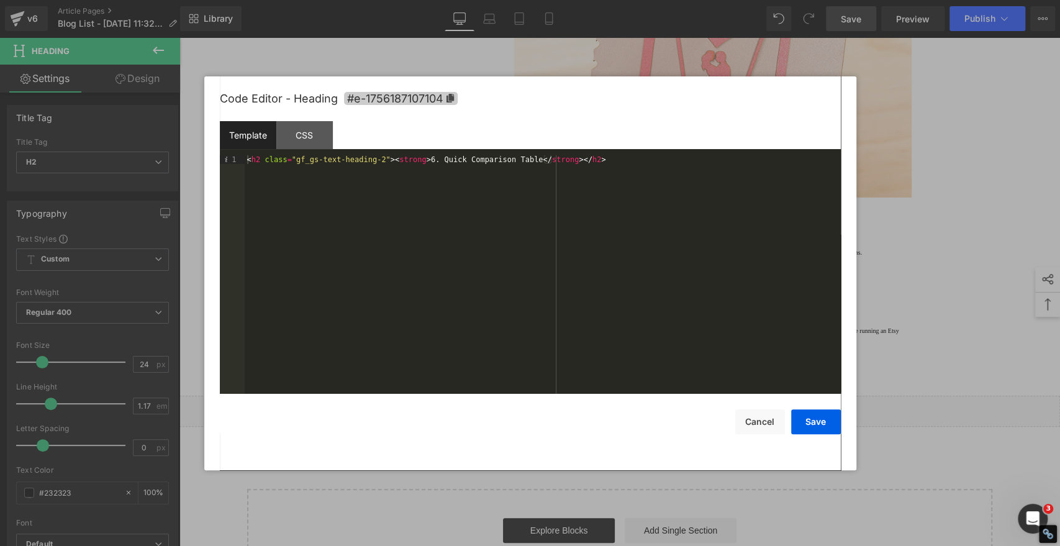
click at [451, 95] on icon at bounding box center [449, 98] width 7 height 9
copy strong "6. Quick Comparison Table"
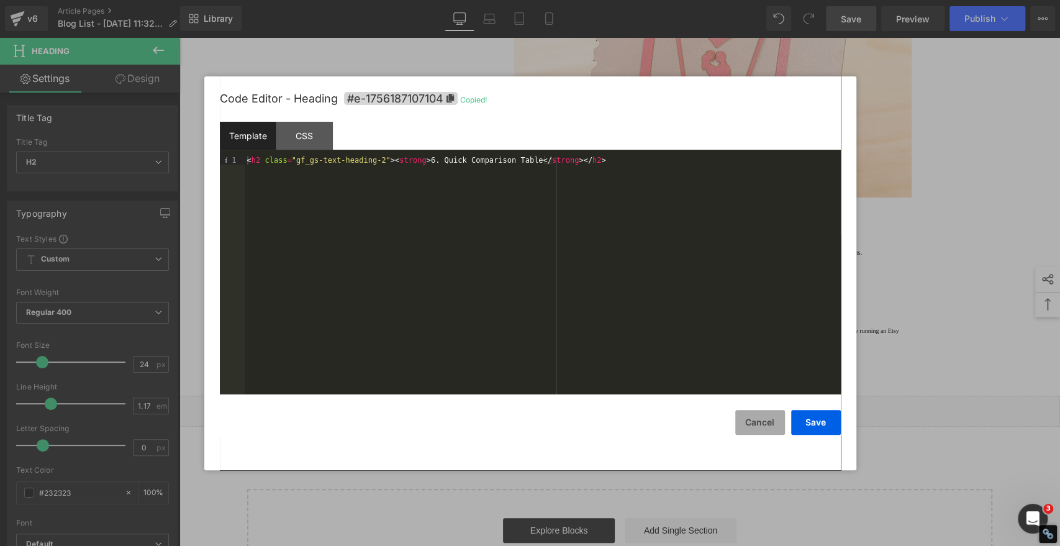
click at [745, 417] on button "Cancel" at bounding box center [760, 422] width 50 height 25
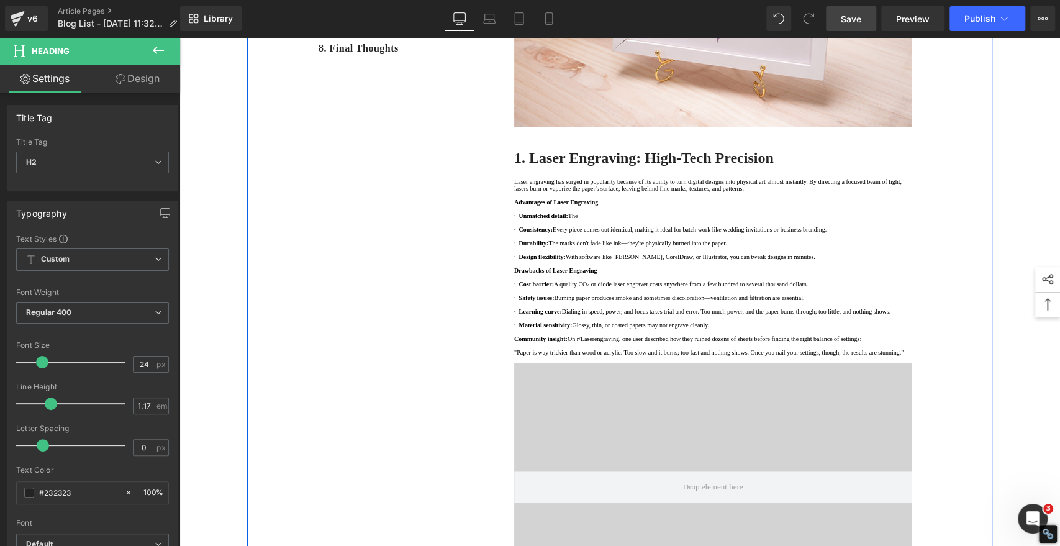
scroll to position [138, 0]
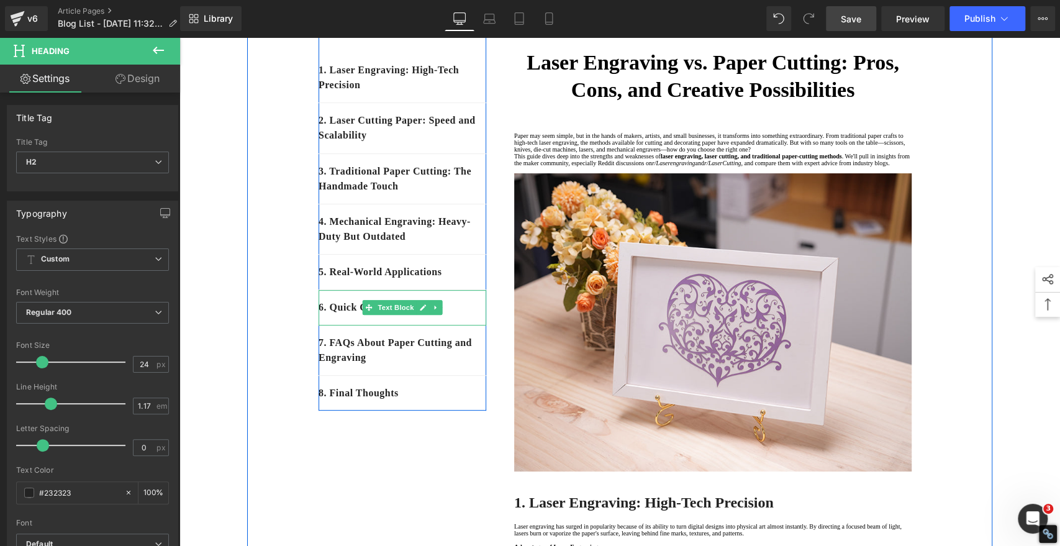
click at [466, 315] on p "6. Quick Comparison Table" at bounding box center [403, 307] width 168 height 15
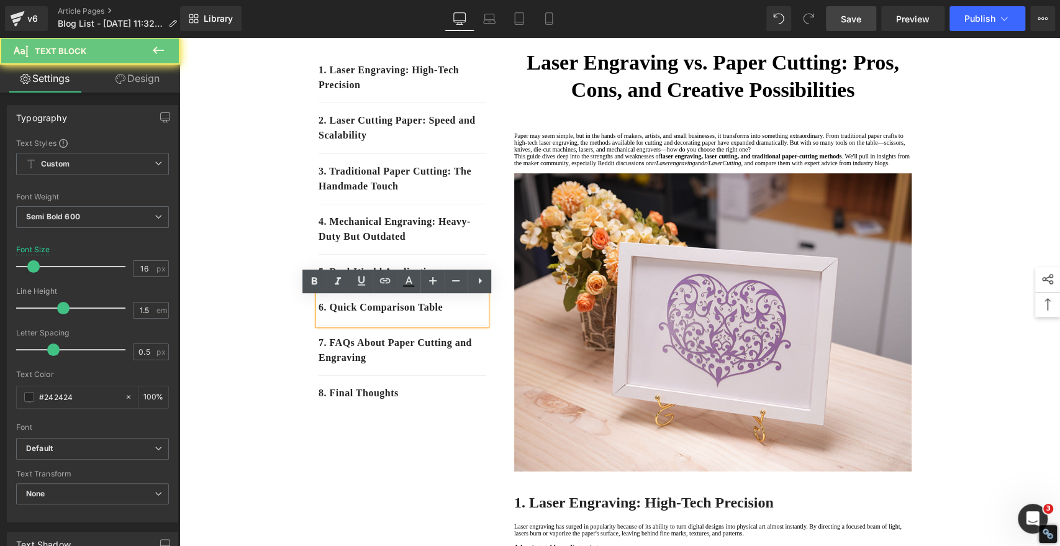
click at [466, 315] on p "6. Quick Comparison Table" at bounding box center [403, 307] width 168 height 15
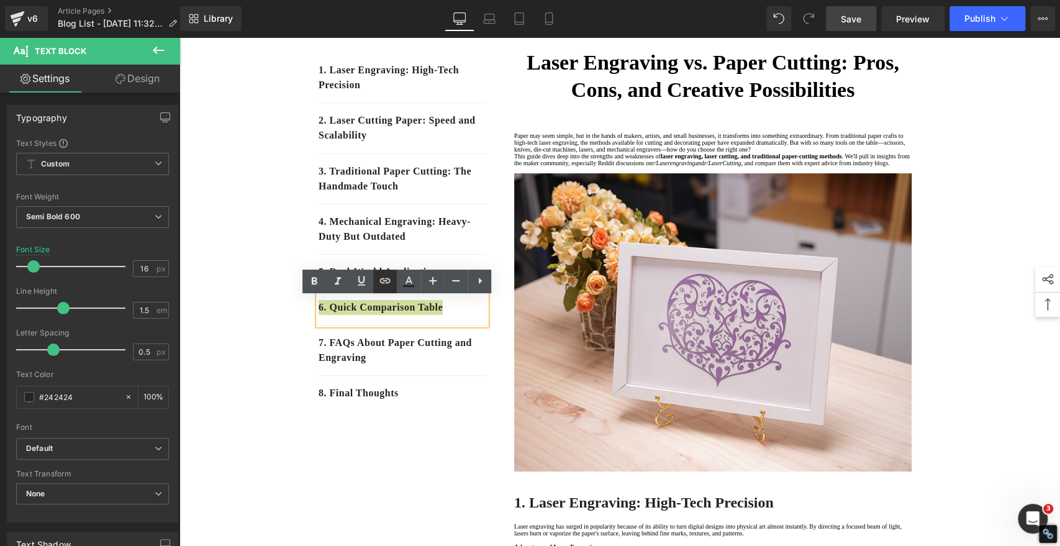
click at [383, 278] on icon at bounding box center [385, 280] width 11 height 5
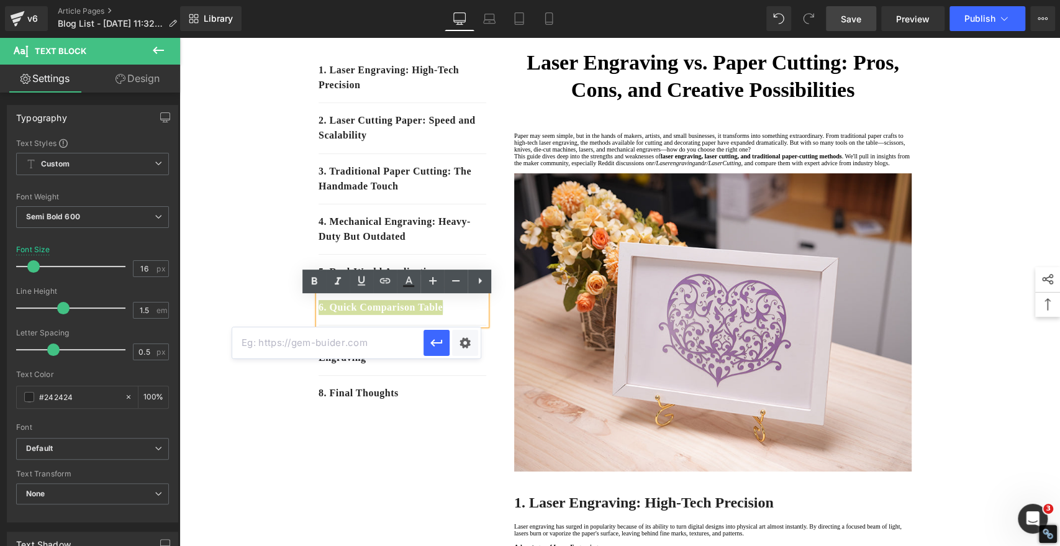
click at [0, 0] on input "text" at bounding box center [0, 0] width 0 height 0
paste input "#e-1756187107104"
type input "#e-1756187107104"
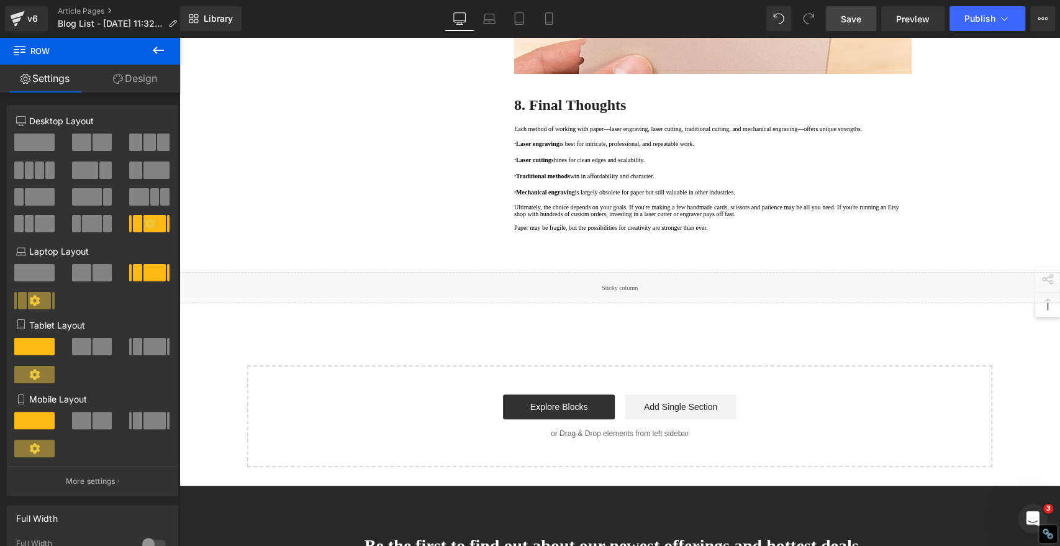
scroll to position [3361, 0]
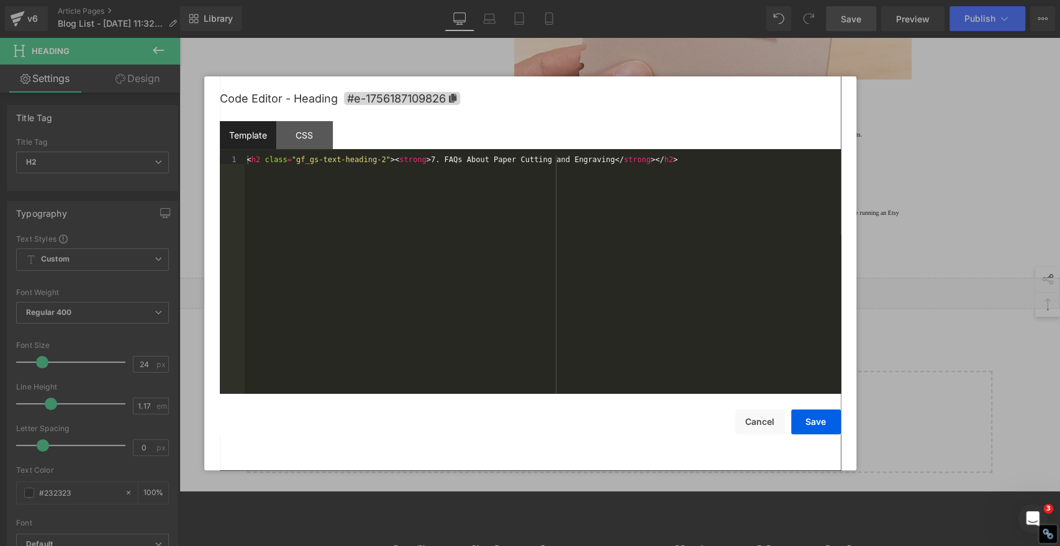
click at [597, 0] on div "You are previewing how the will restyle your page. You can not edit Elements in…" at bounding box center [530, 0] width 1060 height 0
click at [452, 94] on icon at bounding box center [452, 98] width 9 height 9
copy strong "7. FAQs About Paper Cutting and Engraving"
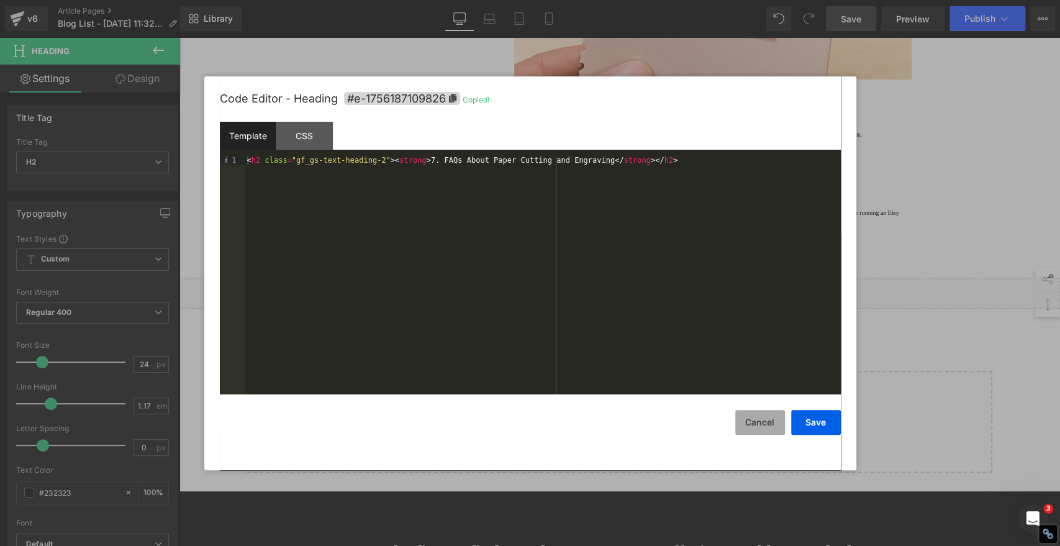
click at [754, 426] on button "Cancel" at bounding box center [760, 422] width 50 height 25
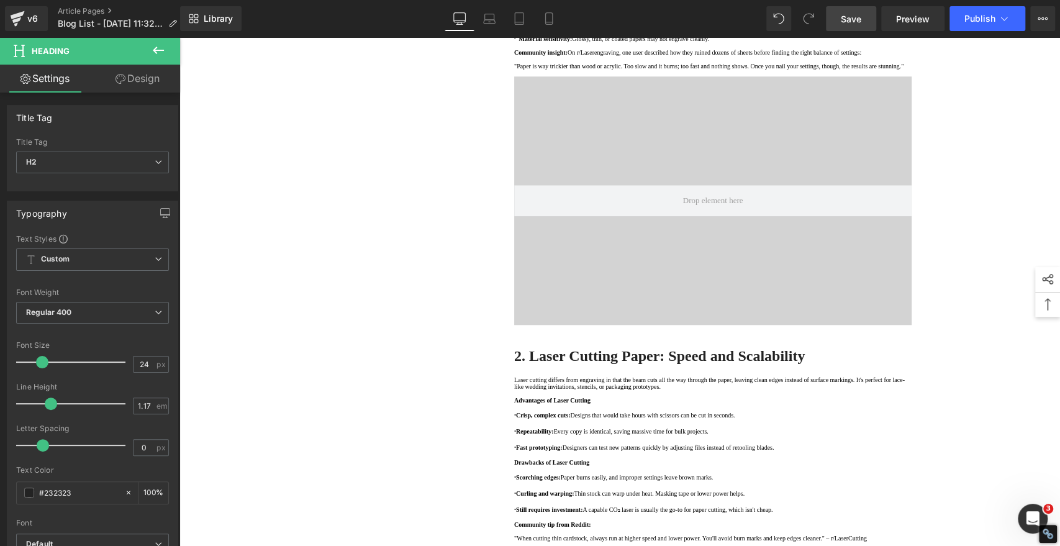
scroll to position [147, 0]
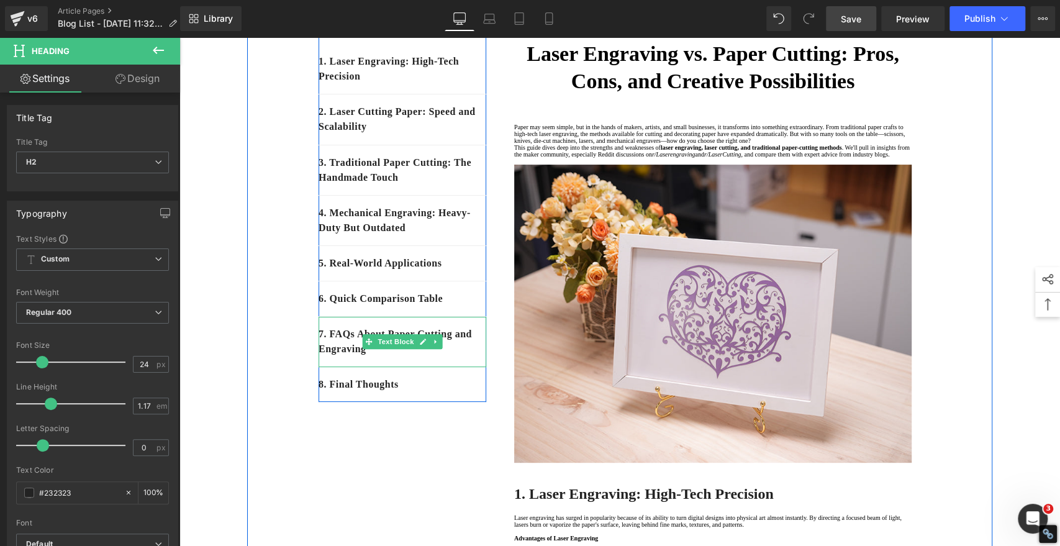
click at [411, 356] on p "7. FAQs About Paper Cutting and Engraving" at bounding box center [403, 342] width 168 height 30
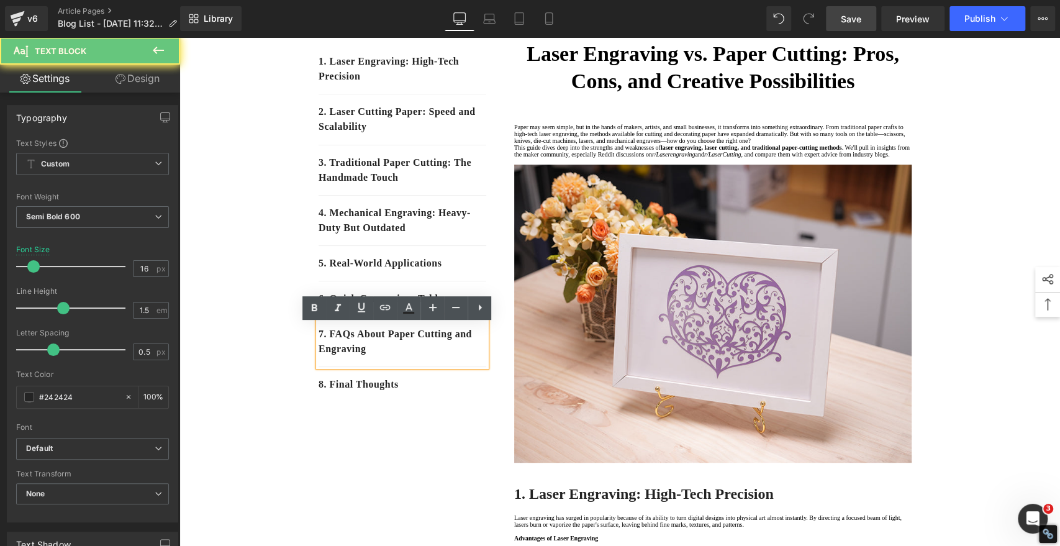
click at [399, 356] on p "7. FAQs About Paper Cutting and Engraving" at bounding box center [403, 342] width 168 height 30
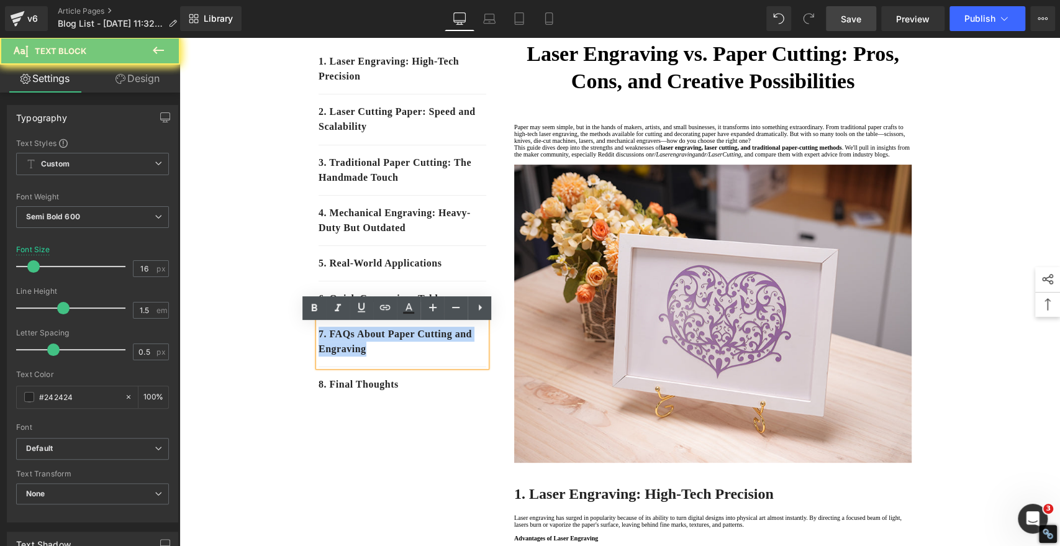
click at [399, 356] on p "7. FAQs About Paper Cutting and Engraving" at bounding box center [403, 342] width 168 height 30
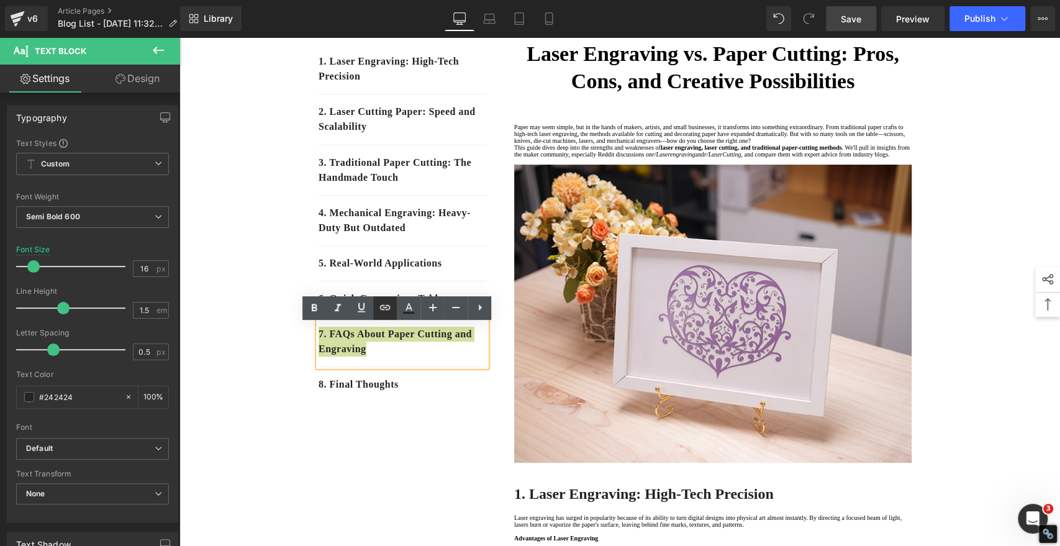
click at [386, 312] on icon at bounding box center [385, 307] width 15 height 15
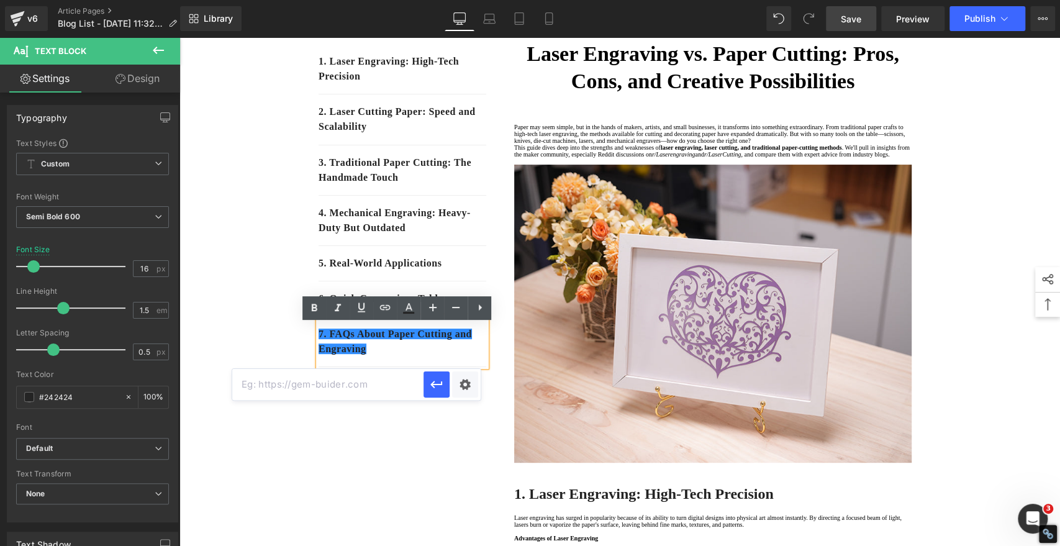
click at [0, 0] on input "text" at bounding box center [0, 0] width 0 height 0
paste input "#e-1756187109826"
type input "#e-1756187109826"
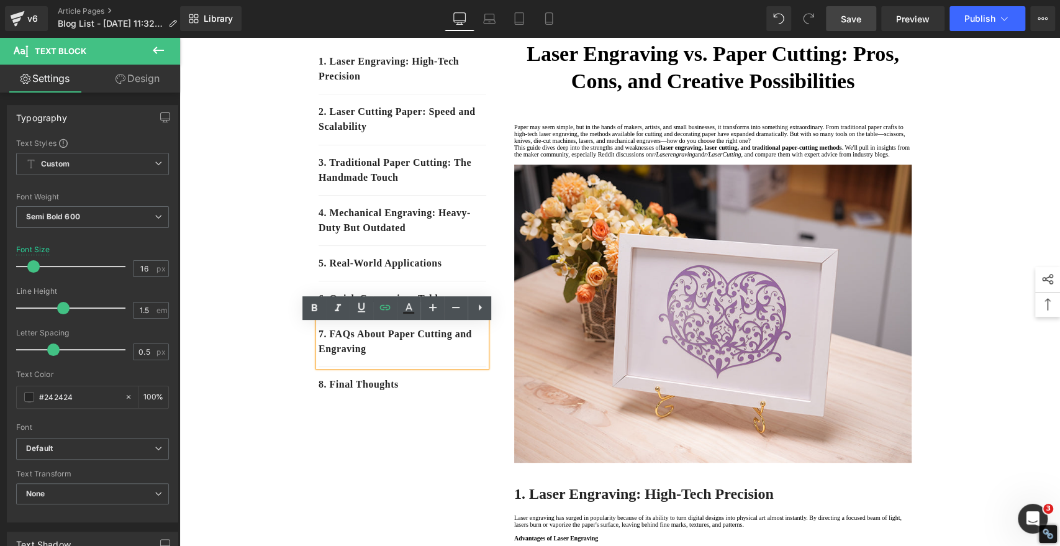
drag, startPoint x: 361, startPoint y: 455, endPoint x: 350, endPoint y: 375, distance: 80.3
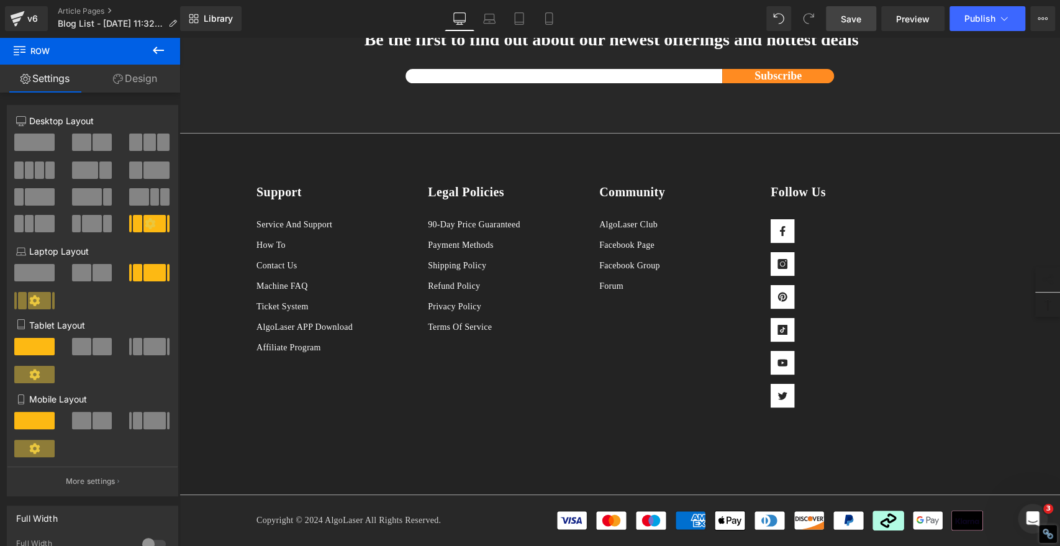
scroll to position [3928, 0]
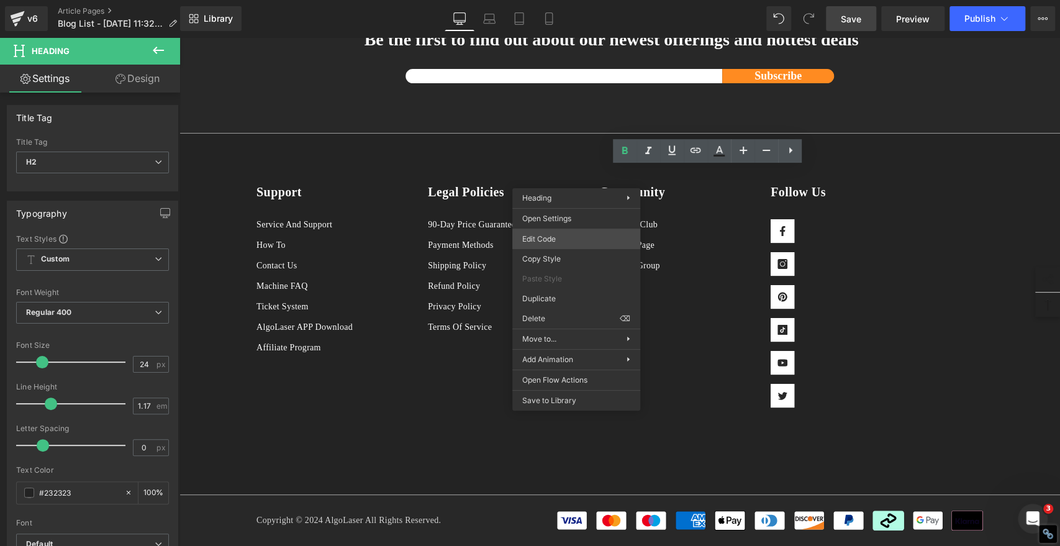
click at [547, 0] on div "You are previewing how the will restyle your page. You can not edit Elements in…" at bounding box center [530, 0] width 1060 height 0
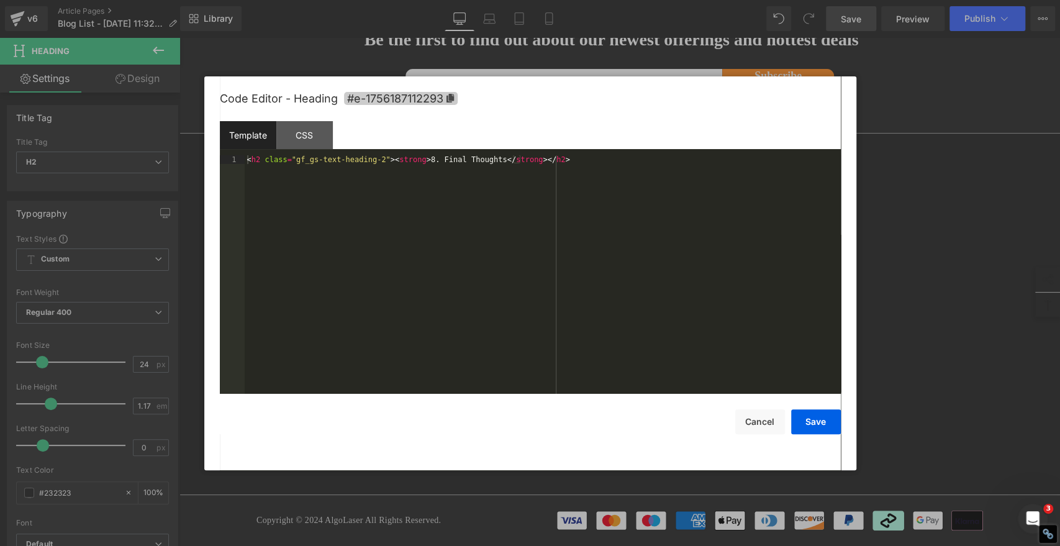
click at [452, 94] on icon at bounding box center [449, 98] width 7 height 9
copy strong "8. Final Thoughts"
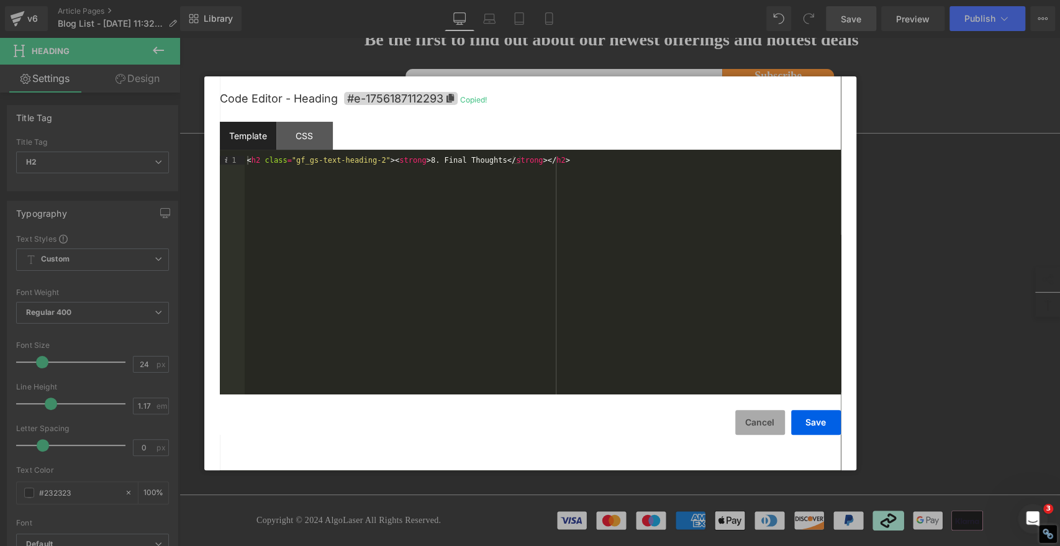
drag, startPoint x: 758, startPoint y: 421, endPoint x: 770, endPoint y: 404, distance: 20.9
click at [758, 421] on button "Cancel" at bounding box center [760, 422] width 50 height 25
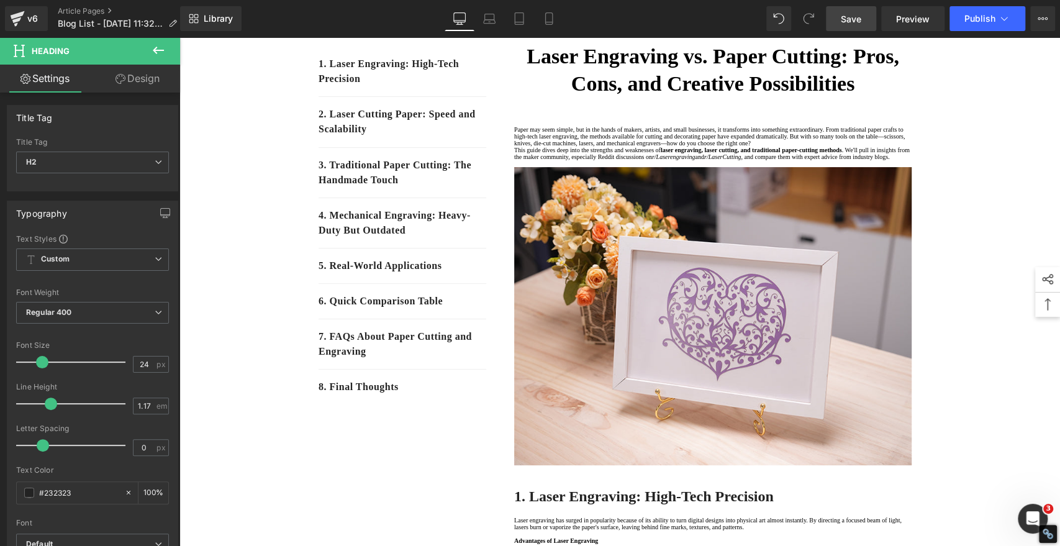
scroll to position [382, 0]
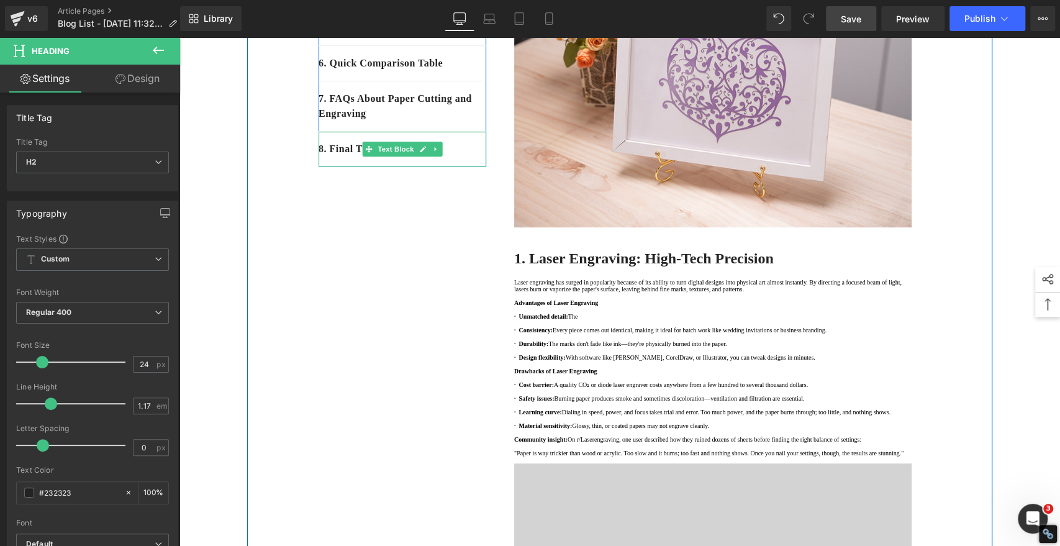
click at [472, 157] on p "8. Final Thoughts" at bounding box center [403, 149] width 168 height 15
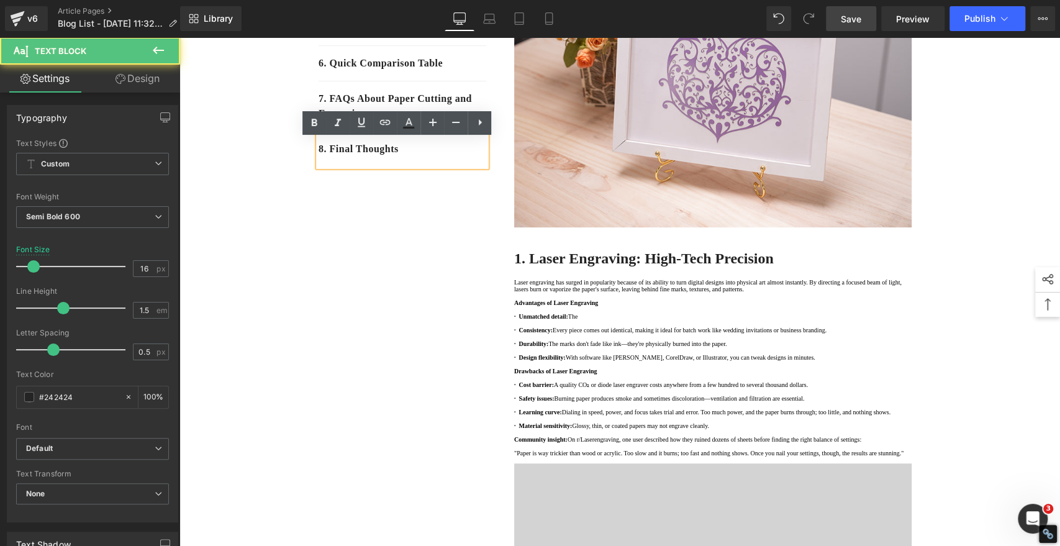
click at [464, 157] on p "8. Final Thoughts" at bounding box center [403, 149] width 168 height 15
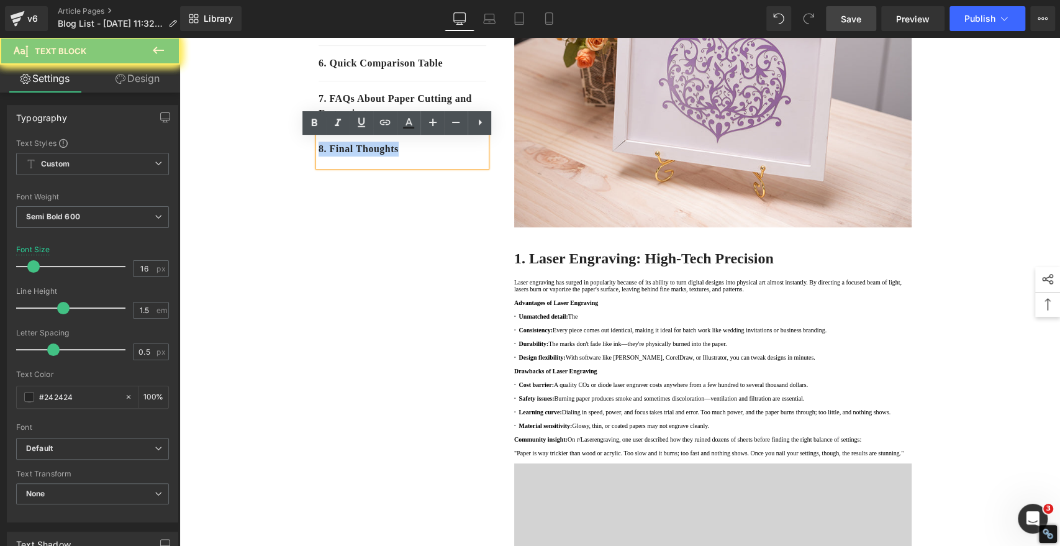
click at [464, 157] on p "8. Final Thoughts" at bounding box center [403, 149] width 168 height 15
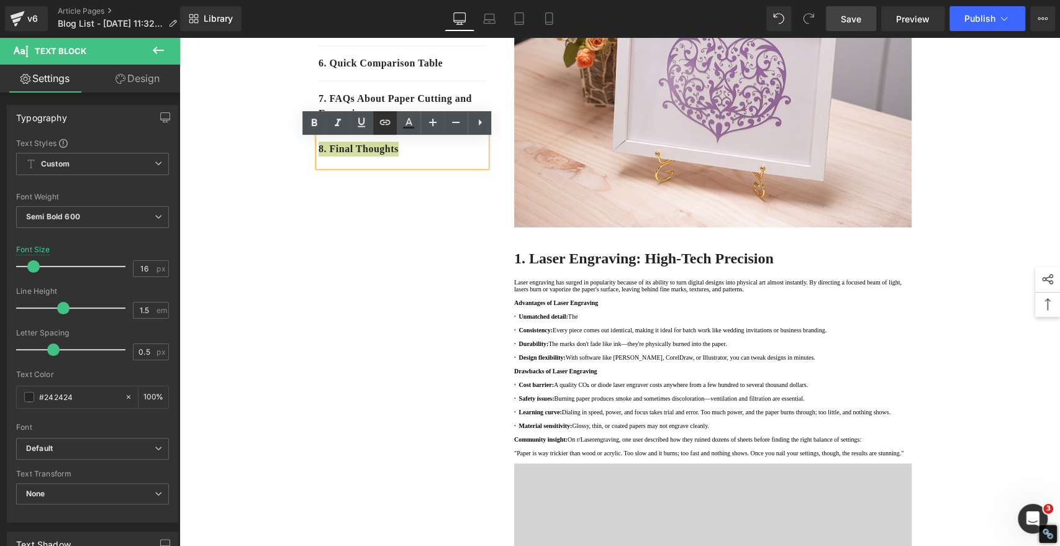
click at [384, 120] on icon at bounding box center [385, 122] width 15 height 15
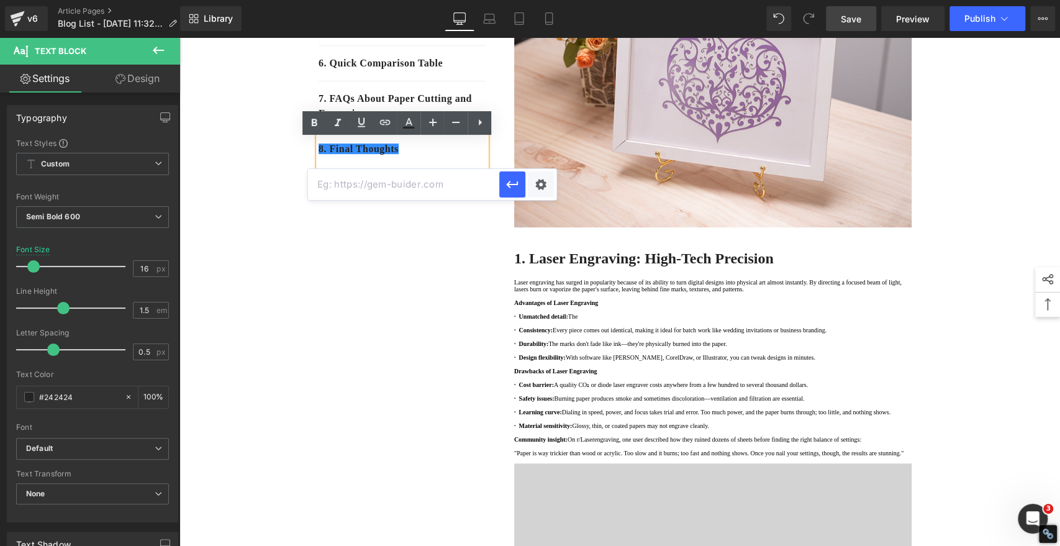
click at [0, 0] on input "text" at bounding box center [0, 0] width 0 height 0
paste input "#e-1756187112293"
type input "#e-1756187112293"
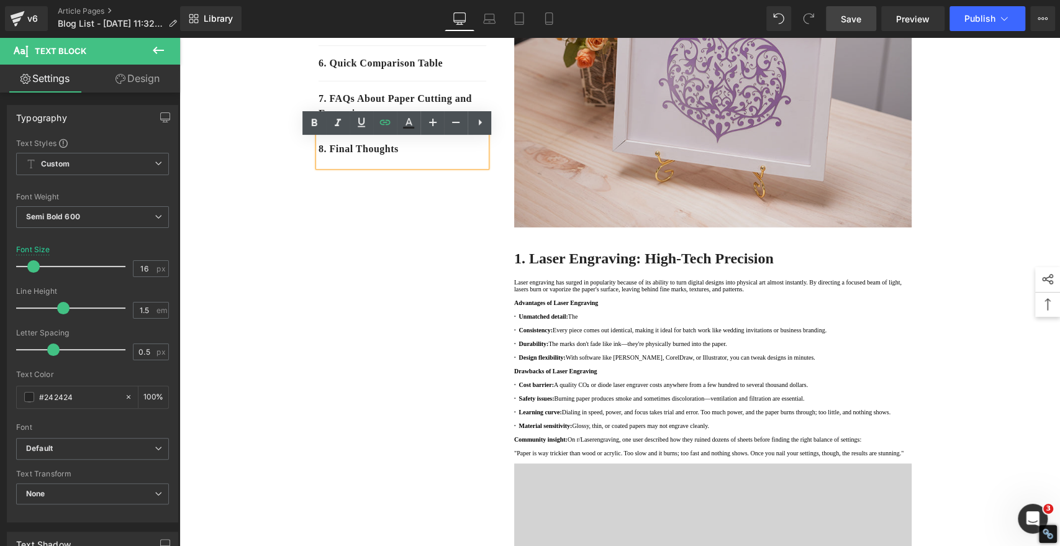
drag, startPoint x: 259, startPoint y: 305, endPoint x: 653, endPoint y: 113, distance: 438.0
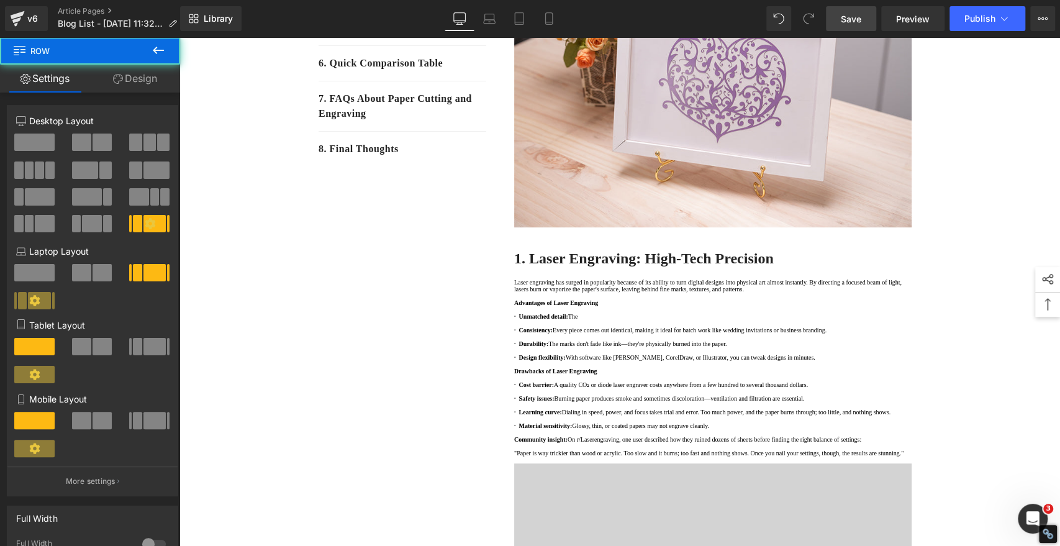
click at [847, 19] on span "Save" at bounding box center [851, 18] width 20 height 13
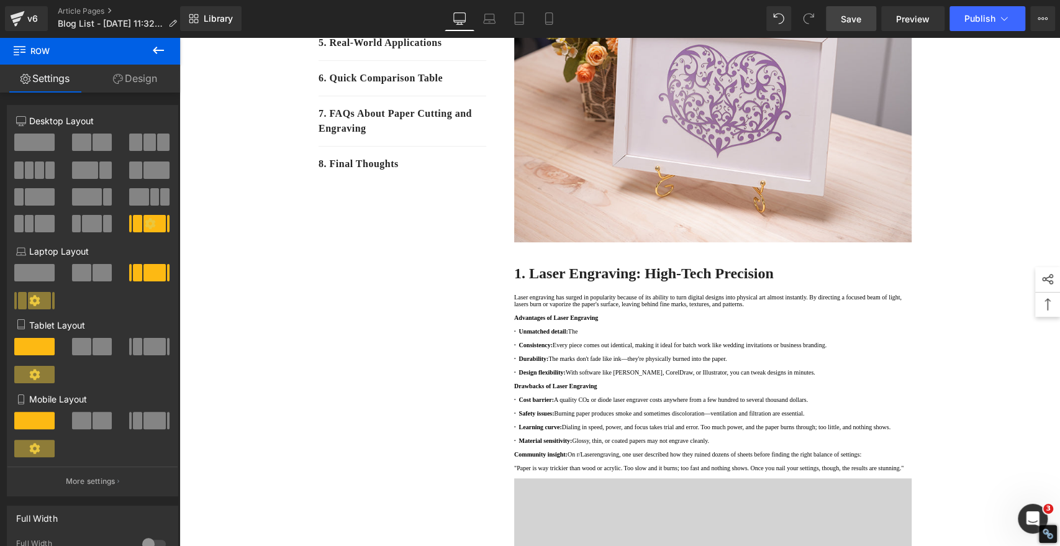
scroll to position [0, 0]
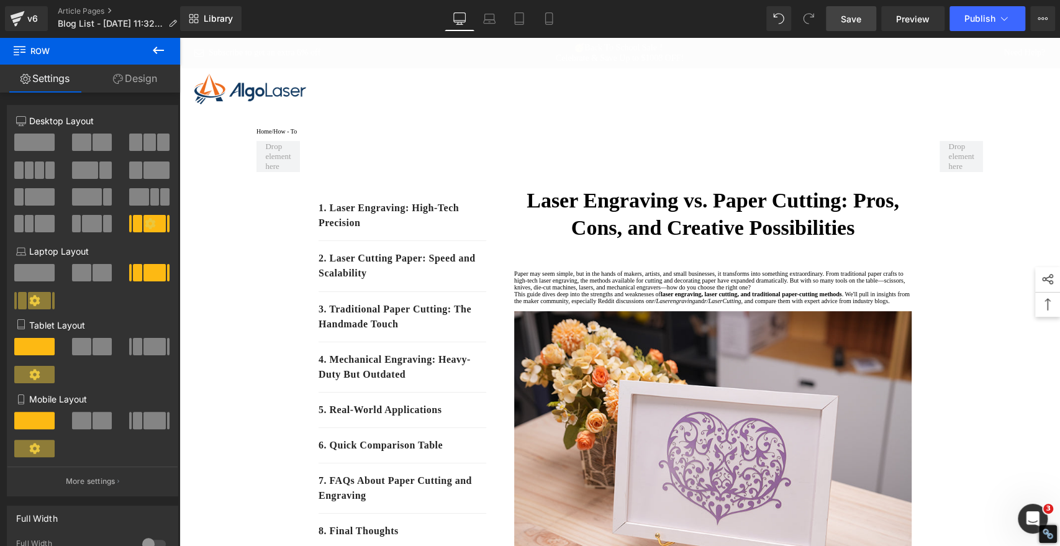
drag, startPoint x: 1055, startPoint y: 265, endPoint x: 1222, endPoint y: 71, distance: 255.8
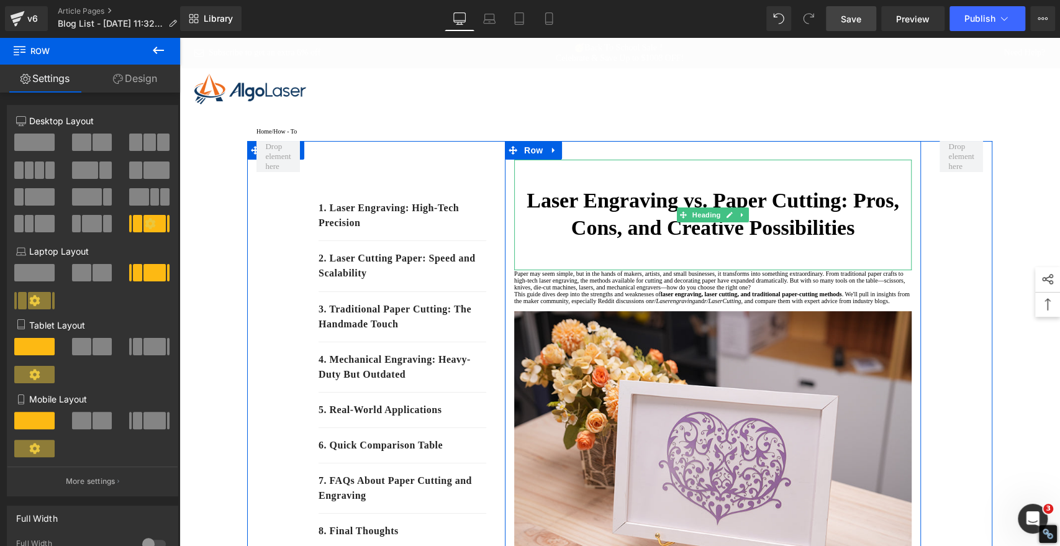
click at [593, 217] on strong "Laser Engraving vs. Paper Cutting: Pros, Cons, and Creative Possibilities" at bounding box center [713, 214] width 373 height 50
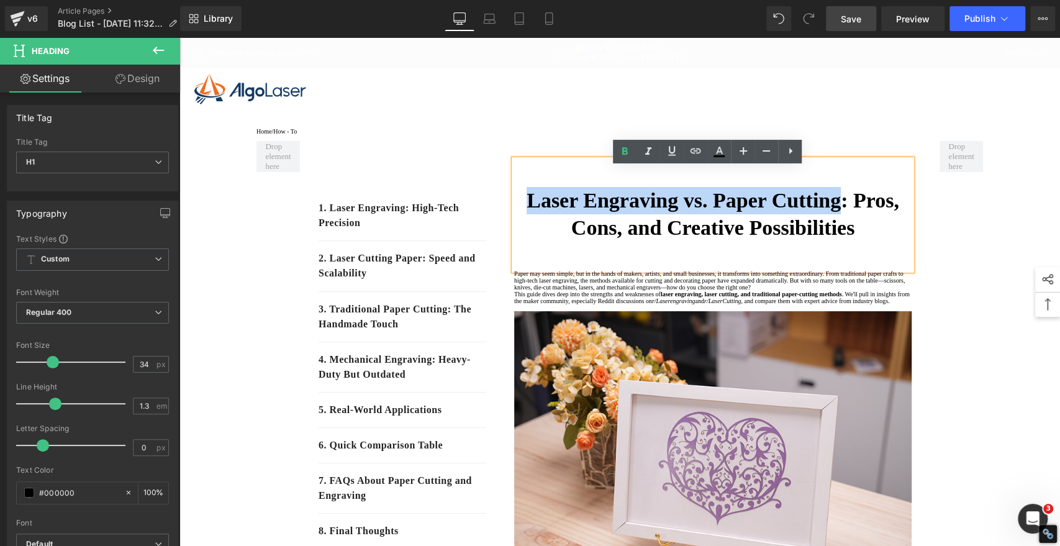
drag, startPoint x: 531, startPoint y: 207, endPoint x: 876, endPoint y: 212, distance: 345.3
click at [876, 212] on strong "Laser Engraving vs. Paper Cutting: Pros, Cons, and Creative Possibilities" at bounding box center [713, 214] width 373 height 50
copy strong "Laser Engraving vs. Paper Cutting"
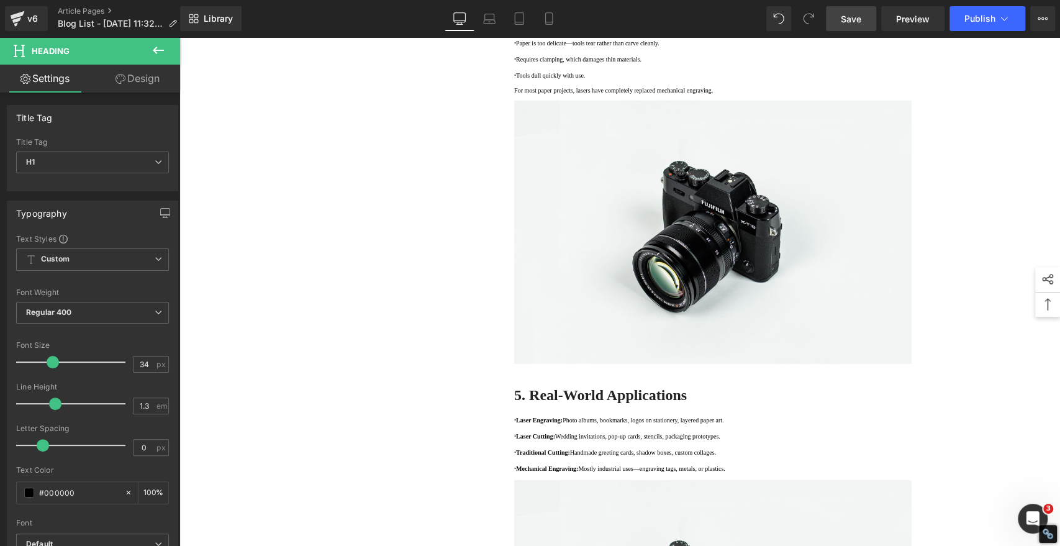
scroll to position [2001, 0]
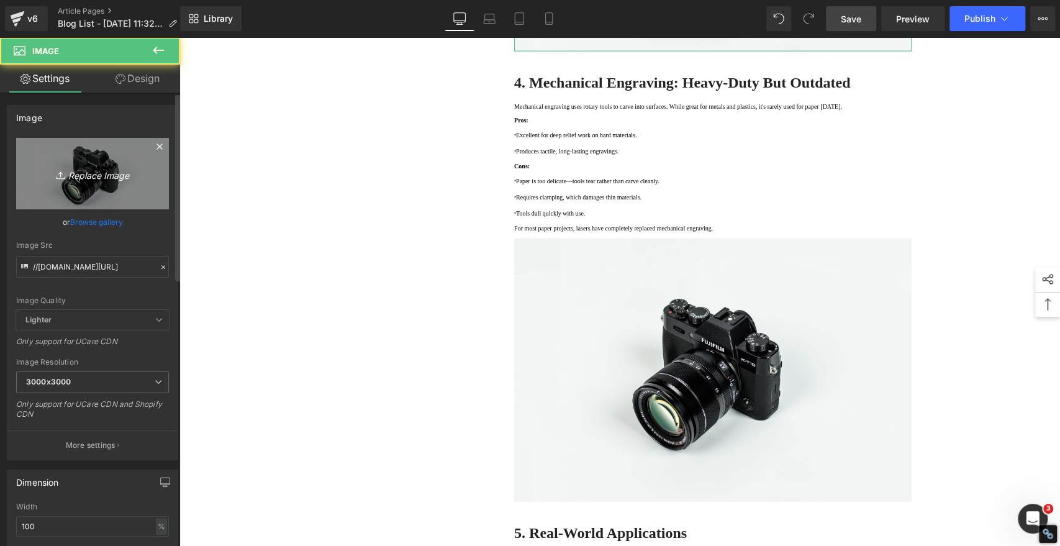
click at [100, 171] on icon "Replace Image" at bounding box center [92, 174] width 99 height 16
type input "C:\fakepath\Laser Engraving vs Paper Cutting 001.jpg"
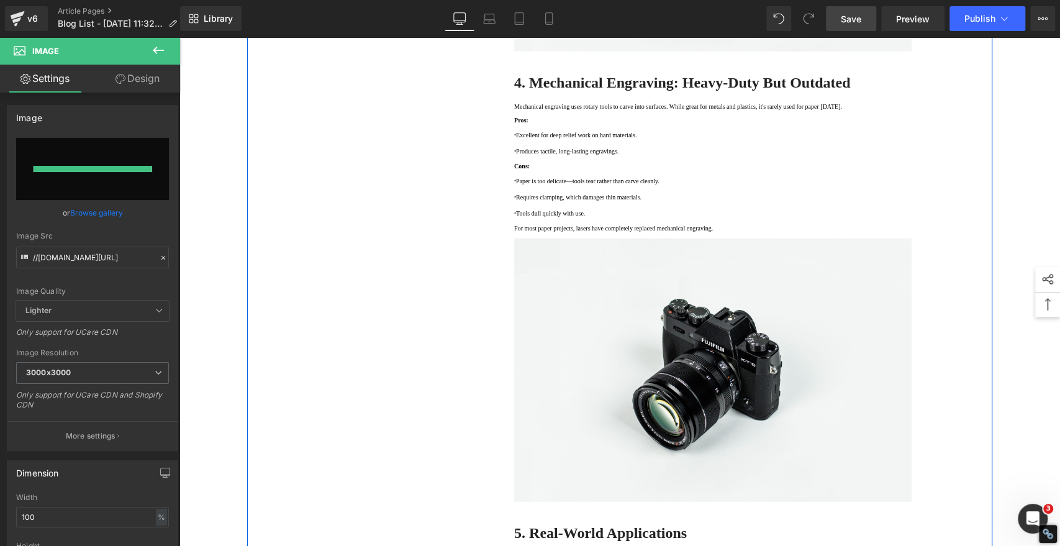
type input "https://ucarecdn.com/645f76ca-54c2-48cf-aa40-64c3aa6907f3/-/format/auto/-/previ…"
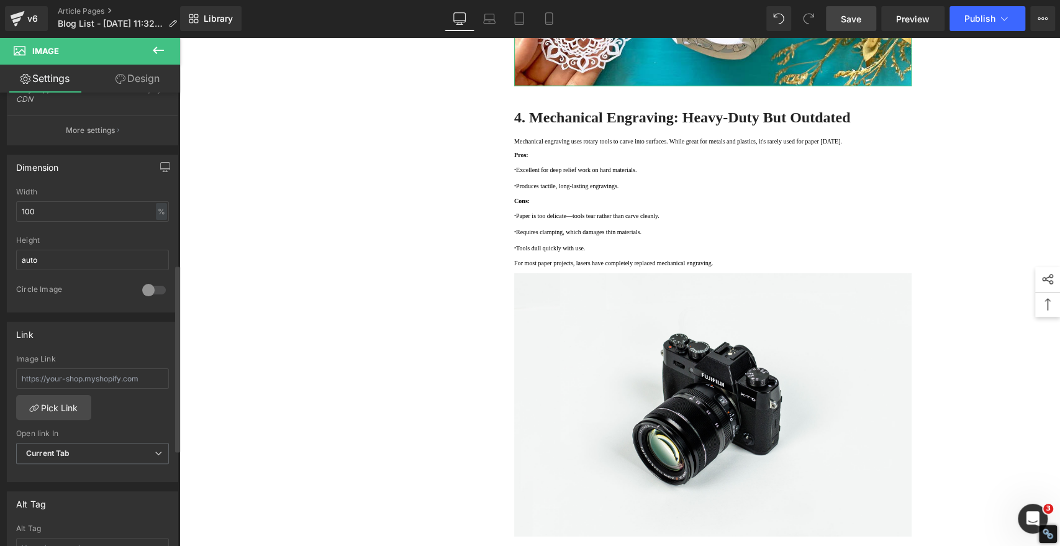
scroll to position [414, 0]
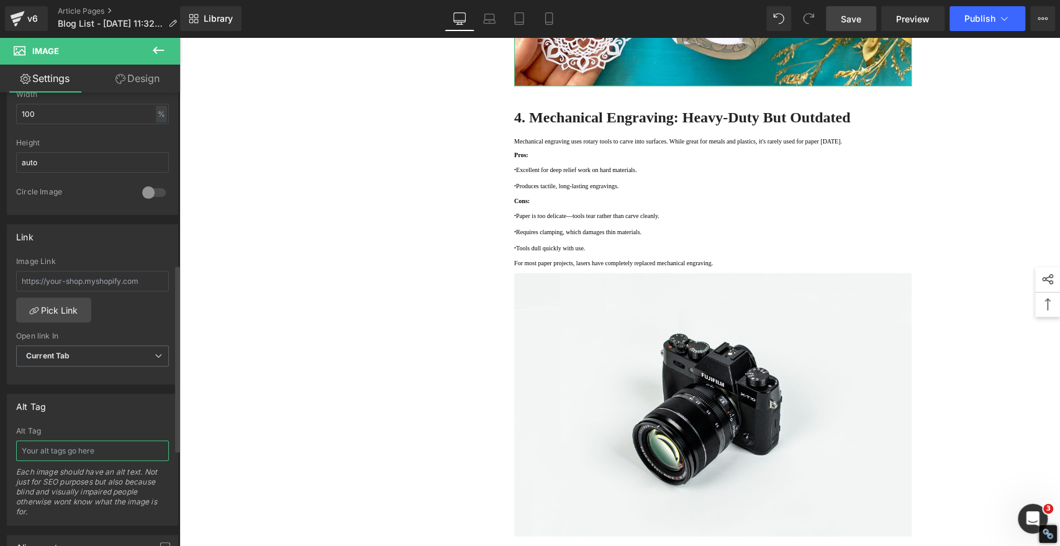
click at [38, 442] on input "text" at bounding box center [92, 450] width 153 height 20
paste input "Laser Engraving vs Paper Cutting 001"
type input "Laser Engraving vs Paper Cutting 001"
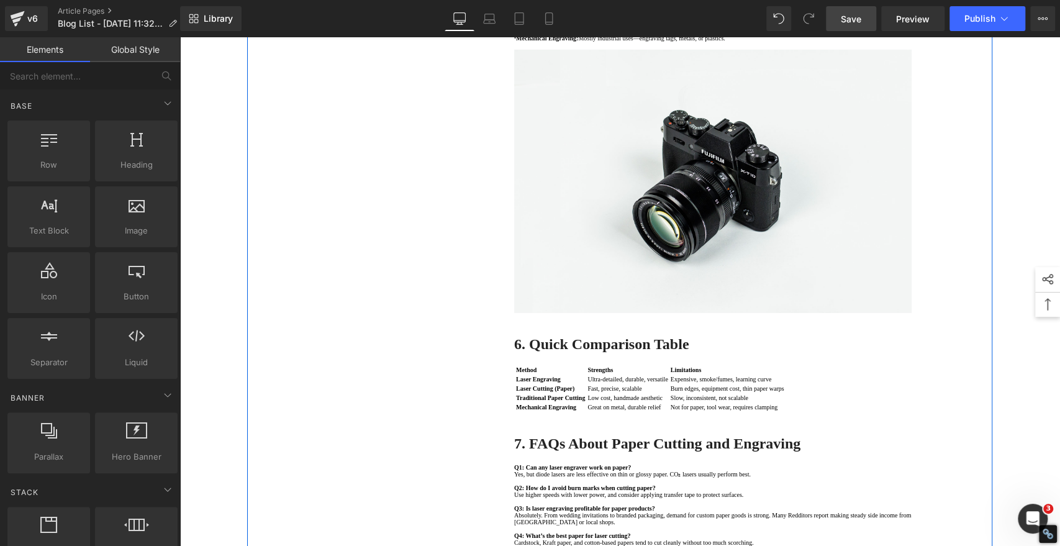
scroll to position [2622, 0]
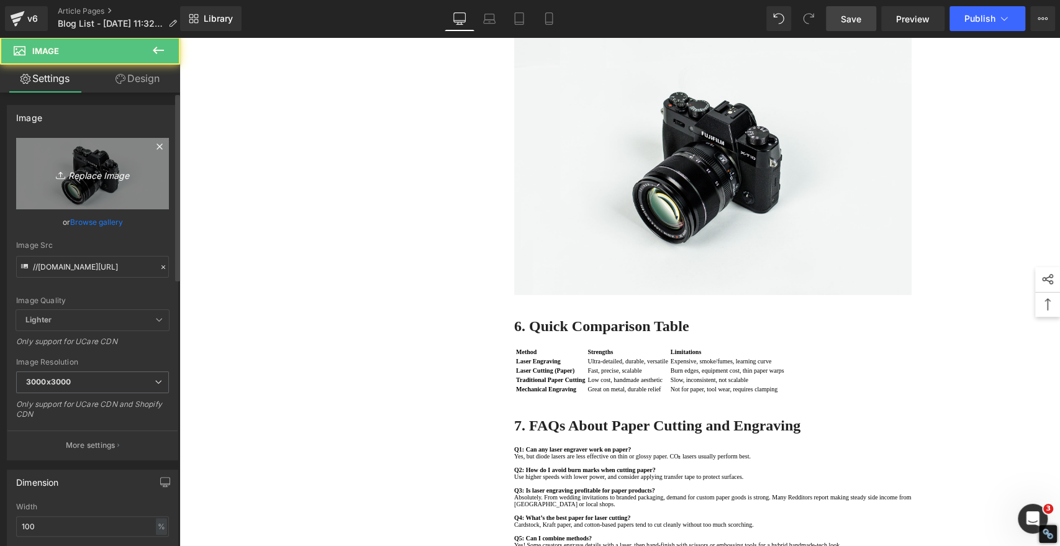
click at [112, 170] on icon "Replace Image" at bounding box center [92, 174] width 99 height 16
type input "C:\fakepath\Laser Engraving vs Paper Cutting 002.jpg"
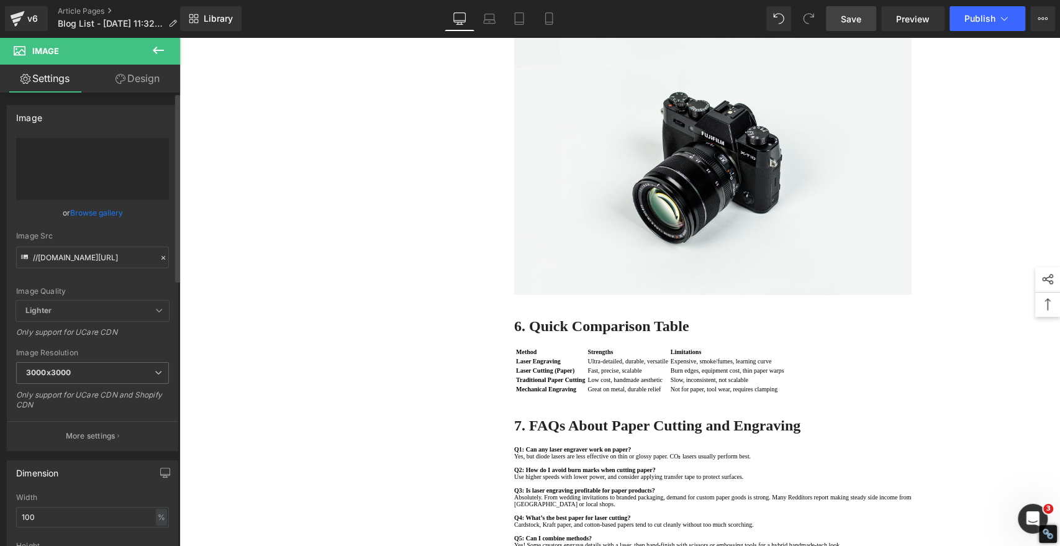
type input "https://ucarecdn.com/ace4053a-c1cb-435b-b07d-15731b395f2f/-/format/auto/-/previ…"
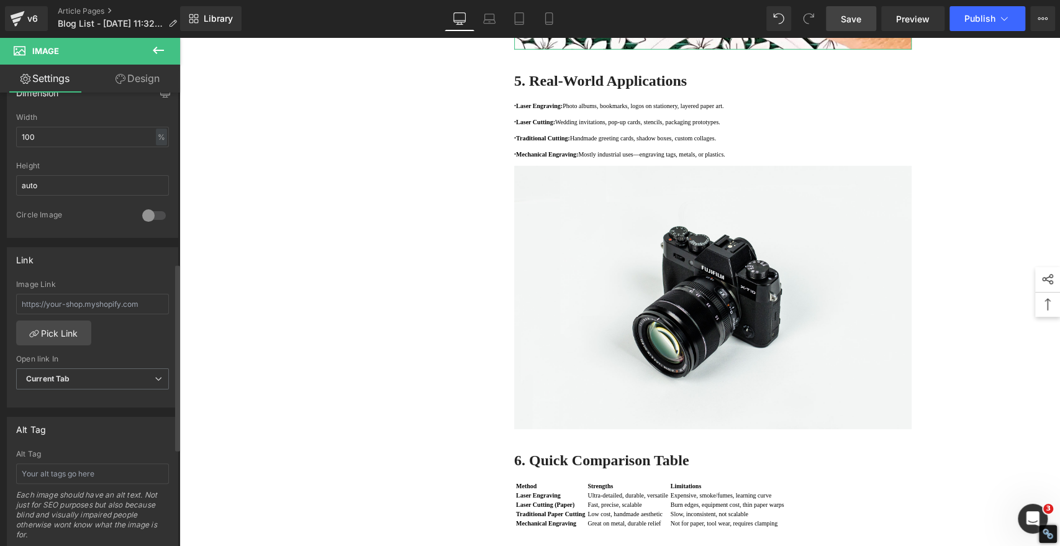
scroll to position [414, 0]
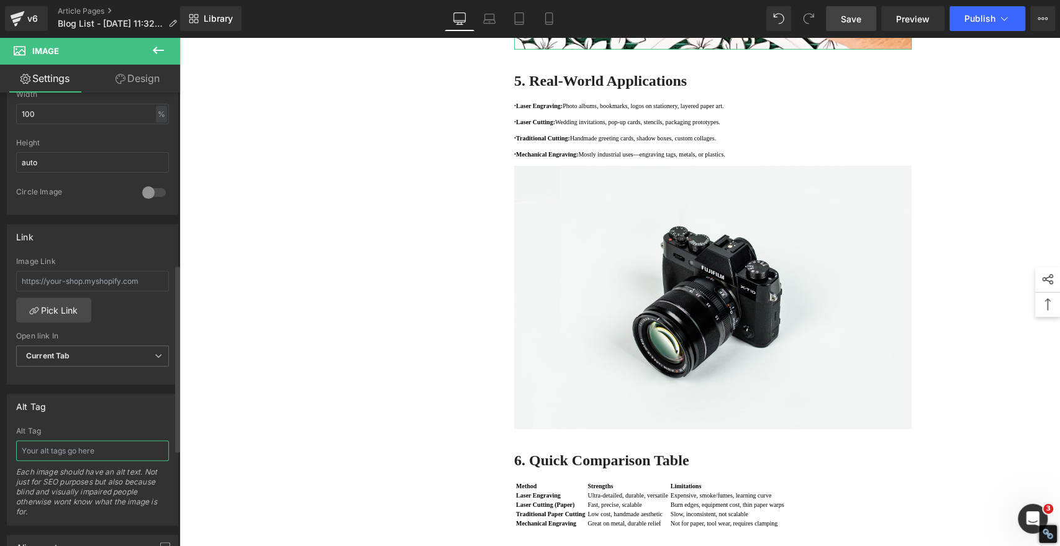
click at [86, 450] on input "text" at bounding box center [92, 450] width 153 height 20
paste input "Laser Engraving vs Paper Cutting 001"
type input "Laser Engraving vs Paper Cutting 002"
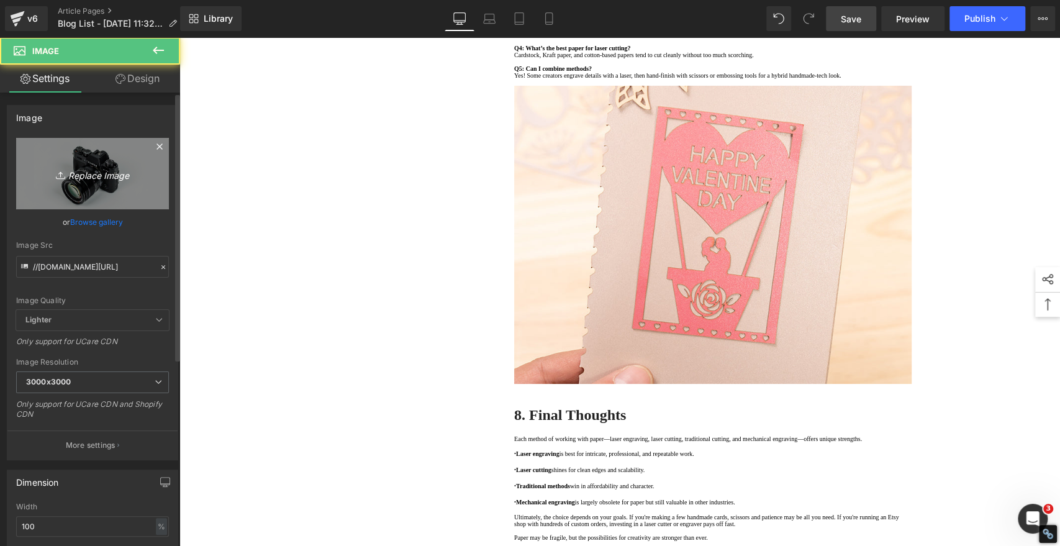
scroll to position [3243, 0]
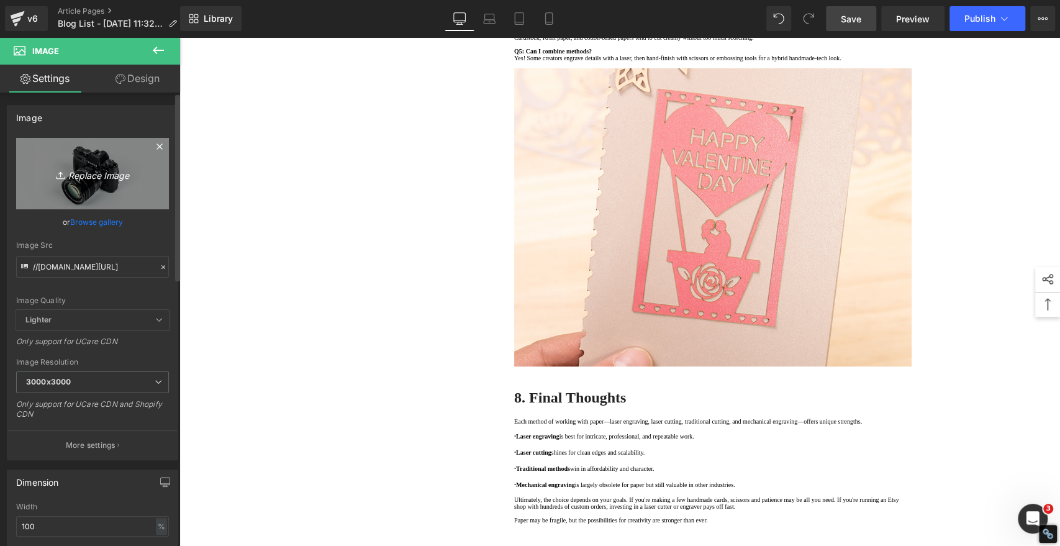
click at [88, 176] on icon "Replace Image" at bounding box center [92, 174] width 99 height 16
type input "C:\fakepath\Laser Engraving vs Paper Cutting 003.jpg"
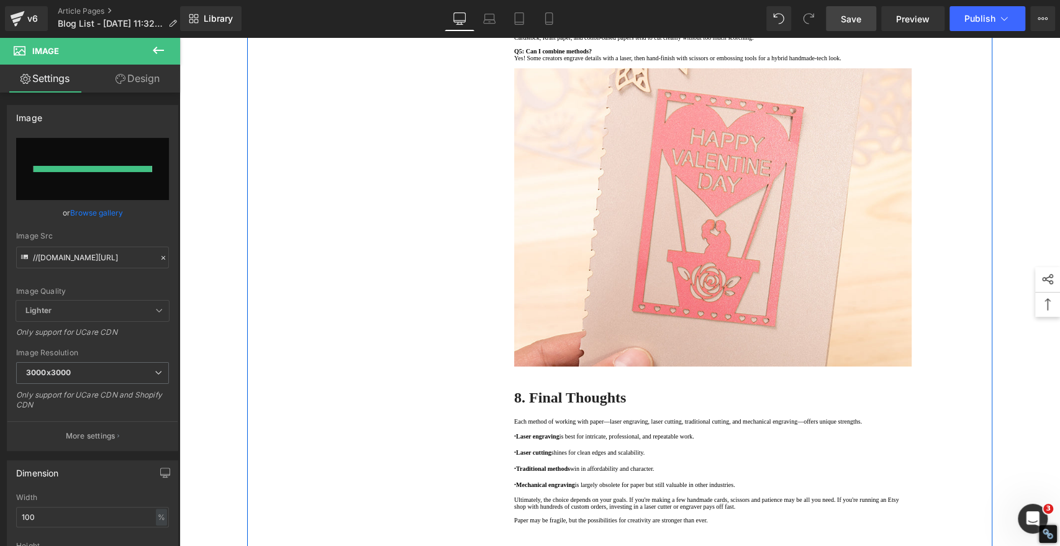
type input "https://ucarecdn.com/b670d89f-edfd-4b81-aaf9-923b4750685f/-/format/auto/-/previ…"
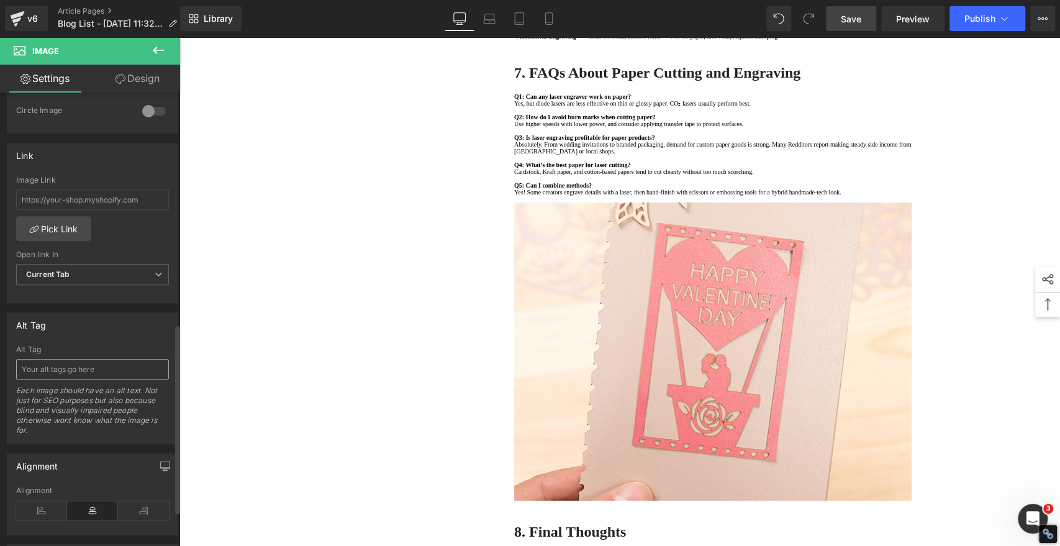
scroll to position [552, 0]
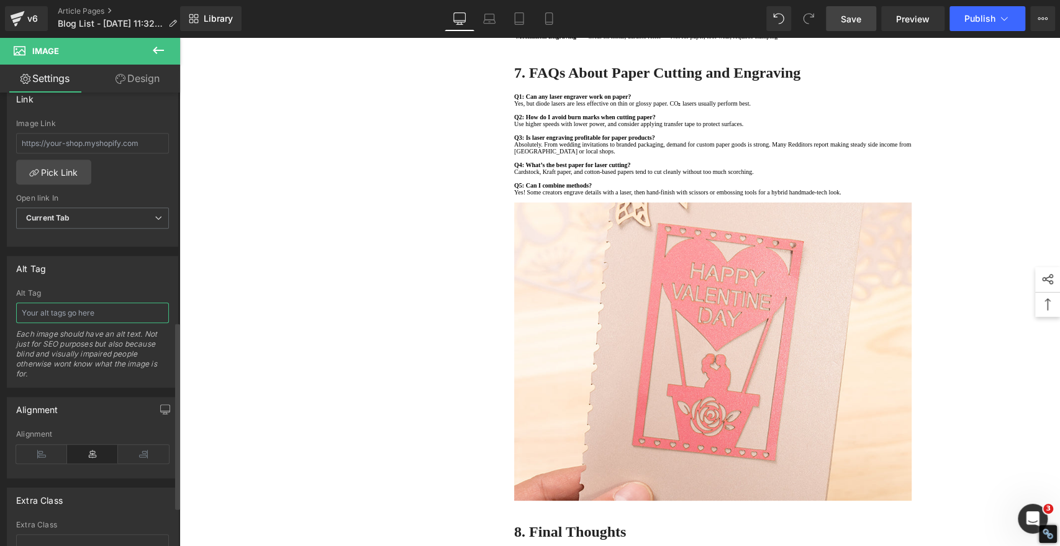
click at [82, 311] on input "text" at bounding box center [92, 312] width 153 height 20
paste input "Laser Engraving vs Paper Cutting 001"
type input "Laser Engraving vs Paper Cutting 003"
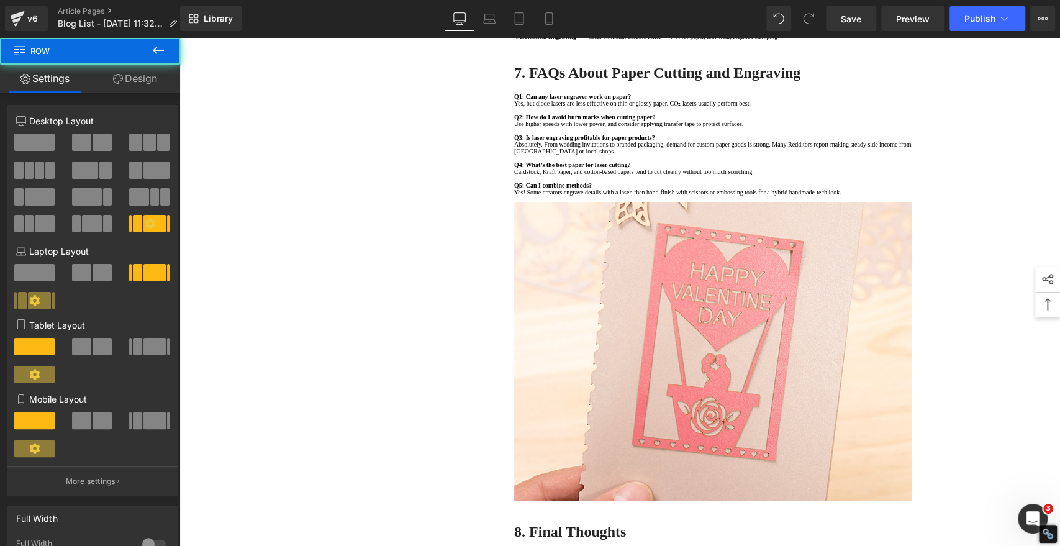
drag, startPoint x: 860, startPoint y: 19, endPoint x: 857, endPoint y: 32, distance: 12.7
click at [860, 19] on span "Save" at bounding box center [851, 18] width 20 height 13
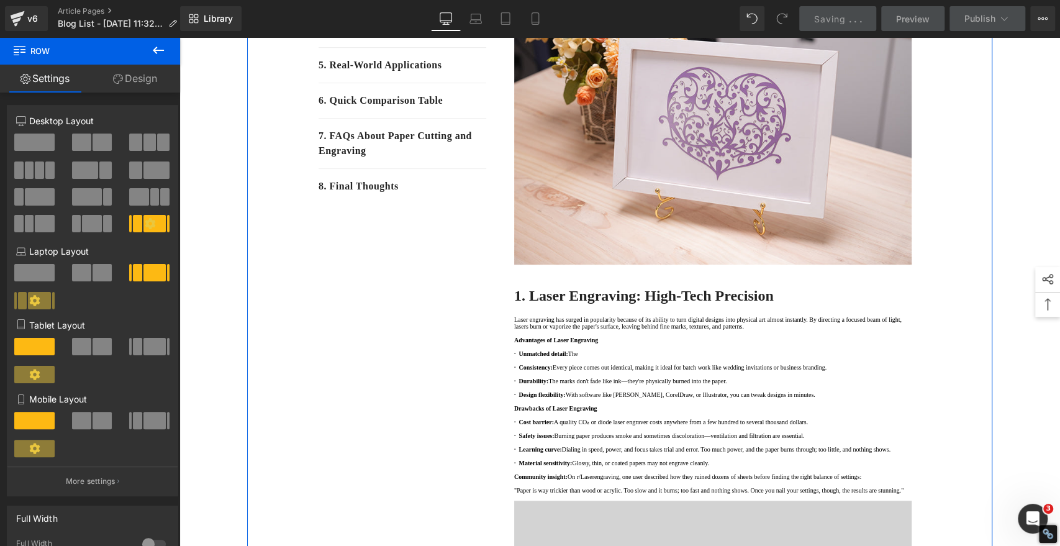
scroll to position [0, 0]
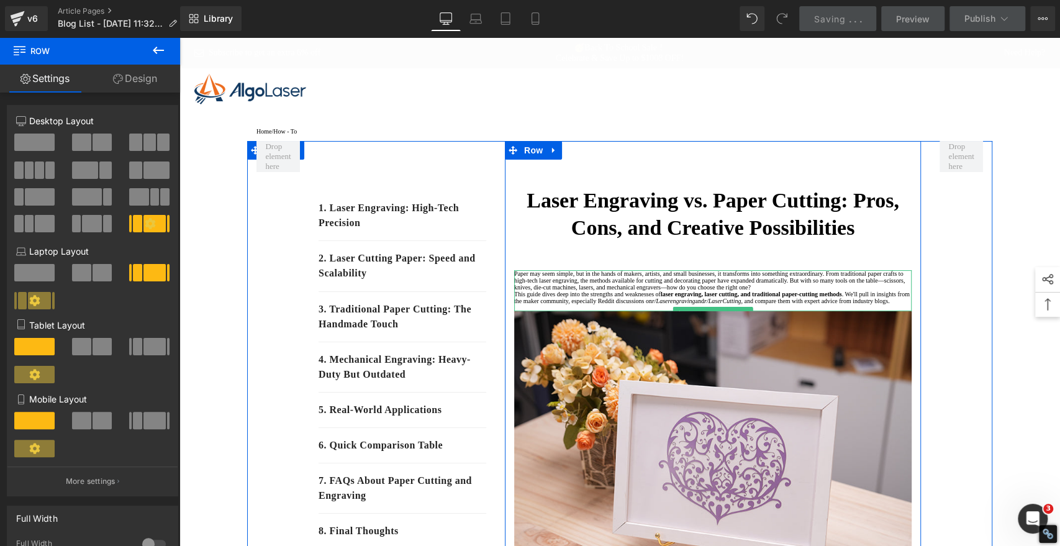
click at [568, 297] on font "This guide dives deep into the strengths and weaknesses of" at bounding box center [587, 294] width 147 height 7
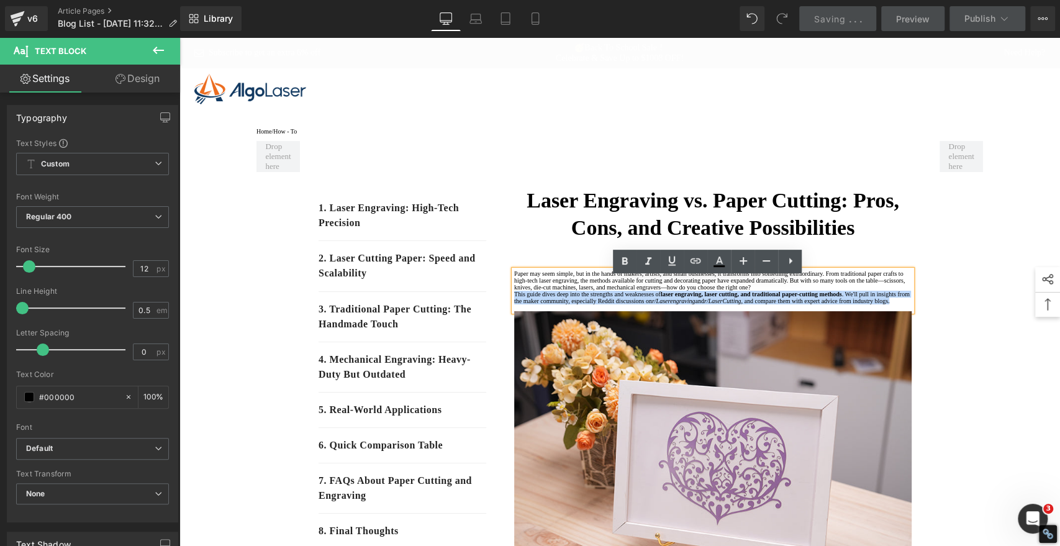
drag, startPoint x: 845, startPoint y: 350, endPoint x: 494, endPoint y: 333, distance: 351.9
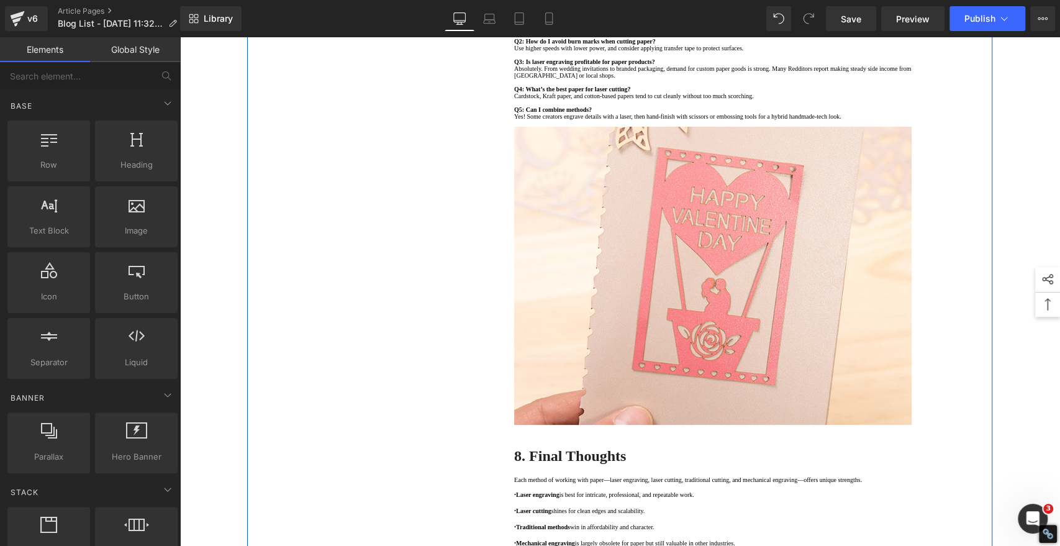
scroll to position [3243, 0]
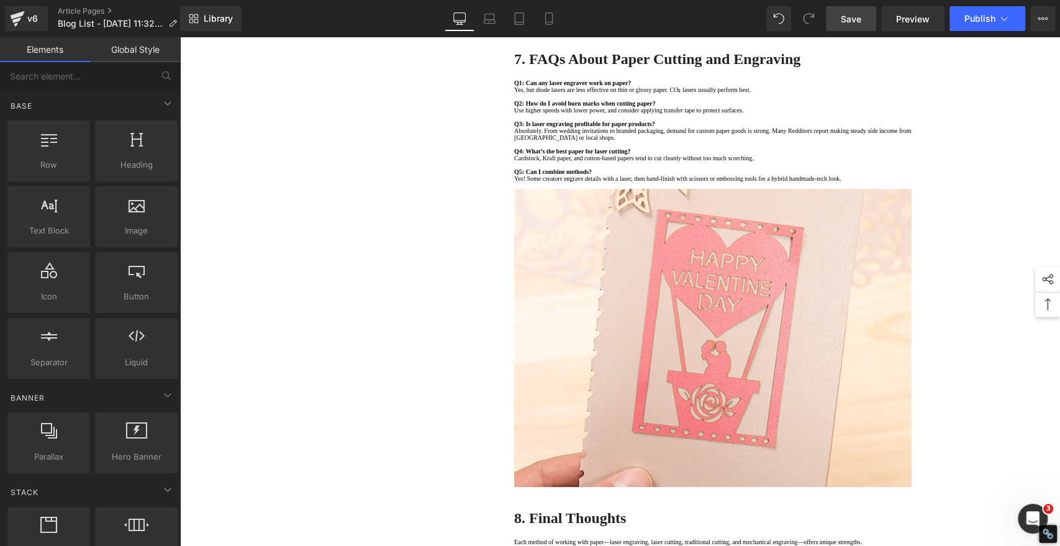
click at [858, 16] on span "Save" at bounding box center [851, 18] width 20 height 13
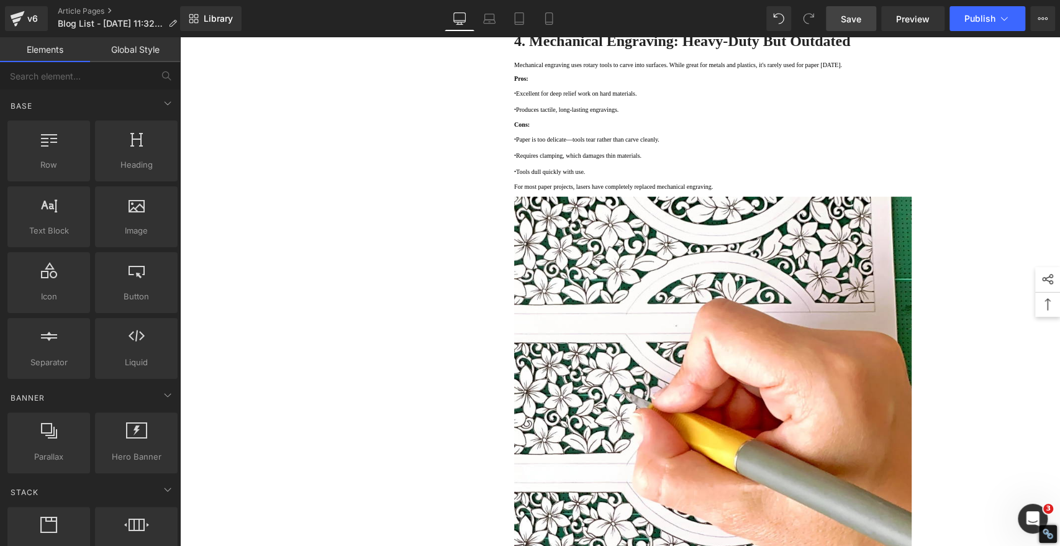
scroll to position [2139, 0]
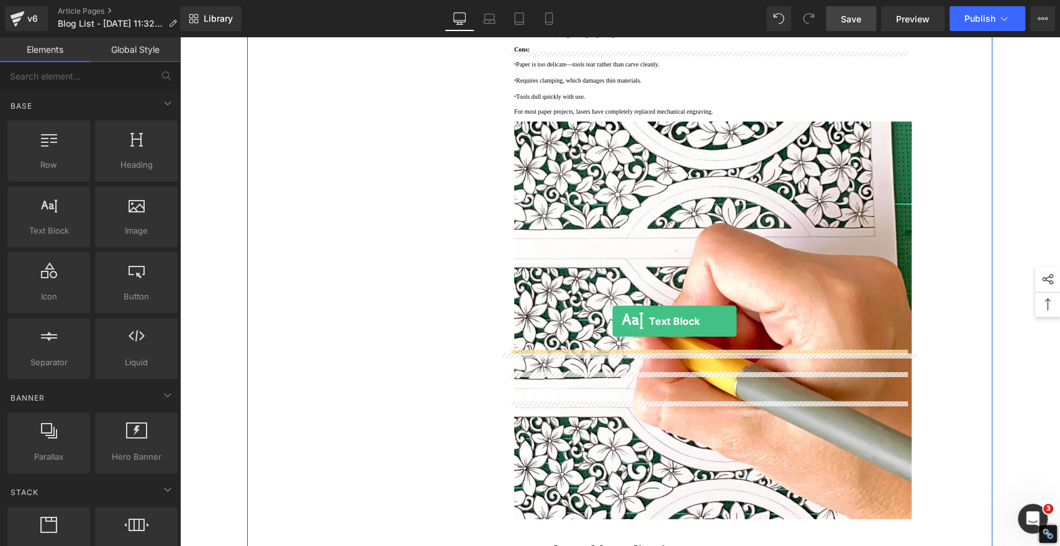
drag, startPoint x: 233, startPoint y: 252, endPoint x: 612, endPoint y: 321, distance: 385.7
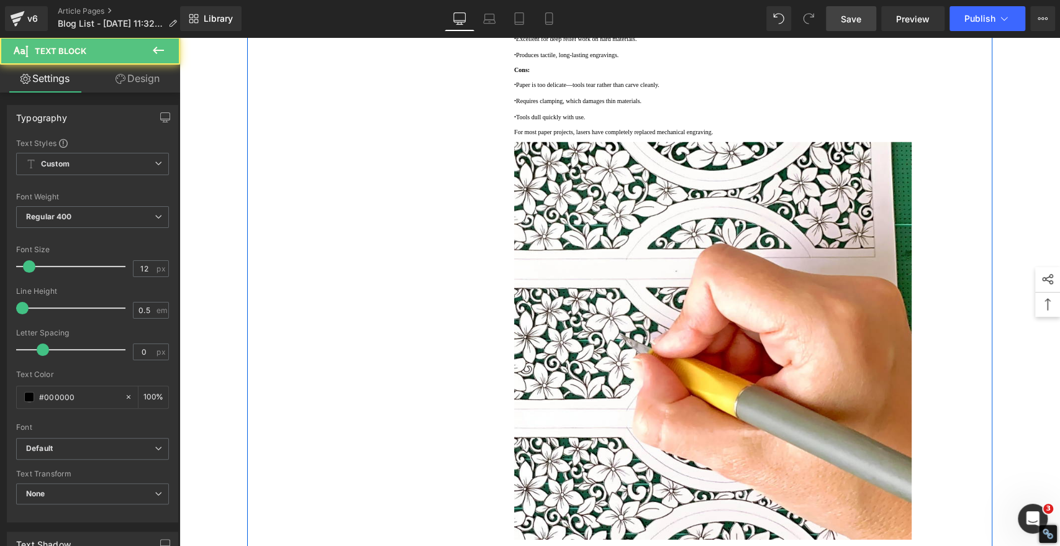
drag, startPoint x: 611, startPoint y: 371, endPoint x: 611, endPoint y: 381, distance: 10.0
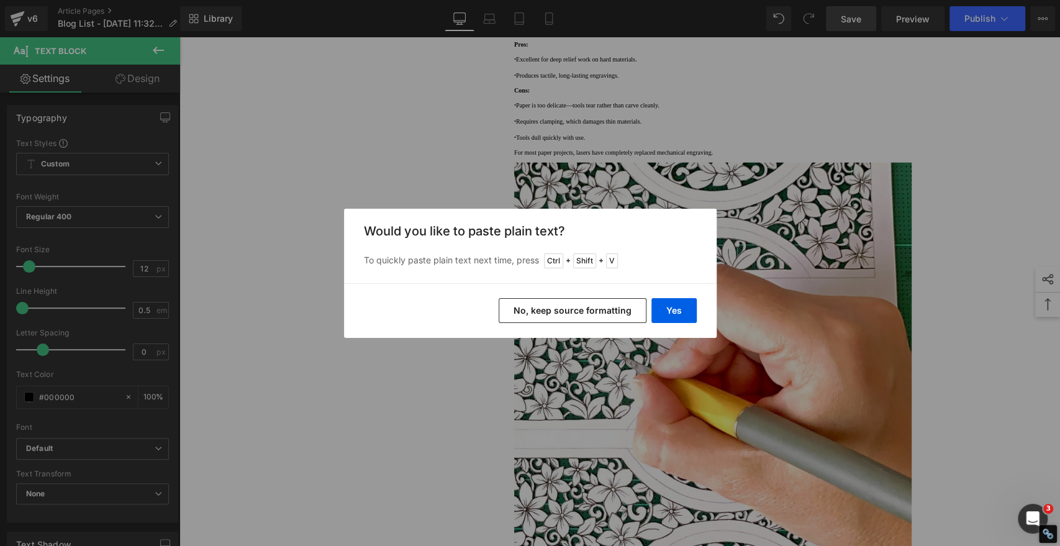
click at [606, 307] on button "No, keep source formatting" at bounding box center [573, 310] width 148 height 25
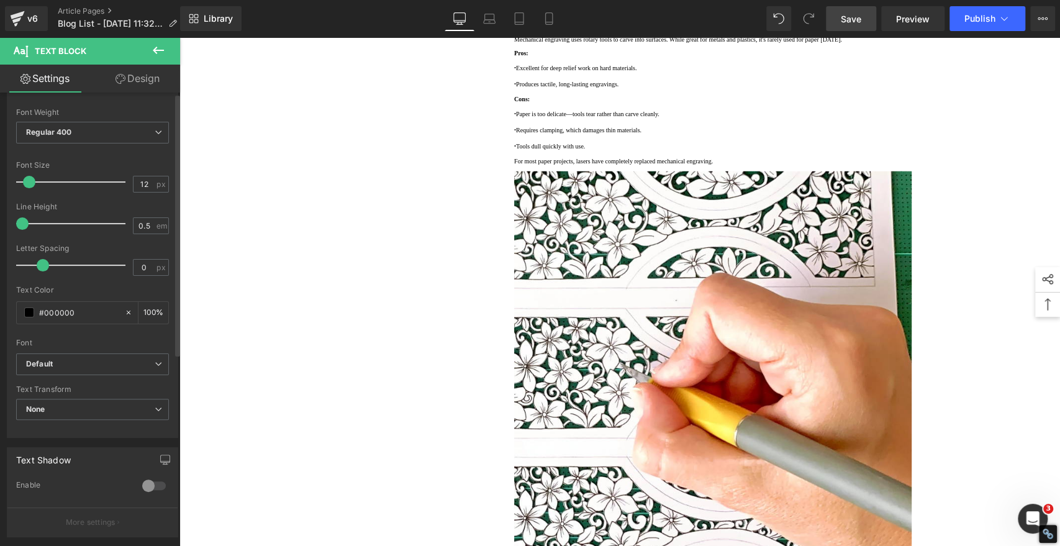
scroll to position [331, 0]
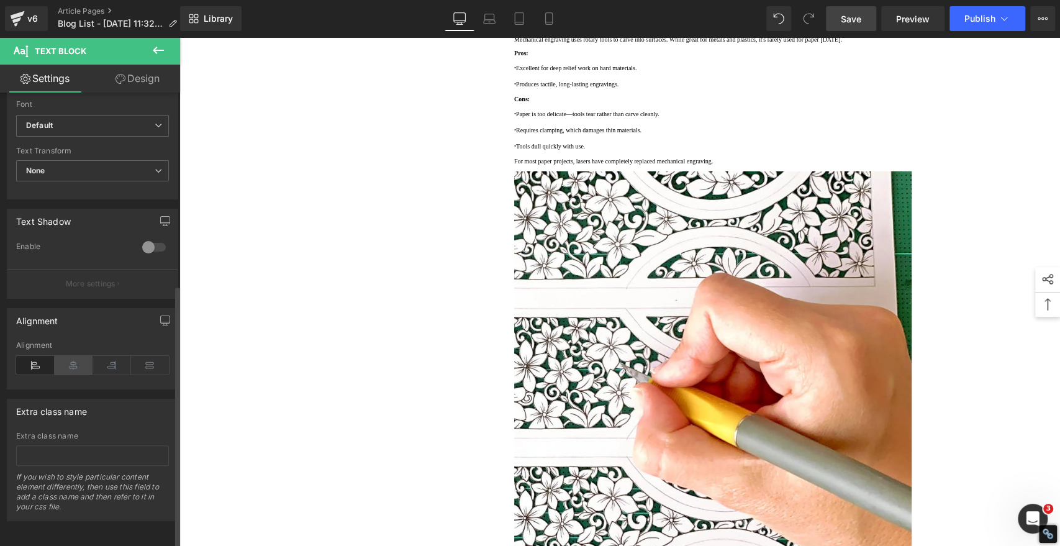
click at [78, 360] on icon at bounding box center [74, 365] width 39 height 19
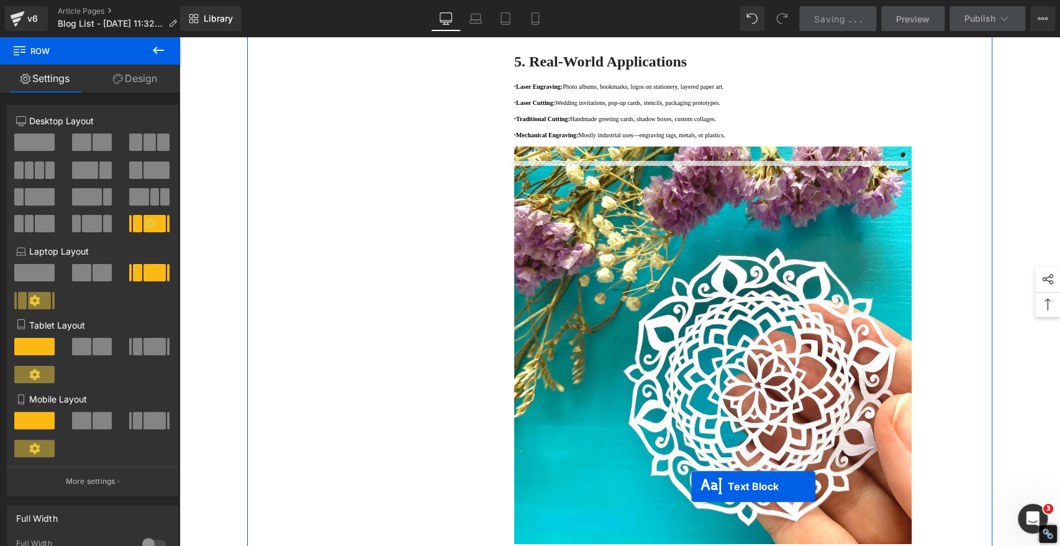
scroll to position [2698, 0]
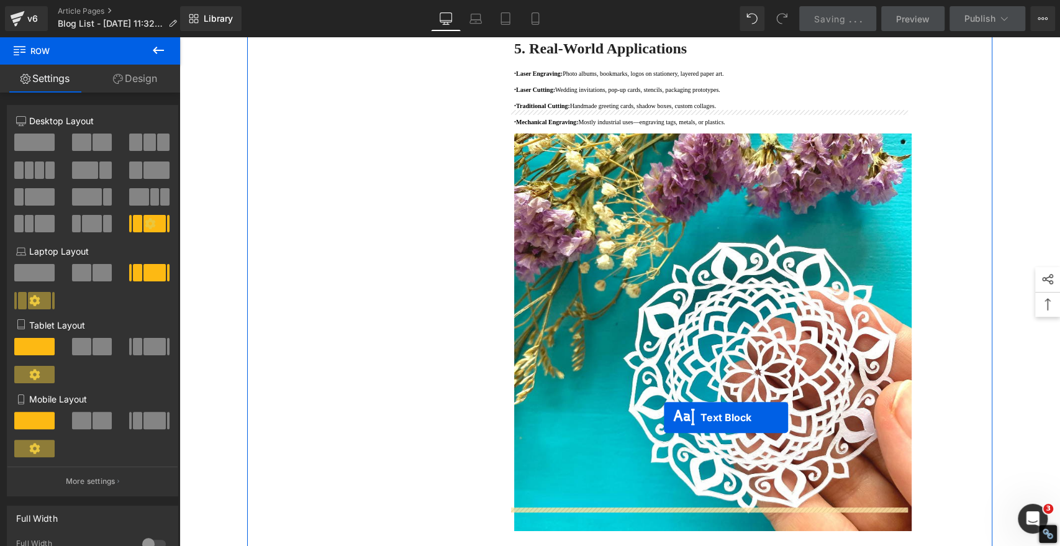
drag, startPoint x: 674, startPoint y: 389, endPoint x: 664, endPoint y: 417, distance: 29.9
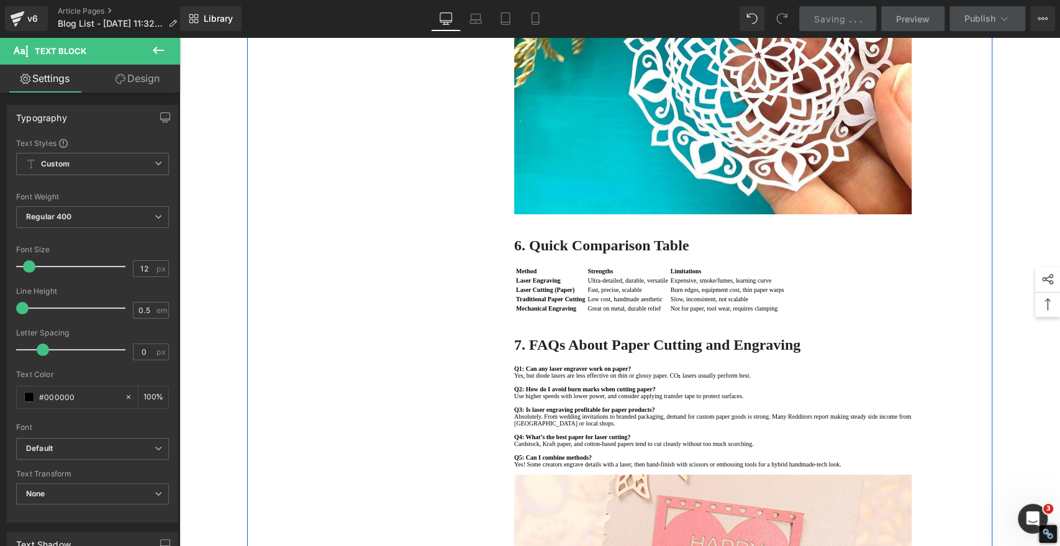
scroll to position [3012, 0]
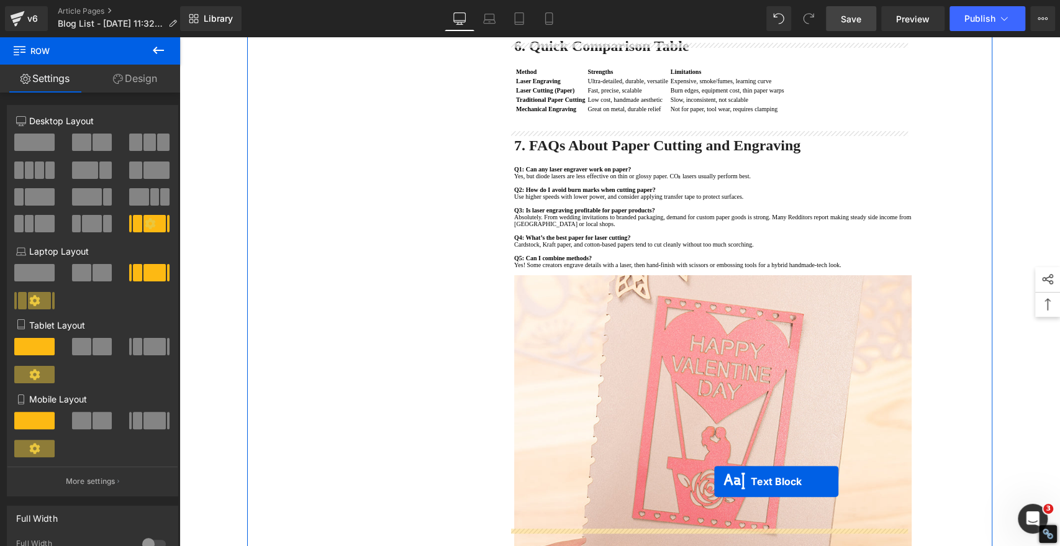
drag, startPoint x: 677, startPoint y: 201, endPoint x: 714, endPoint y: 481, distance: 282.6
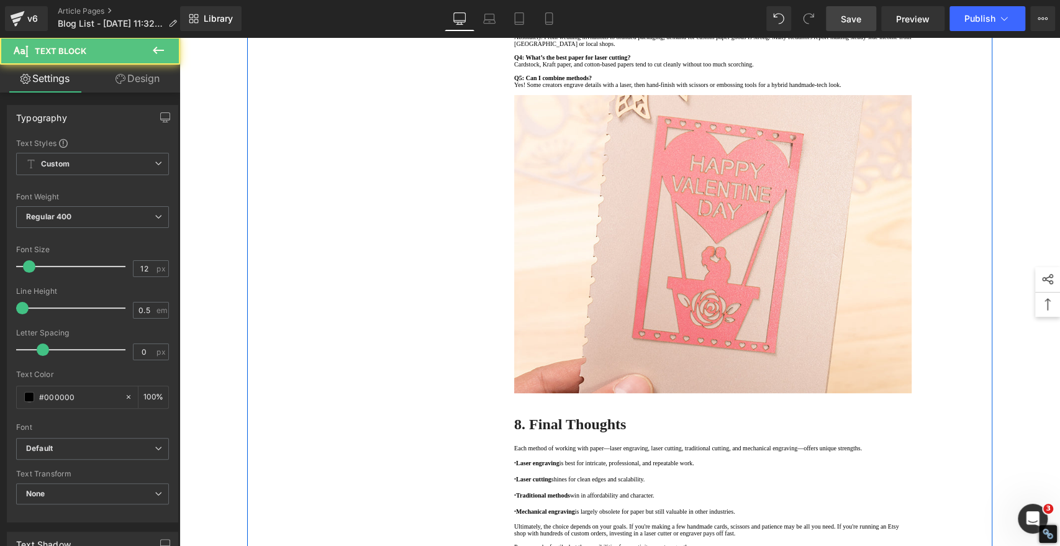
scroll to position [3416, 0]
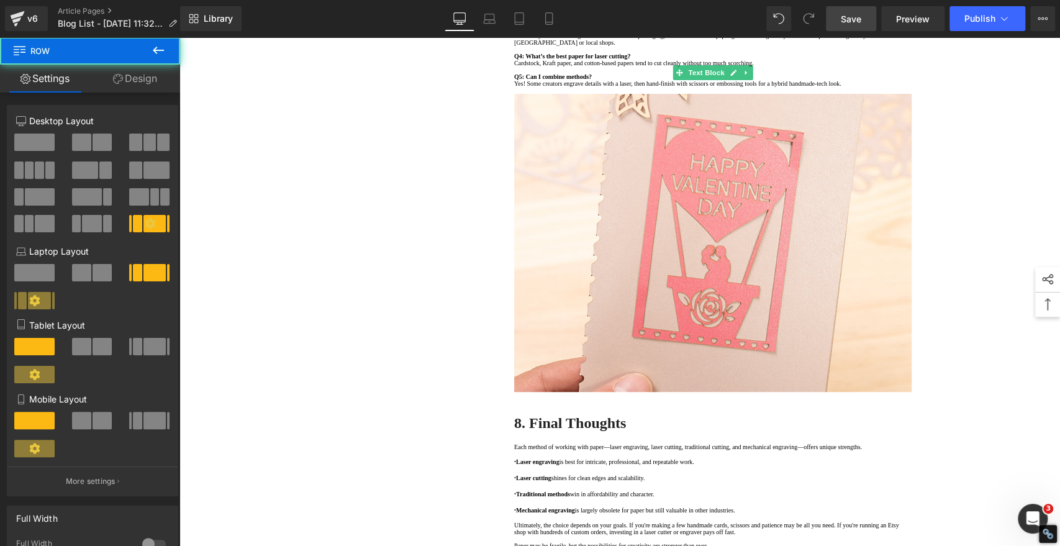
click at [857, 15] on span "Save" at bounding box center [851, 18] width 20 height 13
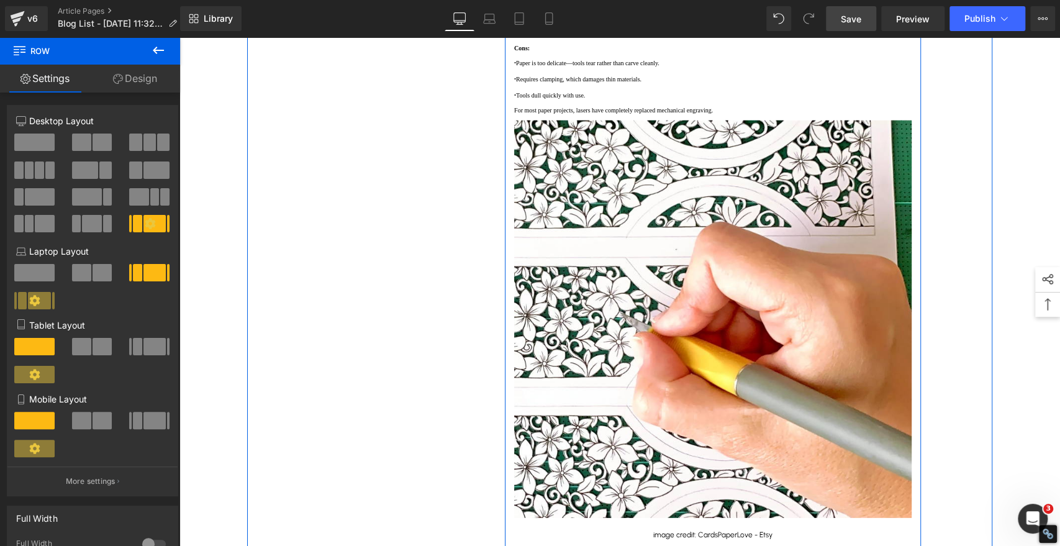
scroll to position [2105, 0]
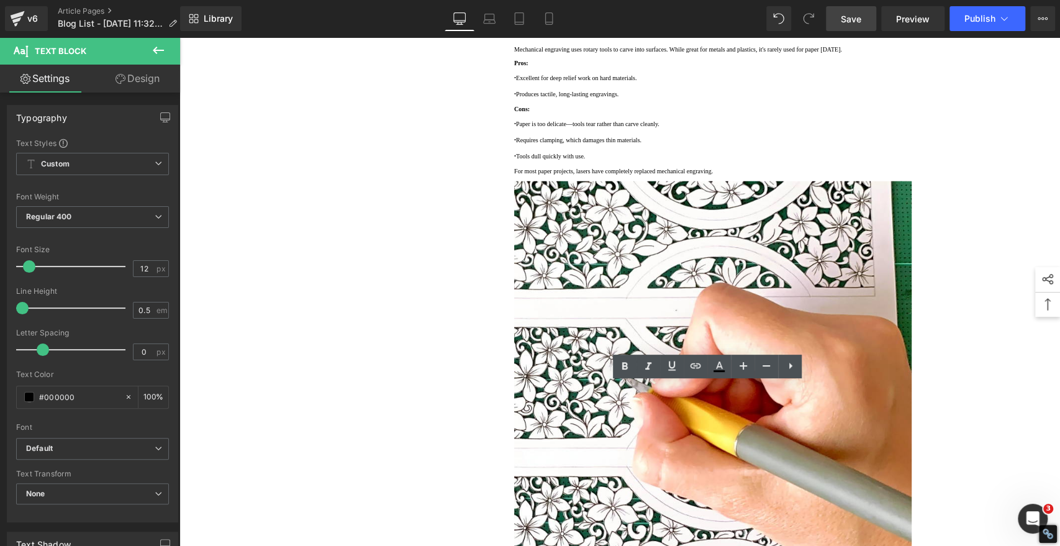
drag, startPoint x: 694, startPoint y: 400, endPoint x: 745, endPoint y: 402, distance: 51.6
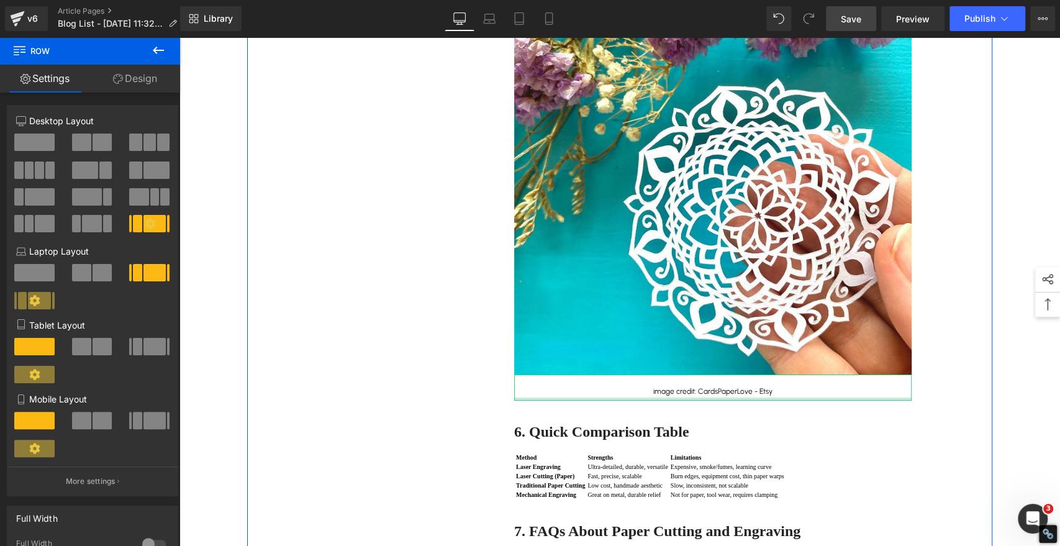
scroll to position [2864, 0]
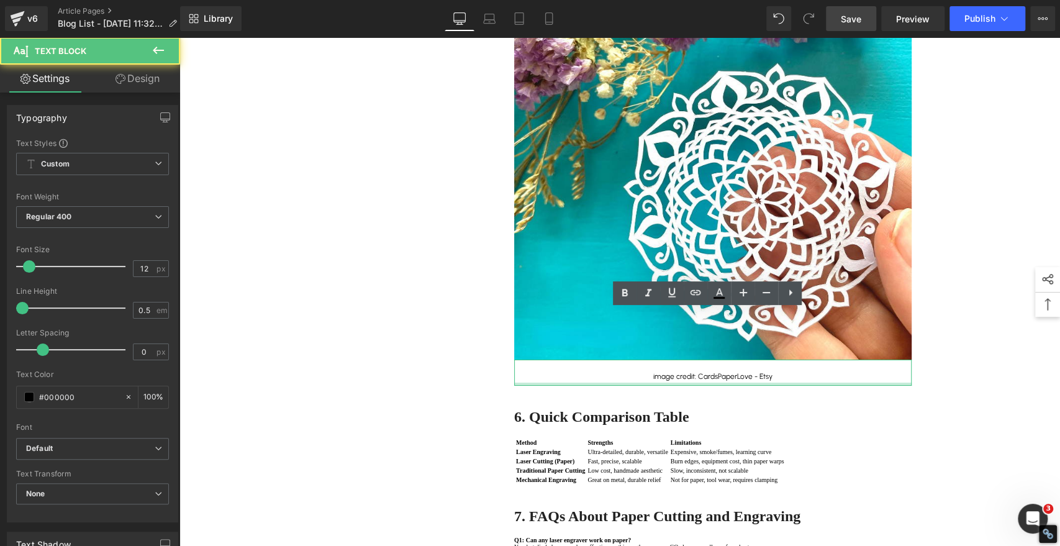
drag, startPoint x: 694, startPoint y: 327, endPoint x: 745, endPoint y: 330, distance: 51.1
paste div
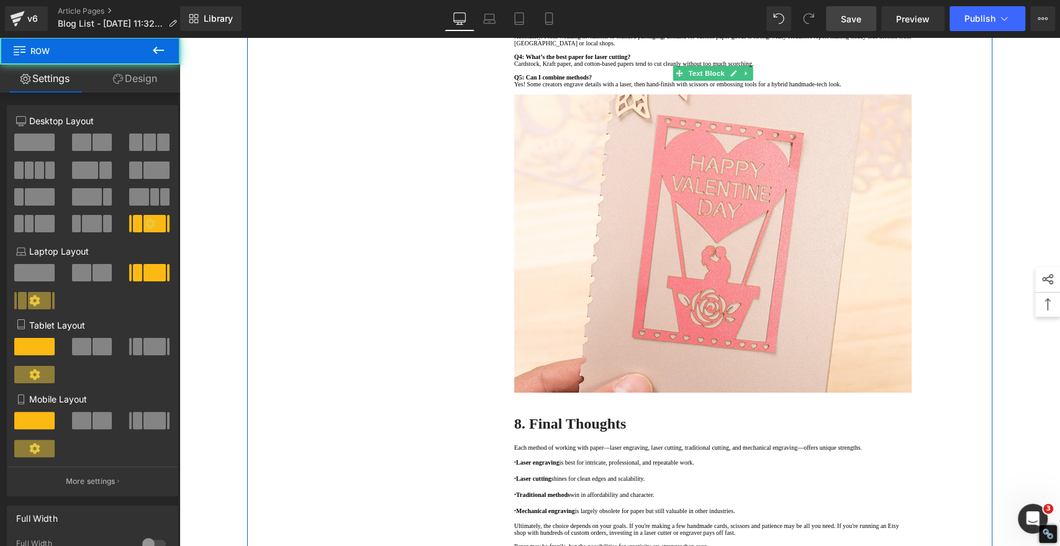
scroll to position [3416, 0]
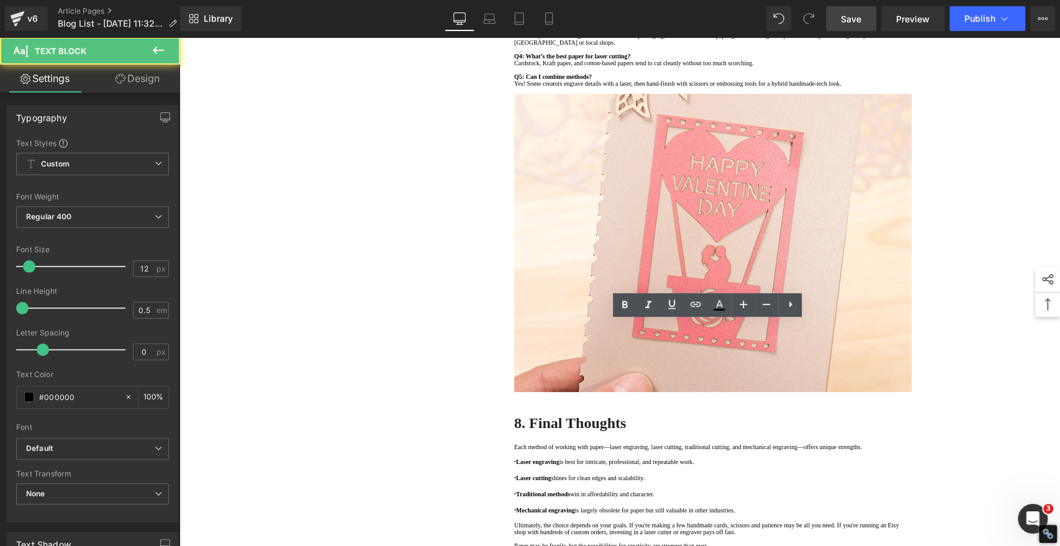
drag, startPoint x: 817, startPoint y: 341, endPoint x: 781, endPoint y: 342, distance: 36.0
drag, startPoint x: 693, startPoint y: 338, endPoint x: 745, endPoint y: 339, distance: 52.2
paste div
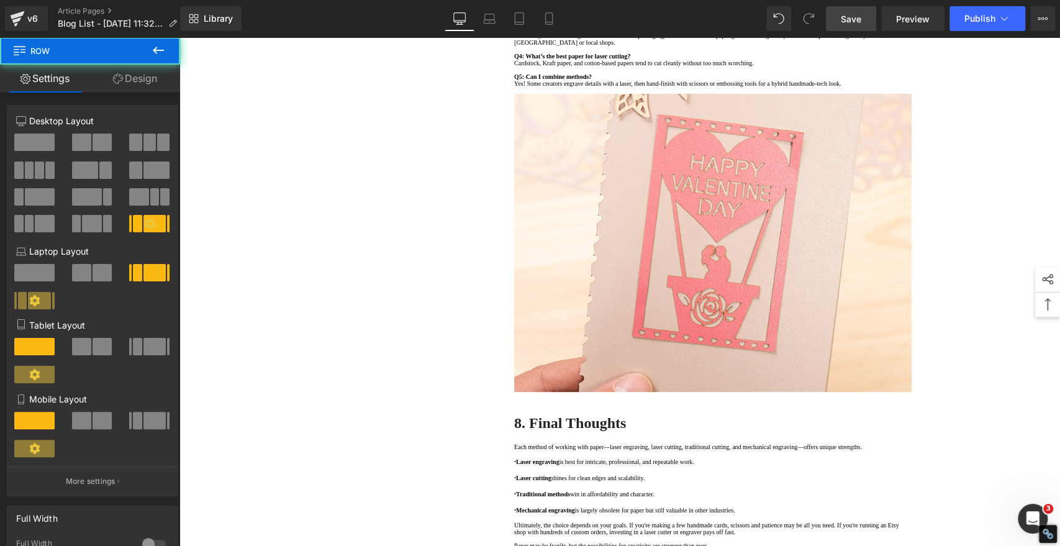
click at [850, 19] on span "Save" at bounding box center [851, 18] width 20 height 13
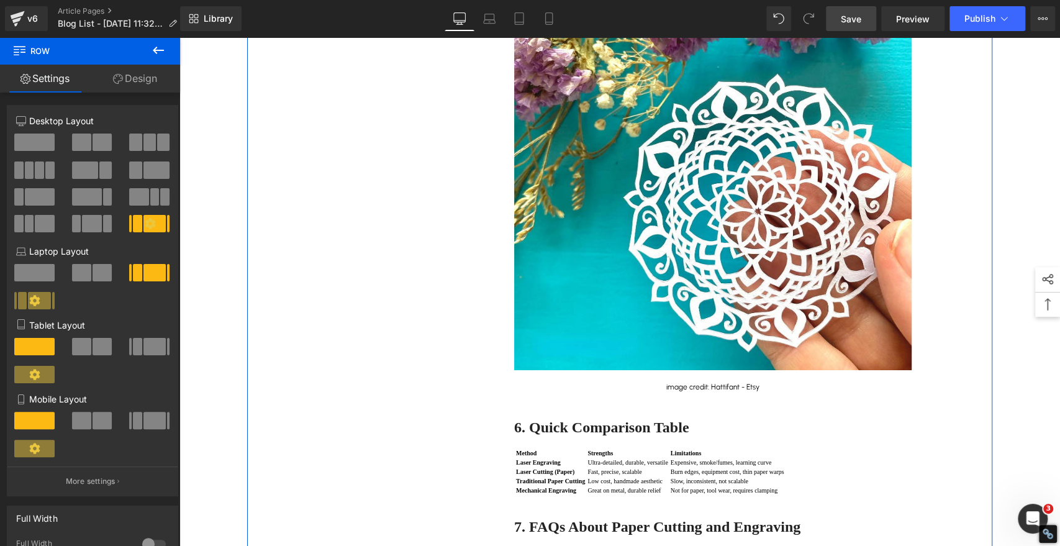
scroll to position [2726, 0]
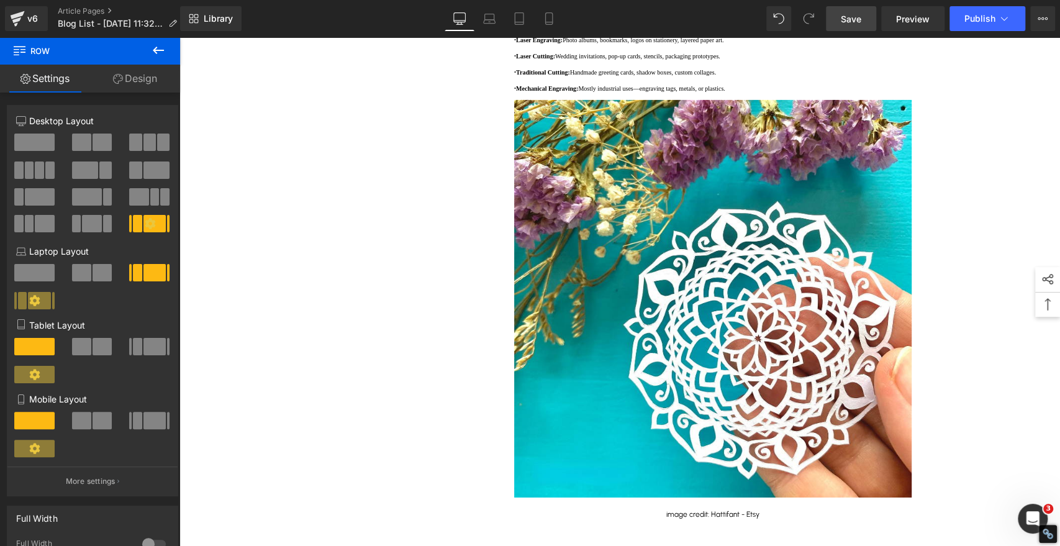
click at [842, 17] on span "Save" at bounding box center [851, 18] width 20 height 13
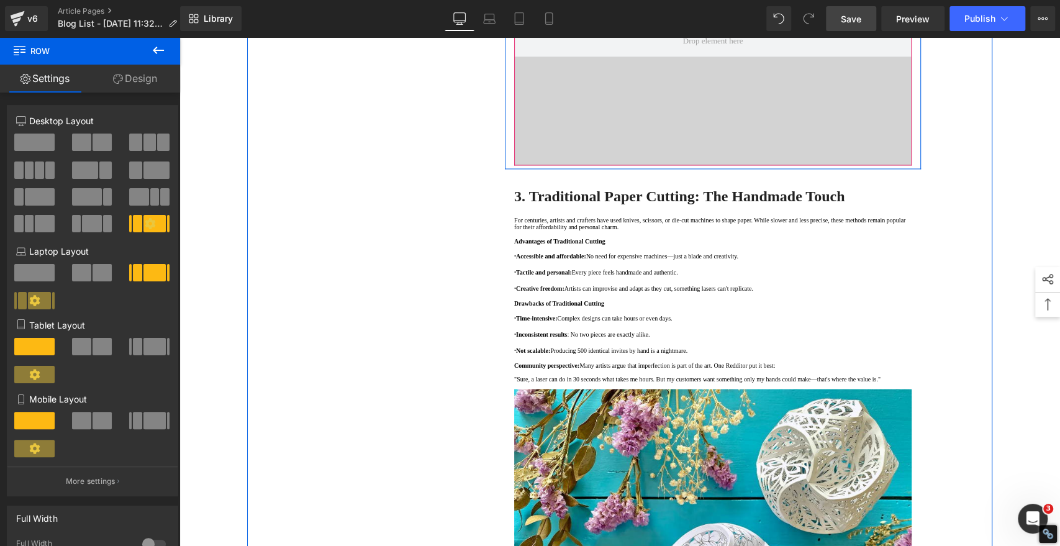
scroll to position [1311, 0]
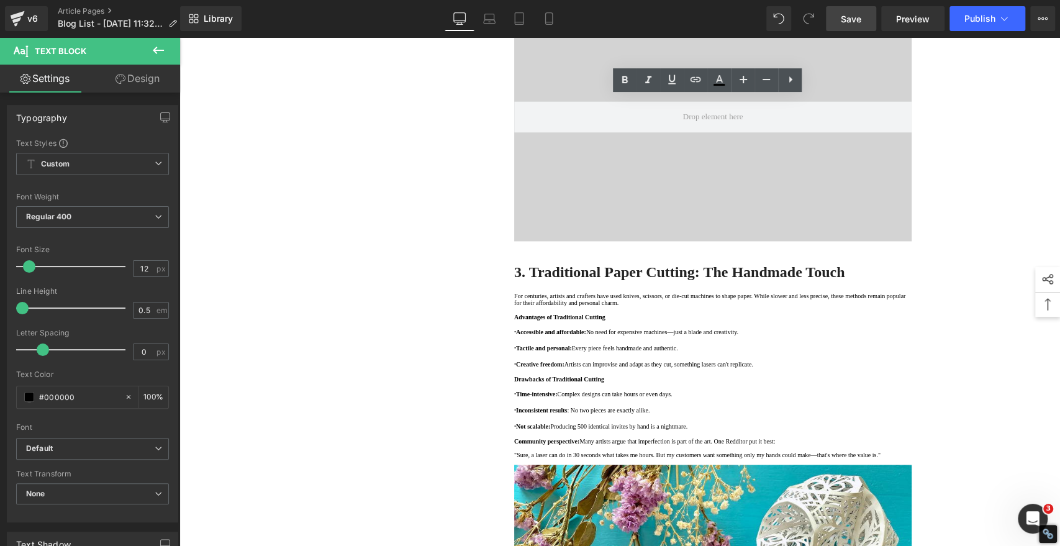
drag, startPoint x: 762, startPoint y: 242, endPoint x: 806, endPoint y: 245, distance: 44.2
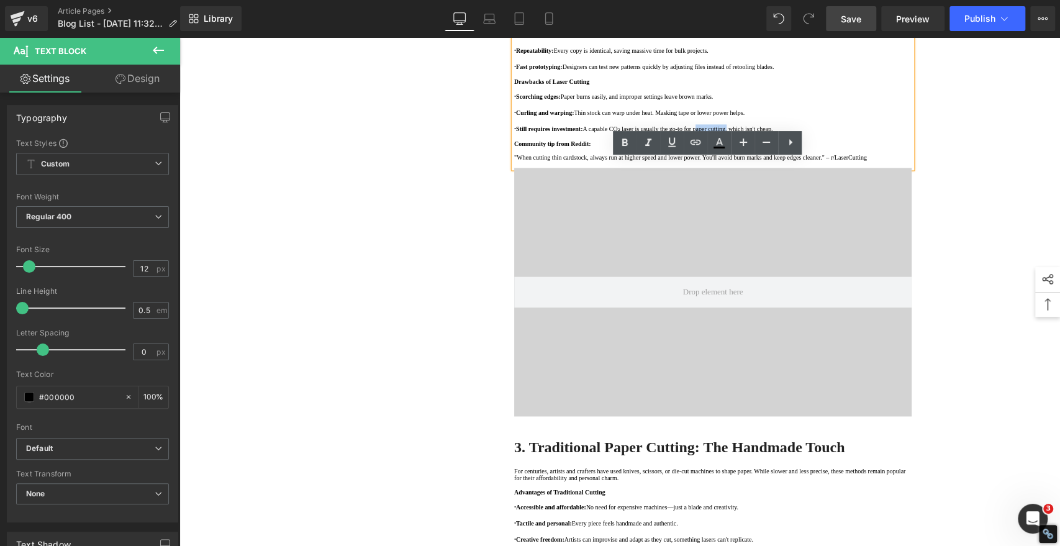
scroll to position [1242, 0]
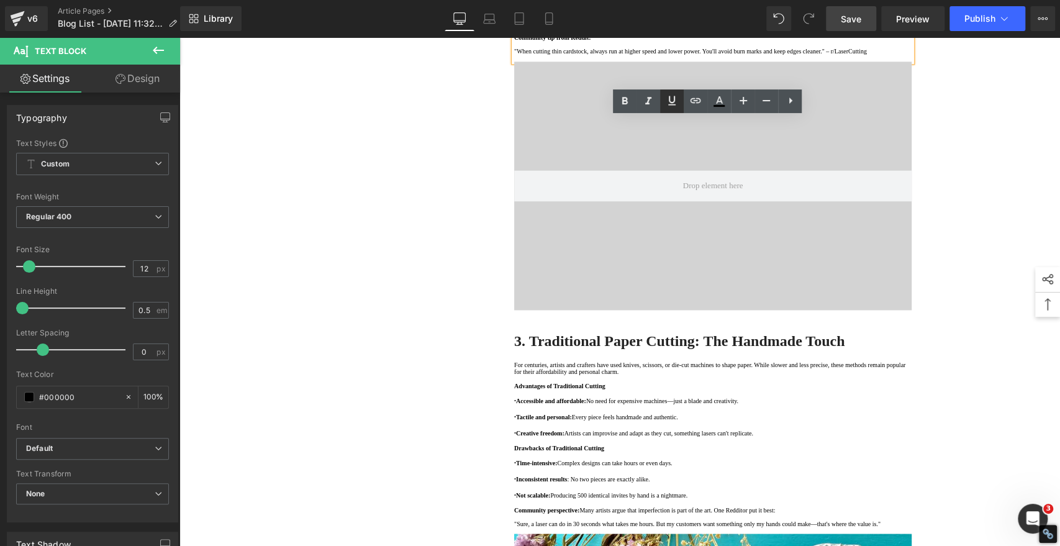
click at [675, 101] on icon at bounding box center [672, 100] width 15 height 15
click at [695, 103] on icon at bounding box center [695, 100] width 15 height 15
click at [0, 0] on input "text" at bounding box center [0, 0] width 0 height 0
paste input "https://algolaser.com/pages/paper-cutting"
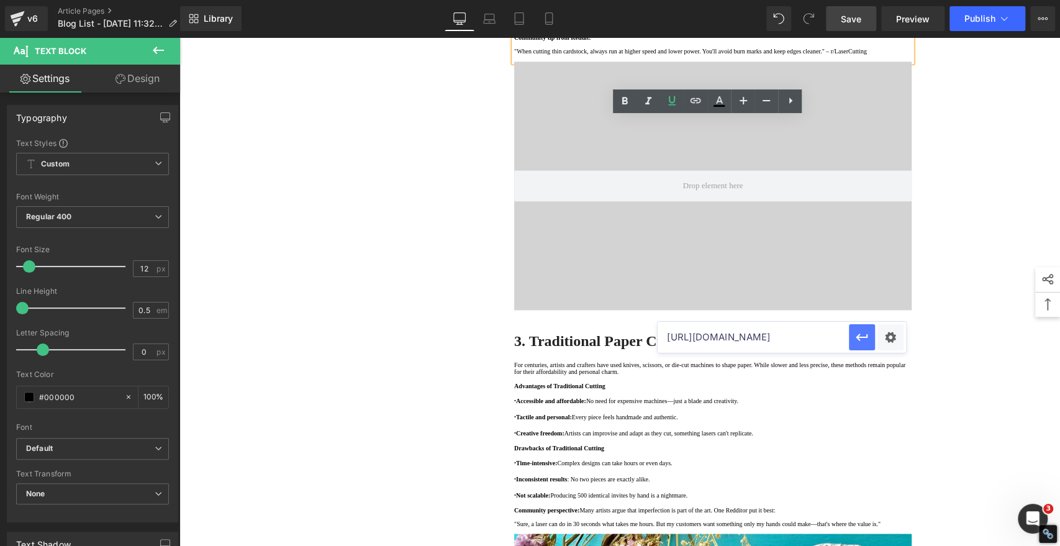
type input "https://algolaser.com/pages/paper-cutting"
click at [722, 102] on icon at bounding box center [719, 99] width 7 height 7
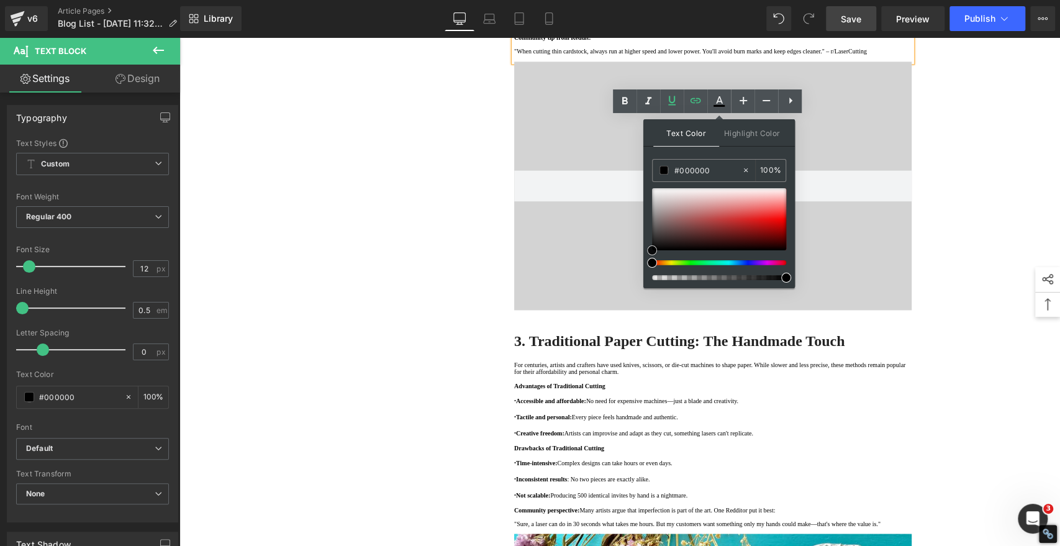
type input "#e26969"
click at [743, 209] on div at bounding box center [719, 219] width 134 height 62
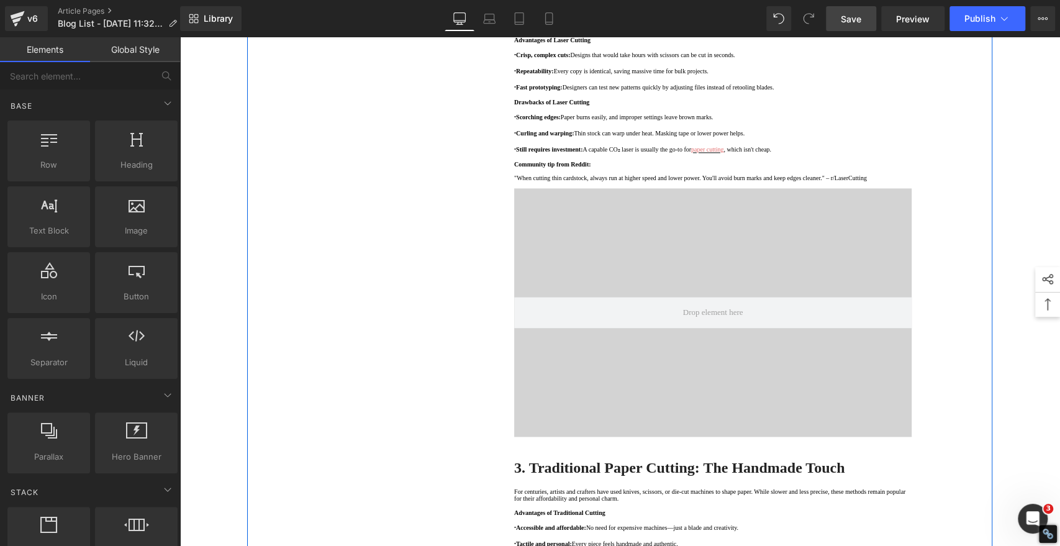
scroll to position [1242, 0]
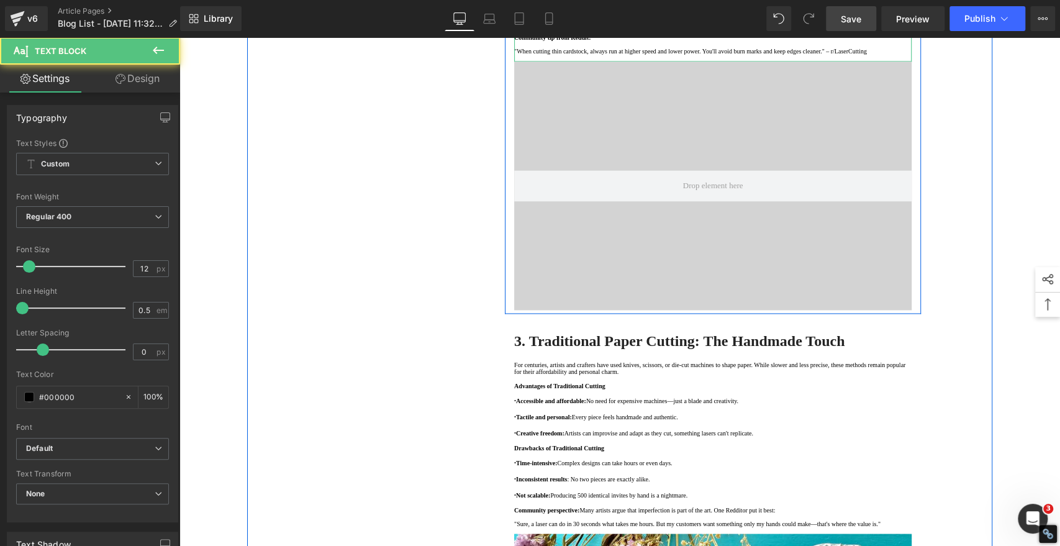
drag, startPoint x: 622, startPoint y: 312, endPoint x: 648, endPoint y: 314, distance: 26.2
click at [652, 27] on p "· Still requires investment: A capable CO₂ laser is usually the go-to for paper…" at bounding box center [712, 22] width 397 height 9
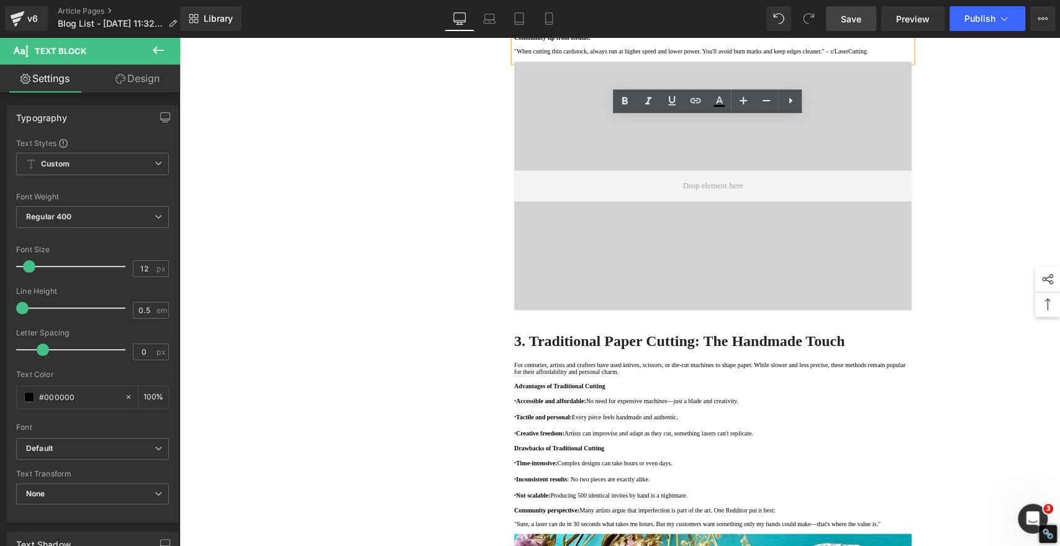
drag, startPoint x: 662, startPoint y: 314, endPoint x: 620, endPoint y: 311, distance: 41.7
click at [620, 27] on p "· Still requires investment: A capable CO₂ laser is usually the go-to for paper…" at bounding box center [712, 22] width 397 height 9
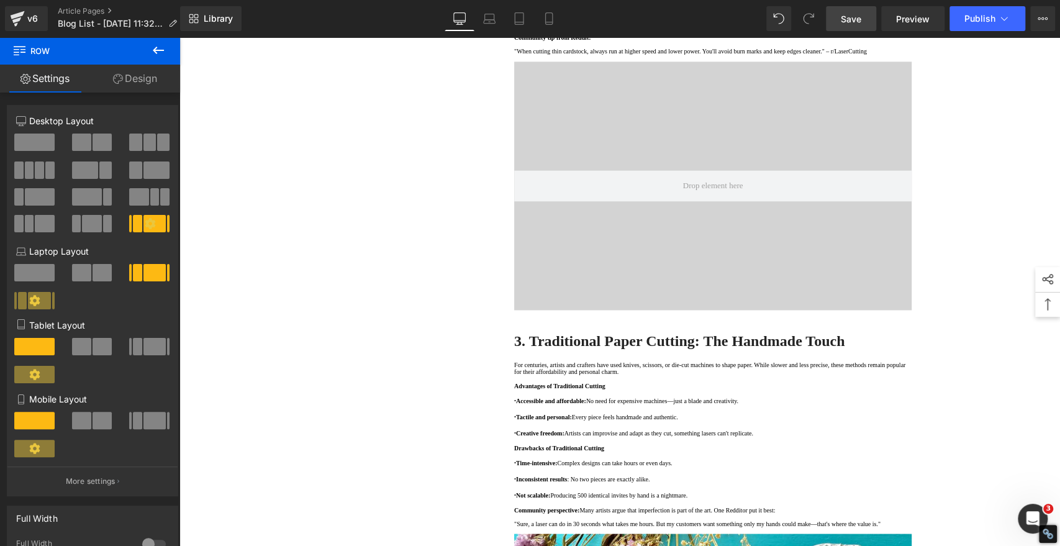
click at [859, 16] on span "Save" at bounding box center [851, 18] width 20 height 13
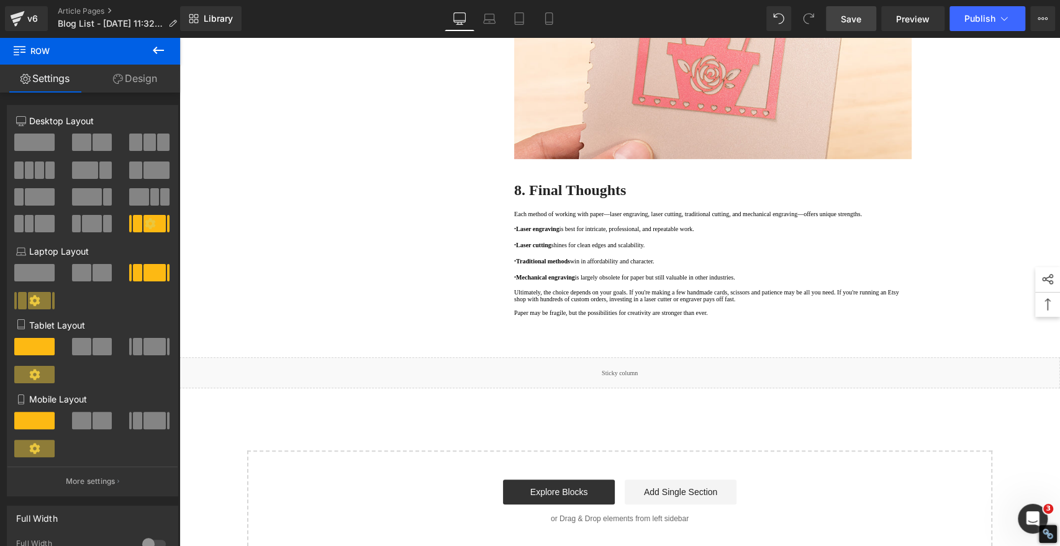
scroll to position [585, 0]
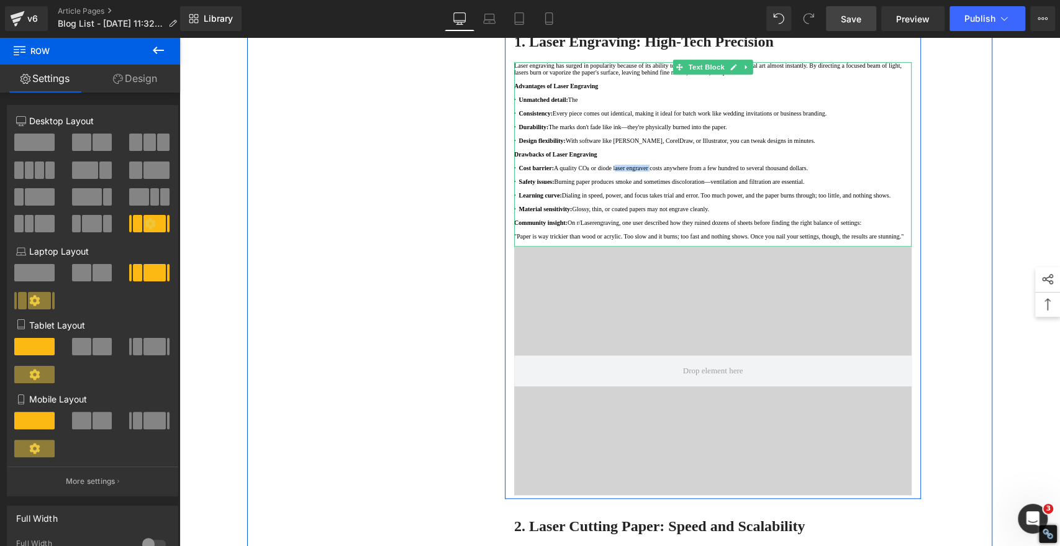
click at [723, 178] on p at bounding box center [712, 174] width 397 height 7
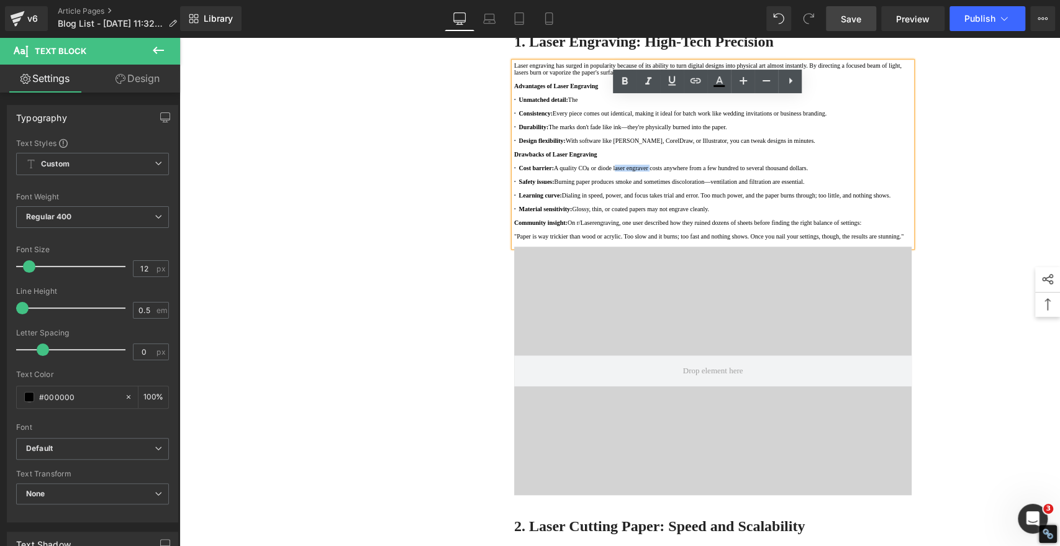
drag, startPoint x: 644, startPoint y: 291, endPoint x: 692, endPoint y: 292, distance: 48.4
click at [692, 171] on p "· Cost barrier: A quality CO₂ or diode laser engraver costs anywhere from a few…" at bounding box center [712, 168] width 397 height 7
click at [671, 79] on icon at bounding box center [672, 80] width 15 height 15
click at [696, 79] on icon at bounding box center [695, 80] width 15 height 15
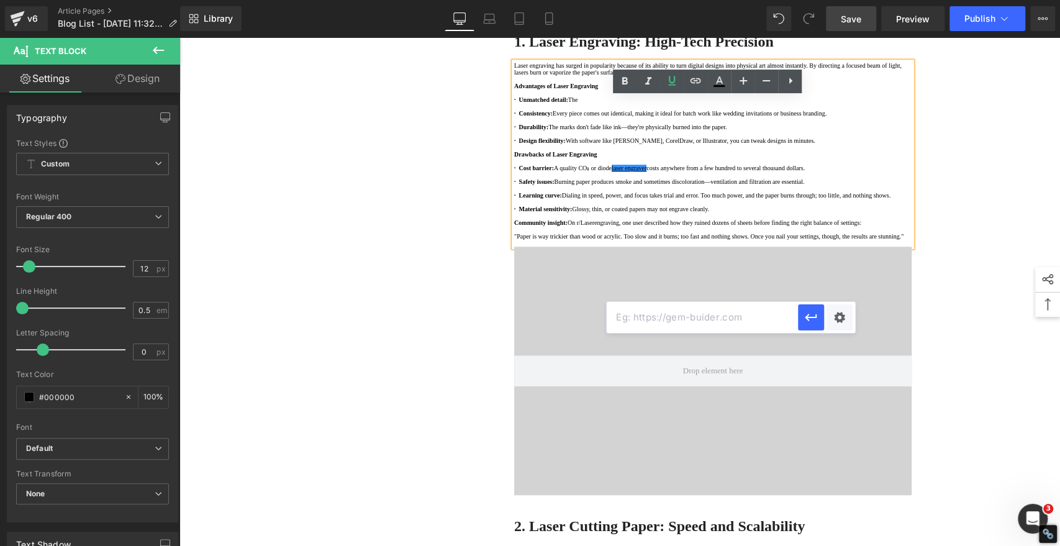
click at [0, 0] on input "text" at bounding box center [0, 0] width 0 height 0
paste input "https://algolaser.com/"
type input "https://algolaser.com/"
drag, startPoint x: 815, startPoint y: 315, endPoint x: 636, endPoint y: 278, distance: 182.8
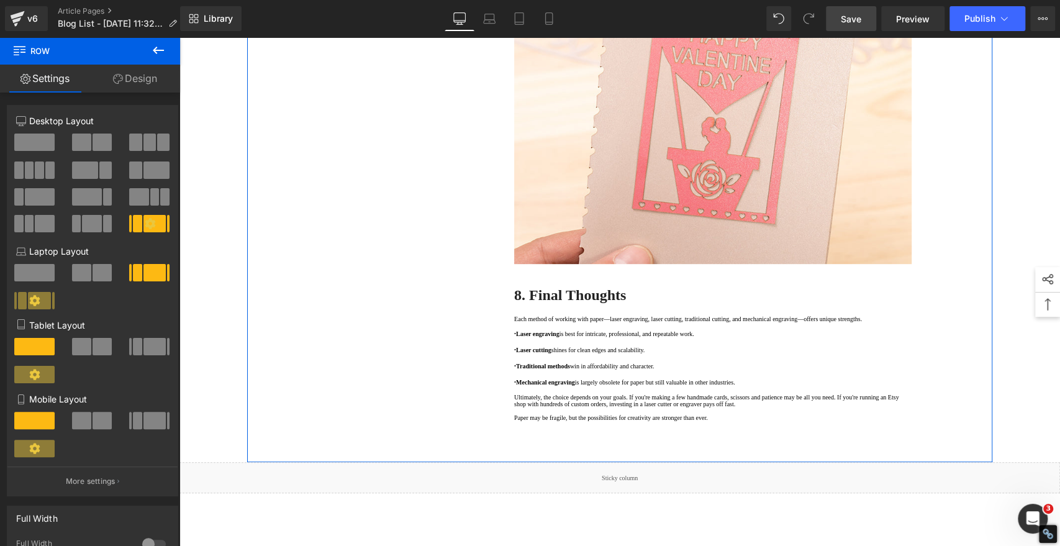
scroll to position [4188, 0]
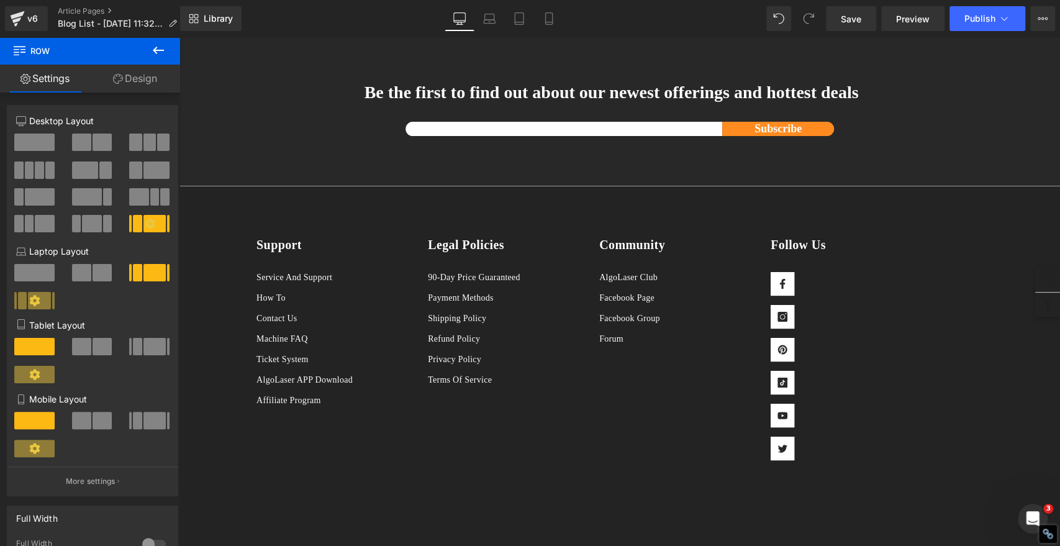
click at [851, 19] on span "Save" at bounding box center [851, 18] width 20 height 13
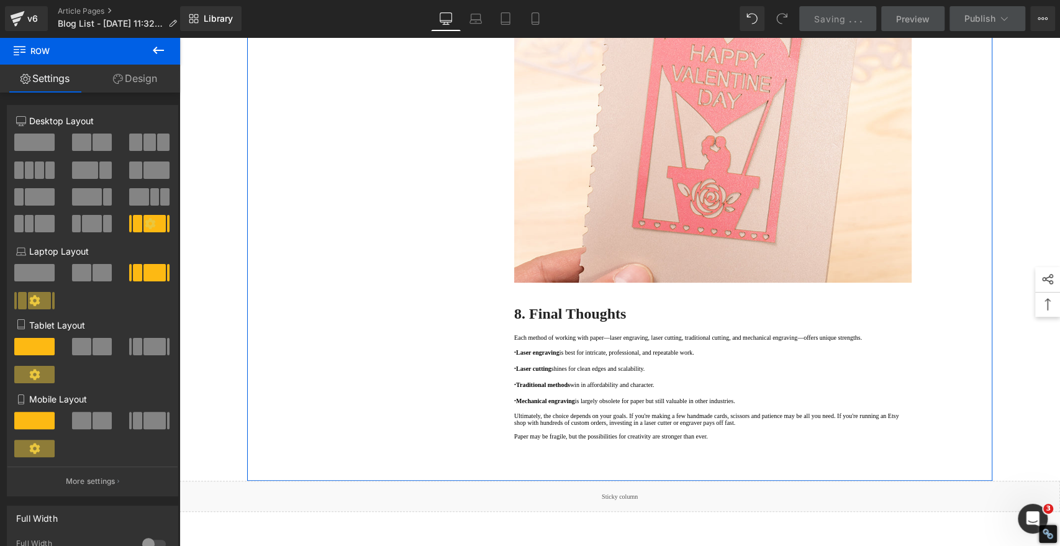
scroll to position [3428, 0]
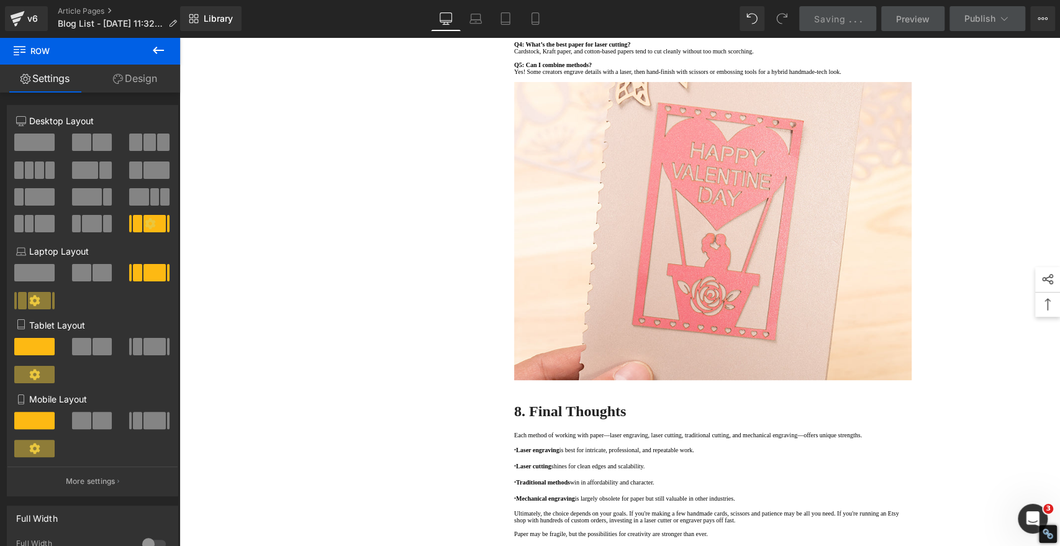
click at [830, 19] on span "Saving" at bounding box center [830, 19] width 32 height 11
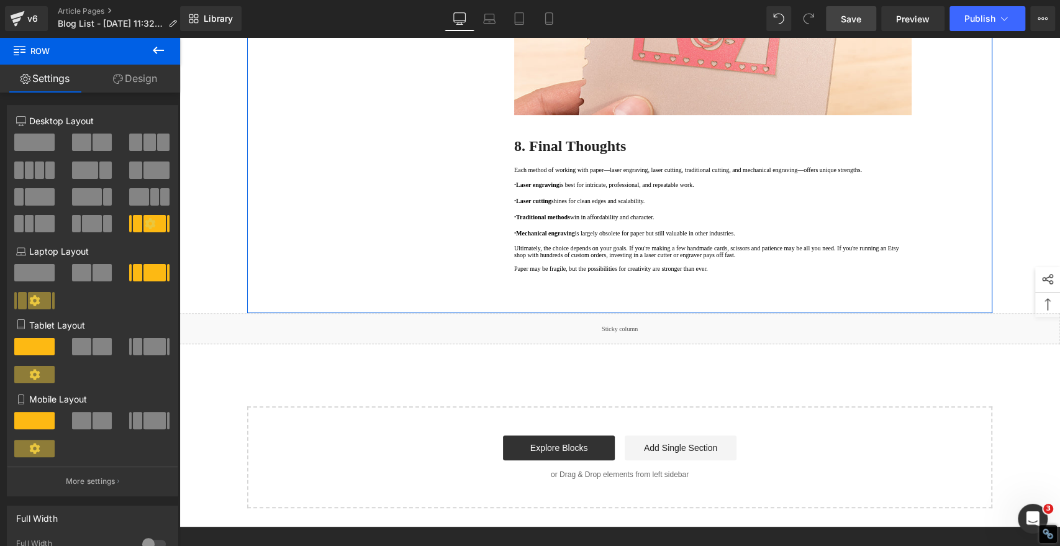
scroll to position [3705, 0]
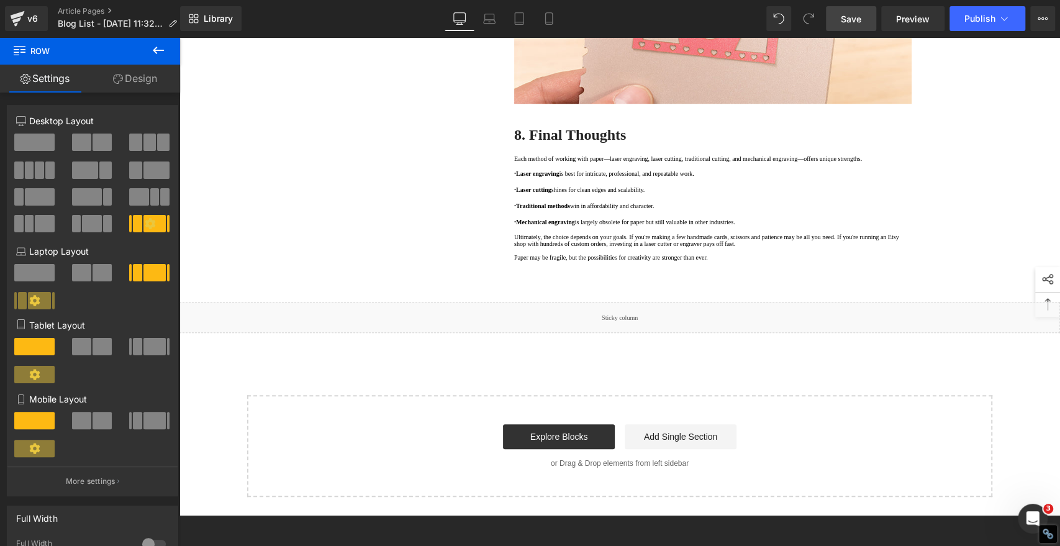
click at [856, 16] on span "Save" at bounding box center [851, 18] width 20 height 13
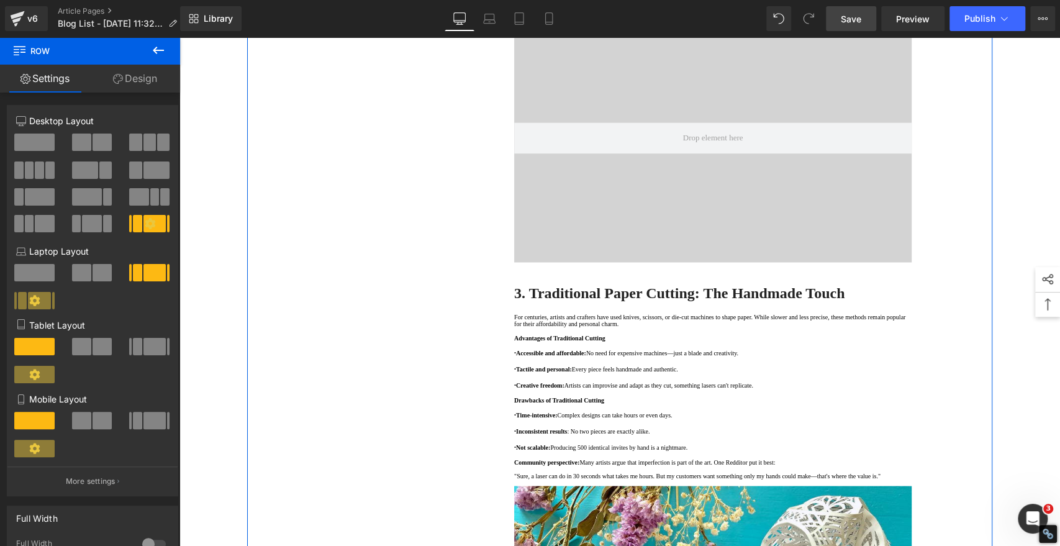
scroll to position [1289, 0]
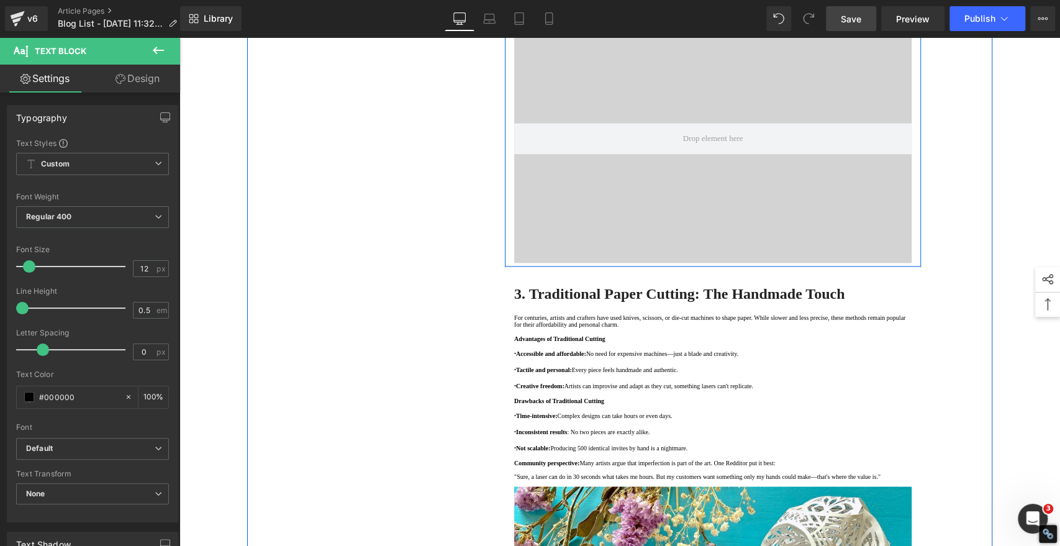
drag, startPoint x: 797, startPoint y: 264, endPoint x: 752, endPoint y: 263, distance: 44.7
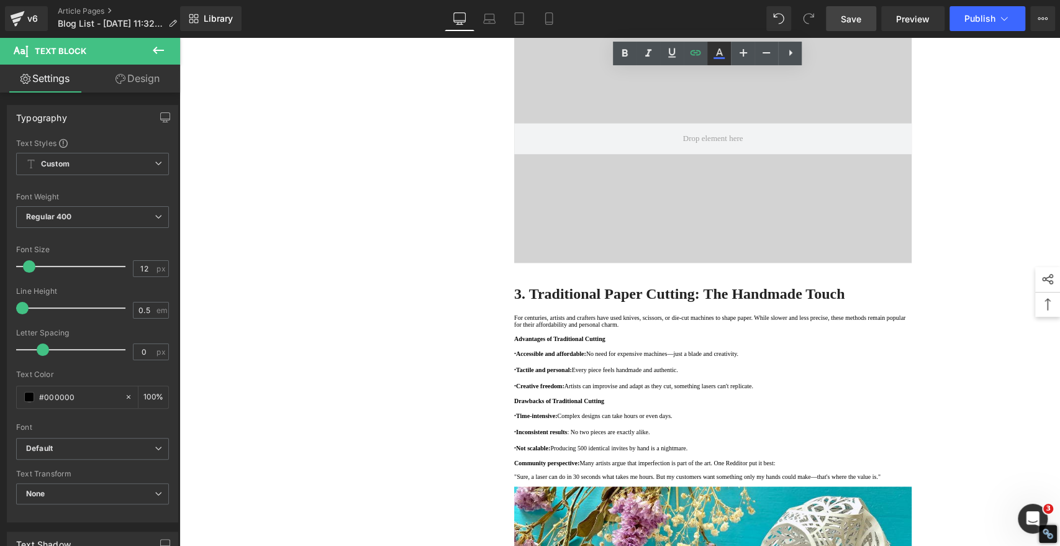
click at [719, 51] on icon at bounding box center [719, 53] width 15 height 15
type input "100"
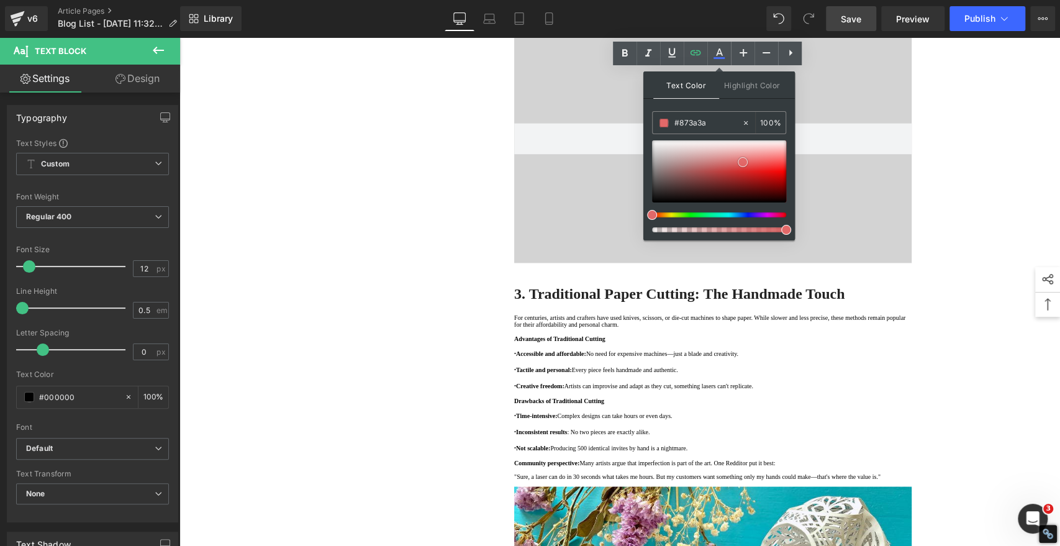
drag, startPoint x: 706, startPoint y: 179, endPoint x: 710, endPoint y: 173, distance: 7.1
click at [706, 179] on div at bounding box center [719, 171] width 134 height 62
click at [715, 122] on input "#873a3a" at bounding box center [707, 123] width 67 height 14
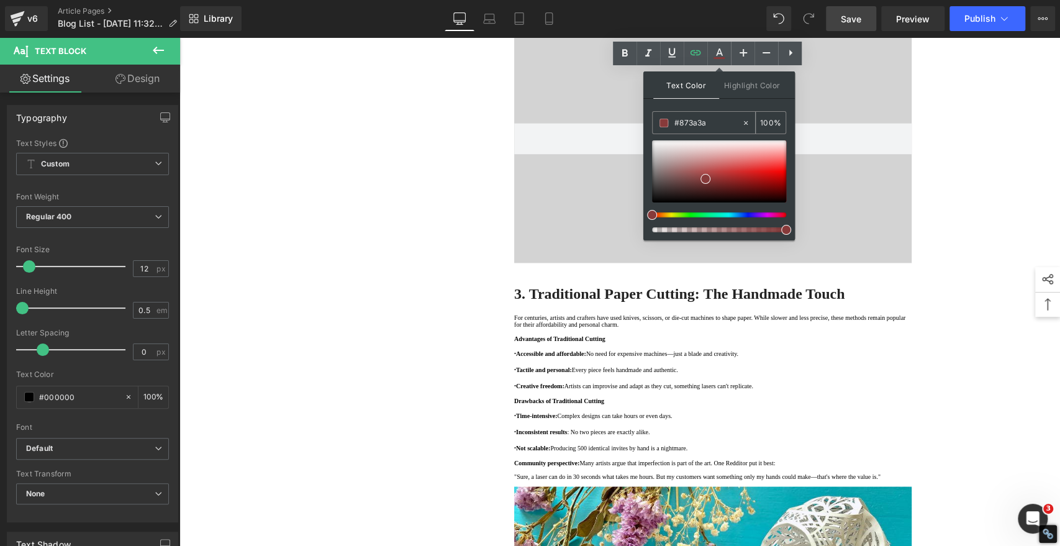
paste input "2061ee"
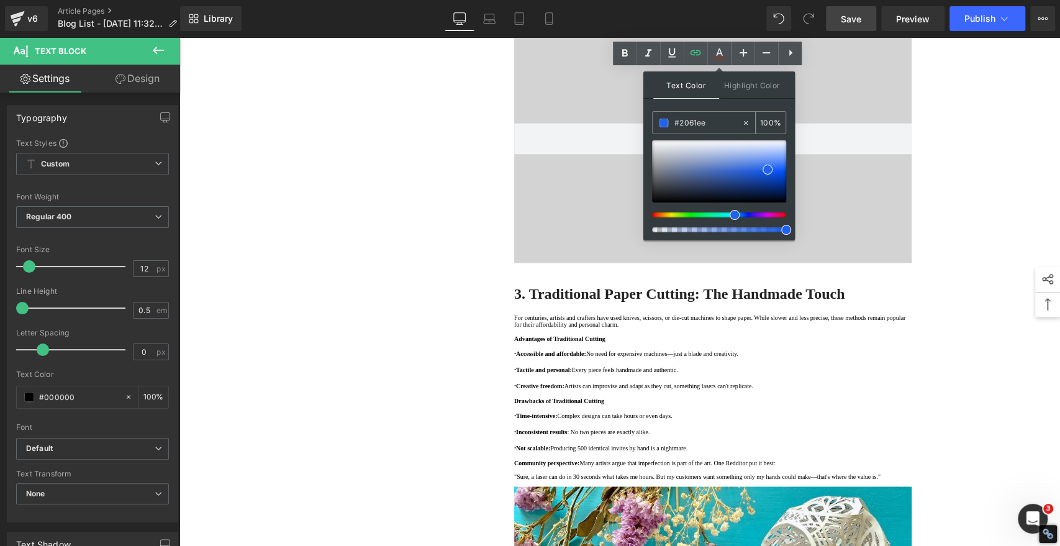
click at [665, 120] on span at bounding box center [664, 123] width 9 height 9
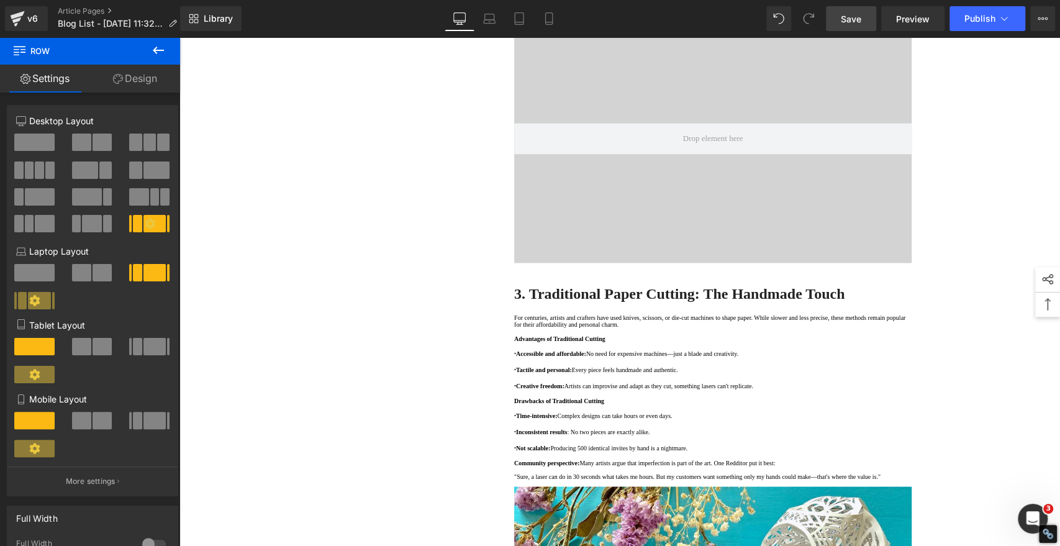
click at [860, 19] on span "Save" at bounding box center [851, 18] width 20 height 13
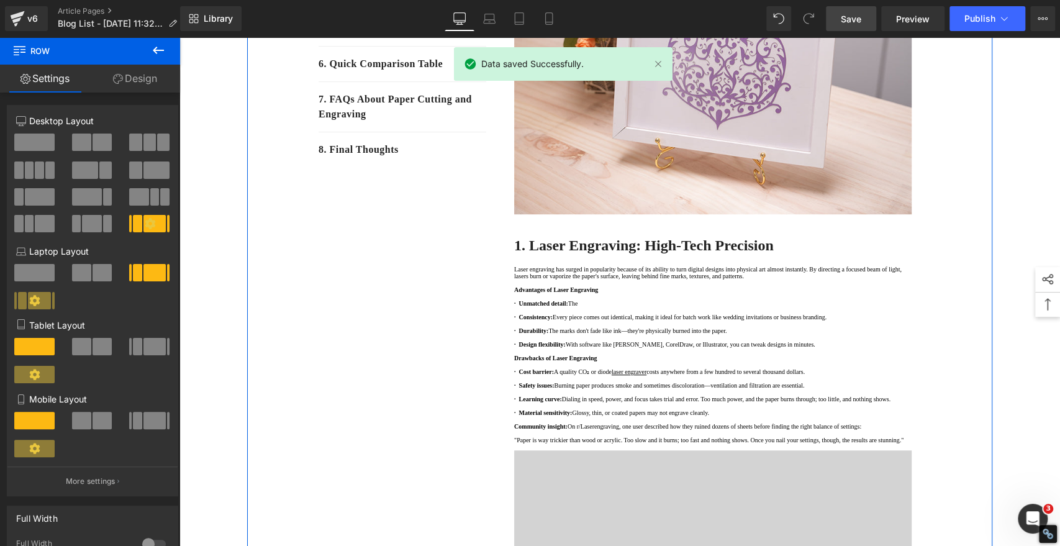
scroll to position [530, 0]
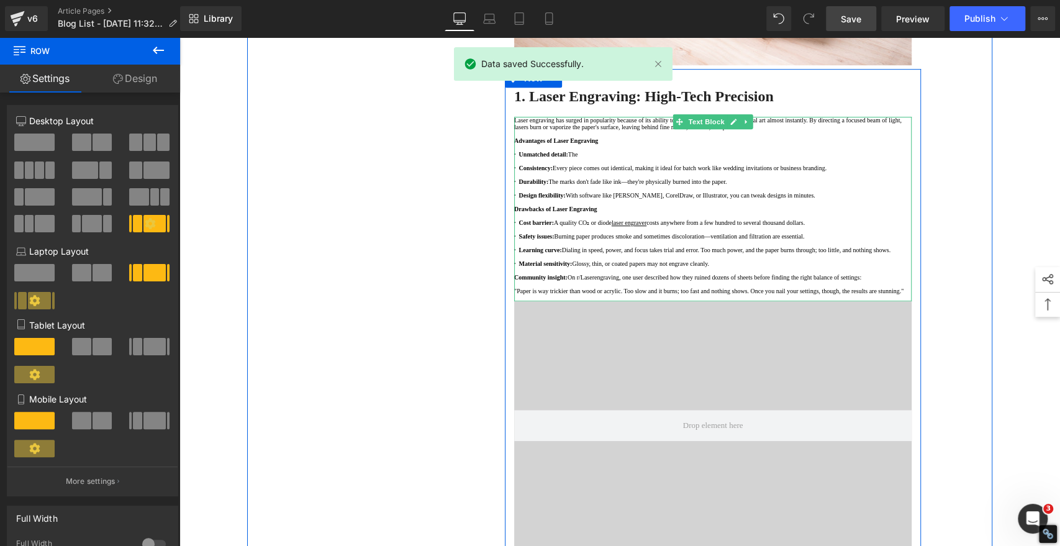
click at [694, 226] on p "· Cost barrier: A quality CO₂ or diode laser engraver costs anywhere from a few…" at bounding box center [712, 222] width 397 height 7
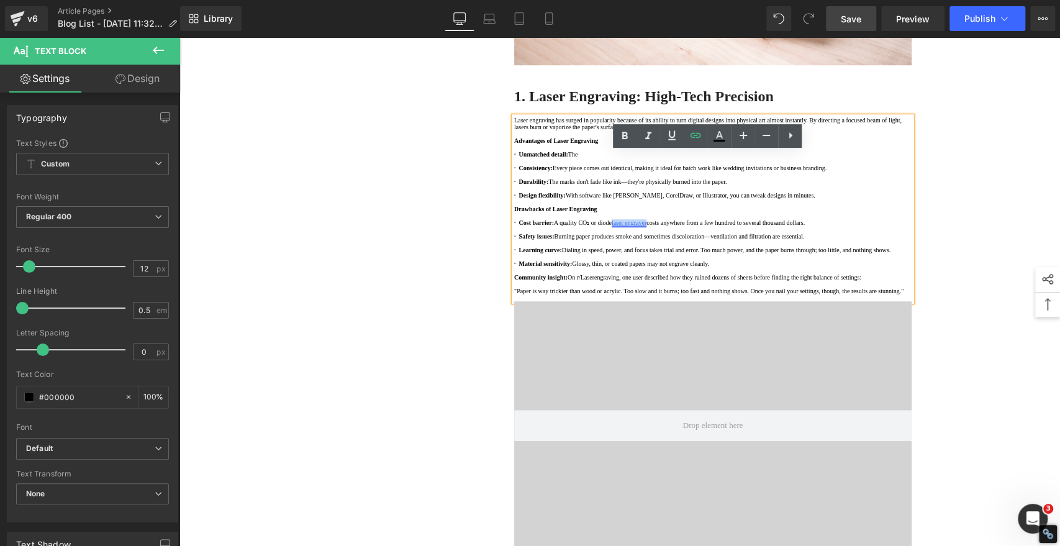
drag, startPoint x: 694, startPoint y: 348, endPoint x: 644, endPoint y: 347, distance: 49.7
click at [644, 226] on p "· Cost barrier: A quality CO₂ or diode laser engraver costs anywhere from a few…" at bounding box center [712, 222] width 397 height 7
click at [717, 136] on icon at bounding box center [719, 134] width 7 height 7
type input "#000000"
type input "100"
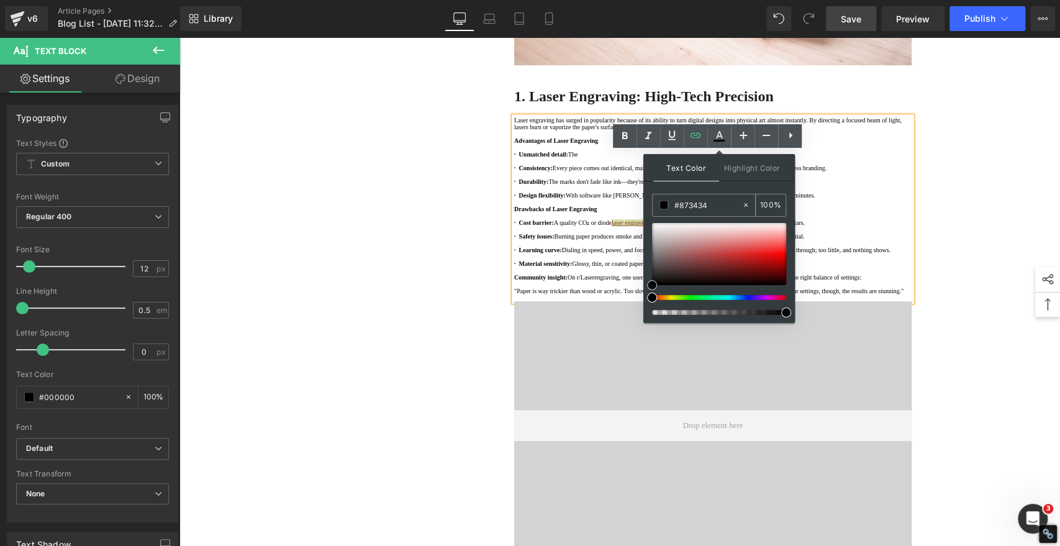
drag, startPoint x: 712, startPoint y: 262, endPoint x: 716, endPoint y: 216, distance: 46.8
click at [712, 262] on div at bounding box center [719, 254] width 134 height 62
click at [714, 210] on input "#873434" at bounding box center [707, 205] width 67 height 14
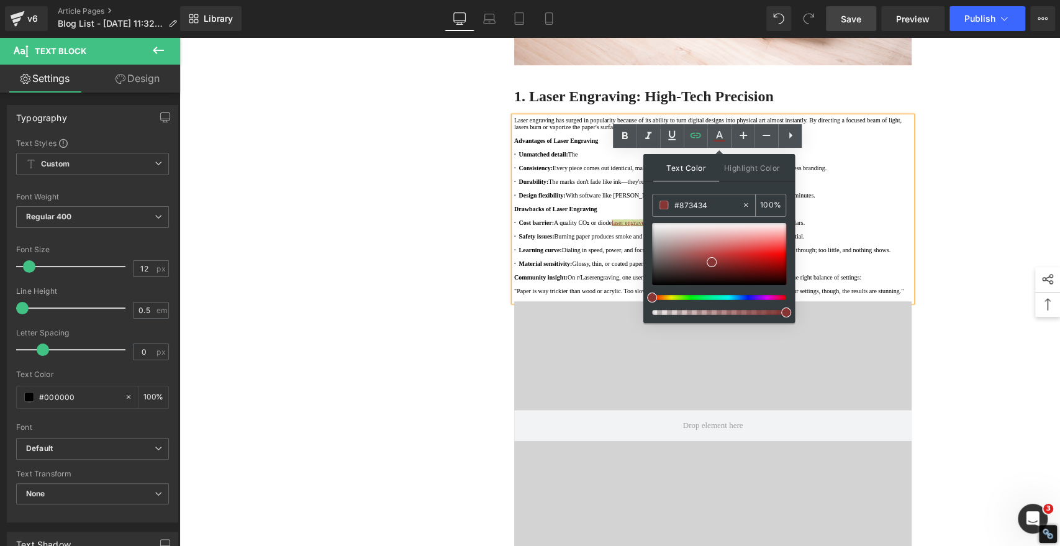
paste input "2061ee"
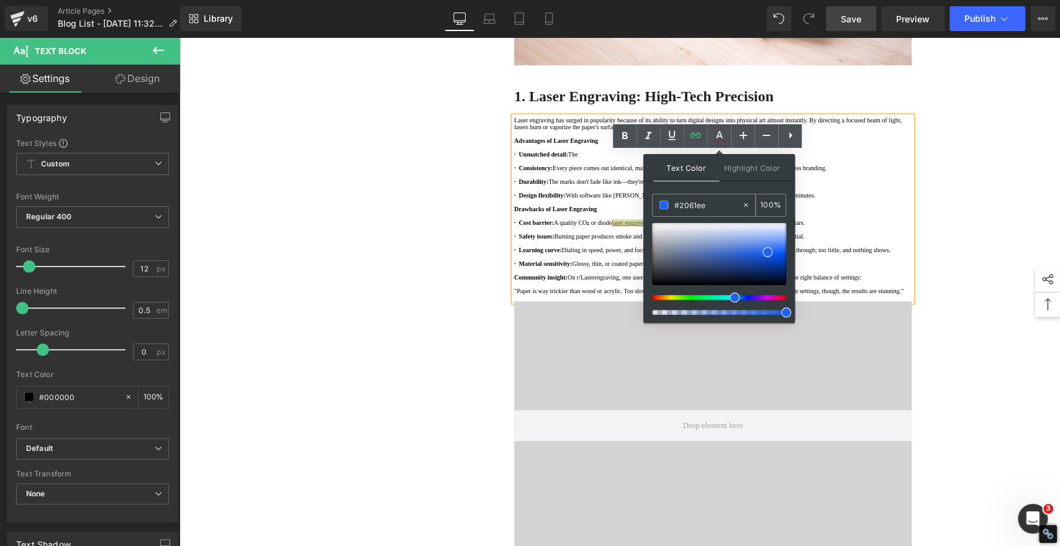
type input "#2061ee"
click at [666, 205] on span at bounding box center [664, 205] width 9 height 9
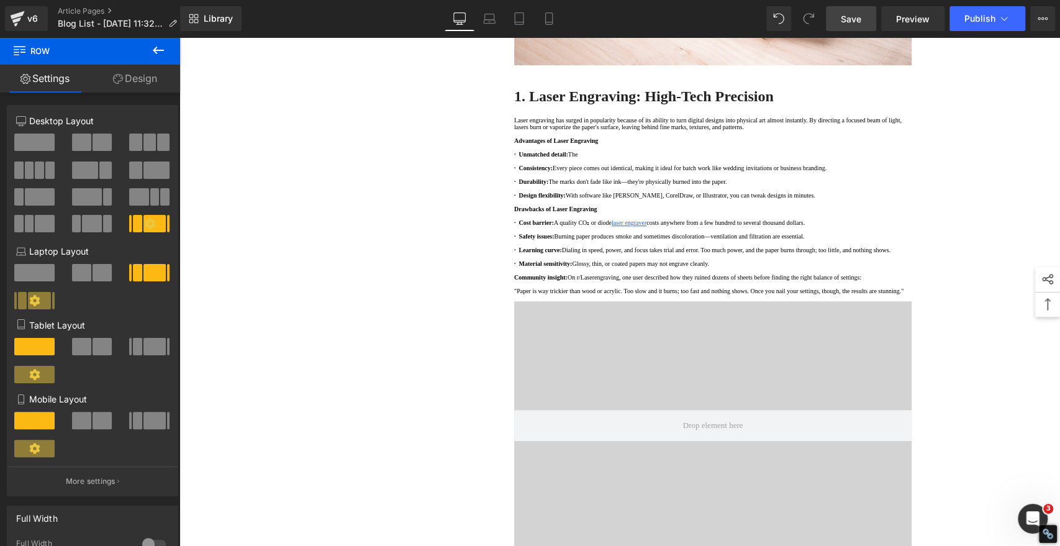
click at [855, 15] on span "Save" at bounding box center [851, 18] width 20 height 13
click at [852, 16] on span "Save" at bounding box center [851, 18] width 20 height 13
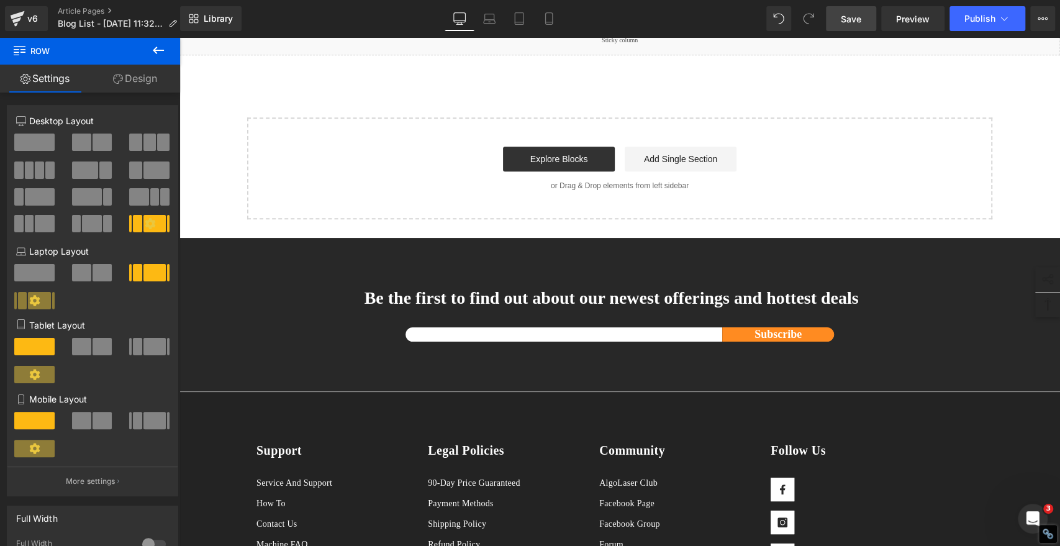
scroll to position [3903, 0]
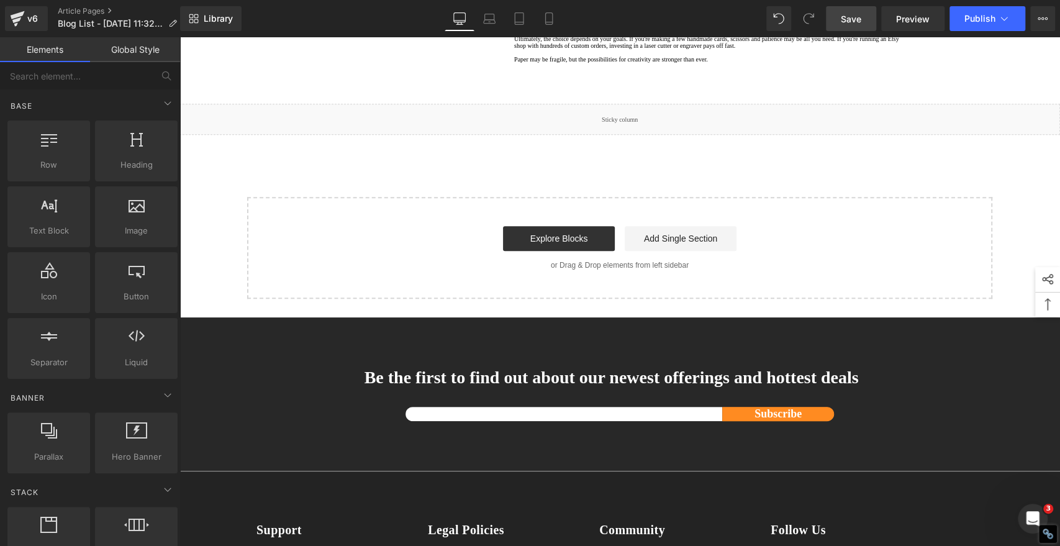
click at [845, 16] on span "Save" at bounding box center [851, 18] width 20 height 13
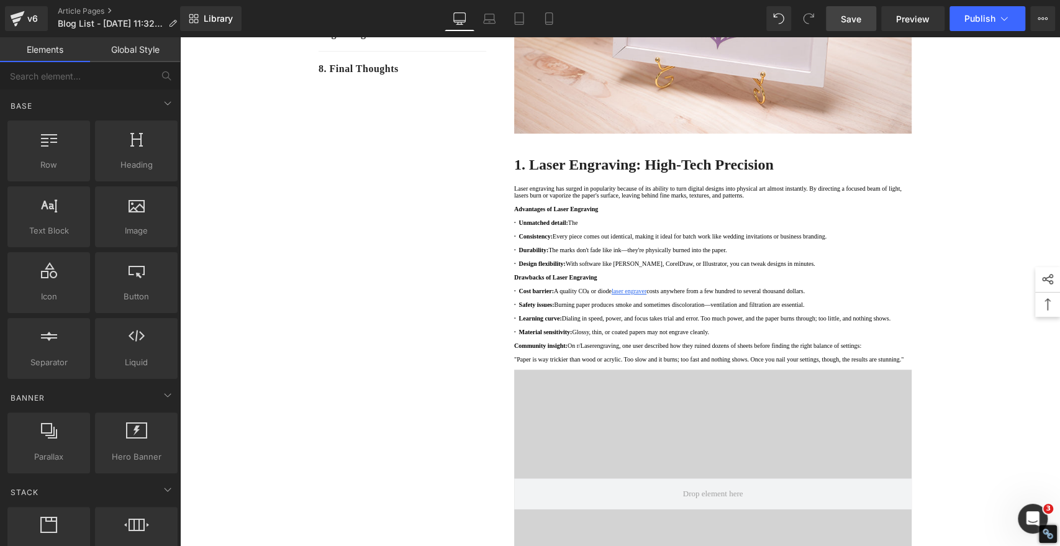
scroll to position [0, 0]
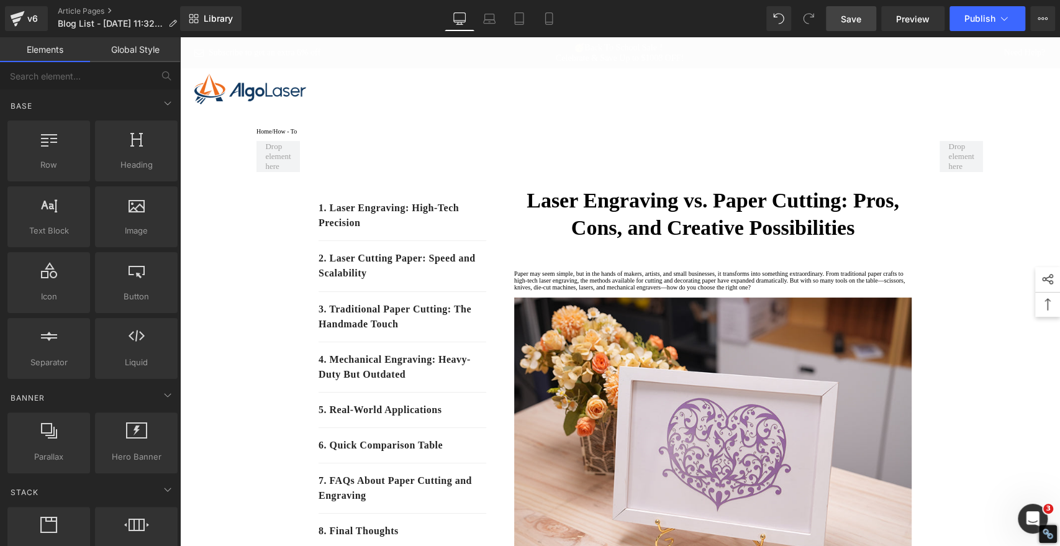
drag, startPoint x: 1052, startPoint y: 74, endPoint x: 1164, endPoint y: 64, distance: 112.9
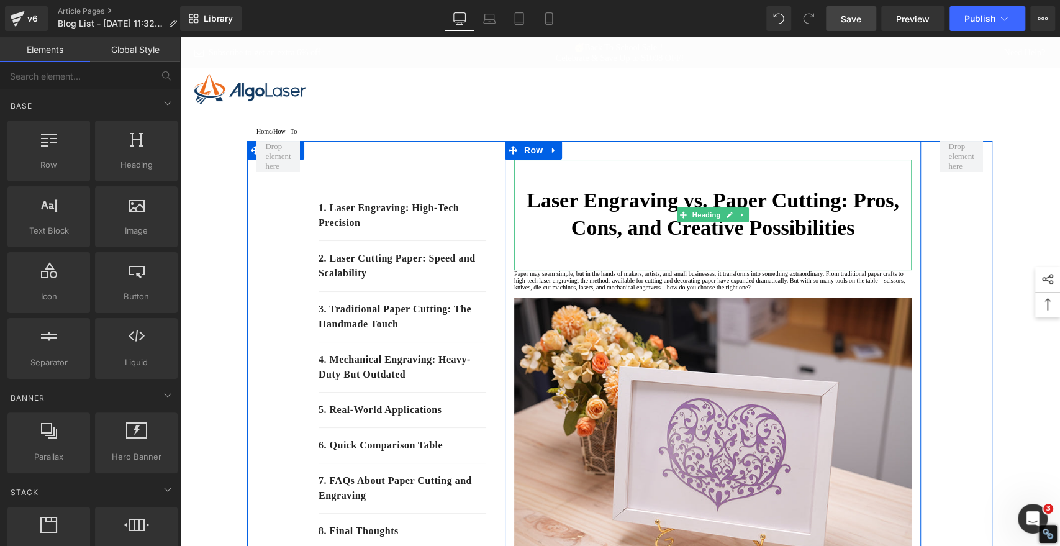
click at [670, 212] on strong "Laser Engraving vs. Paper Cutting: Pros, Cons, and Creative Possibilities" at bounding box center [713, 214] width 373 height 50
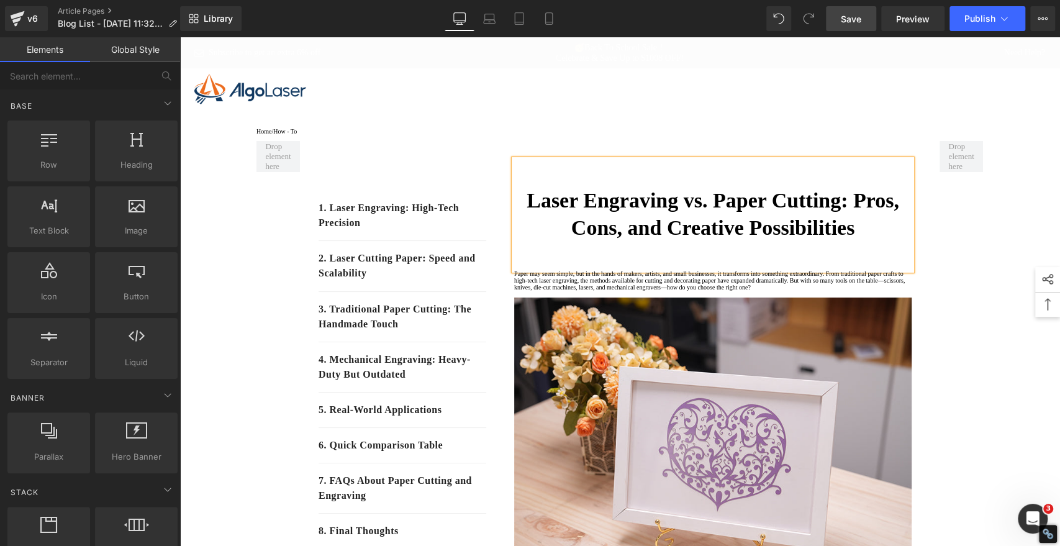
click at [670, 212] on strong "Laser Engraving vs. Paper Cutting: Pros, Cons, and Creative Possibilities" at bounding box center [713, 214] width 373 height 50
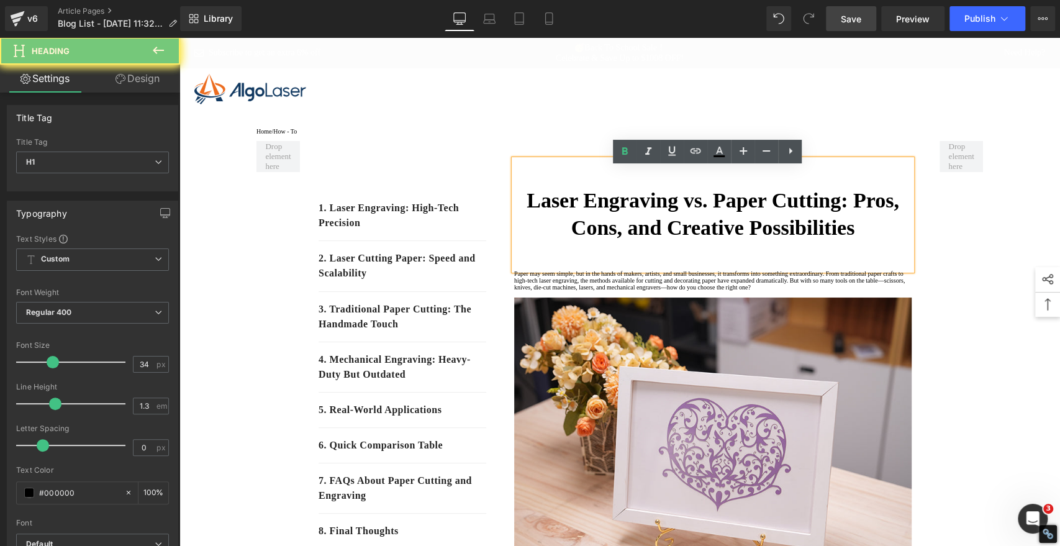
click at [670, 212] on strong "Laser Engraving vs. Paper Cutting: Pros, Cons, and Creative Possibilities" at bounding box center [713, 214] width 373 height 50
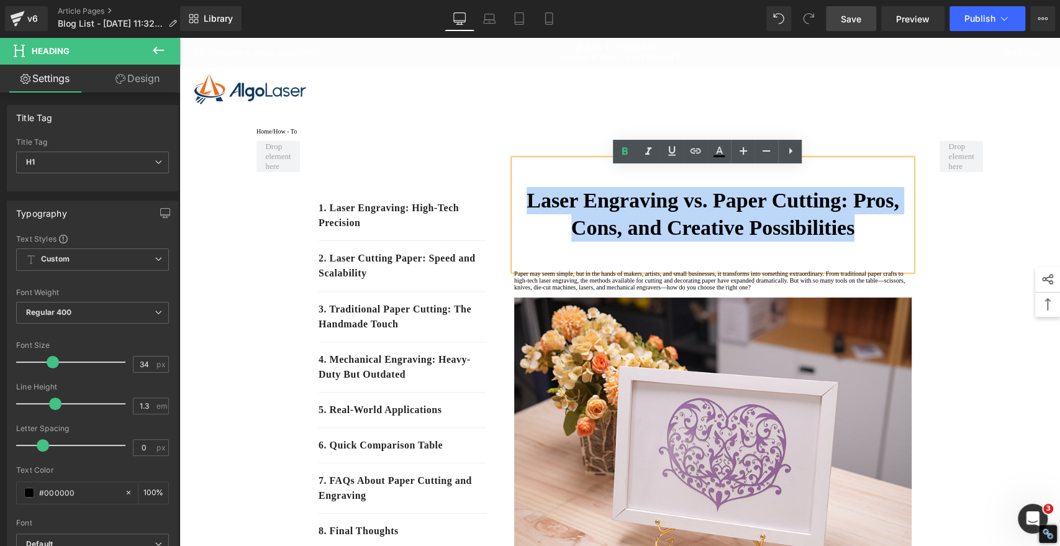
copy strong "Laser Engraving vs. Paper Cutting: Pros, Cons, and Creative Possibilities"
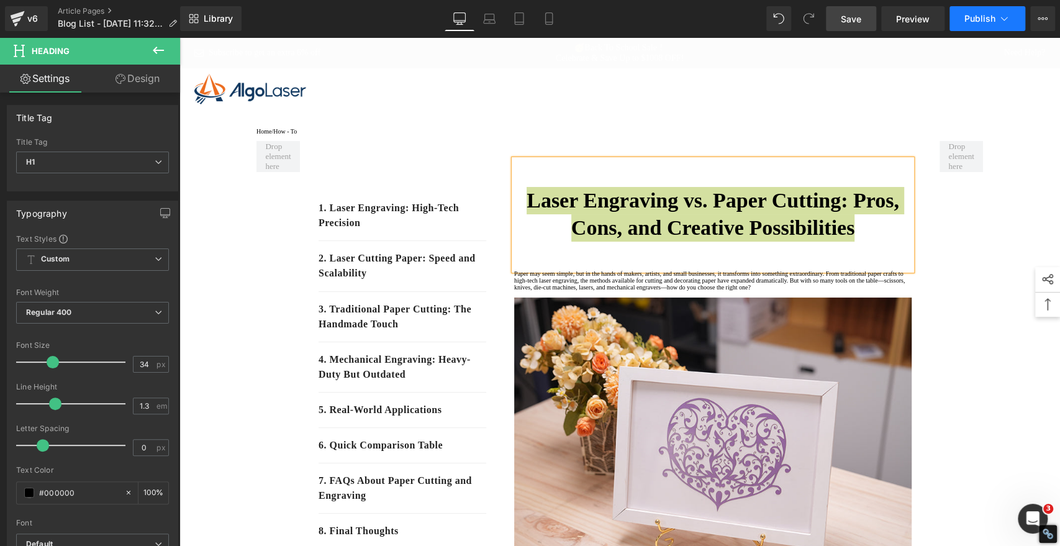
click at [978, 14] on span "Publish" at bounding box center [980, 19] width 31 height 10
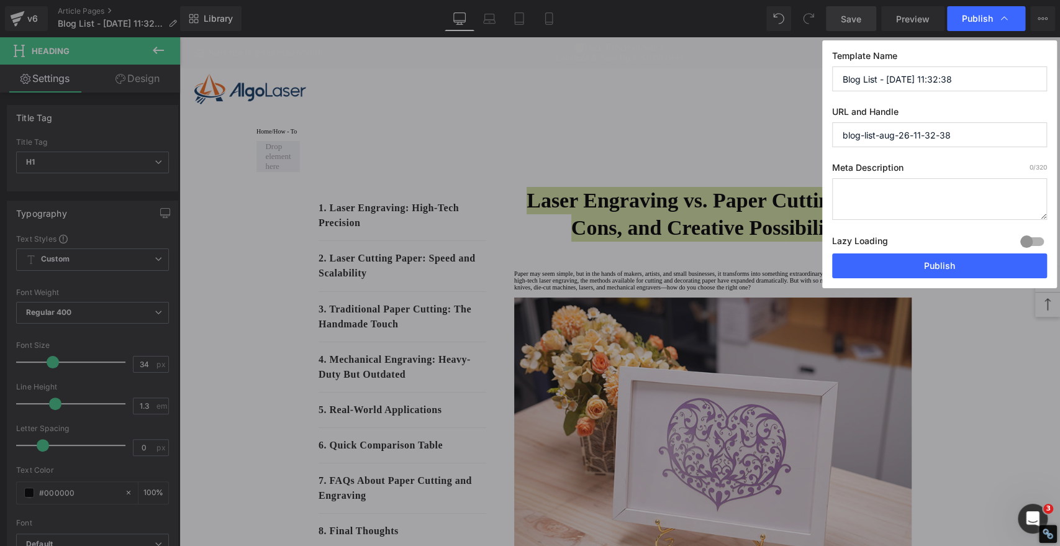
click at [972, 73] on input "Blog List - [DATE] 11:32:38" at bounding box center [939, 78] width 215 height 25
paste input "Laser Engraving vs. Paper Cutting: Pros, Cons, and Creative Possibilities"
drag, startPoint x: 1032, startPoint y: 79, endPoint x: 701, endPoint y: 73, distance: 331.1
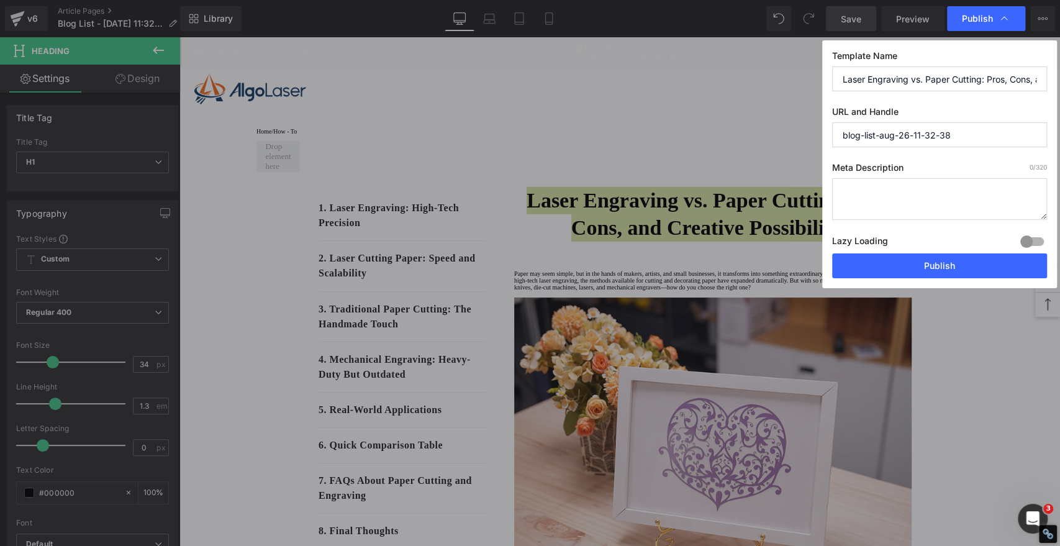
click at [701, 73] on div "Publish Template Name Laser Engraving vs. Paper Cutting: Pros, Cons, and Creati…" at bounding box center [530, 273] width 1060 height 546
click at [917, 76] on input "Laser Engraving vs. Paper Cutting: Pros, Cons, and Creative Possibilities" at bounding box center [939, 78] width 215 height 25
drag, startPoint x: 924, startPoint y: 78, endPoint x: 1059, endPoint y: 78, distance: 135.4
click at [1059, 78] on div "Publish Template Name Laser Engraving vs. Paper Cutting: Pros, Cons, and Creati…" at bounding box center [530, 273] width 1060 height 546
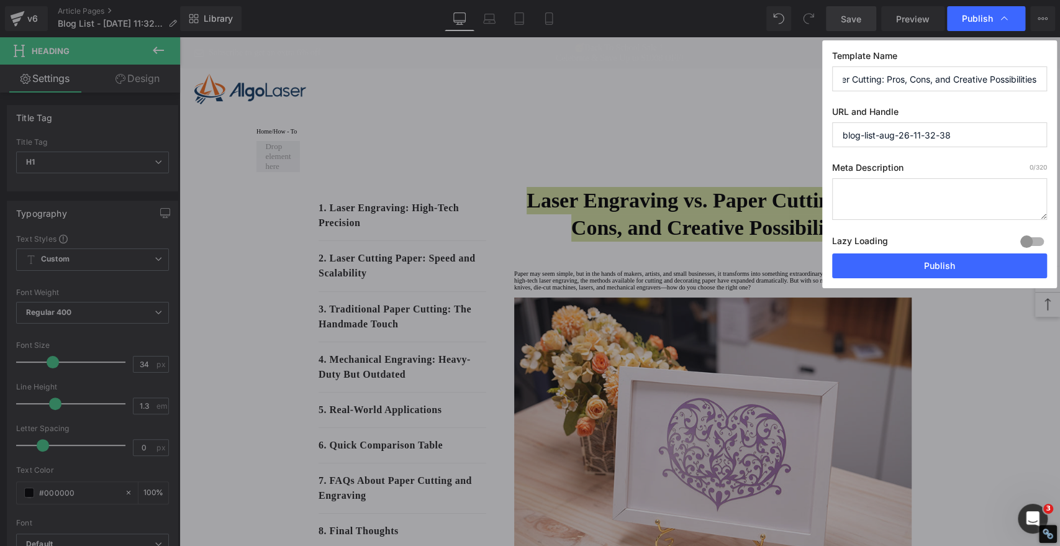
type input "Laser Engraving vs. Paper Cutting: Pros, Cons, and Creative Possibilities"
click at [968, 130] on input "blog-list-aug-26-11-32-38" at bounding box center [939, 134] width 215 height 25
drag, startPoint x: 970, startPoint y: 130, endPoint x: 662, endPoint y: 131, distance: 308.0
click at [662, 131] on div "Publish Template Name Laser Engraving vs. Paper Cutting: Pros, Cons, and Creati…" at bounding box center [530, 273] width 1060 height 546
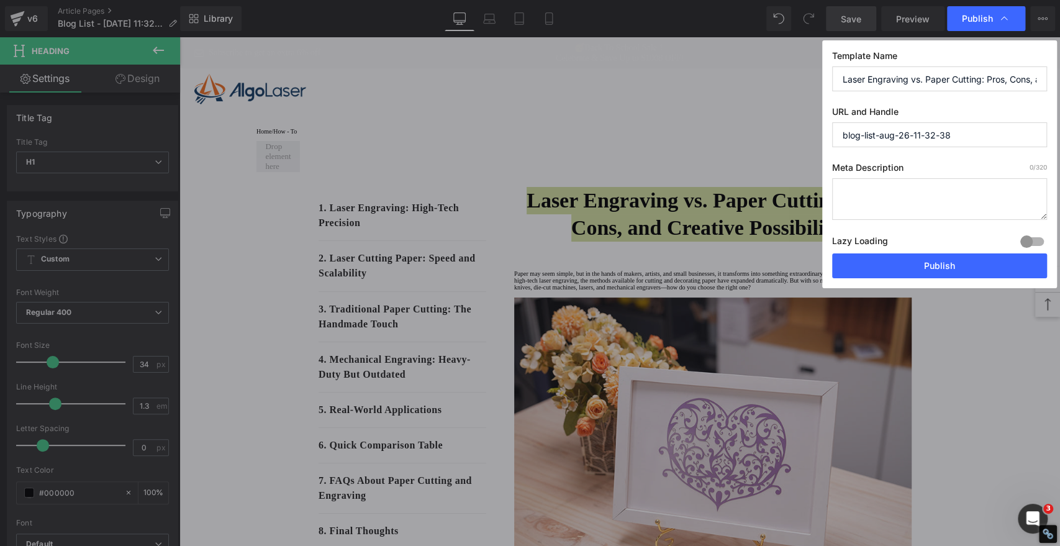
paste input "Laser Engraving vs. Paper Cutting: Pros, Cons, and Creative Possibilities"
drag, startPoint x: 913, startPoint y: 133, endPoint x: 701, endPoint y: 145, distance: 212.1
click at [537, 143] on div "Publish Template Name Laser Engraving vs. Paper Cutting: Pros, Cons, and Creati…" at bounding box center [530, 273] width 1060 height 546
click at [922, 138] on input "laser-engraving-vs.-paper-cutting-pros,-cons,-and-creative-possibilities" at bounding box center [939, 134] width 215 height 25
click at [924, 137] on input "laser-engraving-vs.-paper-cutting-pros,-cons,-and-creative-possibilities" at bounding box center [939, 134] width 215 height 25
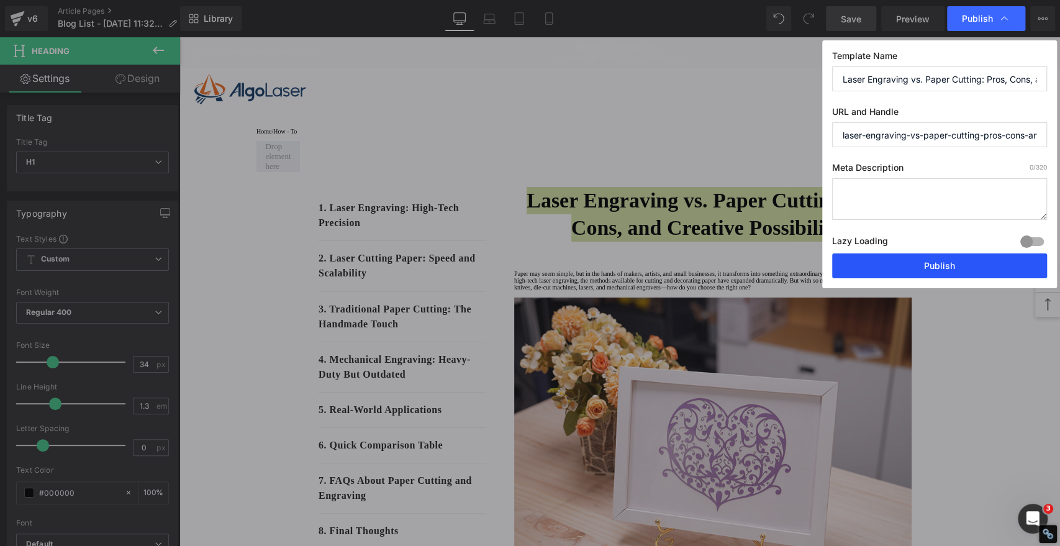
type input "laser-engraving-vs-paper-cutting-pros-cons-and-creative-possibilities"
click at [969, 266] on button "Publish" at bounding box center [939, 265] width 215 height 25
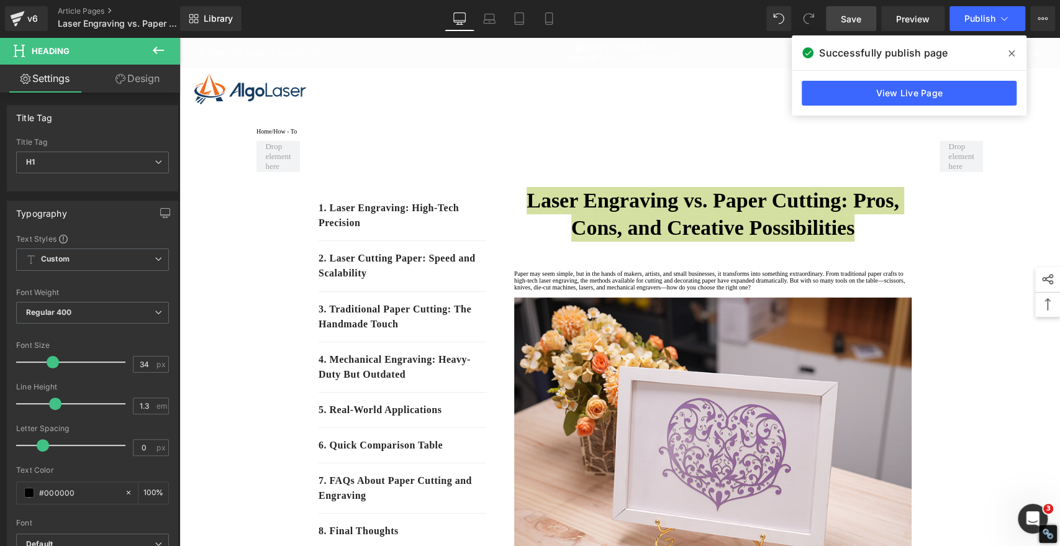
click at [1015, 51] on span at bounding box center [1012, 53] width 20 height 20
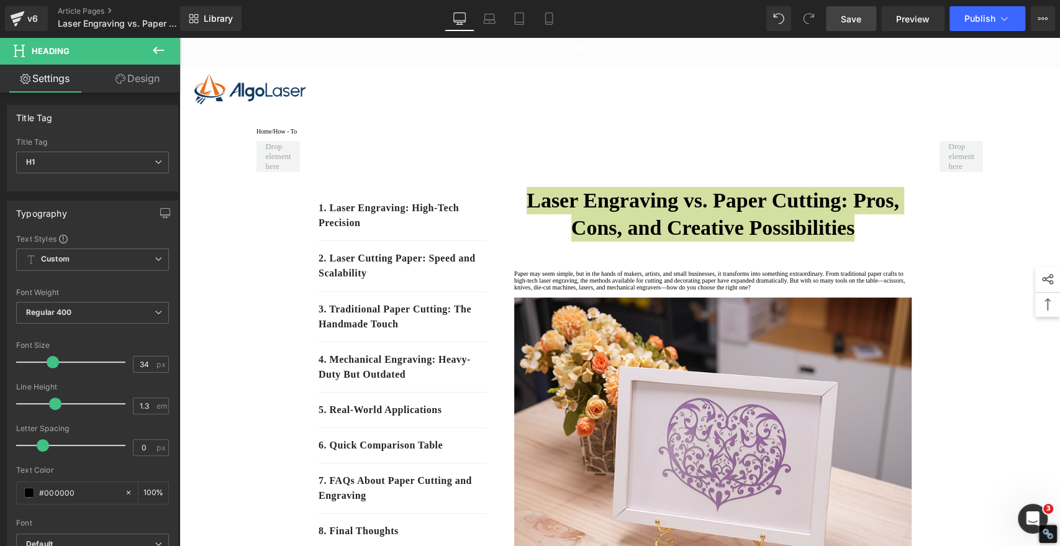
click at [845, 15] on span "Save" at bounding box center [851, 18] width 20 height 13
click at [846, 9] on link "Save" at bounding box center [851, 18] width 50 height 25
click at [855, 22] on span "Save" at bounding box center [851, 18] width 20 height 13
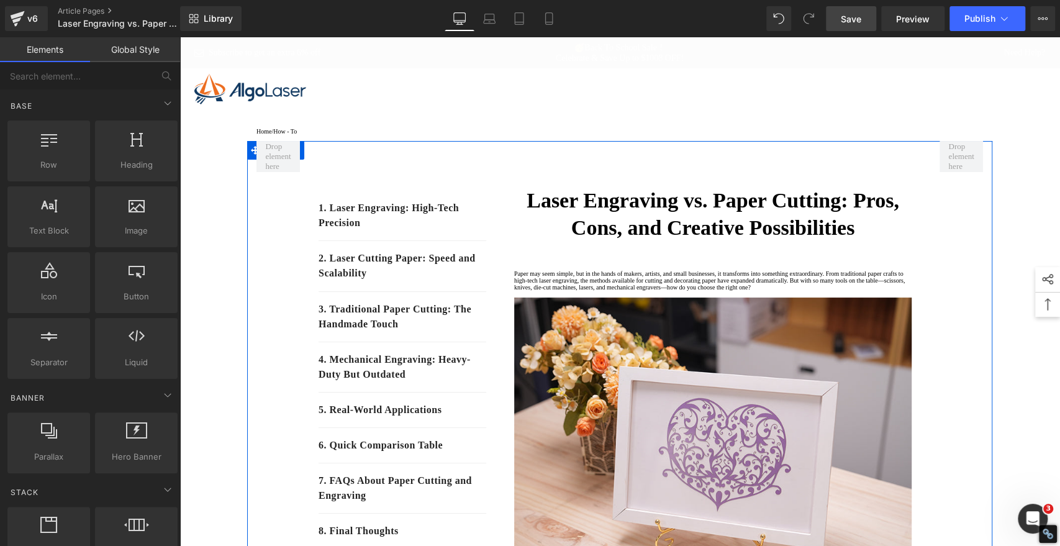
click at [644, 239] on strong "Laser Engraving vs. Paper Cutting: Pros, Cons, and Creative Possibilities" at bounding box center [713, 214] width 373 height 50
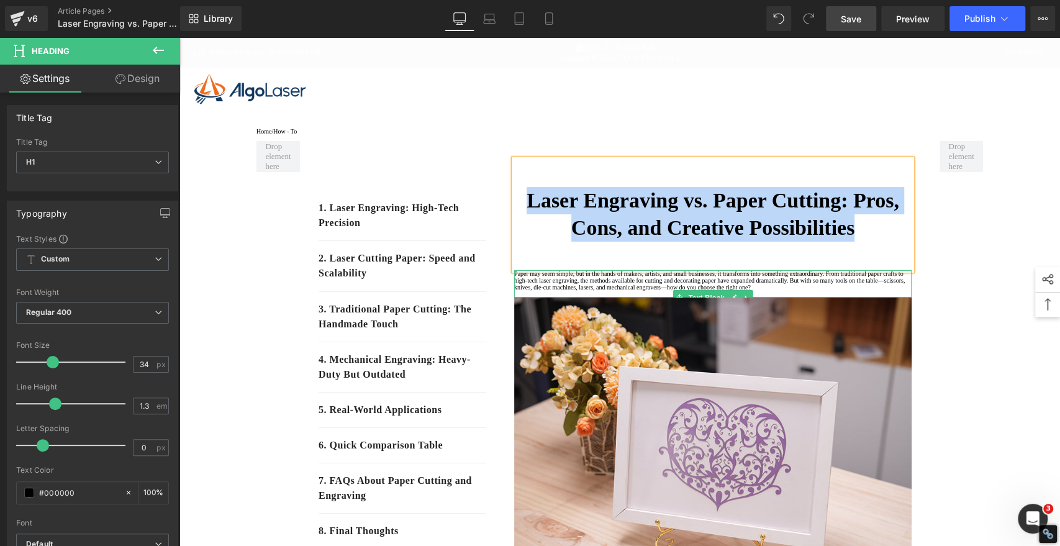
drag, startPoint x: 651, startPoint y: 299, endPoint x: 661, endPoint y: 291, distance: 12.3
click at [651, 291] on p "Paper may seem simple, but in the hands of makers, artists, and small businesse…" at bounding box center [712, 280] width 397 height 20
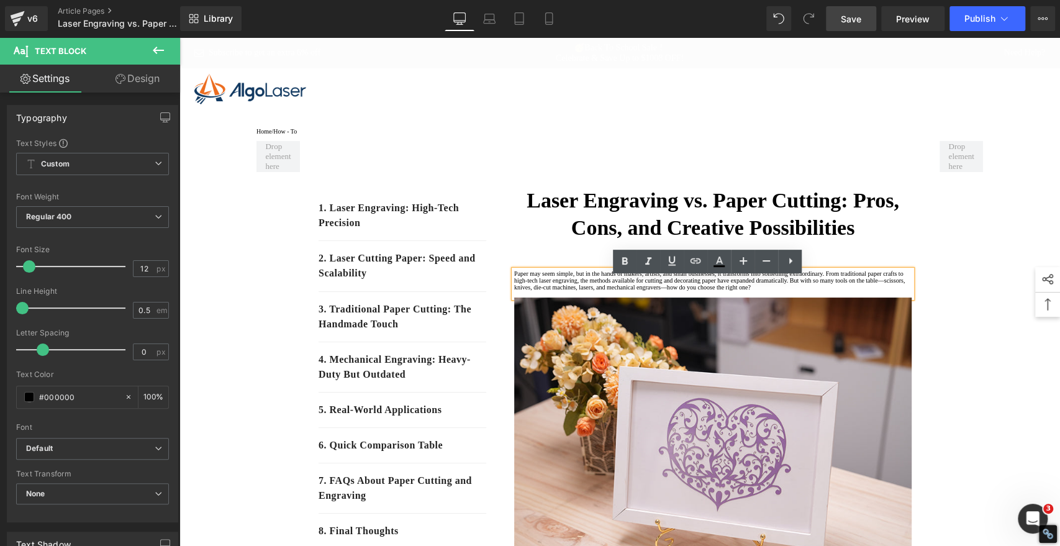
click at [612, 291] on p "Paper may seem simple, but in the hands of makers, artists, and small businesse…" at bounding box center [712, 280] width 397 height 20
click at [792, 291] on p "Paper may seem simple, but in the hands of makers, artists, and small businesse…" at bounding box center [712, 280] width 397 height 20
drag, startPoint x: 668, startPoint y: 309, endPoint x: 510, endPoint y: 287, distance: 159.9
click at [514, 287] on p "Paper may seem simple, but in the hands of makers, artists, and small businesse…" at bounding box center [712, 280] width 397 height 20
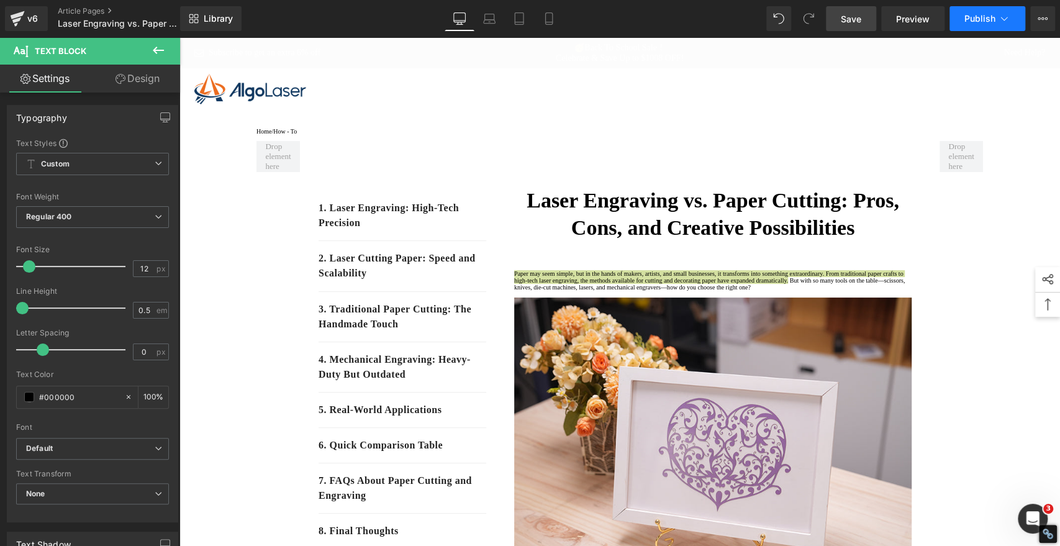
click at [981, 22] on span "Publish" at bounding box center [980, 19] width 31 height 10
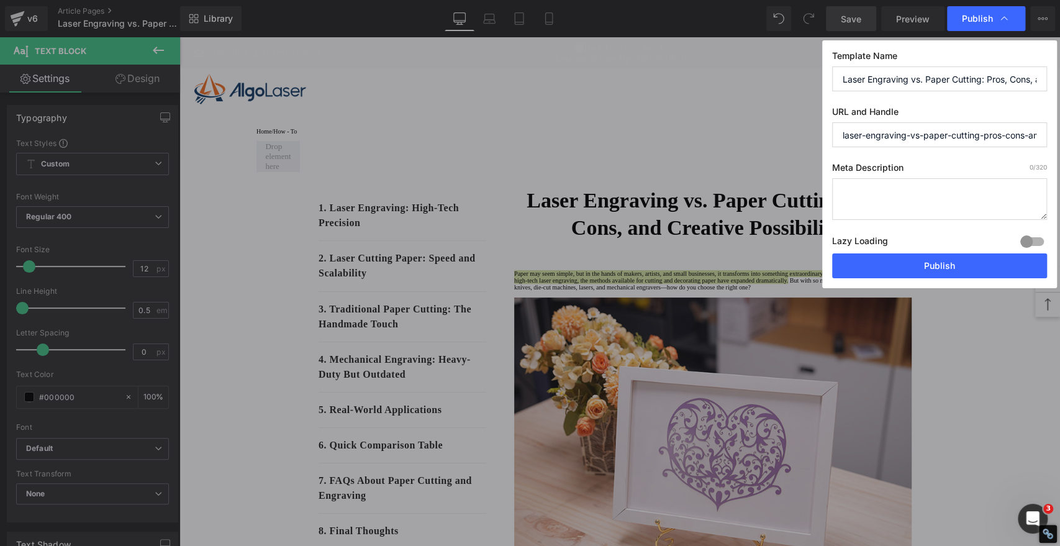
click at [851, 197] on textarea at bounding box center [939, 199] width 215 height 42
paste textarea "Paper may seem simple, but in the hands of makers, artists, and small businesse…"
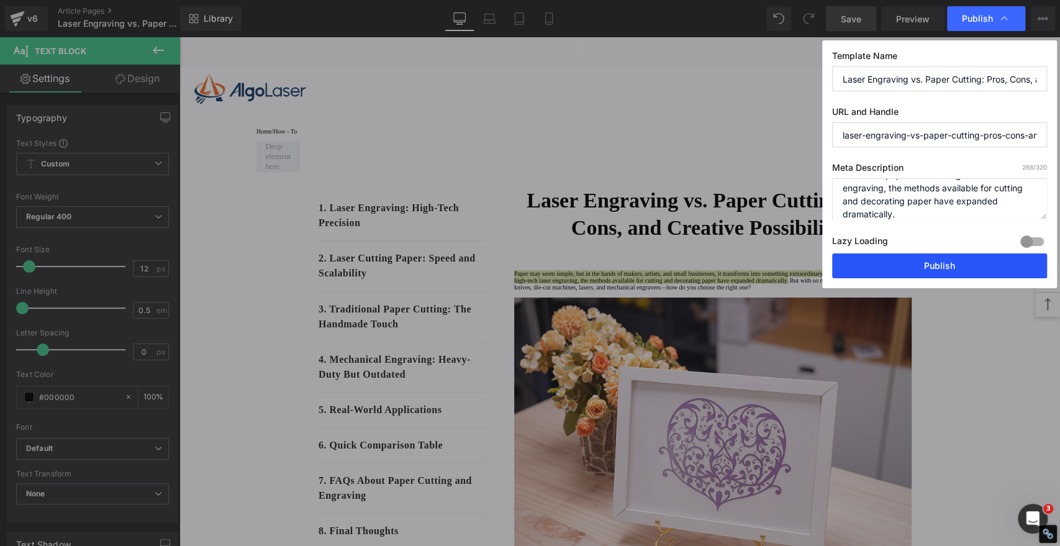
type textarea "Paper may seem simple, but in the hands of makers, artists, and small businesse…"
click at [915, 272] on button "Publish" at bounding box center [939, 265] width 215 height 25
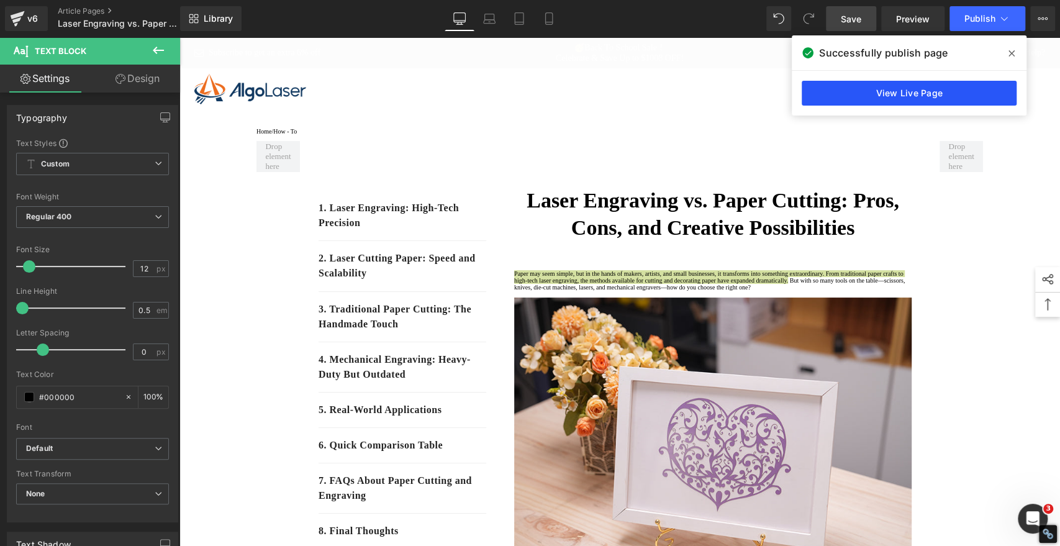
click at [946, 88] on link "View Live Page" at bounding box center [909, 93] width 215 height 25
